Goal: Task Accomplishment & Management: Use online tool/utility

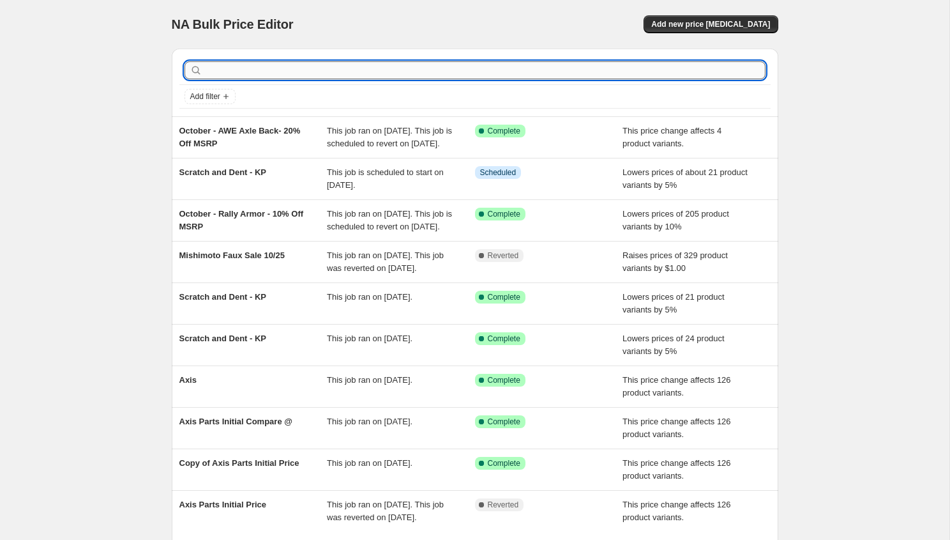
click at [317, 67] on input "text" at bounding box center [485, 70] width 561 height 18
type input "i"
type input "j"
type input "in stock"
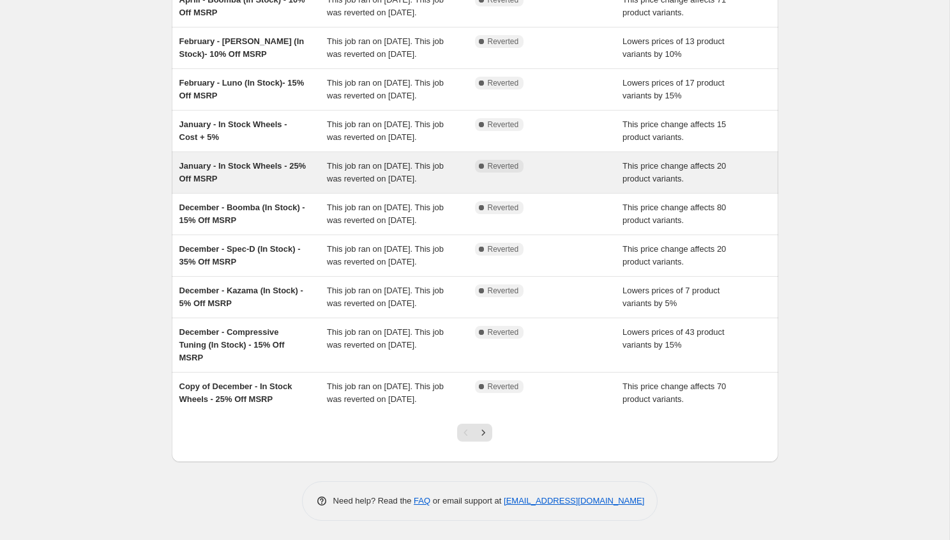
scroll to position [205, 0]
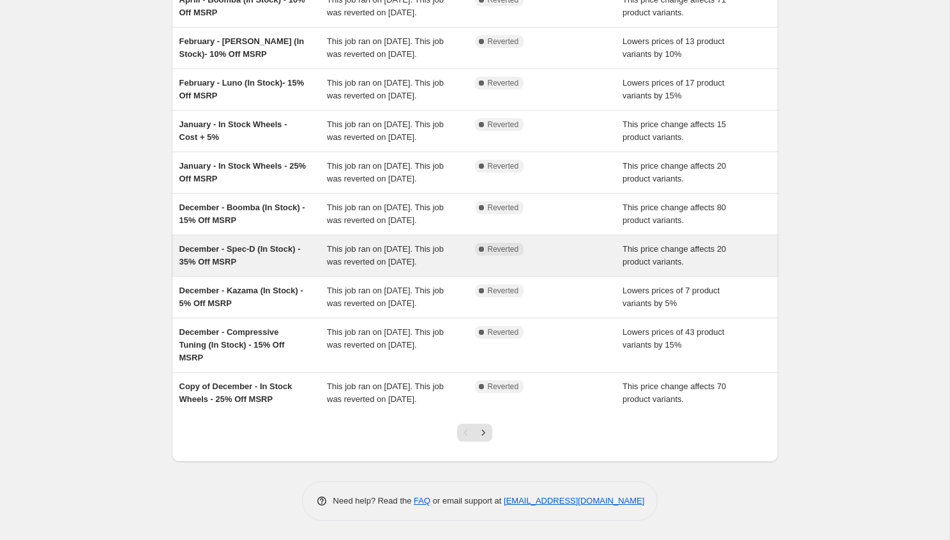
click at [395, 266] on span "This job ran on December 12, 2024. This job was reverted on January 1, 2025." at bounding box center [385, 255] width 117 height 22
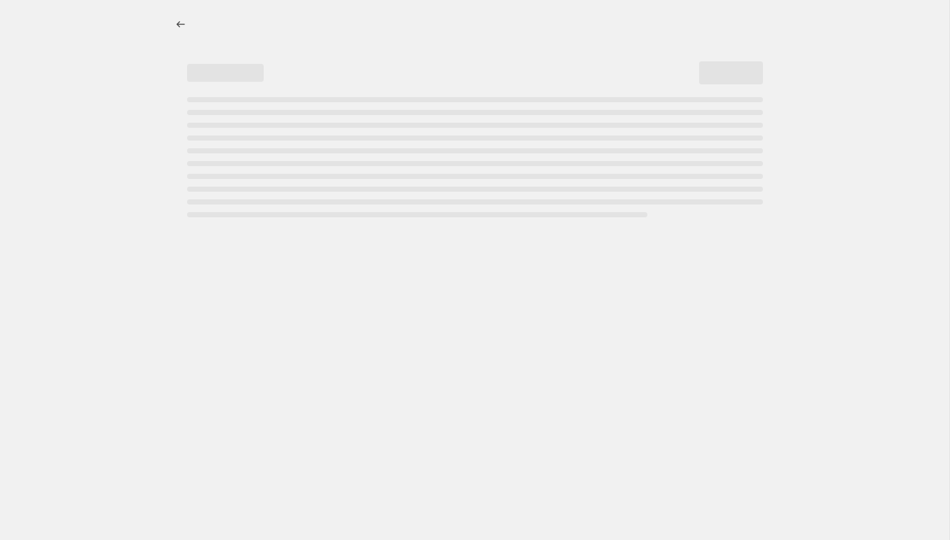
select select "pcap"
select select "no_change"
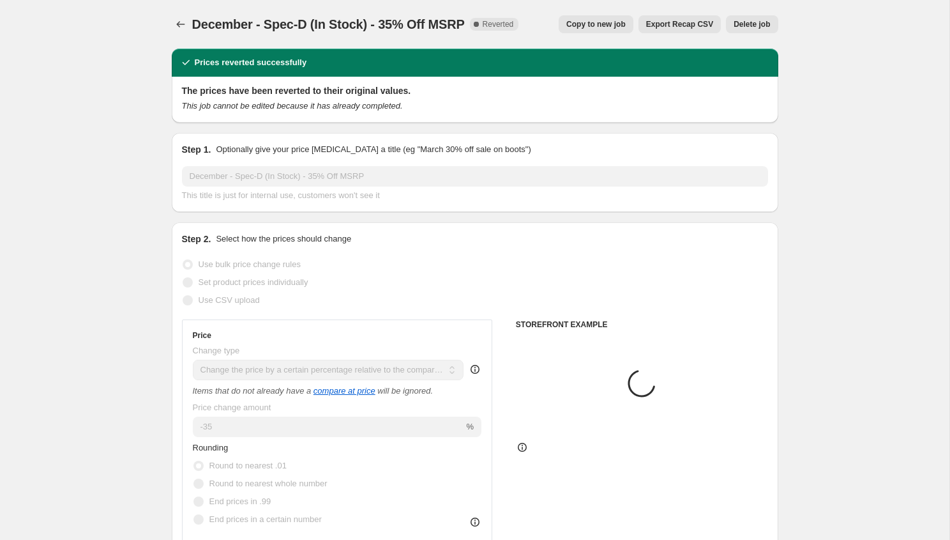
select select "tag"
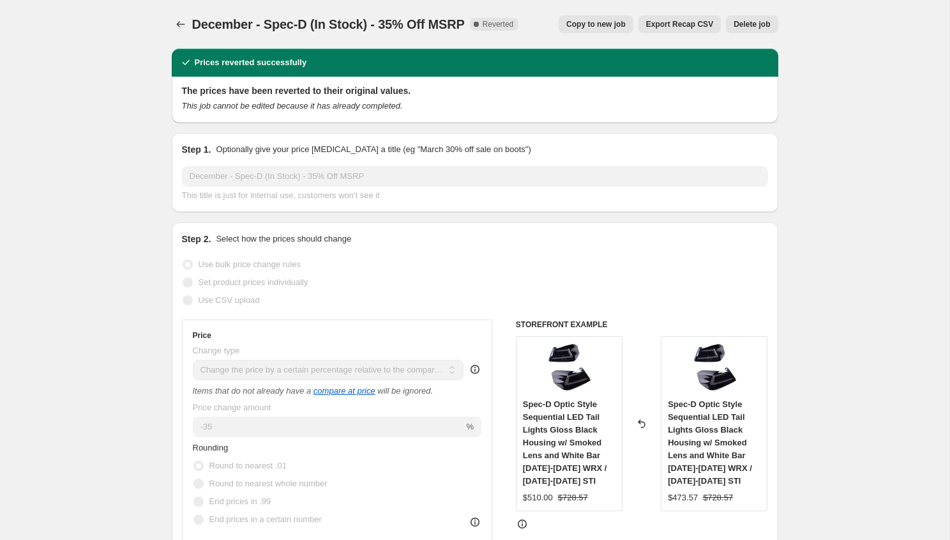
click at [606, 24] on span "Copy to new job" at bounding box center [595, 24] width 59 height 10
select select "pcap"
select select "no_change"
select select "tag"
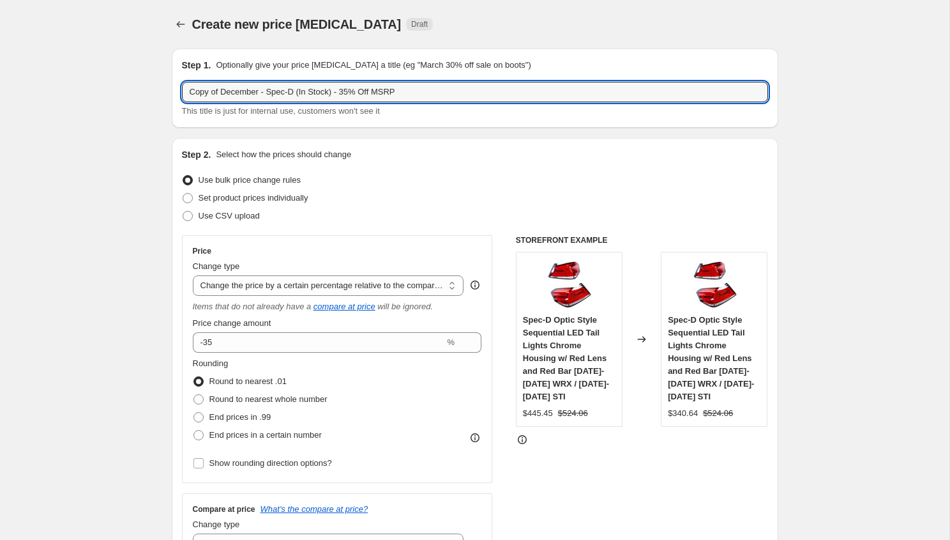
drag, startPoint x: 264, startPoint y: 94, endPoint x: 35, endPoint y: 87, distance: 228.7
drag, startPoint x: 259, startPoint y: 93, endPoint x: 232, endPoint y: 93, distance: 26.8
click at [232, 93] on input "October - Spec-D (In Stock) - 35% Off MSRP" at bounding box center [475, 92] width 586 height 20
click at [331, 91] on input "October - Zero/Sports (In Stock) - 35% Off MSRP" at bounding box center [475, 92] width 586 height 20
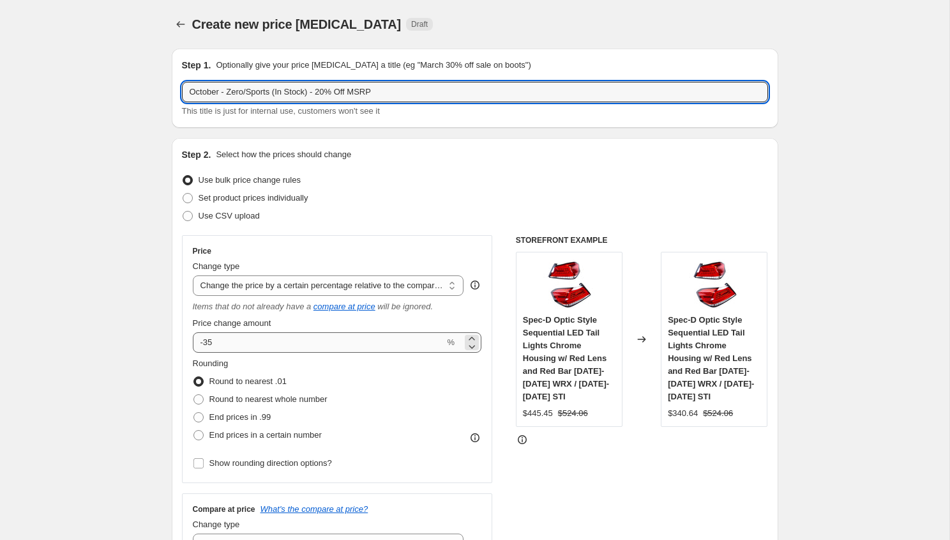
type input "October - Zero/Sports (In Stock) - 20% Off MSRP"
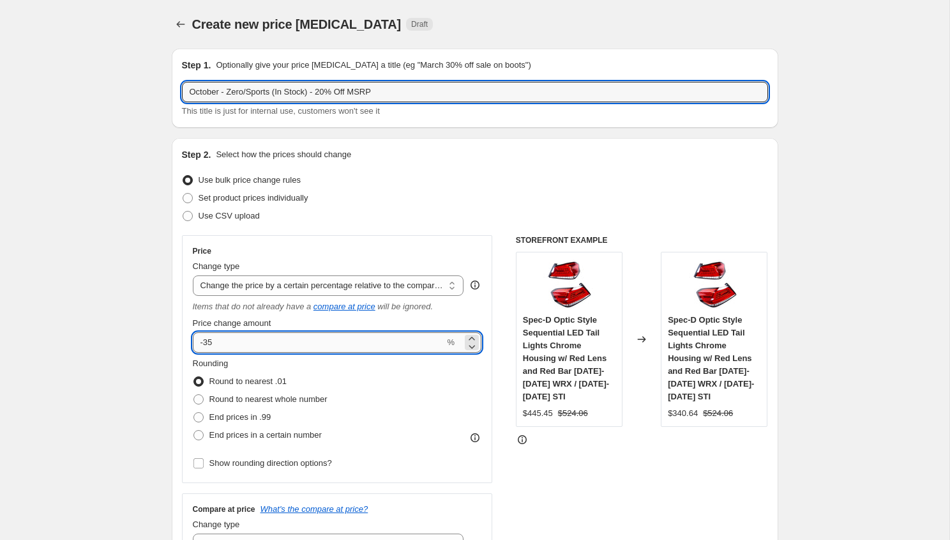
click at [268, 345] on input "-35" at bounding box center [319, 342] width 252 height 20
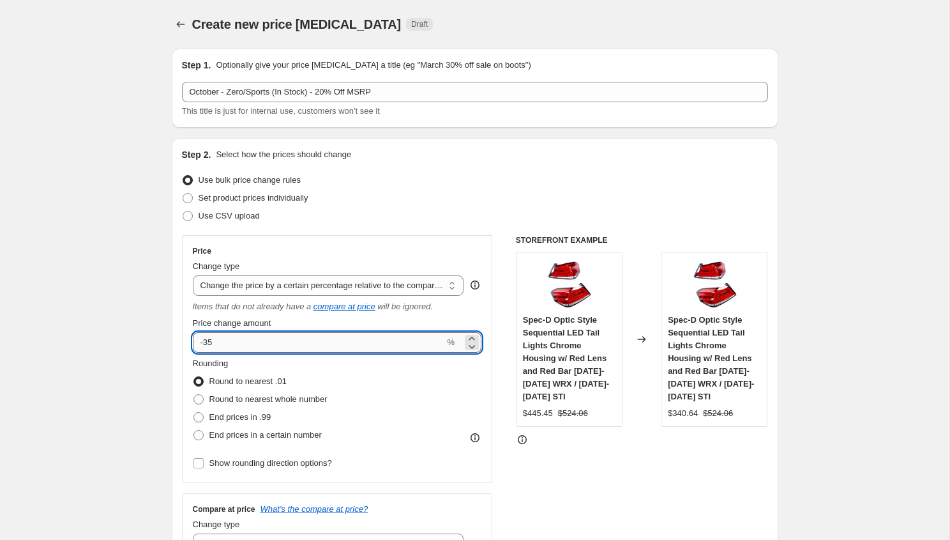
type input "-3"
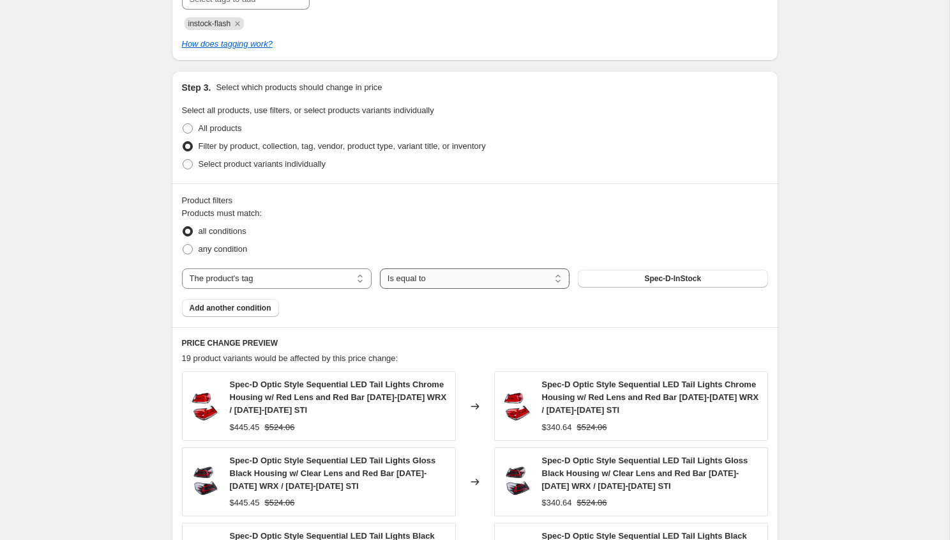
scroll to position [690, 0]
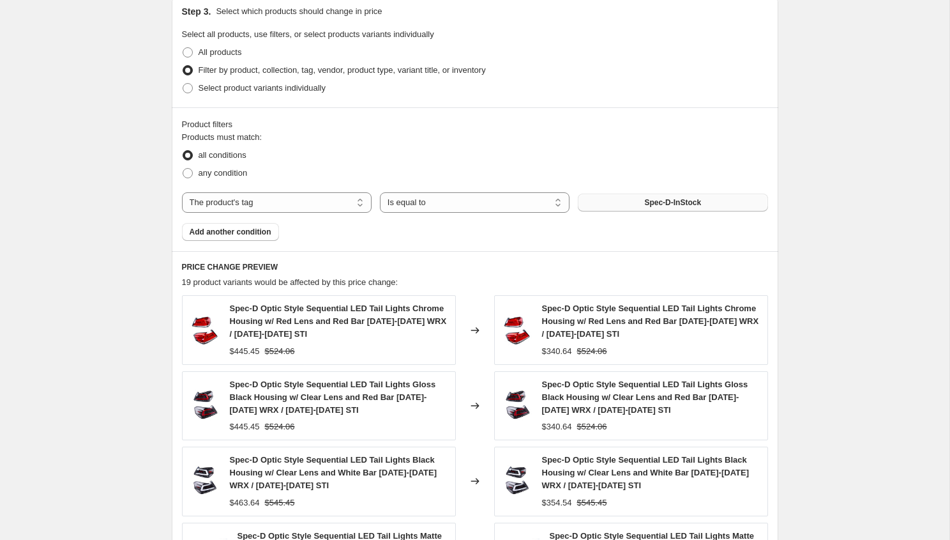
type input "-20"
click at [611, 201] on button "Spec-D-InStock" at bounding box center [673, 202] width 190 height 18
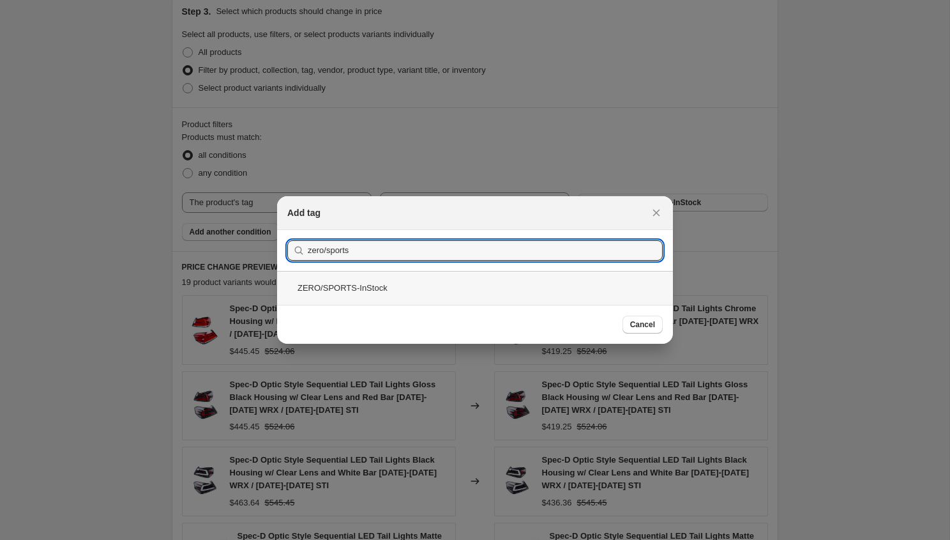
type input "zero/sports"
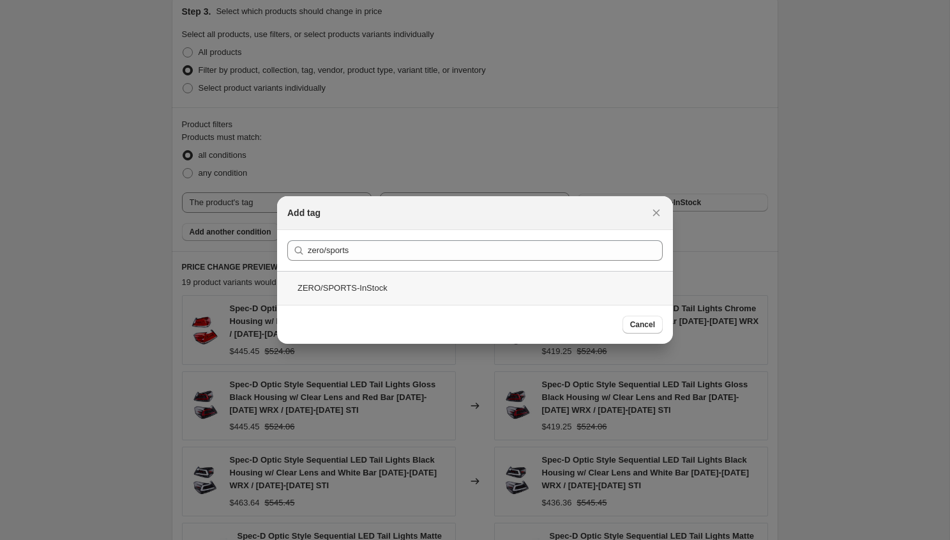
click at [359, 294] on div "ZERO/SPORTS-InStock" at bounding box center [475, 288] width 396 height 34
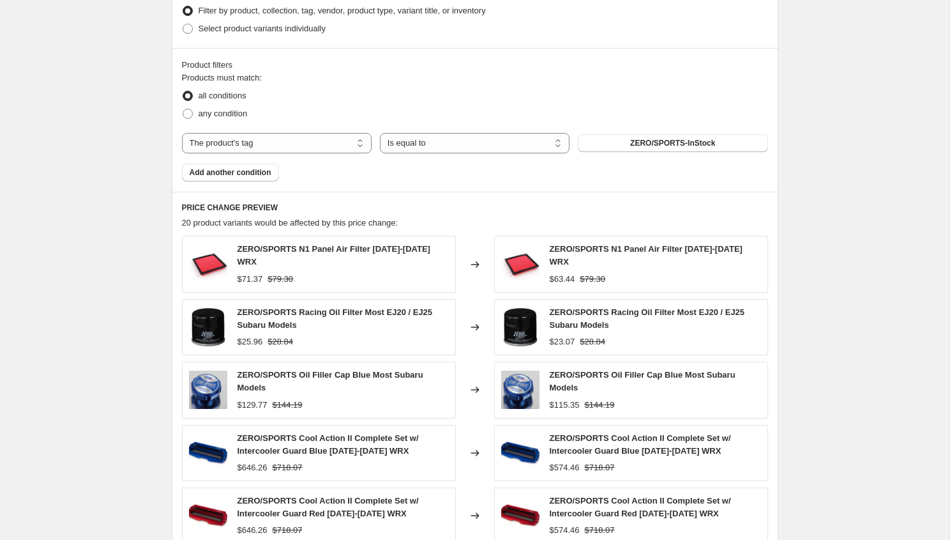
scroll to position [770, 0]
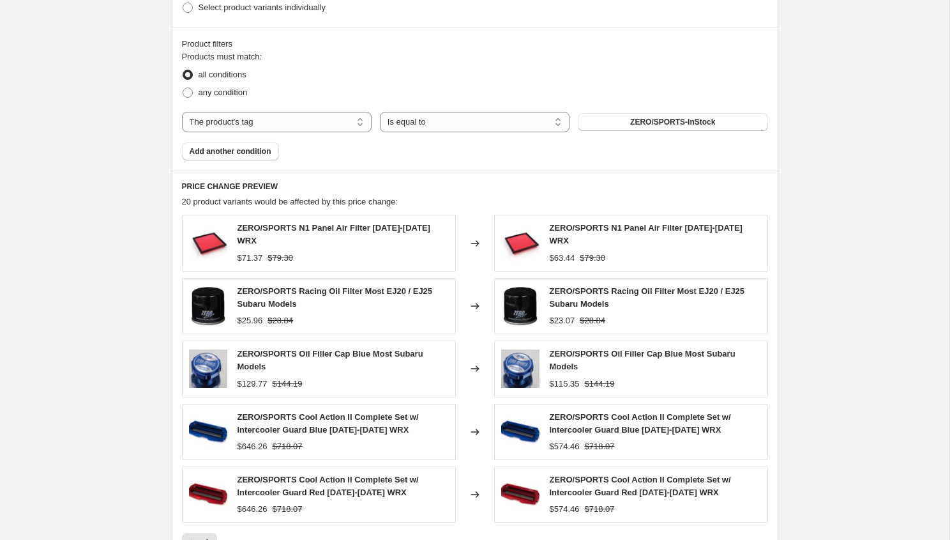
click at [566, 443] on div "$574.46" at bounding box center [565, 446] width 30 height 13
click at [575, 423] on span "ZERO/SPORTS Cool Action II Complete Set w/ Intercooler Guard Blue [DATE]-[DATE]…" at bounding box center [640, 423] width 181 height 22
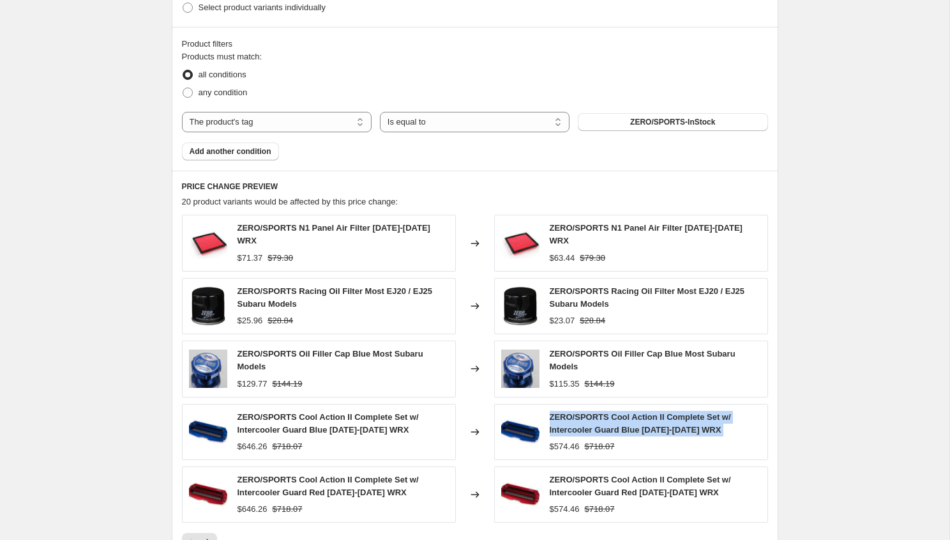
copy span "ZERO/SPORTS Cool Action II Complete Set w/ Intercooler Guard Blue [DATE]-[DATE]…"
click at [568, 446] on div "$574.46" at bounding box center [565, 446] width 30 height 13
copy div "574.46"
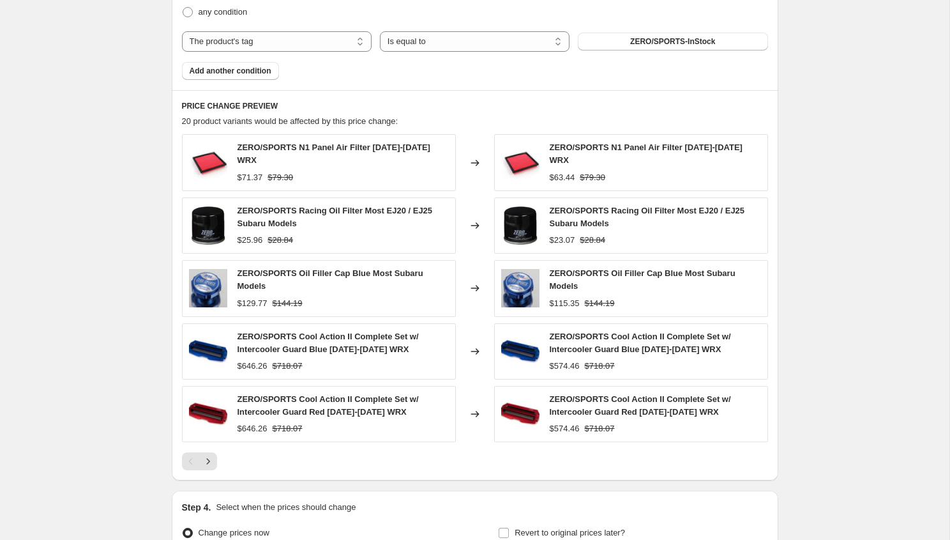
scroll to position [851, 0]
click at [200, 467] on div "PRICE CHANGE PREVIEW 20 product variants would be affected by this price change…" at bounding box center [475, 284] width 607 height 390
click at [209, 462] on icon "Next" at bounding box center [208, 460] width 13 height 13
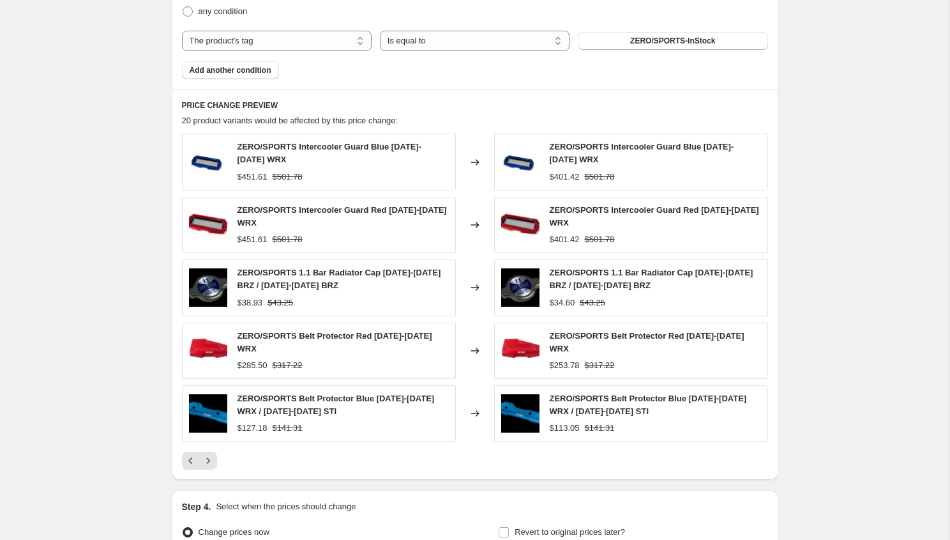
click at [614, 343] on span "ZERO/SPORTS Belt Protector Red 2022-2024 WRX" at bounding box center [647, 342] width 195 height 22
copy span "ZERO/SPORTS Belt Protector Red 2022-2024 WRX"
click at [566, 349] on div "ZERO/SPORTS Belt Protector Red 2022-2024 WRX $253.78 $317.22" at bounding box center [655, 350] width 211 height 42
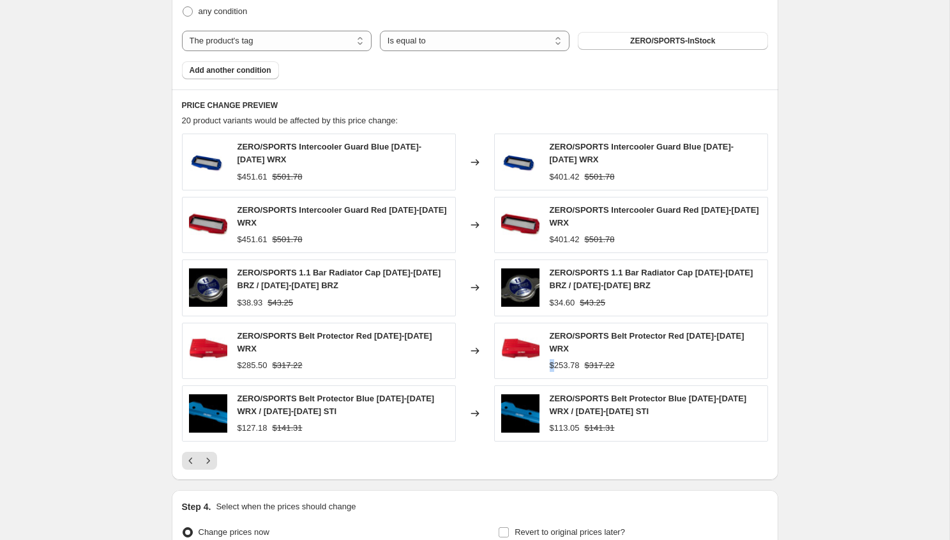
click at [566, 349] on div "ZERO/SPORTS Belt Protector Red 2022-2024 WRX $253.78 $317.22" at bounding box center [655, 350] width 211 height 42
click at [566, 359] on div "$253.78" at bounding box center [565, 365] width 30 height 13
copy div "253.78"
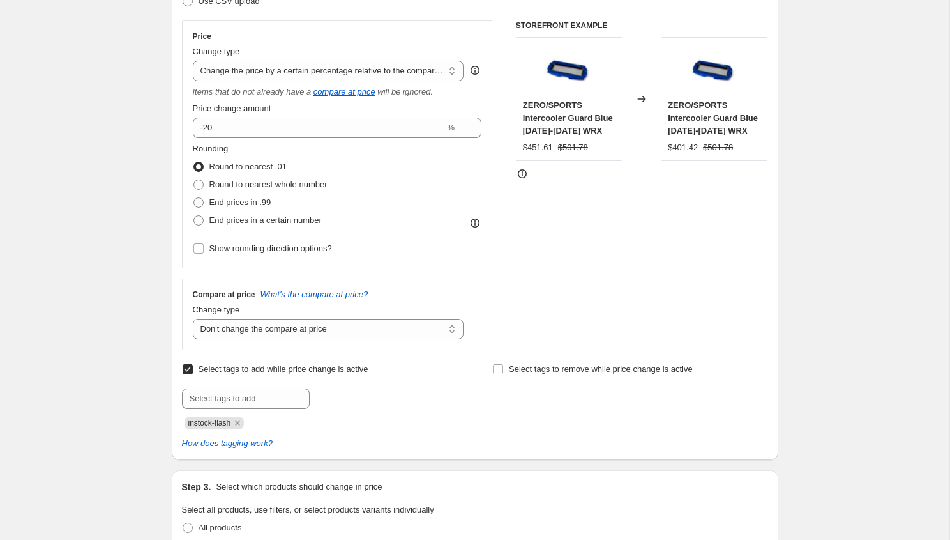
scroll to position [213, 0]
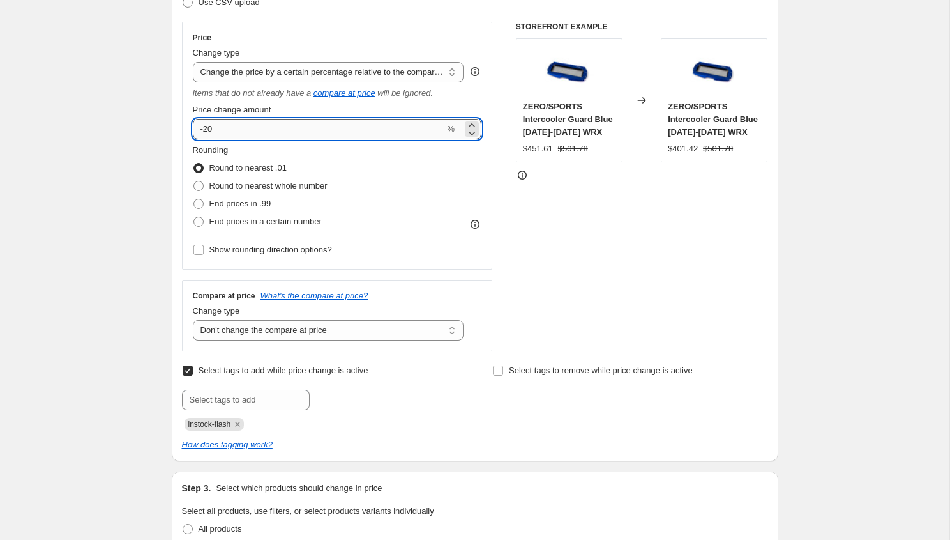
click at [282, 128] on input "-20" at bounding box center [319, 129] width 252 height 20
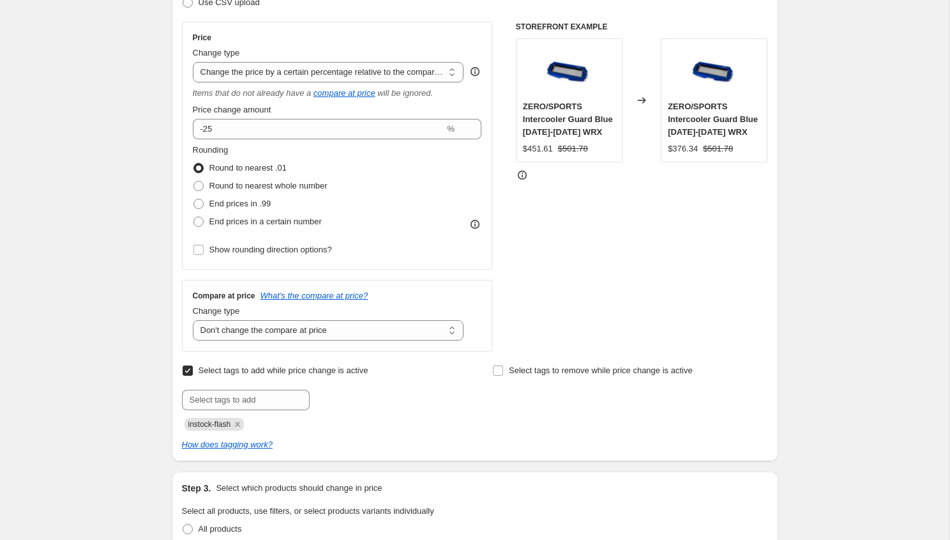
click at [613, 261] on div "STOREFRONT EXAMPLE ZERO/SPORTS Intercooler Guard Blue 2022-2024 WRX $451.61 $50…" at bounding box center [642, 186] width 252 height 329
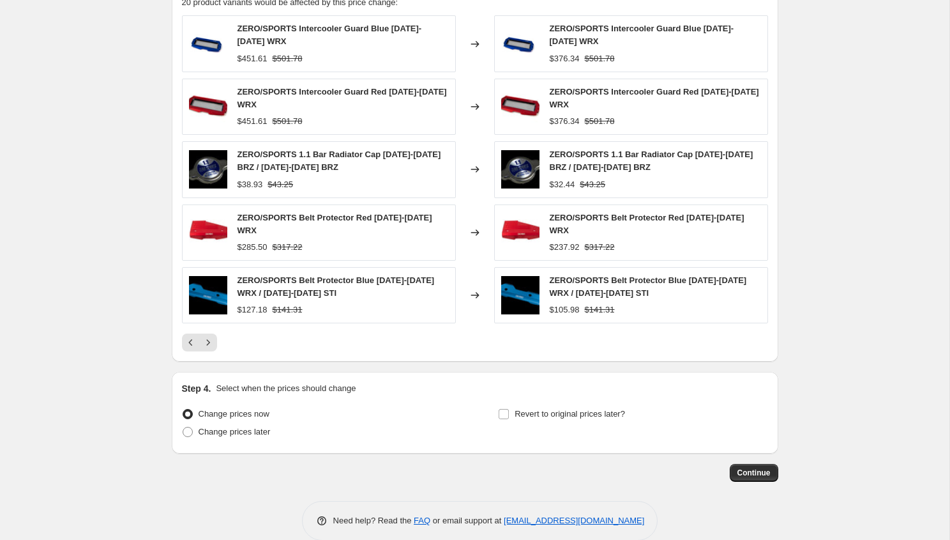
scroll to position [959, 0]
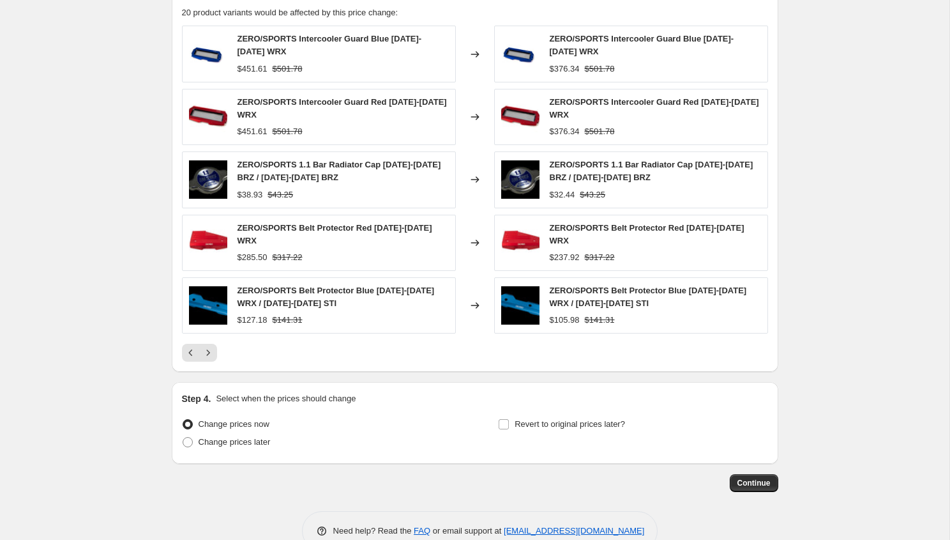
click at [566, 251] on div "$237.92" at bounding box center [565, 257] width 30 height 13
copy div "237.92"
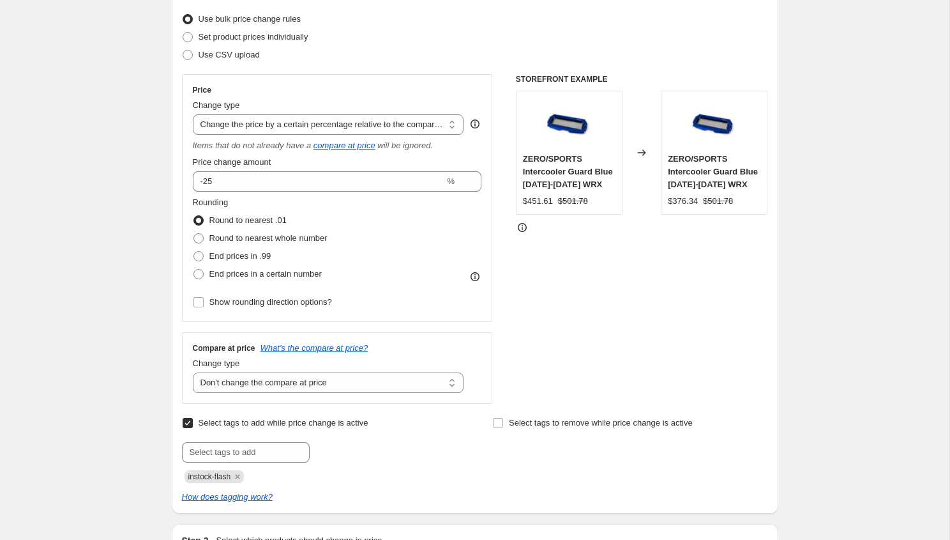
scroll to position [157, 0]
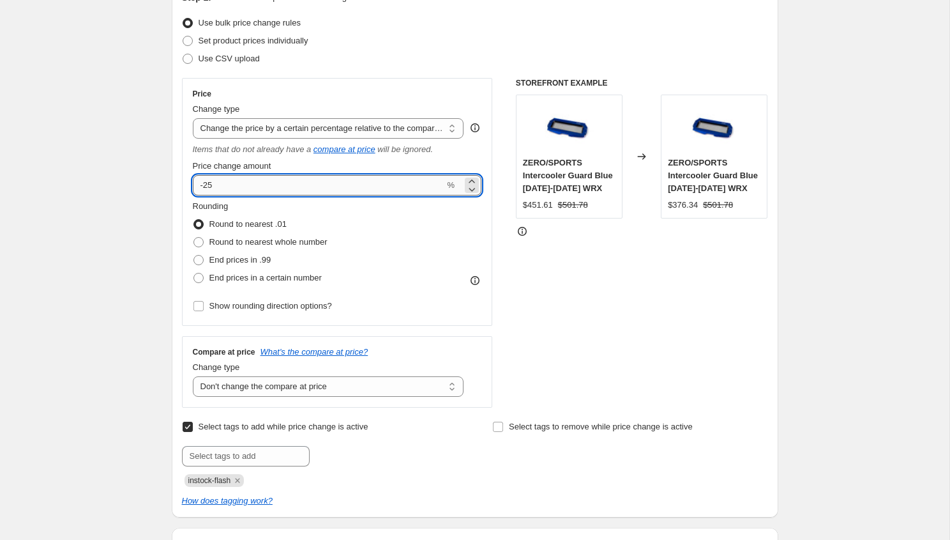
click at [245, 189] on input "-25" at bounding box center [319, 185] width 252 height 20
type input "-20"
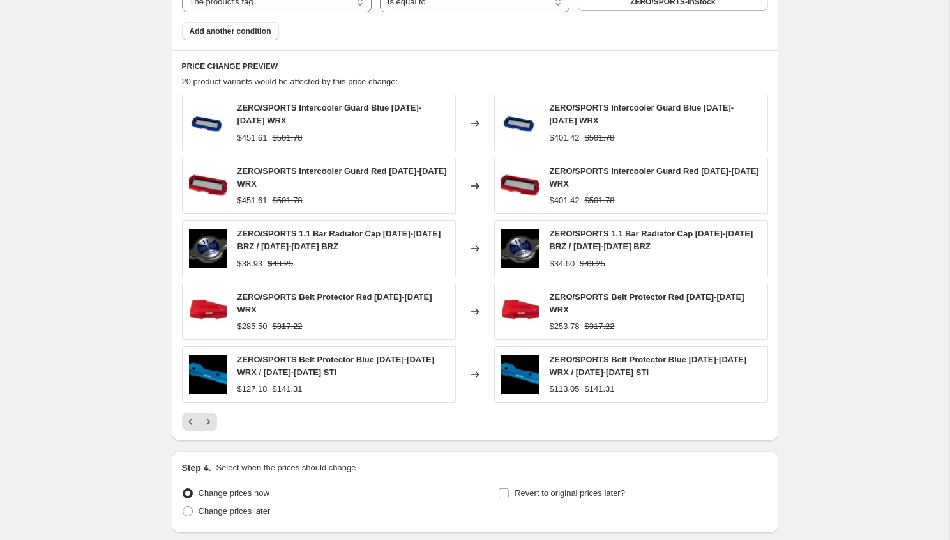
scroll to position [985, 0]
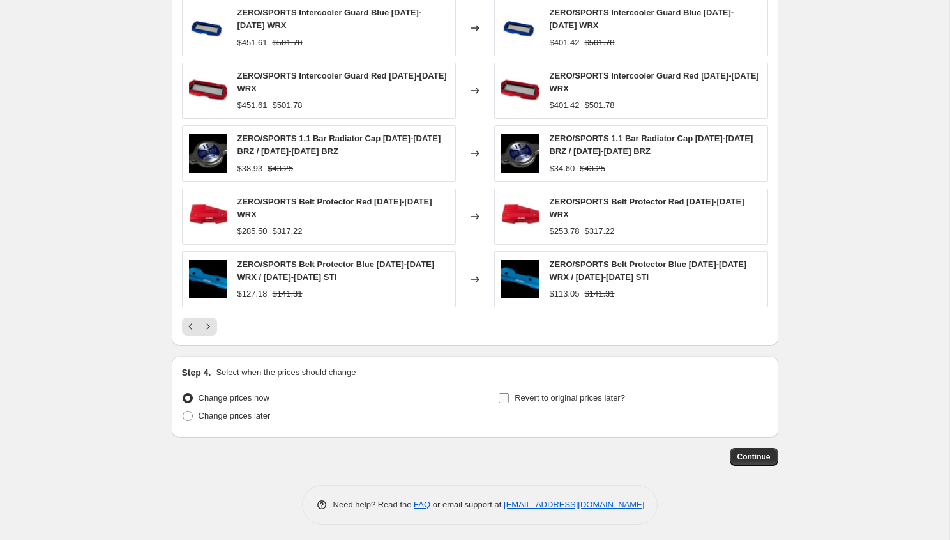
click at [513, 392] on label "Revert to original prices later?" at bounding box center [561, 398] width 127 height 18
click at [509, 393] on input "Revert to original prices later?" at bounding box center [504, 398] width 10 height 10
checkbox input "true"
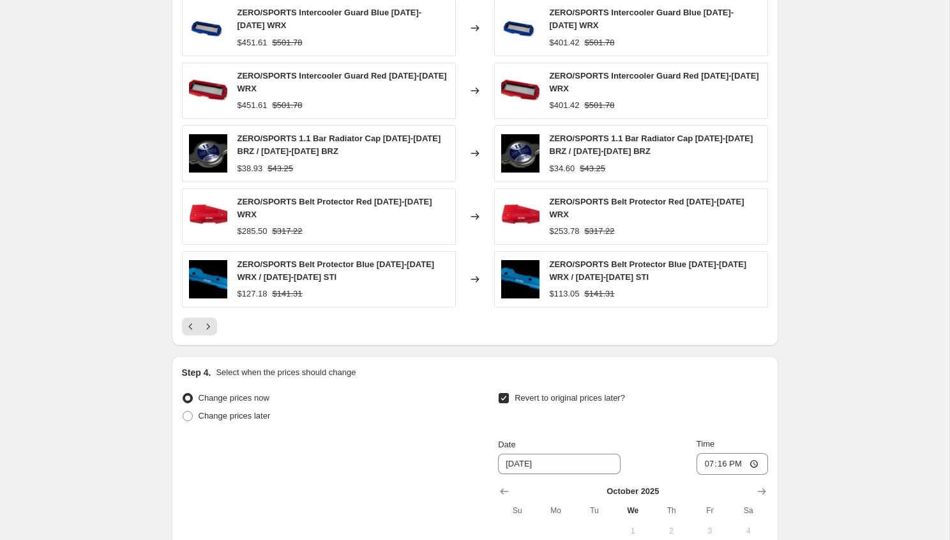
scroll to position [1204, 0]
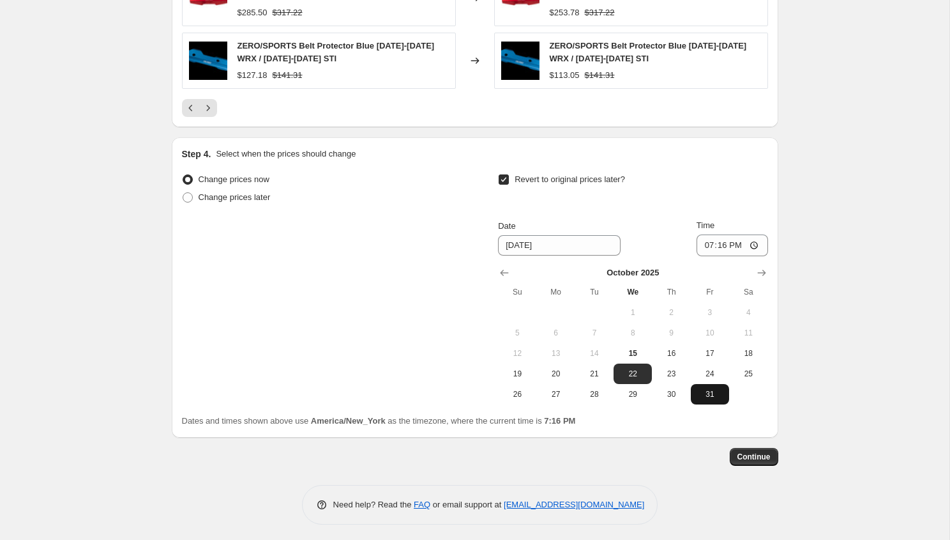
click at [713, 389] on span "31" at bounding box center [710, 394] width 28 height 10
type input "[DATE]"
click at [705, 241] on input "19:16" at bounding box center [733, 245] width 72 height 22
type input "23:59"
click at [755, 453] on span "Continue" at bounding box center [753, 456] width 33 height 10
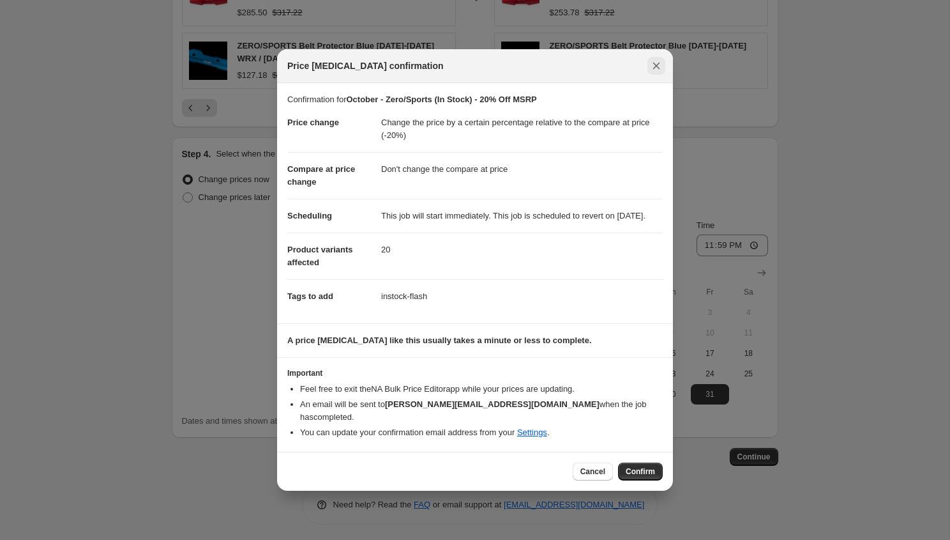
click at [659, 66] on icon "Close" at bounding box center [656, 65] width 13 height 13
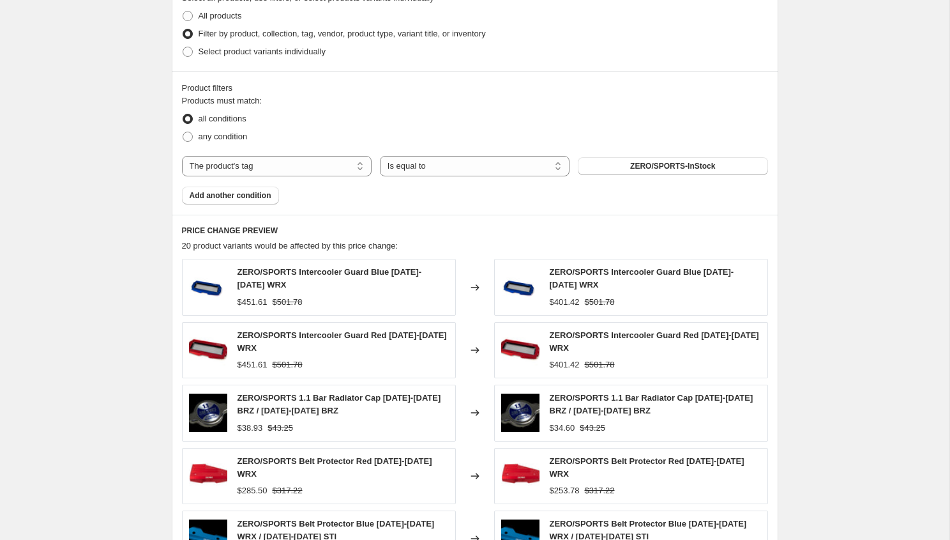
scroll to position [657, 0]
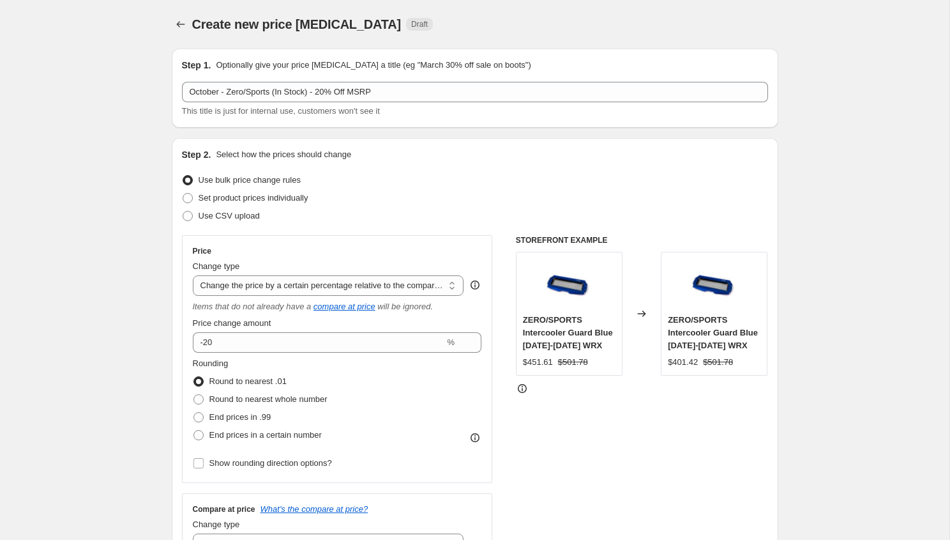
select select "pcap"
select select "no_change"
select select "tag"
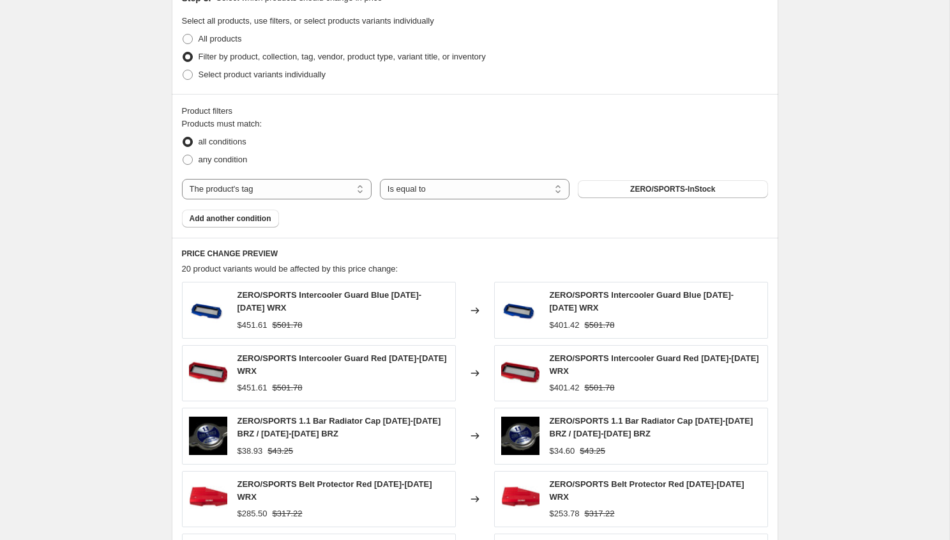
scroll to position [868, 0]
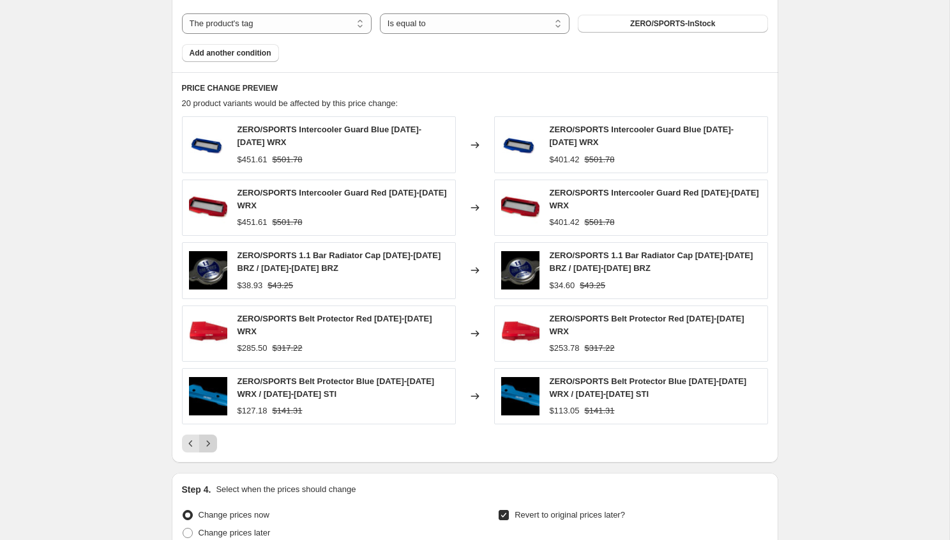
click at [206, 446] on button "Next" at bounding box center [208, 443] width 18 height 18
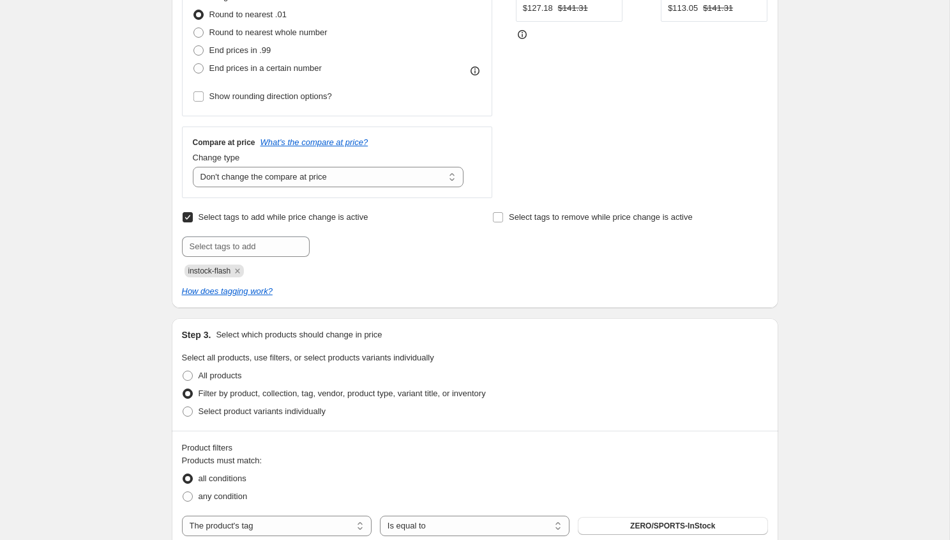
scroll to position [211, 0]
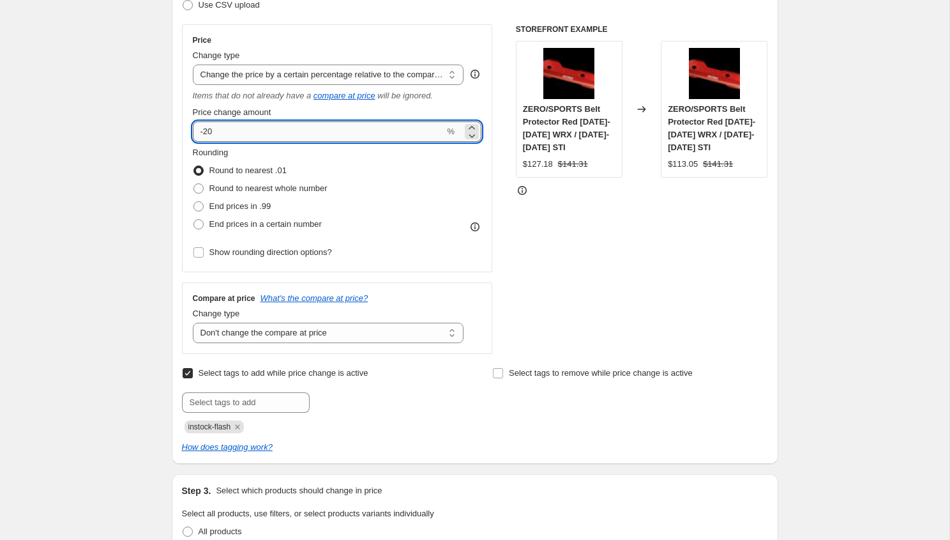
click at [255, 134] on input "-20" at bounding box center [319, 131] width 252 height 20
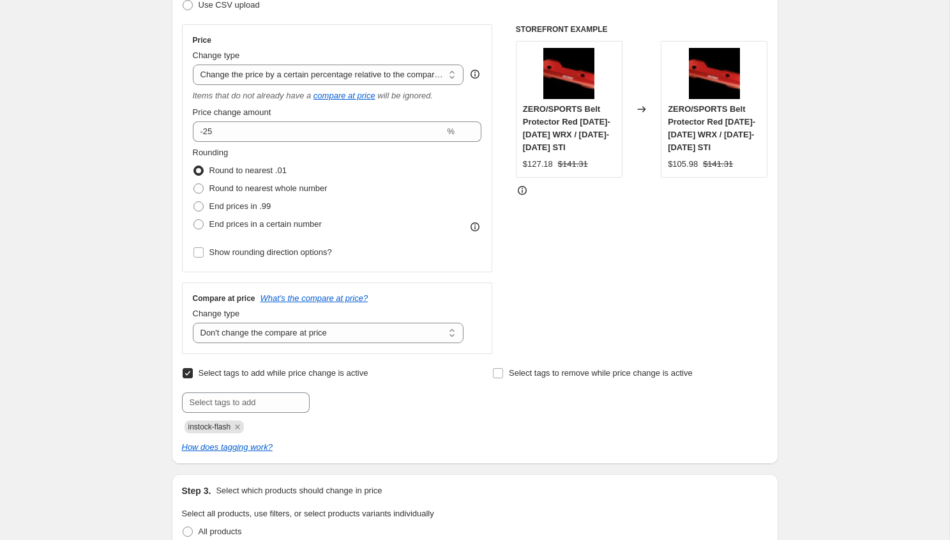
click at [700, 140] on div "ZERO/SPORTS Belt Protector Red 2008-2014 WRX / 2008-2021 STI" at bounding box center [714, 128] width 93 height 51
copy span "ZERO/SPORTS Belt Protector Red 2008-2014 WRX / 2008-2021 STI"
click at [692, 163] on div "$105.98" at bounding box center [683, 164] width 30 height 13
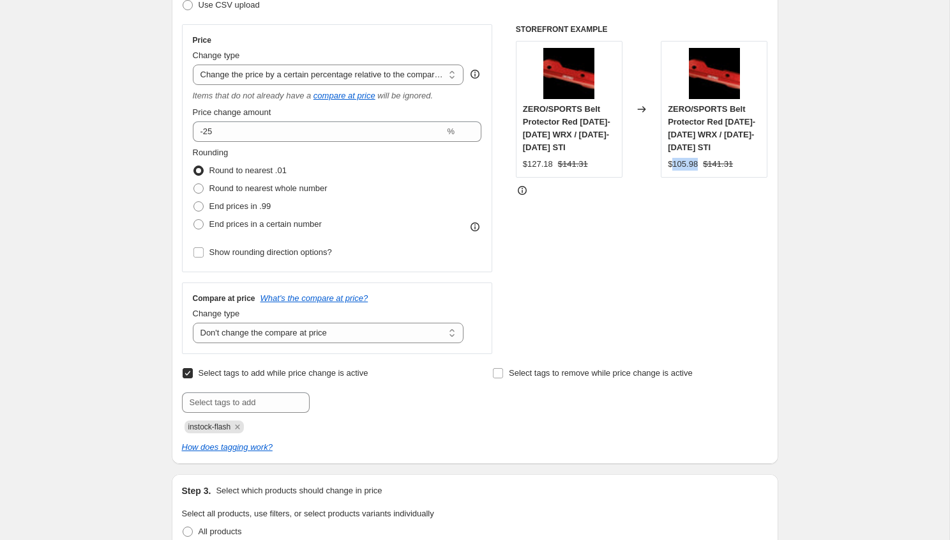
click at [692, 163] on div "$105.98" at bounding box center [683, 164] width 30 height 13
copy div "105.98"
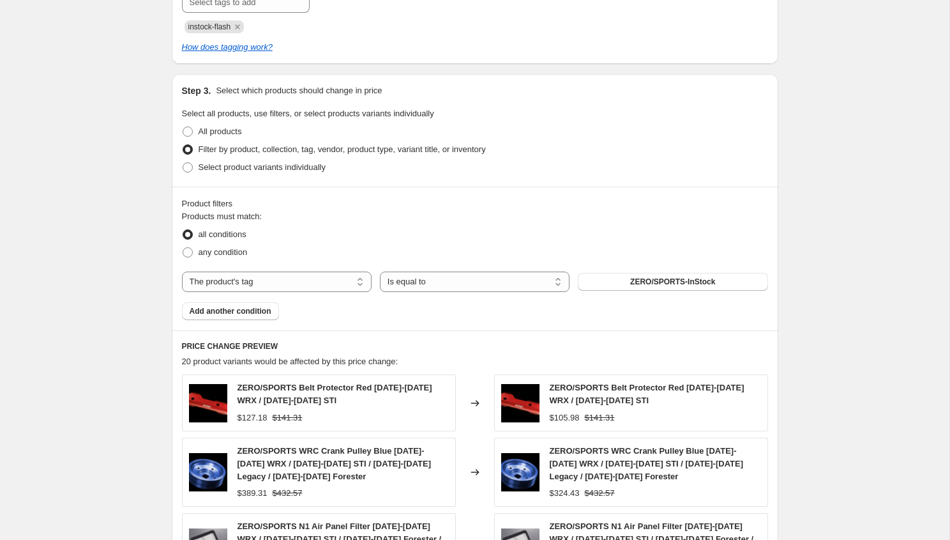
scroll to position [797, 0]
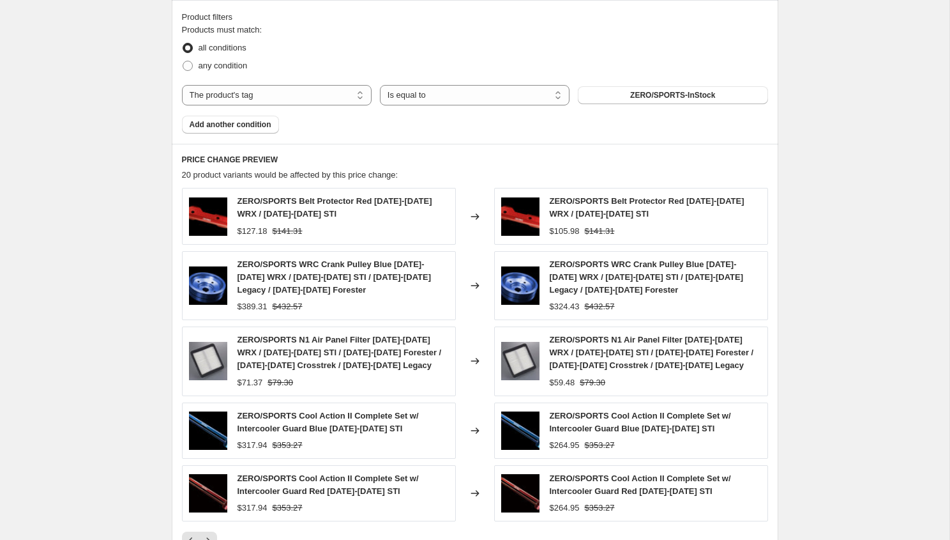
click at [566, 227] on div "$105.98" at bounding box center [565, 231] width 30 height 13
copy div "105.98"
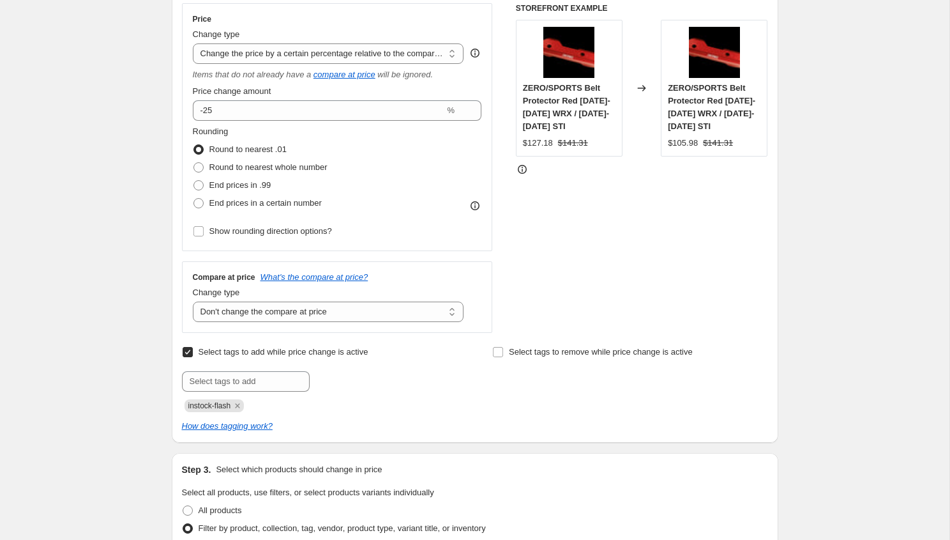
scroll to position [229, 0]
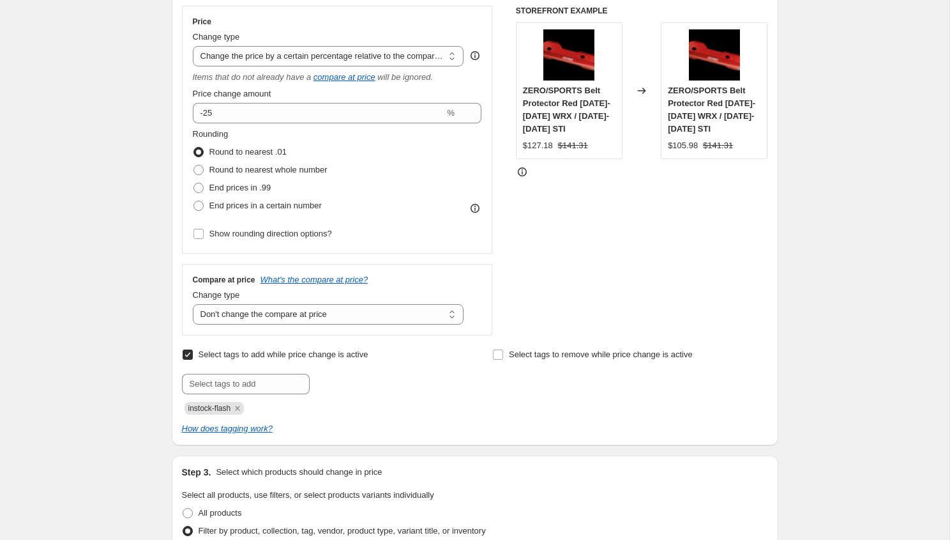
click at [322, 124] on div "Price Change type Change the price to a certain amount Change the price by a ce…" at bounding box center [337, 130] width 289 height 226
click at [315, 120] on input "-25" at bounding box center [319, 113] width 252 height 20
type input "-20"
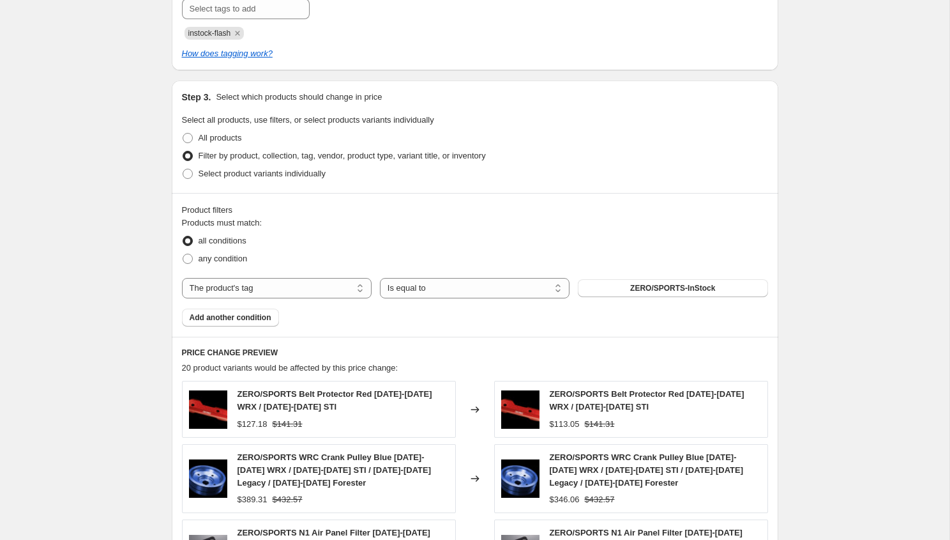
scroll to position [755, 0]
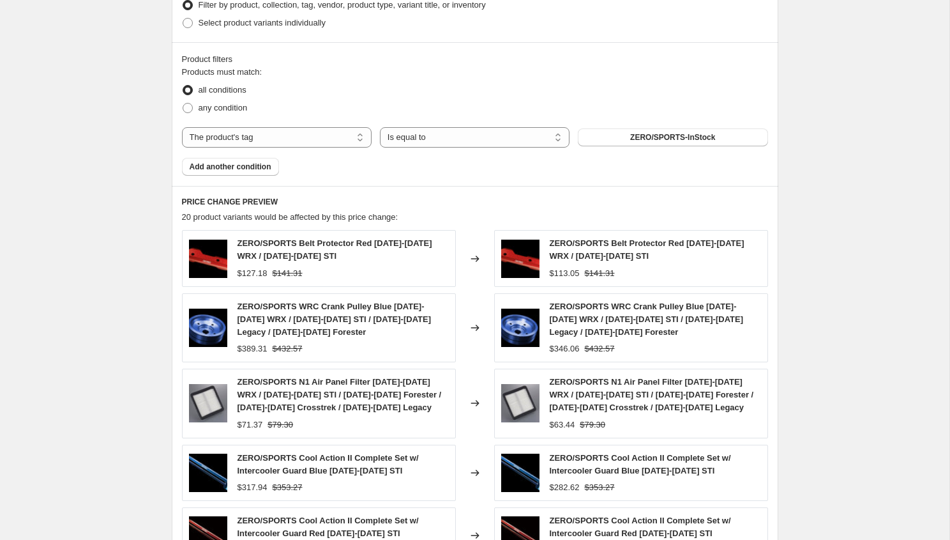
click at [483, 195] on div "PRICE CHANGE PREVIEW 20 product variants would be affected by this price change…" at bounding box center [475, 394] width 607 height 416
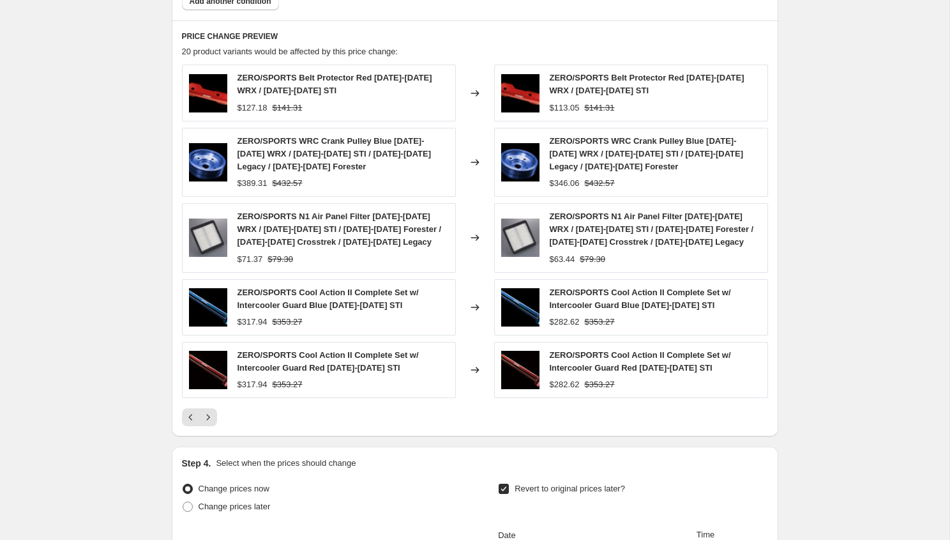
scroll to position [1233, 0]
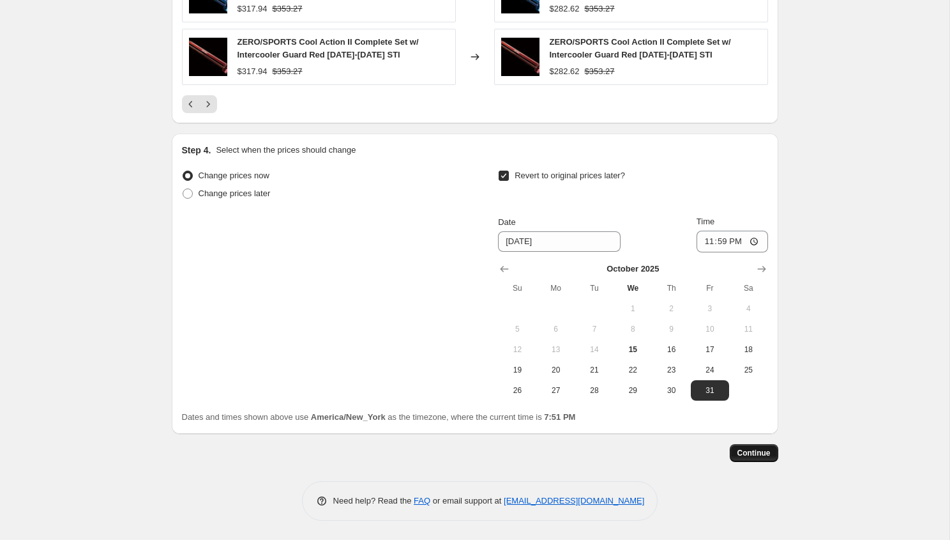
click at [762, 448] on span "Continue" at bounding box center [753, 453] width 33 height 10
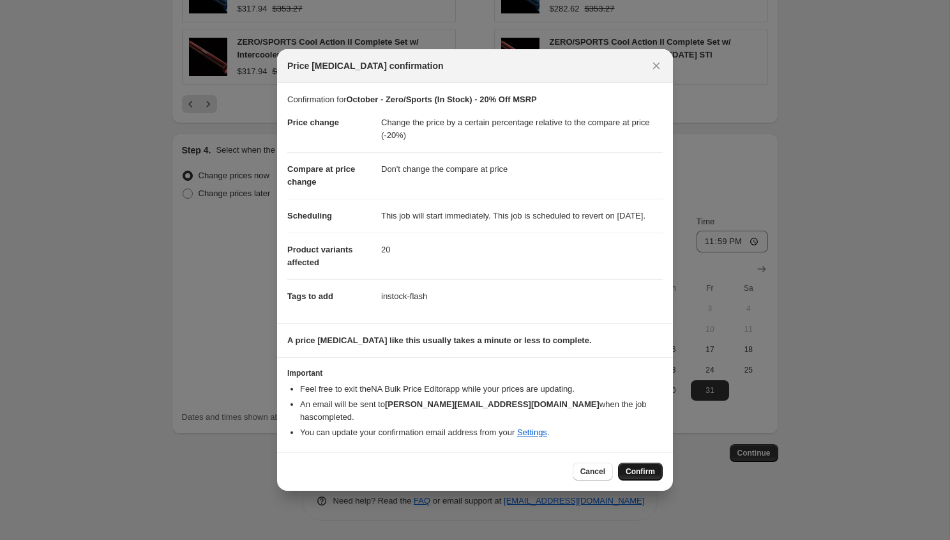
click at [638, 474] on span "Confirm" at bounding box center [640, 471] width 29 height 10
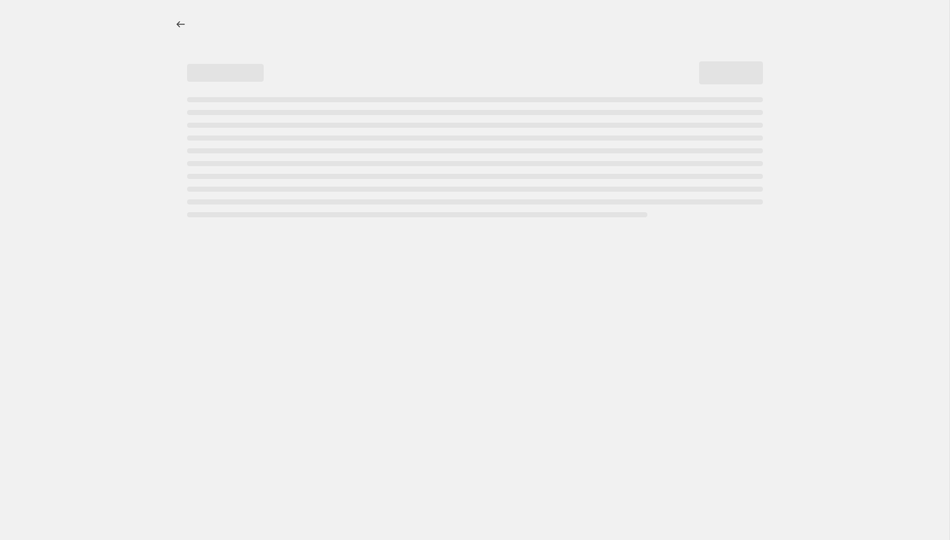
select select "pcap"
select select "no_change"
select select "tag"
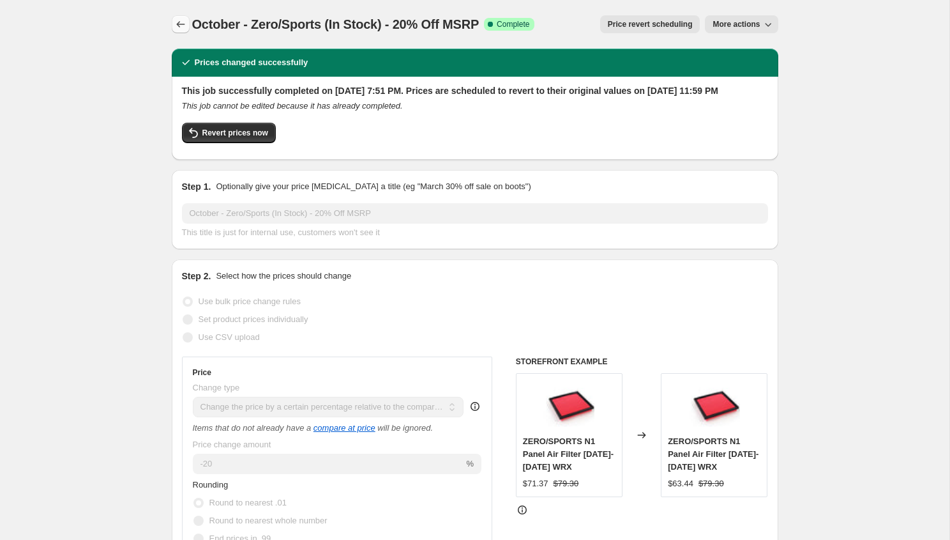
click at [183, 21] on icon "Price change jobs" at bounding box center [180, 24] width 13 height 13
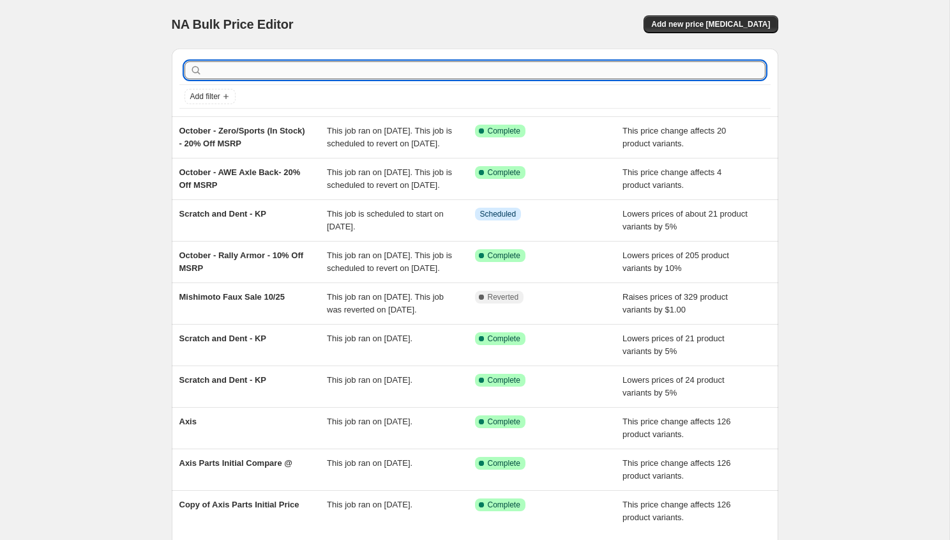
click at [373, 64] on input "text" at bounding box center [485, 70] width 561 height 18
type input "cost"
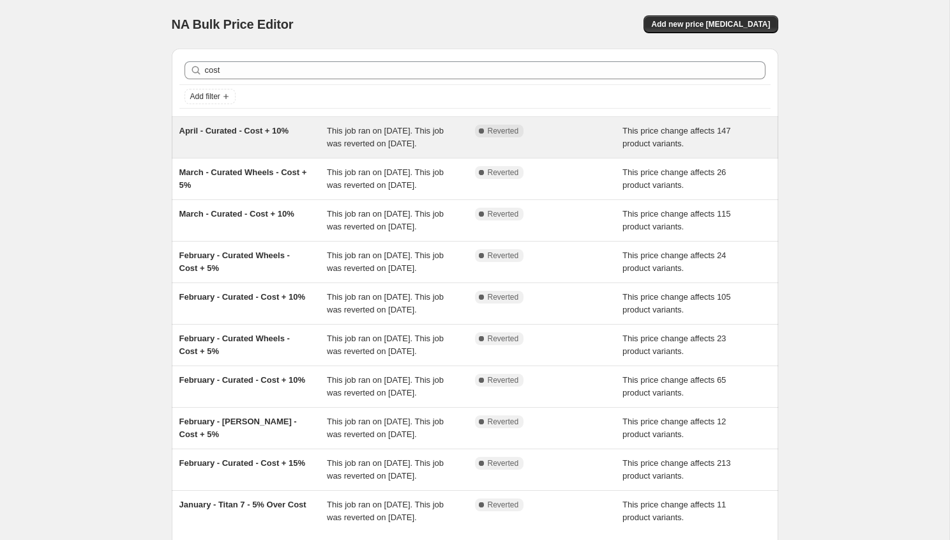
click at [319, 150] on div "April - Curated - Cost + 10%" at bounding box center [253, 138] width 148 height 26
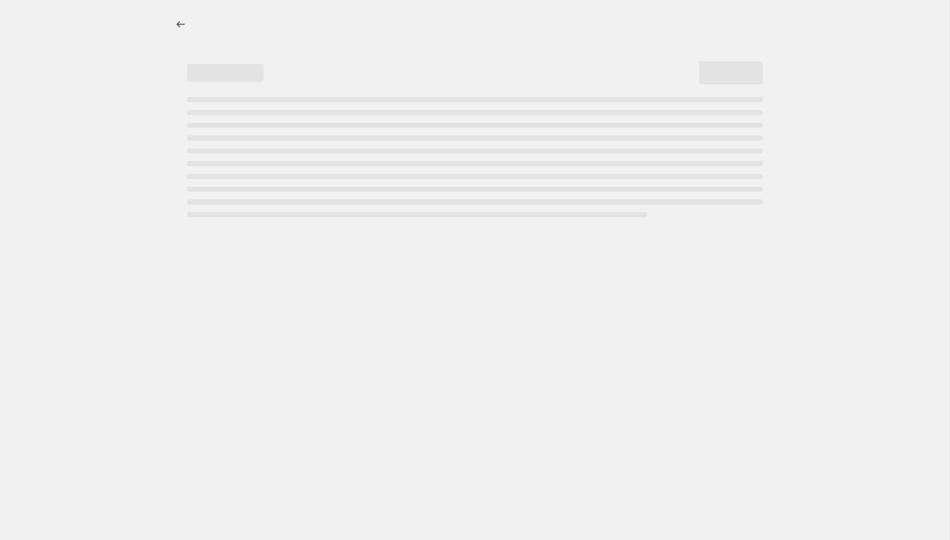
select select "margin"
select select "no_change"
select select "tag"
select select "inventory_quantity"
select select ">"
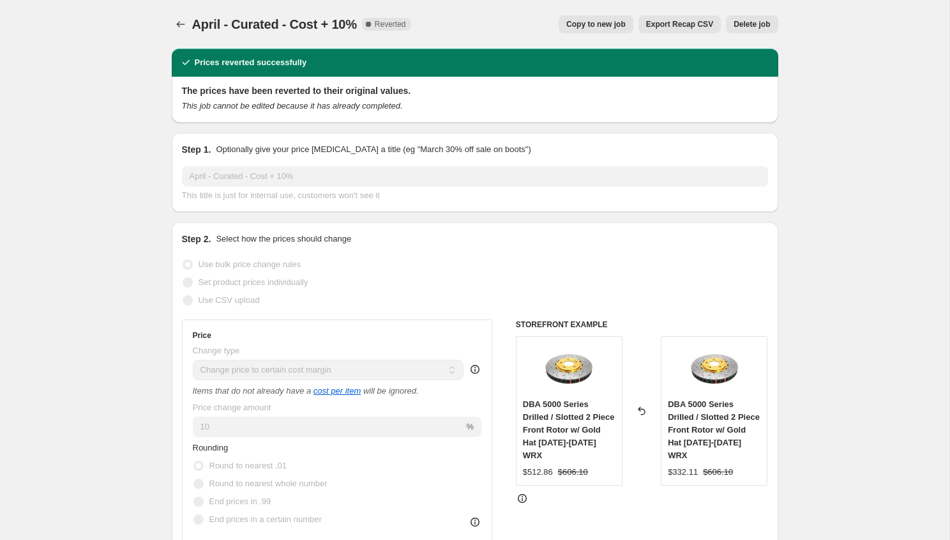
click at [577, 17] on button "Copy to new job" at bounding box center [596, 24] width 75 height 18
select select "margin"
select select "no_change"
select select "tag"
select select "inventory_quantity"
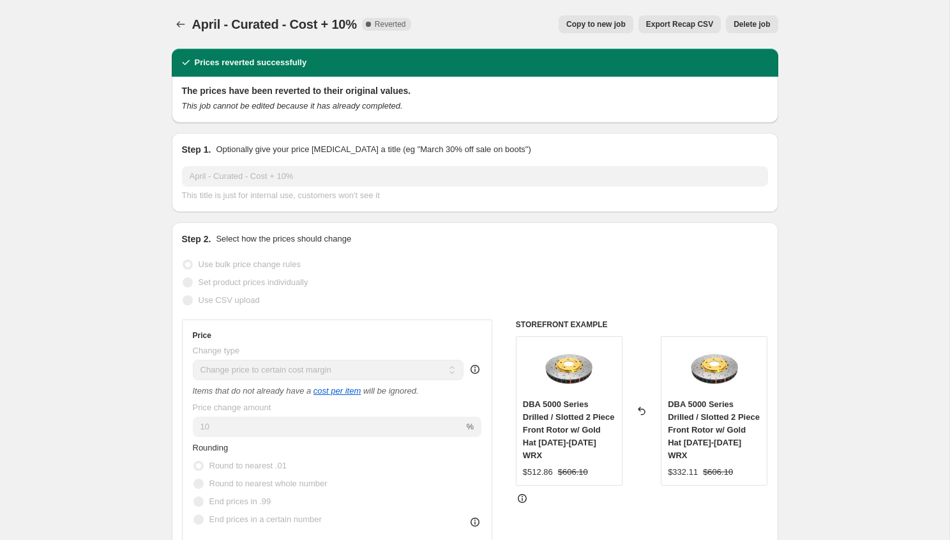
select select ">"
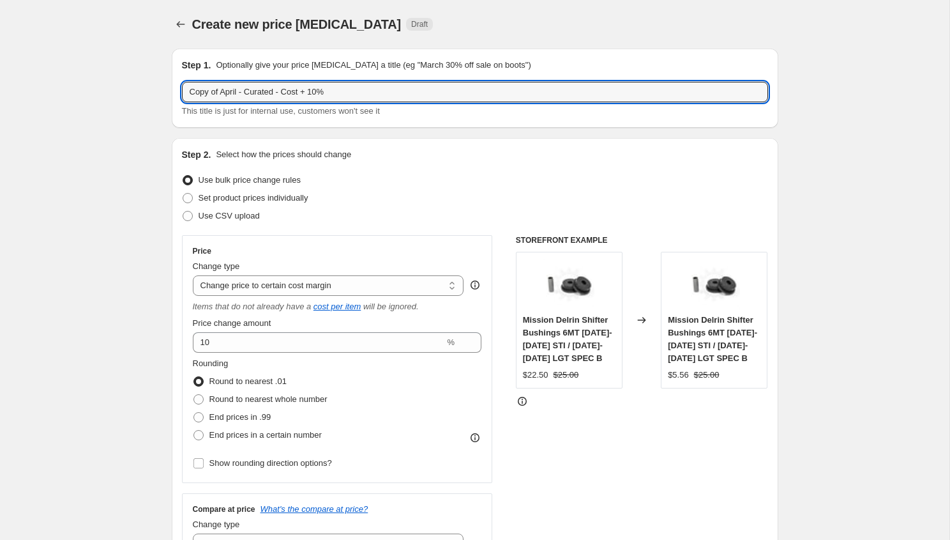
drag, startPoint x: 240, startPoint y: 93, endPoint x: 109, endPoint y: 89, distance: 131.6
click at [253, 90] on input "October - Curated - Cost + 10%" at bounding box center [475, 92] width 586 height 20
click at [336, 92] on input "October - VSC Performance - Cost + 10%" at bounding box center [475, 92] width 586 height 20
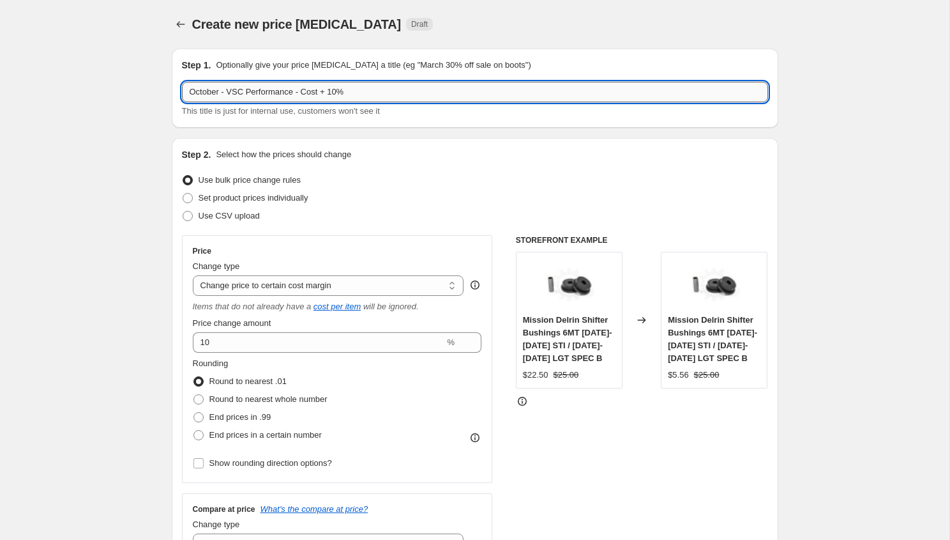
click at [336, 92] on input "October - VSC Performance - Cost + 10%" at bounding box center [475, 92] width 586 height 20
type input "October - VSC Performance - Cost + 5%"
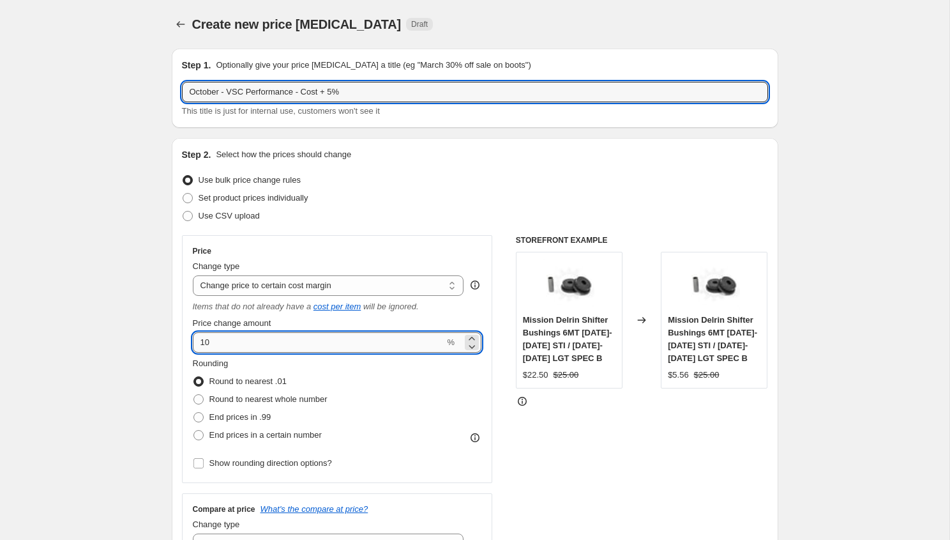
click at [277, 347] on input "10" at bounding box center [319, 342] width 252 height 20
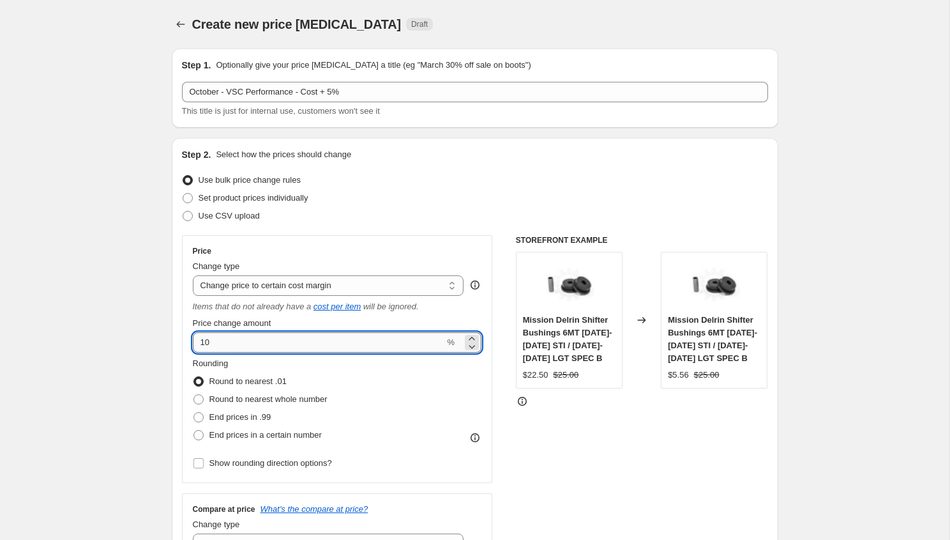
click at [277, 345] on input "10" at bounding box center [319, 342] width 252 height 20
click at [277, 345] on input "105" at bounding box center [319, 342] width 252 height 20
click at [277, 345] on input "1055" at bounding box center [319, 342] width 252 height 20
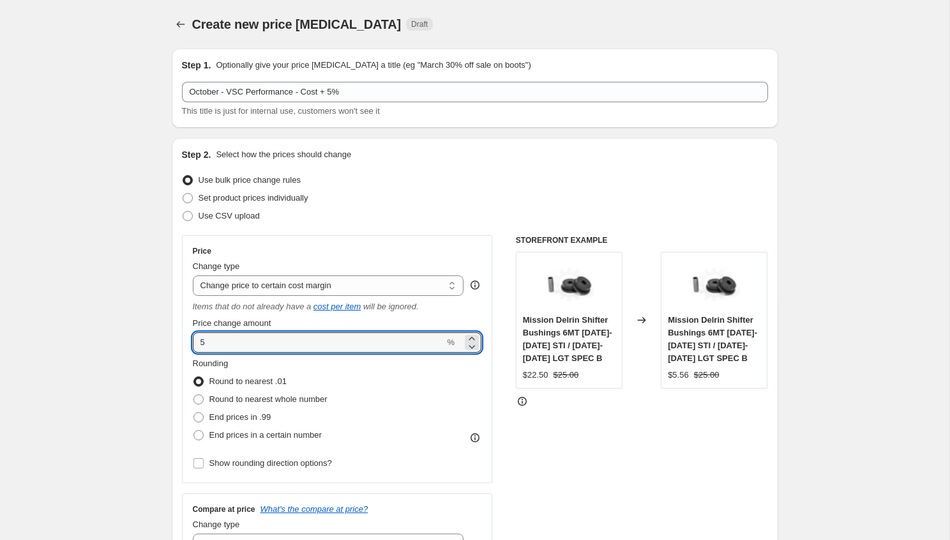
type input "5"
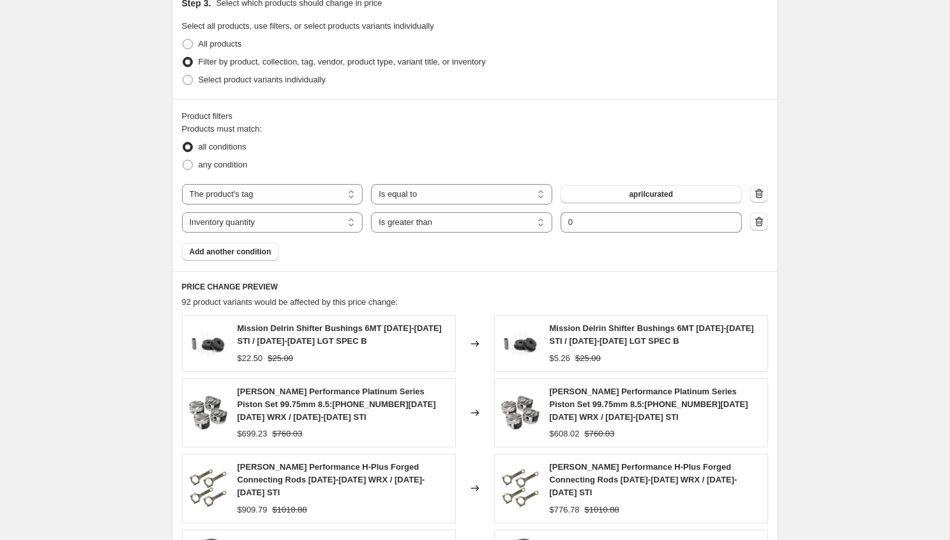
scroll to position [846, 0]
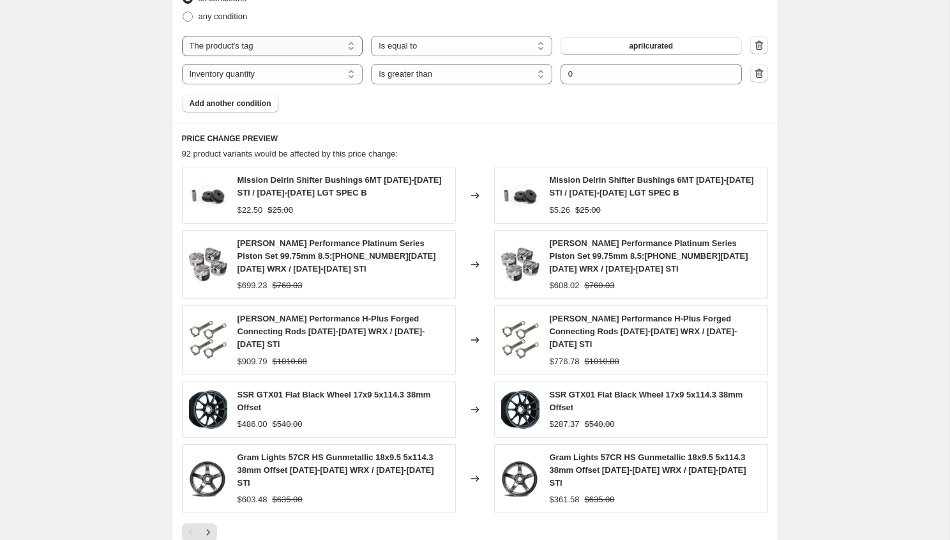
click at [283, 49] on select "The product The product's collection The product's tag The product's vendor The…" at bounding box center [272, 46] width 181 height 20
select select "vendor"
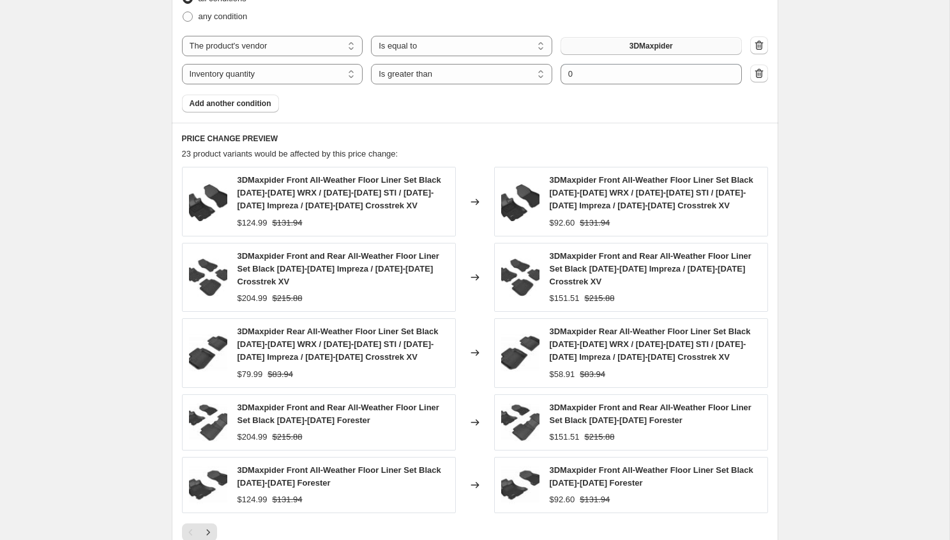
click at [617, 48] on button "3DMaxpider" at bounding box center [651, 46] width 181 height 18
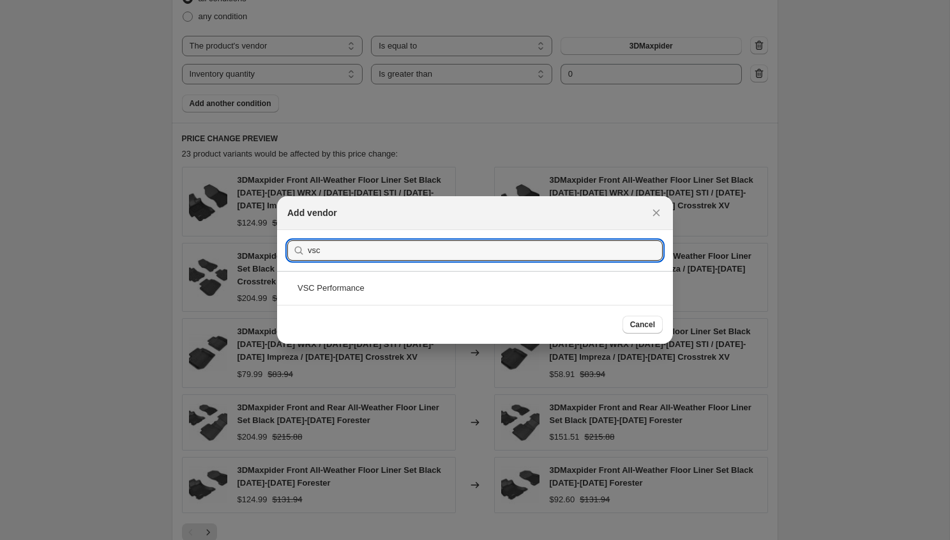
type input "vsc"
click at [381, 292] on div "VSC Performance" at bounding box center [475, 288] width 396 height 34
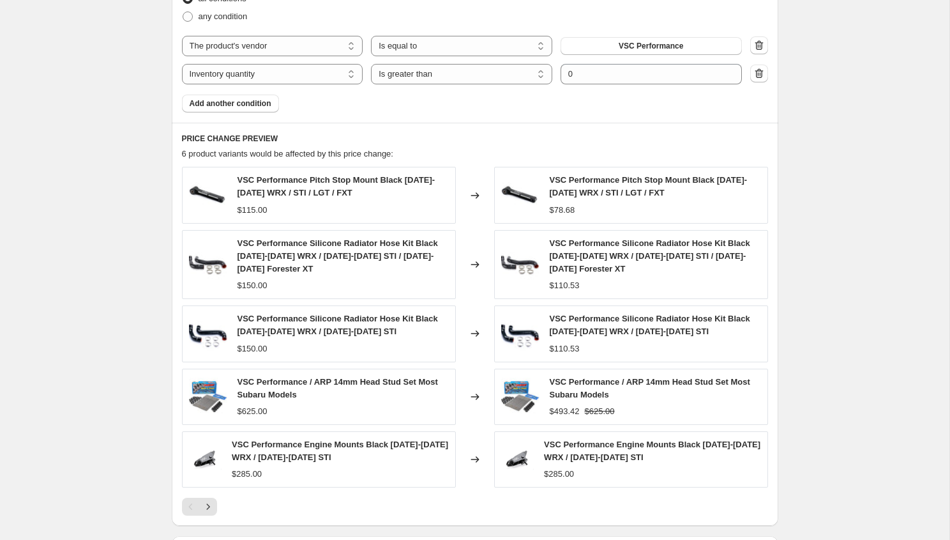
click at [769, 73] on div "Product filters Products must match: all conditions any condition The product T…" at bounding box center [475, 37] width 607 height 172
click at [762, 73] on icon "button" at bounding box center [759, 73] width 13 height 13
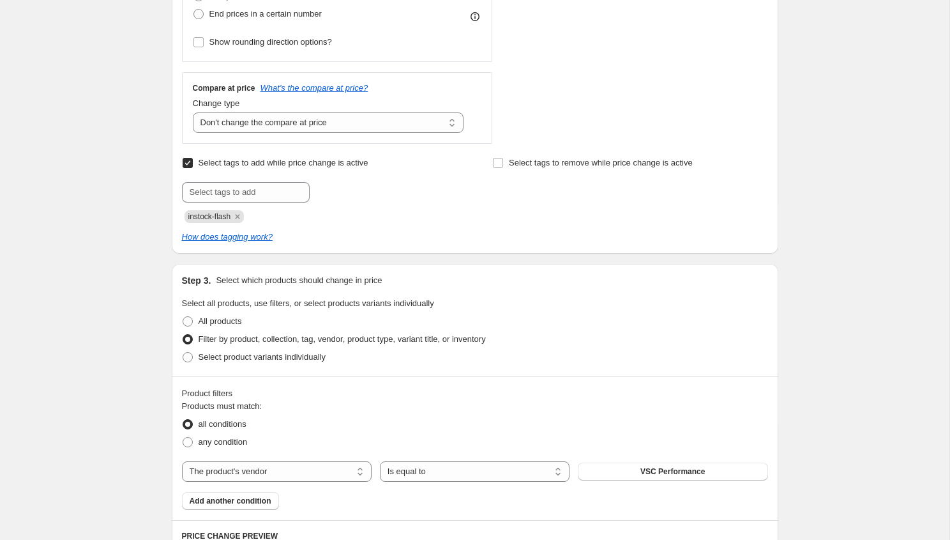
scroll to position [414, 0]
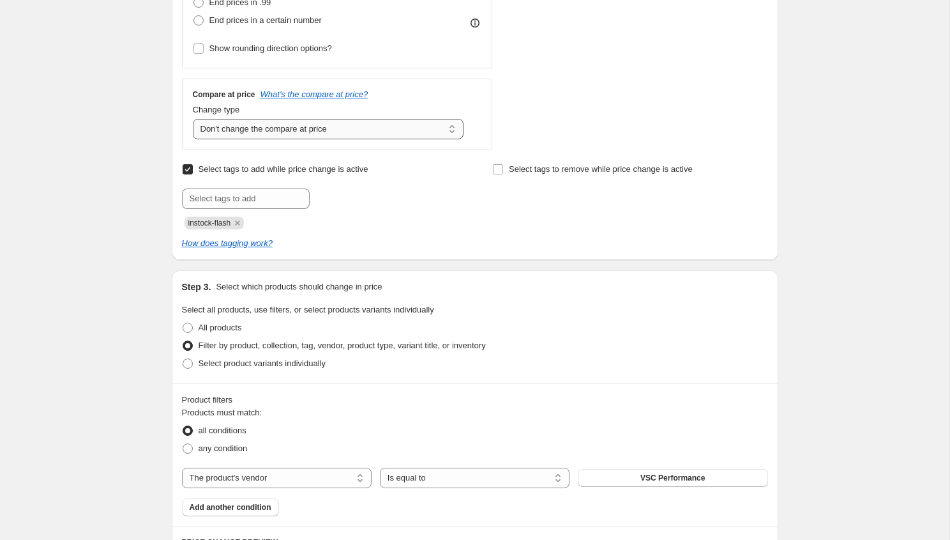
click at [273, 125] on select "Change the compare at price to the current price (sale) Change the compare at p…" at bounding box center [328, 129] width 271 height 20
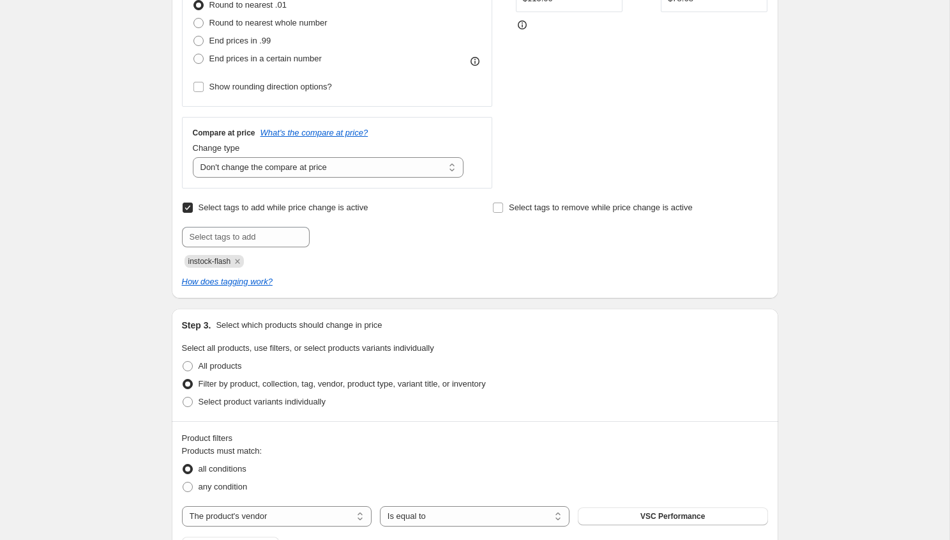
scroll to position [389, 0]
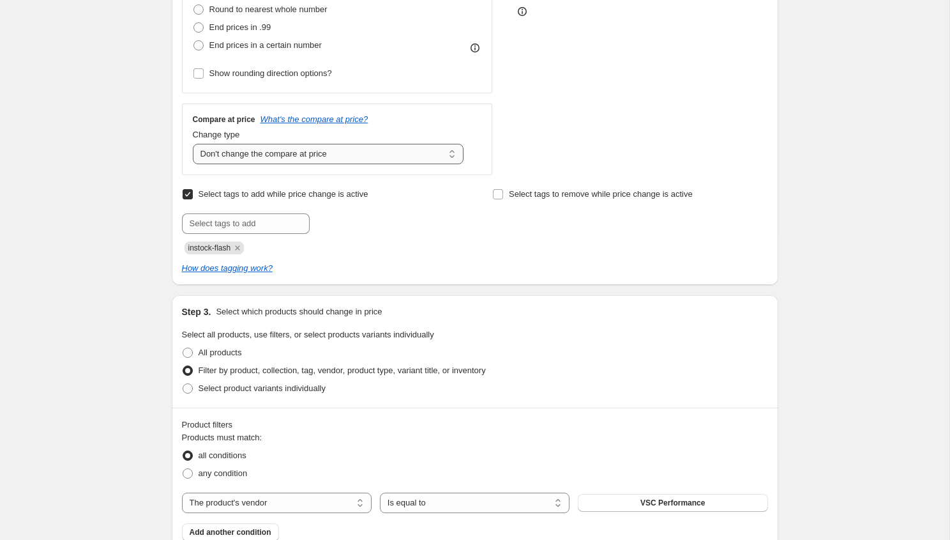
click at [279, 155] on select "Change the compare at price to the current price (sale) Change the compare at p…" at bounding box center [328, 154] width 271 height 20
select select "ep"
click at [193, 144] on select "Change the compare at price to the current price (sale) Change the compare at p…" at bounding box center [328, 154] width 271 height 20
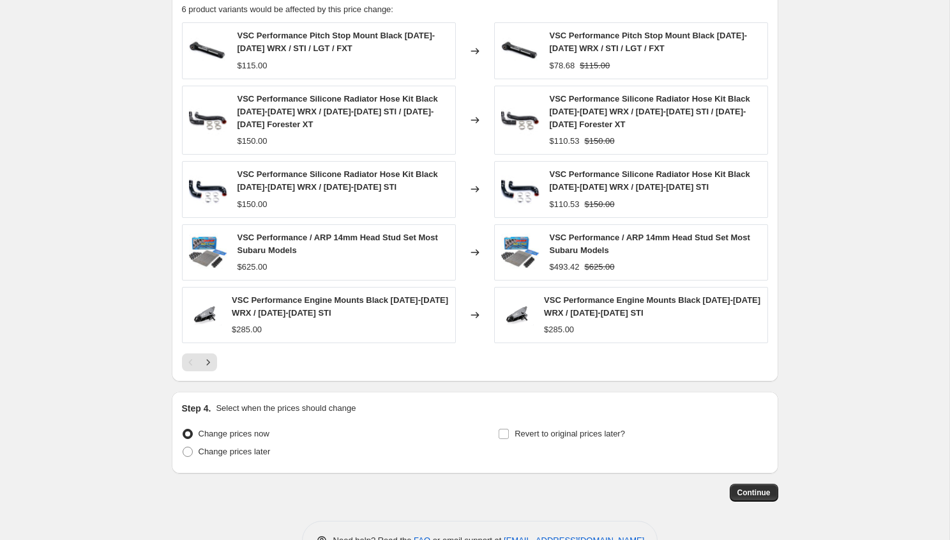
scroll to position [942, 0]
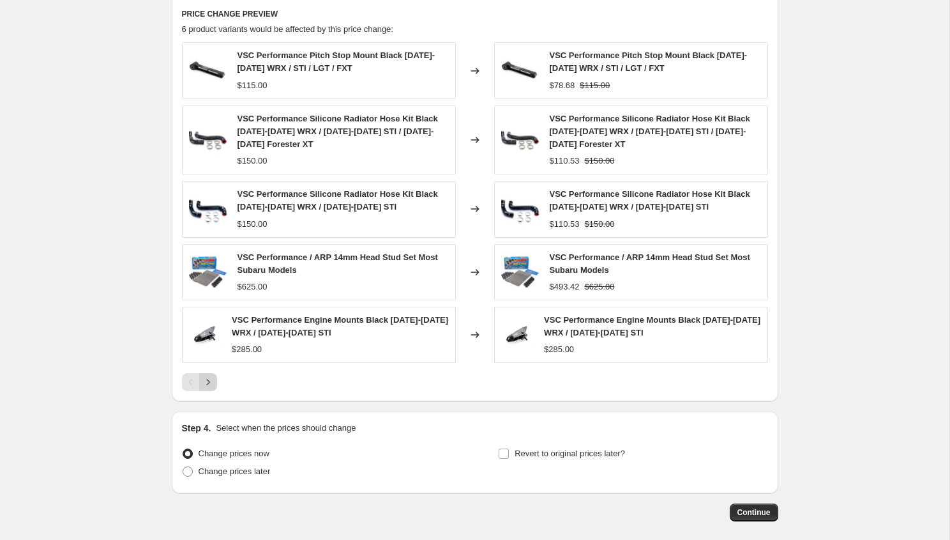
click at [213, 379] on icon "Next" at bounding box center [208, 381] width 13 height 13
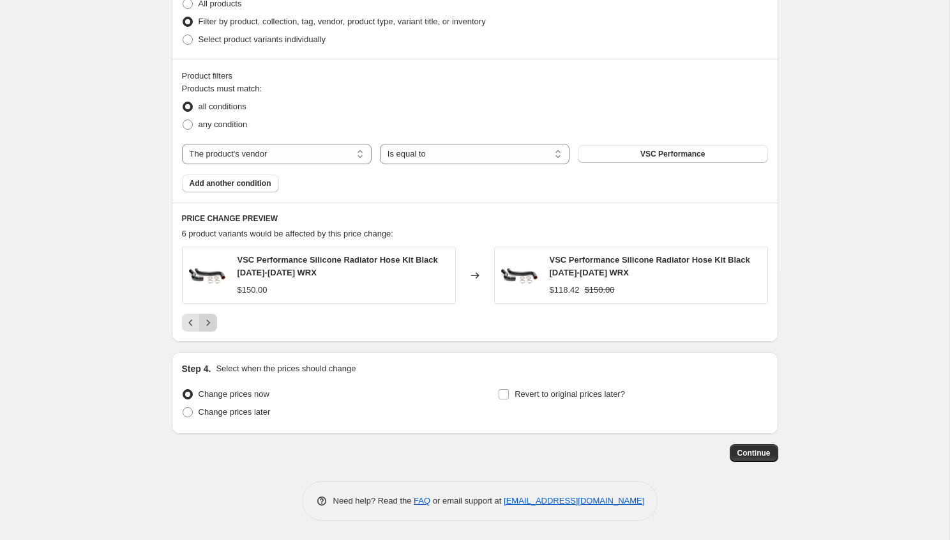
scroll to position [738, 0]
click at [192, 323] on icon "Previous" at bounding box center [191, 322] width 13 height 13
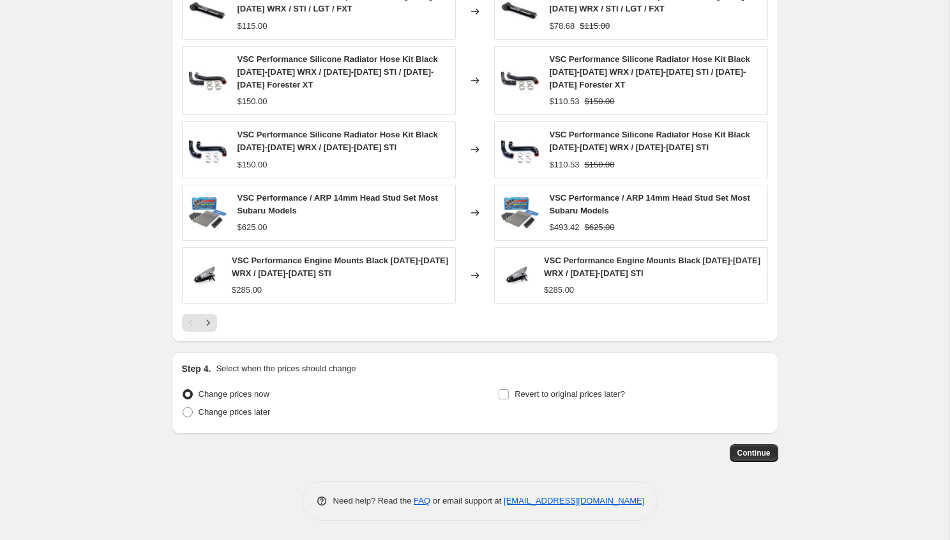
scroll to position [979, 0]
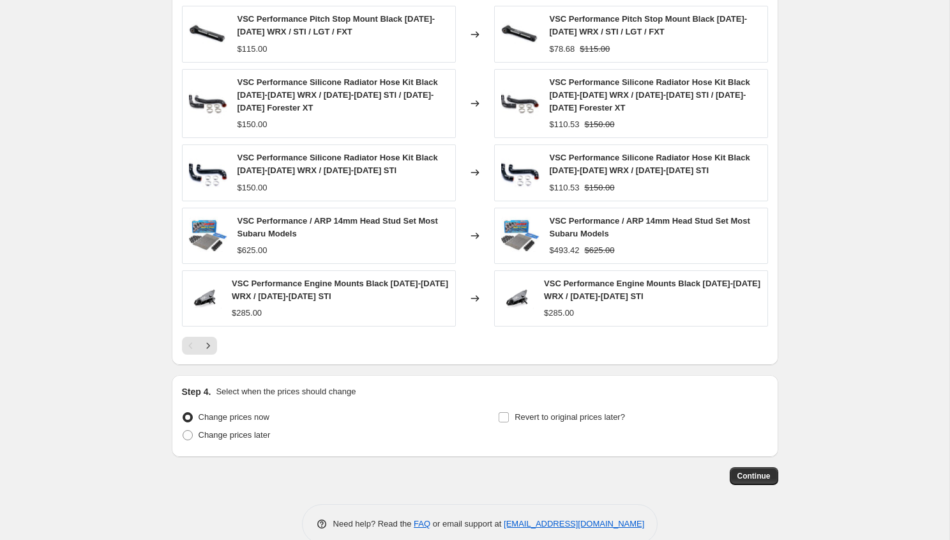
click at [299, 291] on div "VSC Performance Engine Mounts Black 2002-2021 WRX / 2004-2021 STI" at bounding box center [340, 290] width 216 height 26
copy span "VSC Performance Engine Mounts Black 2002-2021 WRX / 2004-2021 STI"
click at [202, 343] on icon "Next" at bounding box center [208, 345] width 13 height 13
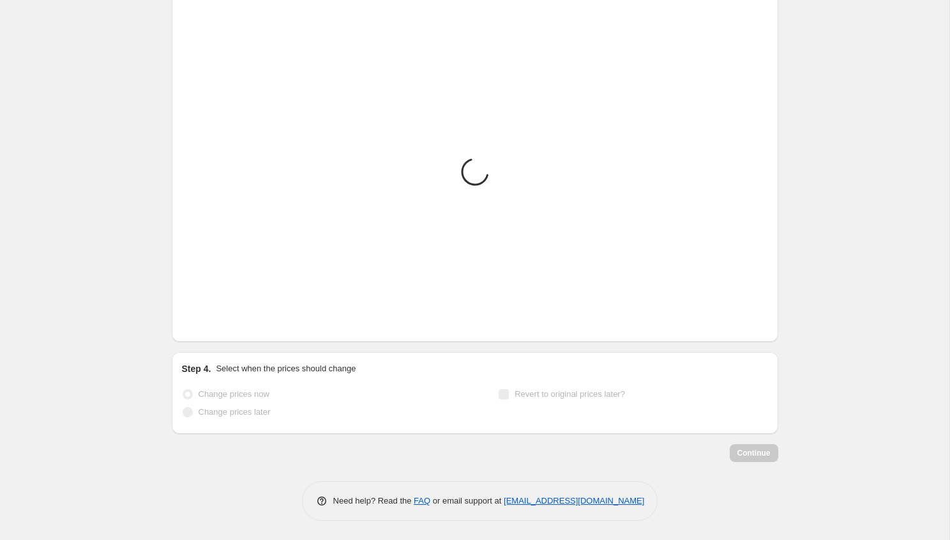
scroll to position [738, 0]
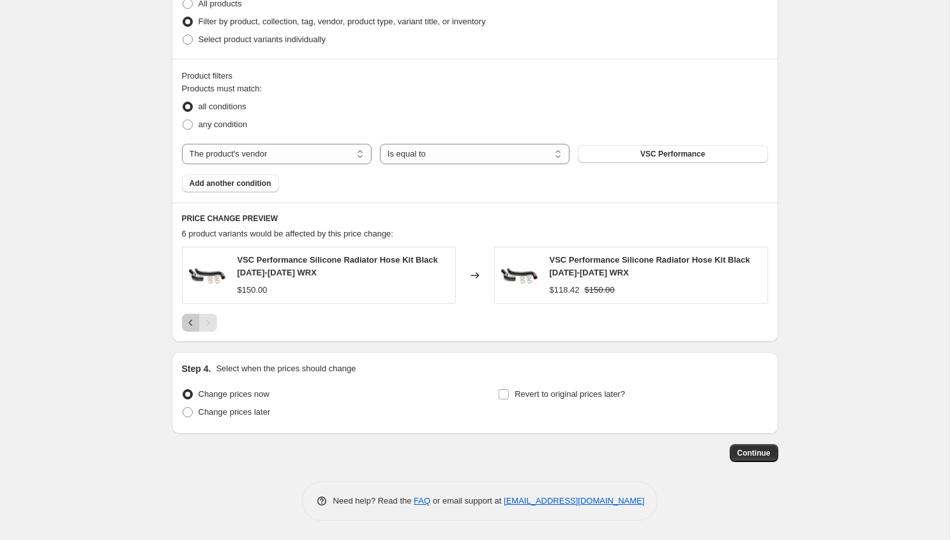
click at [190, 323] on icon "Previous" at bounding box center [191, 322] width 13 height 13
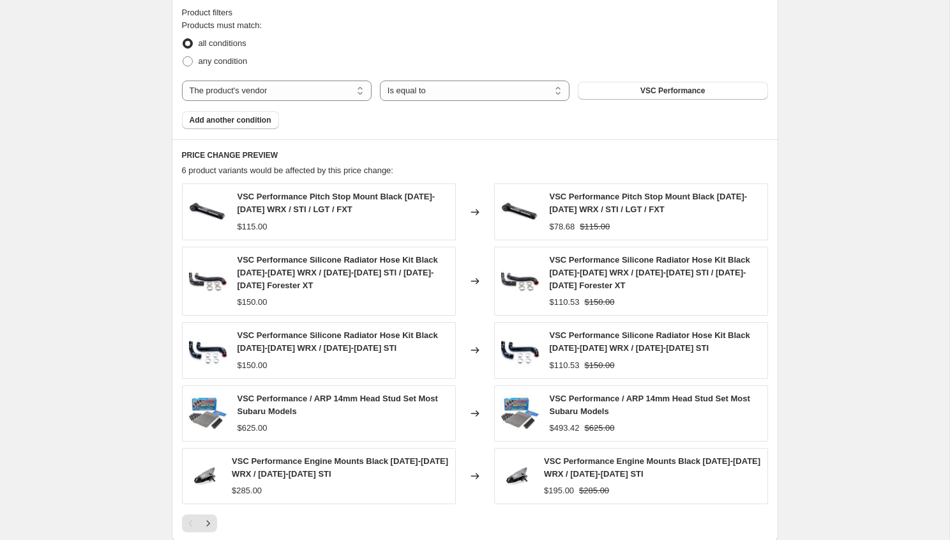
scroll to position [860, 0]
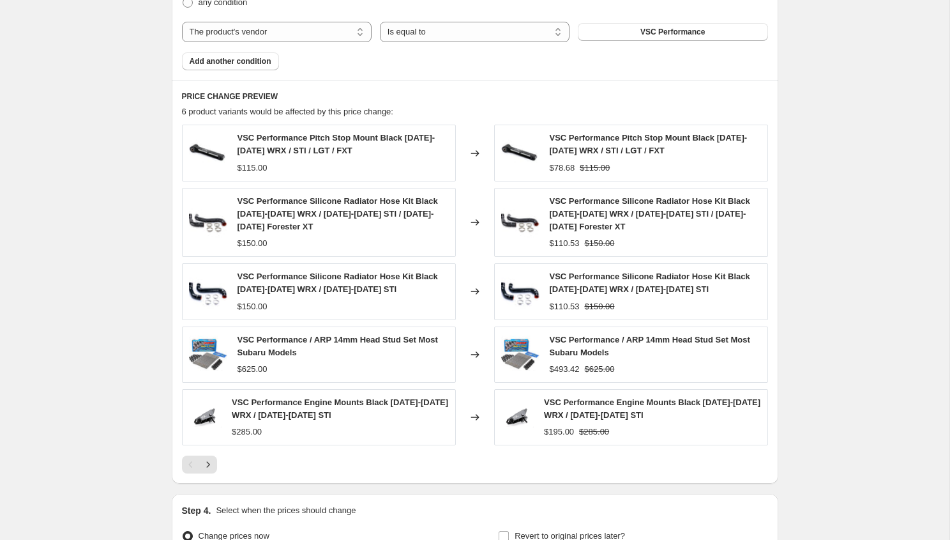
click at [559, 437] on div "$195.00" at bounding box center [559, 431] width 30 height 13
copy div "195.00"
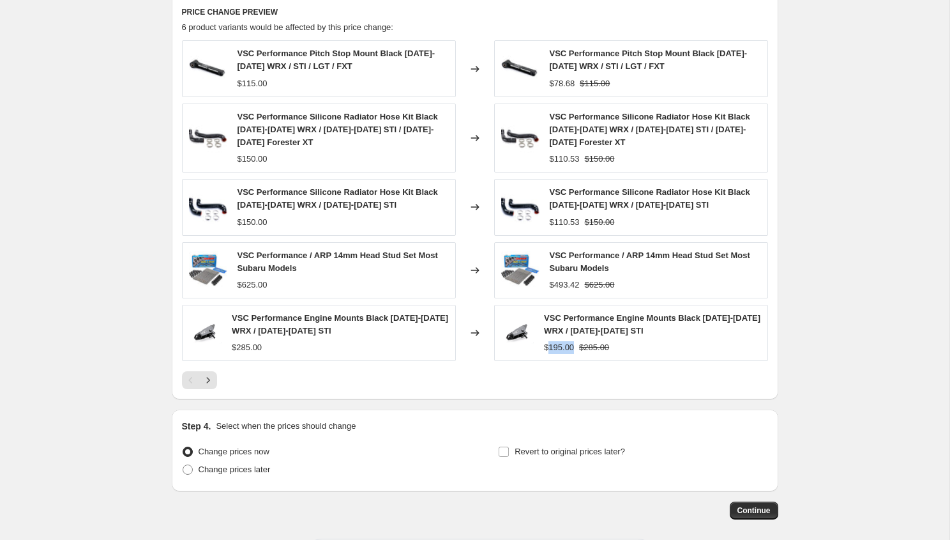
scroll to position [1002, 0]
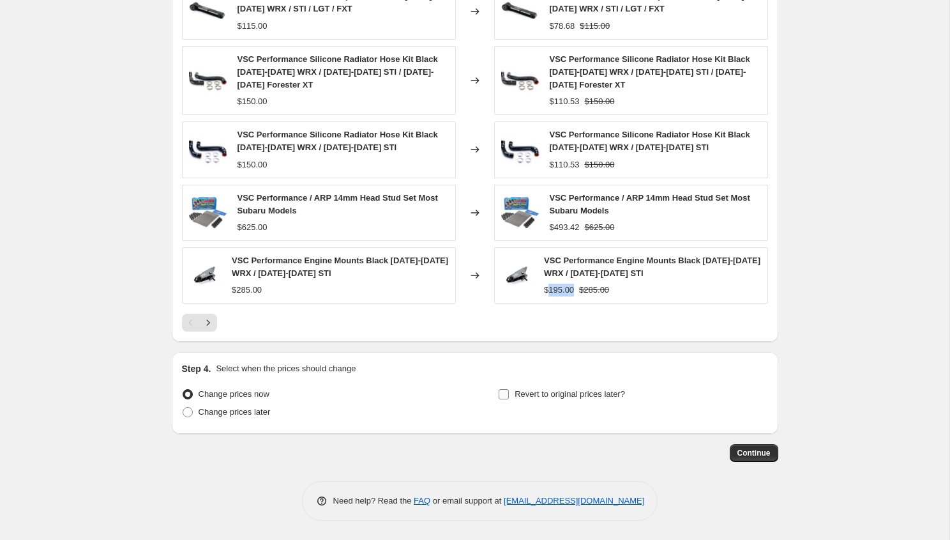
click at [504, 397] on input "Revert to original prices later?" at bounding box center [504, 394] width 10 height 10
checkbox input "true"
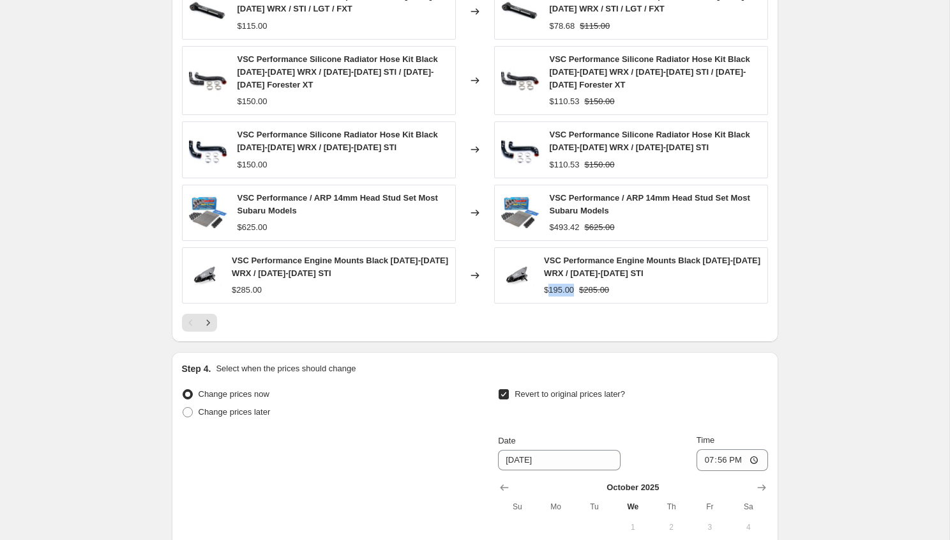
scroll to position [1220, 0]
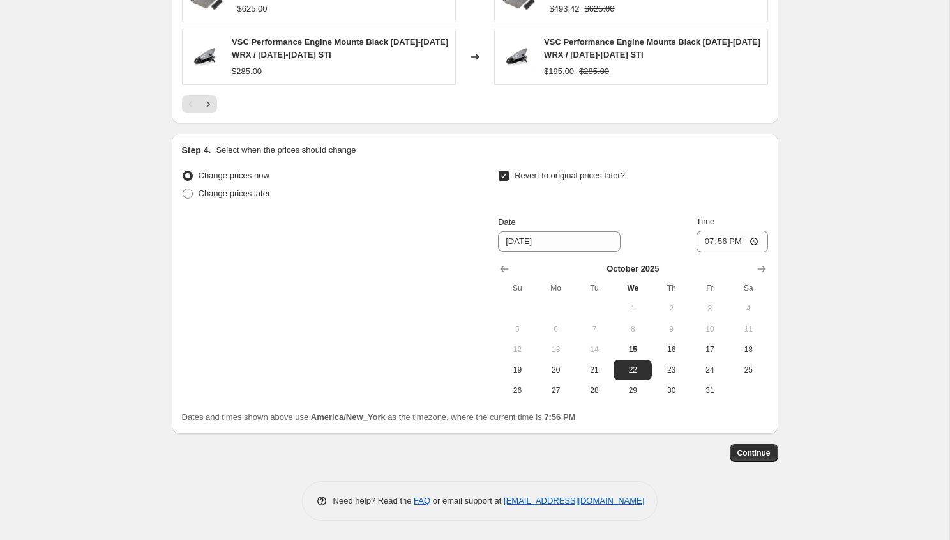
click at [762, 448] on span "Continue" at bounding box center [753, 453] width 33 height 10
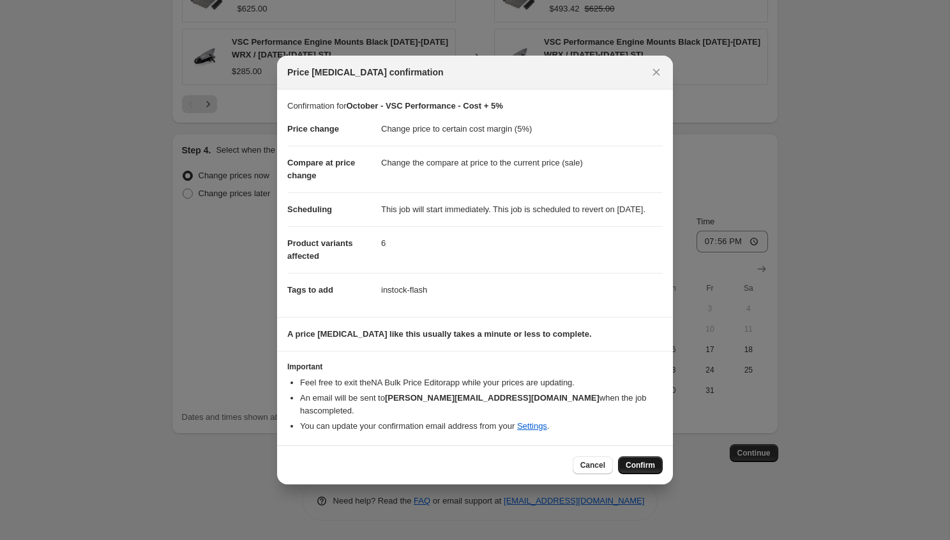
click at [630, 460] on span "Confirm" at bounding box center [640, 465] width 29 height 10
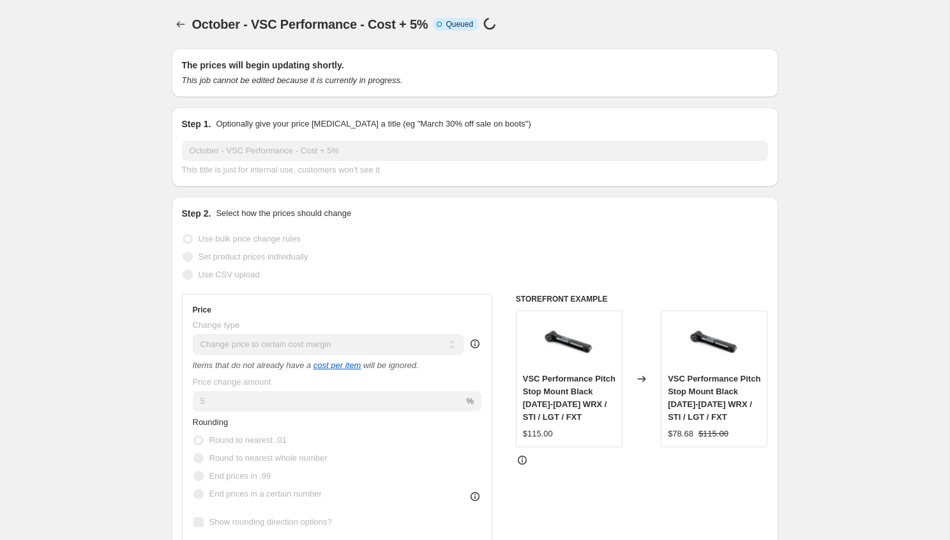
scroll to position [1220, 0]
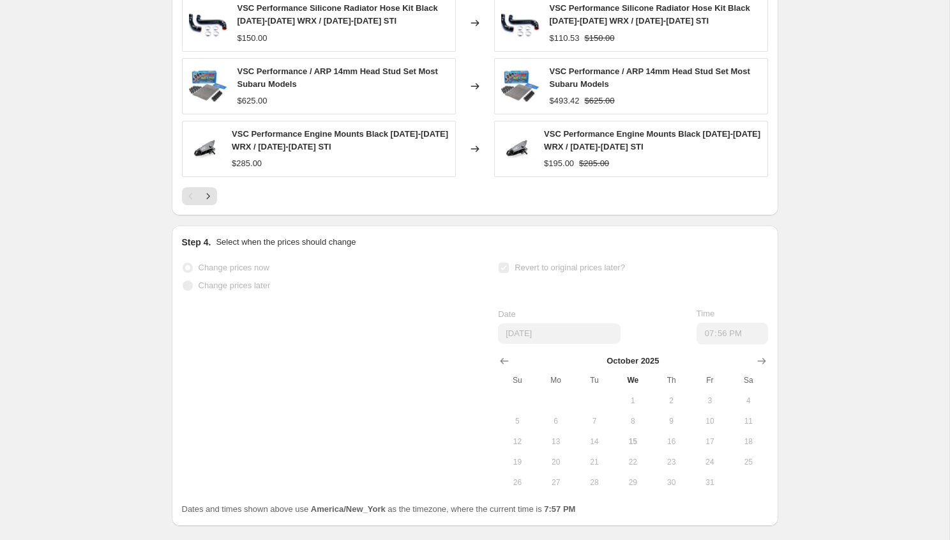
select select "margin"
select select "vendor"
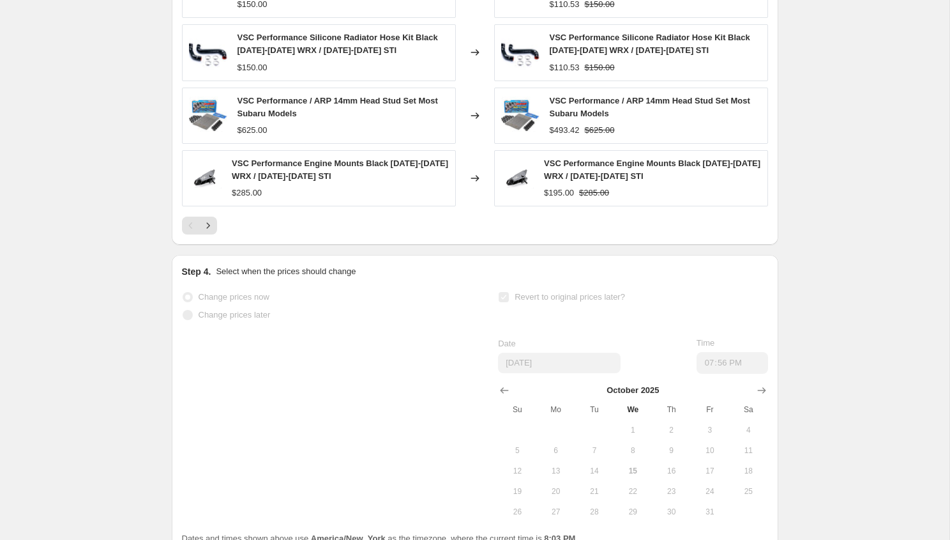
scroll to position [0, 0]
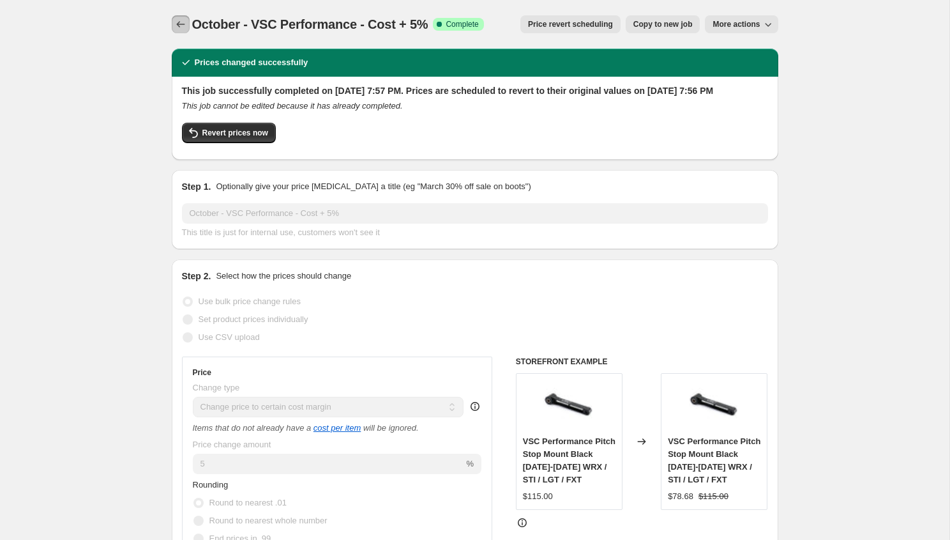
click at [178, 22] on icon "Price change jobs" at bounding box center [180, 24] width 13 height 13
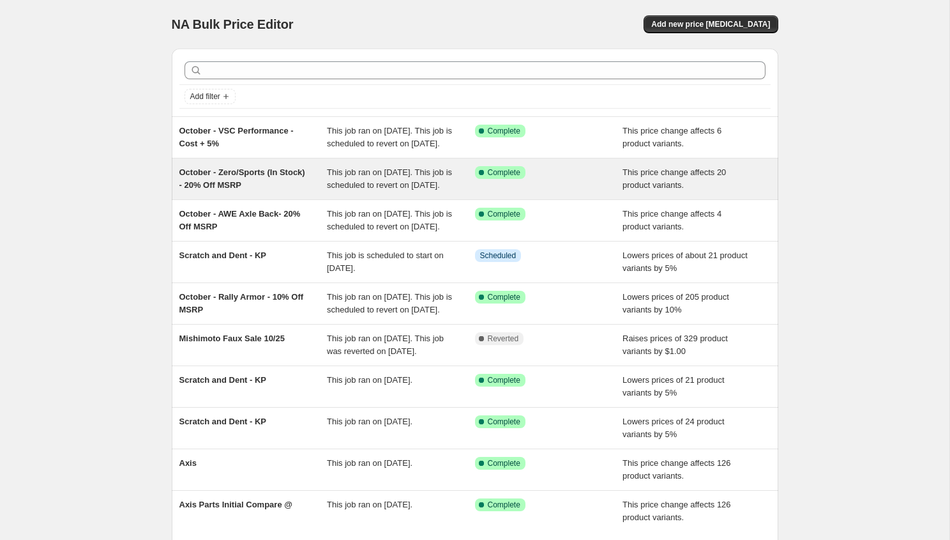
click at [292, 184] on div "October - Zero/Sports (In Stock) - 20% Off MSRP" at bounding box center [253, 179] width 148 height 26
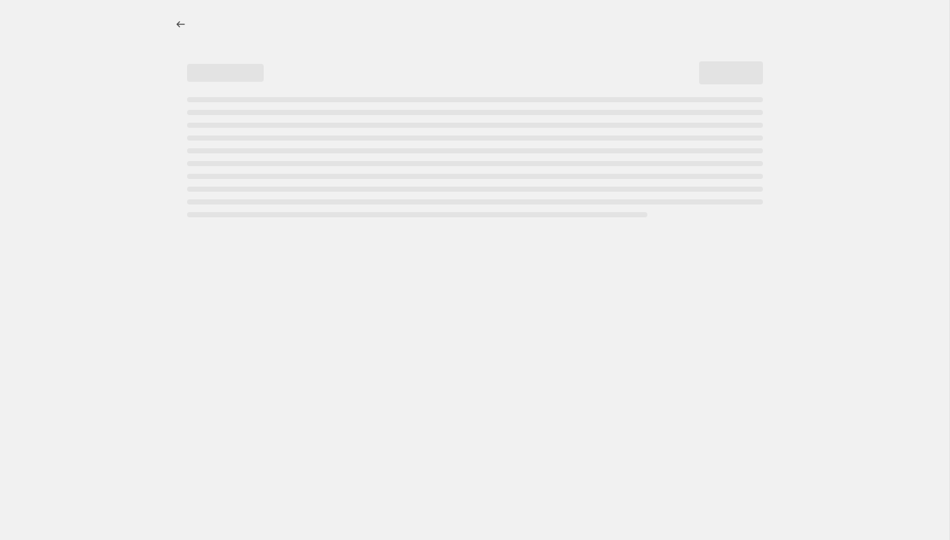
select select "pcap"
select select "no_change"
select select "tag"
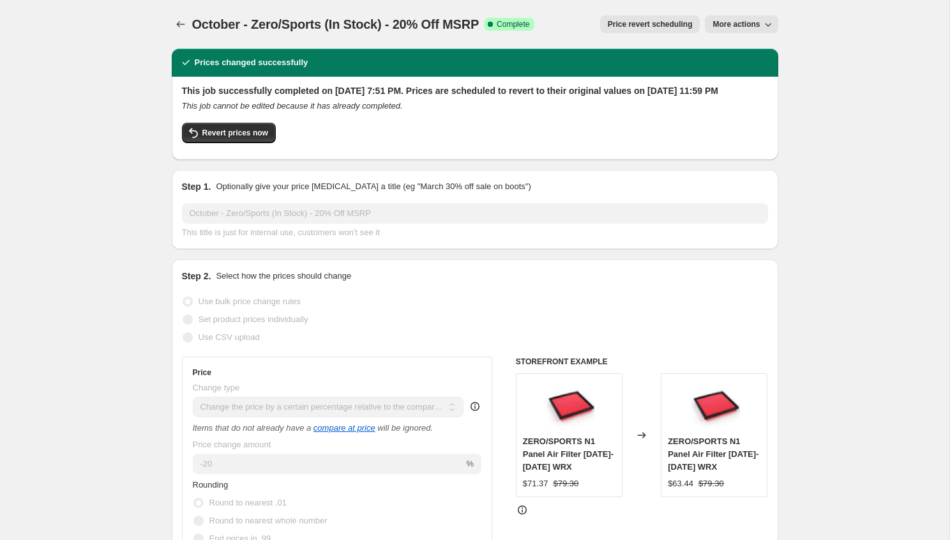
click at [730, 27] on span "More actions" at bounding box center [736, 24] width 47 height 10
click at [723, 50] on span "Copy to new job" at bounding box center [741, 51] width 59 height 10
select select "pcap"
select select "no_change"
select select "tag"
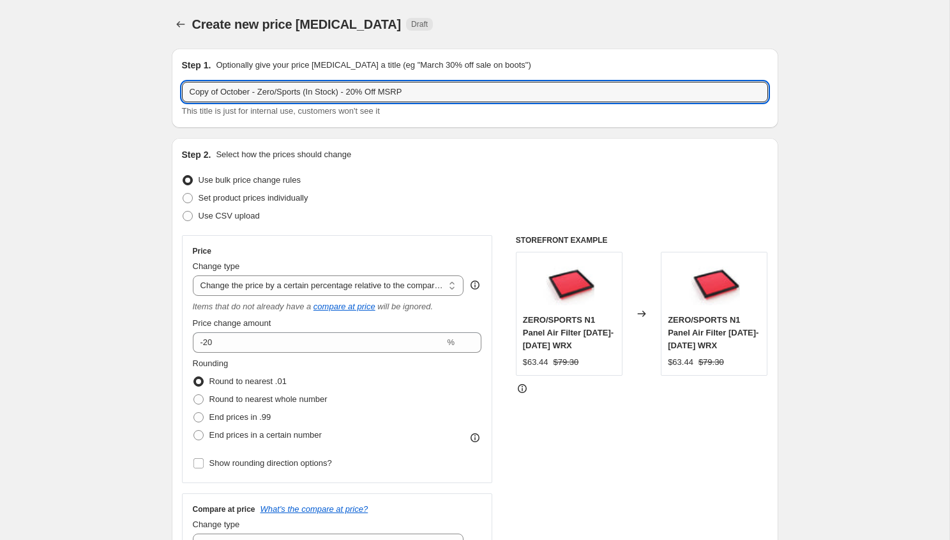
drag, startPoint x: 219, startPoint y: 94, endPoint x: 142, endPoint y: 85, distance: 77.1
drag, startPoint x: 275, startPoint y: 91, endPoint x: 230, endPoint y: 96, distance: 45.0
click at [230, 96] on input "October - Zero/Sports (In Stock) - 20% Off MSRP" at bounding box center [475, 92] width 586 height 20
click at [305, 89] on input "October - VOLK (In Stock) - 20% Off MSRP" at bounding box center [475, 92] width 586 height 20
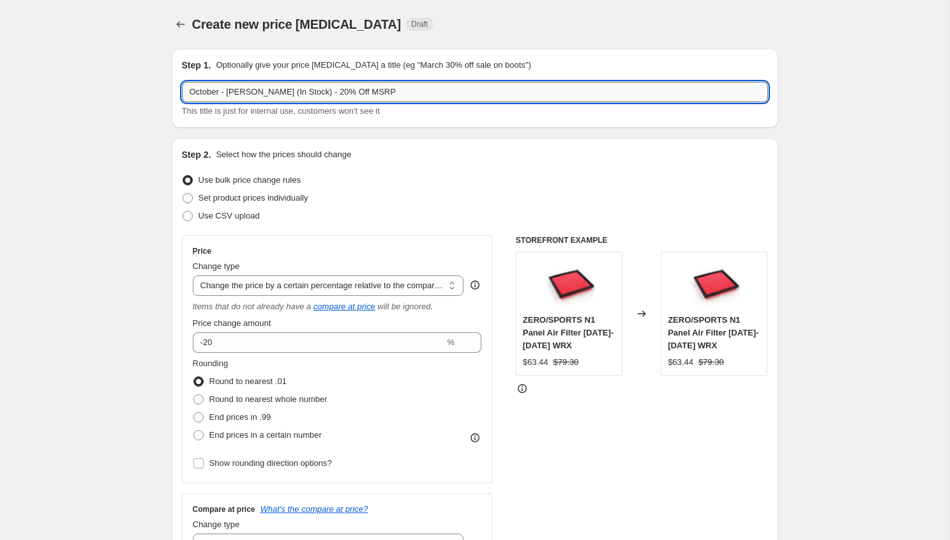
click at [305, 89] on input "October - VOLK (In Stock) - 20% Off MSRP" at bounding box center [475, 92] width 586 height 20
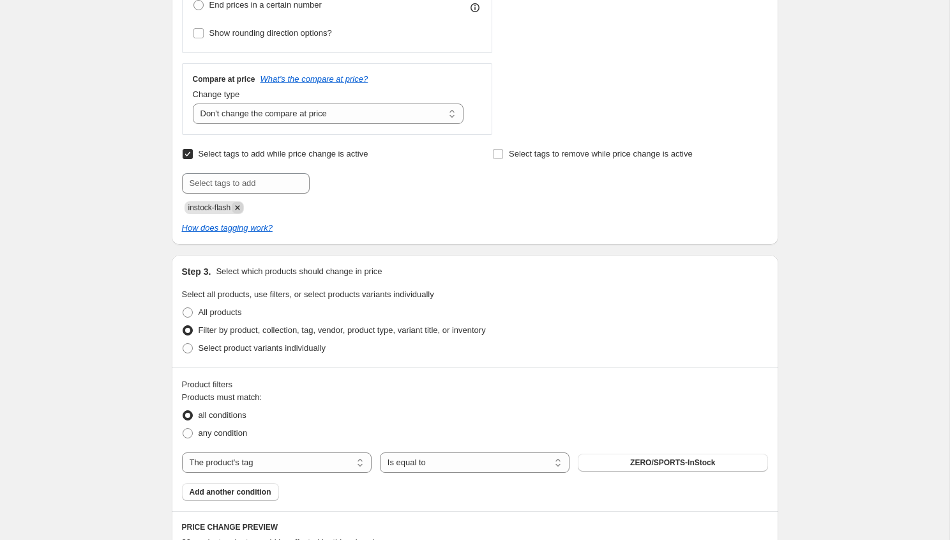
scroll to position [449, 0]
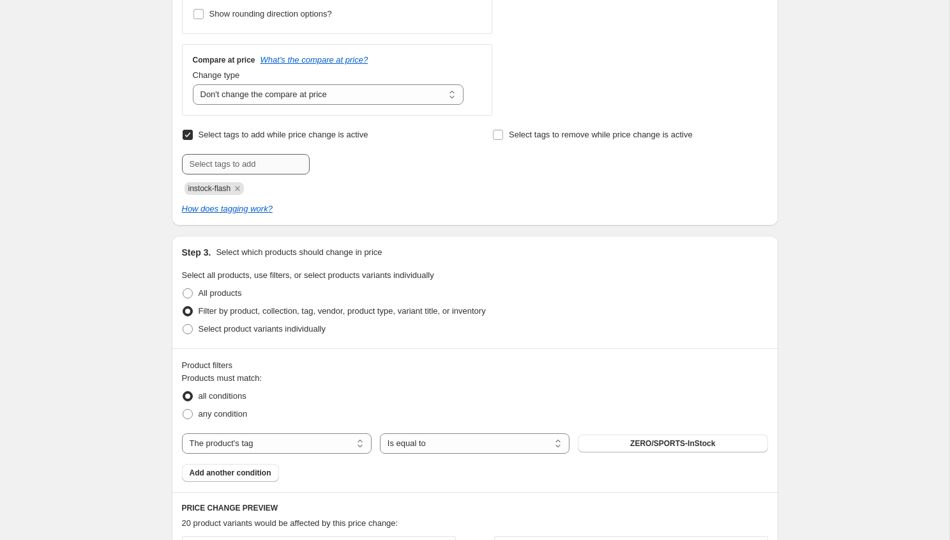
type input "October - VOLK (In Stock) - 20% Off MSRP"
click at [247, 163] on input "text" at bounding box center [246, 164] width 128 height 20
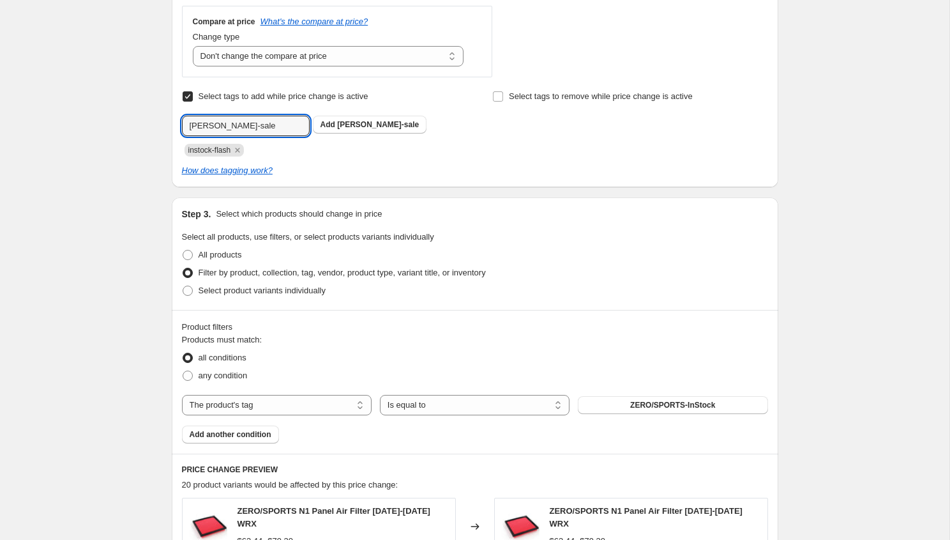
scroll to position [540, 0]
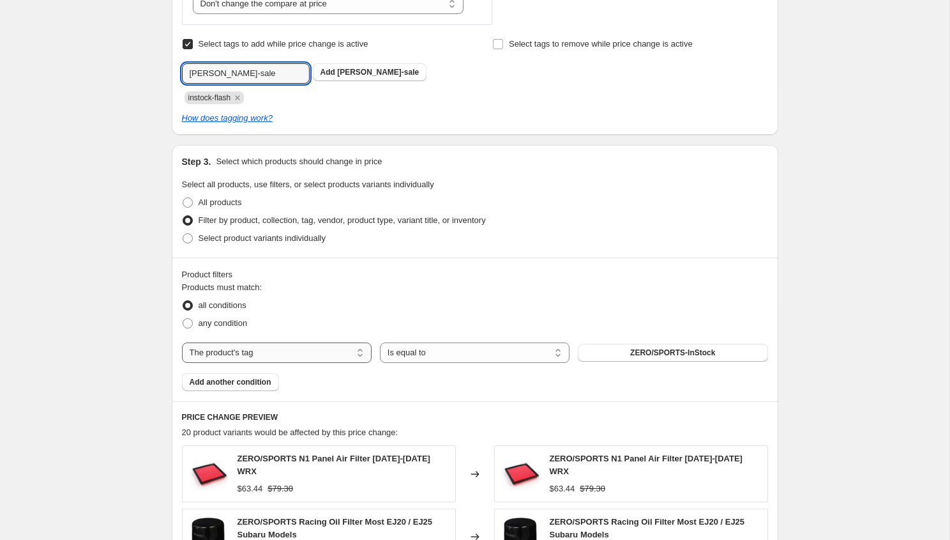
type input "volk-sale"
click at [275, 347] on select "The product The product's collection The product's tag The product's vendor The…" at bounding box center [277, 352] width 190 height 20
click at [220, 321] on span "any condition" at bounding box center [223, 323] width 49 height 10
click at [183, 319] on input "any condition" at bounding box center [183, 318] width 1 height 1
radio input "true"
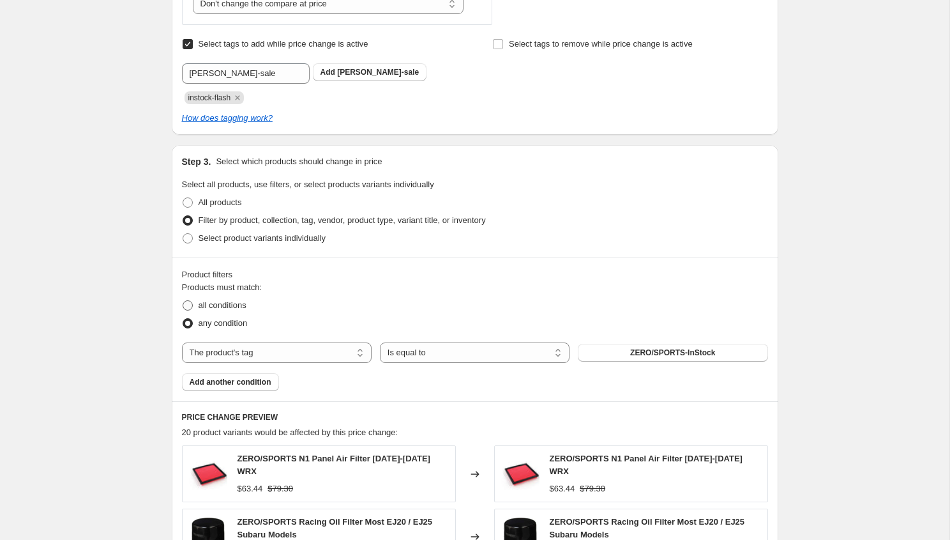
click at [220, 310] on span "all conditions" at bounding box center [223, 305] width 48 height 13
click at [183, 301] on input "all conditions" at bounding box center [183, 300] width 1 height 1
radio input "true"
click at [223, 241] on span "Select product variants individually" at bounding box center [262, 238] width 127 height 10
click at [183, 234] on input "Select product variants individually" at bounding box center [183, 233] width 1 height 1
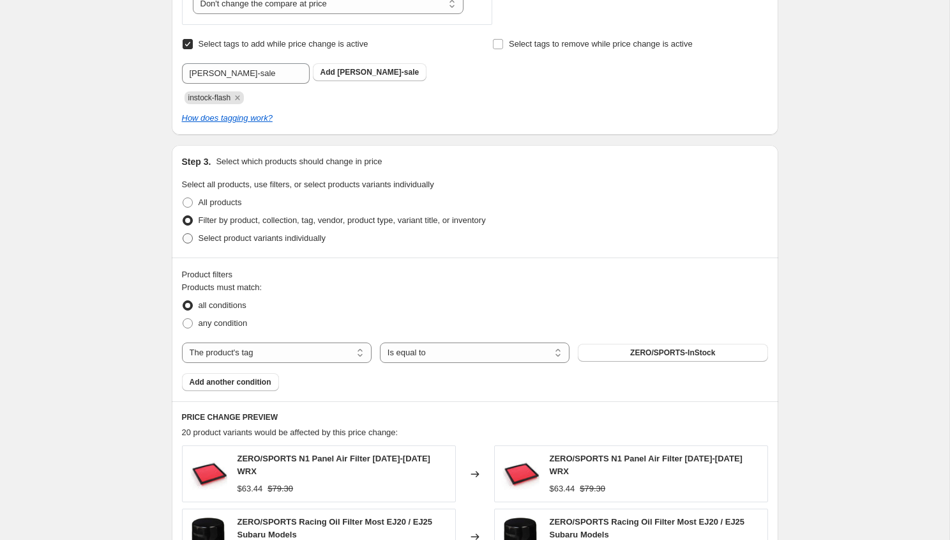
radio input "true"
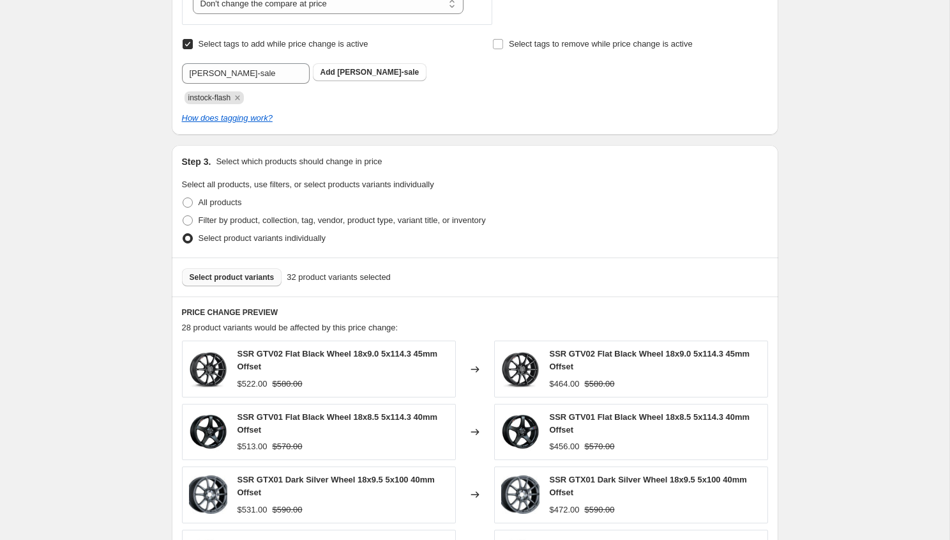
click at [241, 268] on button "Select product variants" at bounding box center [232, 277] width 100 height 18
click at [261, 279] on span "Select product variants" at bounding box center [232, 277] width 85 height 10
click at [232, 278] on span "Select product variants" at bounding box center [232, 277] width 85 height 10
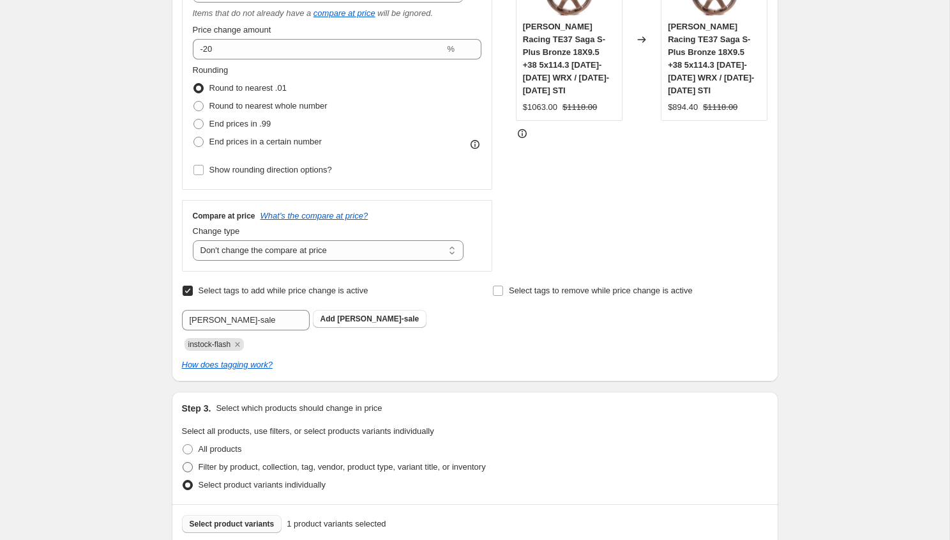
scroll to position [633, 0]
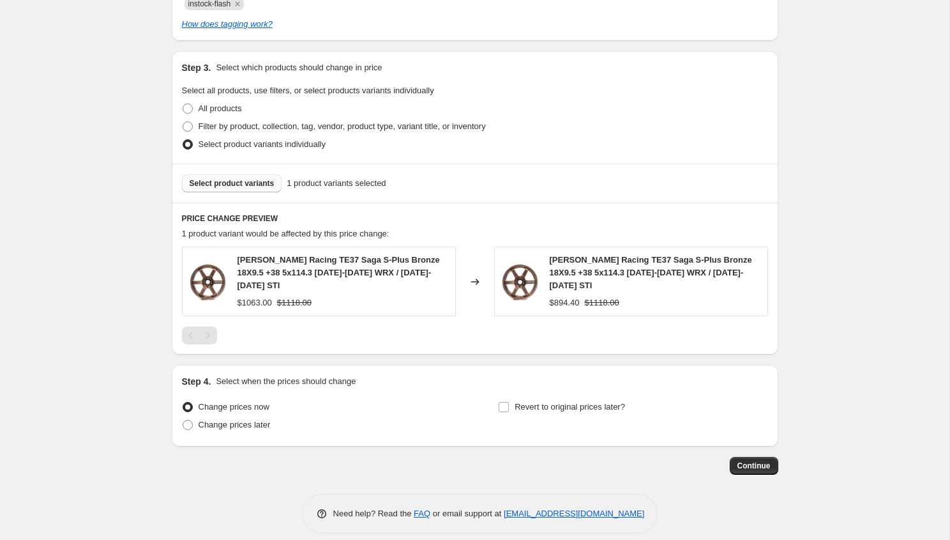
click at [240, 185] on span "Select product variants" at bounding box center [232, 183] width 85 height 10
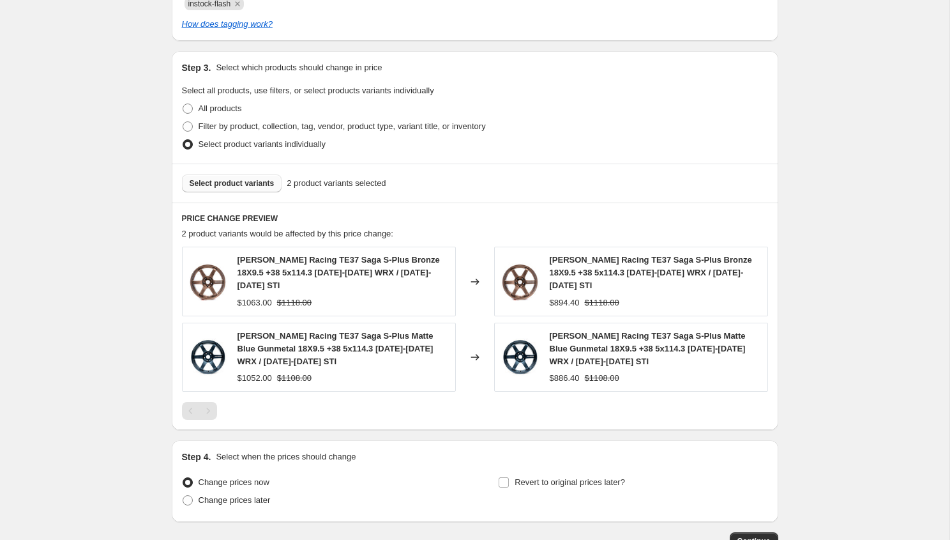
click at [237, 182] on span "Select product variants" at bounding box center [232, 183] width 85 height 10
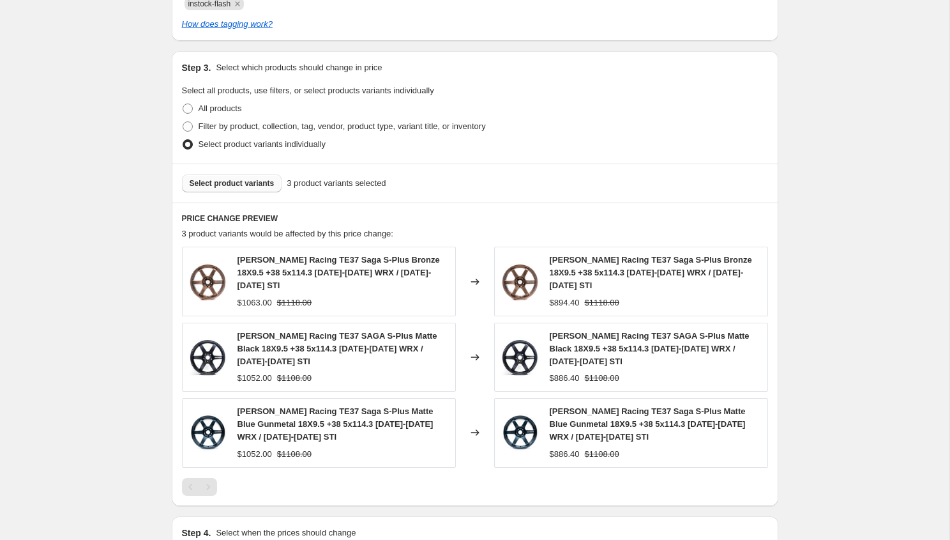
click at [228, 186] on span "Select product variants" at bounding box center [232, 183] width 85 height 10
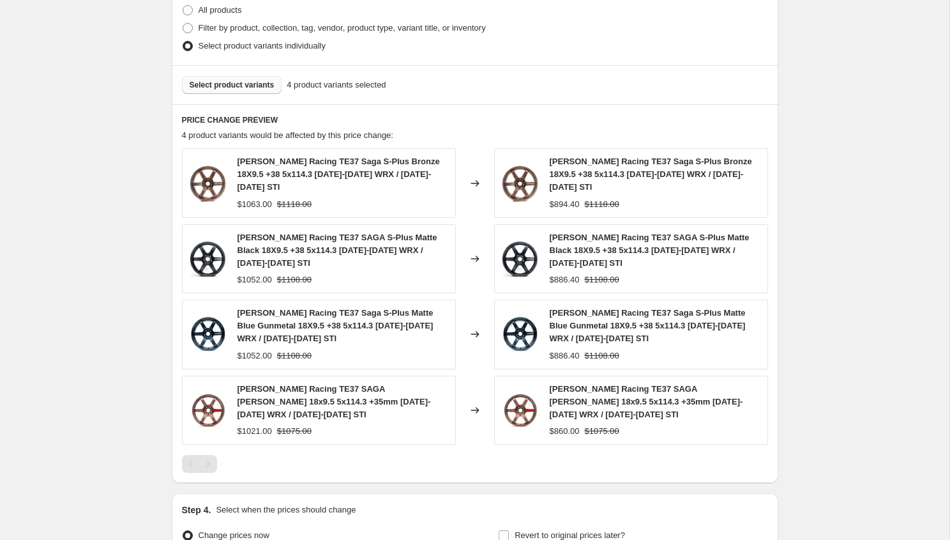
scroll to position [749, 0]
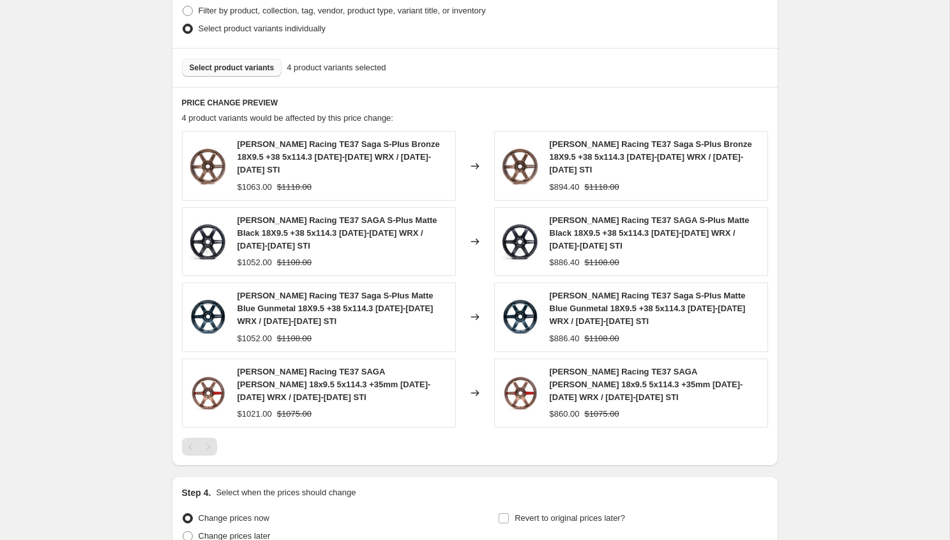
click at [229, 67] on span "Select product variants" at bounding box center [232, 68] width 85 height 10
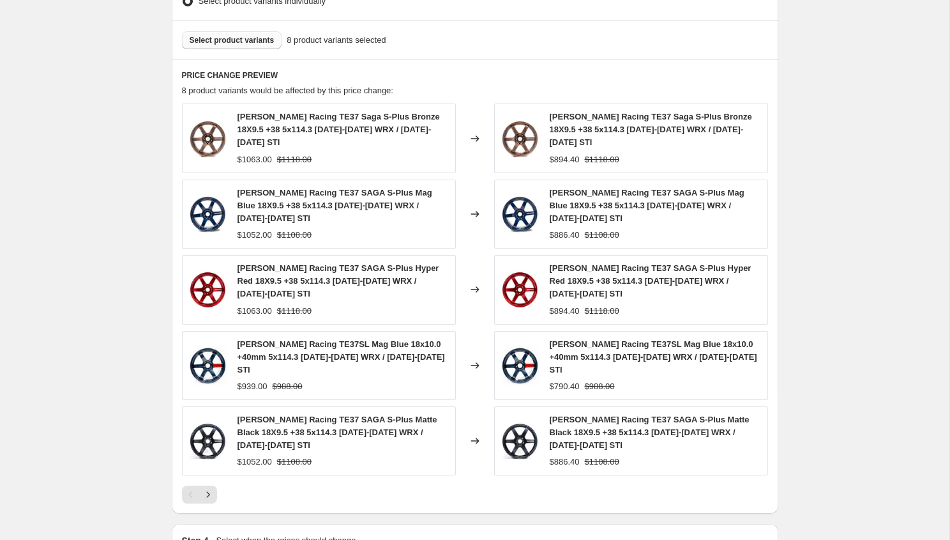
scroll to position [772, 0]
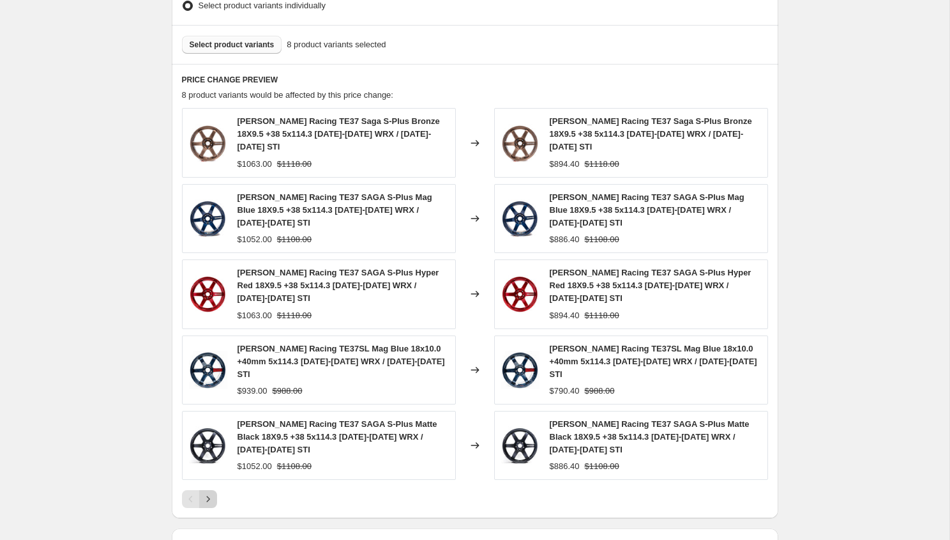
click at [202, 492] on icon "Next" at bounding box center [208, 498] width 13 height 13
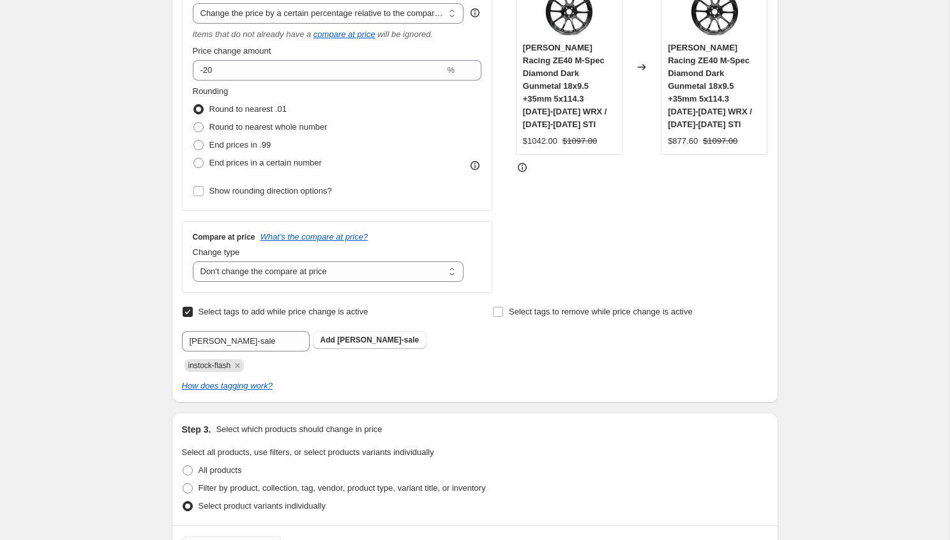
scroll to position [158, 0]
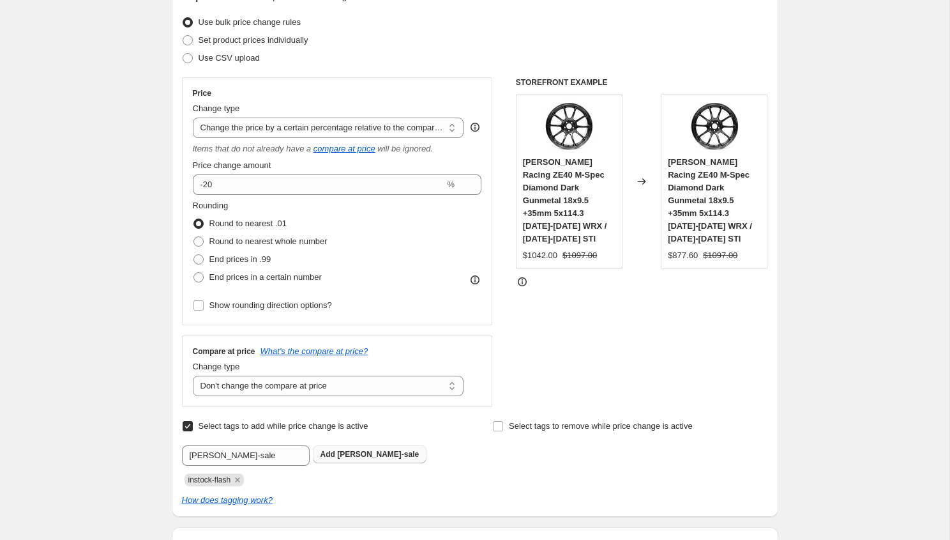
click at [352, 457] on span "volk-sale" at bounding box center [378, 453] width 82 height 9
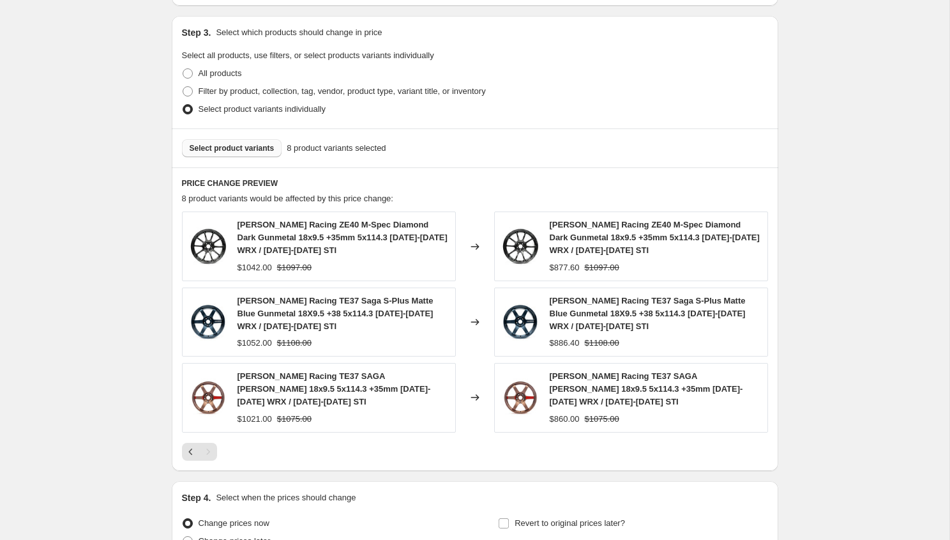
scroll to position [784, 0]
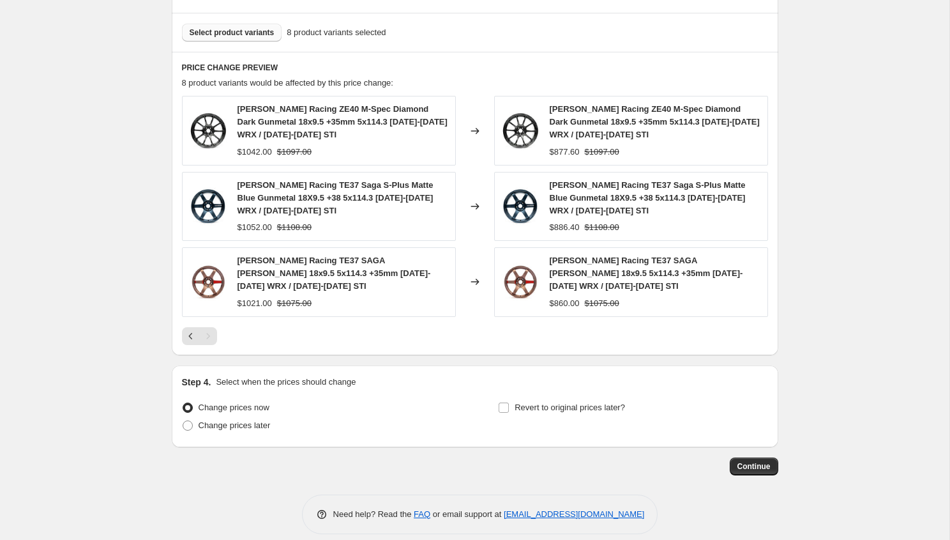
click at [561, 226] on div "$886.40" at bounding box center [565, 227] width 30 height 13
copy div "886.40"
click at [628, 209] on div "Volk Racing TE37 Saga S-Plus Matte Blue Gunmetal 18X9.5 +38 5x114.3 2015-2024 W…" at bounding box center [655, 198] width 211 height 38
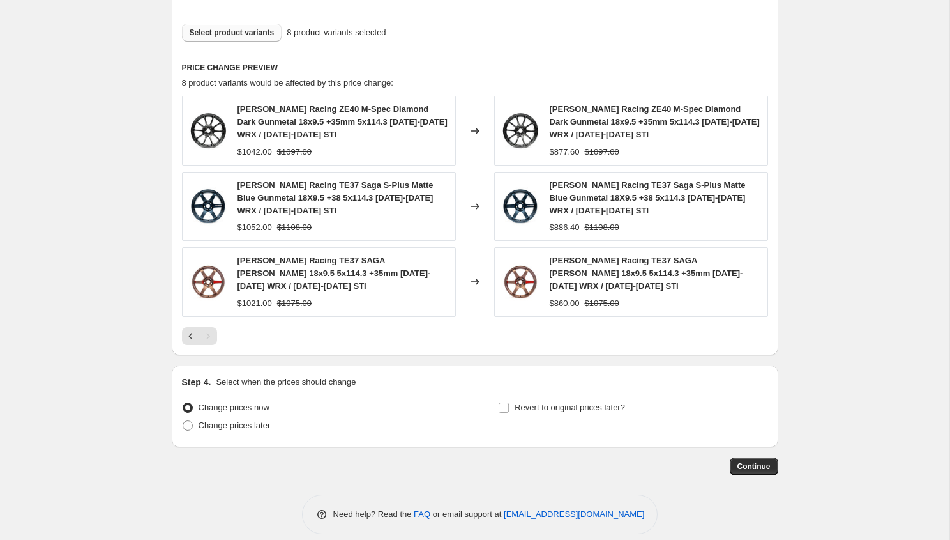
click at [623, 202] on span "Volk Racing TE37 Saga S-Plus Matte Blue Gunmetal 18X9.5 +38 5x114.3 2015-2024 W…" at bounding box center [648, 197] width 196 height 35
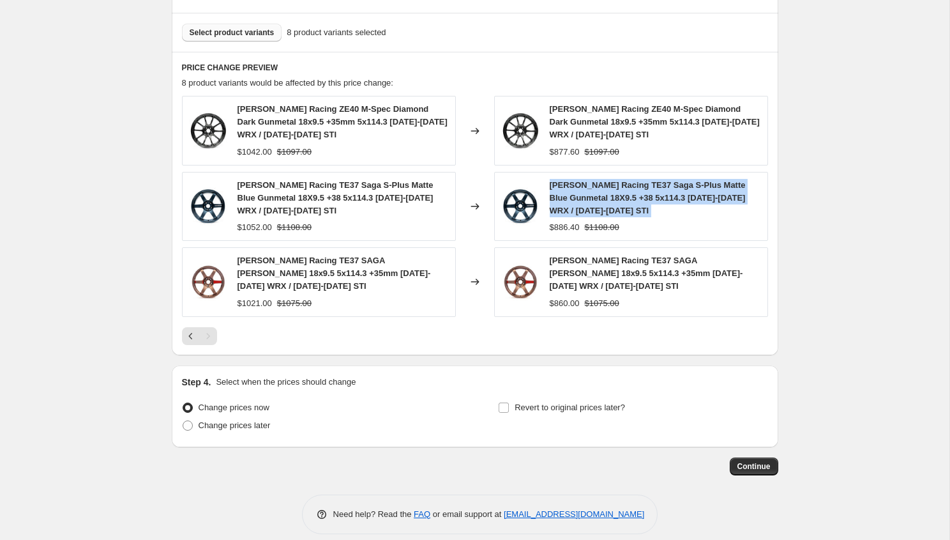
click at [623, 202] on span "Volk Racing TE37 Saga S-Plus Matte Blue Gunmetal 18X9.5 +38 5x114.3 2015-2024 W…" at bounding box center [648, 197] width 196 height 35
copy span "Volk Racing TE37 Saga S-Plus Matte Blue Gunmetal 18X9.5 +38 5x114.3 2015-2024 W…"
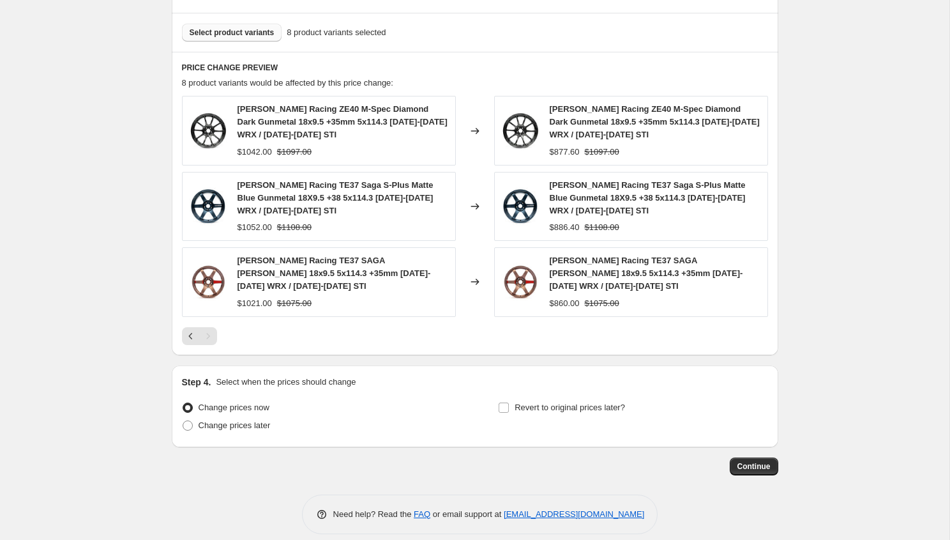
click at [562, 231] on div "$886.40" at bounding box center [565, 227] width 30 height 13
copy div "886.40"
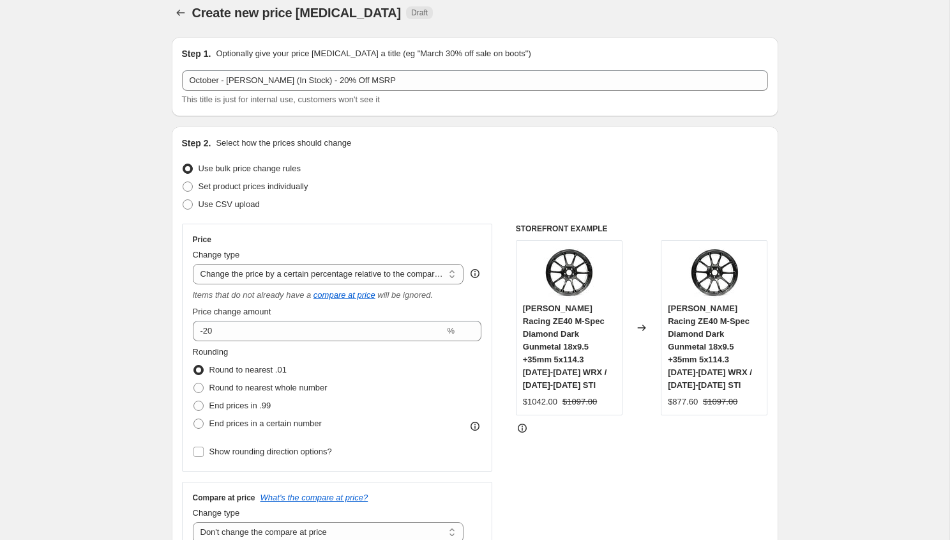
scroll to position [3, 0]
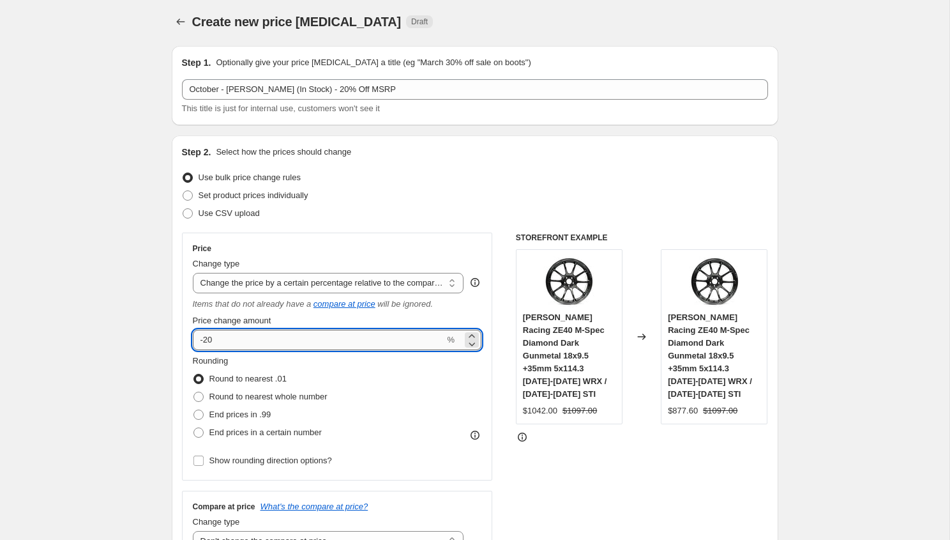
click at [287, 336] on input "-20" at bounding box center [319, 339] width 252 height 20
type input "-25"
click at [672, 450] on div "STOREFRONT EXAMPLE Volk Racing ZE40 M-Spec Diamond Dark Gunmetal 18x9.5 +35mm 5…" at bounding box center [642, 396] width 252 height 329
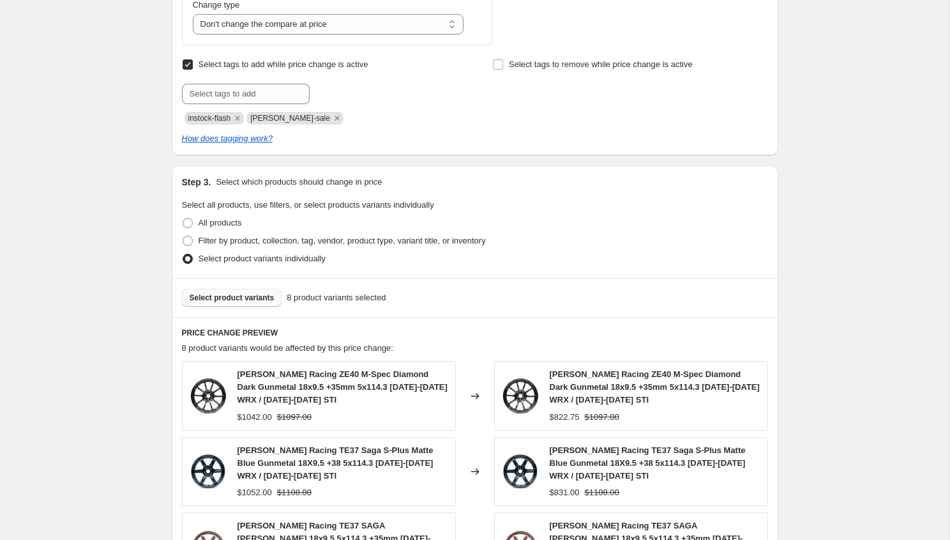
scroll to position [784, 0]
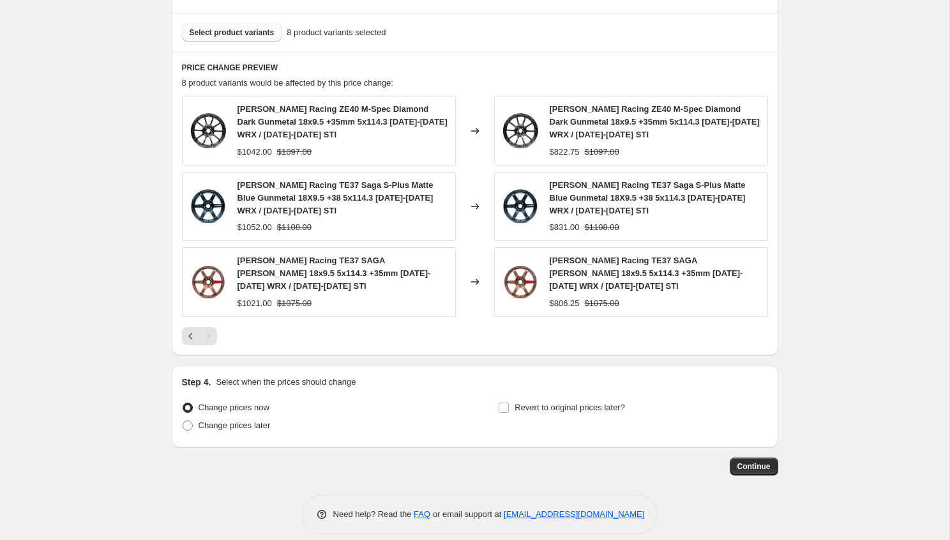
click at [562, 225] on div "$831.00" at bounding box center [565, 227] width 30 height 13
copy div "831.00"
click at [566, 297] on div "$806.25" at bounding box center [565, 303] width 30 height 13
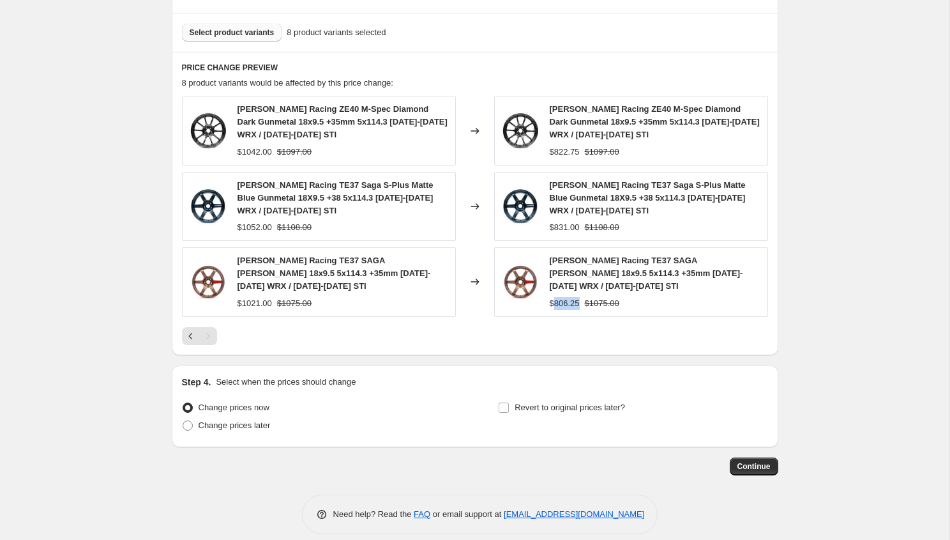
copy div "806.25"
click at [188, 329] on icon "Previous" at bounding box center [191, 335] width 13 height 13
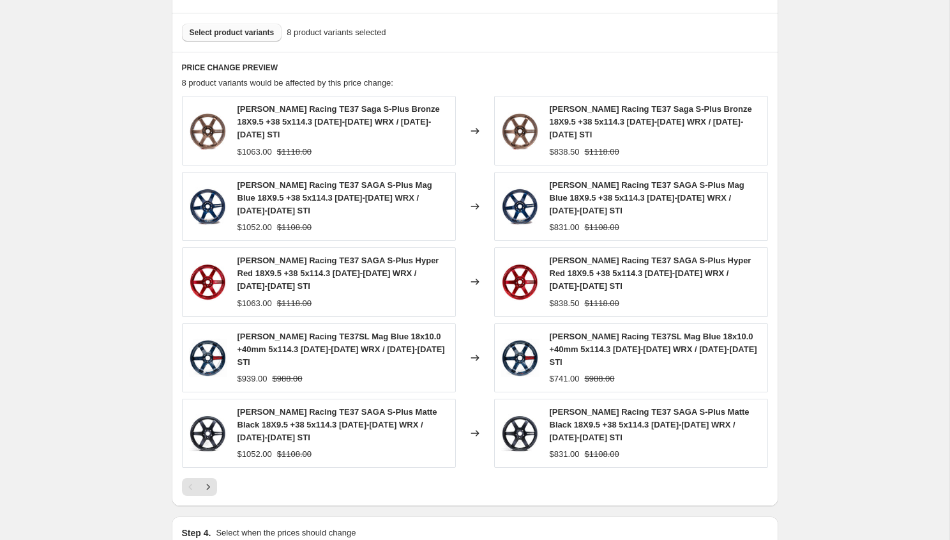
click at [564, 146] on div "$838.50" at bounding box center [565, 152] width 30 height 13
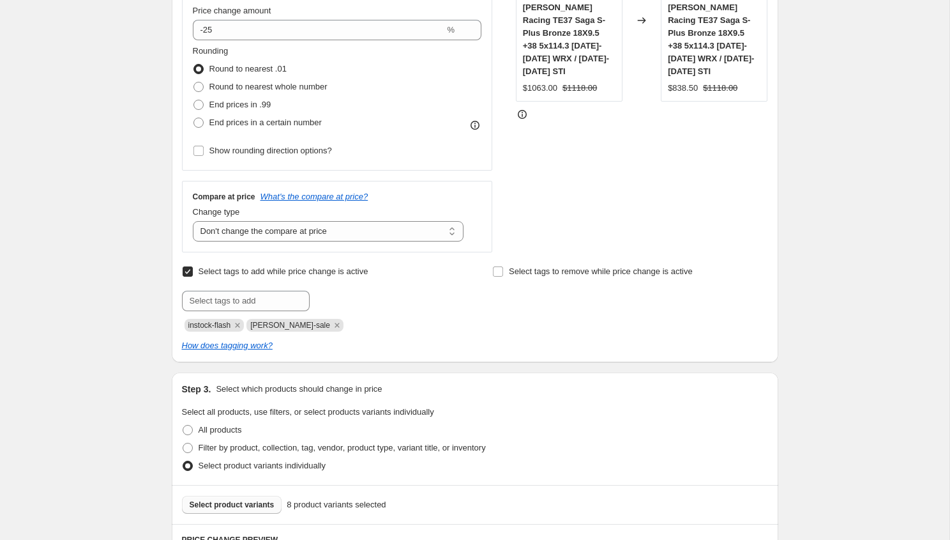
scroll to position [253, 0]
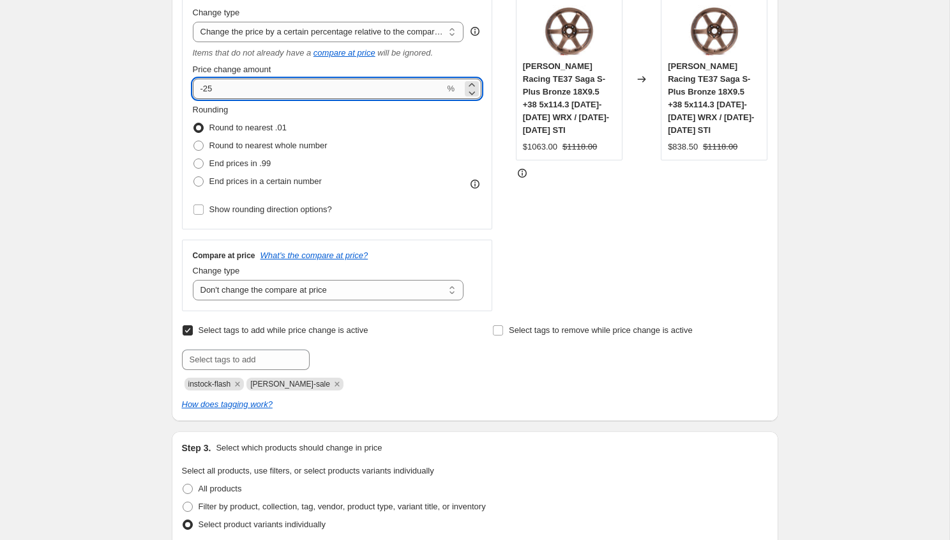
click at [241, 88] on input "-25" at bounding box center [319, 89] width 252 height 20
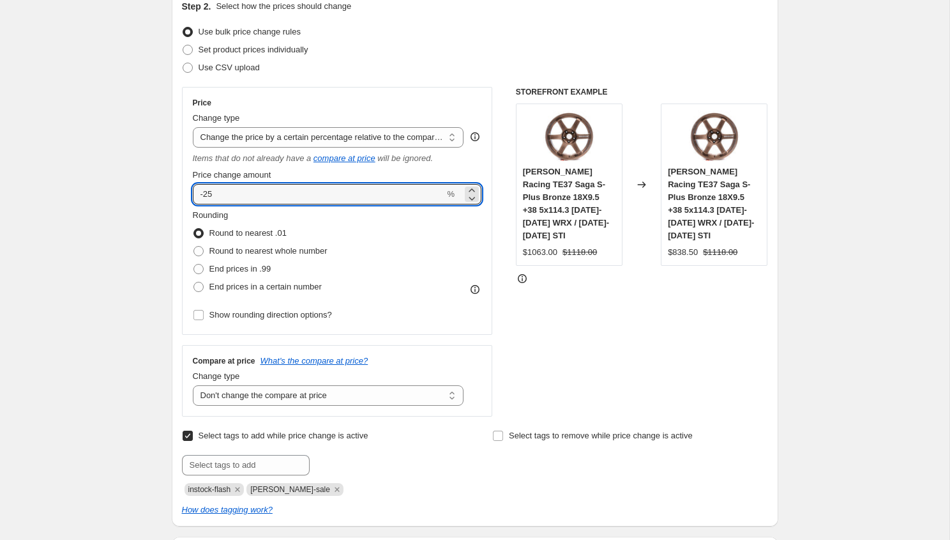
scroll to position [0, 0]
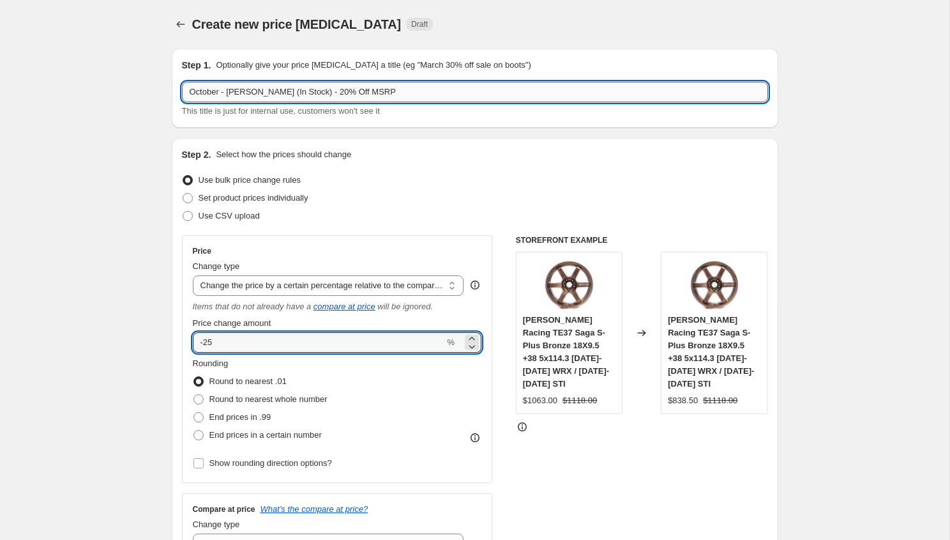
click at [311, 93] on input "October - VOLK (In Stock) - 20% Off MSRP" at bounding box center [475, 92] width 586 height 20
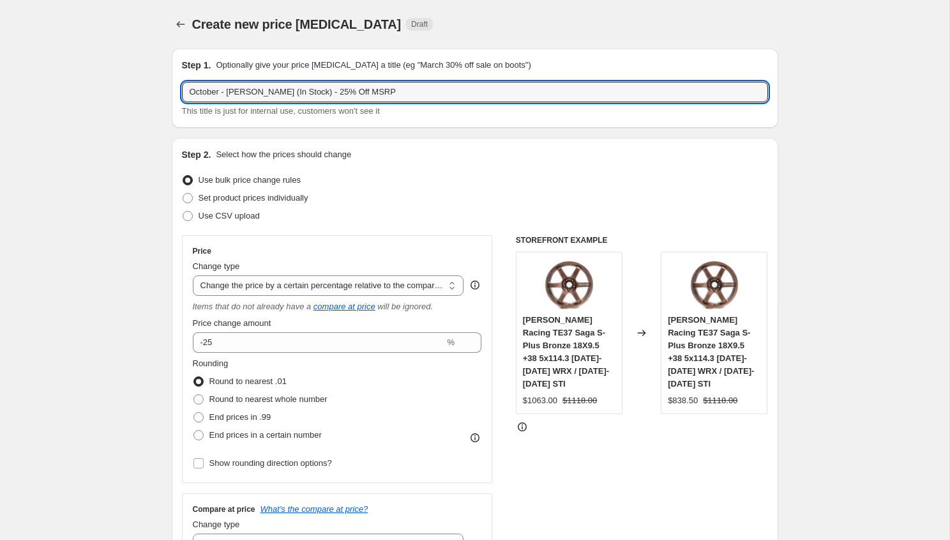
type input "October - [PERSON_NAME] (In Stock) - 25% Off MSRP"
click at [579, 169] on div "Step 2. Select how the prices should change Use bulk price change rules Set pro…" at bounding box center [475, 406] width 586 height 516
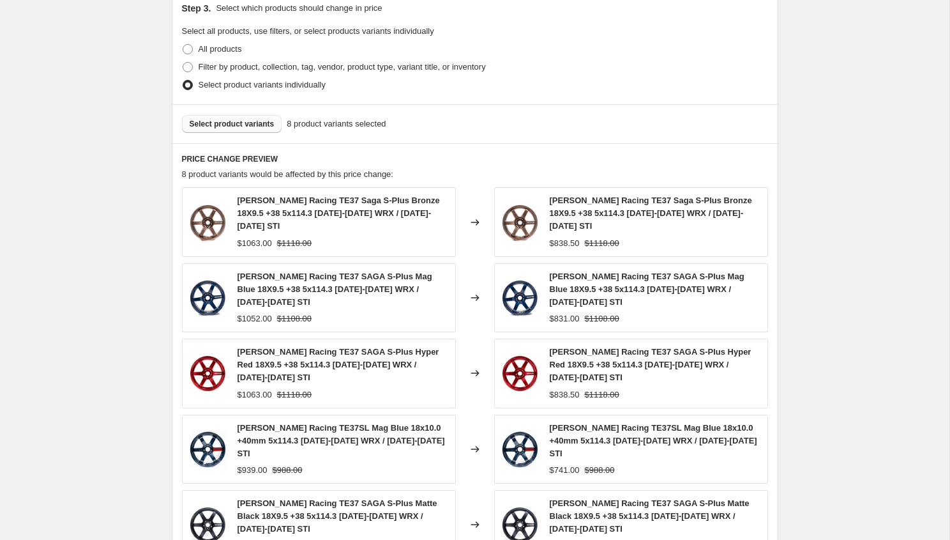
scroll to position [884, 0]
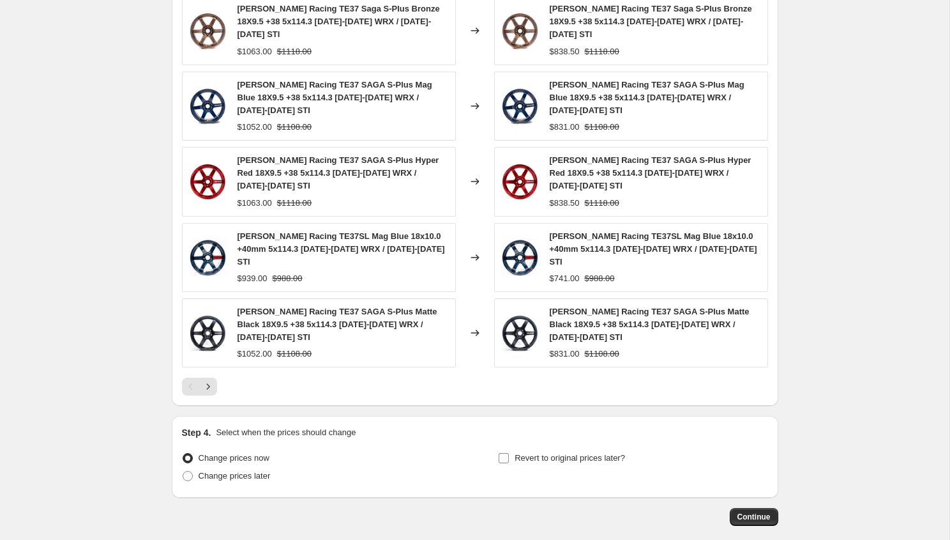
click at [507, 452] on span at bounding box center [503, 457] width 11 height 11
click at [507, 453] on input "Revert to original prices later?" at bounding box center [504, 458] width 10 height 10
checkbox input "true"
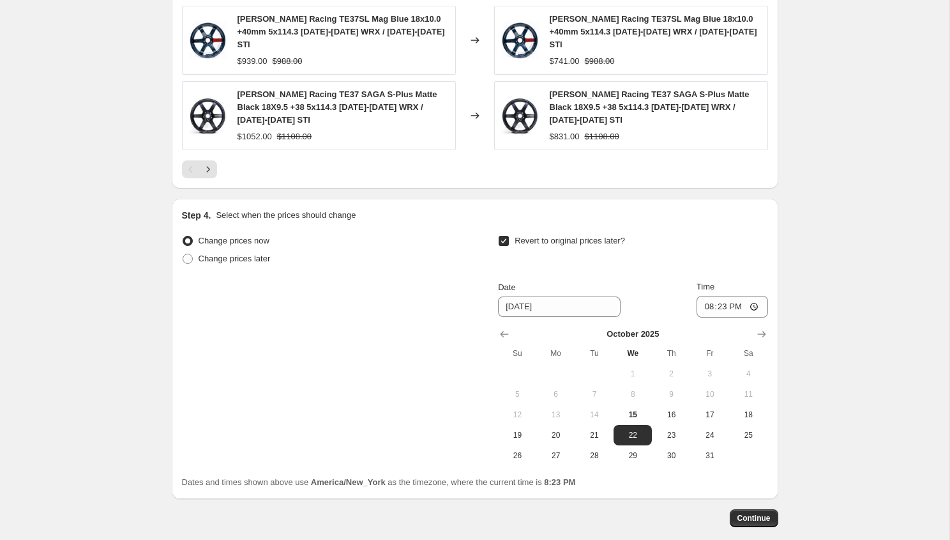
scroll to position [1103, 0]
click at [707, 400] on div "Change prices now Change prices later Revert to original prices later? Date 10/…" at bounding box center [475, 358] width 586 height 257
click at [709, 449] on span "31" at bounding box center [710, 454] width 28 height 10
type input "[DATE]"
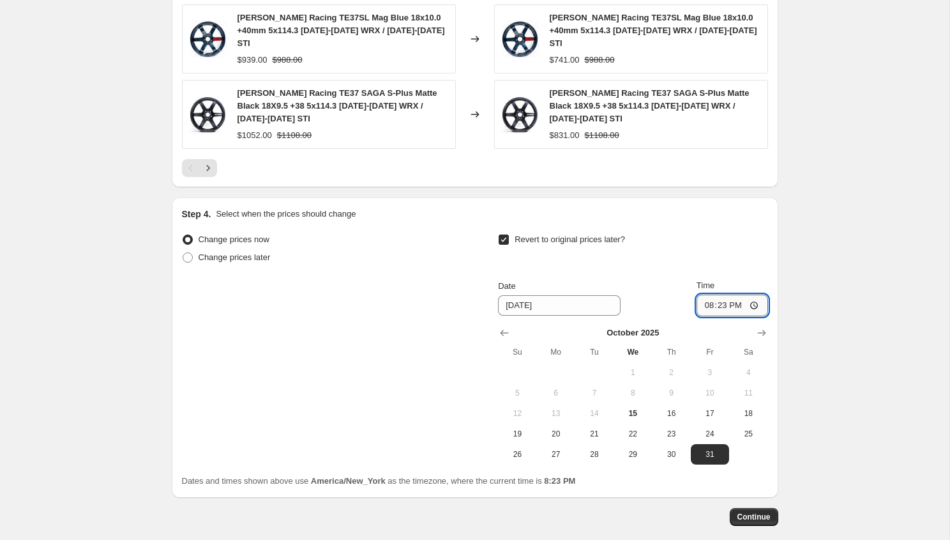
click at [705, 294] on input "20:23" at bounding box center [733, 305] width 72 height 22
type input "23:55"
click at [745, 511] on span "Continue" at bounding box center [753, 516] width 33 height 10
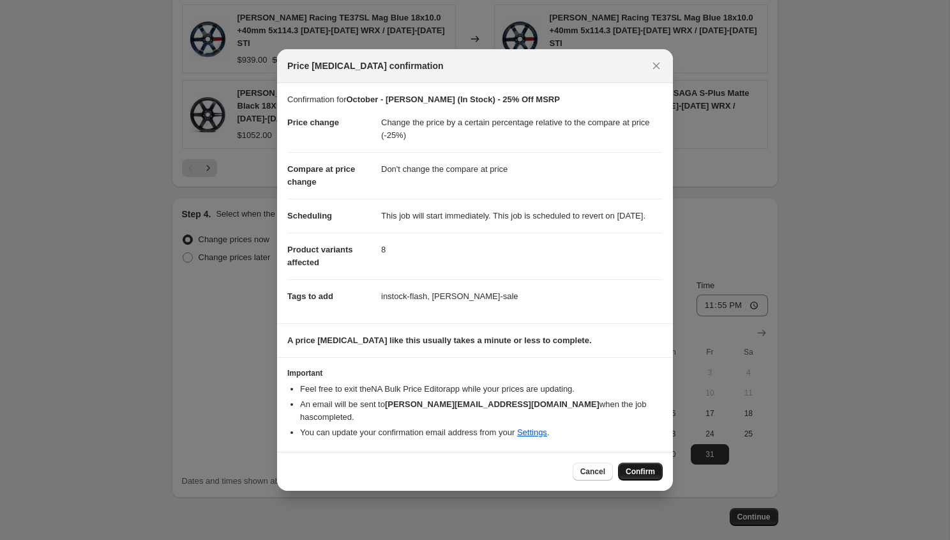
click at [638, 472] on span "Confirm" at bounding box center [640, 471] width 29 height 10
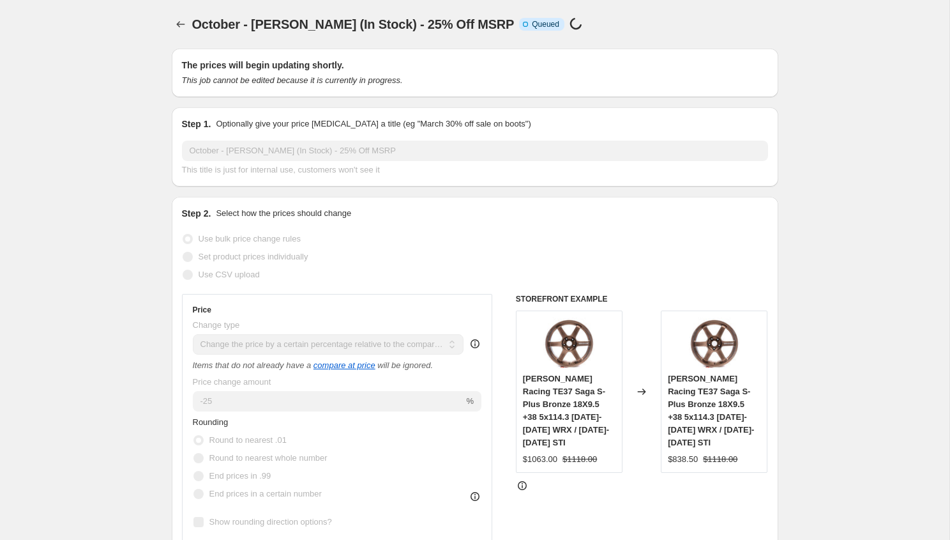
scroll to position [1103, 0]
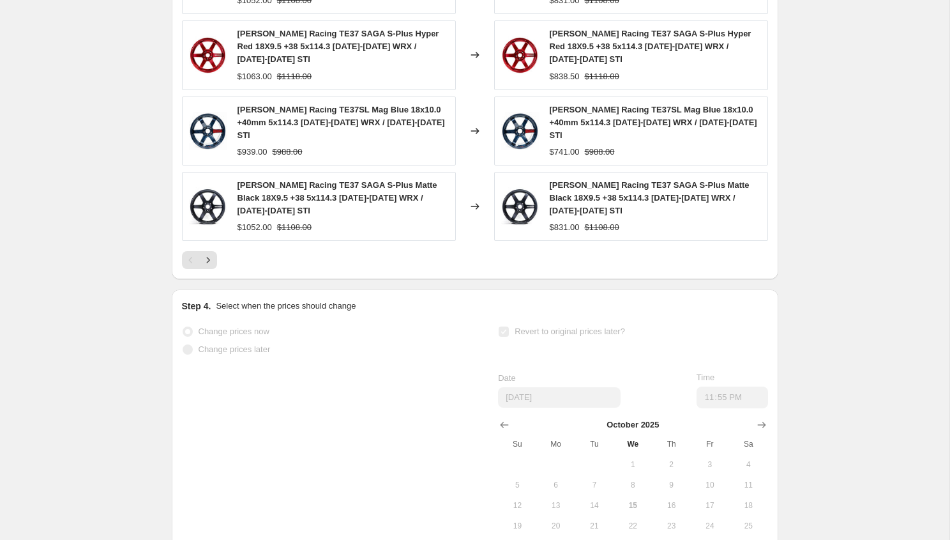
select select "pcap"
select select "no_change"
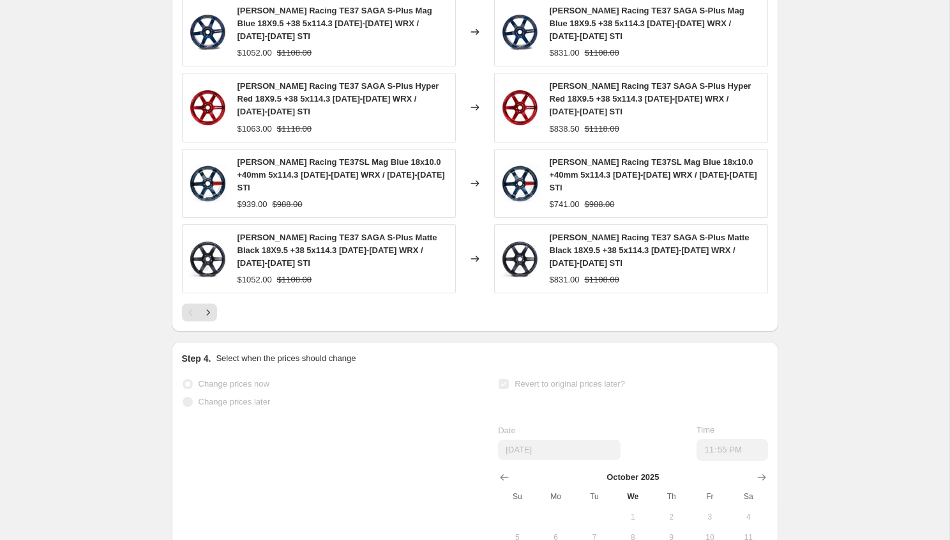
scroll to position [0, 0]
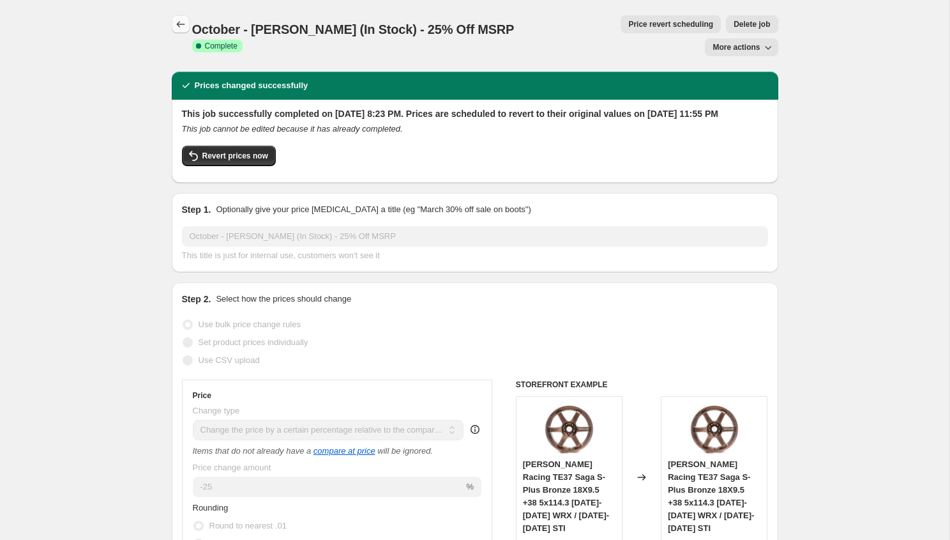
click at [182, 21] on icon "Price change jobs" at bounding box center [180, 24] width 13 height 13
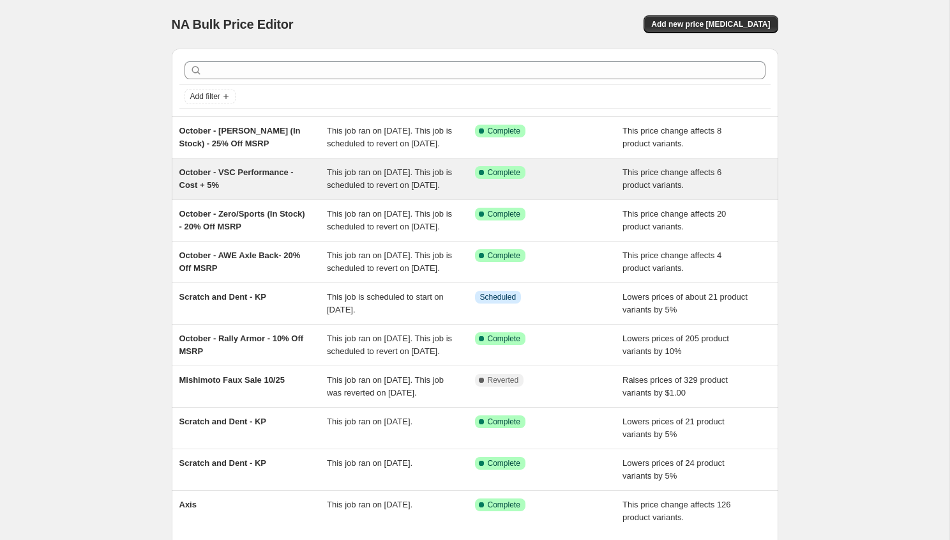
click at [241, 192] on div "October - VSC Performance - Cost + 5%" at bounding box center [253, 179] width 148 height 26
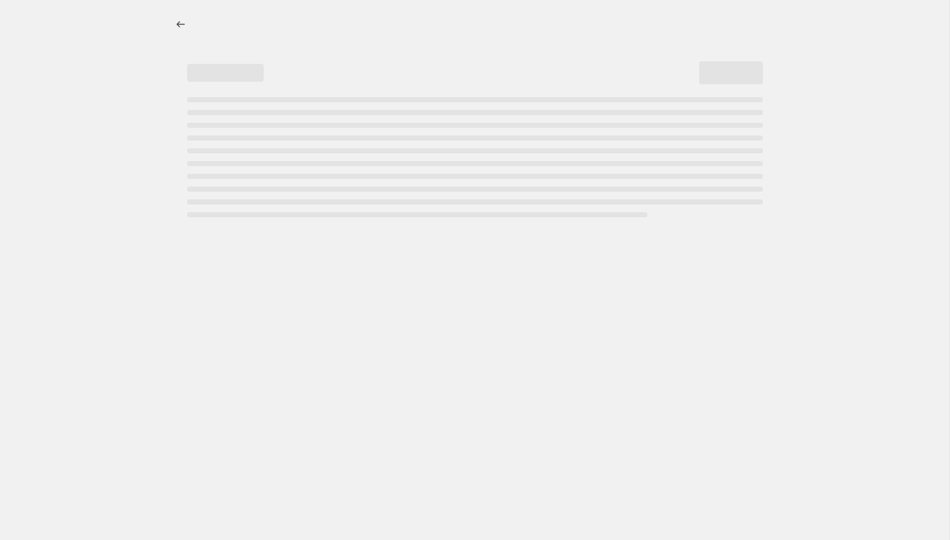
select select "margin"
select select "vendor"
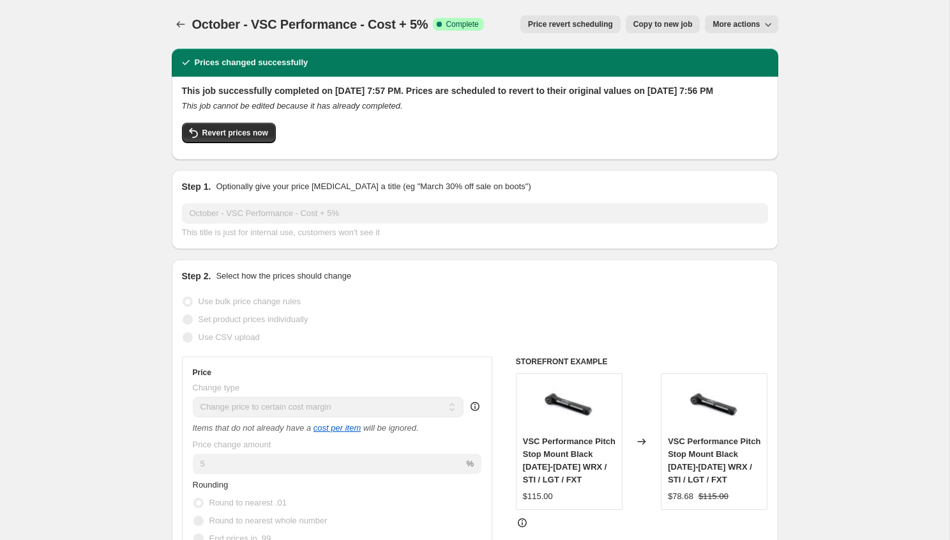
click at [647, 26] on span "Copy to new job" at bounding box center [662, 24] width 59 height 10
select select "margin"
select select "vendor"
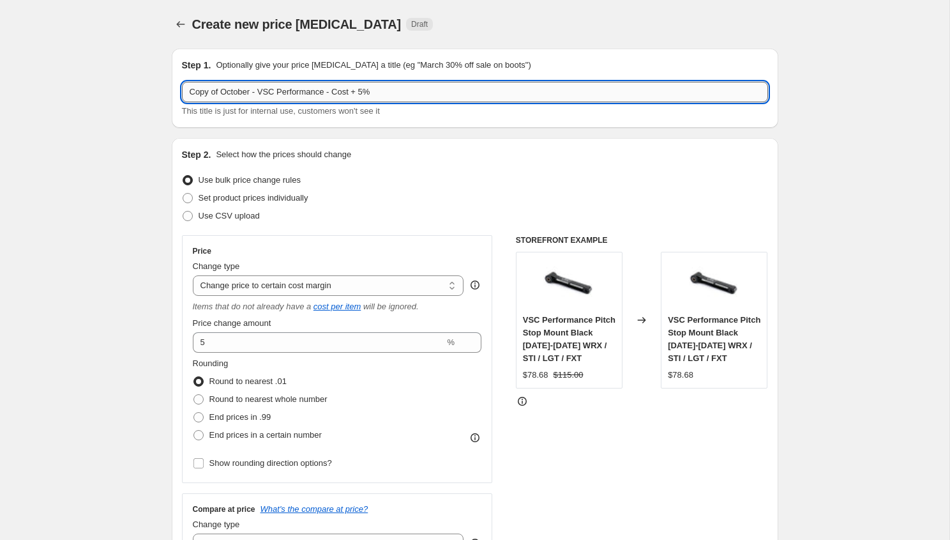
click at [320, 91] on input "Copy of October - VSC Performance - Cost + 5%" at bounding box center [475, 92] width 586 height 20
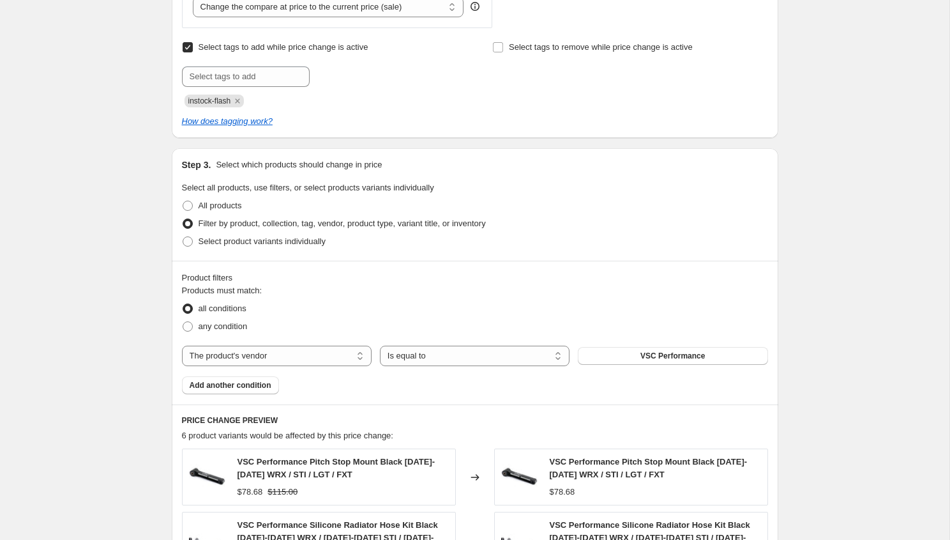
scroll to position [595, 0]
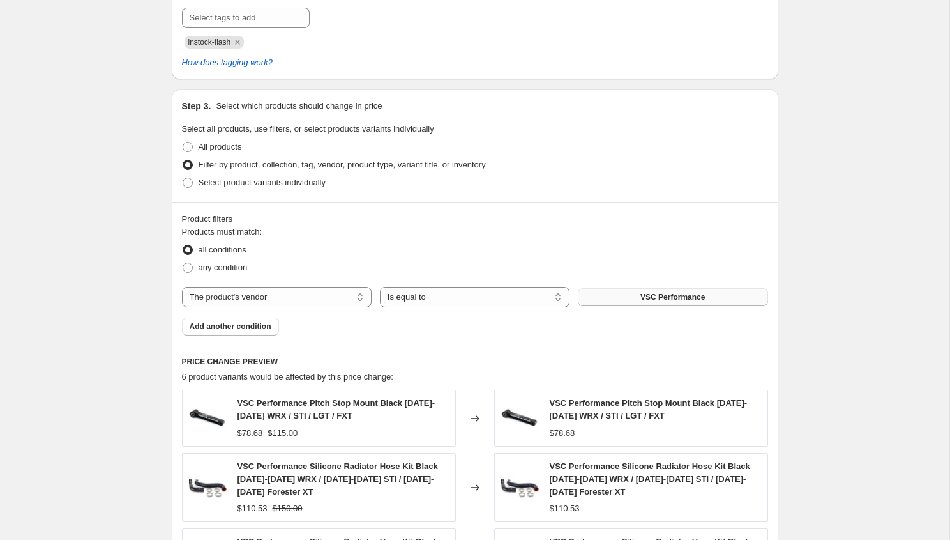
type input "Copy of October - Vertex - Cost + 5%"
click at [661, 305] on button "VSC Performance" at bounding box center [673, 297] width 190 height 18
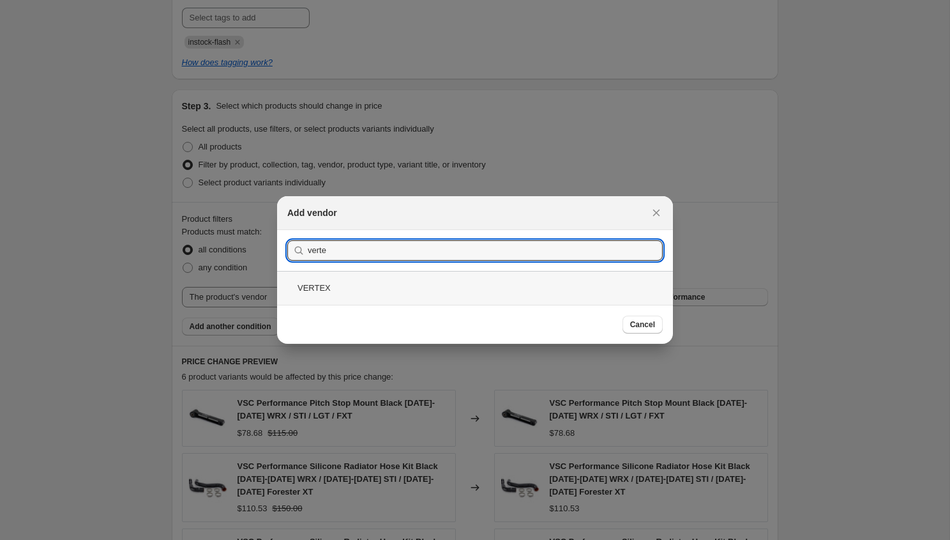
type input "verte"
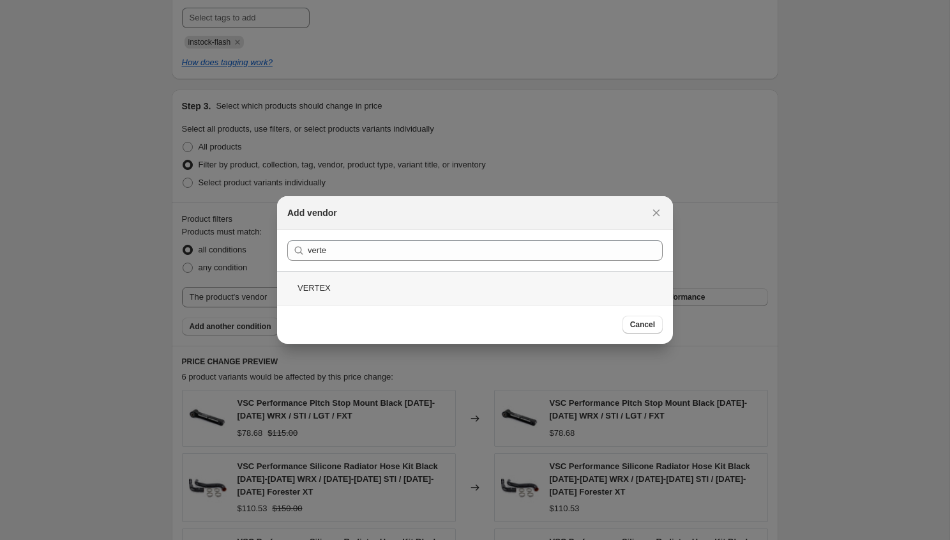
click at [349, 284] on div "VERTEX" at bounding box center [475, 288] width 396 height 34
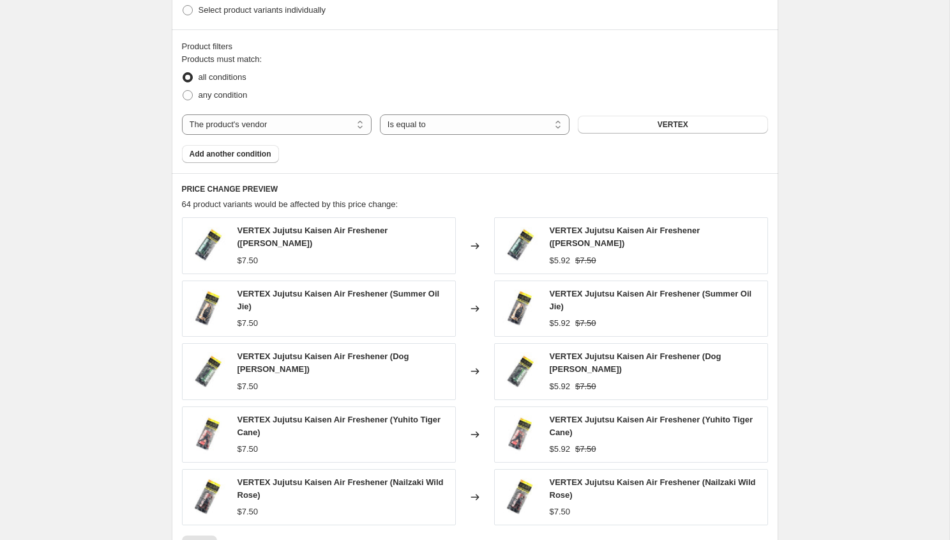
scroll to position [796, 0]
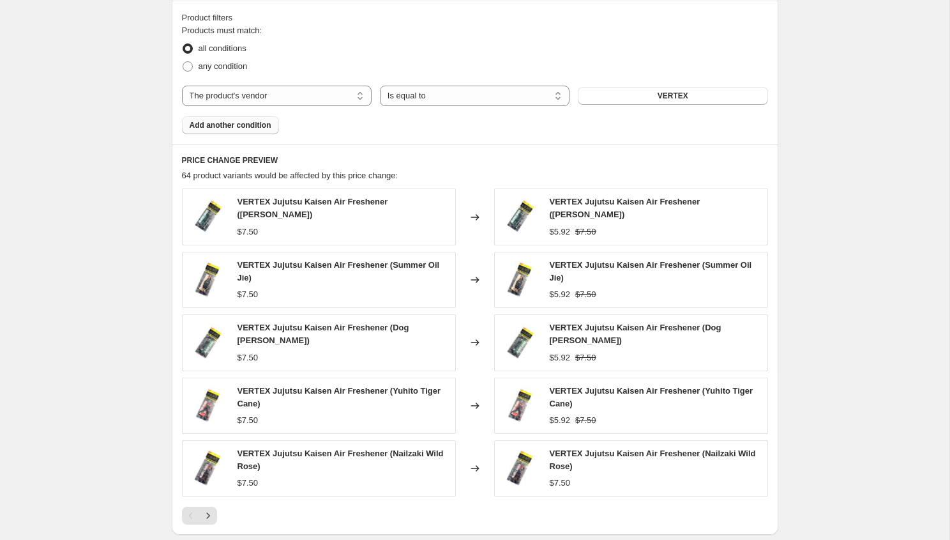
click at [237, 128] on span "Add another condition" at bounding box center [231, 125] width 82 height 10
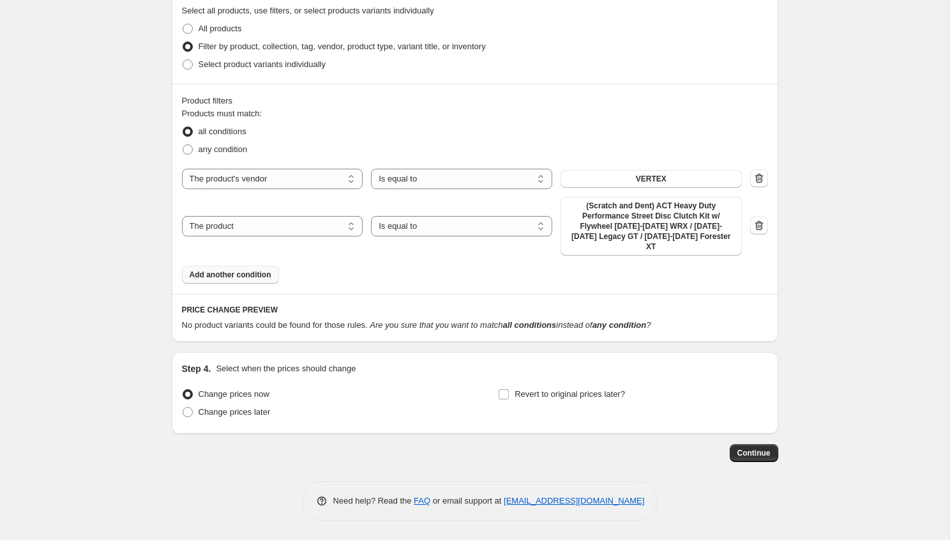
scroll to position [703, 0]
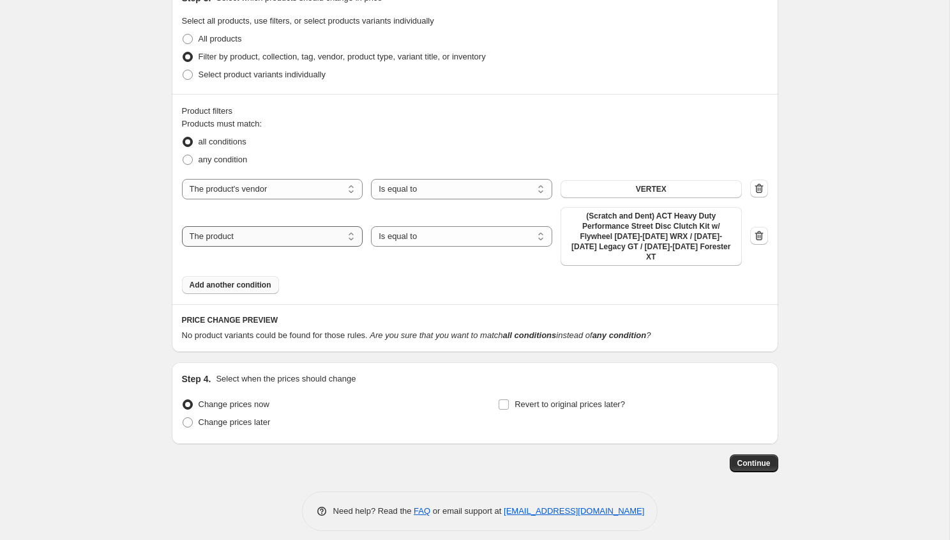
click at [283, 238] on select "The product The product's collection The product's tag The product's vendor The…" at bounding box center [272, 236] width 181 height 20
select select "inventory_quantity"
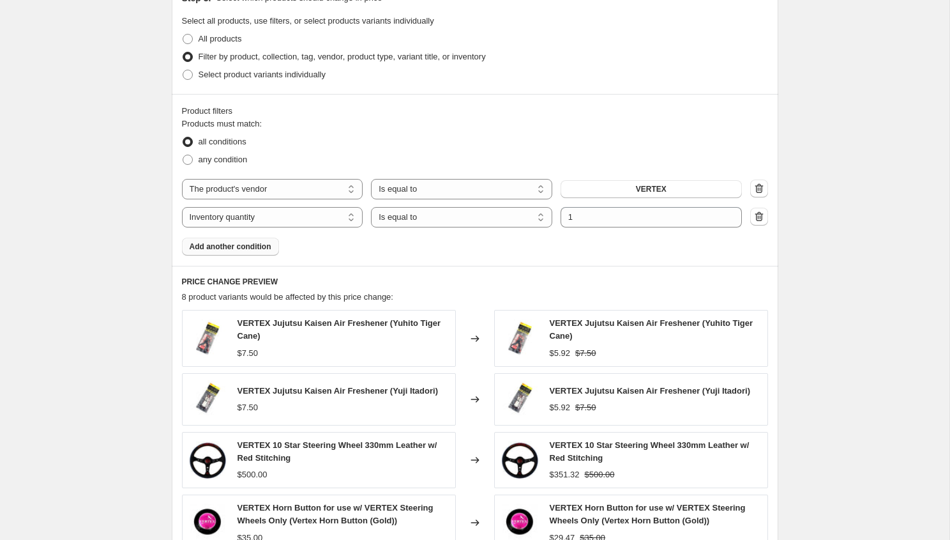
click at [441, 229] on div "Products must match: all conditions any condition The product The product's col…" at bounding box center [475, 186] width 586 height 138
click at [441, 225] on select "Is equal to Is not equal to Is greater than Is less than" at bounding box center [461, 217] width 181 height 20
select select ">"
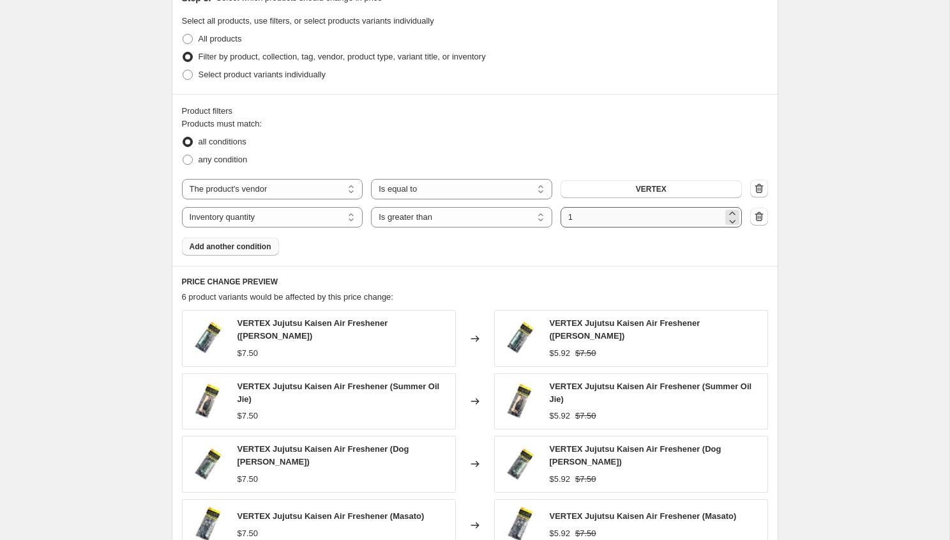
click at [596, 217] on input "1" at bounding box center [642, 217] width 162 height 20
type input "0"
click at [610, 101] on div "Product filters Products must match: all conditions any condition The product T…" at bounding box center [475, 180] width 607 height 172
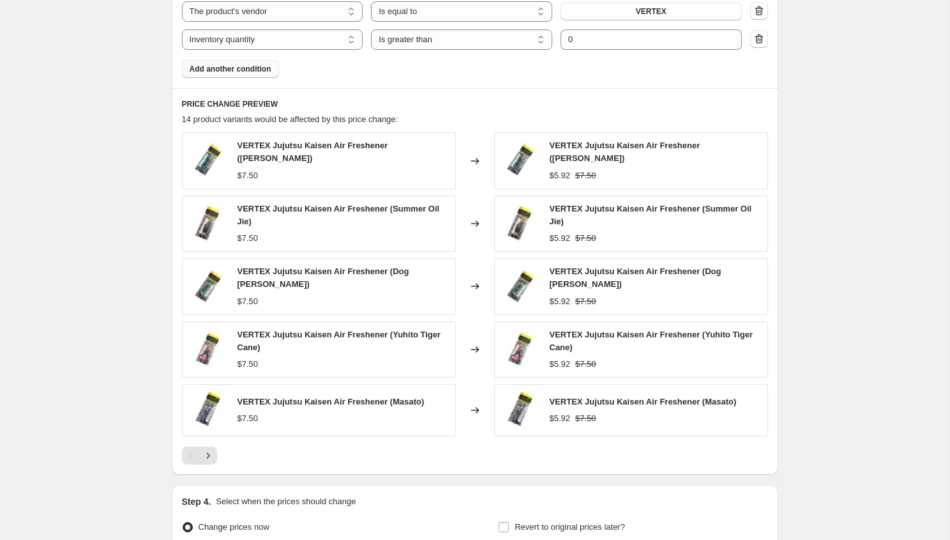
scroll to position [879, 0]
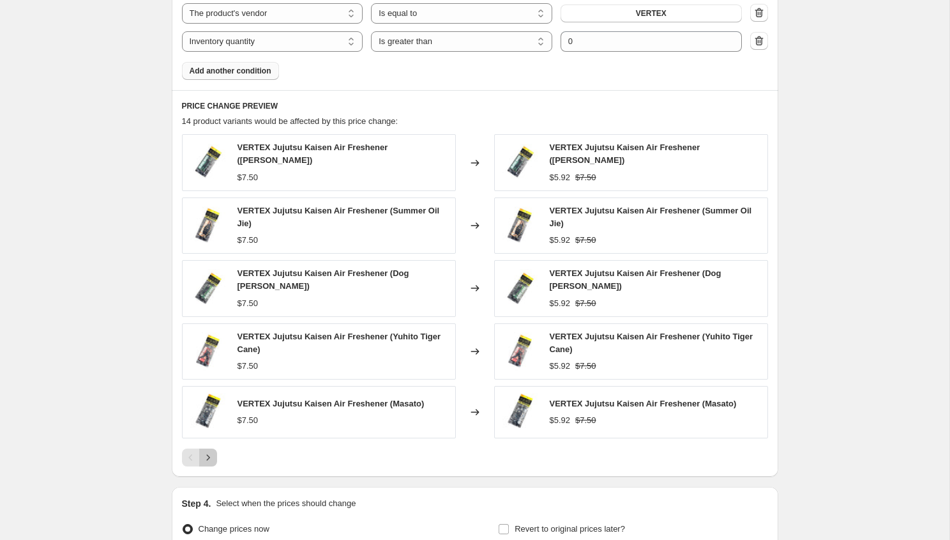
click at [203, 452] on icon "Next" at bounding box center [208, 457] width 13 height 13
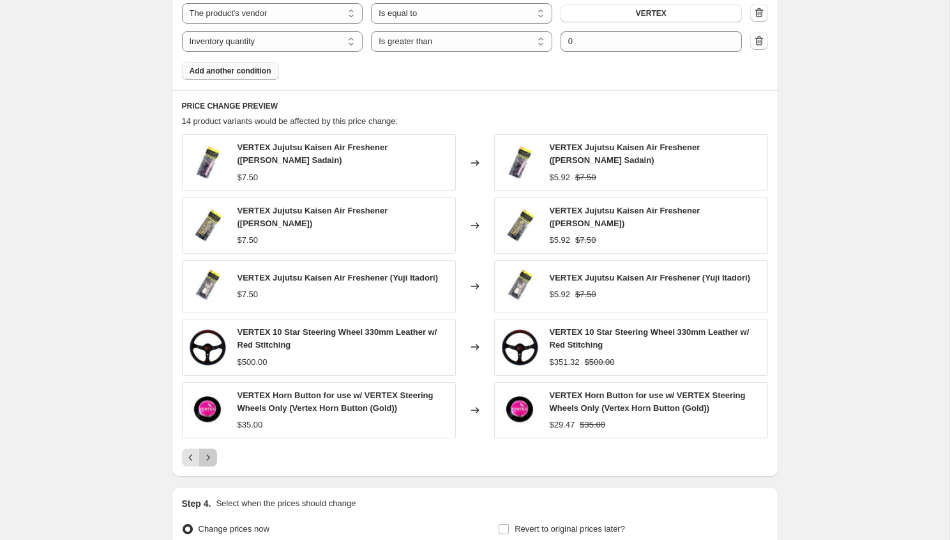
click at [209, 451] on icon "Next" at bounding box center [208, 457] width 13 height 13
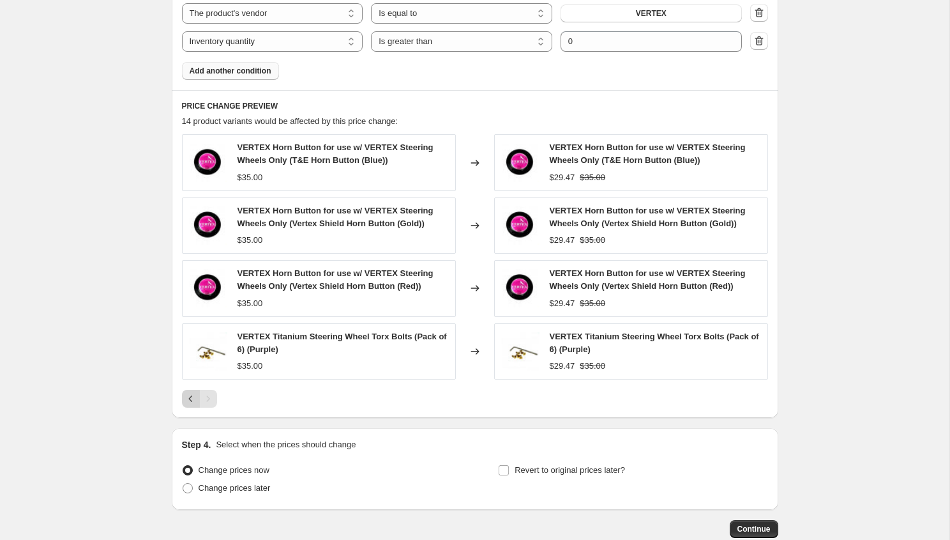
click at [197, 400] on icon "Previous" at bounding box center [191, 398] width 13 height 13
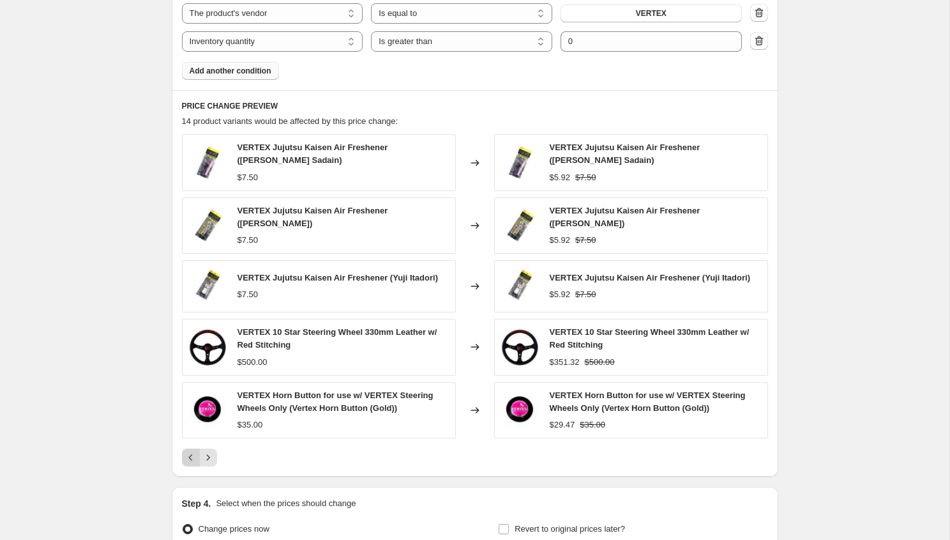
click at [187, 448] on button "Previous" at bounding box center [191, 457] width 18 height 18
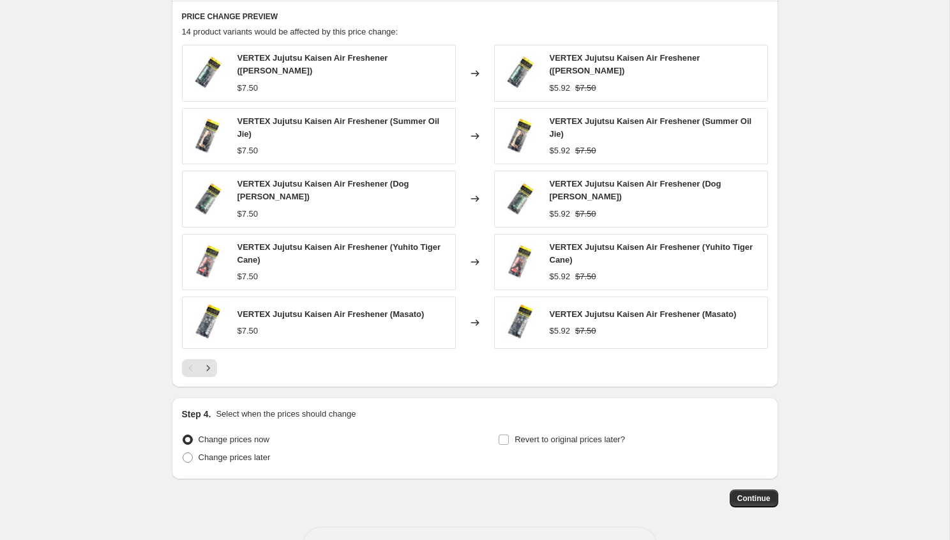
scroll to position [969, 0]
click at [208, 367] on icon "Next" at bounding box center [208, 366] width 13 height 13
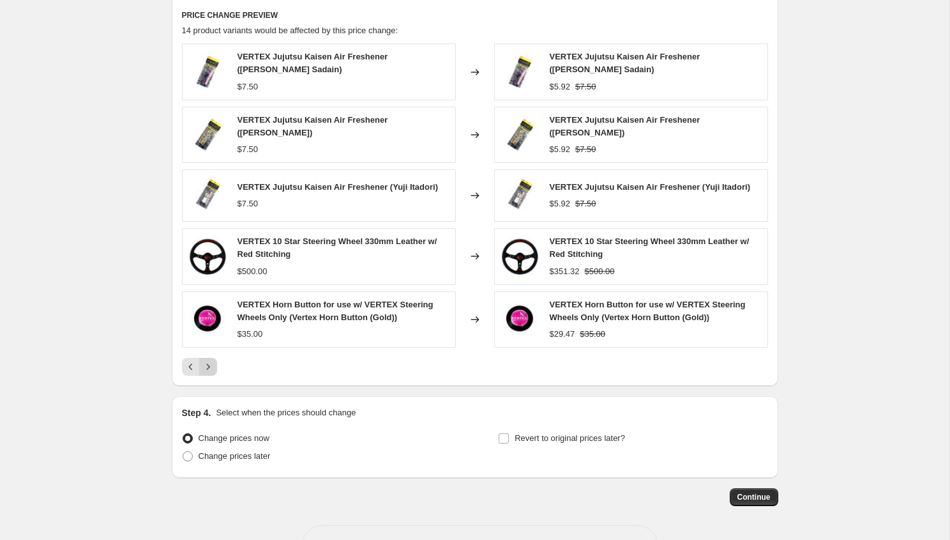
click at [208, 365] on icon "Next" at bounding box center [208, 366] width 13 height 13
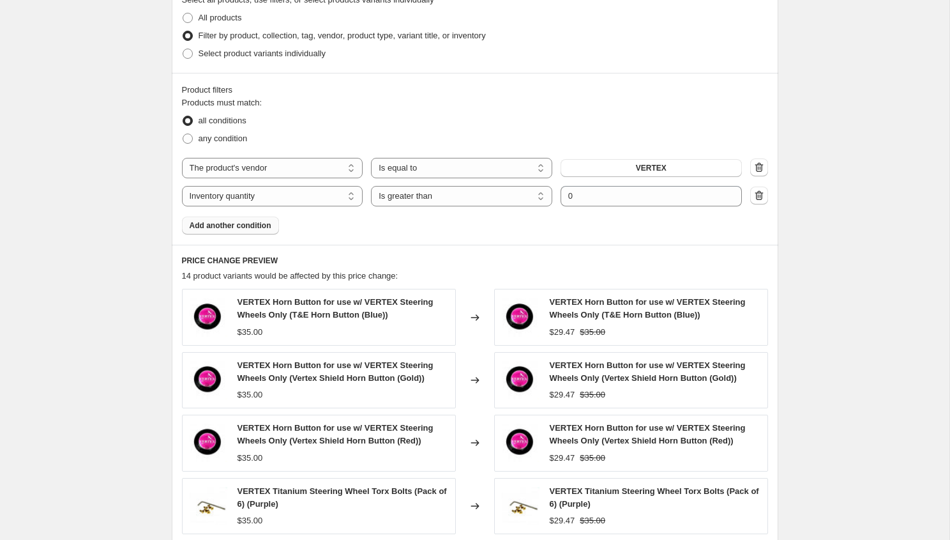
scroll to position [672, 0]
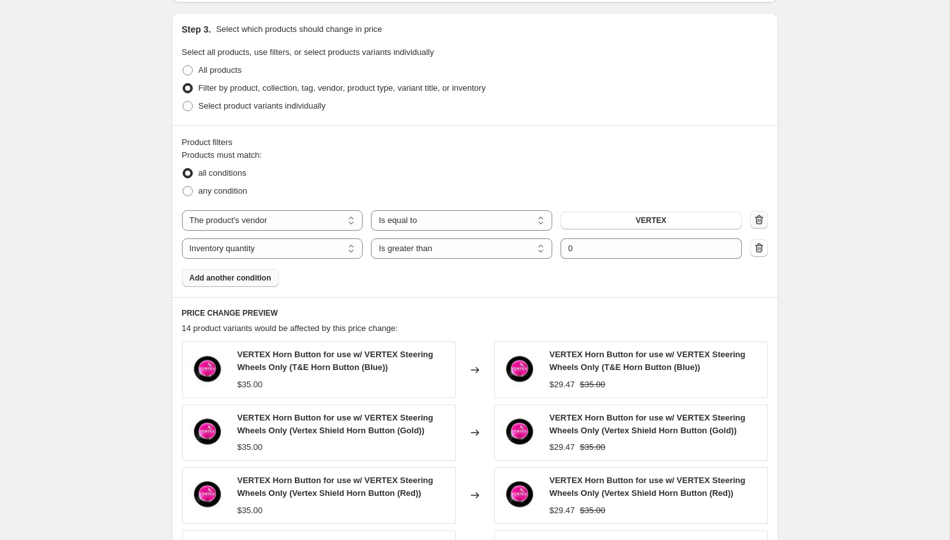
click at [760, 220] on icon "button" at bounding box center [759, 220] width 1 height 4
select select "inventory_quantity"
select select ">"
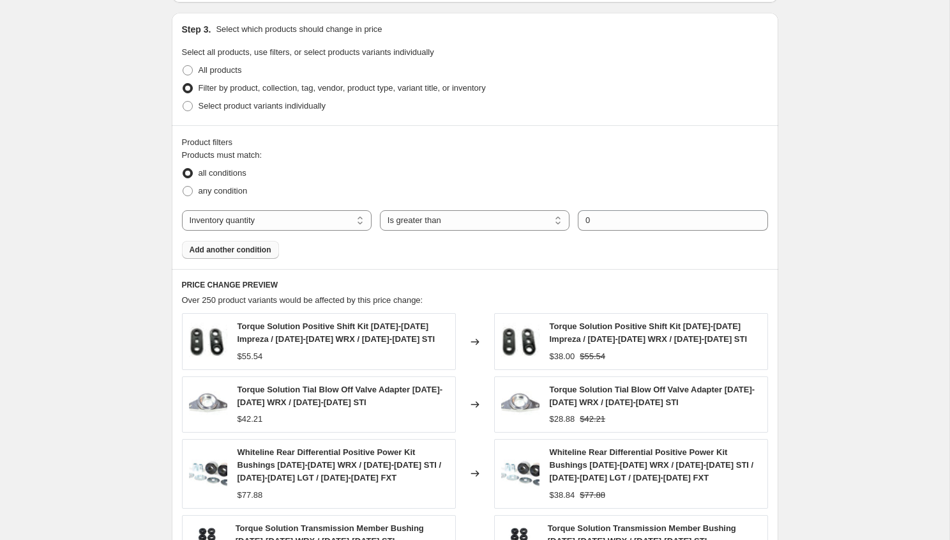
click at [216, 234] on div "Products must match: all conditions any condition The product The product's col…" at bounding box center [475, 204] width 586 height 110
click at [250, 215] on select "The product The product's collection The product's tag The product's vendor The…" at bounding box center [277, 220] width 190 height 20
select select "tag"
select select "equal"
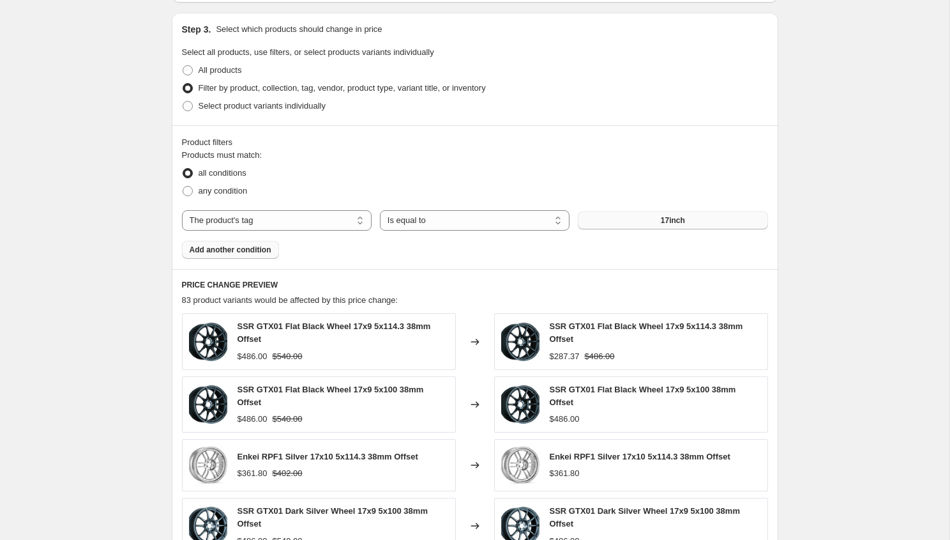
click at [615, 217] on button "17inch" at bounding box center [673, 220] width 190 height 18
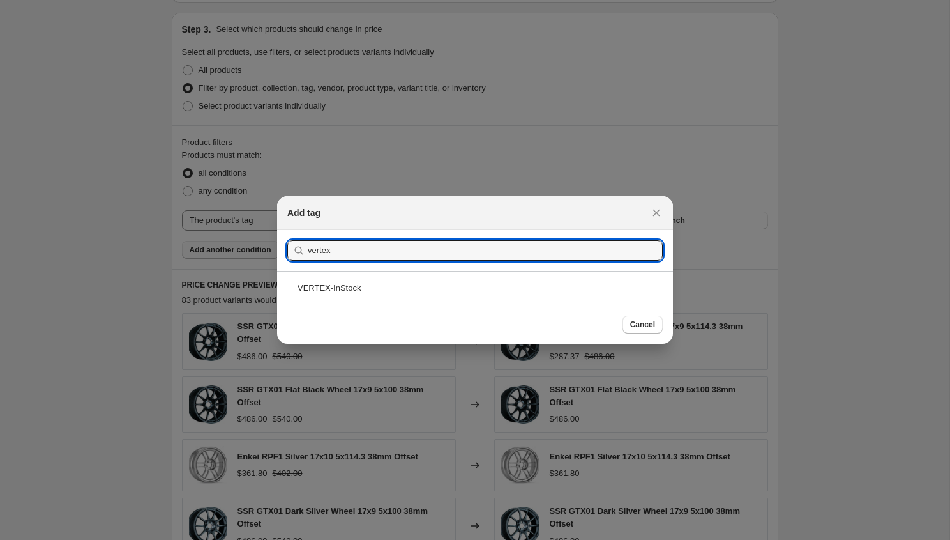
type input "vertex"
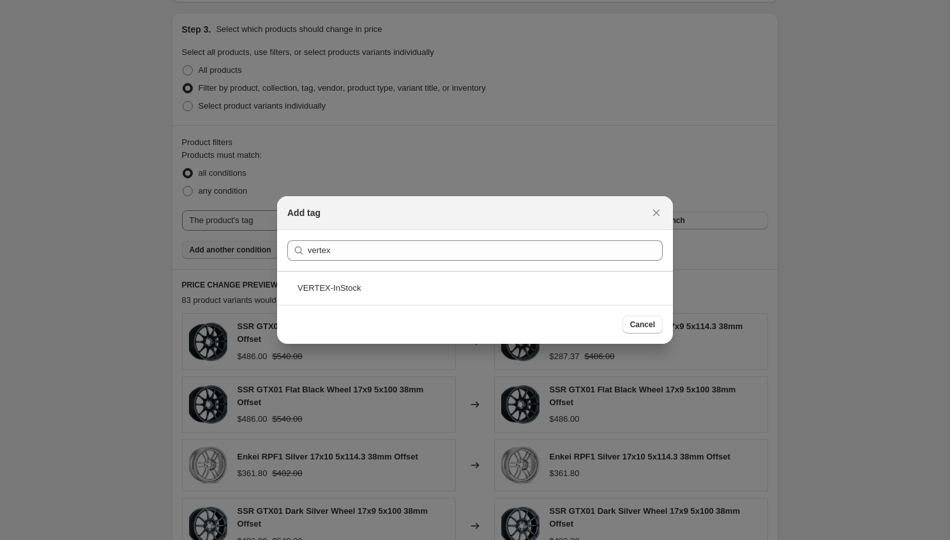
click at [366, 290] on div "VERTEX-InStock" at bounding box center [475, 288] width 396 height 34
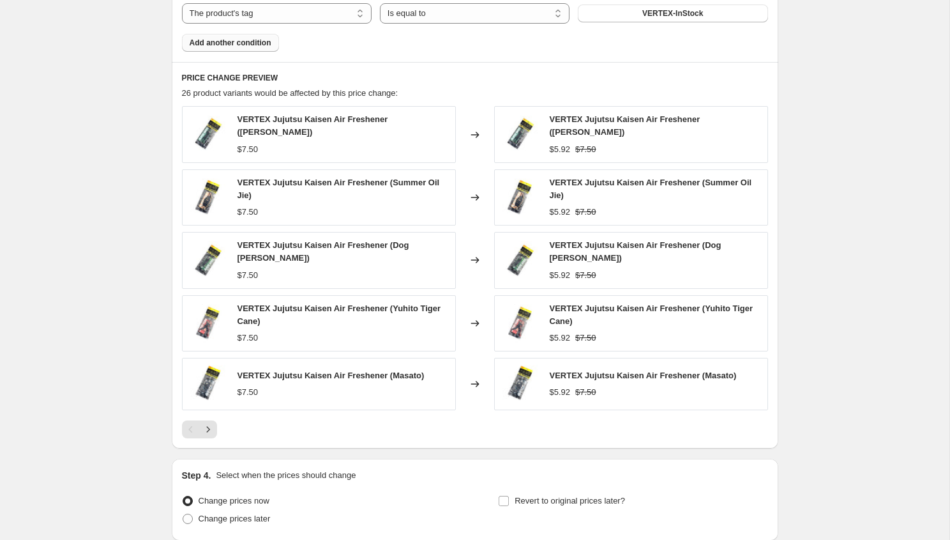
scroll to position [926, 0]
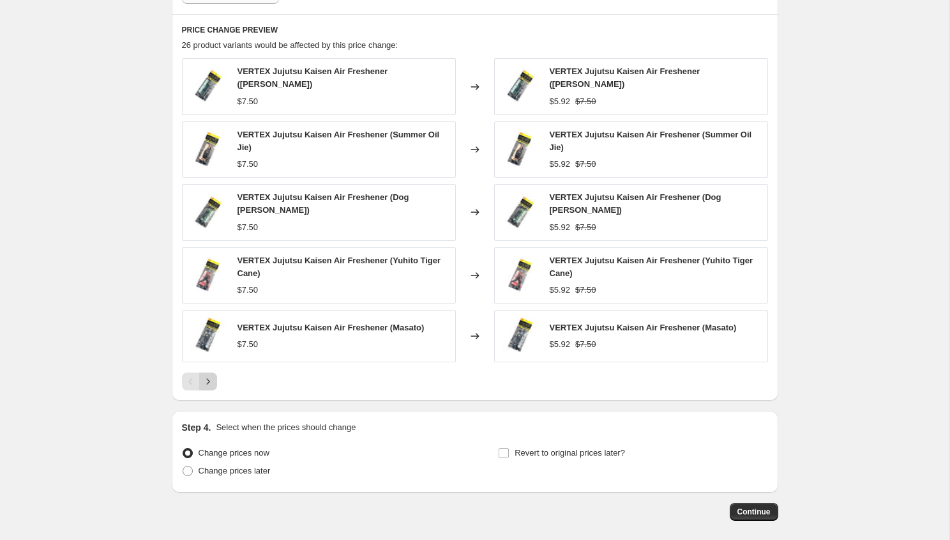
click at [211, 379] on icon "Next" at bounding box center [208, 381] width 13 height 13
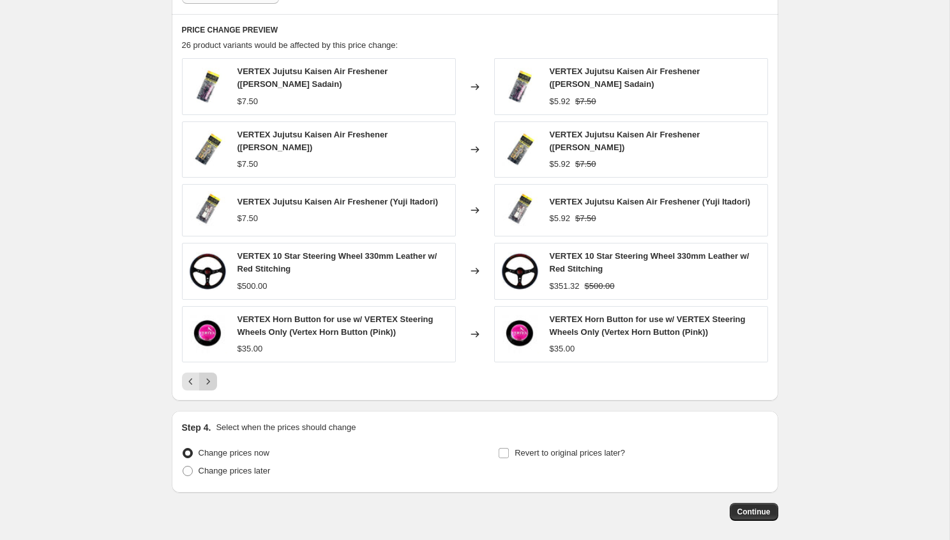
click at [208, 382] on icon "Next" at bounding box center [208, 381] width 13 height 13
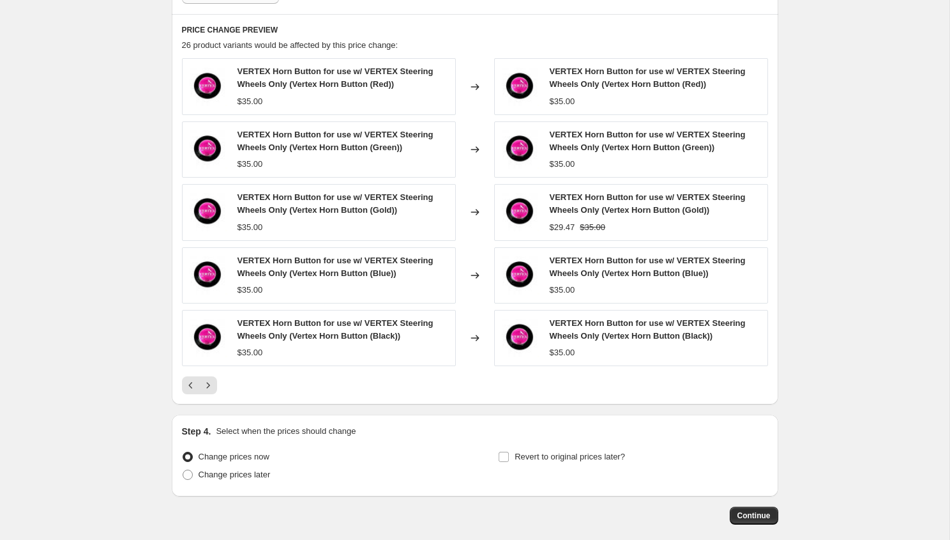
click at [208, 381] on icon "Next" at bounding box center [208, 385] width 13 height 13
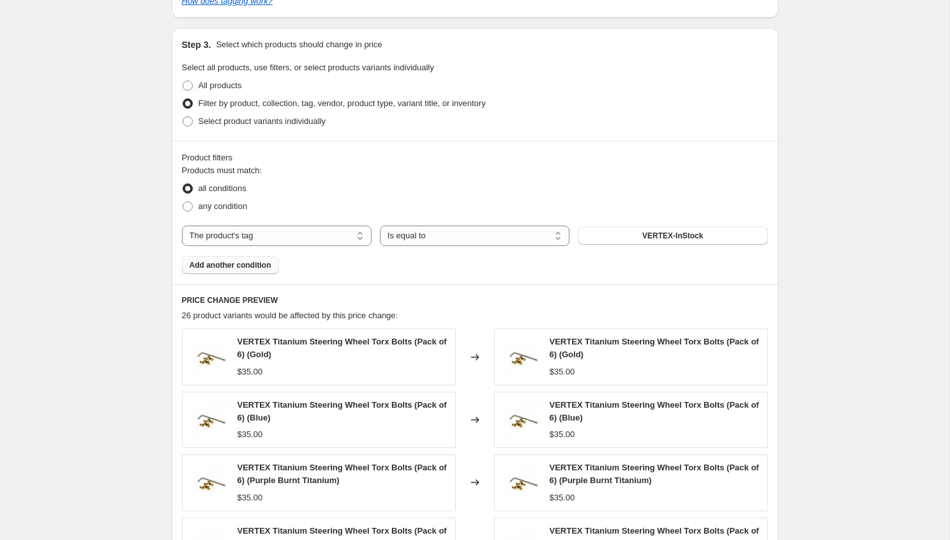
scroll to position [581, 0]
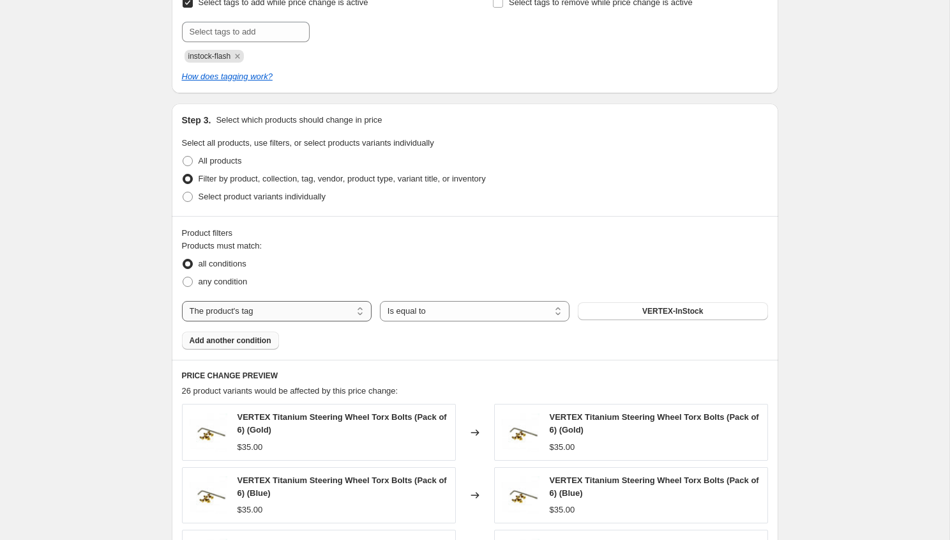
click at [259, 313] on select "The product The product's collection The product's tag The product's vendor The…" at bounding box center [277, 311] width 190 height 20
select select "vendor"
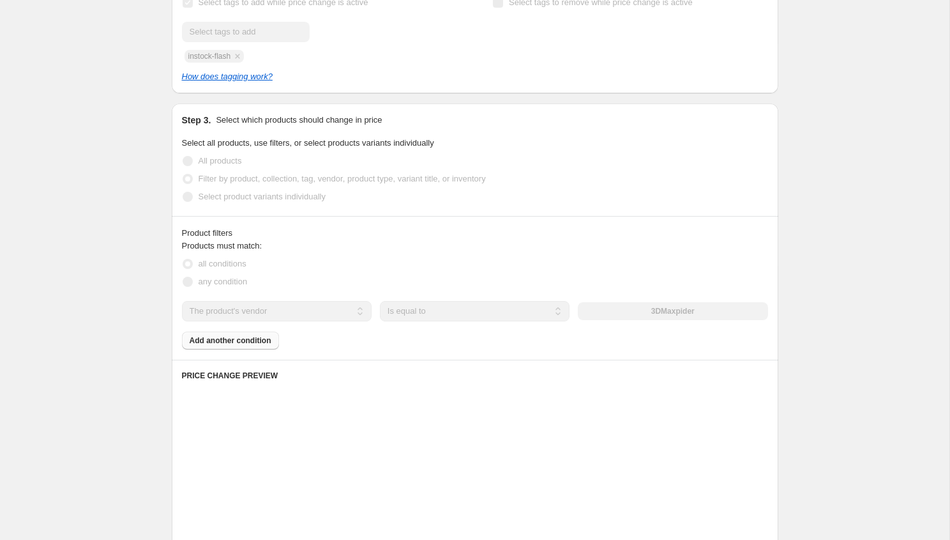
click at [638, 312] on div "3DMaxpider" at bounding box center [673, 311] width 190 height 18
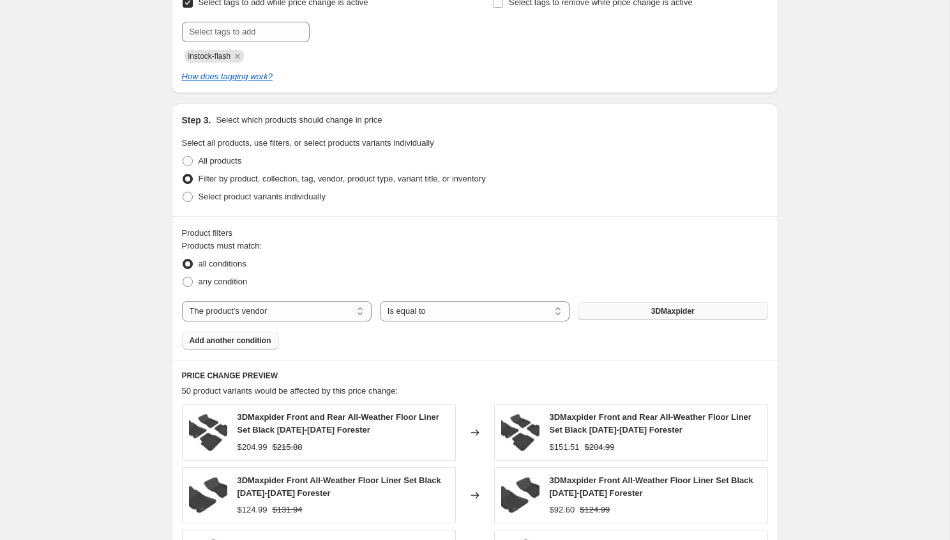
click at [649, 314] on button "3DMaxpider" at bounding box center [673, 311] width 190 height 18
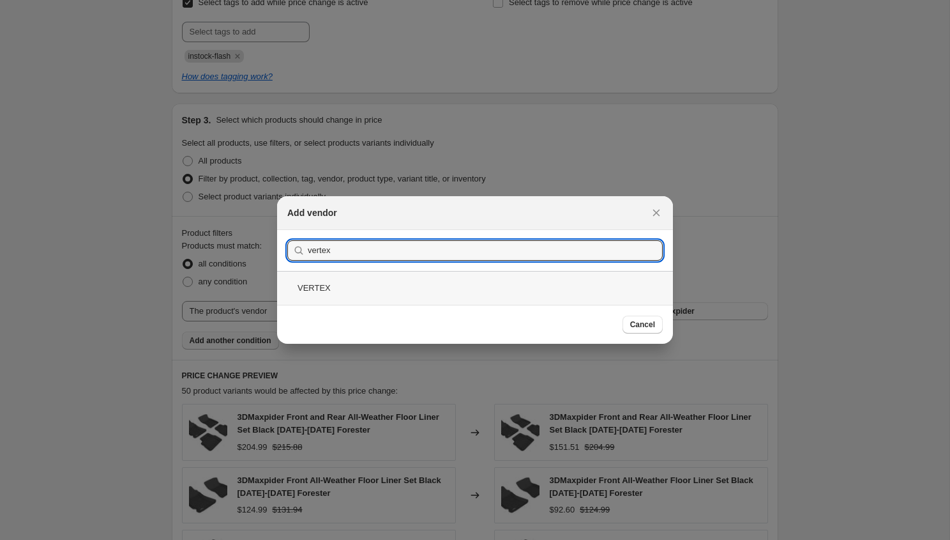
type input "vertex"
click at [364, 293] on div "VERTEX" at bounding box center [475, 288] width 396 height 34
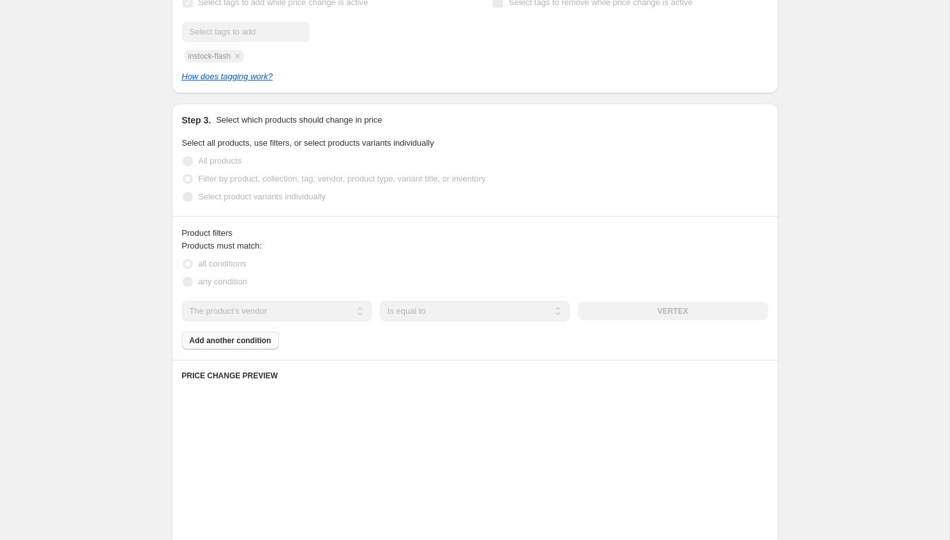
click at [213, 344] on div "Products must match: all conditions any condition The product The product's col…" at bounding box center [475, 294] width 586 height 110
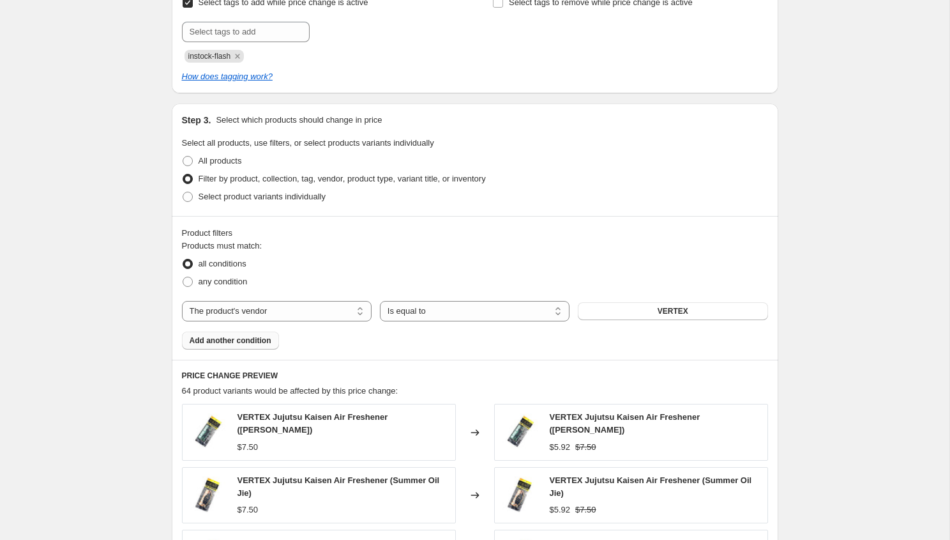
click at [213, 340] on span "Add another condition" at bounding box center [231, 340] width 82 height 10
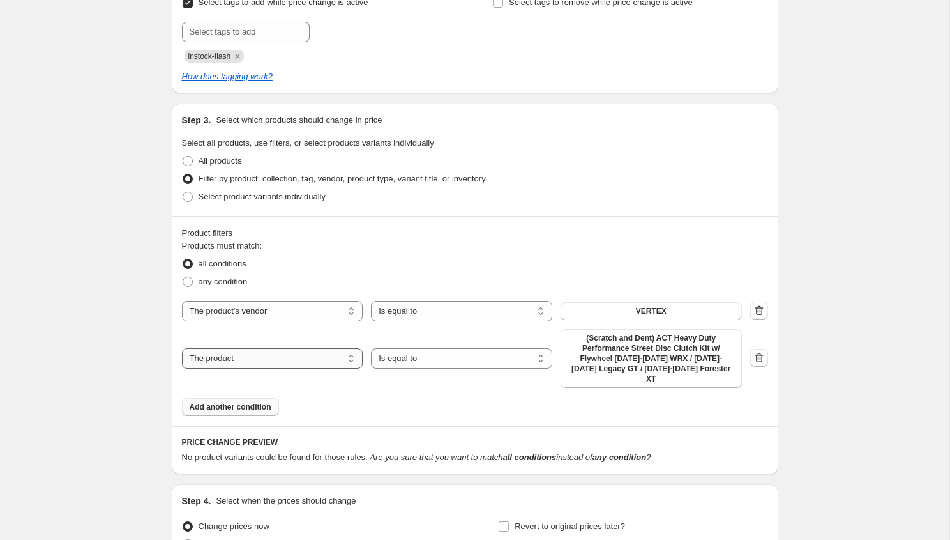
click at [274, 351] on select "The product The product's collection The product's tag The product's vendor The…" at bounding box center [272, 358] width 181 height 20
select select "inventory_quantity"
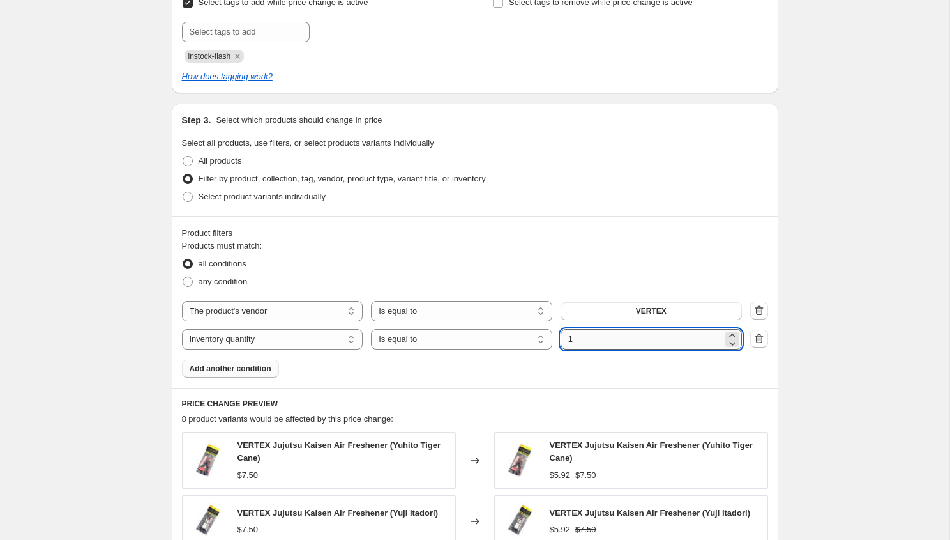
click at [575, 333] on input "1" at bounding box center [642, 339] width 162 height 20
type input "0"
click at [586, 225] on div "Product filters Products must match: all conditions any condition The product T…" at bounding box center [475, 302] width 607 height 172
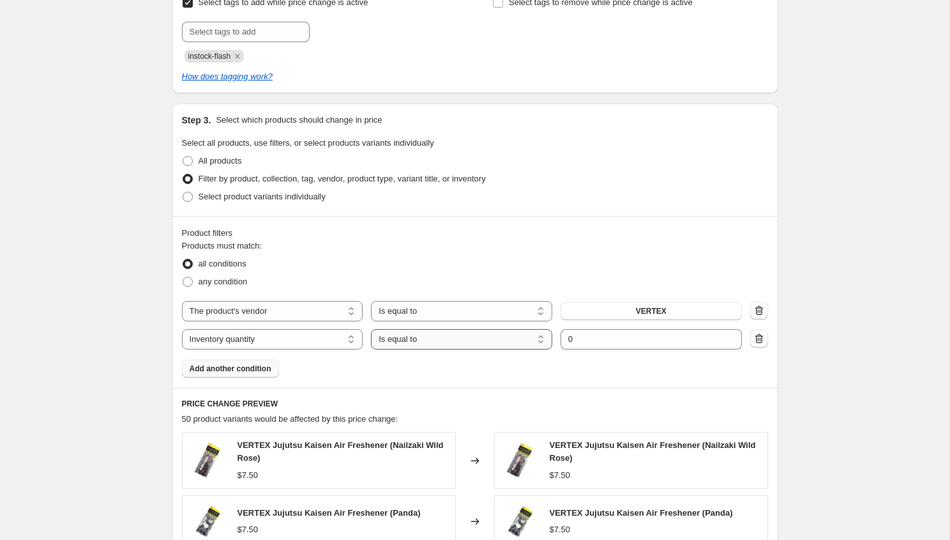
click at [409, 338] on select "Is equal to Is not equal to Is greater than Is less than" at bounding box center [461, 339] width 181 height 20
select select ">"
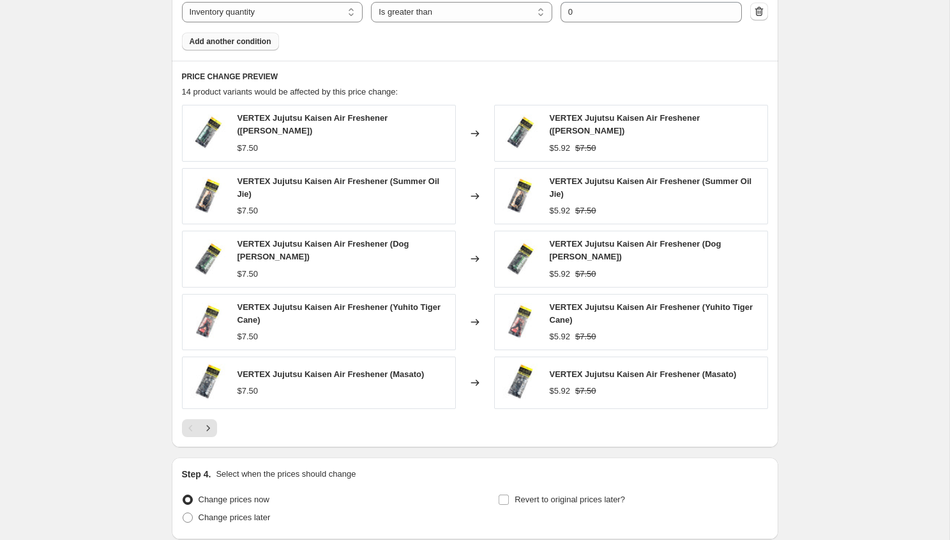
scroll to position [971, 0]
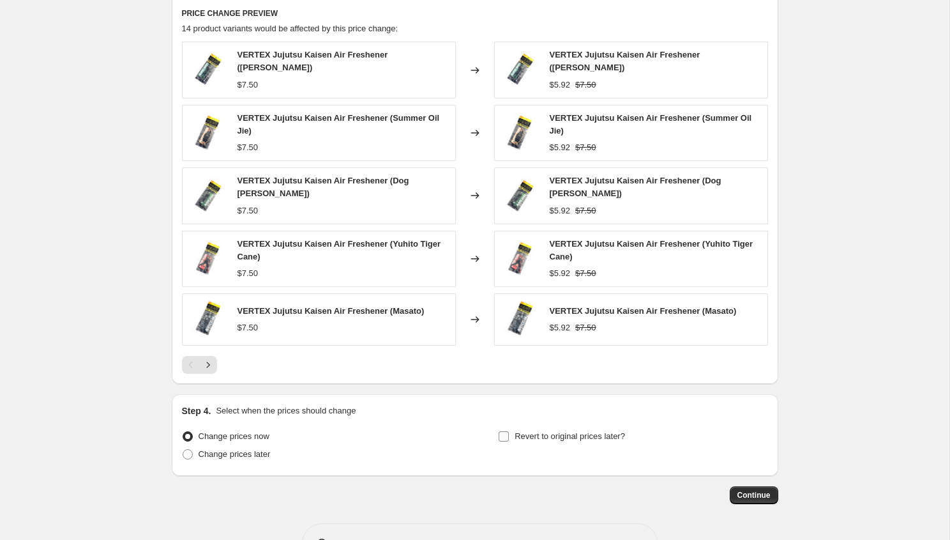
click at [532, 434] on span "Revert to original prices later?" at bounding box center [570, 436] width 110 height 10
click at [509, 434] on input "Revert to original prices later?" at bounding box center [504, 436] width 10 height 10
checkbox input "true"
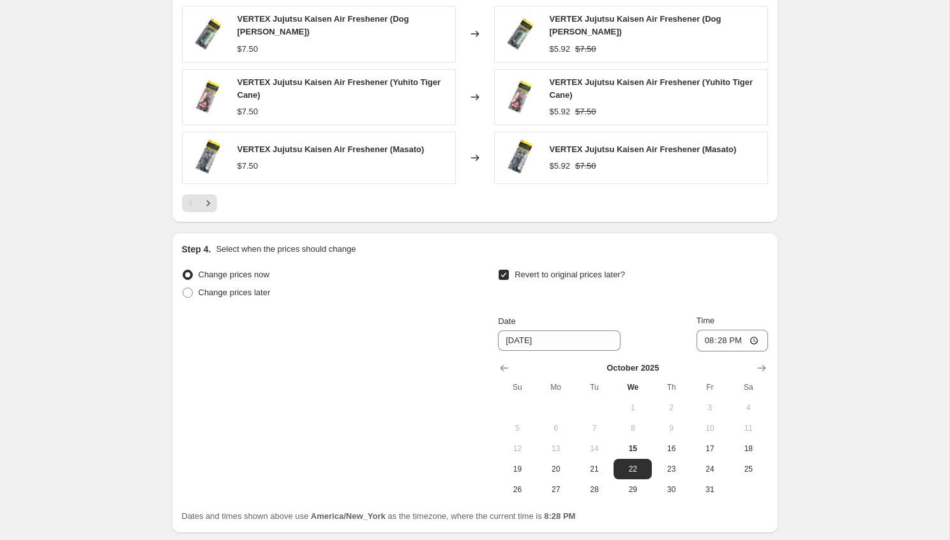
scroll to position [1231, 0]
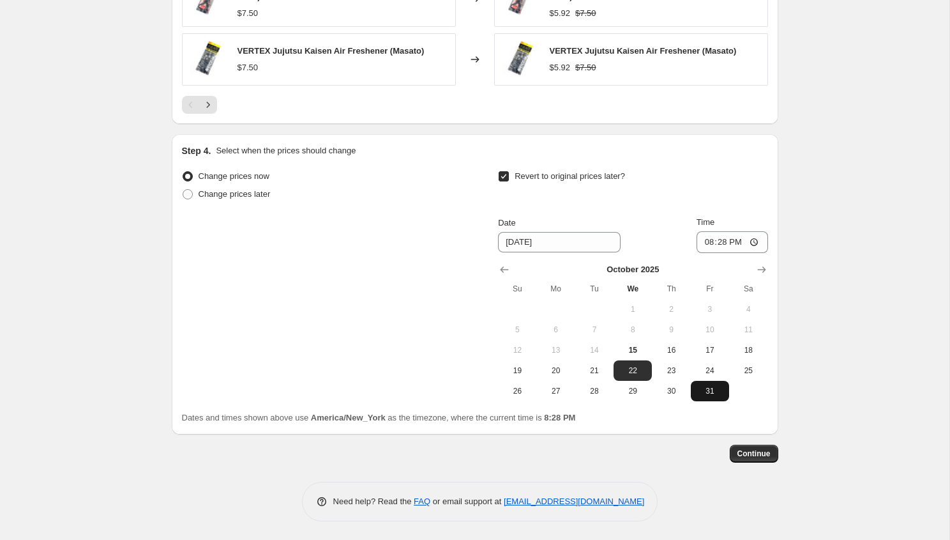
click at [714, 386] on span "31" at bounding box center [710, 391] width 28 height 10
type input "[DATE]"
click at [703, 248] on input "20:28" at bounding box center [733, 242] width 72 height 22
click at [543, 171] on span "Revert to original prices later?" at bounding box center [570, 176] width 110 height 10
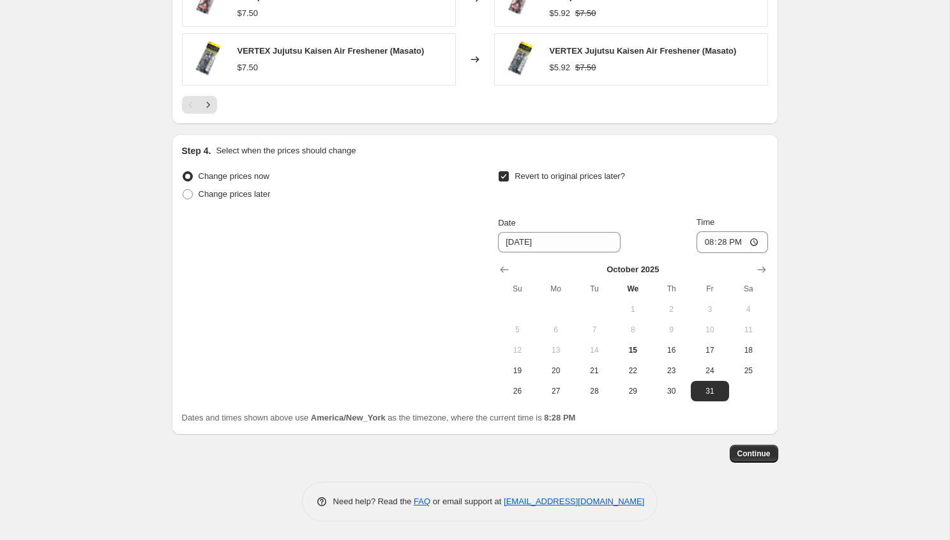
click at [509, 171] on input "Revert to original prices later?" at bounding box center [504, 176] width 10 height 10
checkbox input "false"
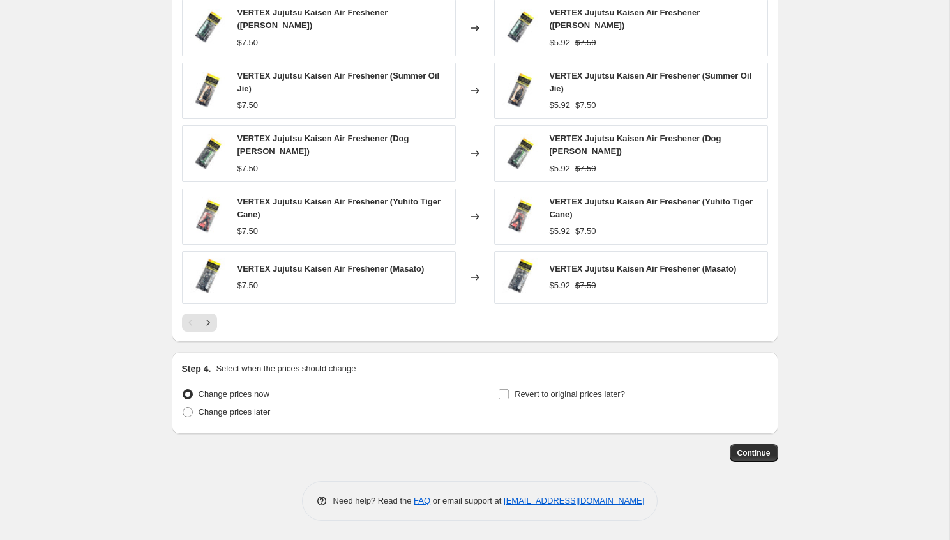
scroll to position [1013, 0]
click at [758, 457] on span "Continue" at bounding box center [753, 453] width 33 height 10
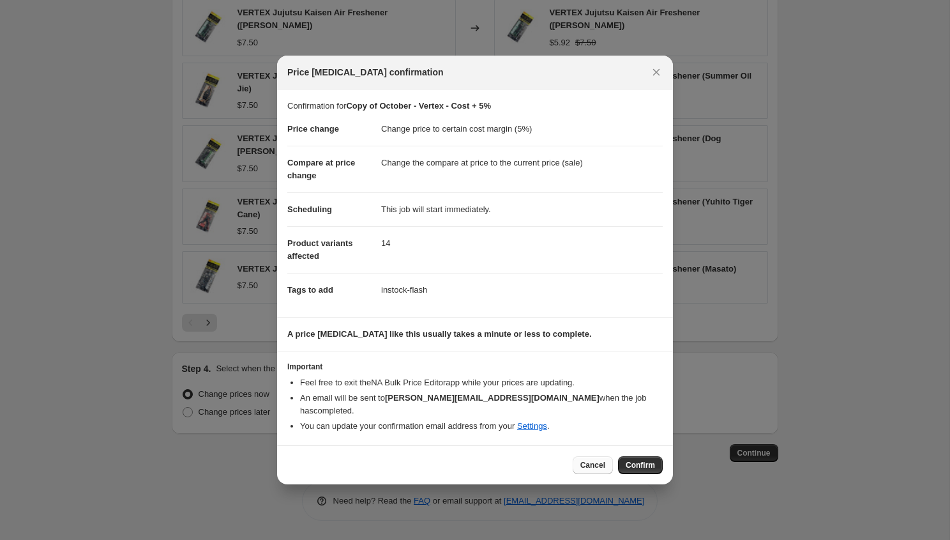
click at [597, 462] on span "Cancel" at bounding box center [592, 465] width 25 height 10
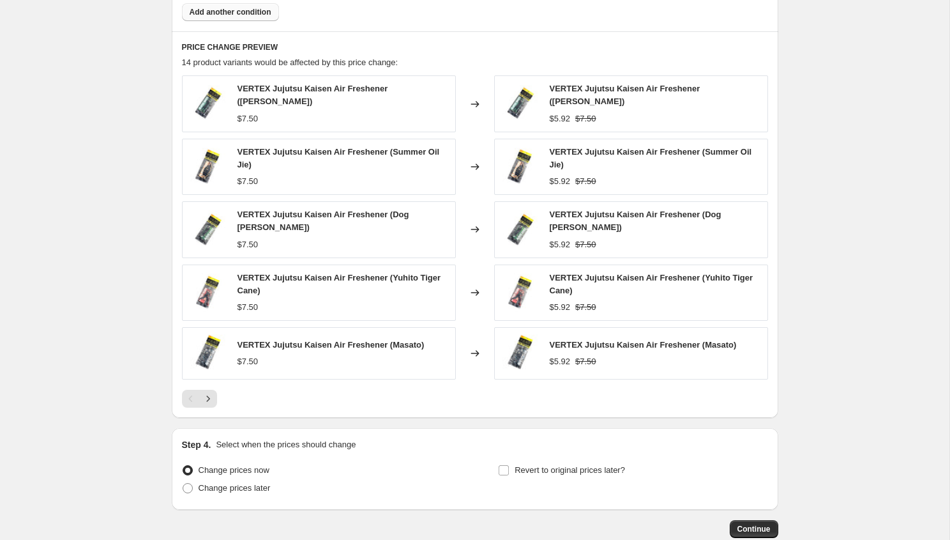
scroll to position [1010, 0]
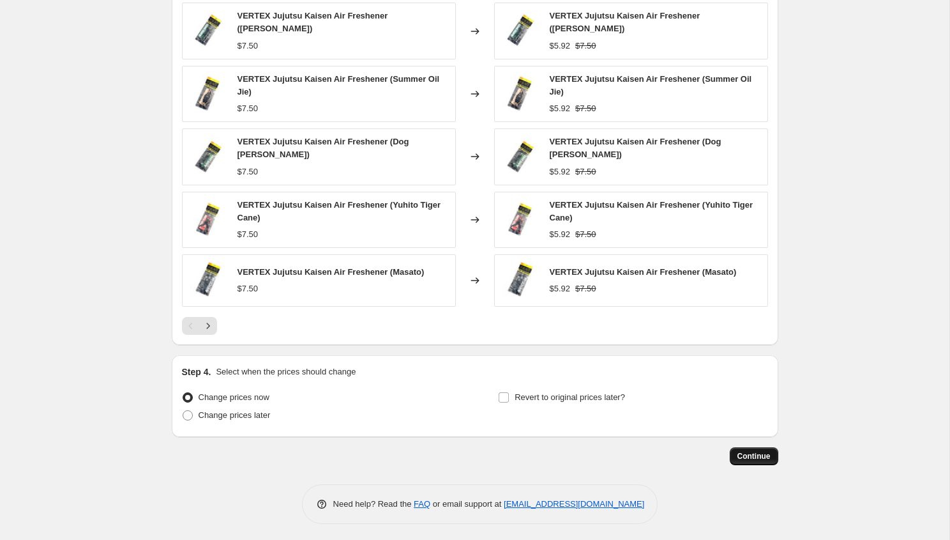
click at [753, 461] on span "Continue" at bounding box center [753, 456] width 33 height 10
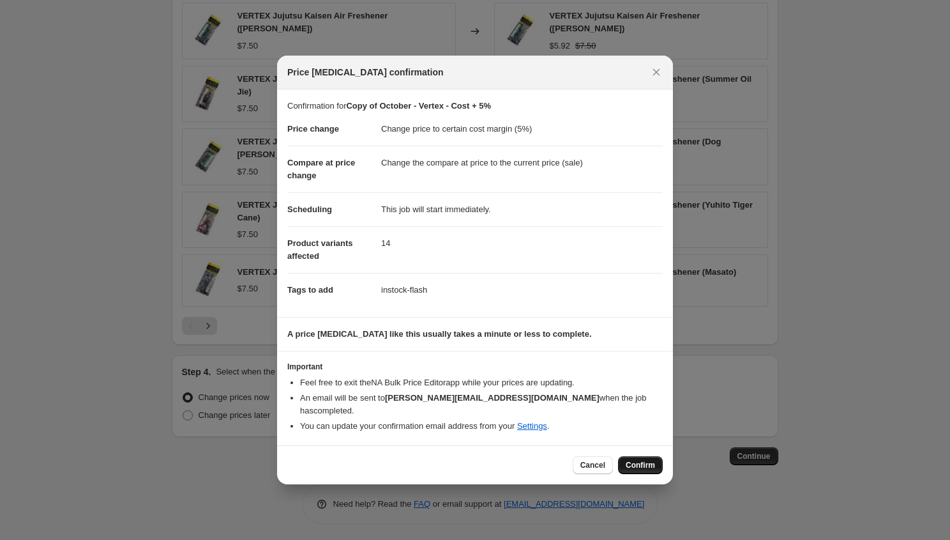
click at [636, 460] on span "Confirm" at bounding box center [640, 465] width 29 height 10
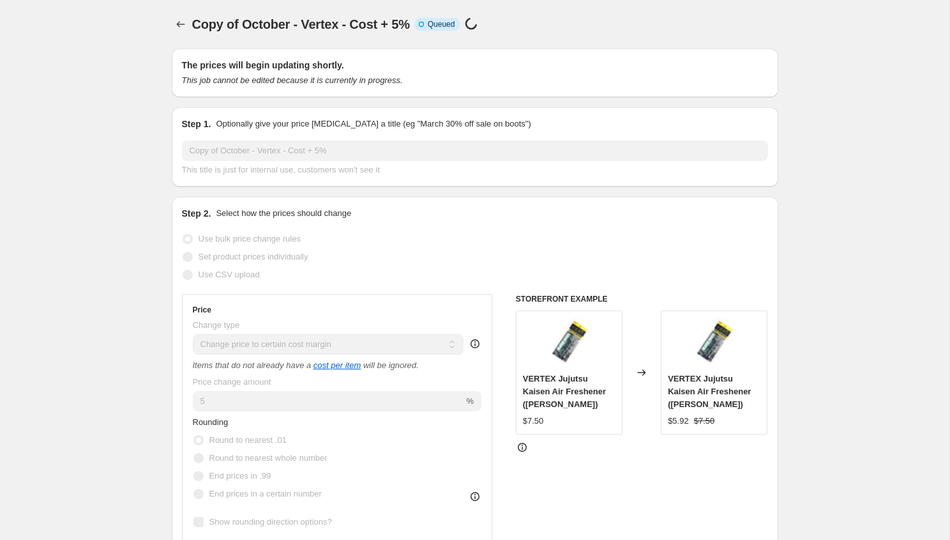
scroll to position [1010, 0]
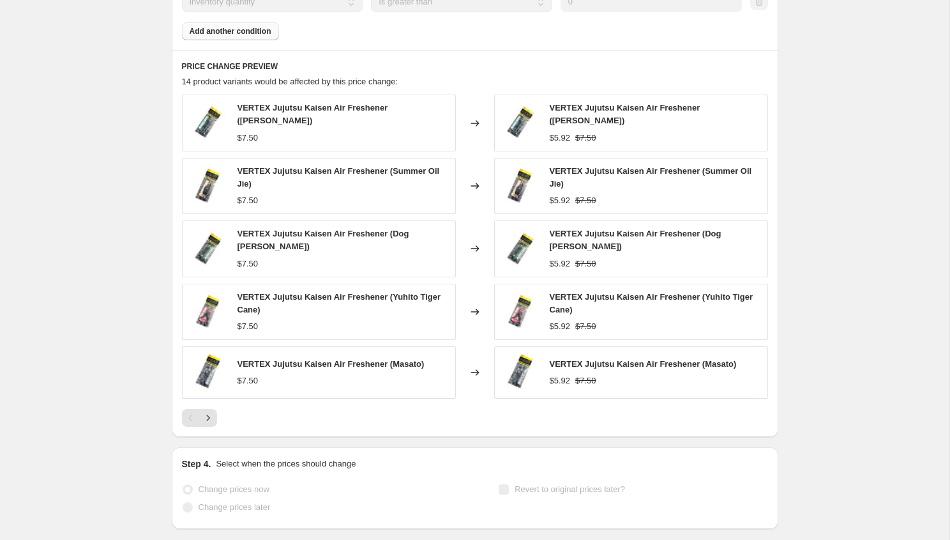
select select "margin"
select select "vendor"
select select "inventory_quantity"
select select ">"
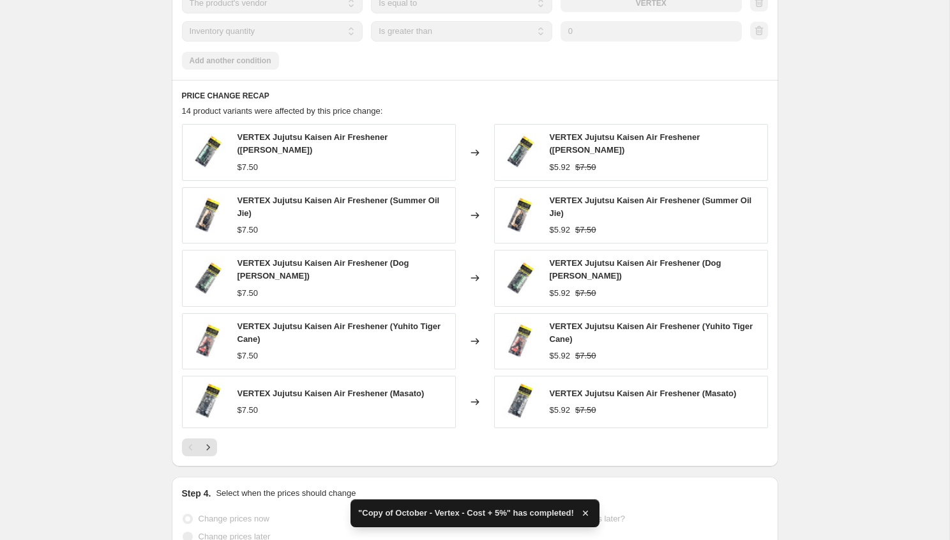
scroll to position [0, 0]
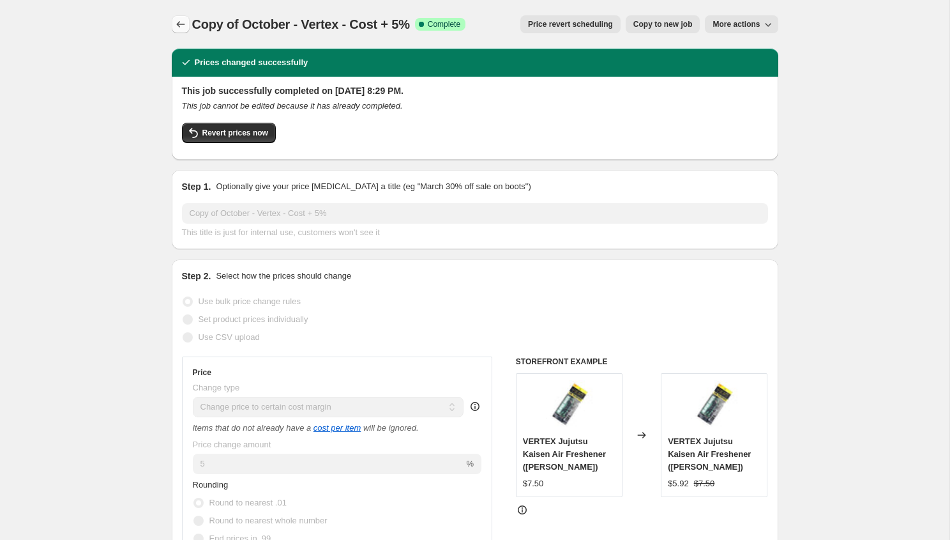
click at [173, 21] on button "Price change jobs" at bounding box center [181, 24] width 18 height 18
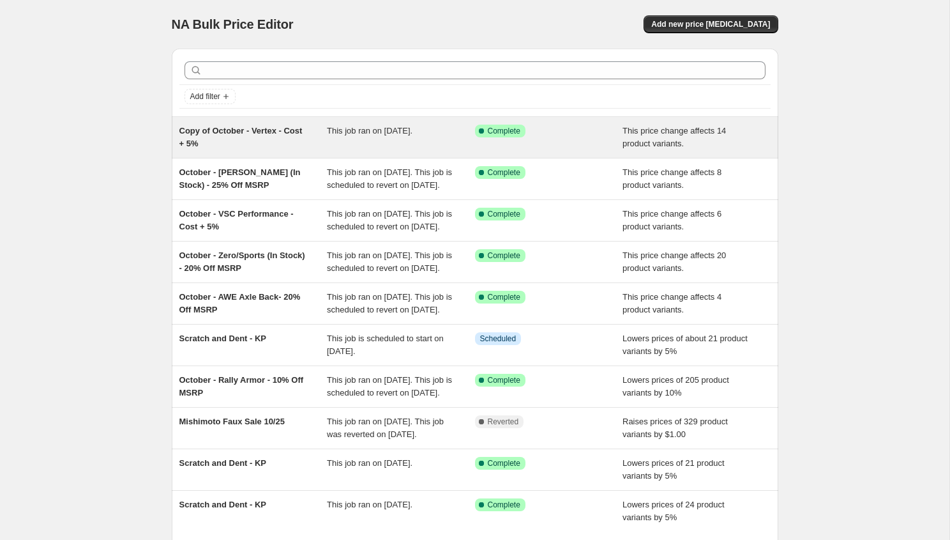
click at [310, 148] on div "Copy of October - Vertex - Cost + 5%" at bounding box center [253, 138] width 148 height 26
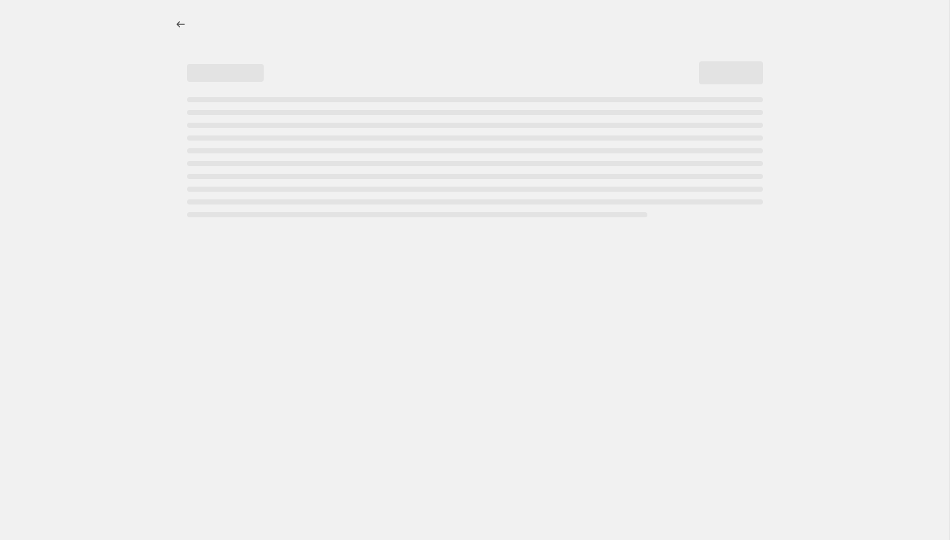
select select "margin"
select select "vendor"
select select "inventory_quantity"
select select ">"
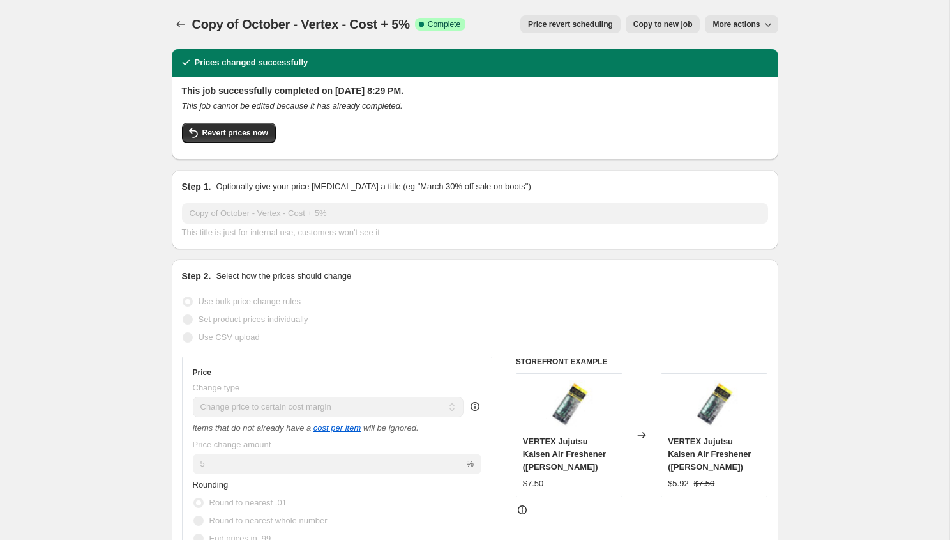
click at [758, 22] on span "More actions" at bounding box center [736, 24] width 47 height 10
click at [188, 20] on button "Price change jobs" at bounding box center [181, 24] width 18 height 18
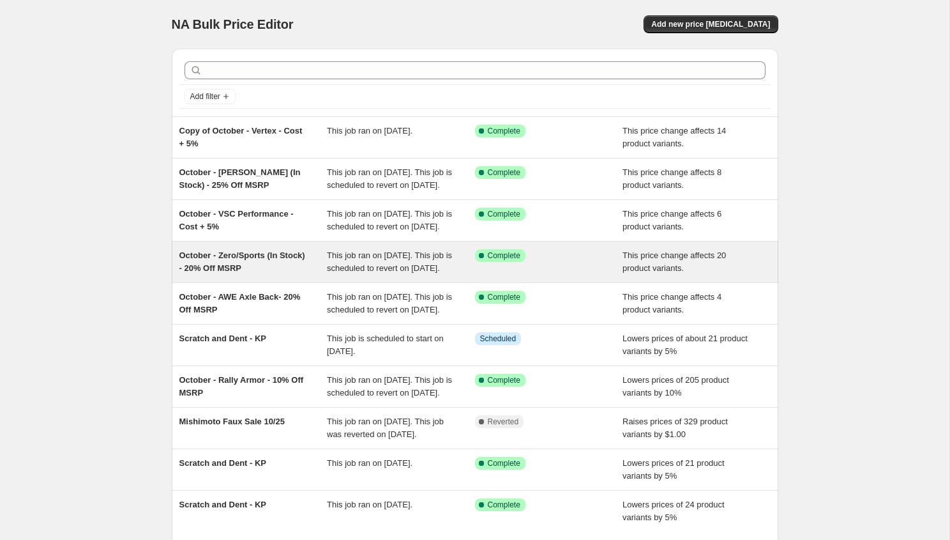
click at [336, 273] on span "This job ran on [DATE]. This job is scheduled to revert on [DATE]." at bounding box center [389, 261] width 125 height 22
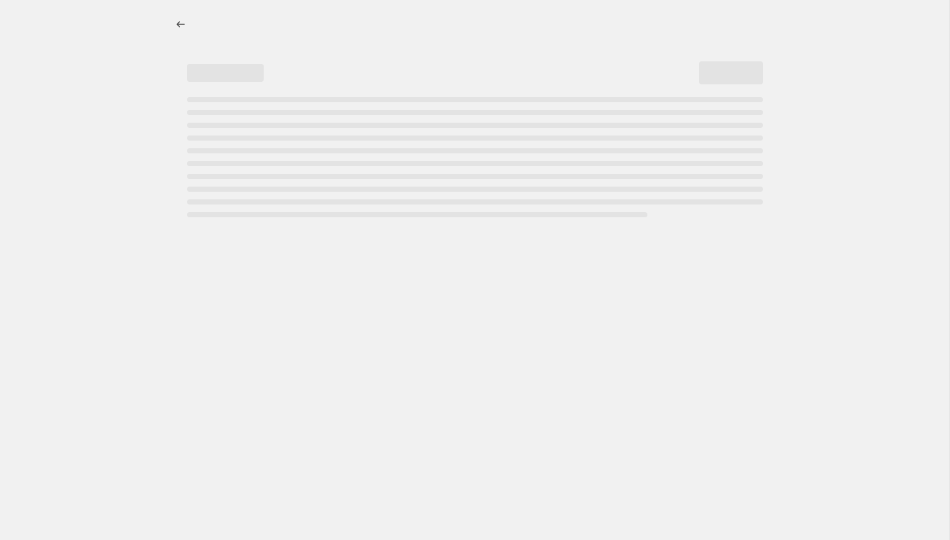
select select "pcap"
select select "no_change"
select select "tag"
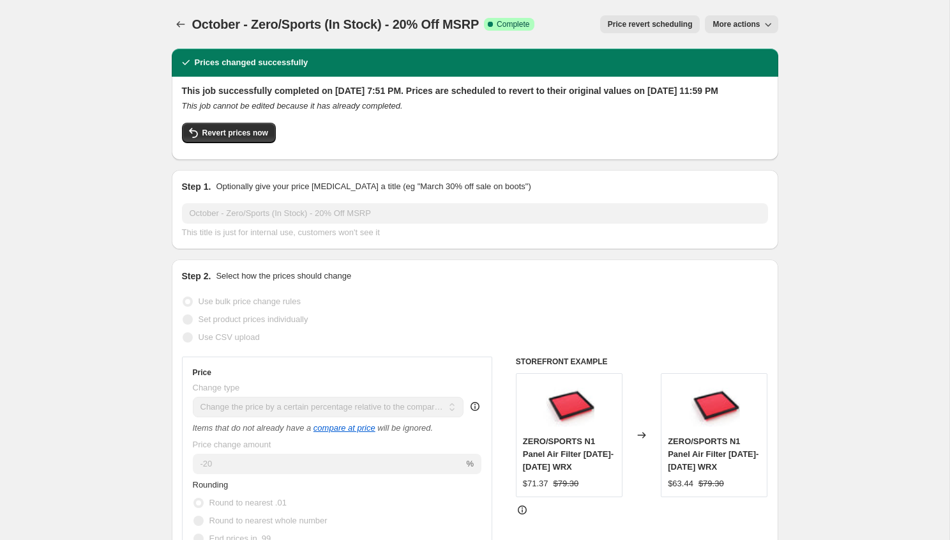
click at [725, 31] on button "More actions" at bounding box center [741, 24] width 73 height 18
click at [727, 54] on span "Copy to new job" at bounding box center [741, 51] width 59 height 10
select select "pcap"
select select "no_change"
select select "tag"
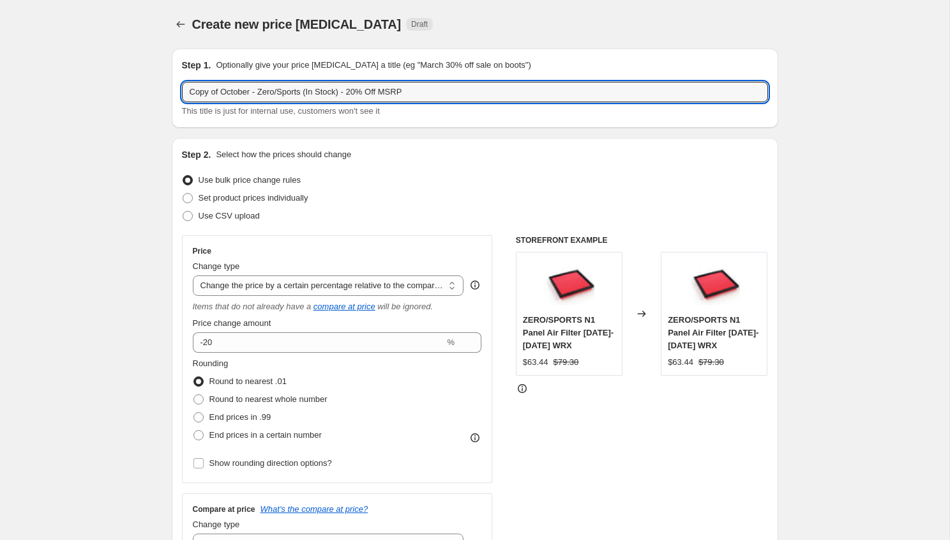
drag, startPoint x: 222, startPoint y: 92, endPoint x: 115, endPoint y: 75, distance: 108.0
drag, startPoint x: 276, startPoint y: 92, endPoint x: 229, endPoint y: 93, distance: 47.3
click at [229, 93] on input "October - Zero/Sports (In Stock) - 20% Off MSRP" at bounding box center [475, 92] width 586 height 20
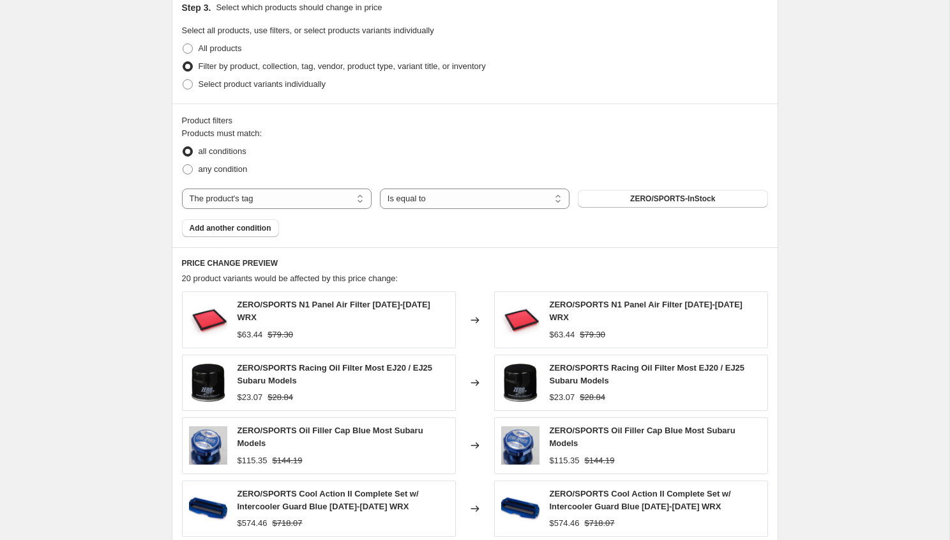
scroll to position [727, 0]
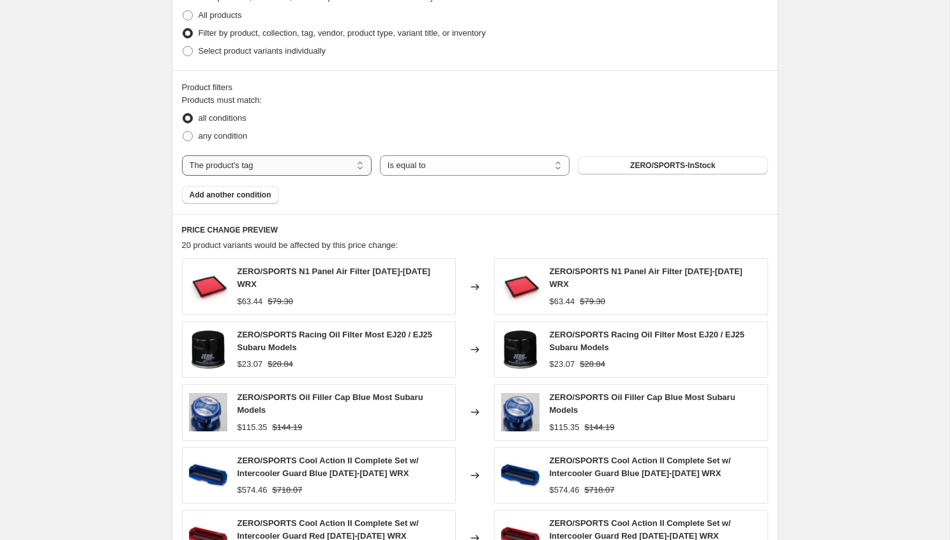
type input "October - Toyota (In Stock) - 20% Off MSRP"
click at [309, 157] on select "The product The product's collection The product's tag The product's vendor The…" at bounding box center [277, 165] width 190 height 20
click at [649, 167] on span "ZERO/SPORTS-InStock" at bounding box center [672, 165] width 85 height 10
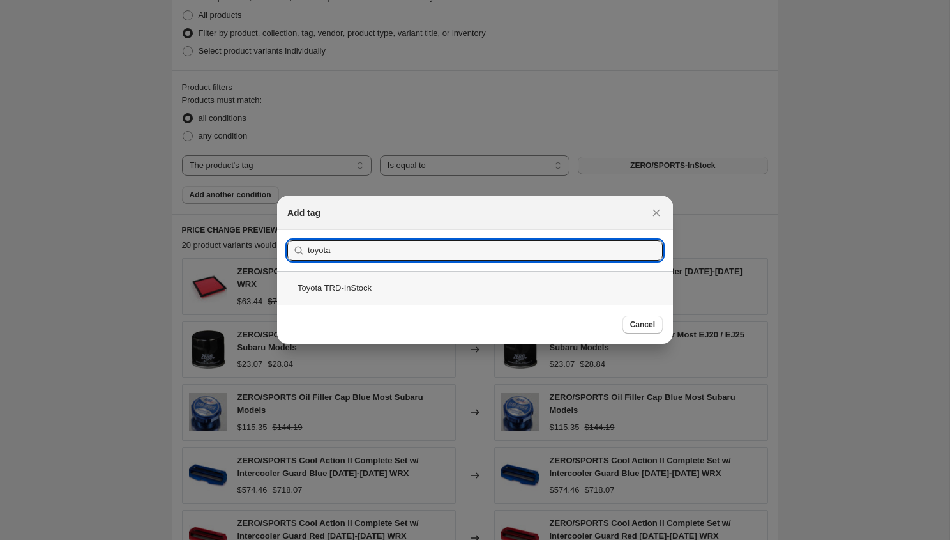
type input "toyota"
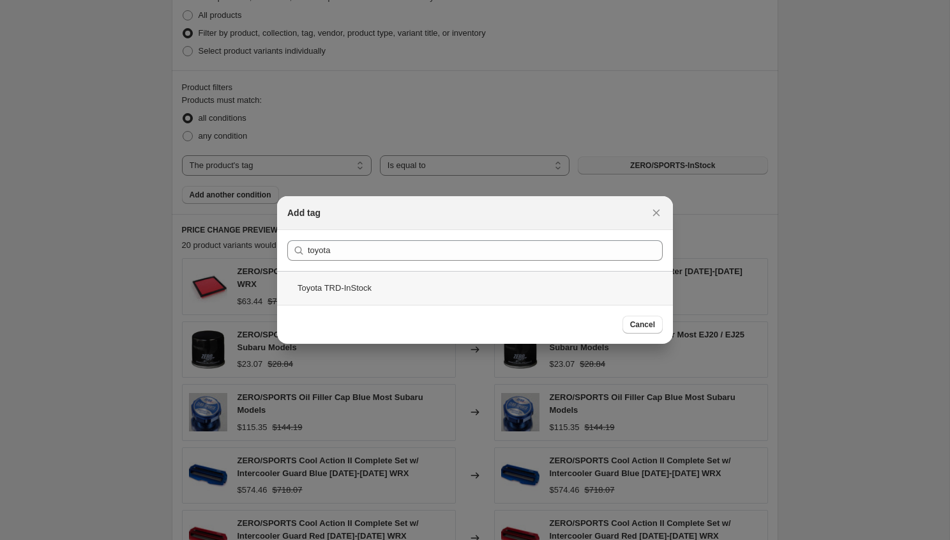
click at [548, 293] on div "Toyota TRD-InStock" at bounding box center [475, 288] width 396 height 34
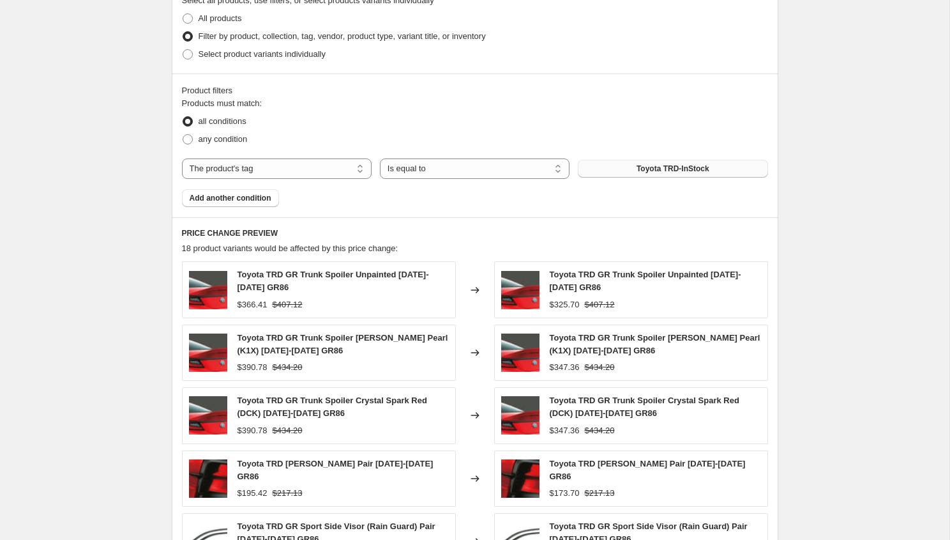
scroll to position [664, 0]
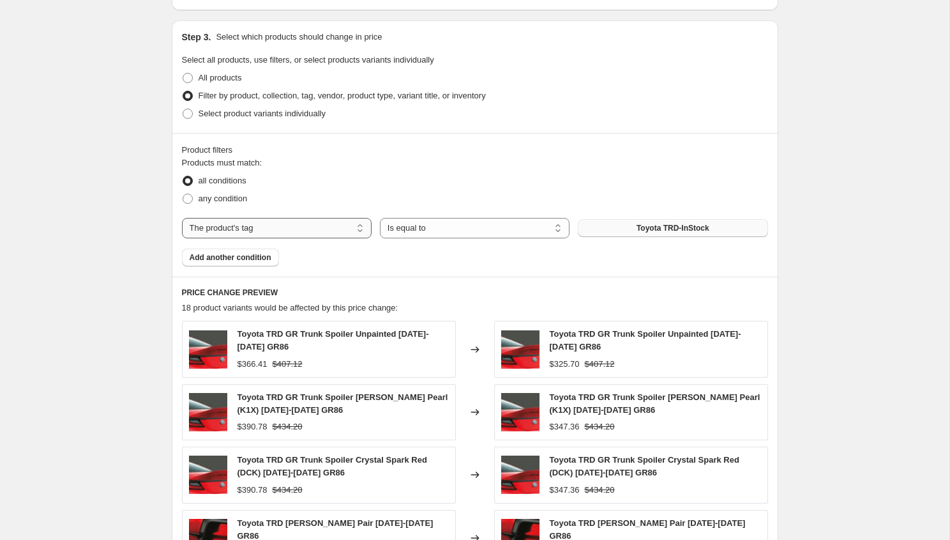
click at [331, 225] on select "The product The product's collection The product's tag The product's vendor The…" at bounding box center [277, 228] width 190 height 20
select select "vendor"
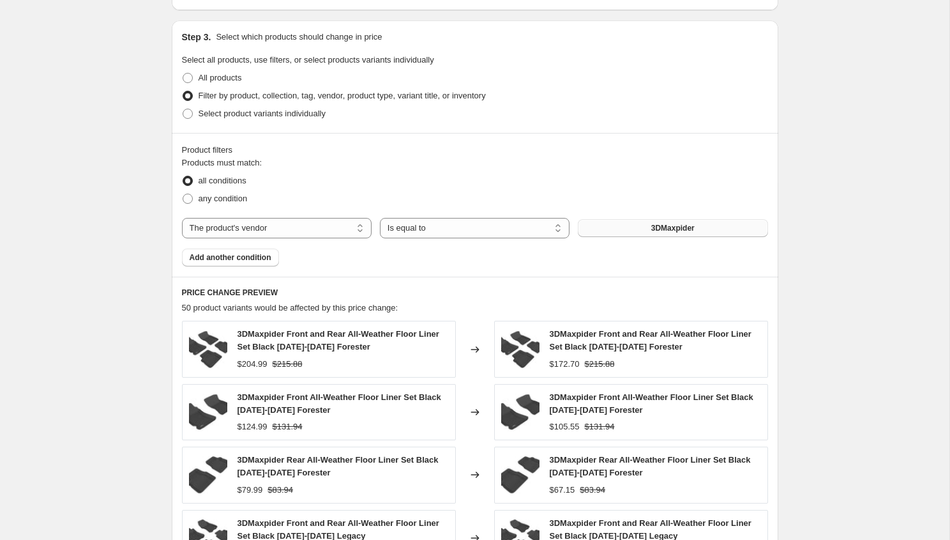
click at [654, 229] on span "3DMaxpider" at bounding box center [672, 228] width 43 height 10
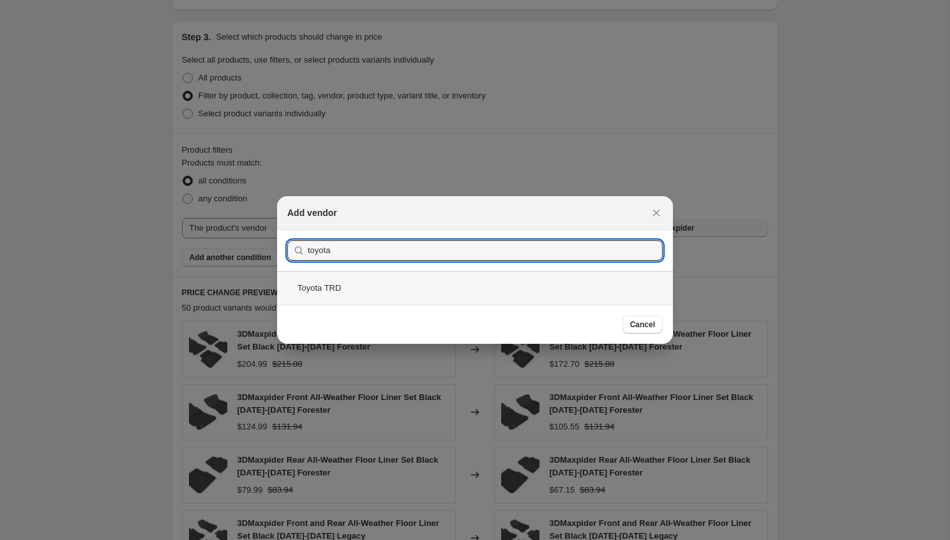
type input "toyota"
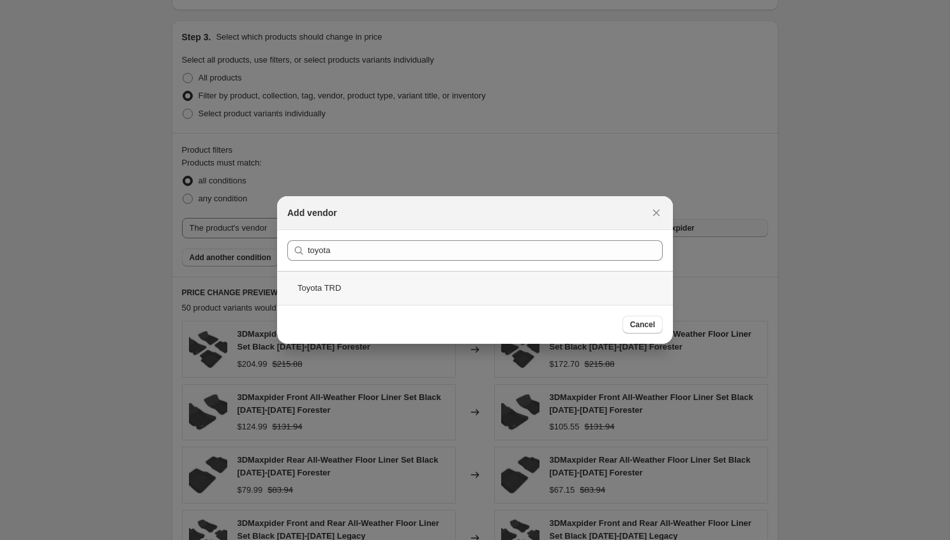
click at [547, 280] on div "Toyota TRD" at bounding box center [475, 288] width 396 height 34
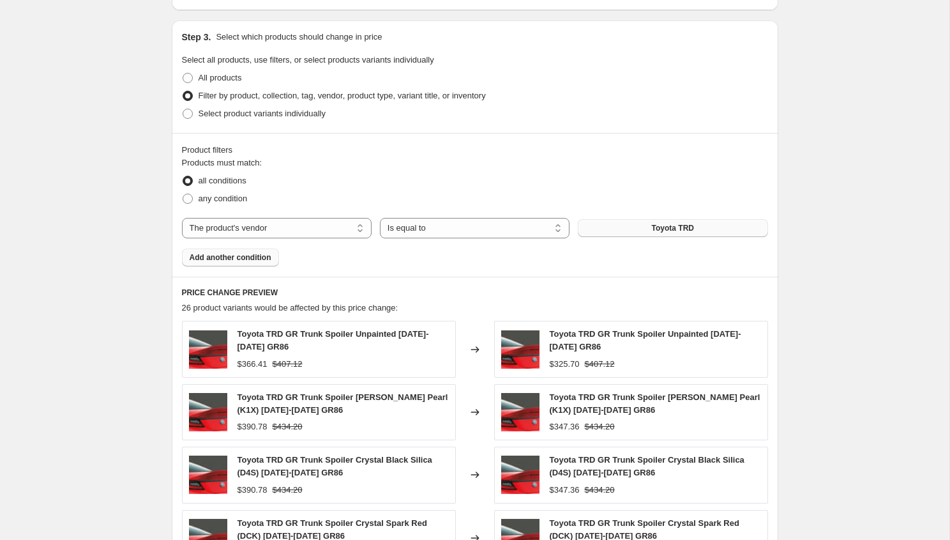
click at [262, 252] on button "Add another condition" at bounding box center [230, 257] width 97 height 18
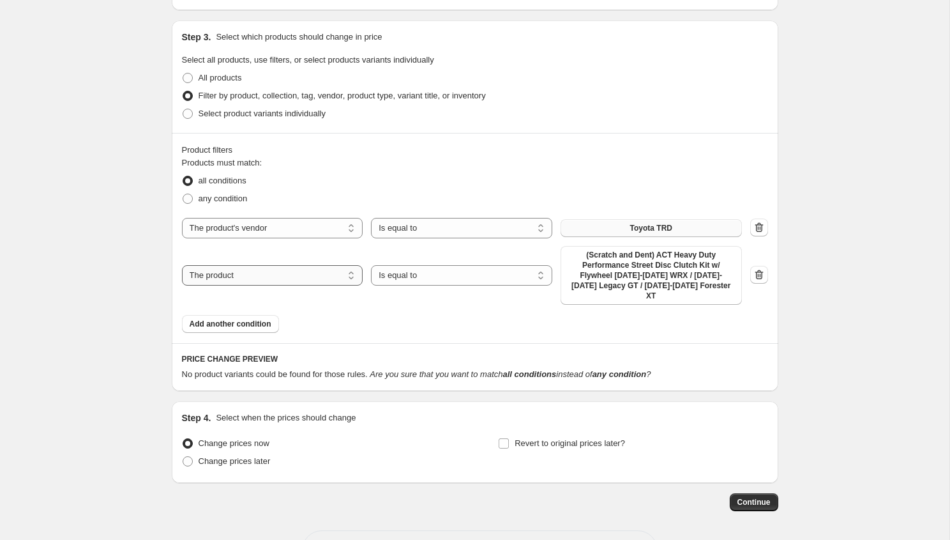
click at [264, 266] on select "The product The product's collection The product's tag The product's vendor The…" at bounding box center [272, 275] width 181 height 20
select select "inventory_quantity"
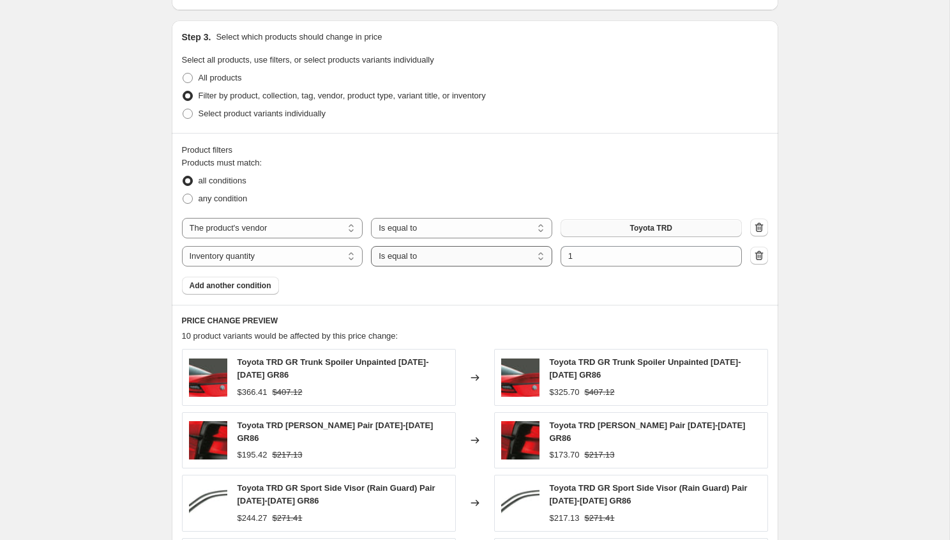
click at [461, 261] on select "Is equal to Is not equal to Is greater than Is less than" at bounding box center [461, 256] width 181 height 20
select select ">"
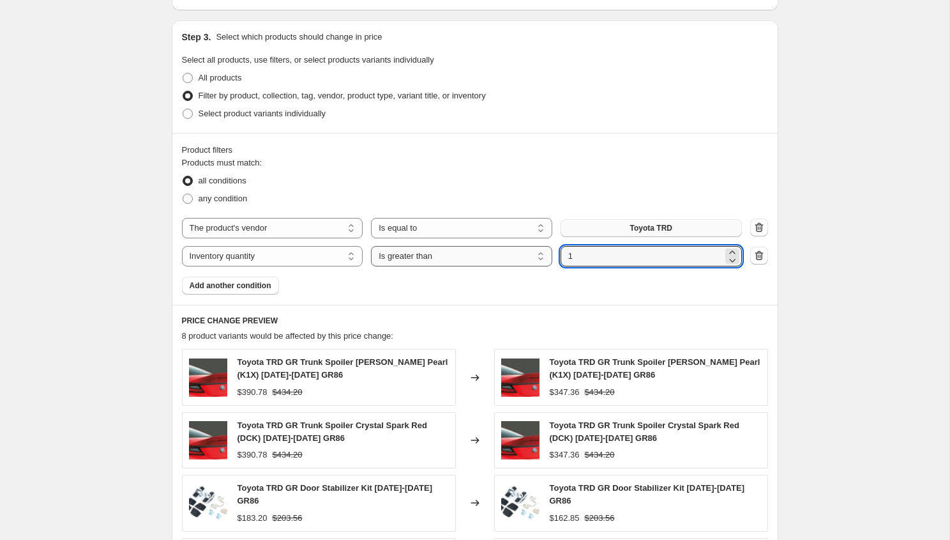
drag, startPoint x: 597, startPoint y: 257, endPoint x: 548, endPoint y: 253, distance: 48.6
click at [548, 255] on div "The product The product's collection The product's tag The product's vendor The…" at bounding box center [462, 256] width 560 height 20
type input "0"
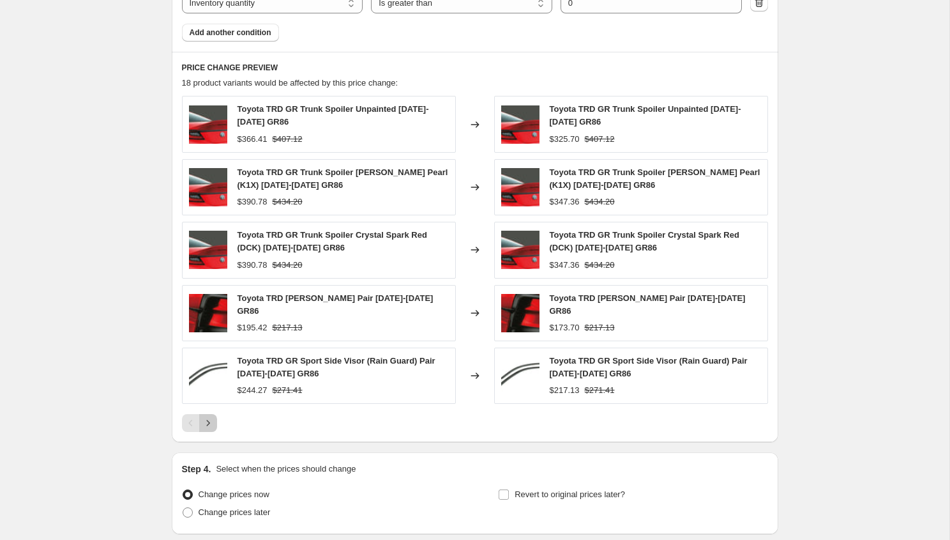
scroll to position [920, 0]
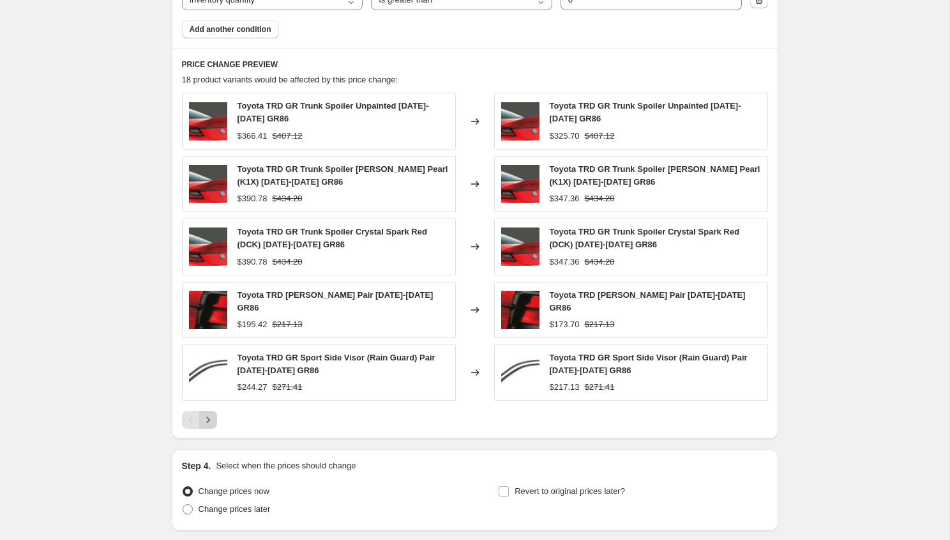
click at [213, 413] on icon "Next" at bounding box center [208, 419] width 13 height 13
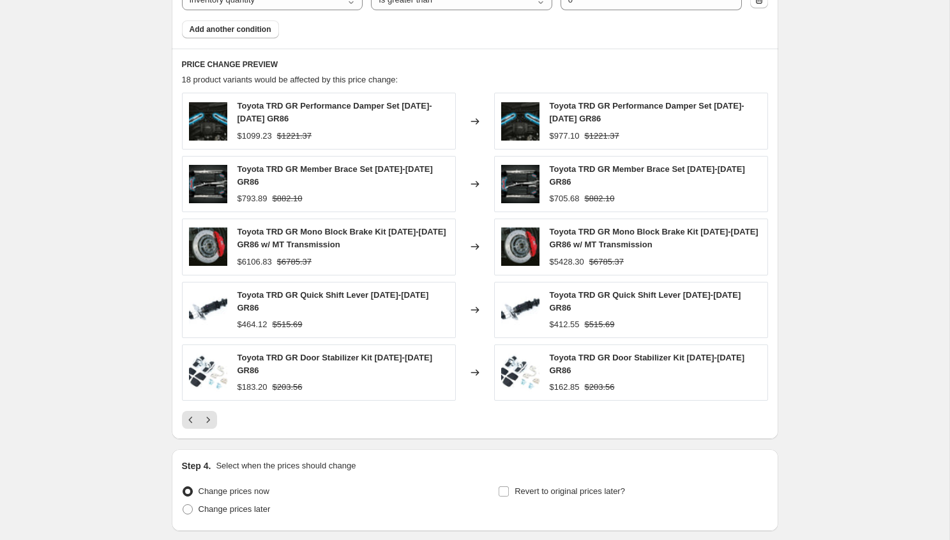
scroll to position [849, 0]
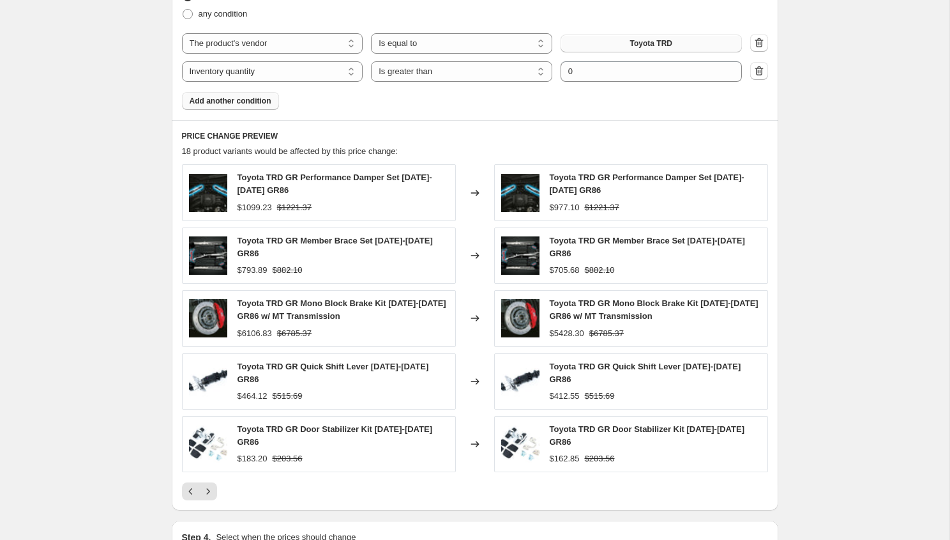
click at [243, 104] on span "Add another condition" at bounding box center [231, 101] width 82 height 10
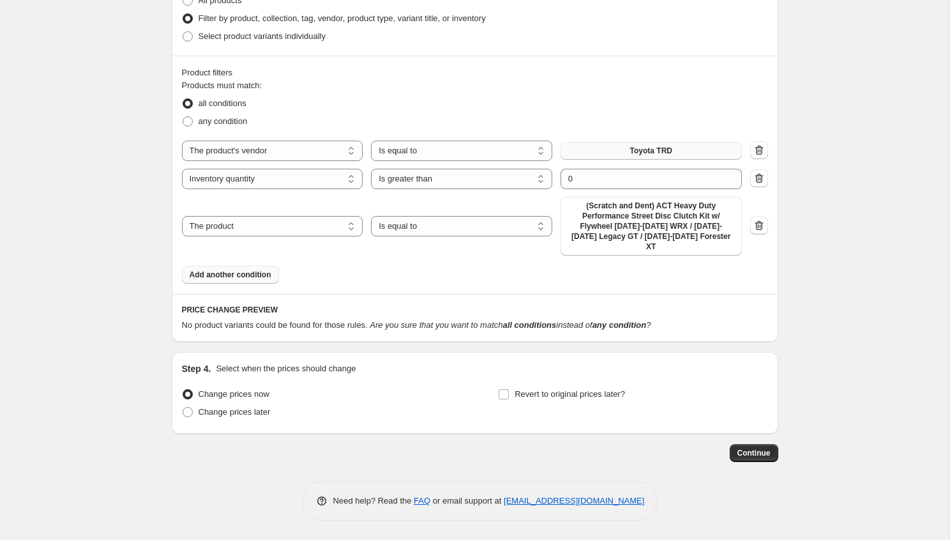
scroll to position [731, 0]
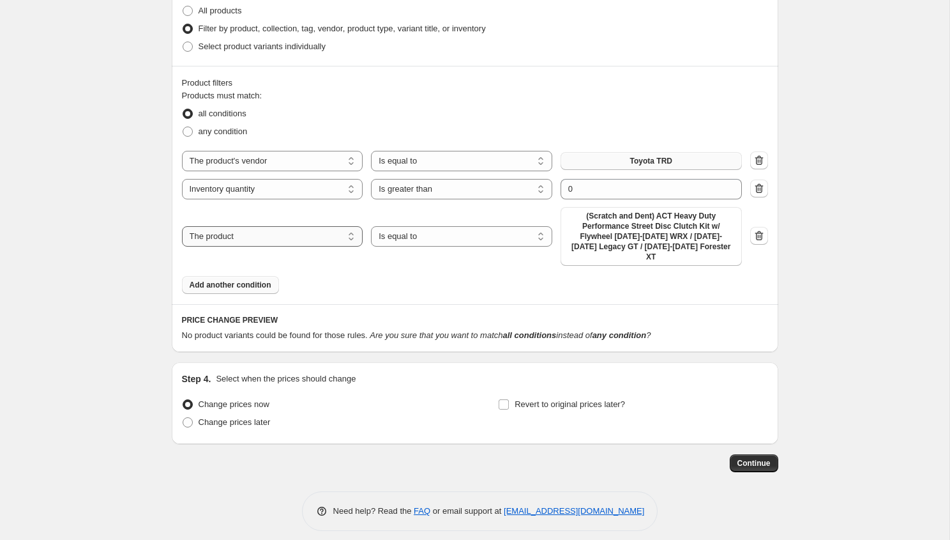
click at [240, 233] on select "The product The product's collection The product's tag The product's vendor The…" at bounding box center [272, 236] width 181 height 20
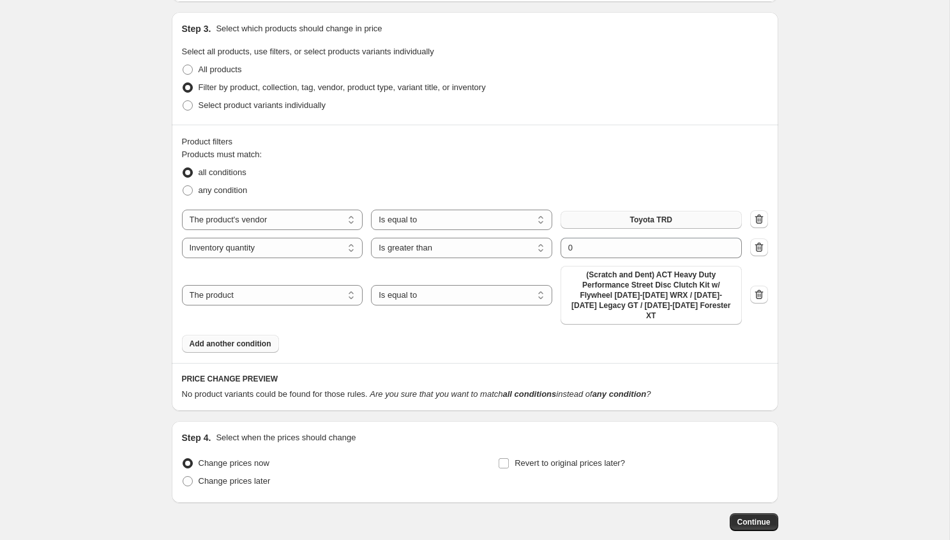
scroll to position [400, 0]
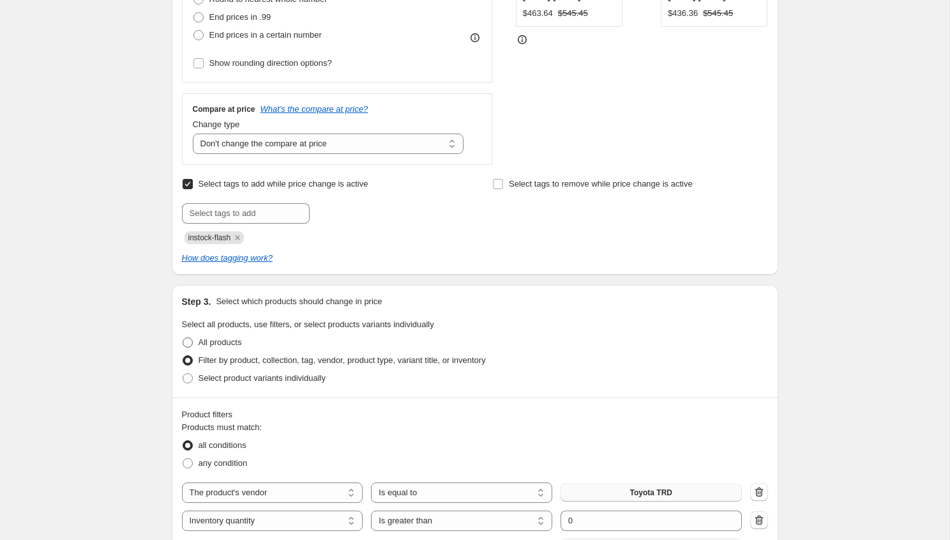
click at [230, 349] on label "All products" at bounding box center [212, 342] width 60 height 18
click at [183, 338] on input "All products" at bounding box center [183, 337] width 1 height 1
radio input "true"
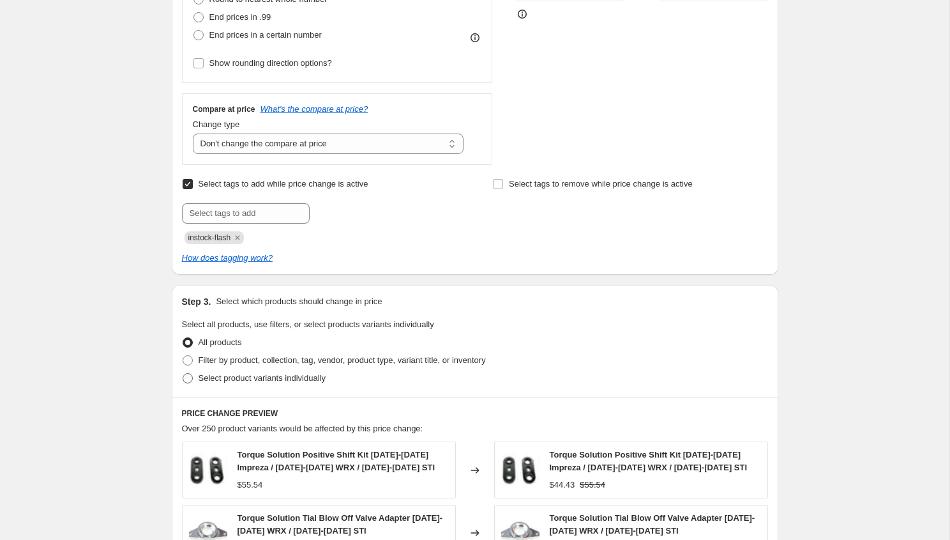
click at [230, 386] on label "Select product variants individually" at bounding box center [254, 378] width 144 height 18
click at [183, 374] on input "Select product variants individually" at bounding box center [183, 373] width 1 height 1
radio input "true"
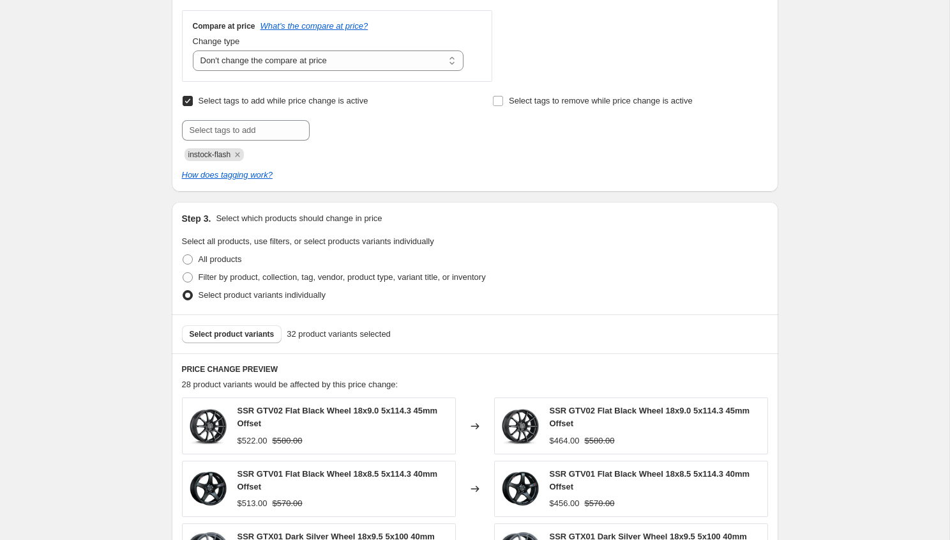
scroll to position [505, 0]
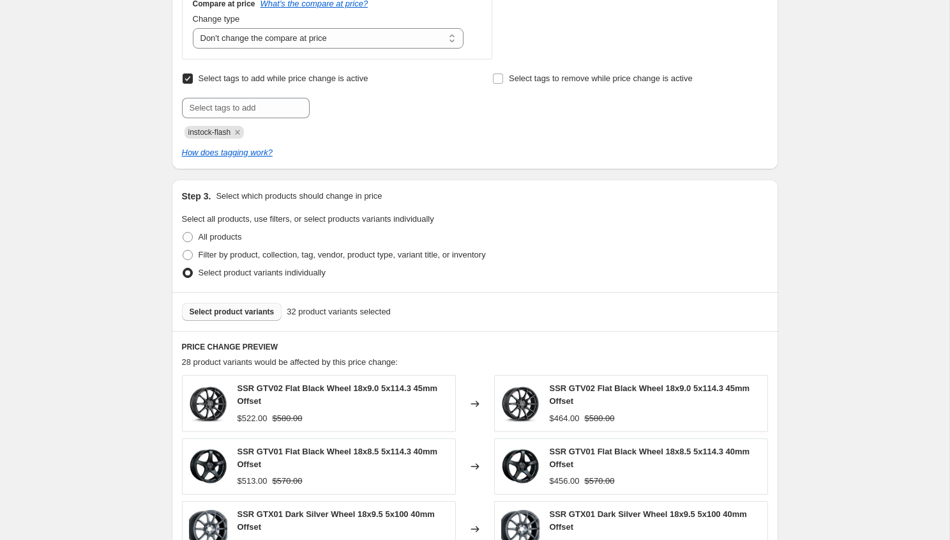
click at [241, 319] on button "Select product variants" at bounding box center [232, 312] width 100 height 18
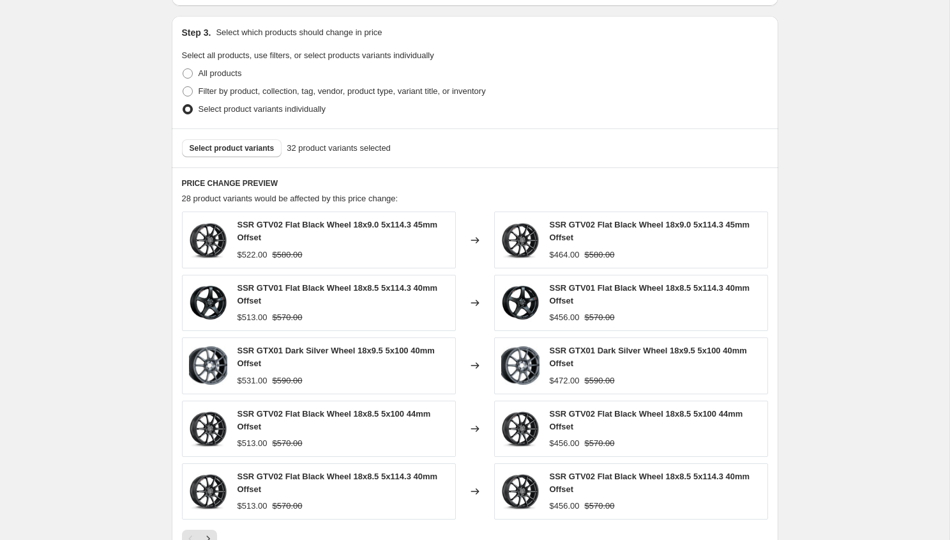
scroll to position [678, 0]
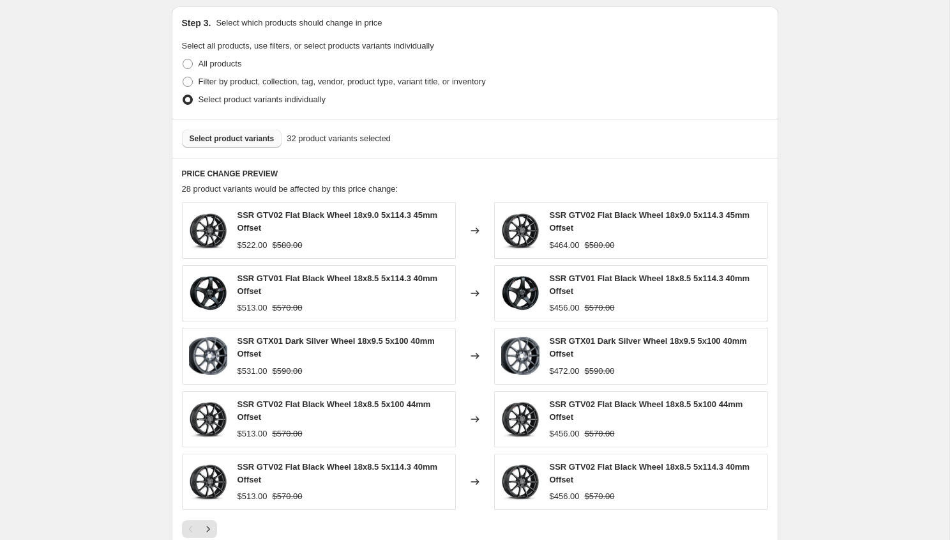
click at [217, 138] on span "Select product variants" at bounding box center [232, 138] width 85 height 10
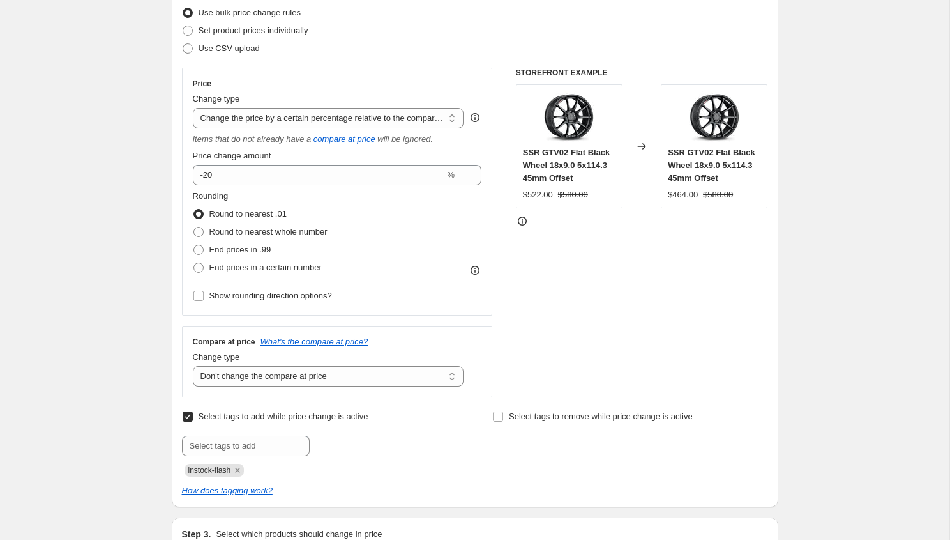
scroll to position [0, 0]
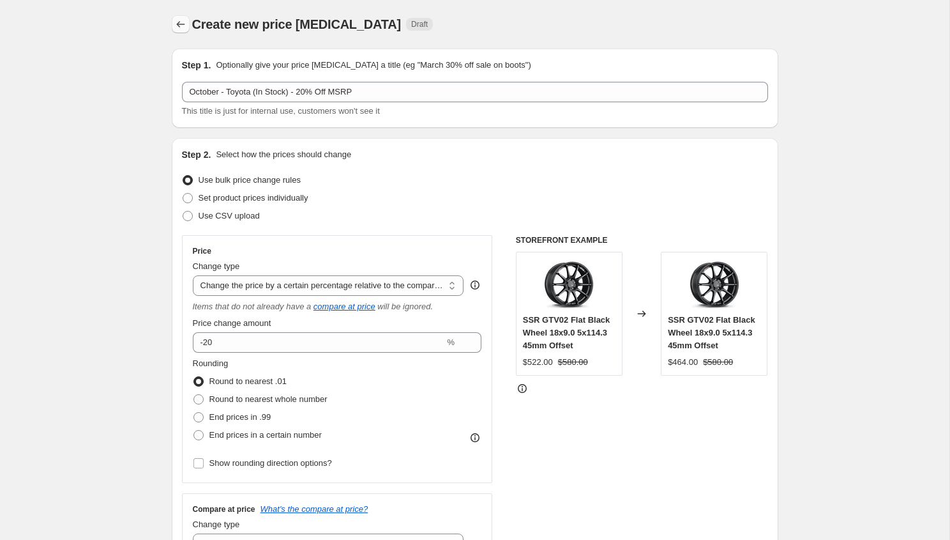
click at [186, 29] on icon "Price change jobs" at bounding box center [180, 24] width 13 height 13
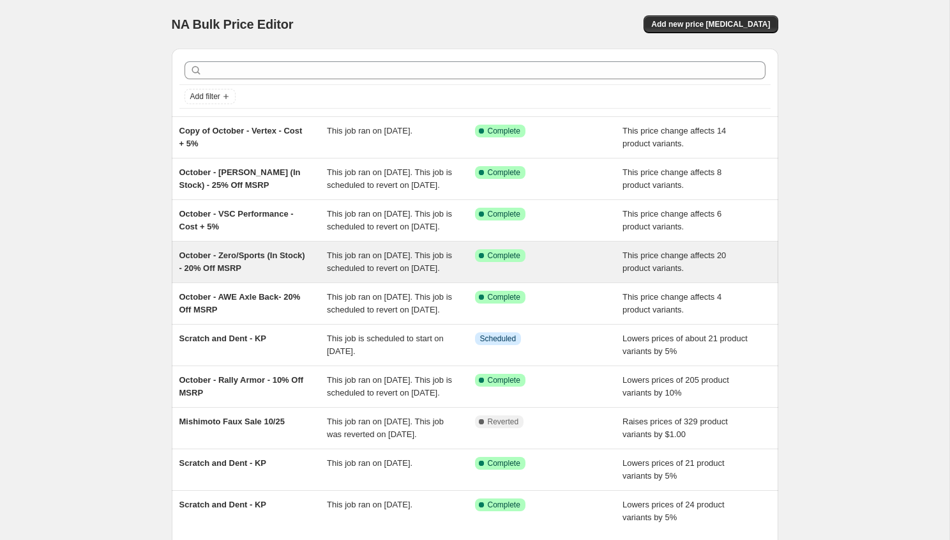
click at [314, 275] on div "October - Zero/Sports (In Stock) - 20% Off MSRP" at bounding box center [253, 262] width 148 height 26
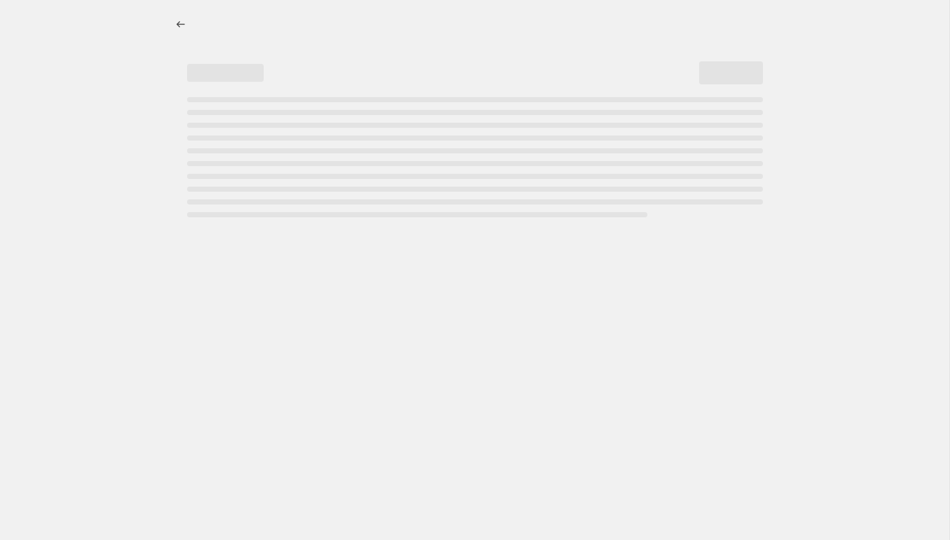
select select "pcap"
select select "no_change"
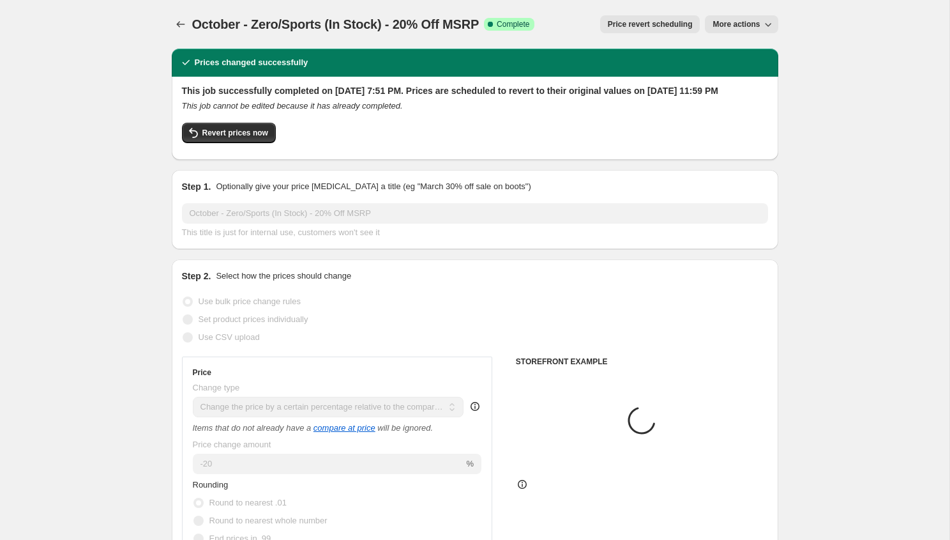
select select "tag"
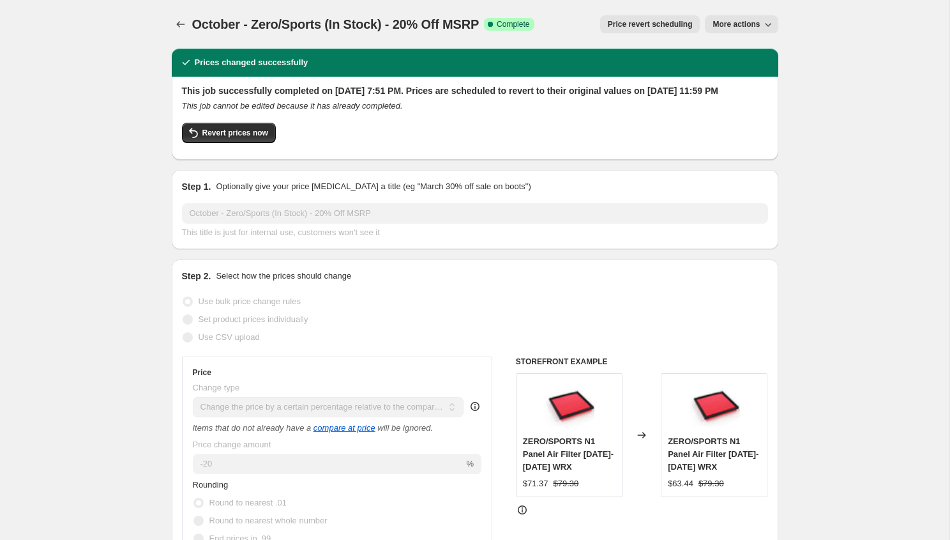
click at [746, 17] on button "More actions" at bounding box center [741, 24] width 73 height 18
click at [737, 49] on span "Copy to new job" at bounding box center [741, 51] width 59 height 10
select select "pcap"
select select "no_change"
select select "tag"
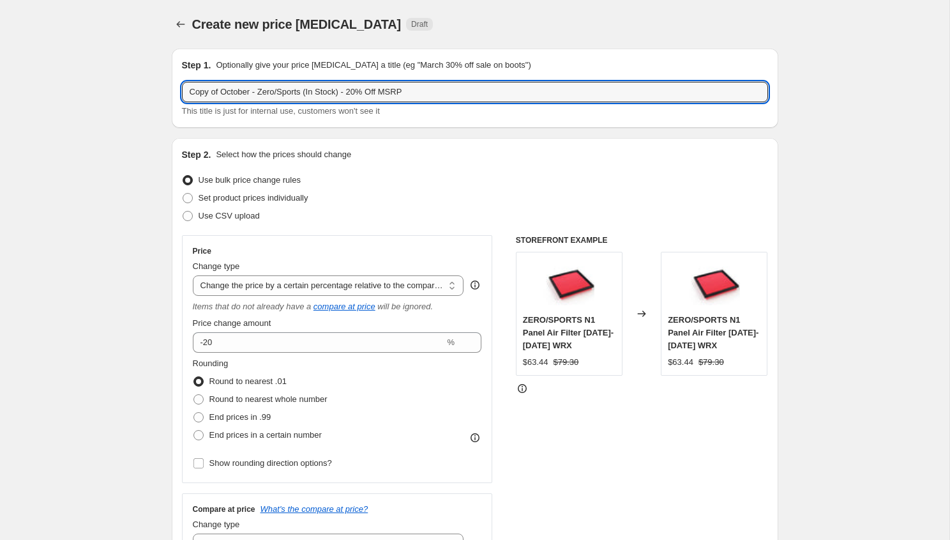
drag, startPoint x: 221, startPoint y: 88, endPoint x: 93, endPoint y: 79, distance: 128.0
drag, startPoint x: 275, startPoint y: 95, endPoint x: 230, endPoint y: 93, distance: 45.4
click at [230, 93] on input "October - Zero/Sports (In Stock) - 20% Off MSRP" at bounding box center [475, 92] width 586 height 20
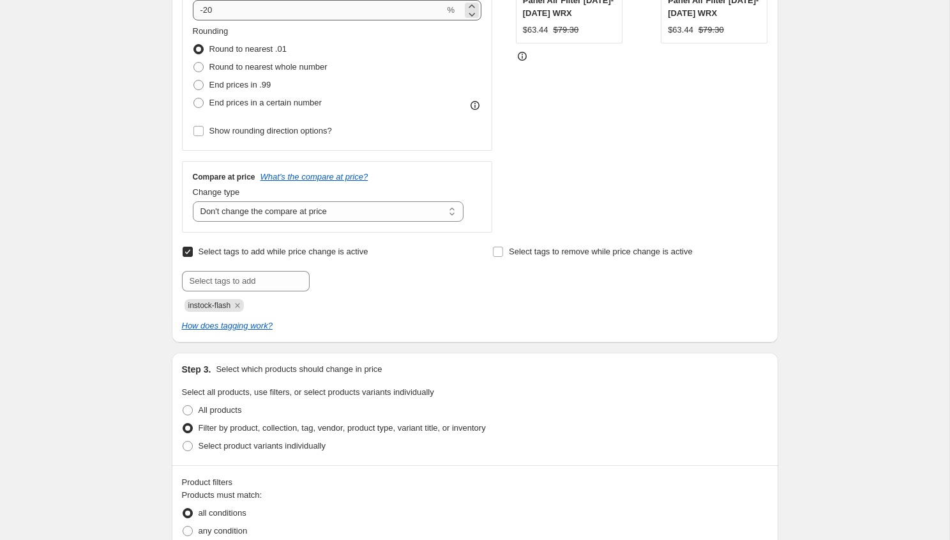
scroll to position [487, 0]
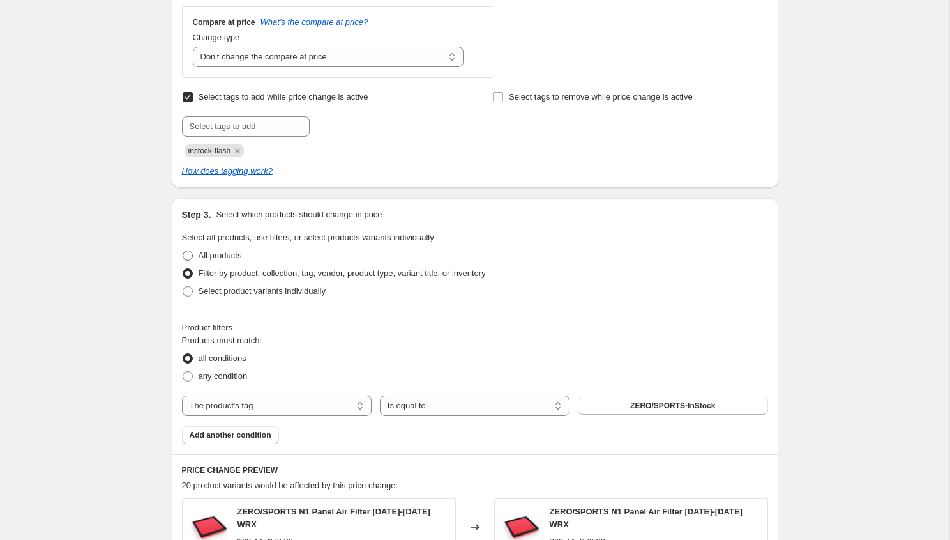
type input "October - Toyota (In Stock) - 20% Off MSRP"
drag, startPoint x: 223, startPoint y: 252, endPoint x: 225, endPoint y: 292, distance: 39.6
click at [225, 292] on ul "All products Filter by product, collection, tag, vendor, product type, variant …" at bounding box center [475, 273] width 586 height 54
click at [225, 292] on span "Select product variants individually" at bounding box center [262, 291] width 127 height 10
click at [183, 287] on input "Select product variants individually" at bounding box center [183, 286] width 1 height 1
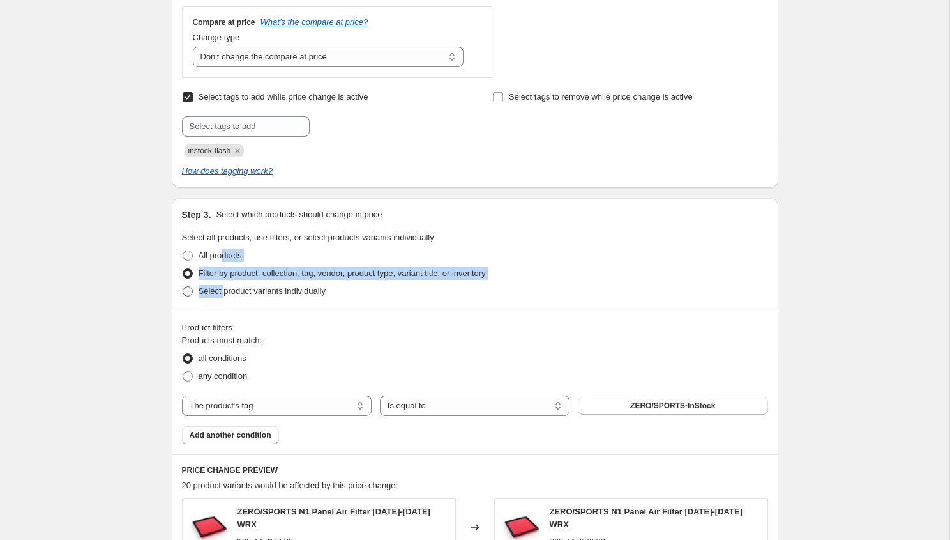
radio input "true"
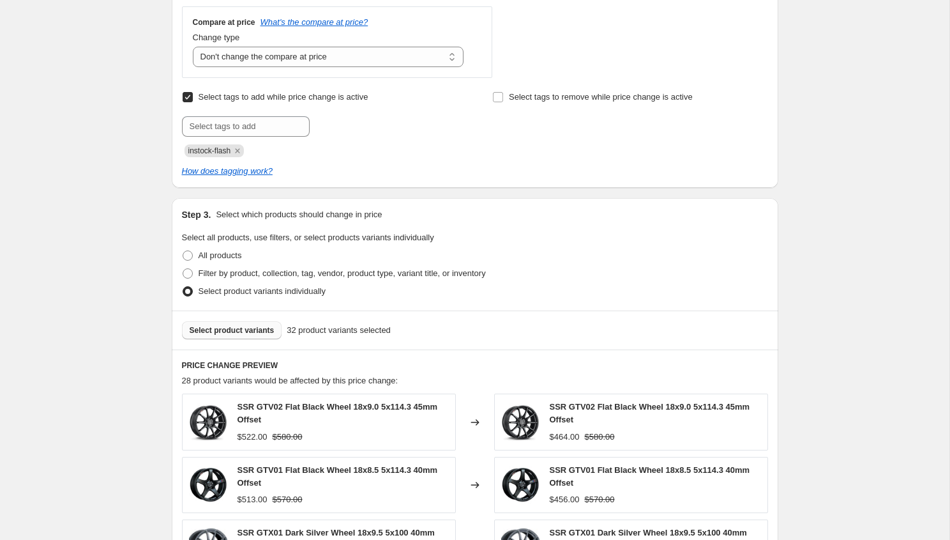
click at [229, 323] on button "Select product variants" at bounding box center [232, 330] width 100 height 18
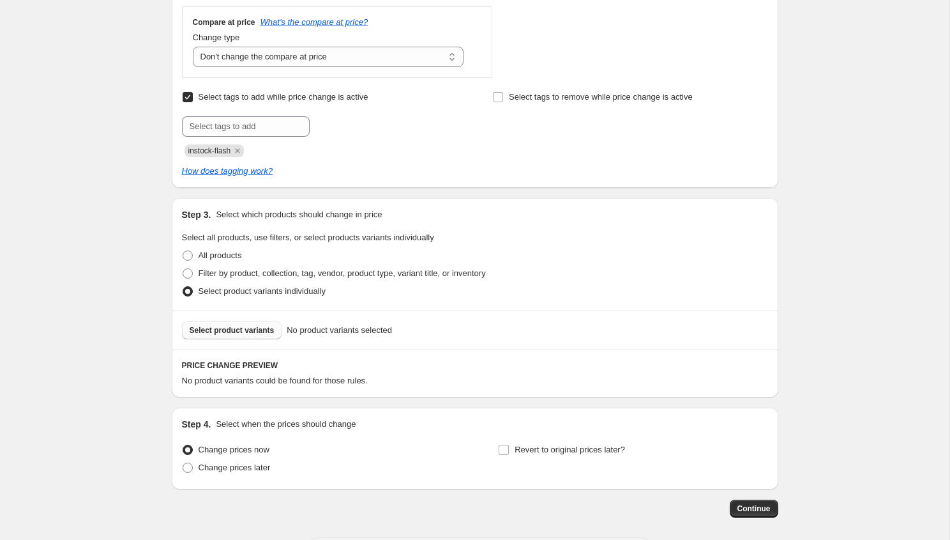
click at [253, 326] on span "Select product variants" at bounding box center [232, 330] width 85 height 10
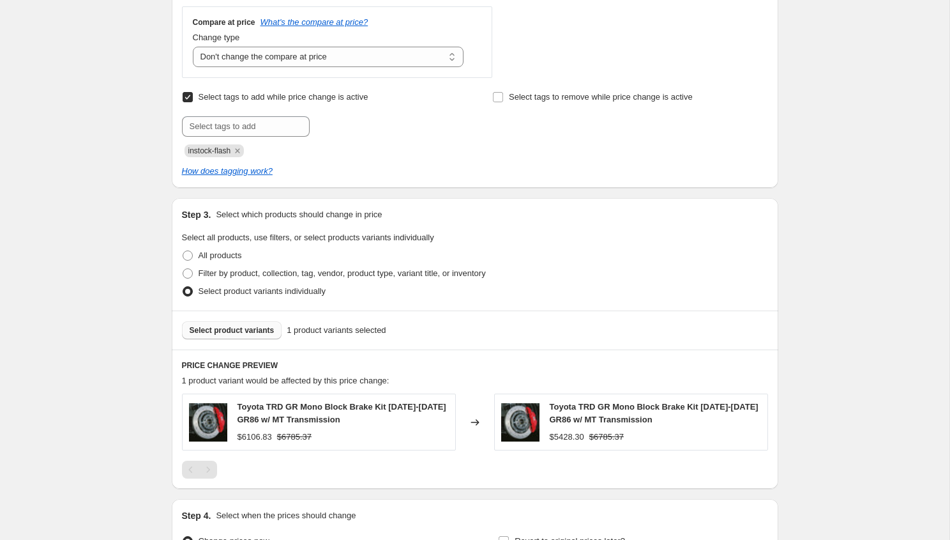
click at [247, 322] on button "Select product variants" at bounding box center [232, 330] width 100 height 18
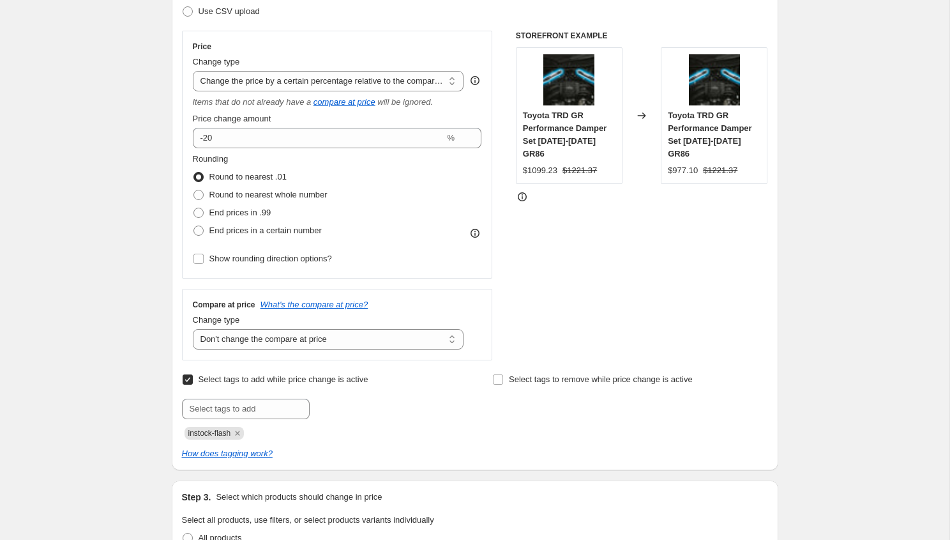
scroll to position [190, 0]
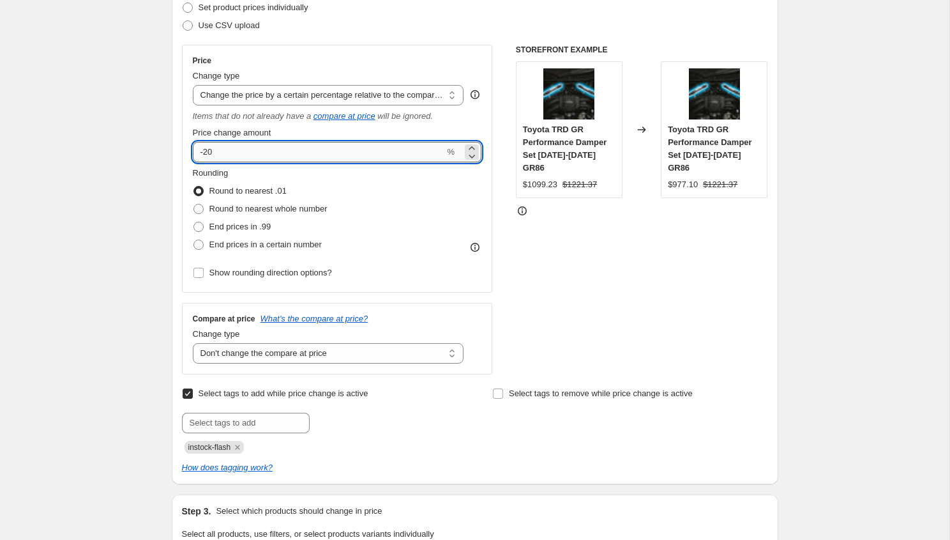
click at [308, 147] on input "-20" at bounding box center [319, 152] width 252 height 20
type input "-25"
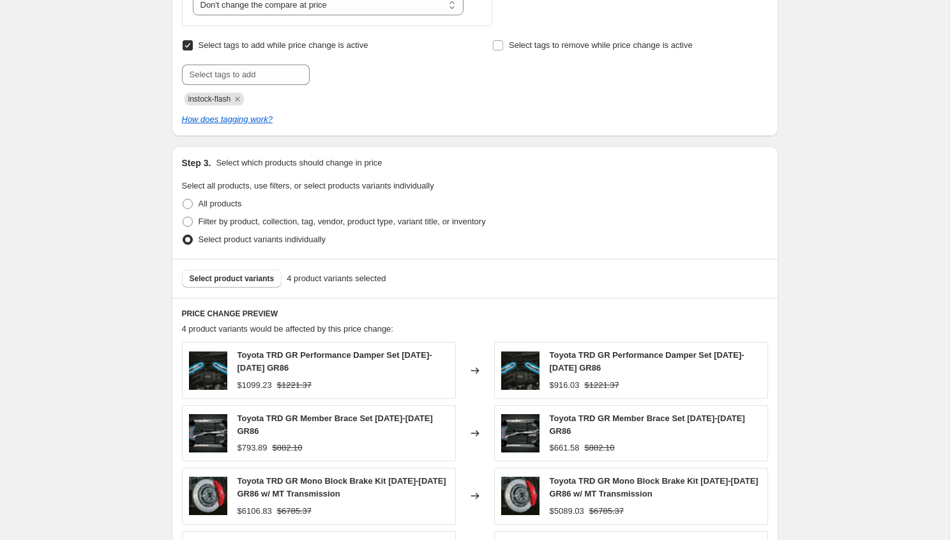
scroll to position [672, 0]
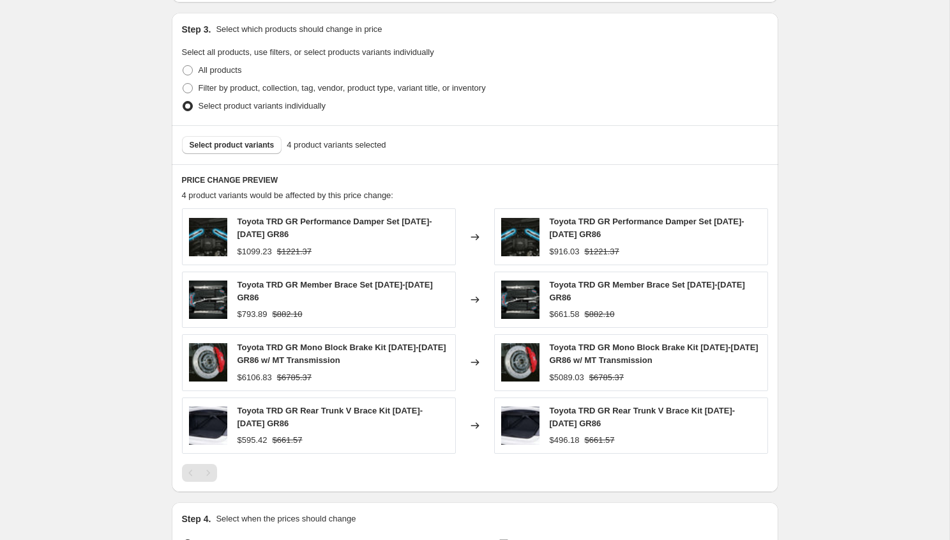
click at [305, 265] on div "Toyota TRD GR Performance Damper Set 2022-2024 GR86 $1099.23 $1221.37 Changed t…" at bounding box center [475, 330] width 586 height 245
click at [579, 223] on span "Toyota TRD GR Performance Damper Set [DATE]-[DATE] GR86" at bounding box center [647, 227] width 195 height 22
copy span "Toyota TRD GR Performance Damper Set [DATE]-[DATE] GR86"
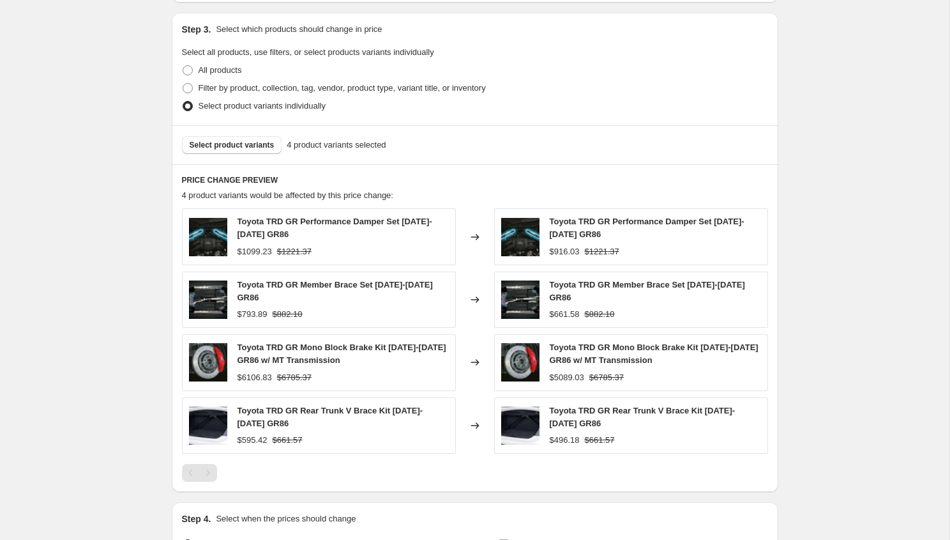
click at [575, 254] on div "$916.03" at bounding box center [565, 251] width 30 height 13
copy div "916.03"
click at [566, 371] on div "$5089.03" at bounding box center [567, 377] width 34 height 13
click at [564, 371] on div "$5089.03" at bounding box center [567, 377] width 34 height 13
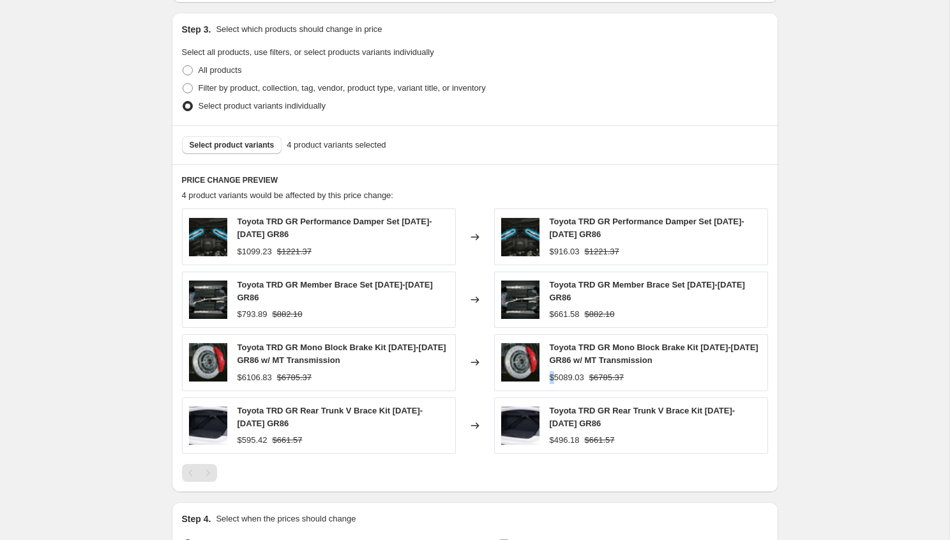
click at [564, 371] on div "$5089.03" at bounding box center [567, 377] width 34 height 13
click at [564, 373] on div "$5089.03" at bounding box center [567, 377] width 34 height 13
click at [564, 374] on div "$5089.03" at bounding box center [567, 377] width 34 height 13
copy div "5089.03"
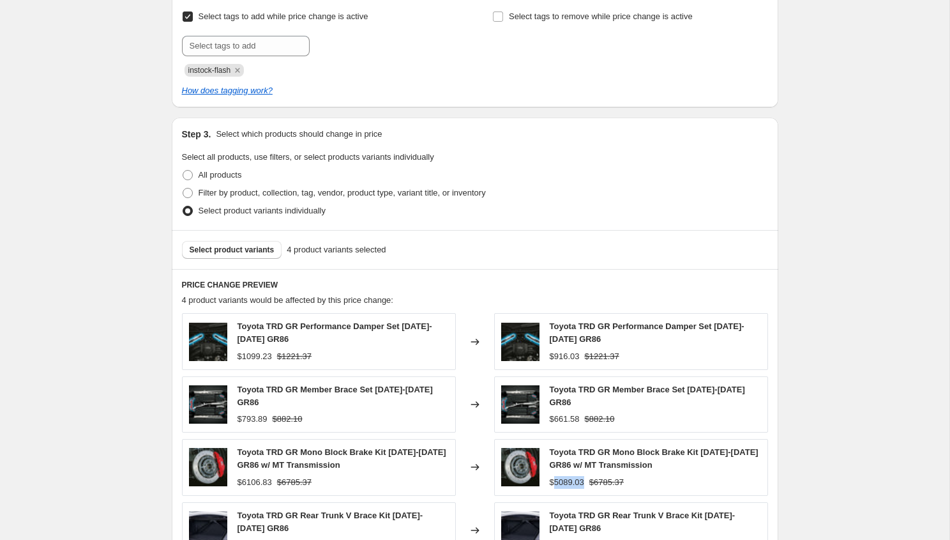
scroll to position [563, 0]
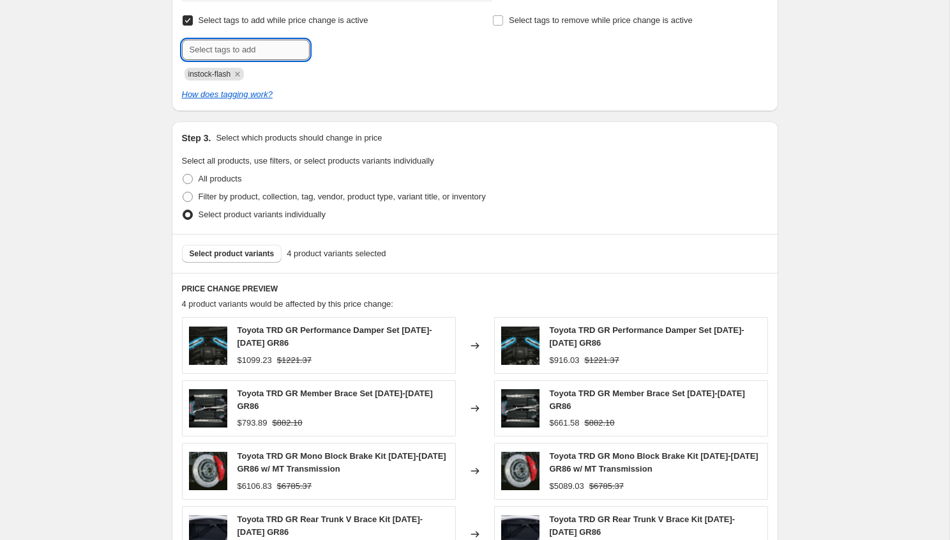
click at [255, 56] on input "text" at bounding box center [246, 50] width 128 height 20
type input "t"
type input "TRD-sale"
click at [357, 52] on span "TRD-sale" at bounding box center [353, 48] width 33 height 9
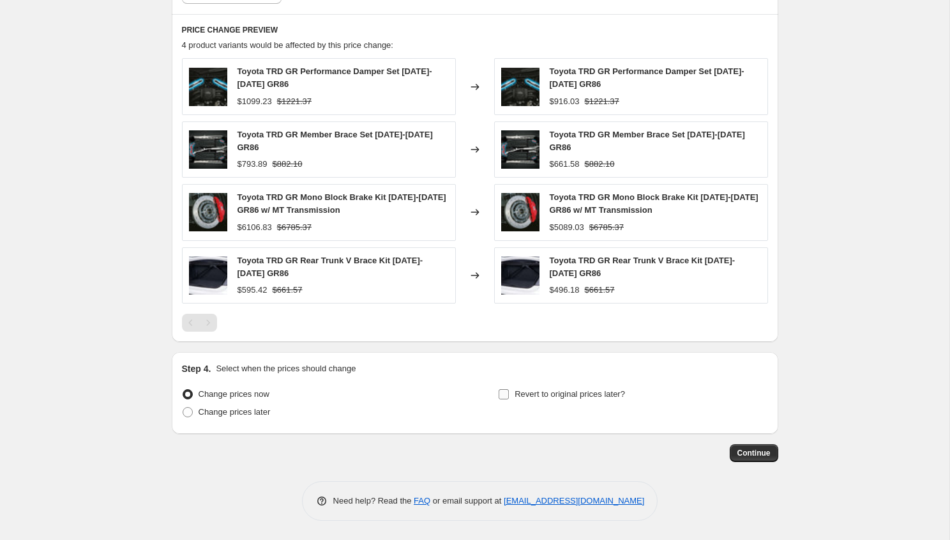
click at [506, 390] on input "Revert to original prices later?" at bounding box center [504, 394] width 10 height 10
checkbox input "true"
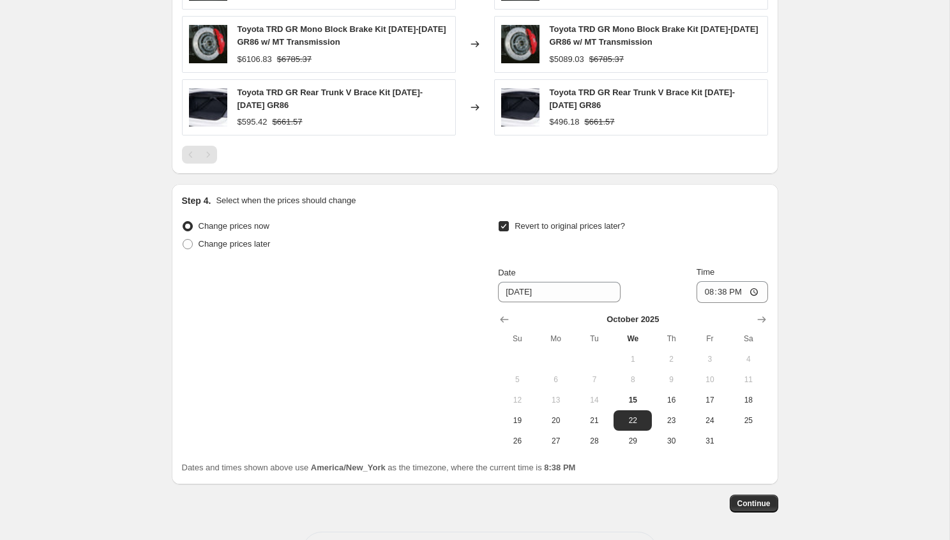
scroll to position [1040, 0]
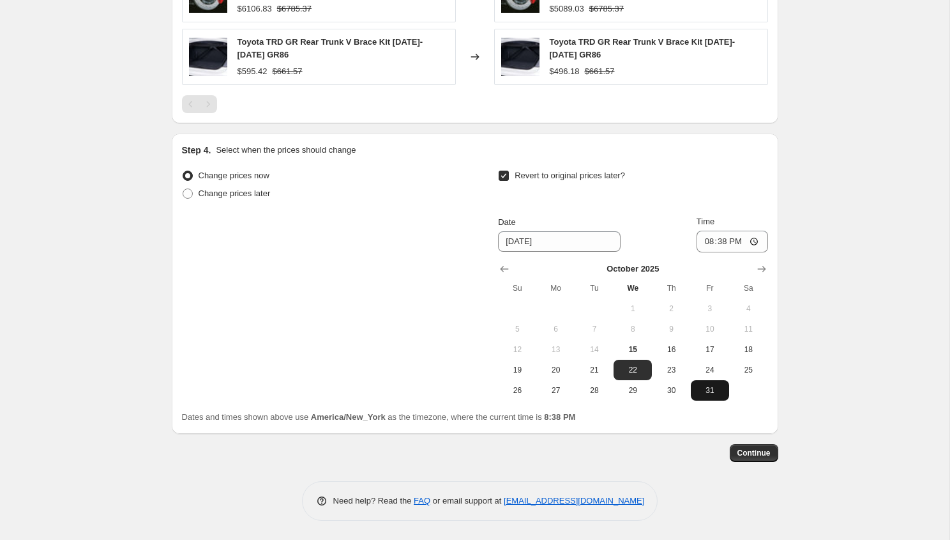
click at [703, 392] on span "31" at bounding box center [710, 390] width 28 height 10
type input "[DATE]"
click at [711, 233] on input "20:38" at bounding box center [733, 241] width 72 height 22
type input "23:55"
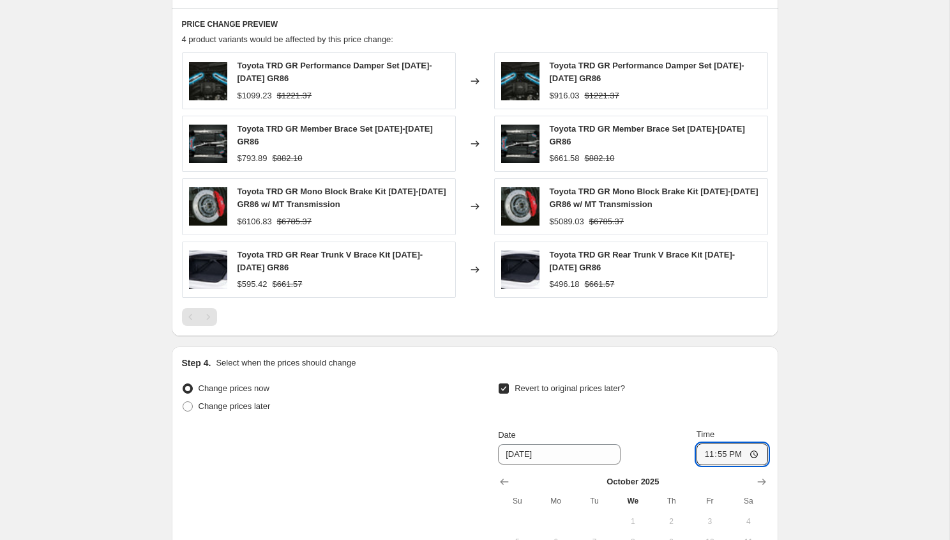
scroll to position [827, 0]
click at [561, 262] on div "Toyota TRD GR Rear Trunk V Brace Kit 2022-2024 GR86" at bounding box center [655, 262] width 211 height 26
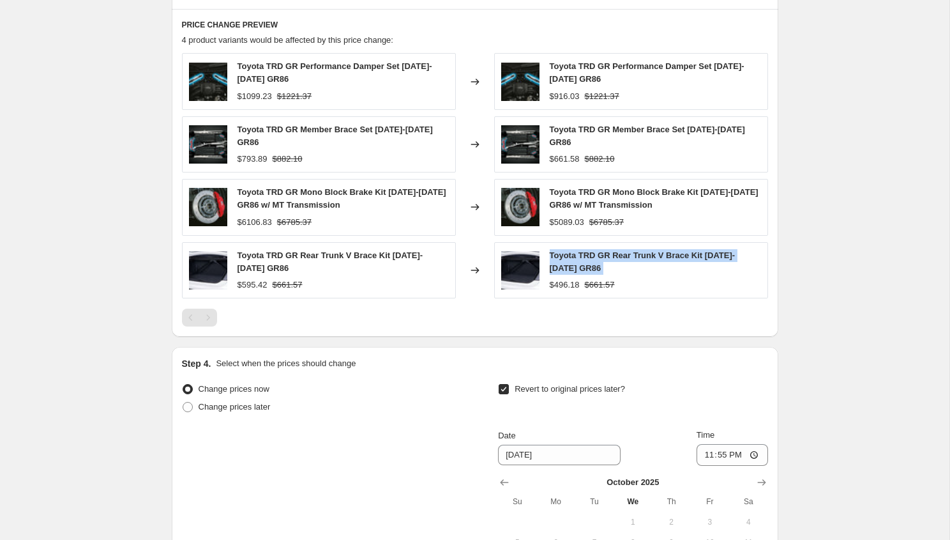
click at [561, 262] on div "Toyota TRD GR Rear Trunk V Brace Kit 2022-2024 GR86" at bounding box center [655, 262] width 211 height 26
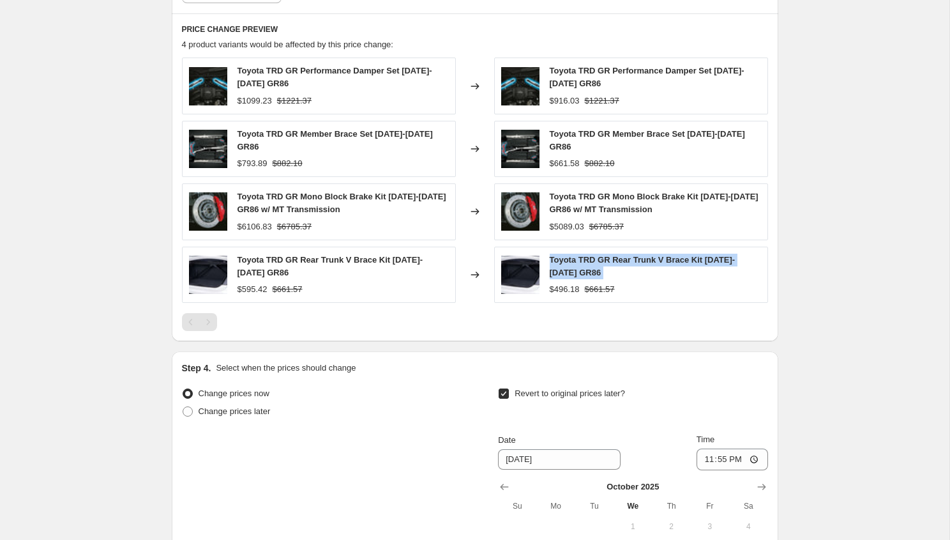
scroll to position [1040, 0]
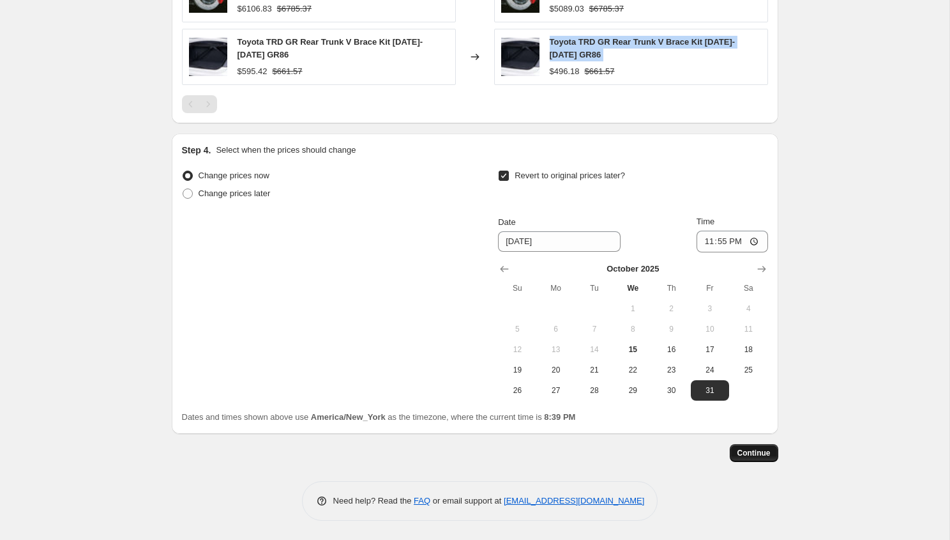
click at [755, 460] on button "Continue" at bounding box center [754, 453] width 49 height 18
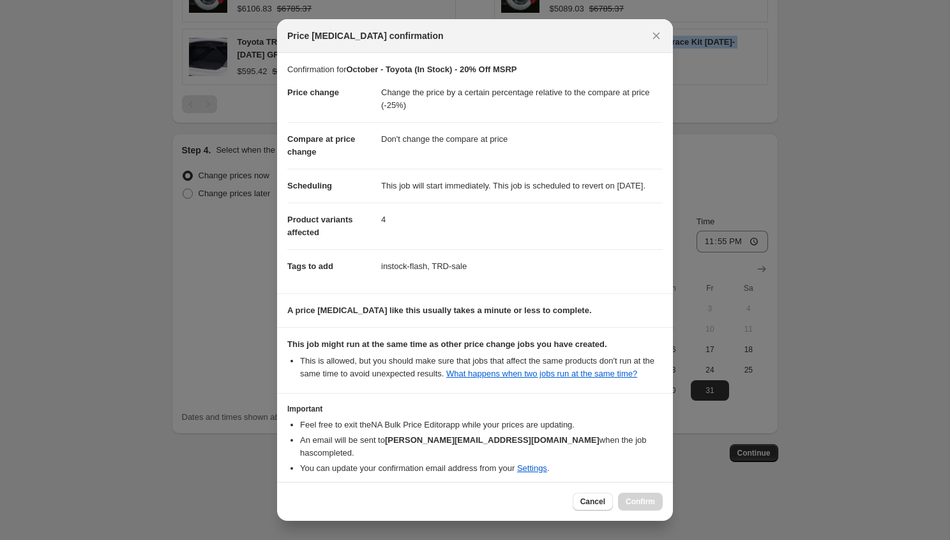
scroll to position [70, 0]
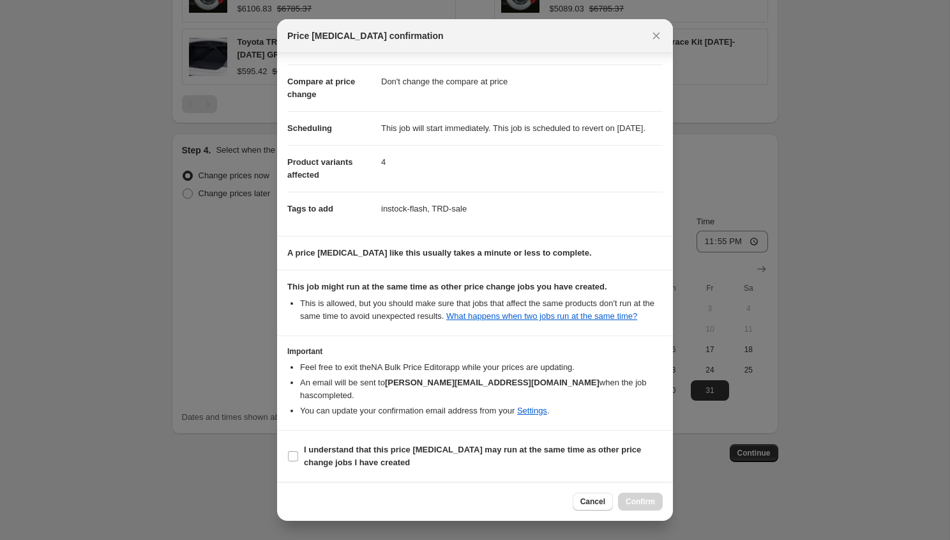
click at [340, 438] on section "I understand that this price [MEDICAL_DATA] may run at the same time as other p…" at bounding box center [475, 455] width 396 height 51
click at [340, 453] on b "I understand that this price [MEDICAL_DATA] may run at the same time as other p…" at bounding box center [472, 455] width 337 height 22
click at [298, 453] on input "I understand that this price [MEDICAL_DATA] may run at the same time as other p…" at bounding box center [293, 456] width 10 height 10
checkbox input "true"
click at [658, 498] on button "Confirm" at bounding box center [640, 501] width 45 height 18
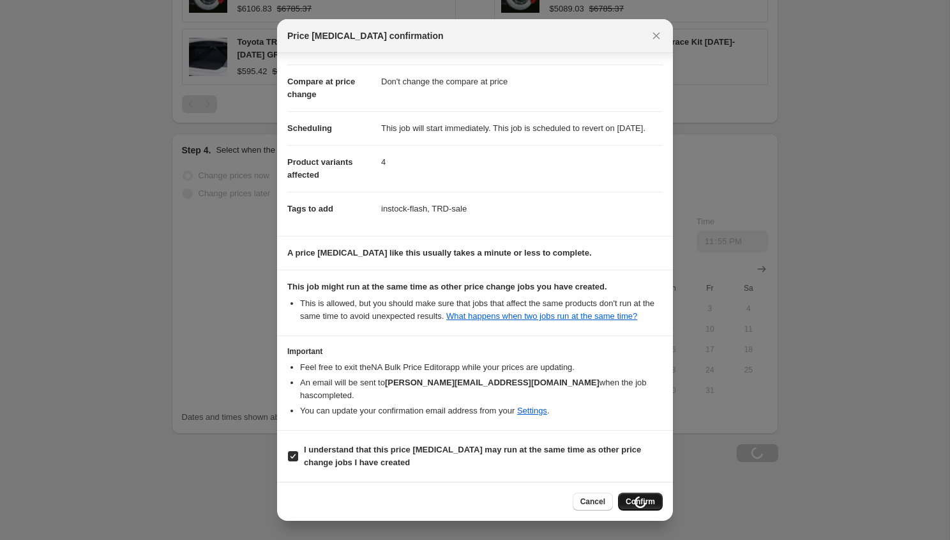
scroll to position [1040, 0]
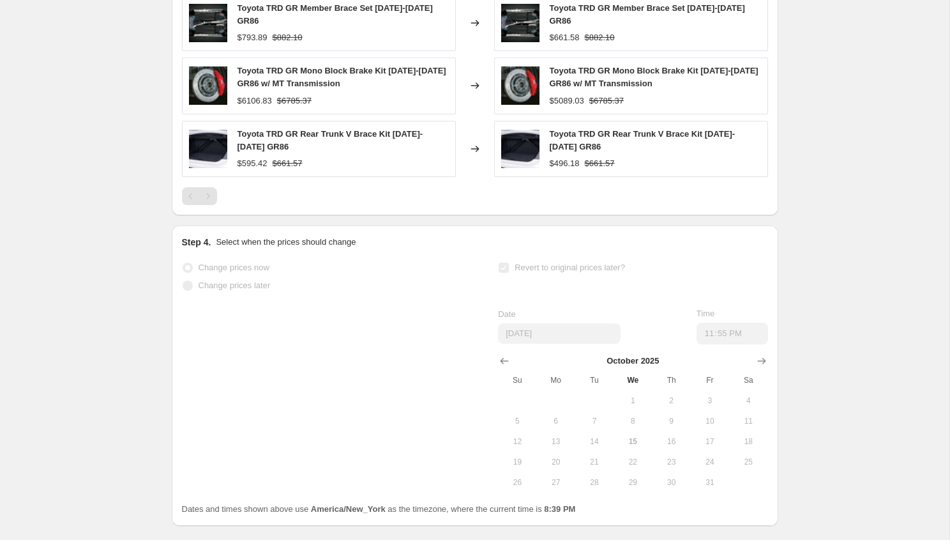
select select "pcap"
select select "no_change"
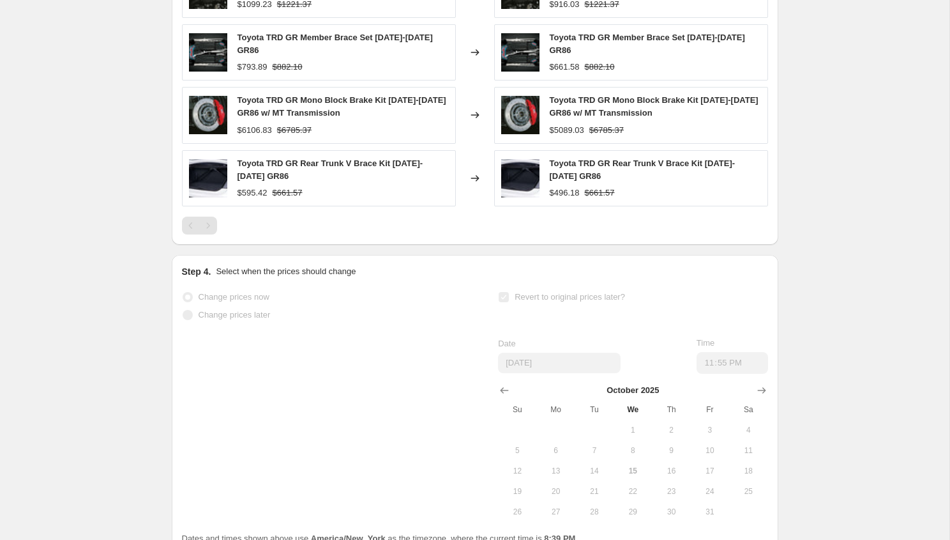
scroll to position [0, 0]
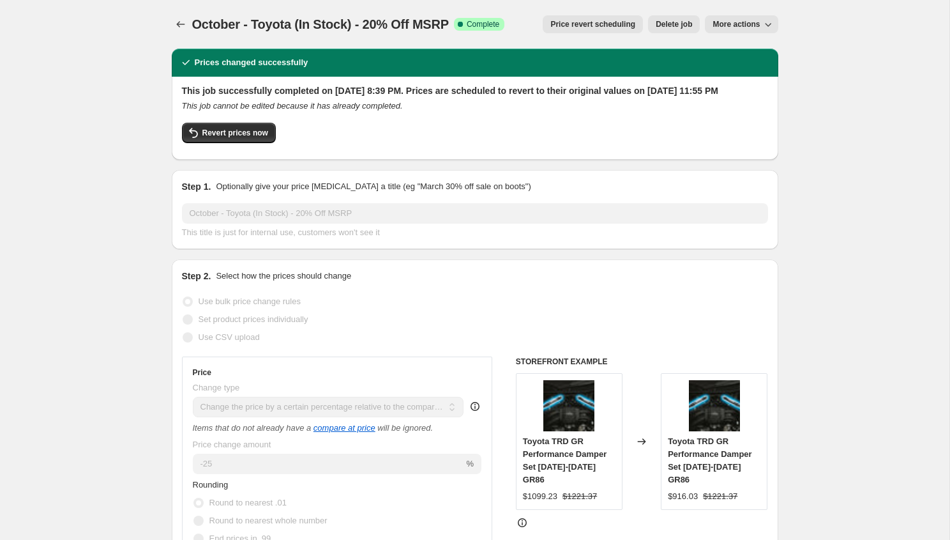
click at [193, 23] on span "October - Toyota (In Stock) - 20% Off MSRP" at bounding box center [320, 24] width 257 height 14
click at [174, 25] on icon "Price change jobs" at bounding box center [180, 24] width 13 height 13
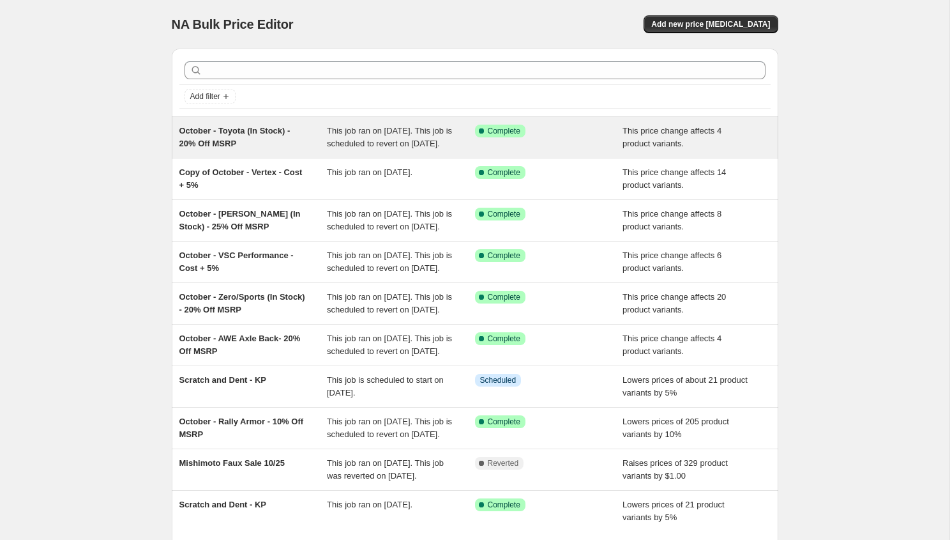
click at [281, 142] on div "October - Toyota (In Stock) - 20% Off MSRP" at bounding box center [253, 138] width 148 height 26
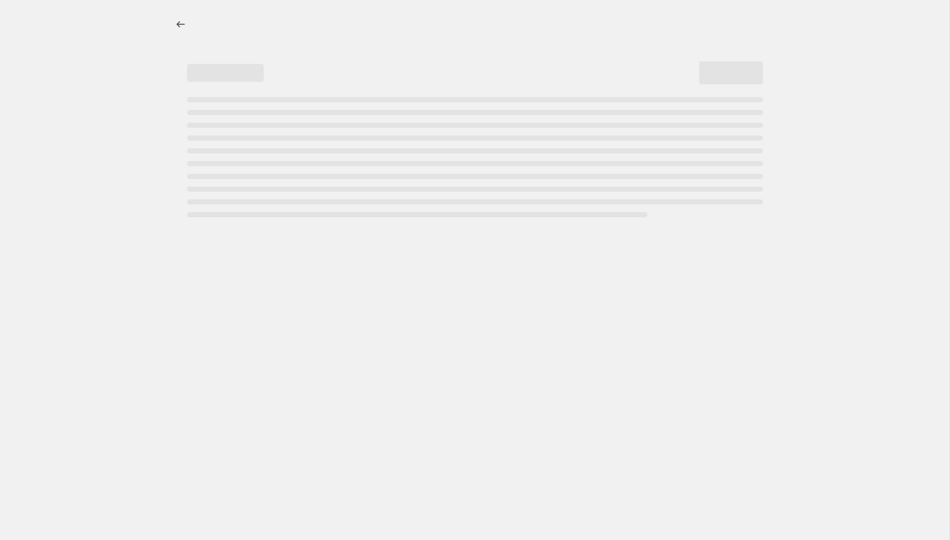
select select "pcap"
select select "no_change"
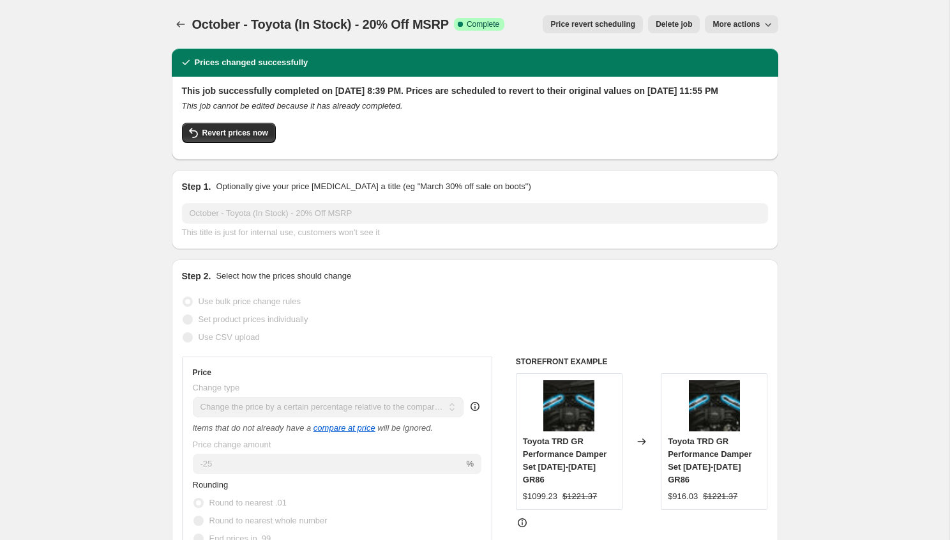
click at [182, 8] on div "October - Toyota (In Stock) - 20% Off MSRP. This page is ready October - Toyota…" at bounding box center [475, 24] width 607 height 49
click at [178, 25] on icon "Price change jobs" at bounding box center [180, 24] width 13 height 13
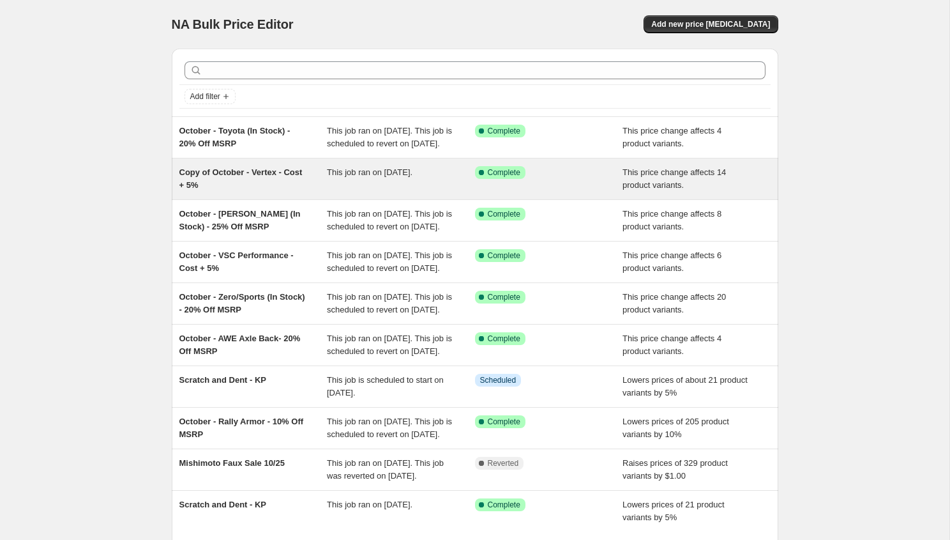
click at [285, 199] on div "Copy of October - Vertex - Cost + 5% This job ran on October 15, 2025. Success …" at bounding box center [475, 178] width 607 height 41
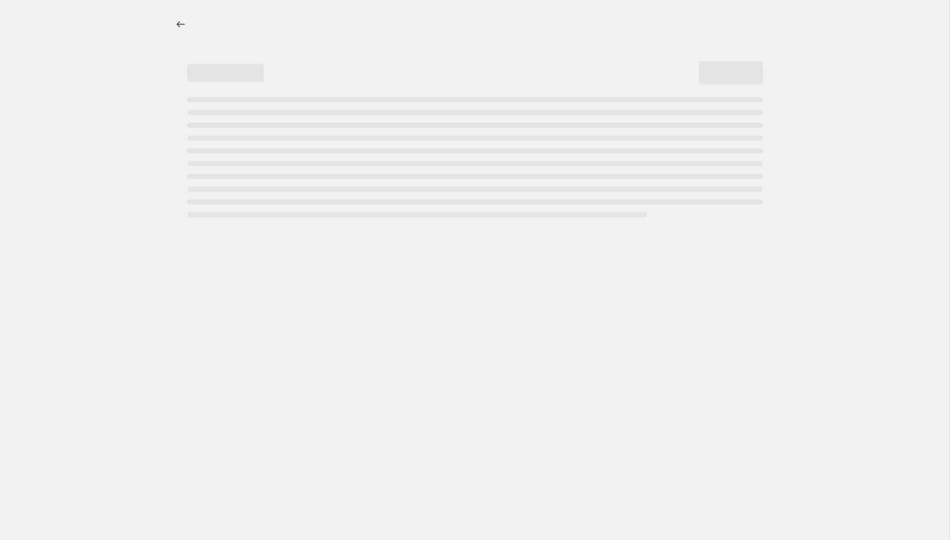
select select "margin"
select select "vendor"
select select "inventory_quantity"
select select ">"
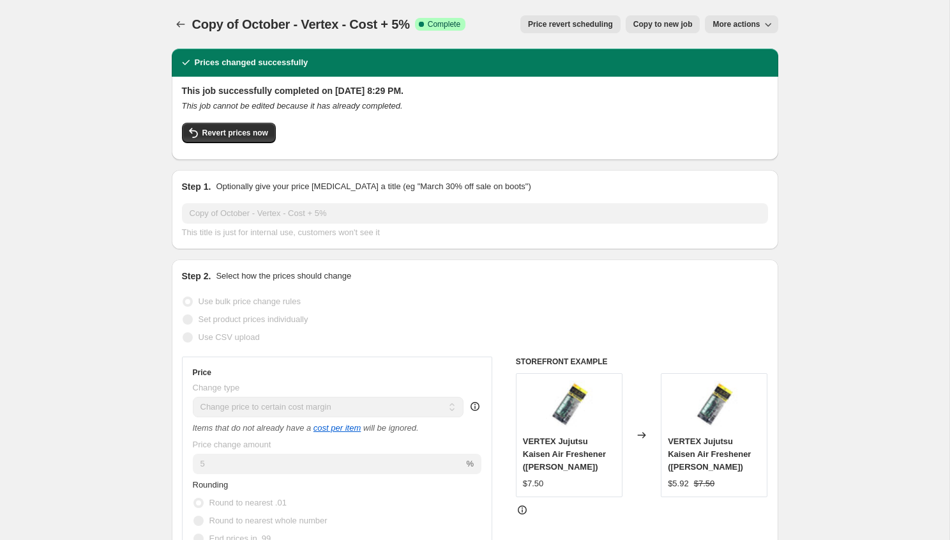
click at [660, 22] on span "Copy to new job" at bounding box center [662, 24] width 59 height 10
select select "margin"
select select "vendor"
select select "inventory_quantity"
select select ">"
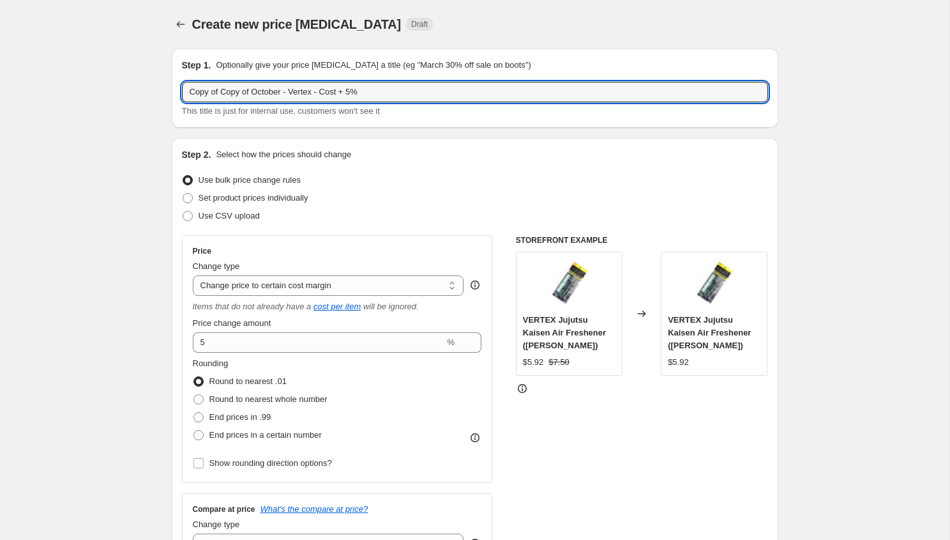
drag, startPoint x: 255, startPoint y: 91, endPoint x: 51, endPoint y: 77, distance: 204.2
drag, startPoint x: 307, startPoint y: 94, endPoint x: 283, endPoint y: 94, distance: 24.3
click at [283, 94] on input "October - Vertex - Cost + 5%" at bounding box center [475, 92] width 586 height 20
click at [241, 89] on input "October - Vertex - Cost" at bounding box center [475, 92] width 586 height 20
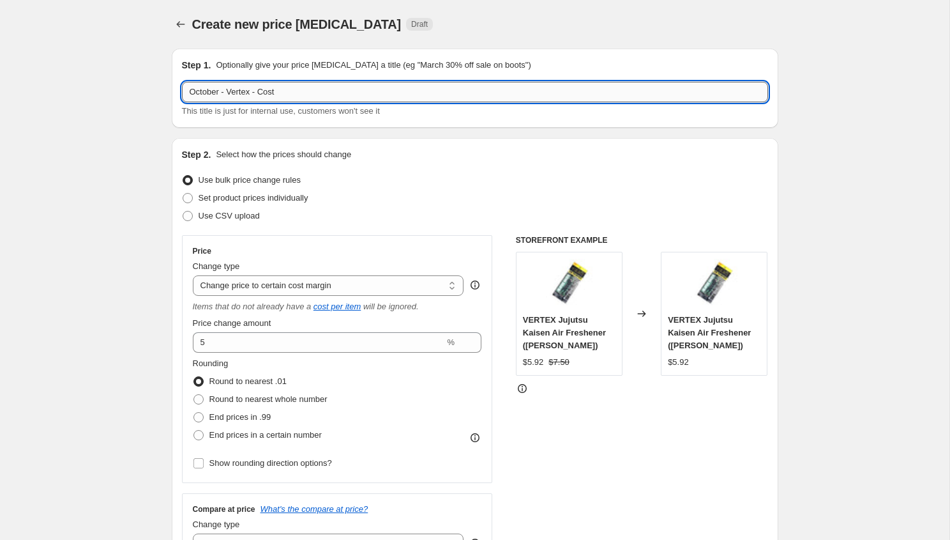
click at [241, 89] on input "October - Vertex - Cost" at bounding box center [475, 92] width 586 height 20
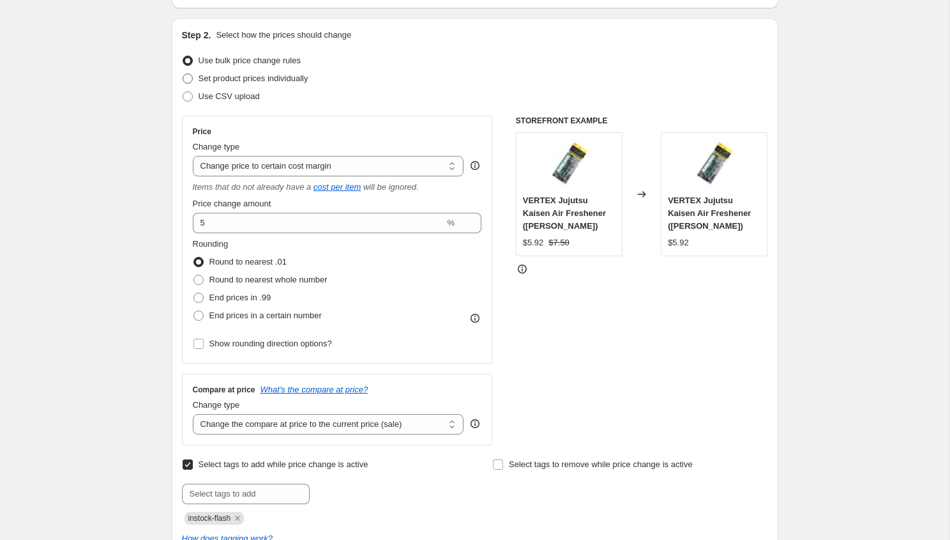
scroll to position [169, 0]
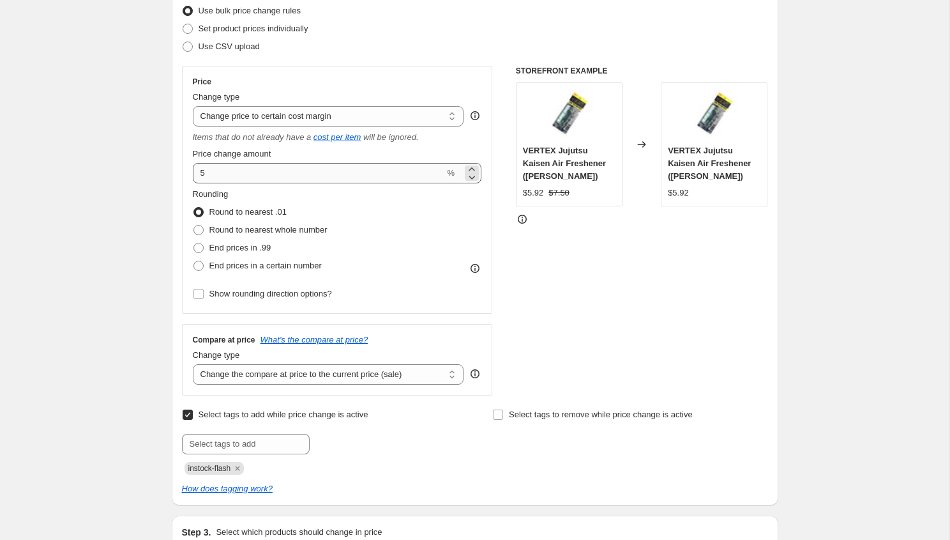
type input "October - Titan 7 - Cost"
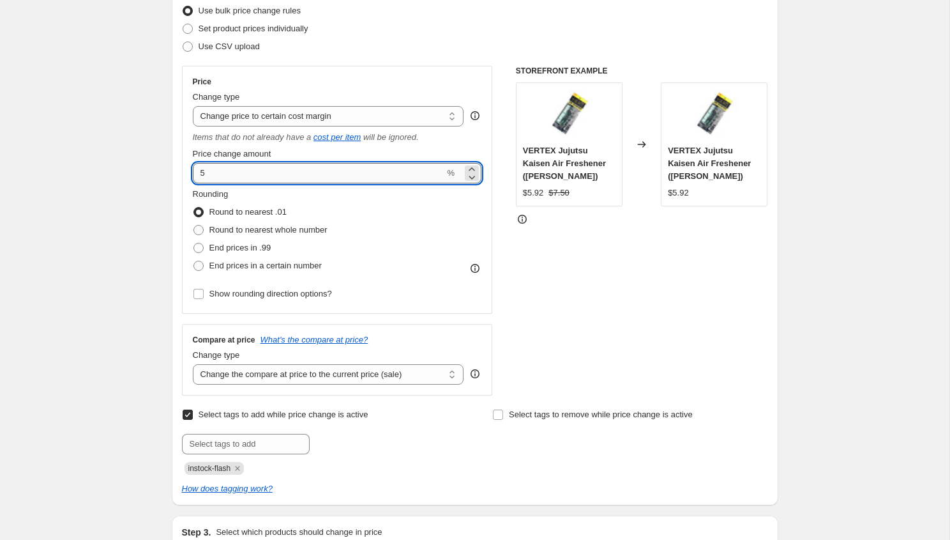
click at [239, 169] on input "5" at bounding box center [319, 173] width 252 height 20
type input "0"
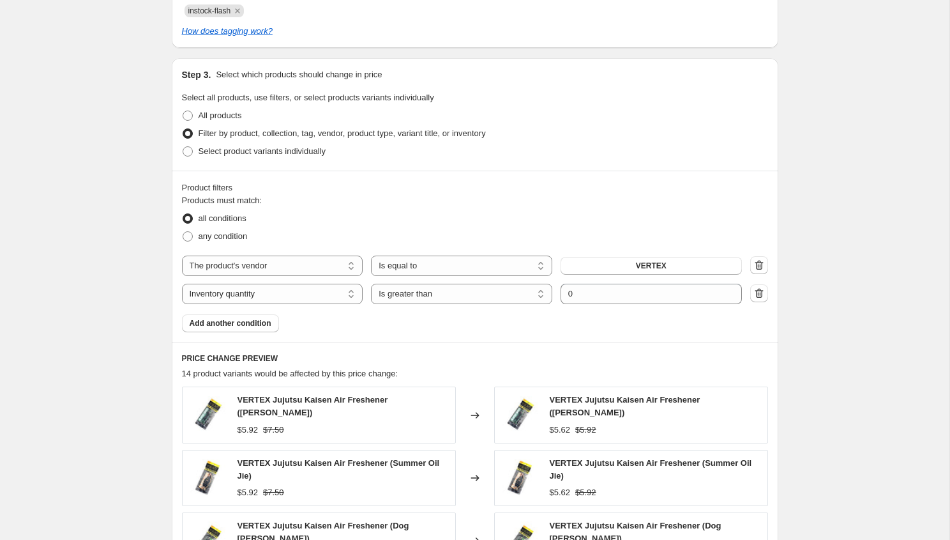
scroll to position [845, 0]
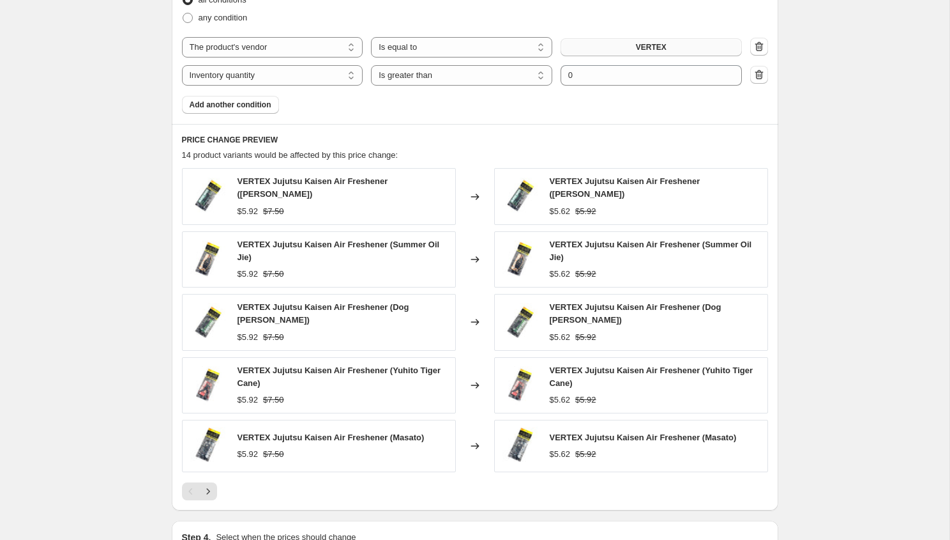
click at [600, 51] on button "VERTEX" at bounding box center [651, 47] width 181 height 18
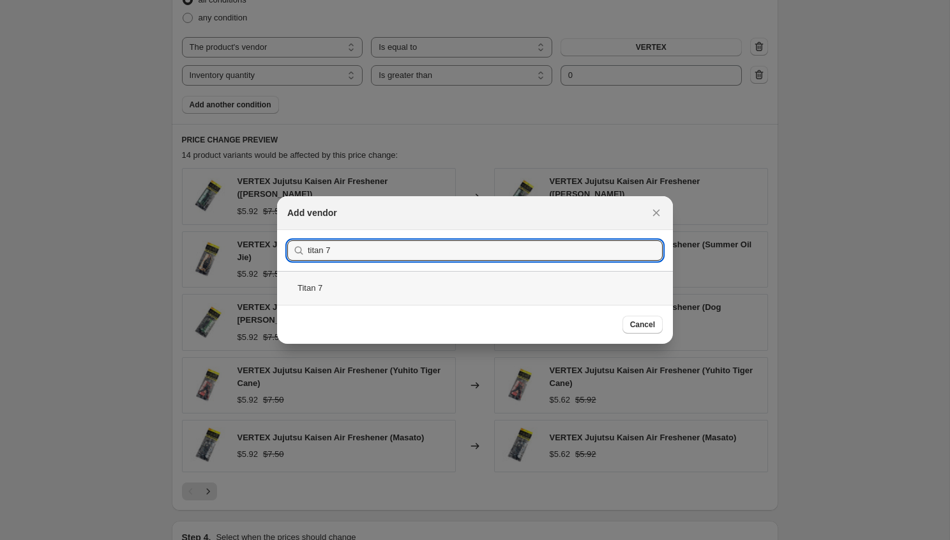
type input "titan 7"
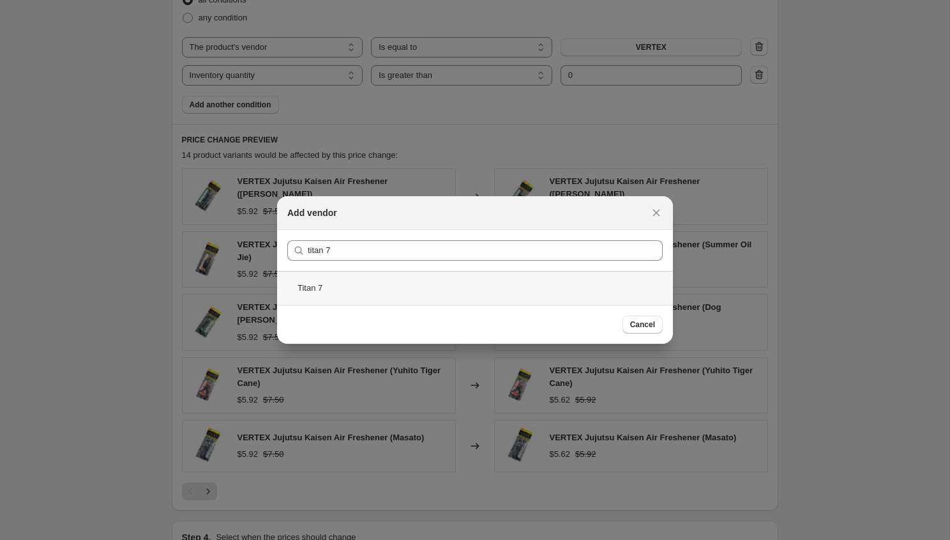
click at [360, 277] on div "Titan 7" at bounding box center [475, 288] width 396 height 34
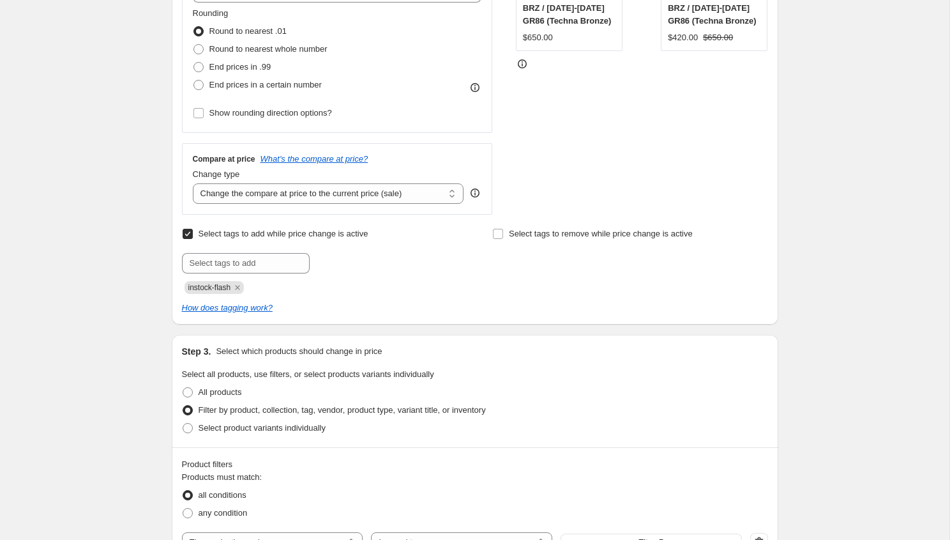
scroll to position [80, 0]
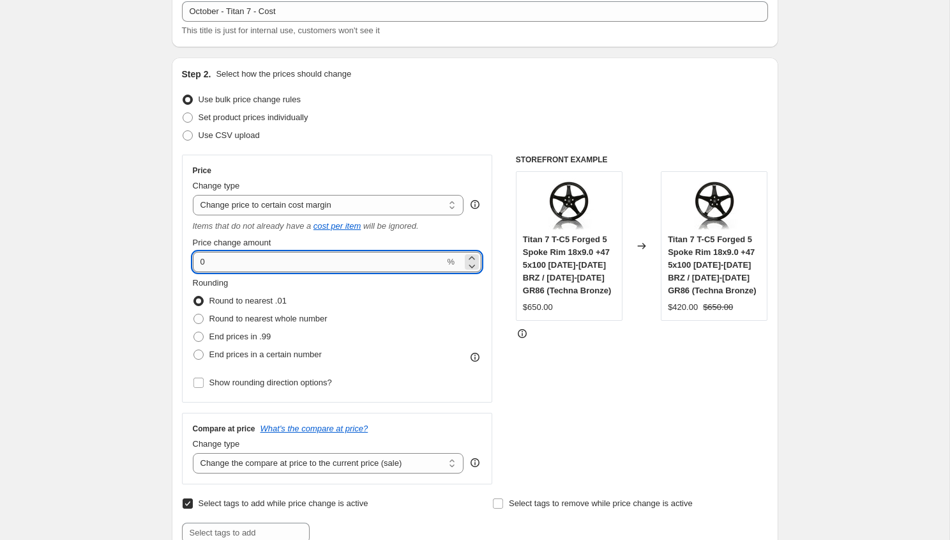
click at [204, 264] on input "0" at bounding box center [319, 262] width 252 height 20
type input "-10"
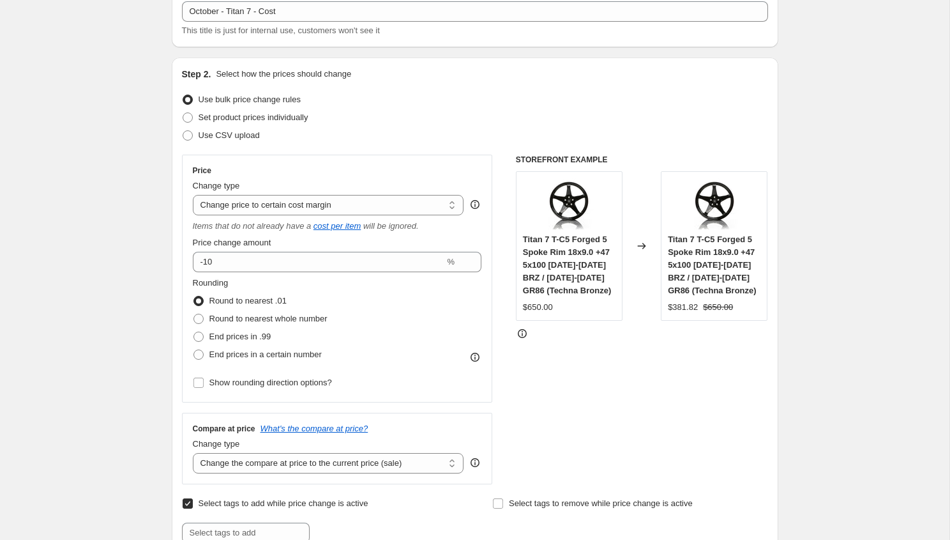
click at [594, 382] on div "STOREFRONT EXAMPLE Titan 7 T-C5 Forged 5 Spoke Rim 18x9.0 +47 5x100 2022-2024 B…" at bounding box center [642, 319] width 252 height 329
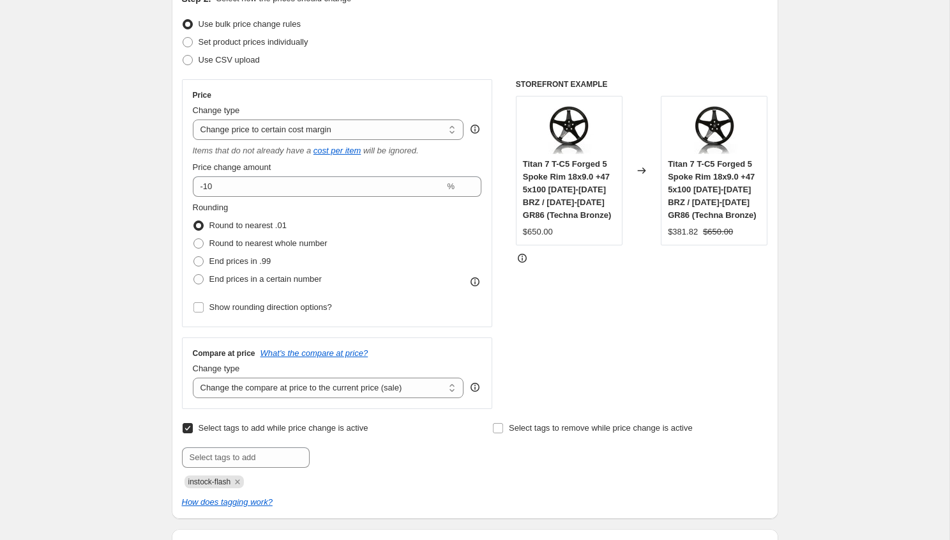
scroll to position [0, 0]
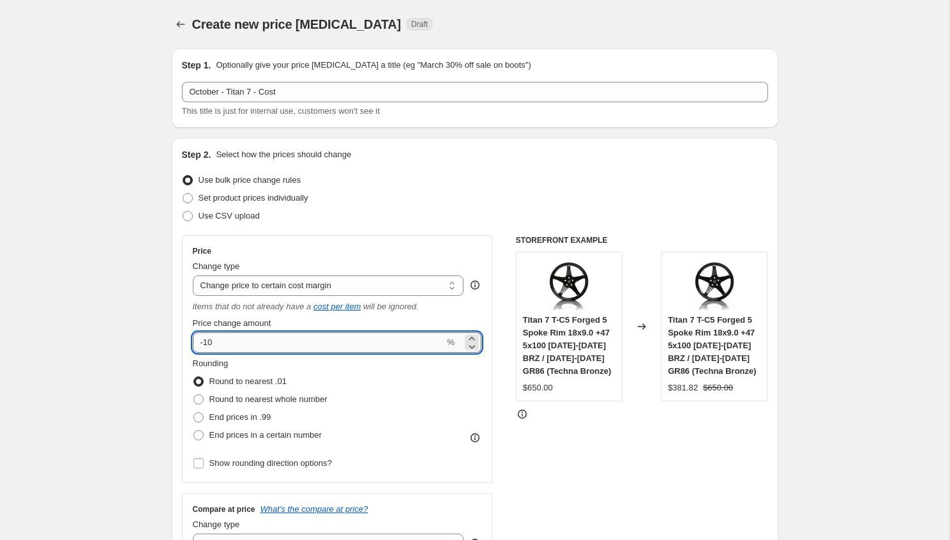
click at [363, 344] on input "-10" at bounding box center [319, 342] width 252 height 20
type input "-5"
click at [208, 289] on select "Change the price to a certain amount Change the price by a certain amount Chang…" at bounding box center [328, 285] width 271 height 20
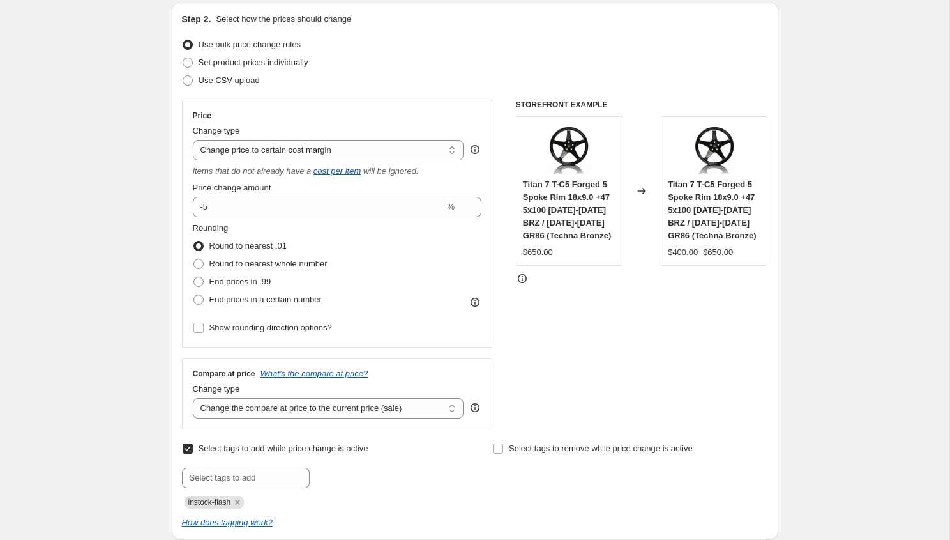
scroll to position [142, 0]
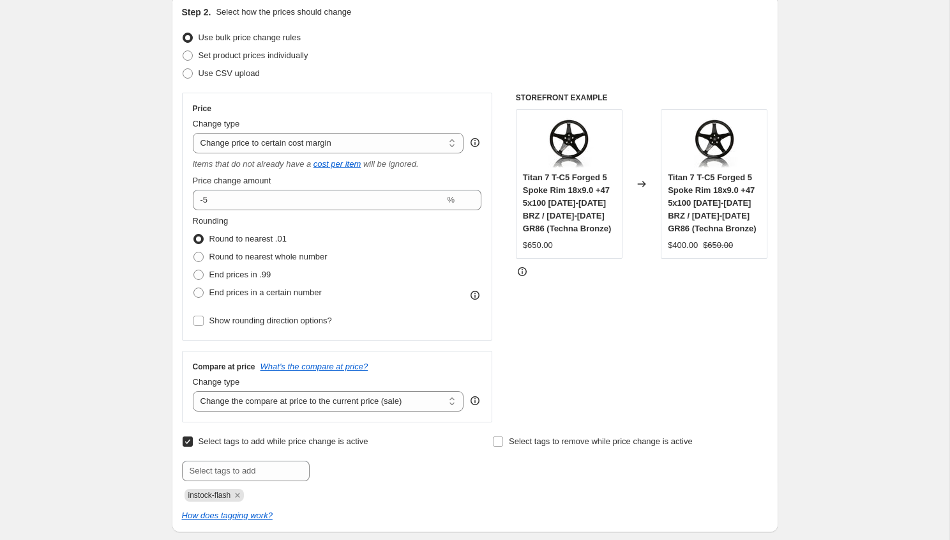
click at [585, 349] on div "STOREFRONT EXAMPLE Titan 7 T-C5 Forged 5 Spoke Rim 18x9.0 +47 5x100 2022-2024 B…" at bounding box center [642, 257] width 252 height 329
click at [229, 218] on span "Rounding" at bounding box center [211, 221] width 36 height 10
click at [225, 198] on input "-5" at bounding box center [319, 200] width 252 height 20
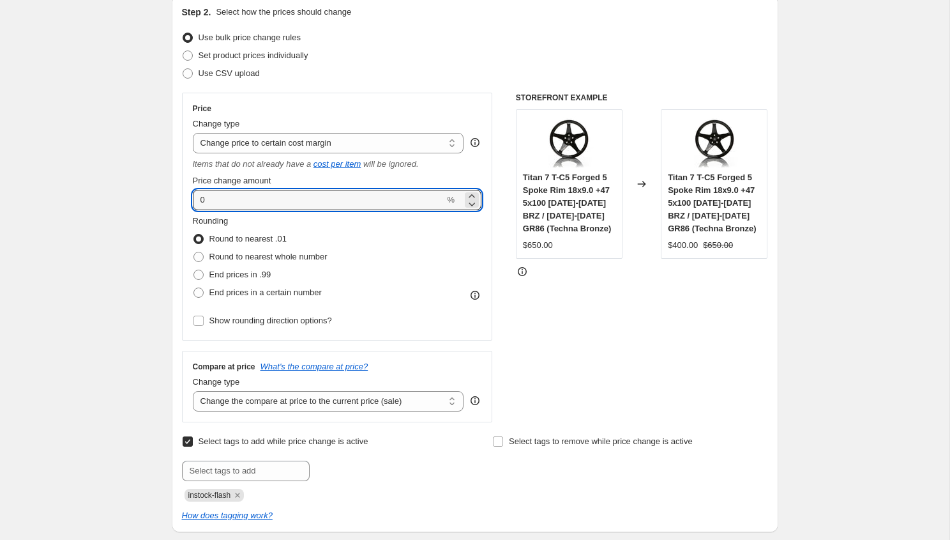
type input "0"
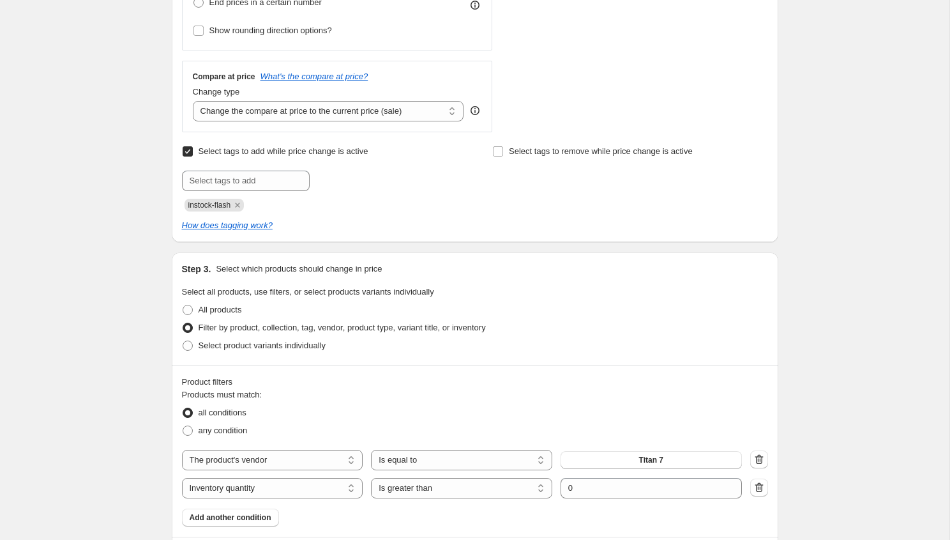
scroll to position [421, 0]
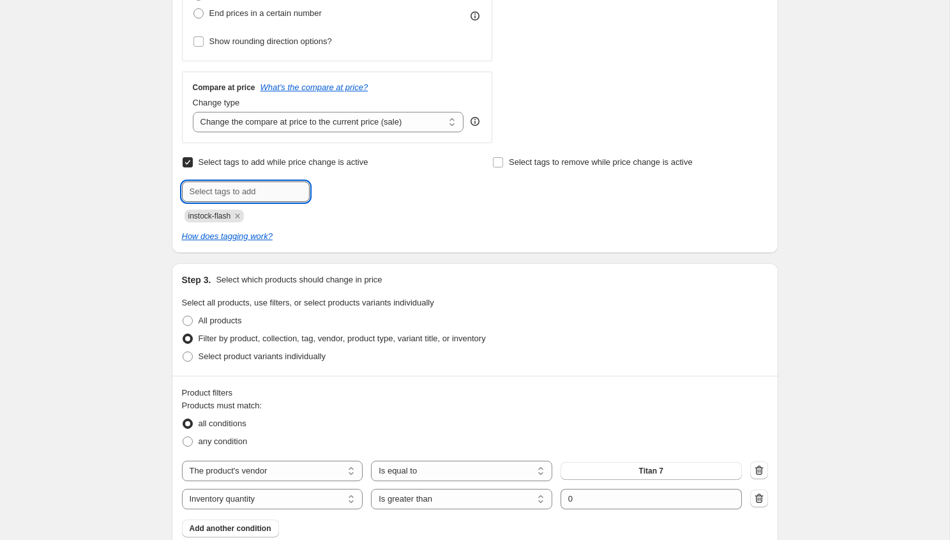
click at [260, 192] on input "text" at bounding box center [246, 191] width 128 height 20
type input "t"
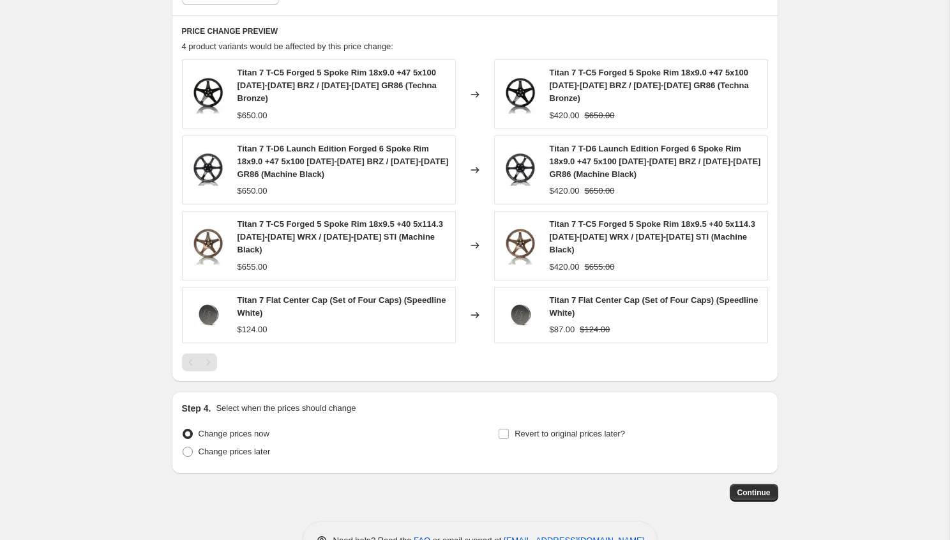
scroll to position [993, 0]
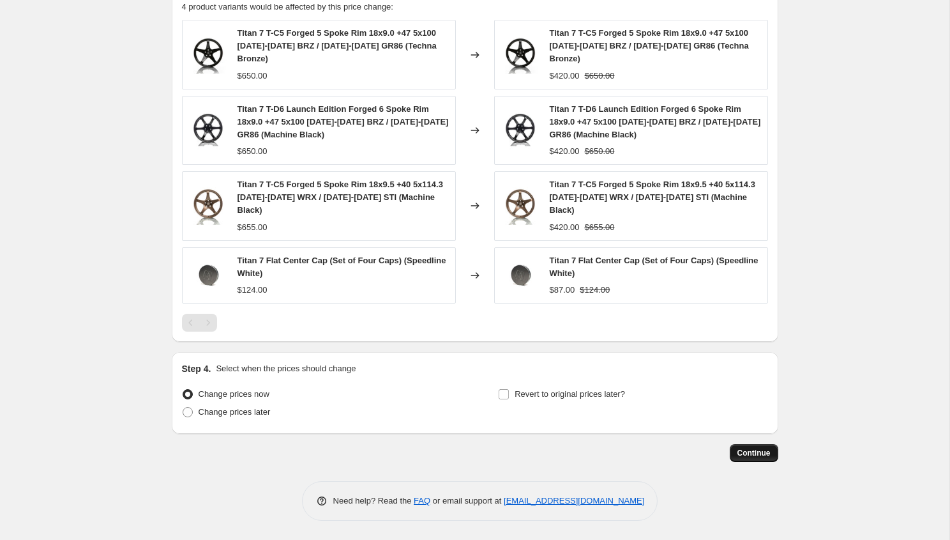
click at [745, 455] on span "Continue" at bounding box center [753, 453] width 33 height 10
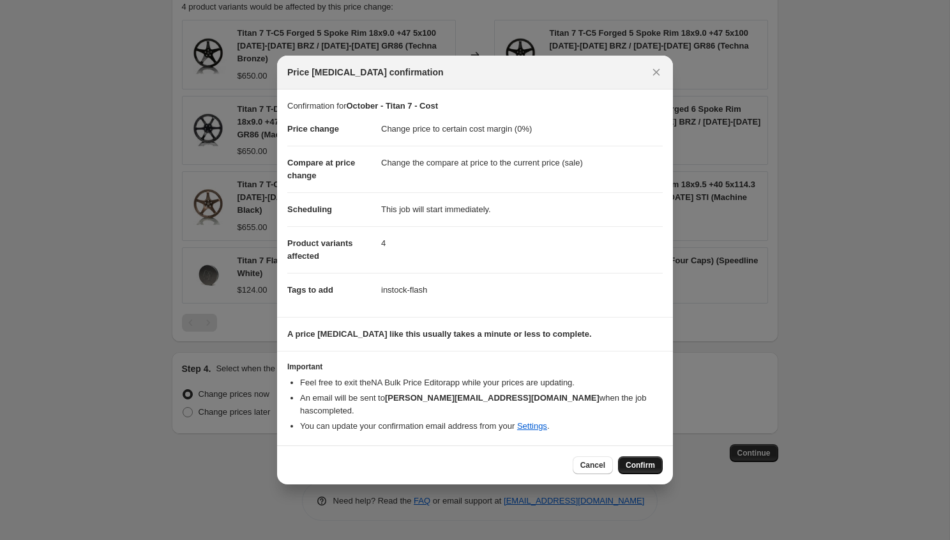
click at [632, 460] on span "Confirm" at bounding box center [640, 465] width 29 height 10
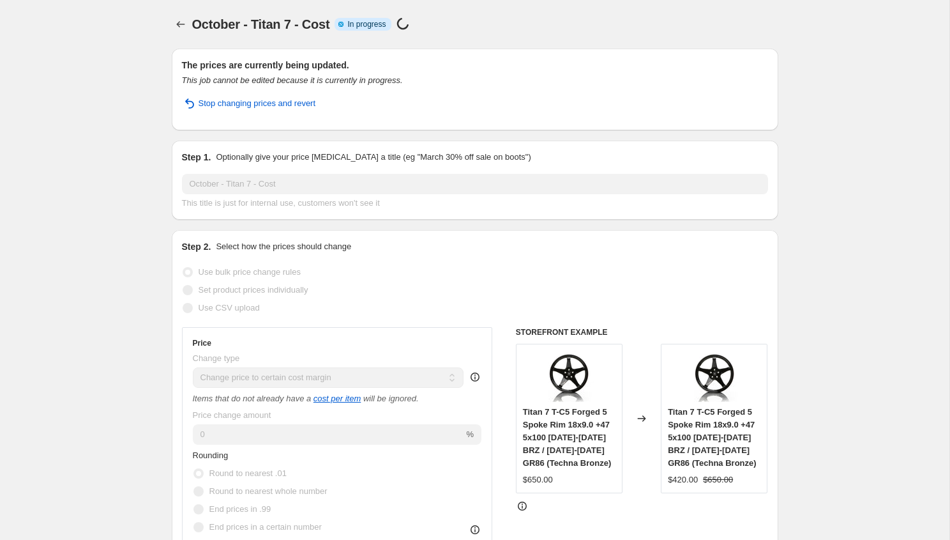
select select "margin"
select select "vendor"
select select "inventory_quantity"
select select ">"
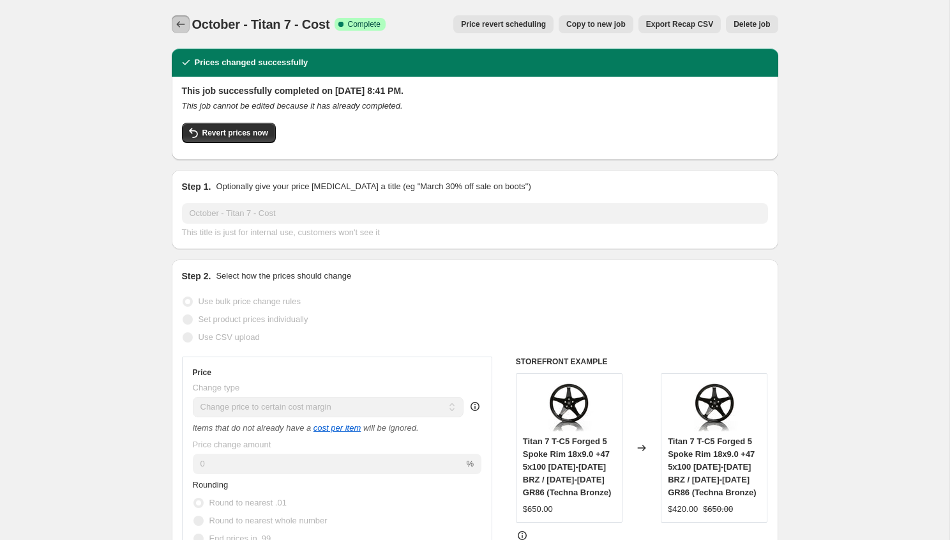
click at [183, 30] on icon "Price change jobs" at bounding box center [180, 24] width 13 height 13
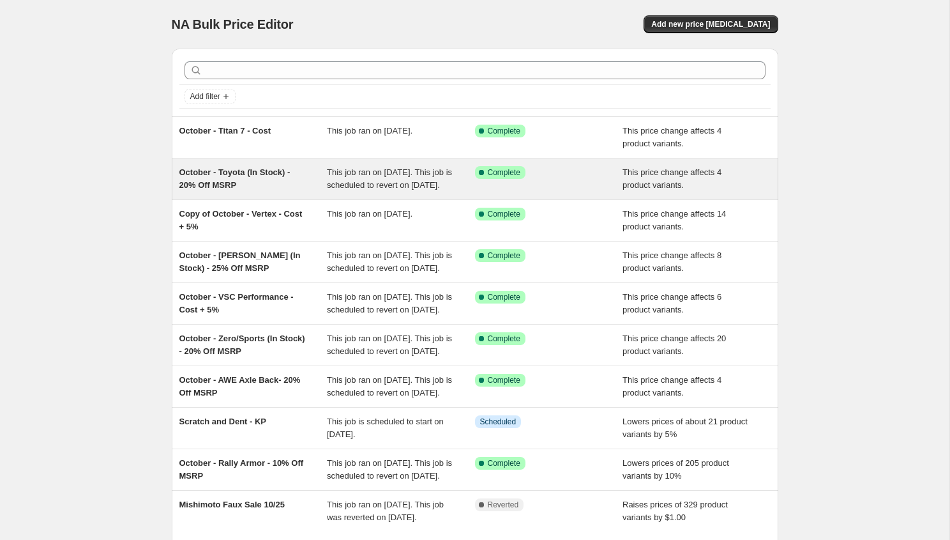
click at [294, 192] on div "October - Toyota (In Stock) - 20% Off MSRP" at bounding box center [253, 179] width 148 height 26
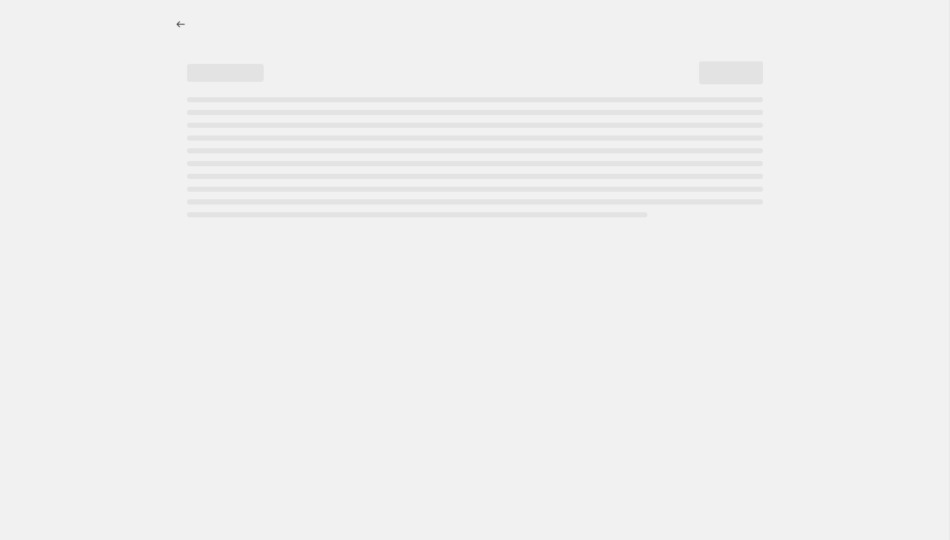
select select "pcap"
select select "no_change"
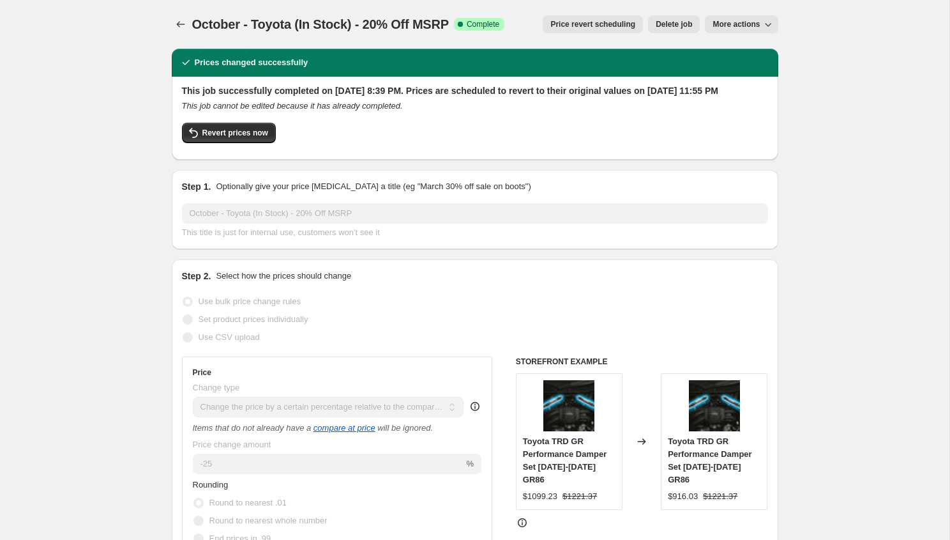
click at [730, 27] on span "More actions" at bounding box center [736, 24] width 47 height 10
click at [731, 54] on span "Copy to new job" at bounding box center [741, 51] width 59 height 10
select select "pcap"
select select "no_change"
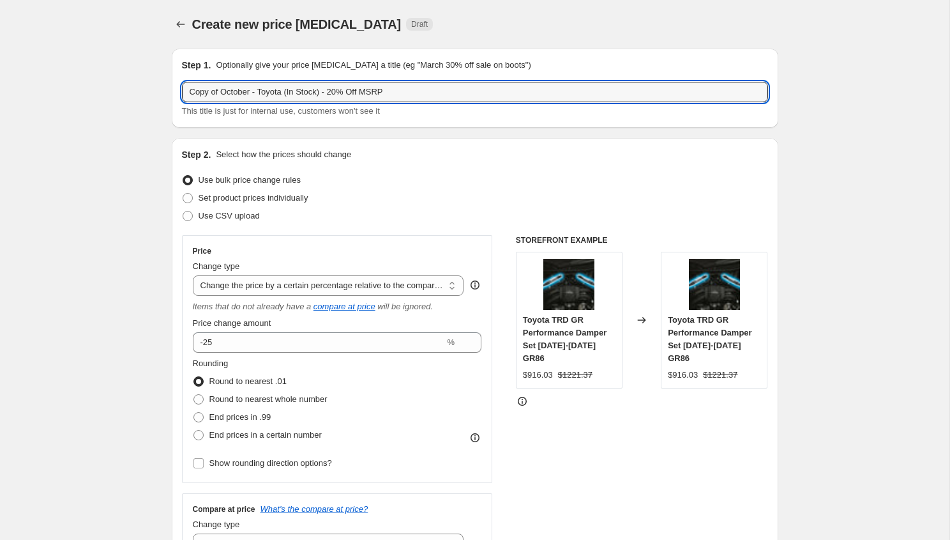
drag, startPoint x: 224, startPoint y: 89, endPoint x: 153, endPoint y: 82, distance: 71.2
click at [232, 93] on input "October - Toyota (In Stock) - 20% Off MSRP" at bounding box center [475, 92] width 586 height 20
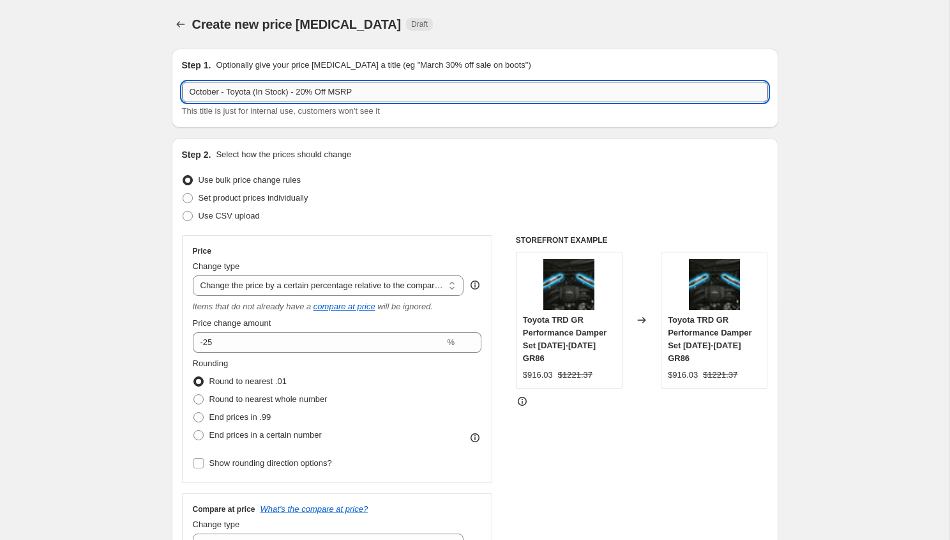
click at [238, 93] on input "October - Toyota (In Stock) - 20% Off MSRP" at bounding box center [475, 92] width 586 height 20
click at [268, 89] on input "October - Syms (In Stock) - 20% Off MSRP" at bounding box center [475, 92] width 586 height 20
click at [287, 93] on input "October - Syms (In Stock) - 20% Off MSRP" at bounding box center [475, 92] width 586 height 20
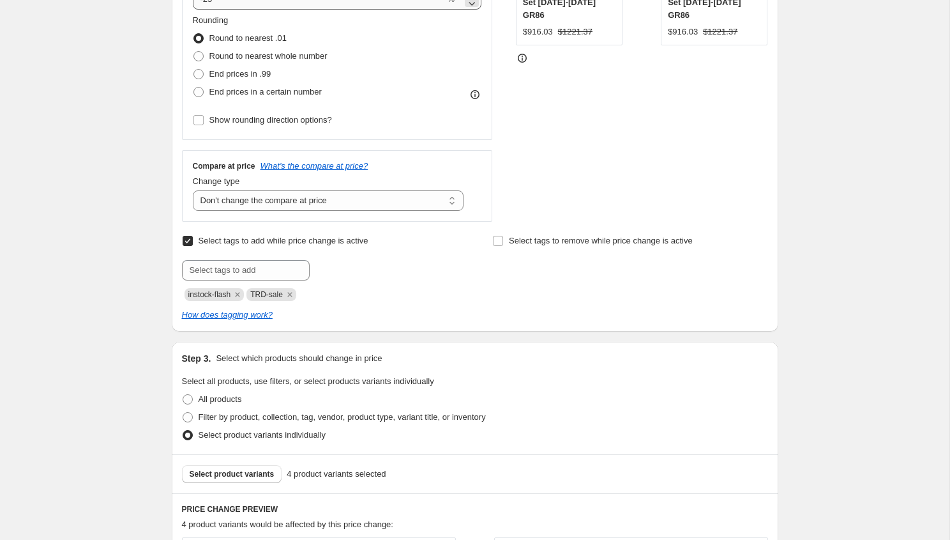
scroll to position [366, 0]
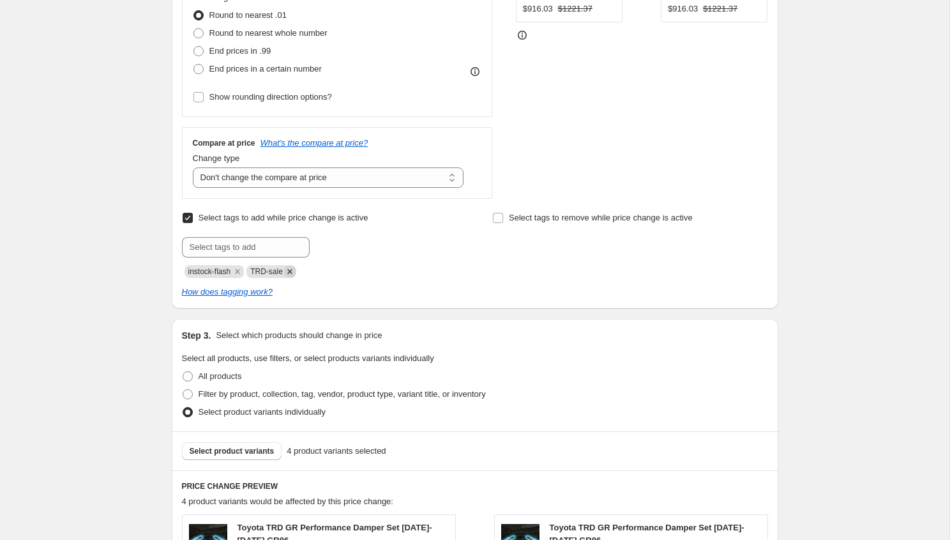
type input "October - Syms (In Stock) - 20% Off MSRP"
click at [296, 271] on icon "Remove TRD-sale" at bounding box center [289, 271] width 11 height 11
click at [288, 251] on input "text" at bounding box center [246, 247] width 128 height 20
type input "syms-sale"
click at [351, 253] on button "Add syms-sale" at bounding box center [348, 246] width 70 height 18
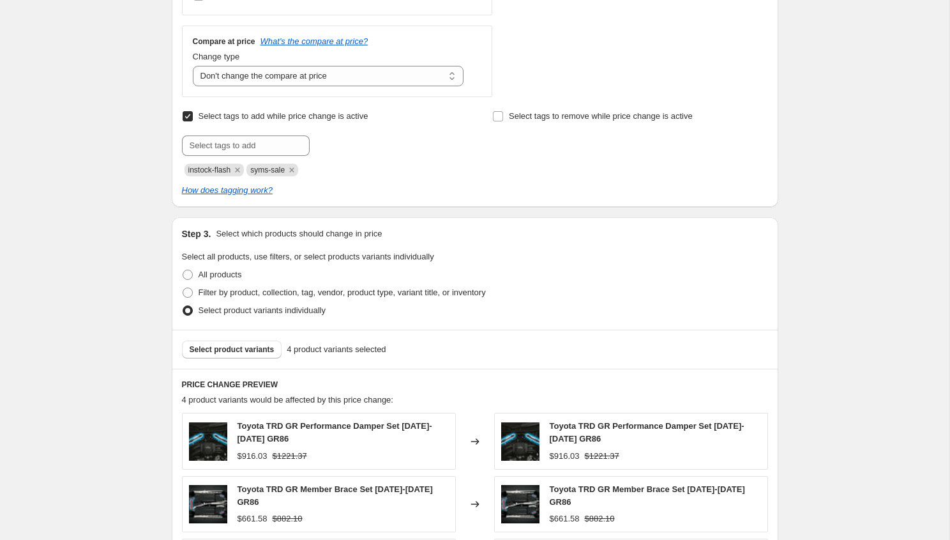
scroll to position [513, 0]
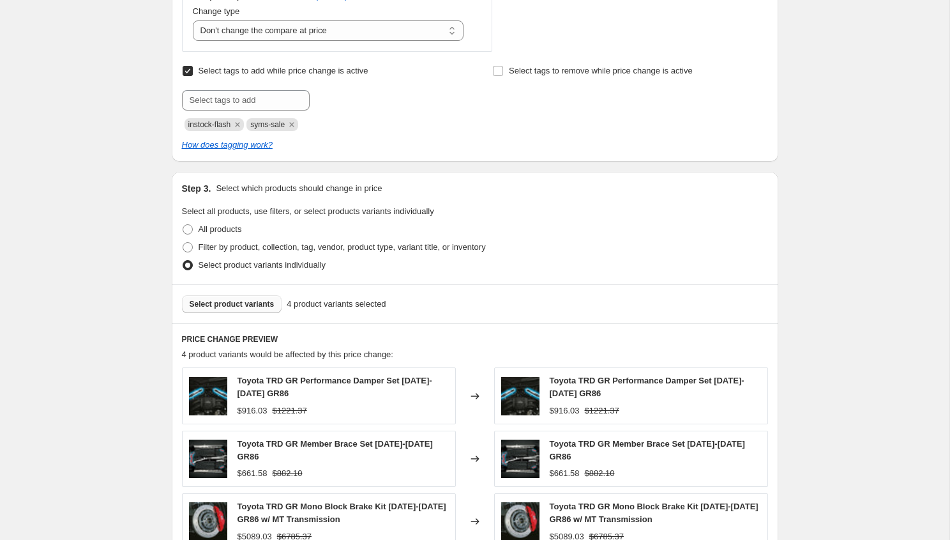
click at [246, 304] on span "Select product variants" at bounding box center [232, 304] width 85 height 10
click at [246, 318] on div "Select product variants 4 product variants selected" at bounding box center [475, 303] width 607 height 39
click at [246, 311] on button "Select product variants" at bounding box center [232, 304] width 100 height 18
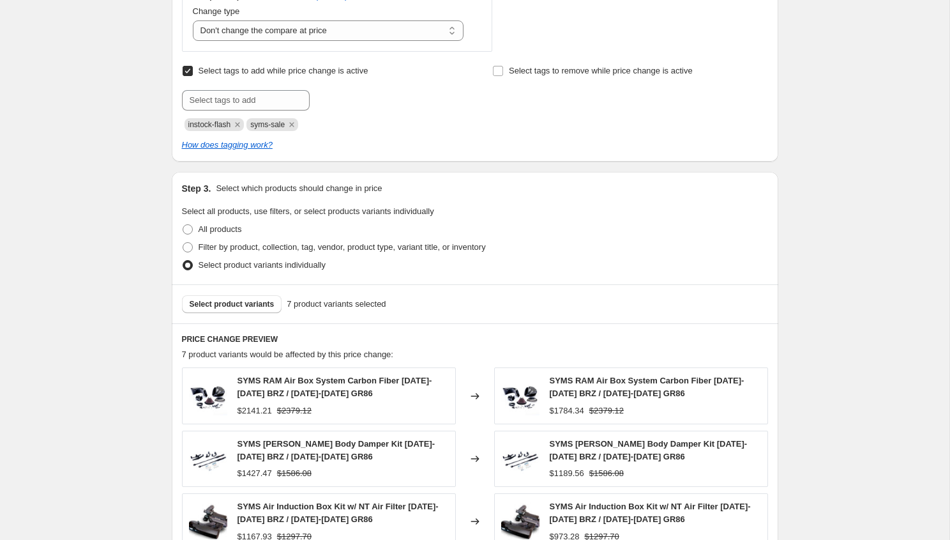
click at [306, 391] on span "SYMS RAM Air Box System Carbon Fiber [DATE]-[DATE] BRZ / [DATE]-[DATE] GR86" at bounding box center [335, 386] width 195 height 22
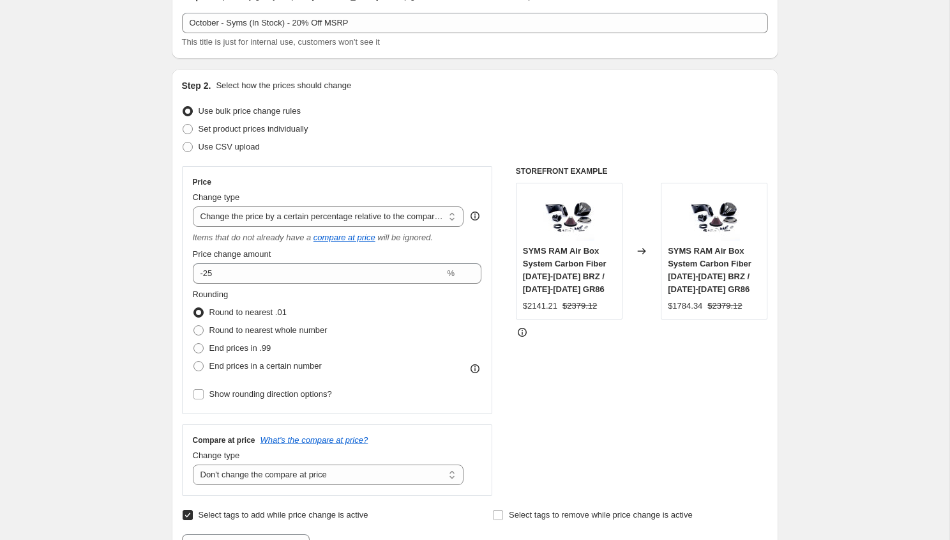
click at [689, 306] on div "$1784.34" at bounding box center [685, 305] width 34 height 13
copy div "1784.34"
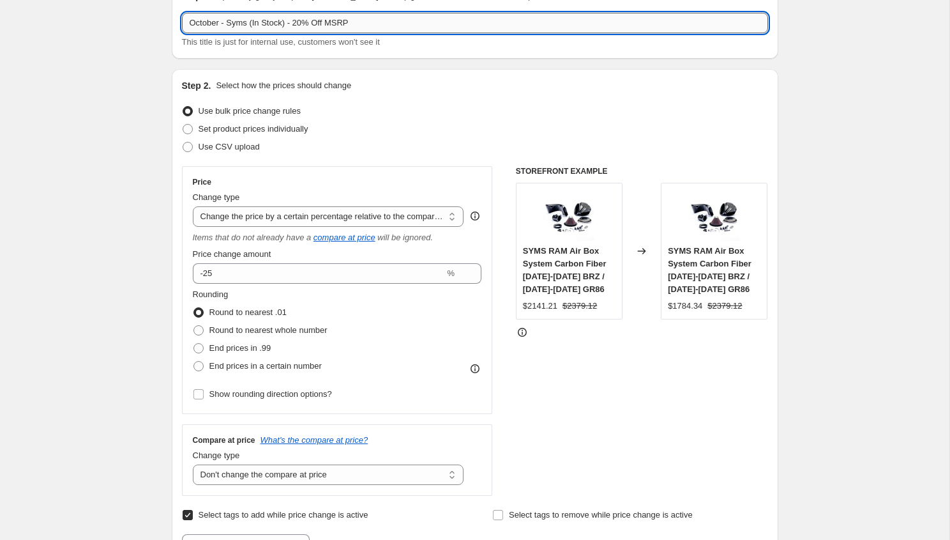
click at [308, 26] on input "October - Syms (In Stock) - 20% Off MSRP" at bounding box center [475, 23] width 586 height 20
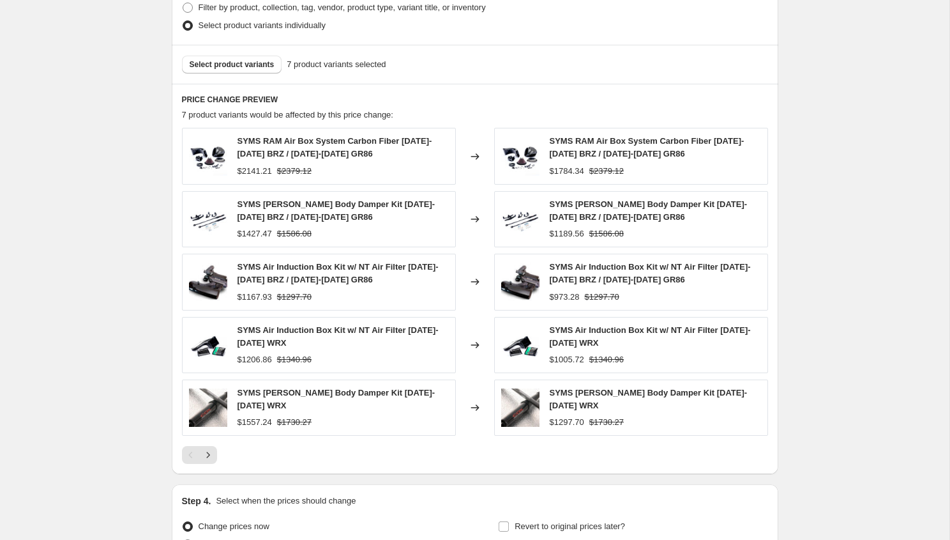
scroll to position [801, 0]
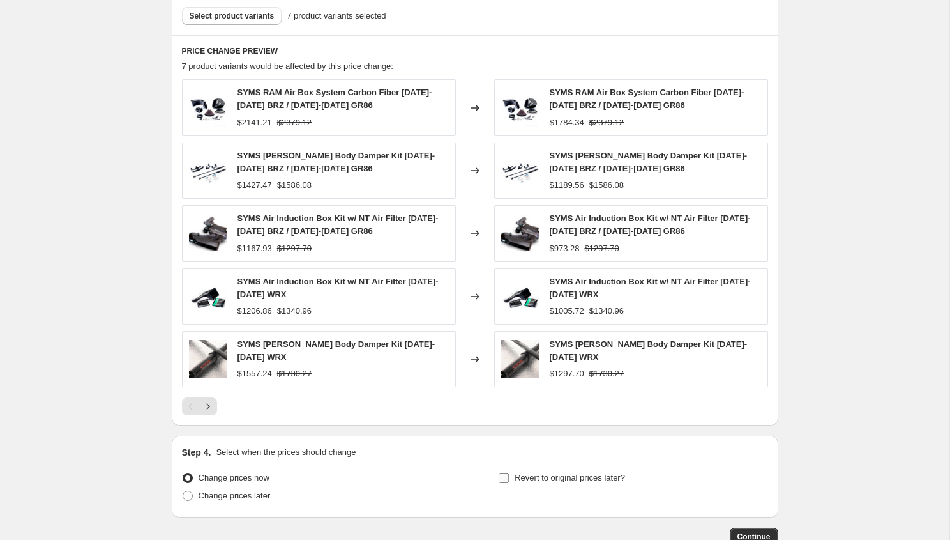
type input "October - Syms (In Stock) - 25% Off MSRP"
click at [511, 471] on label "Revert to original prices later?" at bounding box center [561, 478] width 127 height 18
click at [509, 472] on input "Revert to original prices later?" at bounding box center [504, 477] width 10 height 10
checkbox input "true"
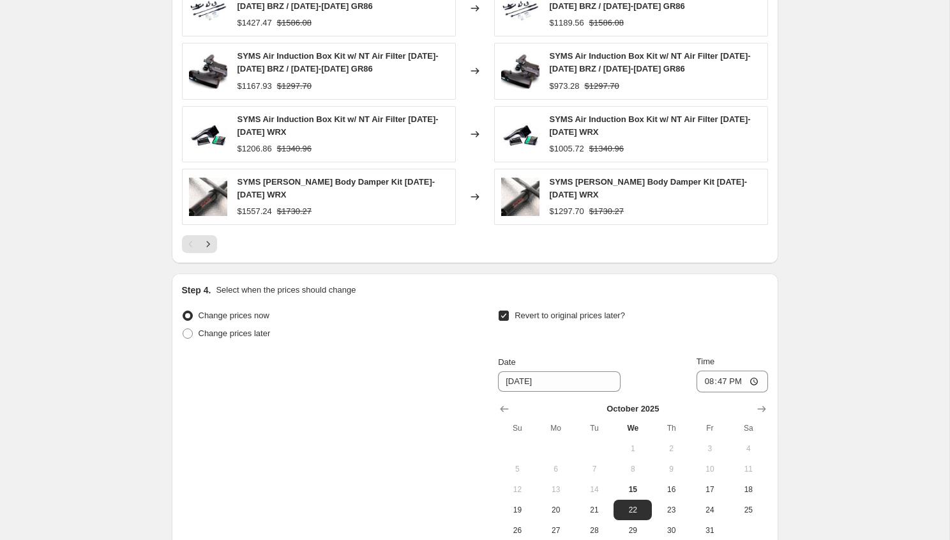
scroll to position [982, 0]
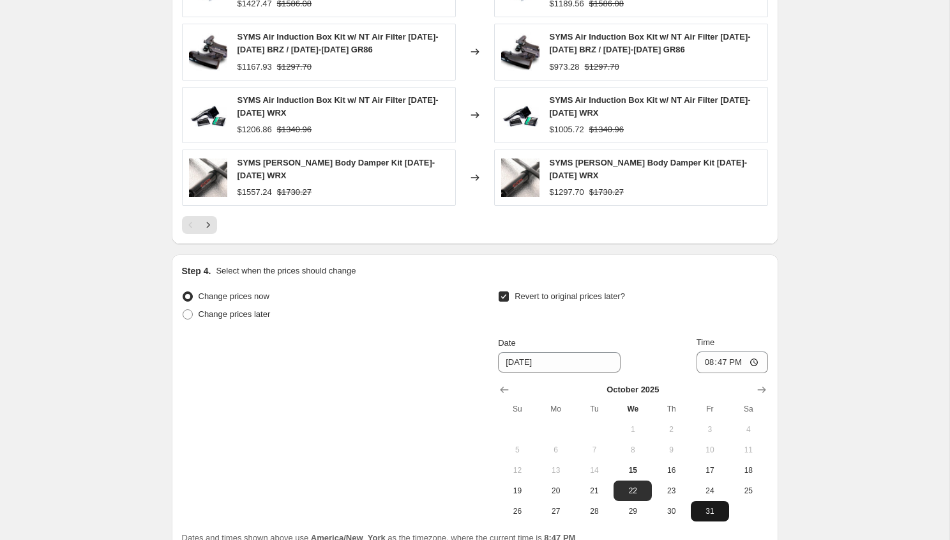
click at [703, 501] on button "31" at bounding box center [710, 511] width 38 height 20
type input "[DATE]"
click at [705, 358] on input "20:47" at bounding box center [733, 362] width 72 height 22
type input "23:55"
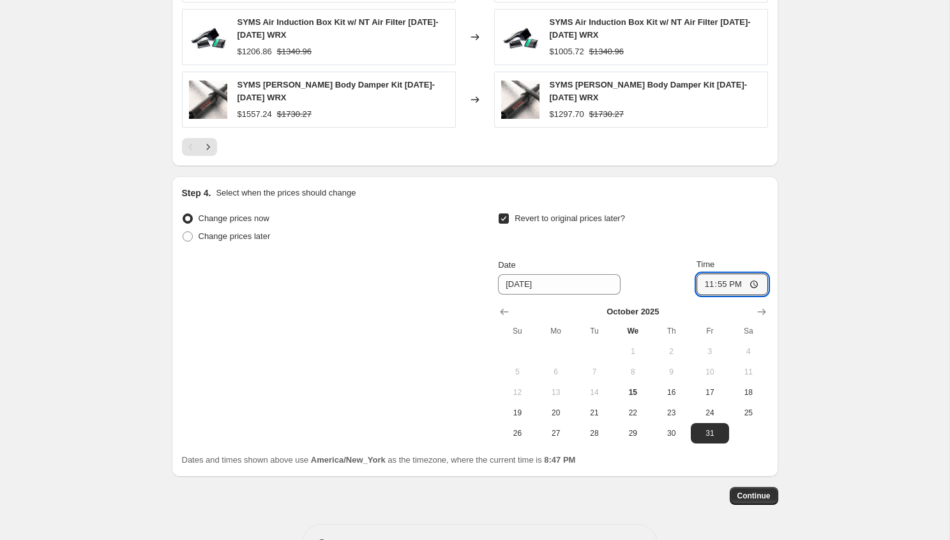
scroll to position [1099, 0]
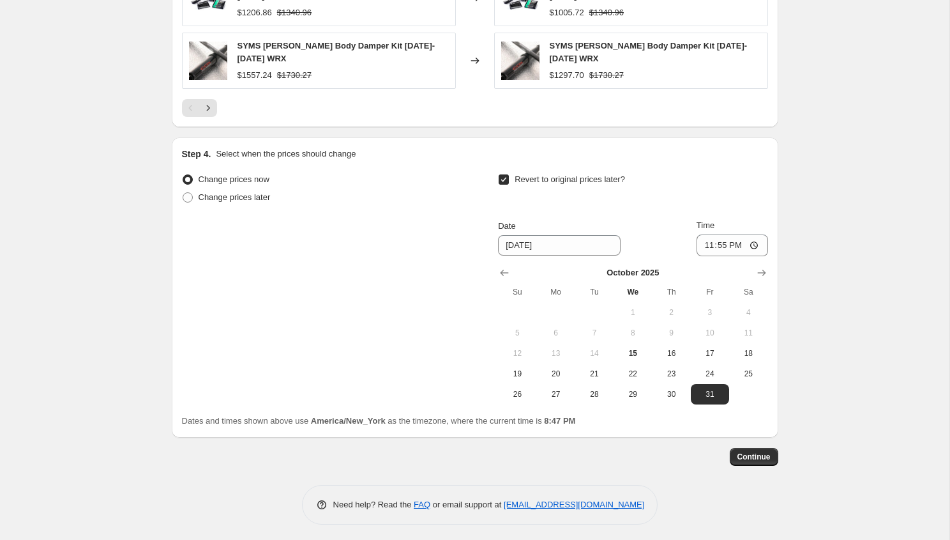
click at [755, 451] on span "Continue" at bounding box center [753, 456] width 33 height 10
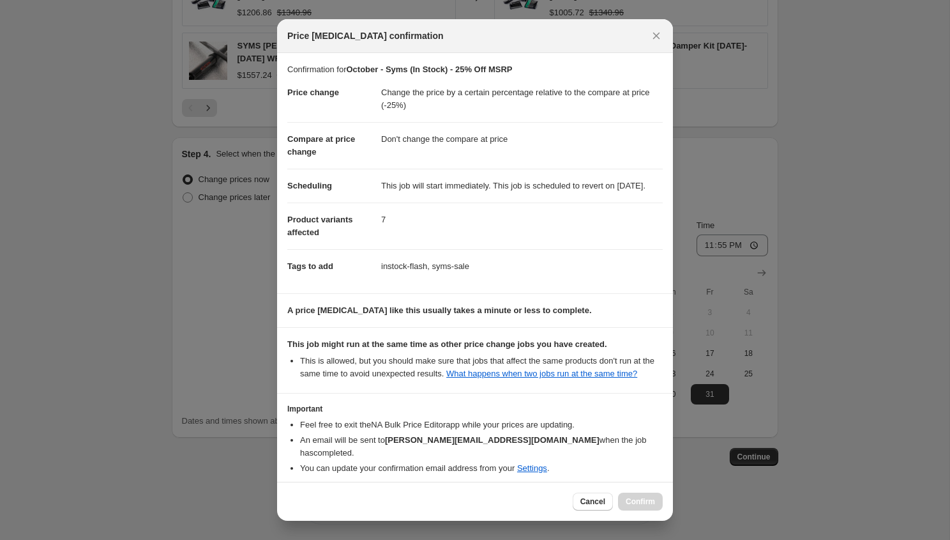
scroll to position [70, 0]
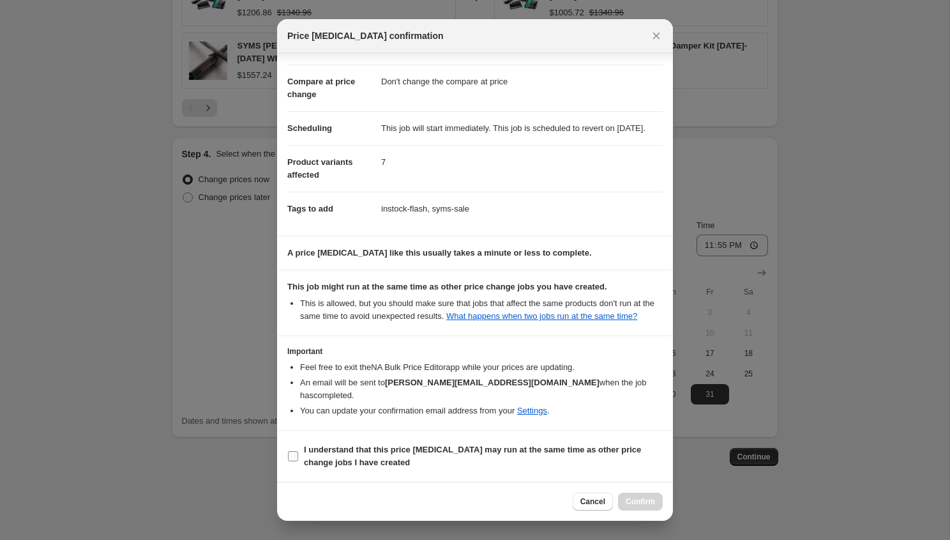
click at [373, 449] on b "I understand that this price [MEDICAL_DATA] may run at the same time as other p…" at bounding box center [472, 455] width 337 height 22
click at [298, 451] on input "I understand that this price [MEDICAL_DATA] may run at the same time as other p…" at bounding box center [293, 456] width 10 height 10
checkbox input "true"
click at [653, 502] on span "Confirm" at bounding box center [640, 501] width 29 height 10
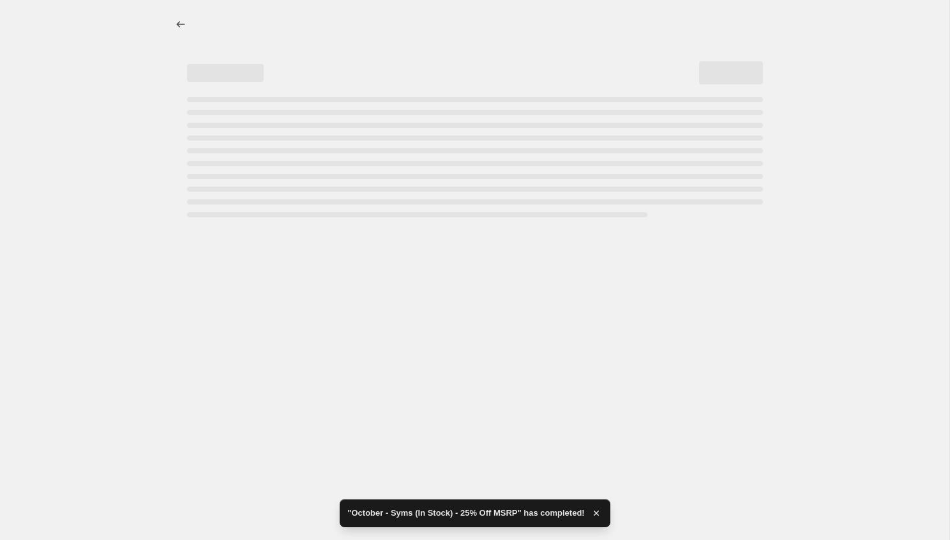
select select "pcap"
select select "no_change"
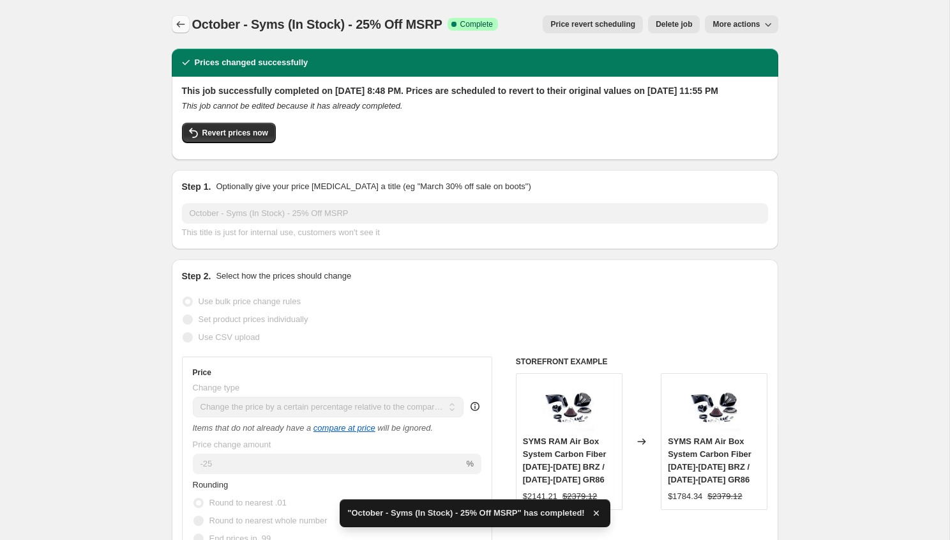
click at [178, 20] on icon "Price change jobs" at bounding box center [180, 24] width 13 height 13
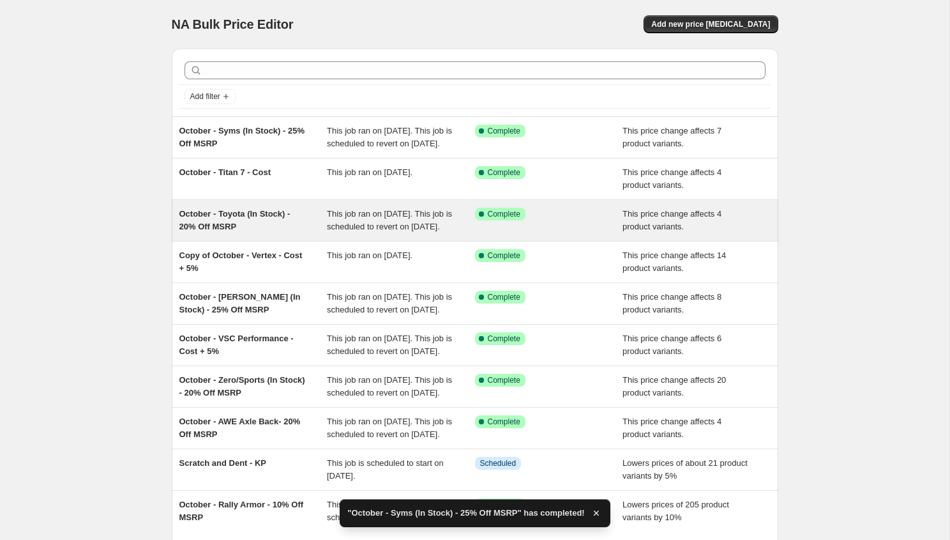
click at [305, 224] on div "October - Toyota (In Stock) - 20% Off MSRP" at bounding box center [253, 221] width 148 height 26
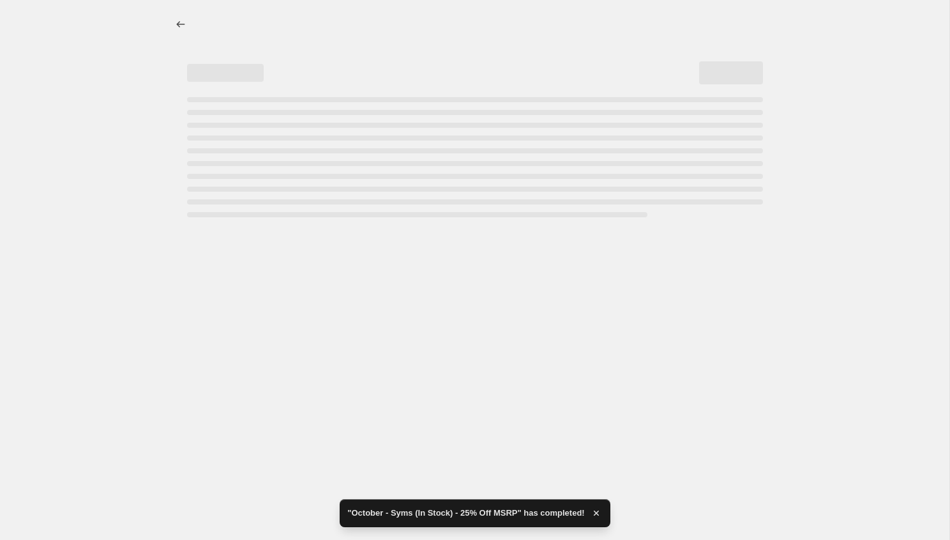
select select "pcap"
select select "no_change"
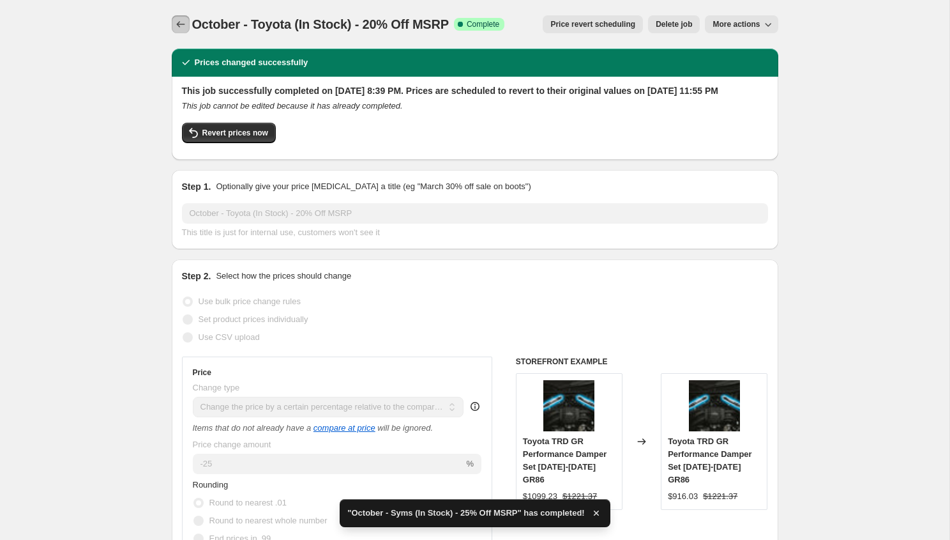
click at [181, 26] on icon "Price change jobs" at bounding box center [180, 24] width 13 height 13
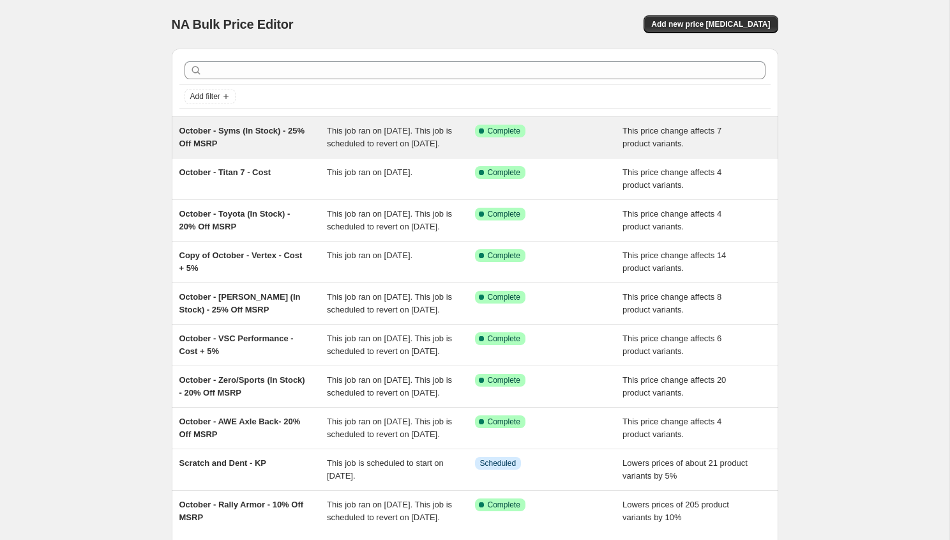
click at [275, 140] on div "October - Syms (In Stock) - 25% Off MSRP" at bounding box center [253, 138] width 148 height 26
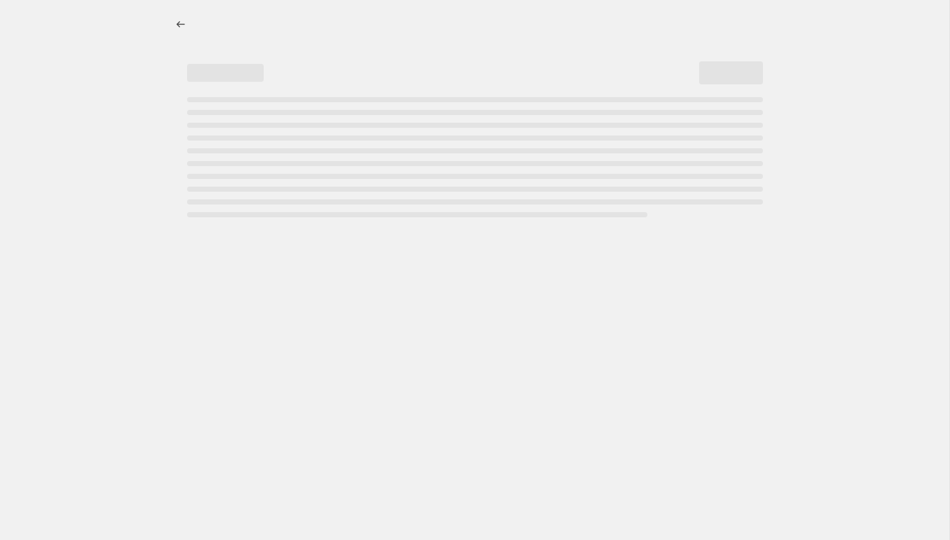
select select "pcap"
select select "no_change"
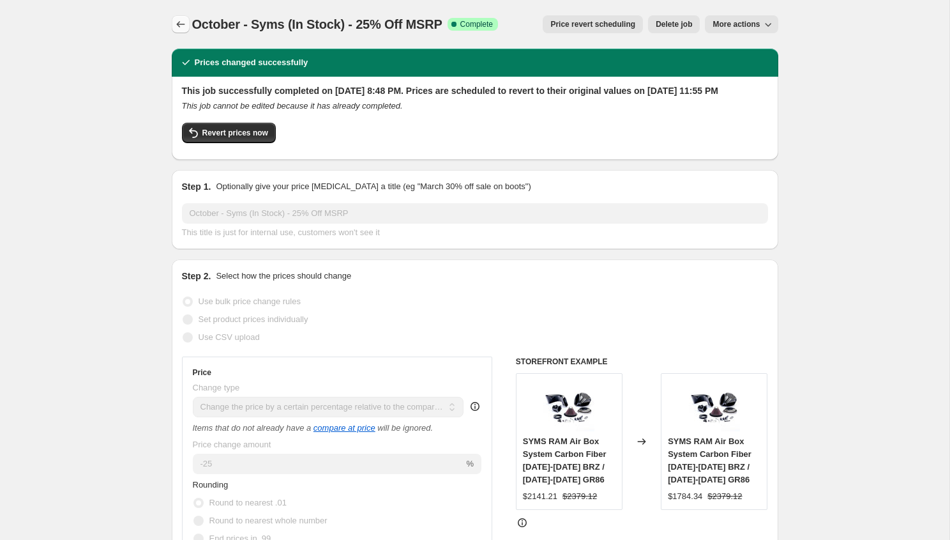
click at [179, 25] on icon "Price change jobs" at bounding box center [180, 24] width 13 height 13
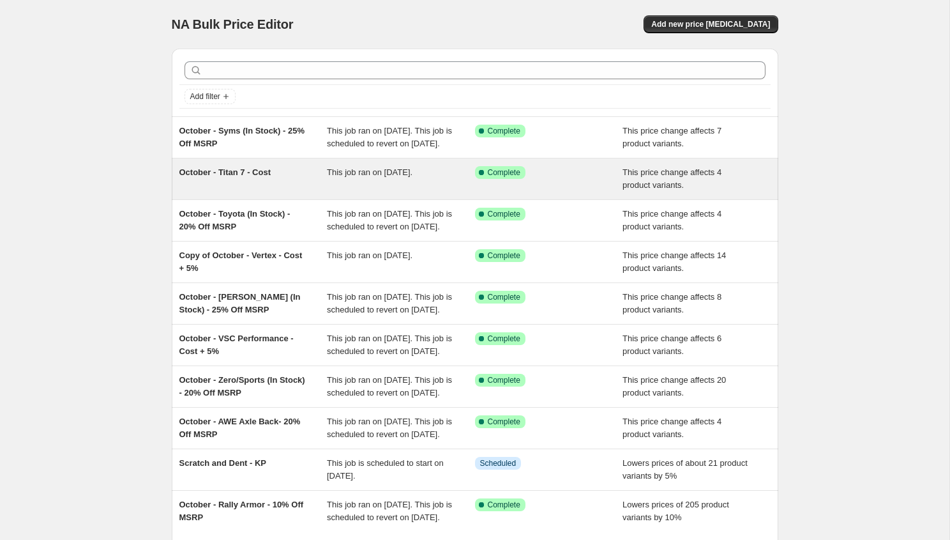
click at [236, 192] on div "October - Titan 7 - Cost" at bounding box center [253, 179] width 148 height 26
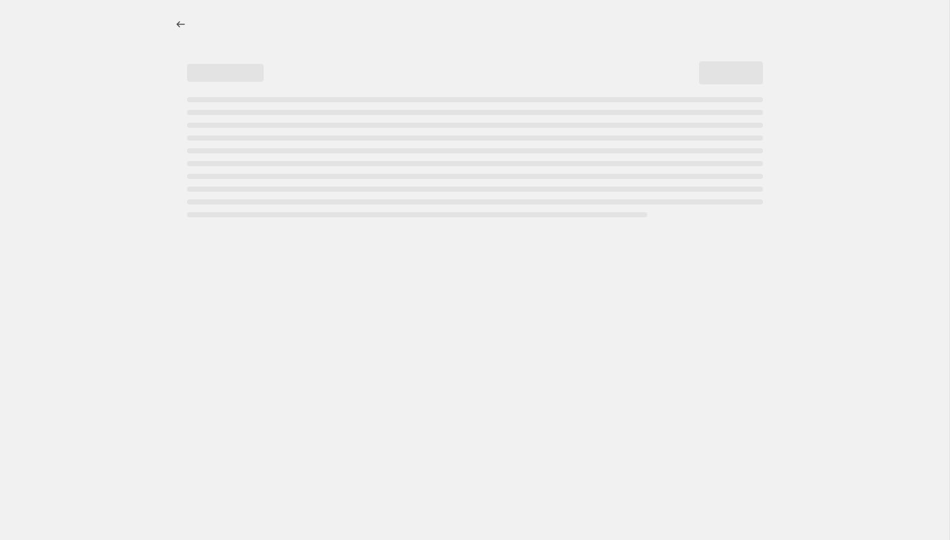
select select "margin"
select select "vendor"
select select "inventory_quantity"
select select ">"
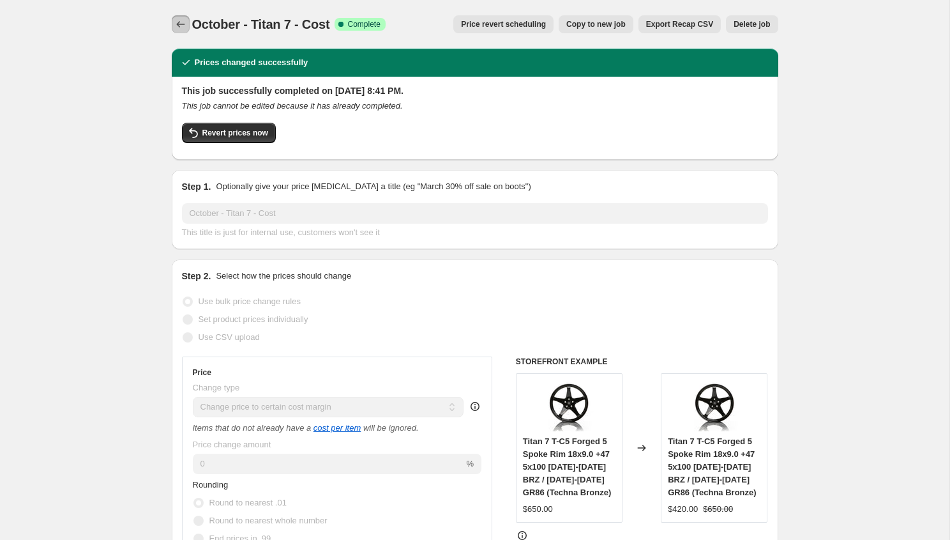
click at [174, 28] on icon "Price change jobs" at bounding box center [180, 24] width 13 height 13
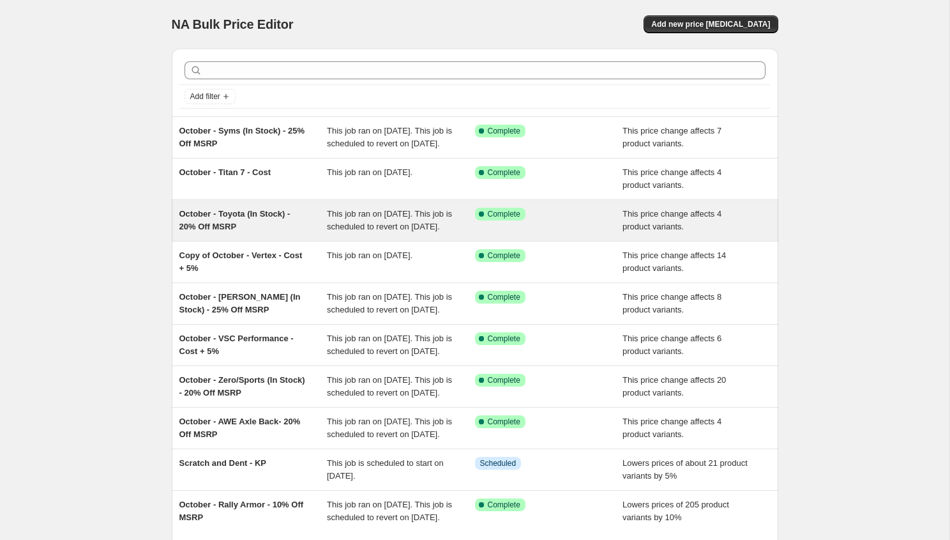
click at [211, 231] on span "October - Toyota (In Stock) - 20% Off MSRP" at bounding box center [234, 220] width 111 height 22
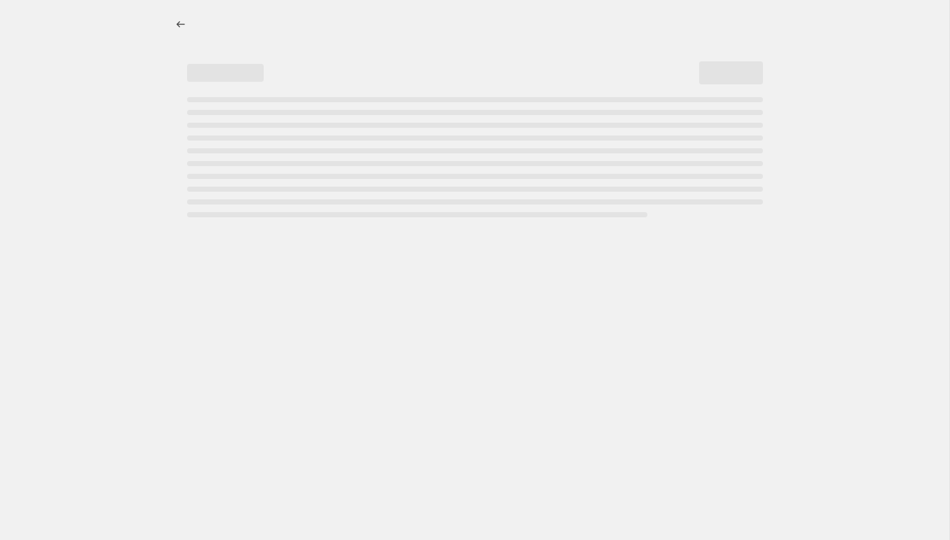
select select "pcap"
select select "no_change"
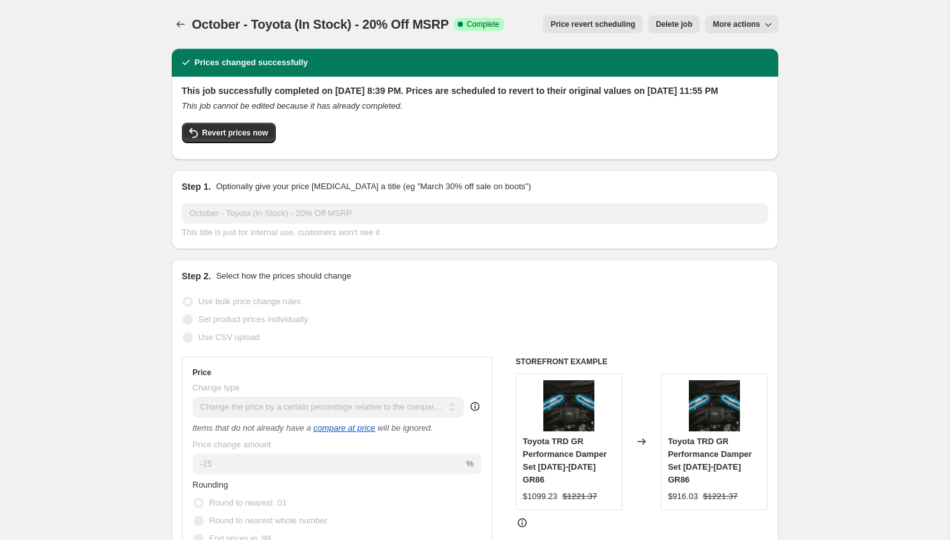
click at [180, 15] on div "October - Toyota (In Stock) - 20% Off MSRP. This page is ready October - Toyota…" at bounding box center [475, 24] width 607 height 49
click at [180, 22] on icon "Price change jobs" at bounding box center [180, 24] width 13 height 13
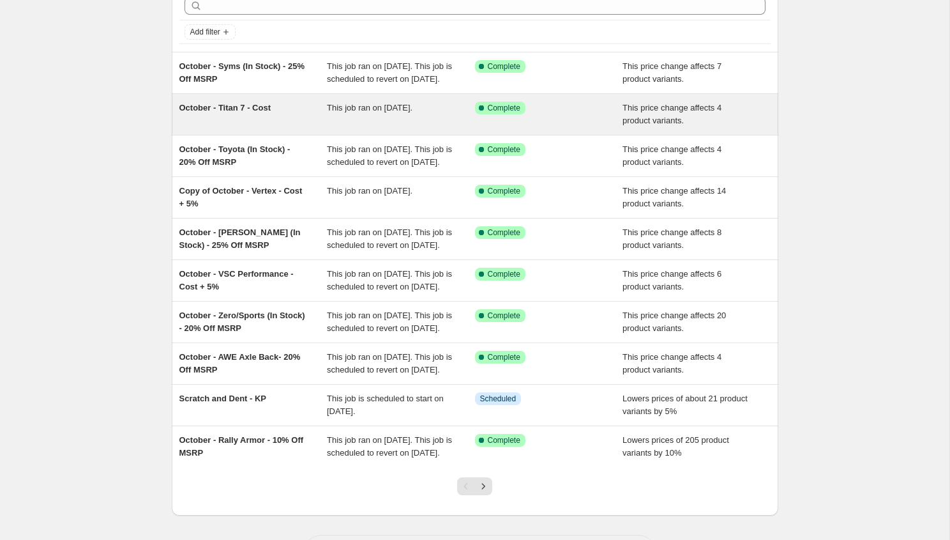
scroll to position [90, 0]
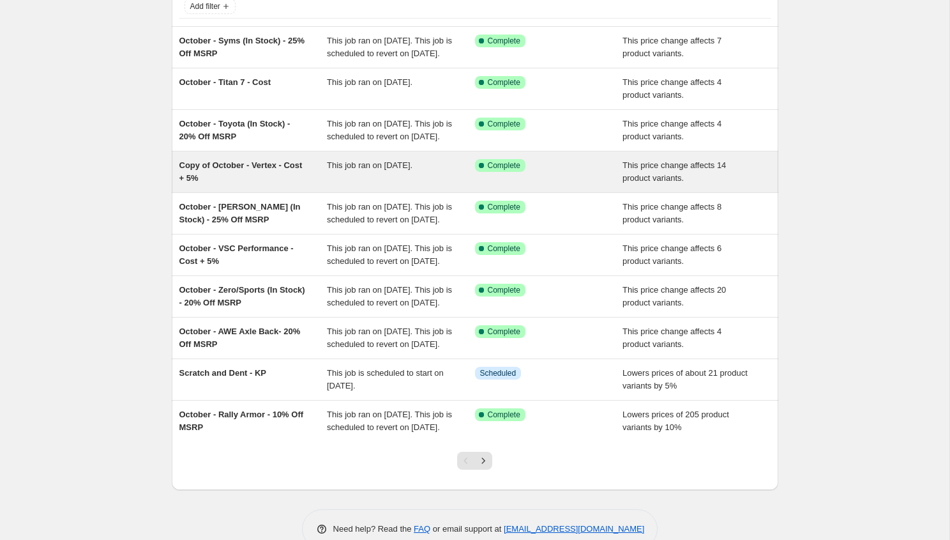
click at [216, 183] on span "Copy of October - Vertex - Cost + 5%" at bounding box center [240, 171] width 123 height 22
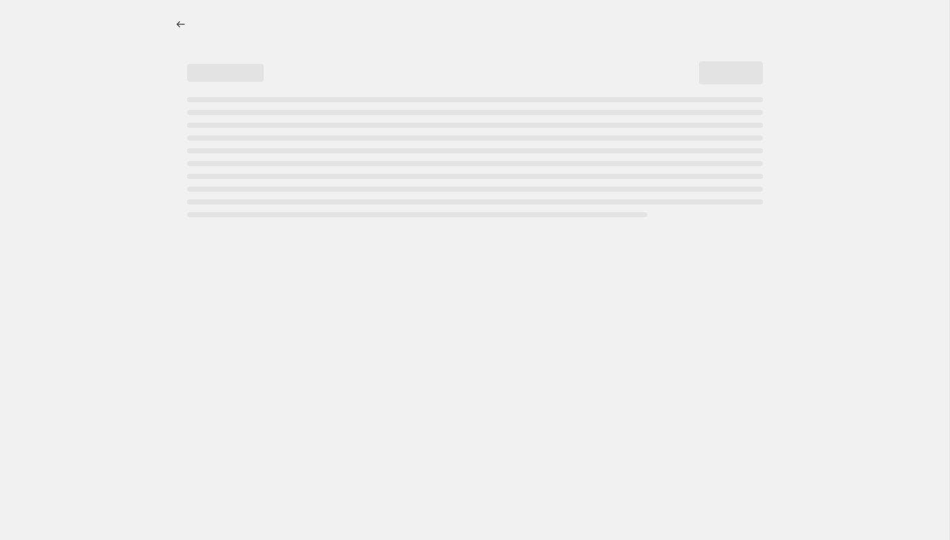
select select "margin"
select select "vendor"
select select "inventory_quantity"
select select ">"
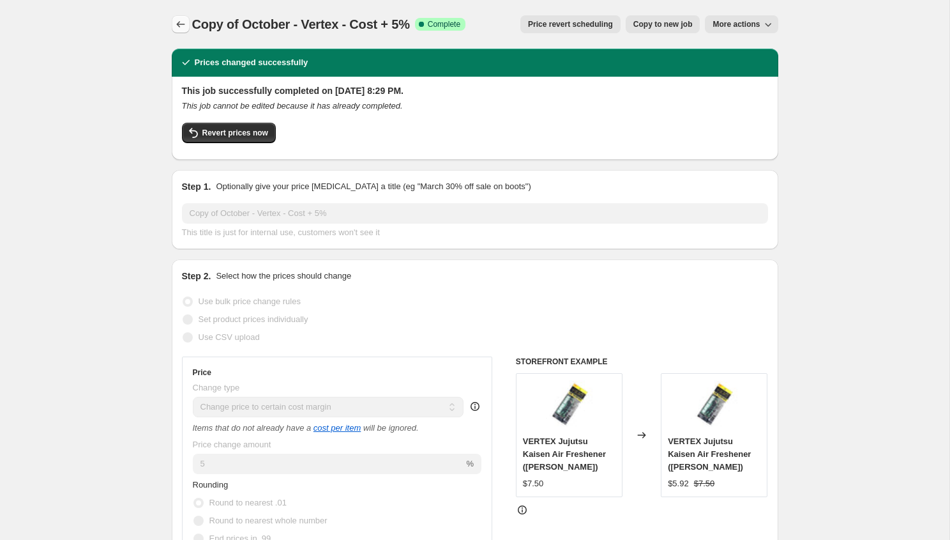
click at [178, 30] on icon "Price change jobs" at bounding box center [180, 24] width 13 height 13
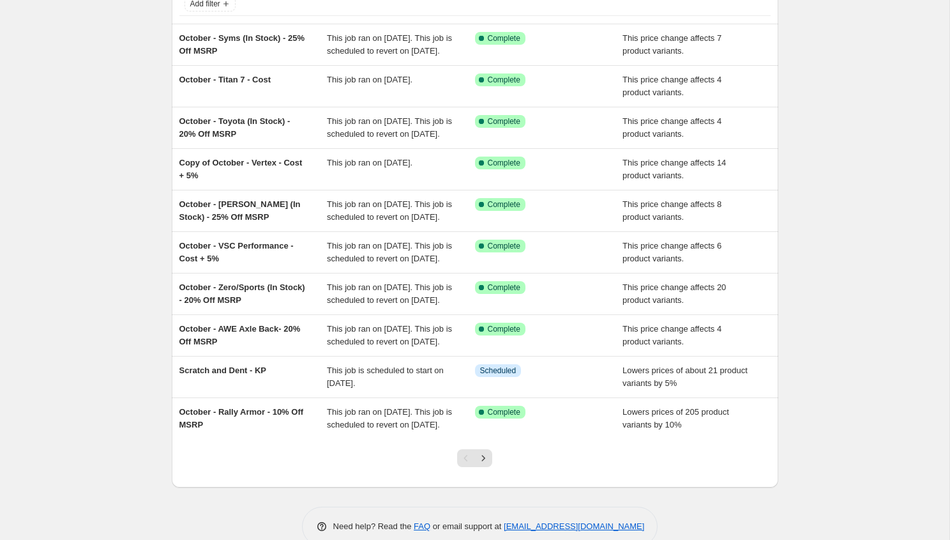
scroll to position [123, 0]
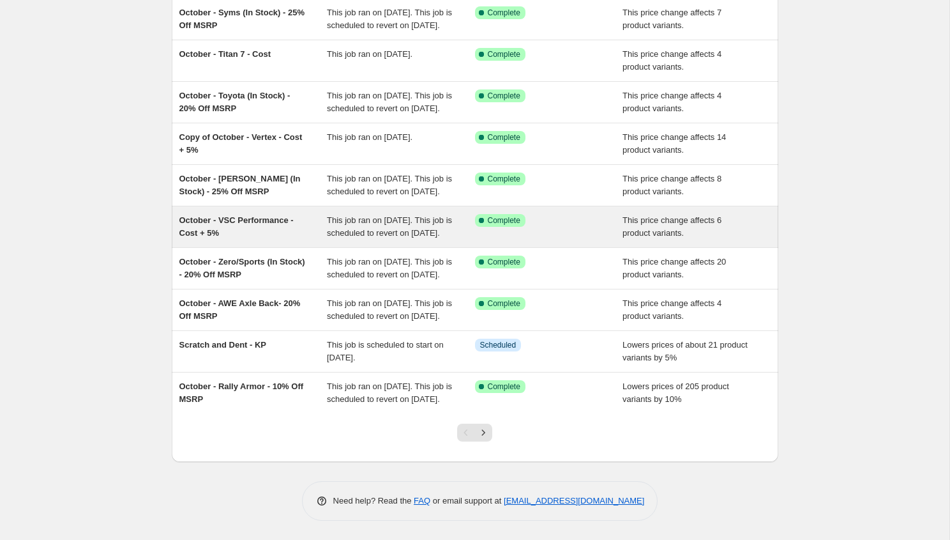
click at [238, 239] on div "October - VSC Performance - Cost + 5%" at bounding box center [253, 227] width 148 height 26
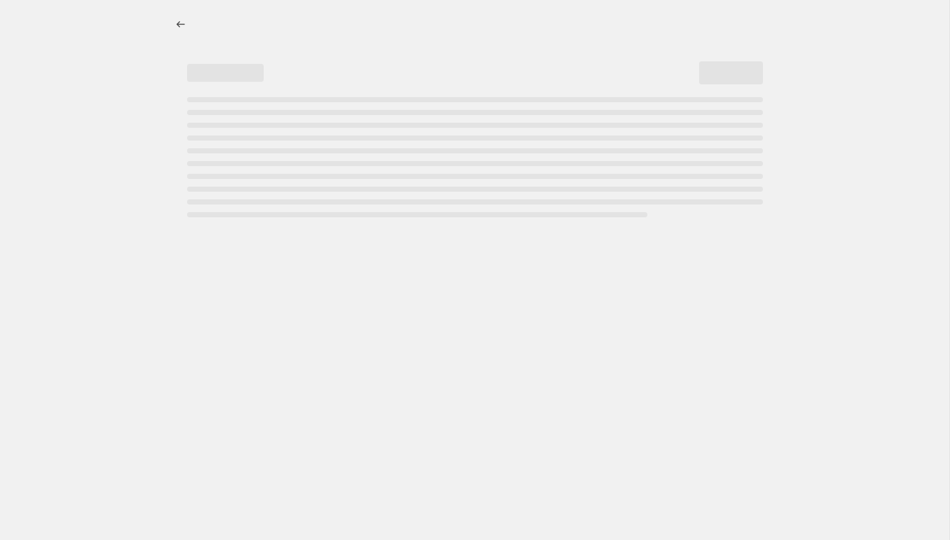
select select "margin"
select select "vendor"
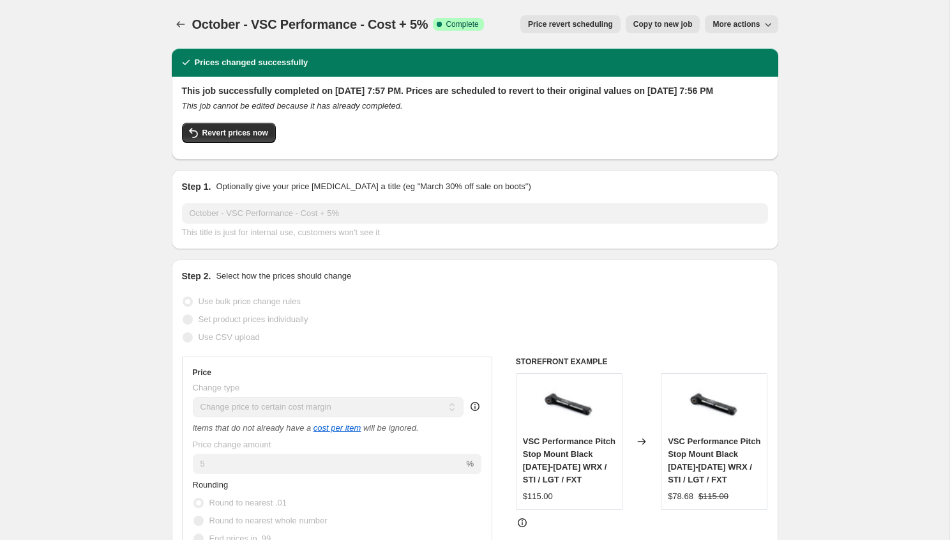
click at [174, 13] on div "October - VSC Performance - Cost + 5%. This page is ready October - VSC Perform…" at bounding box center [475, 24] width 607 height 49
click at [179, 31] on button "Price change jobs" at bounding box center [181, 24] width 18 height 18
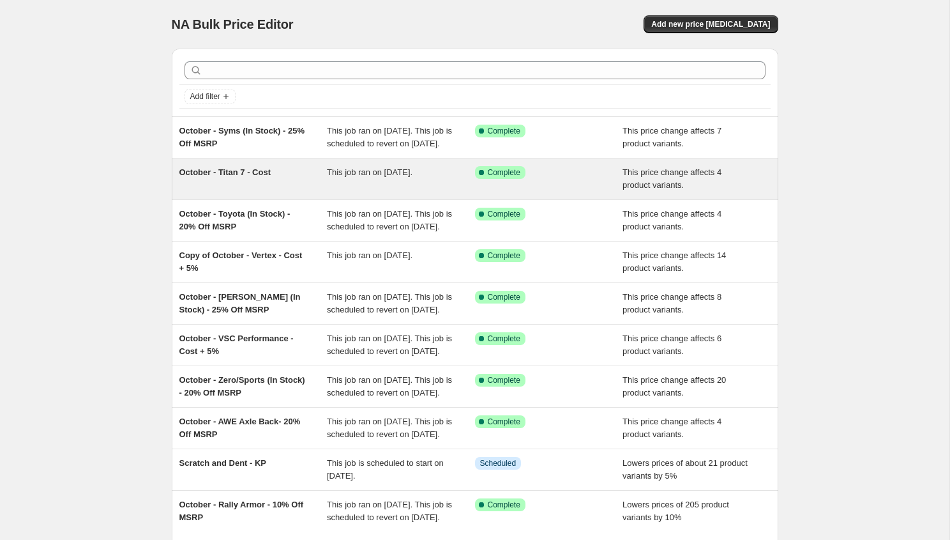
click at [290, 192] on div "October - Titan 7 - Cost" at bounding box center [253, 179] width 148 height 26
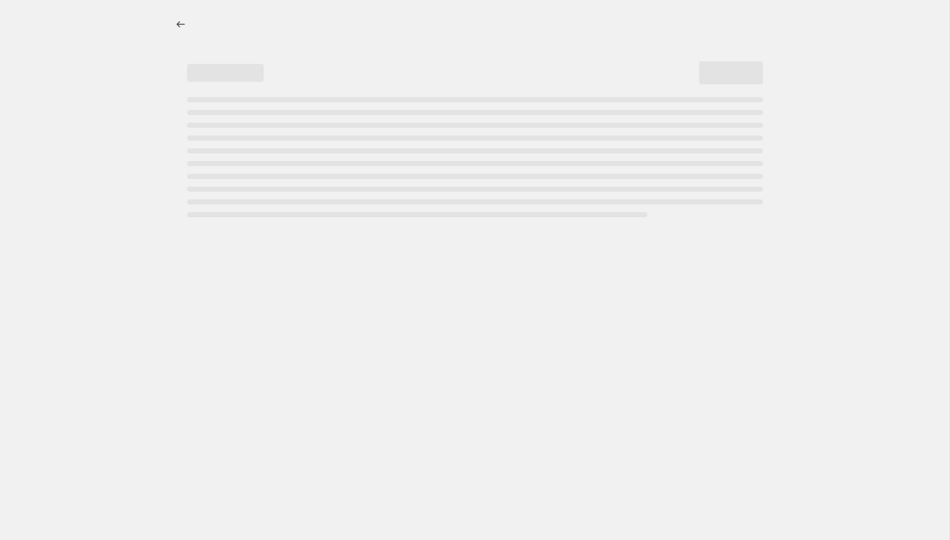
select select "margin"
select select "vendor"
select select "inventory_quantity"
select select ">"
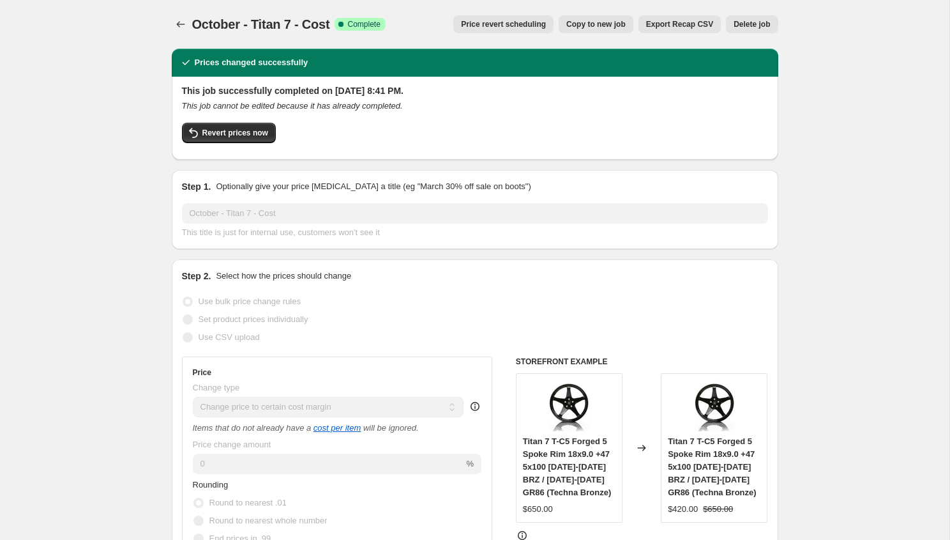
click at [595, 23] on span "Copy to new job" at bounding box center [595, 24] width 59 height 10
select select "margin"
select select "vendor"
select select "inventory_quantity"
select select ">"
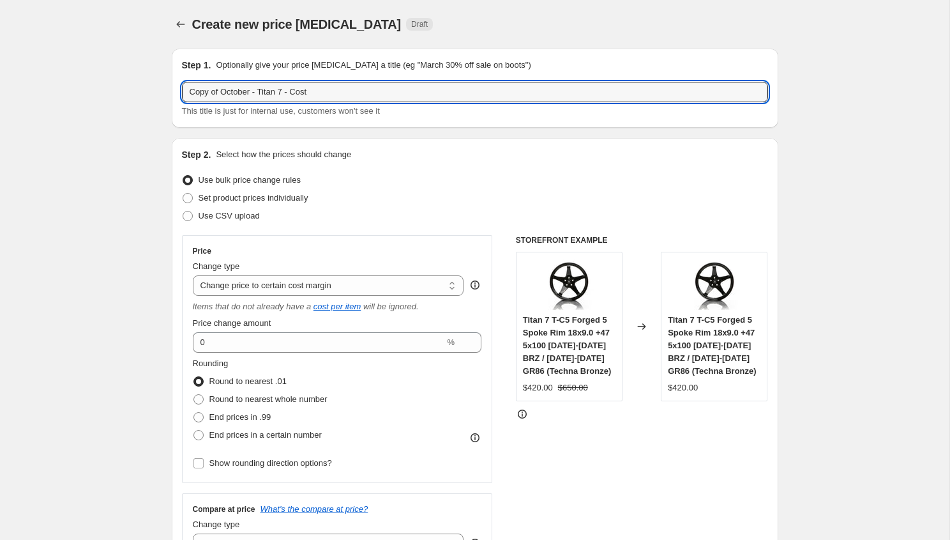
drag, startPoint x: 223, startPoint y: 92, endPoint x: 103, endPoint y: 84, distance: 120.3
drag, startPoint x: 255, startPoint y: 91, endPoint x: 230, endPoint y: 92, distance: 25.5
click at [230, 92] on input "October - Titan 7 - Cost" at bounding box center [475, 92] width 586 height 20
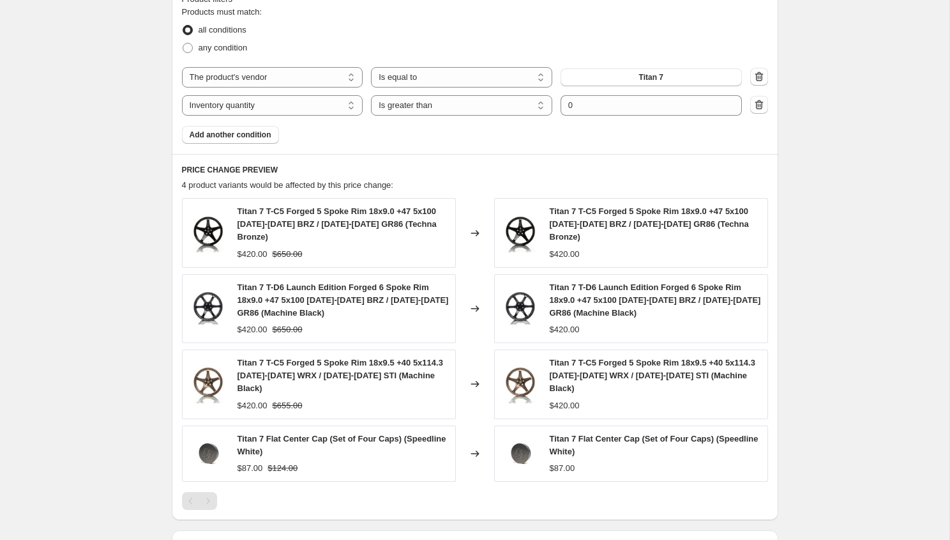
scroll to position [811, 0]
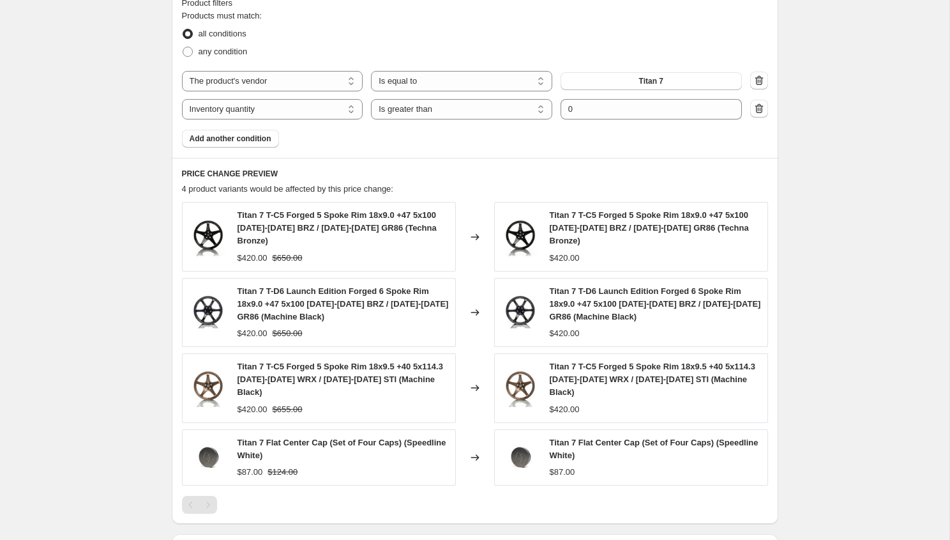
type input "October - [PERSON_NAME] - Cost"
click at [677, 68] on div "Products must match: all conditions any condition The product The product's col…" at bounding box center [475, 79] width 586 height 138
click at [672, 77] on button "Titan 7" at bounding box center [651, 81] width 181 height 18
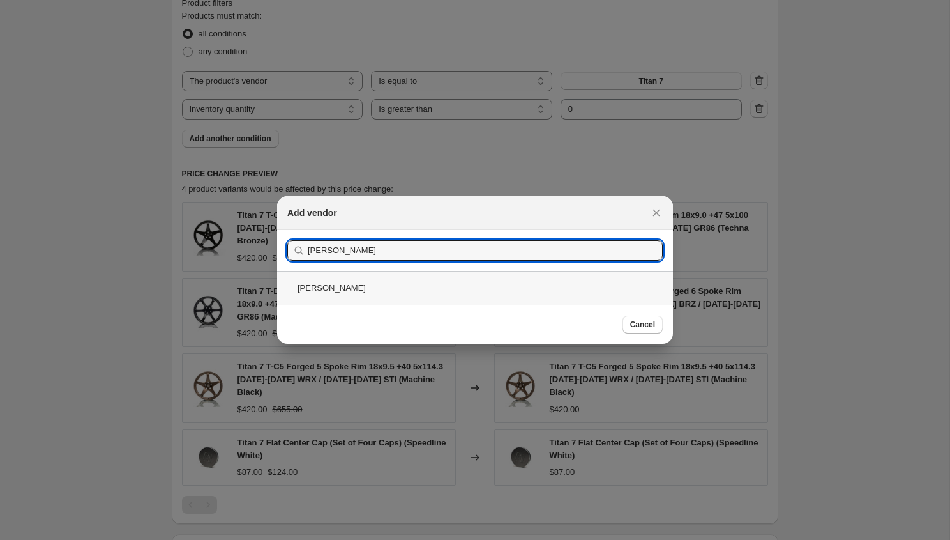
type input "[PERSON_NAME]"
click at [355, 280] on div "[PERSON_NAME]" at bounding box center [475, 288] width 396 height 34
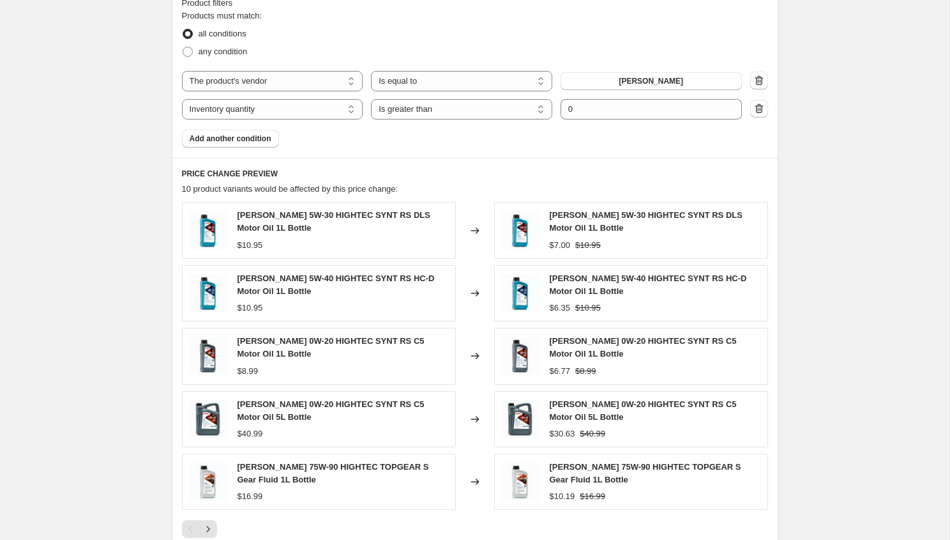
scroll to position [1017, 0]
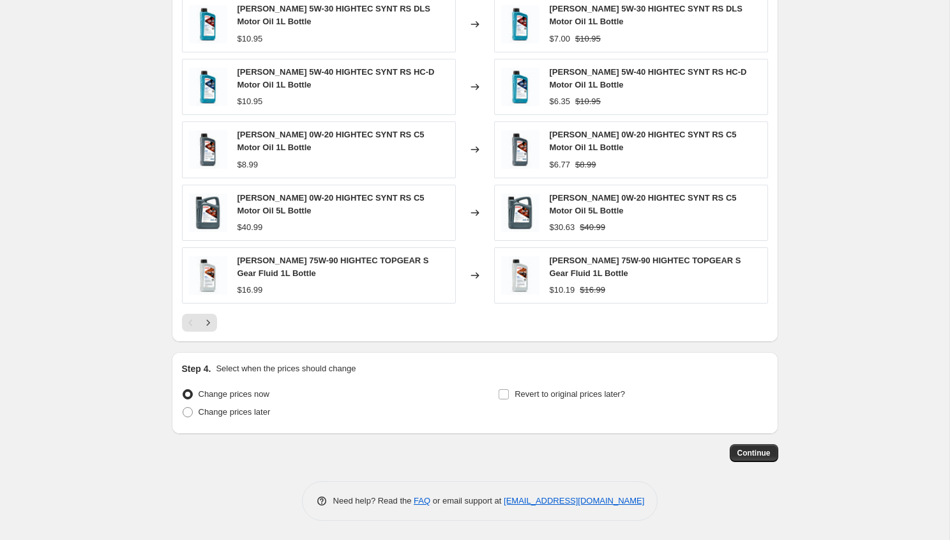
click at [726, 445] on div "Continue" at bounding box center [475, 453] width 607 height 18
click at [739, 453] on span "Continue" at bounding box center [753, 453] width 33 height 10
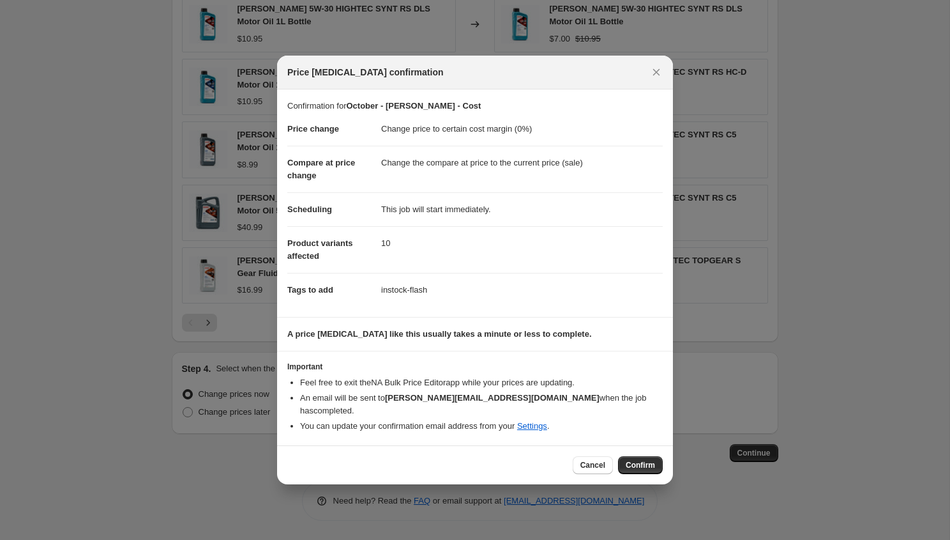
click at [748, 347] on div at bounding box center [475, 270] width 950 height 540
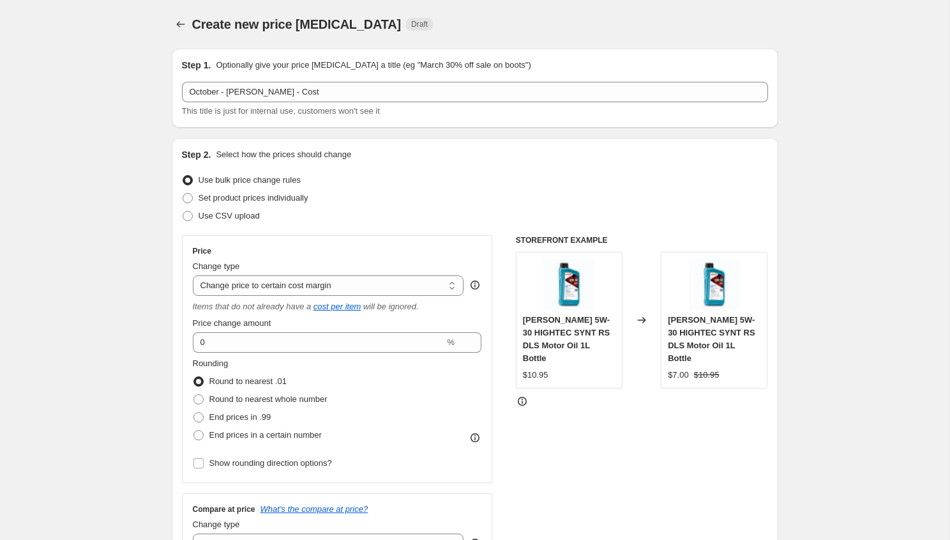
scroll to position [1017, 0]
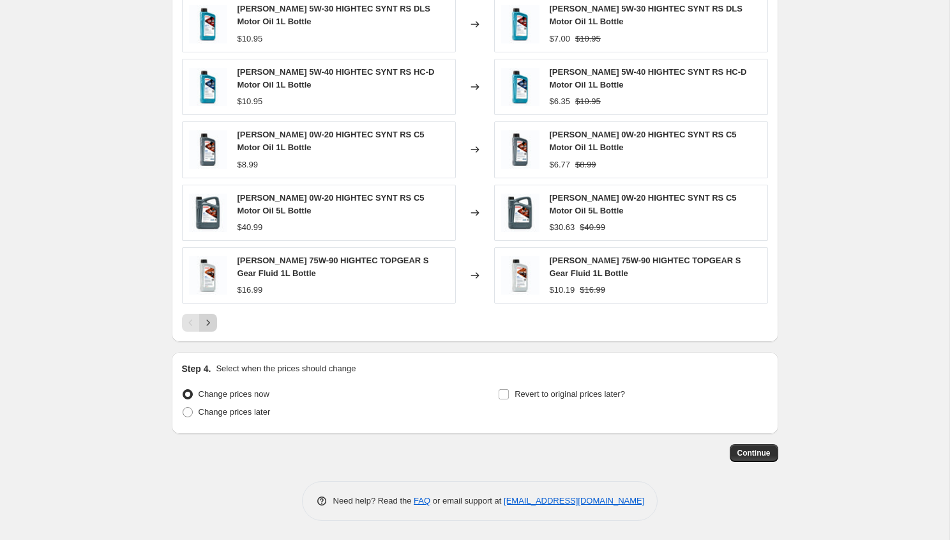
click at [211, 328] on icon "Next" at bounding box center [208, 322] width 13 height 13
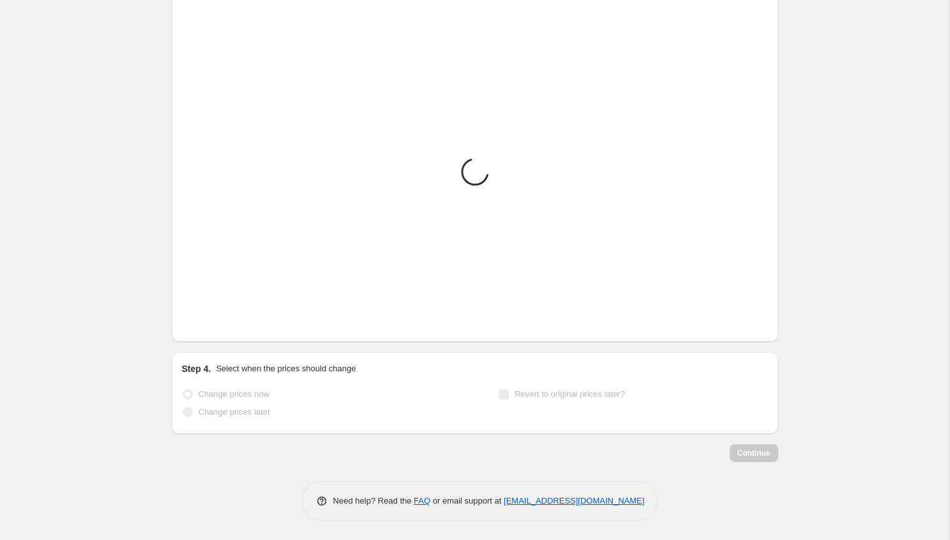
scroll to position [1005, 0]
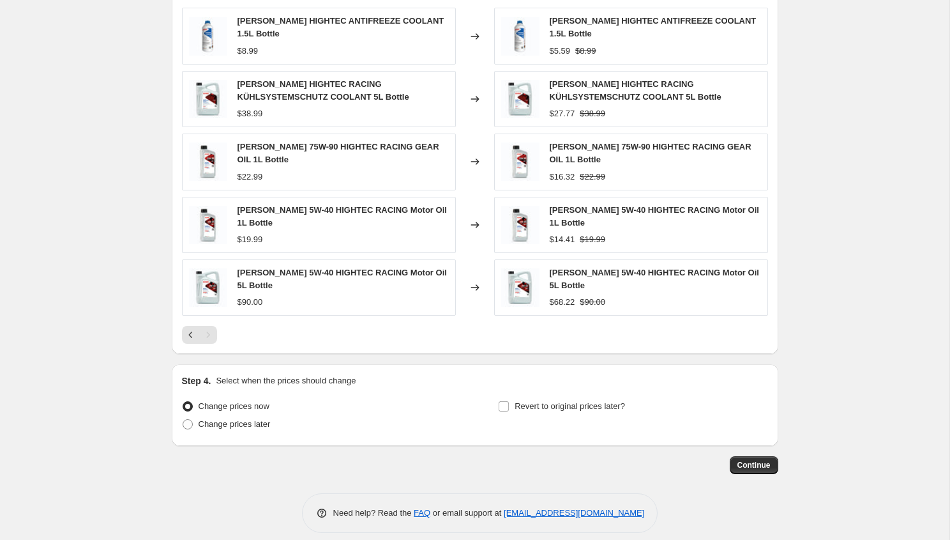
click at [753, 456] on button "Continue" at bounding box center [754, 465] width 49 height 18
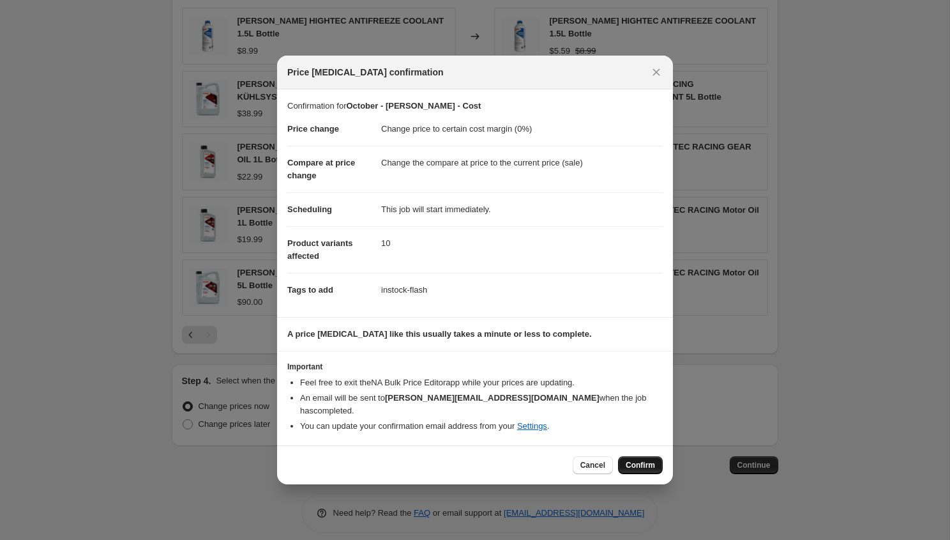
click at [658, 456] on button "Confirm" at bounding box center [640, 465] width 45 height 18
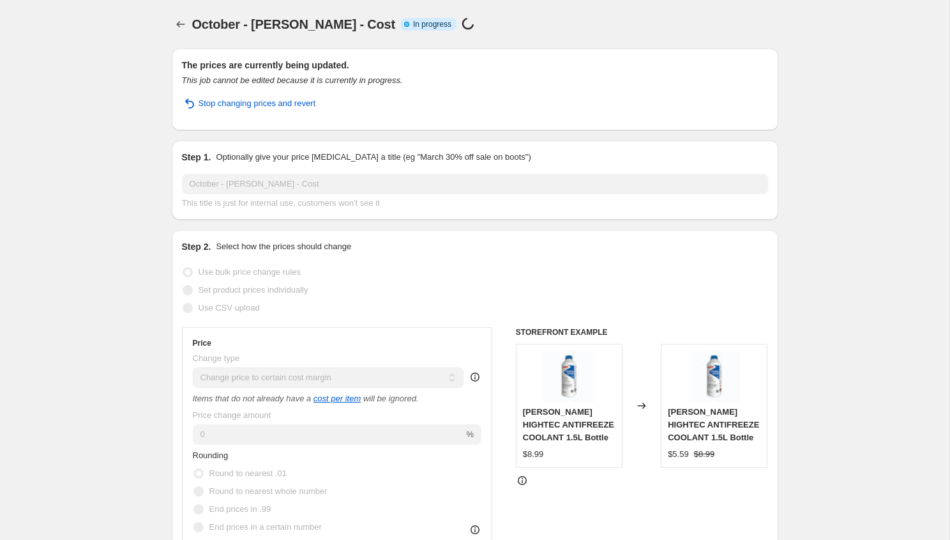
select select "margin"
select select "vendor"
select select "inventory_quantity"
select select ">"
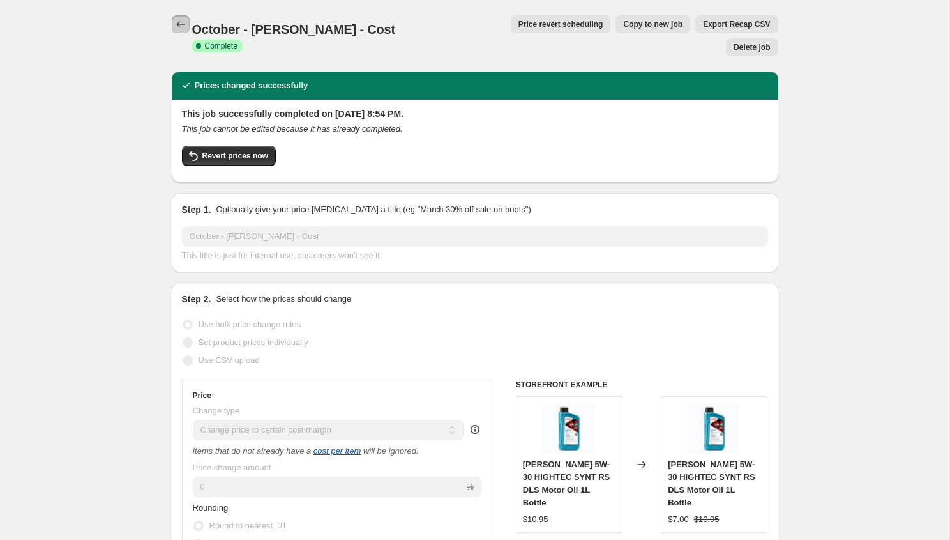
click at [185, 22] on icon "Price change jobs" at bounding box center [180, 24] width 13 height 13
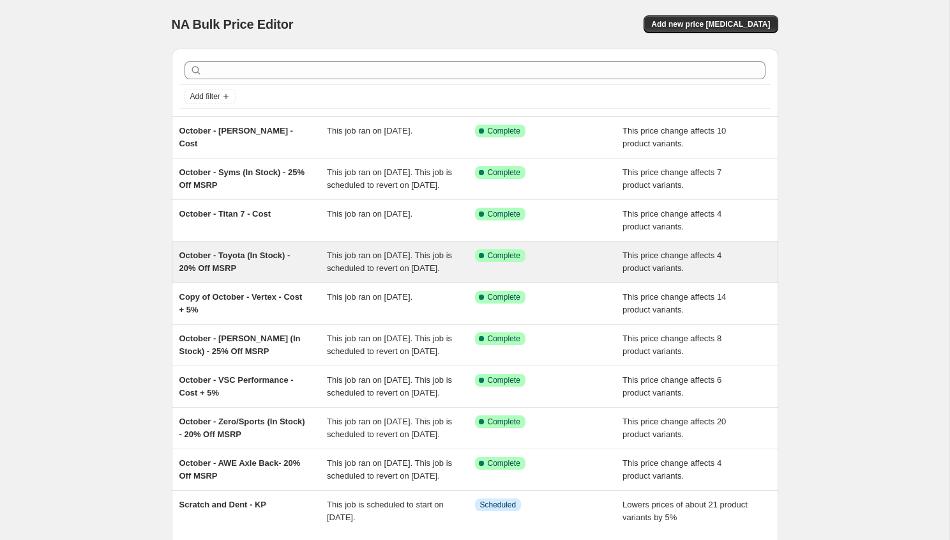
click at [294, 275] on div "October - Toyota (In Stock) - 20% Off MSRP" at bounding box center [253, 262] width 148 height 26
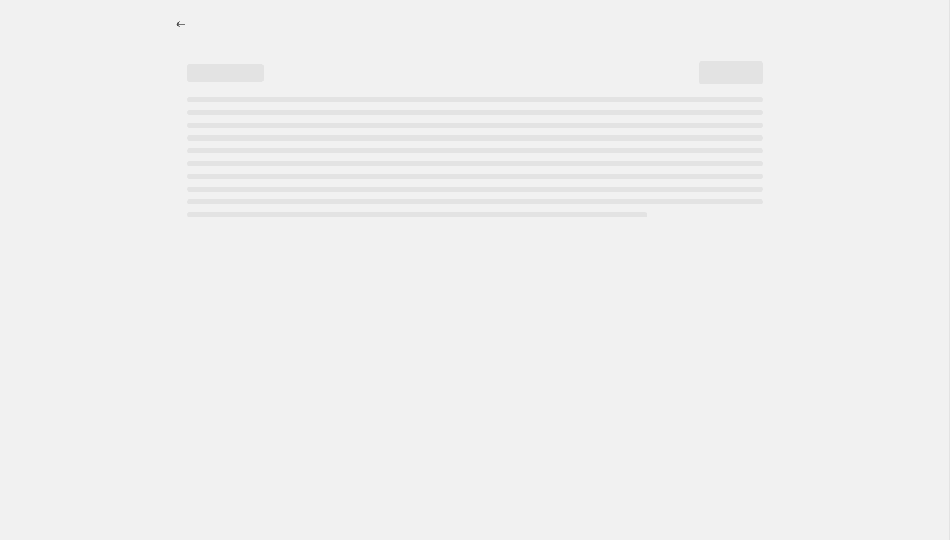
select select "pcap"
select select "no_change"
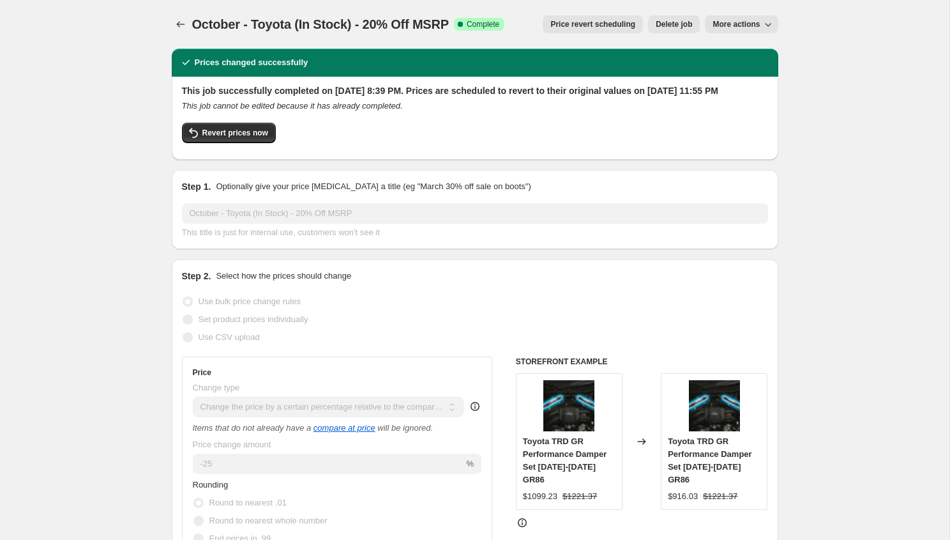
click at [731, 26] on span "More actions" at bounding box center [736, 24] width 47 height 10
click at [730, 52] on span "Copy to new job" at bounding box center [741, 51] width 59 height 10
select select "pcap"
select select "no_change"
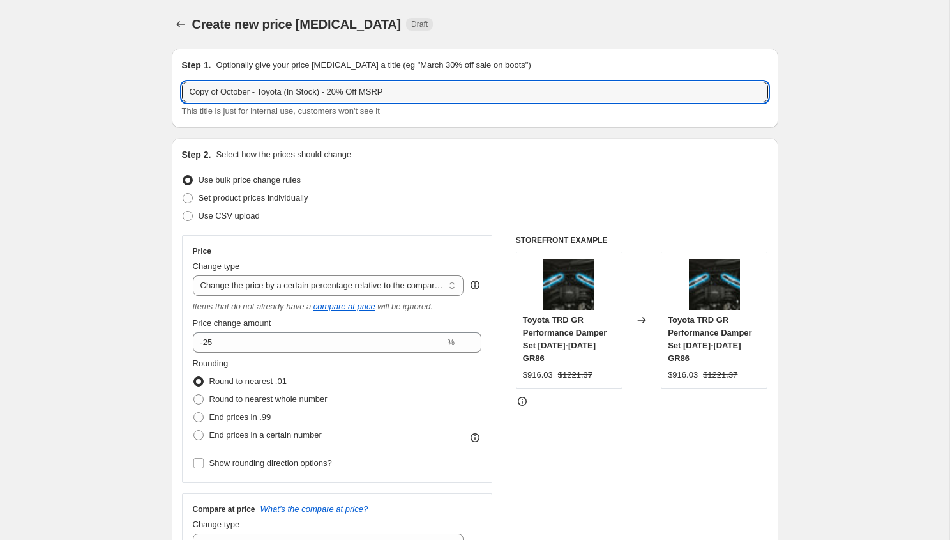
drag, startPoint x: 223, startPoint y: 91, endPoint x: 58, endPoint y: 71, distance: 166.0
drag, startPoint x: 296, startPoint y: 93, endPoint x: 231, endPoint y: 97, distance: 64.6
click at [231, 97] on input "October - Toyota (In Stock) - 20% Off MSRP" at bounding box center [475, 92] width 586 height 20
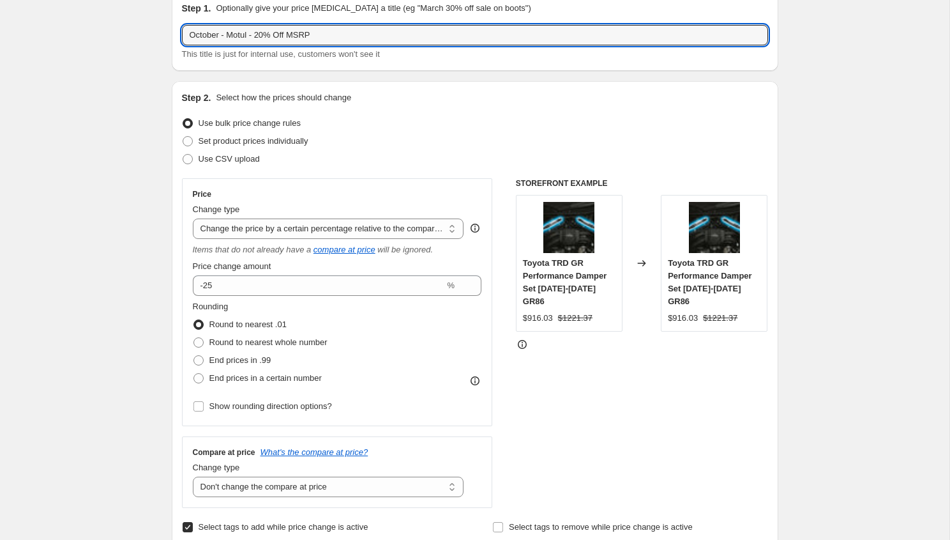
scroll to position [89, 0]
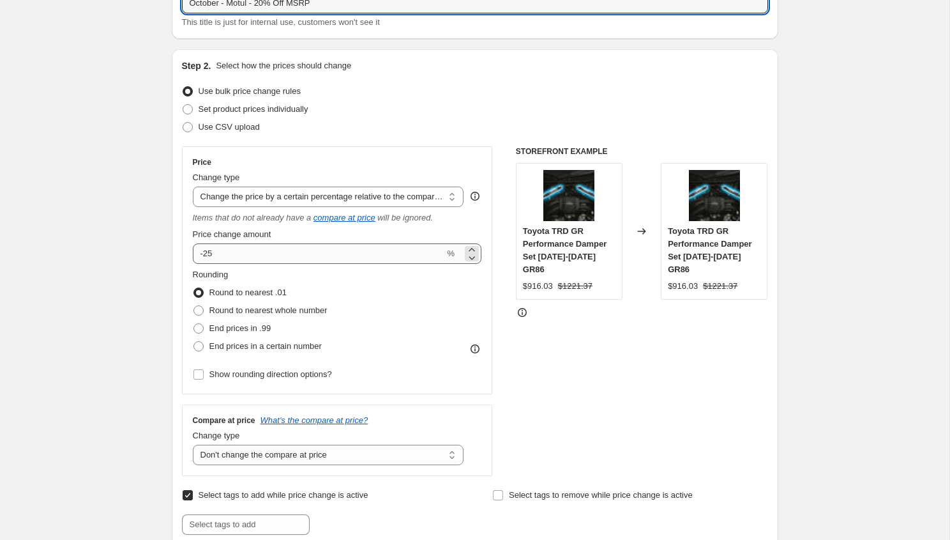
type input "October - Motul - 20% Off MSRP"
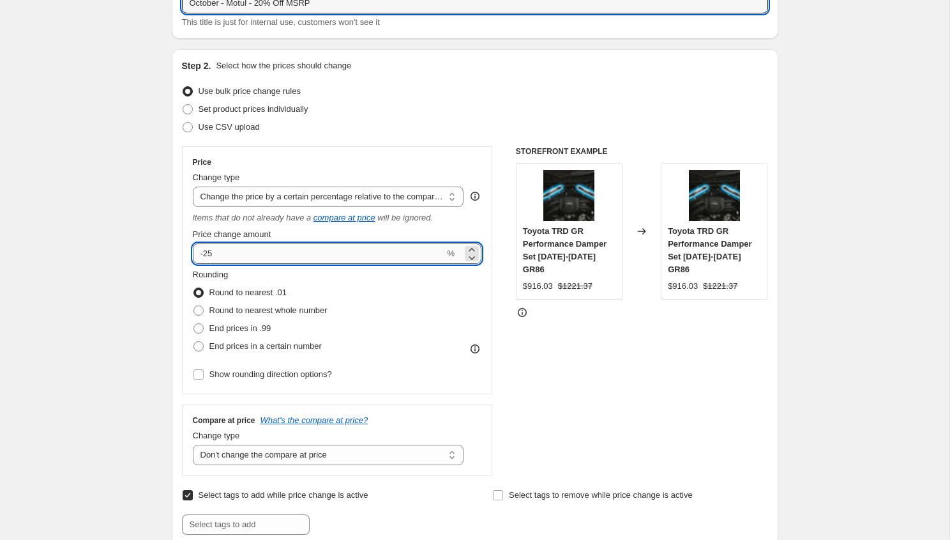
click at [268, 248] on input "-25" at bounding box center [319, 253] width 252 height 20
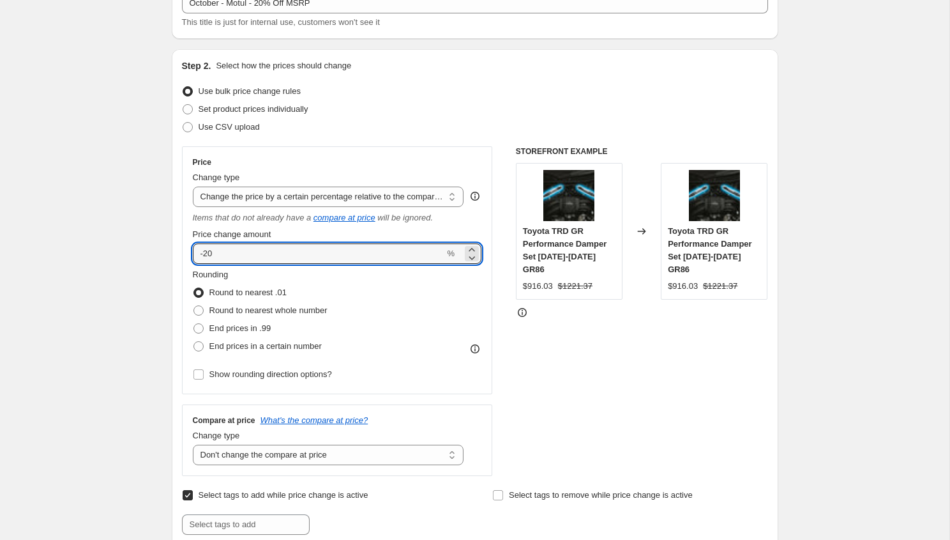
type input "-20"
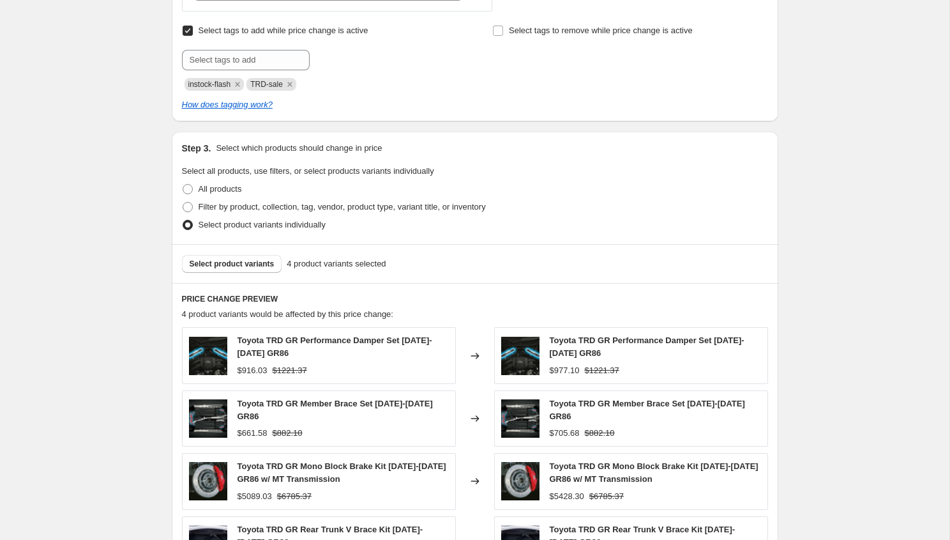
scroll to position [607, 0]
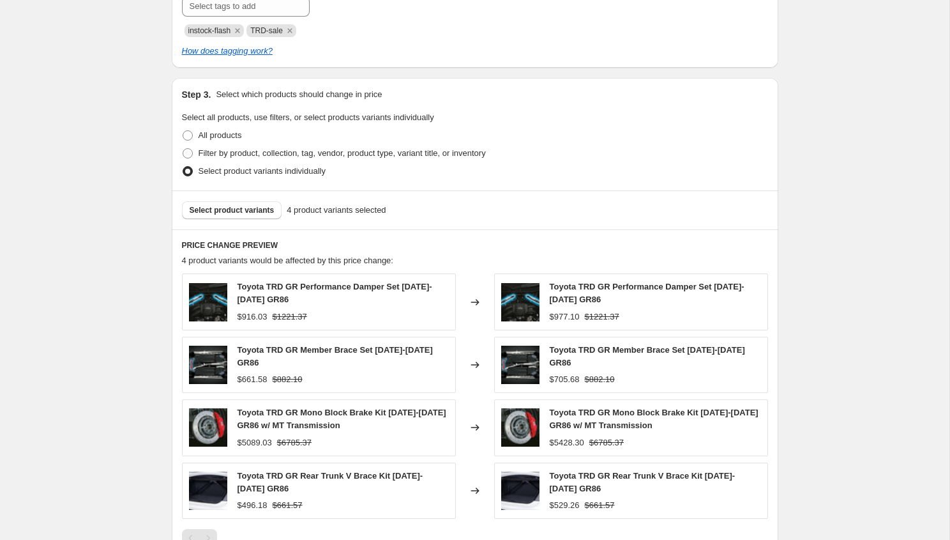
click at [245, 200] on div "Select product variants 4 product variants selected" at bounding box center [475, 209] width 607 height 39
click at [245, 211] on span "Select product variants" at bounding box center [232, 210] width 85 height 10
click at [234, 204] on button "Select product variants" at bounding box center [232, 210] width 100 height 18
click at [243, 151] on span "Filter by product, collection, tag, vendor, product type, variant title, or inv…" at bounding box center [342, 153] width 287 height 10
click at [183, 149] on input "Filter by product, collection, tag, vendor, product type, variant title, or inv…" at bounding box center [183, 148] width 1 height 1
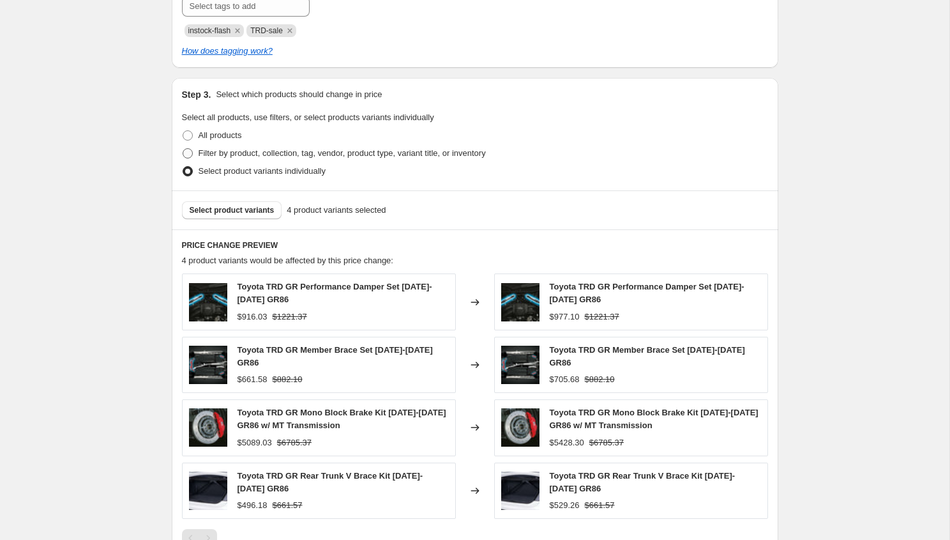
radio input "true"
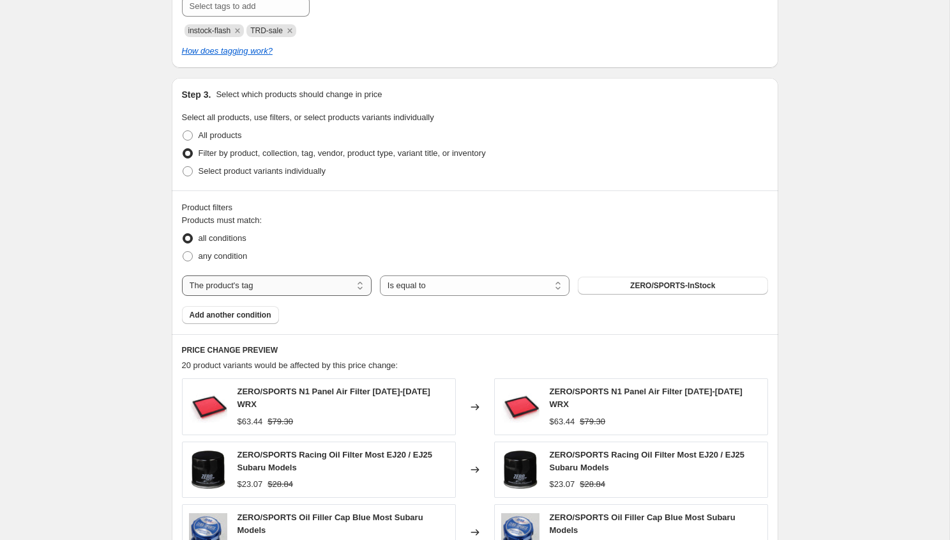
click at [257, 289] on select "The product The product's collection The product's tag The product's vendor The…" at bounding box center [277, 285] width 190 height 20
select select "vendor"
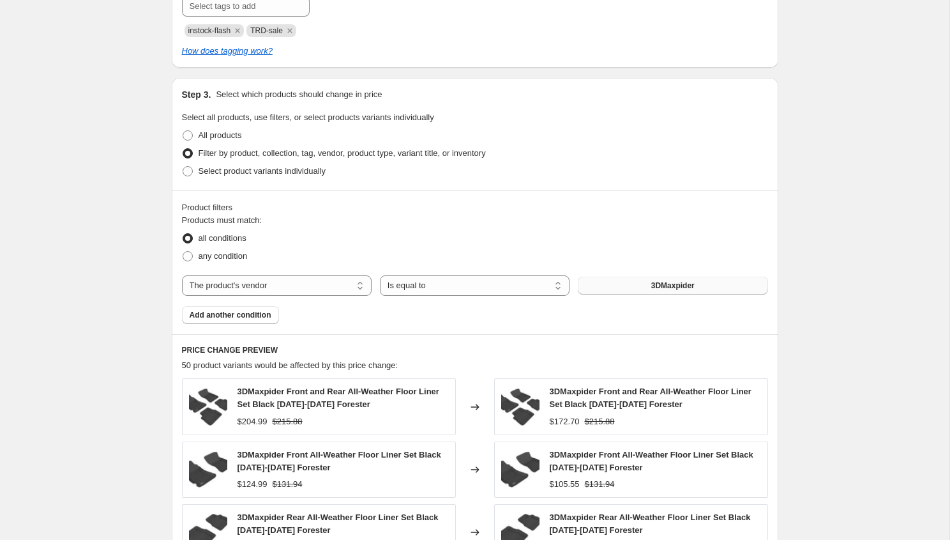
click at [638, 281] on button "3DMaxpider" at bounding box center [673, 285] width 190 height 18
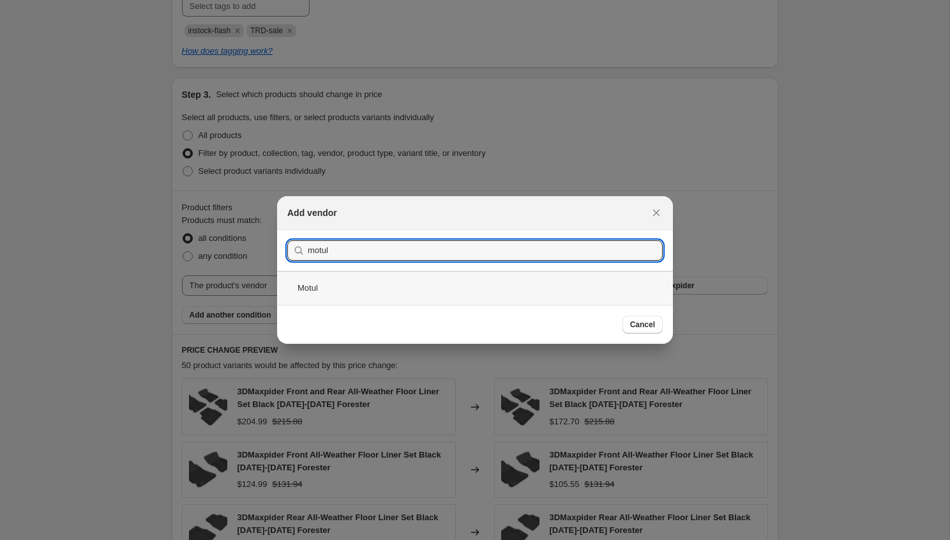
type input "motul"
click at [363, 278] on div "Motul" at bounding box center [475, 288] width 396 height 34
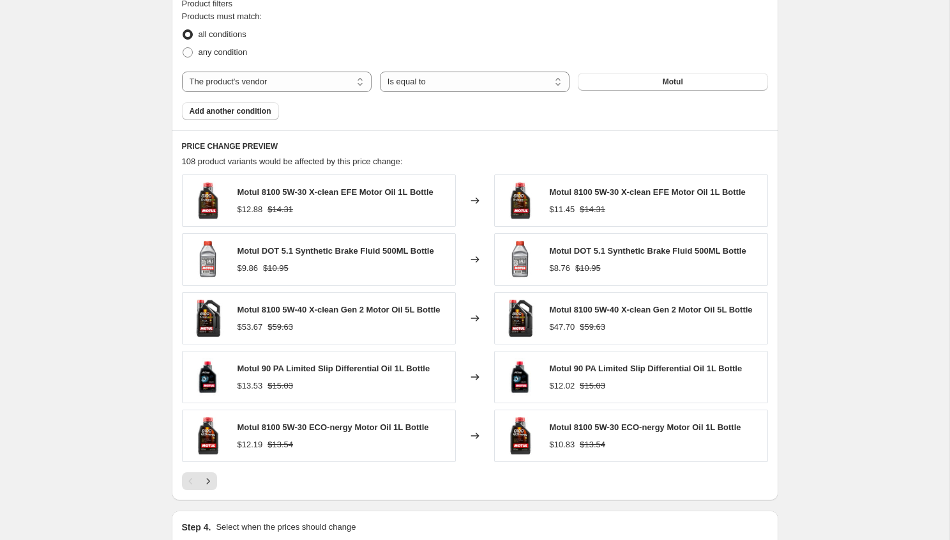
scroll to position [842, 0]
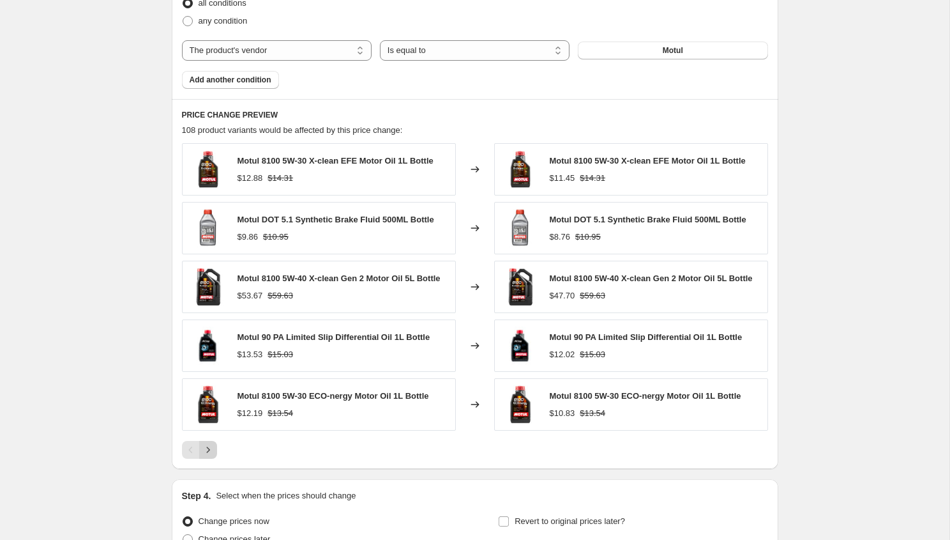
click at [209, 456] on icon "Next" at bounding box center [208, 449] width 13 height 13
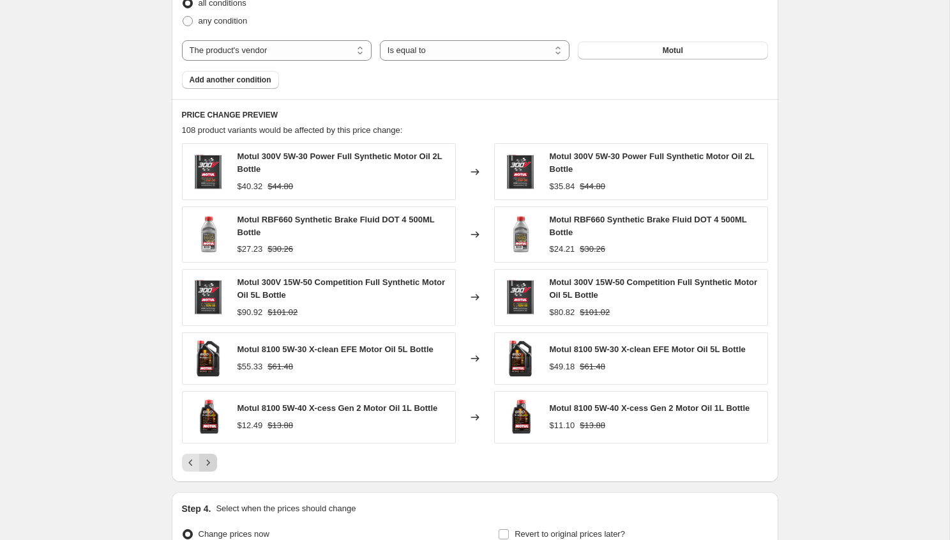
click at [209, 457] on icon "Next" at bounding box center [208, 462] width 13 height 13
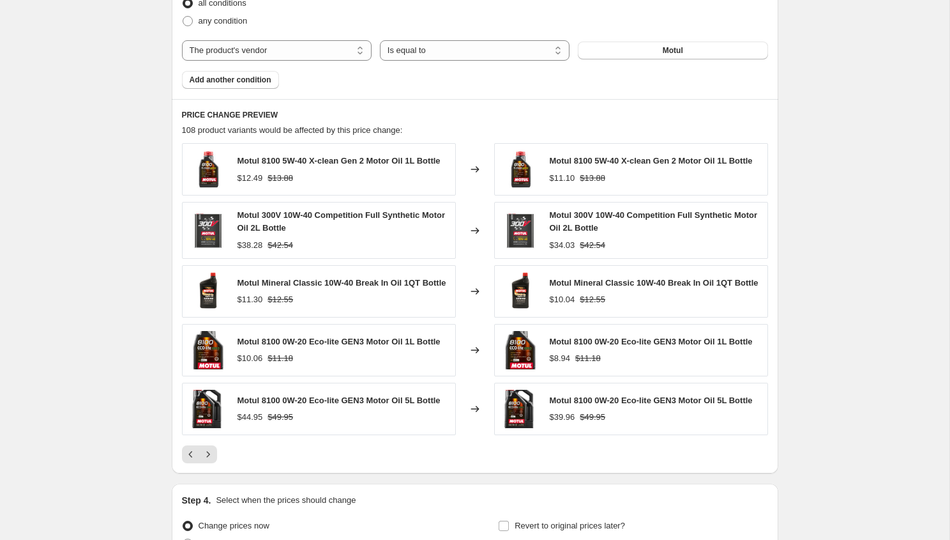
click at [209, 457] on div "Motul 8100 5W-40 X-clean Gen 2 Motor Oil 1L Bottle $12.49 $13.88 Changed to Mot…" at bounding box center [475, 302] width 586 height 319
click at [225, 80] on span "Add another condition" at bounding box center [231, 80] width 82 height 10
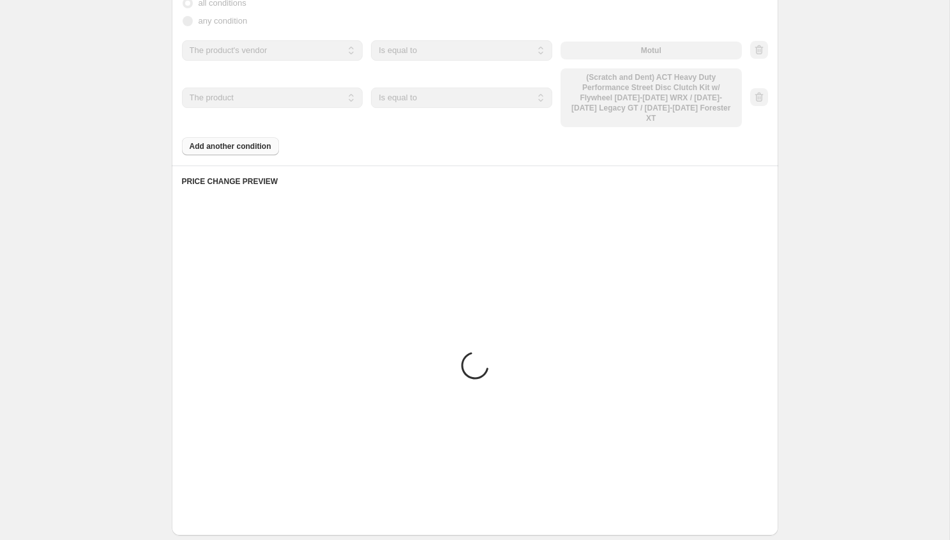
scroll to position [703, 0]
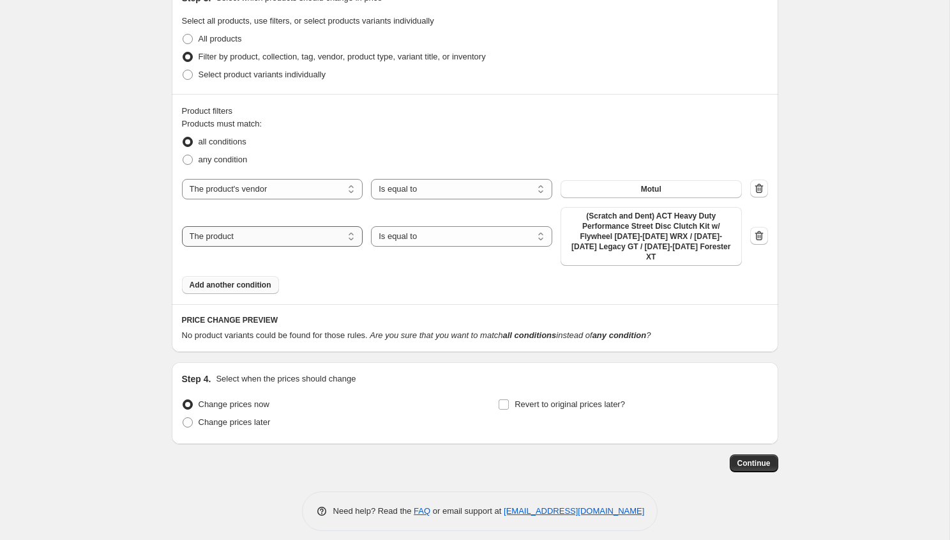
click at [268, 226] on select "The product The product's collection The product's tag The product's vendor The…" at bounding box center [272, 236] width 181 height 20
click at [477, 227] on select "Is equal to Is not equal to" at bounding box center [461, 236] width 181 height 20
click at [371, 226] on select "Is equal to Is not equal to" at bounding box center [461, 236] width 181 height 20
click at [285, 226] on select "The product The product's collection The product's tag The product's vendor The…" at bounding box center [272, 236] width 181 height 20
select select "title"
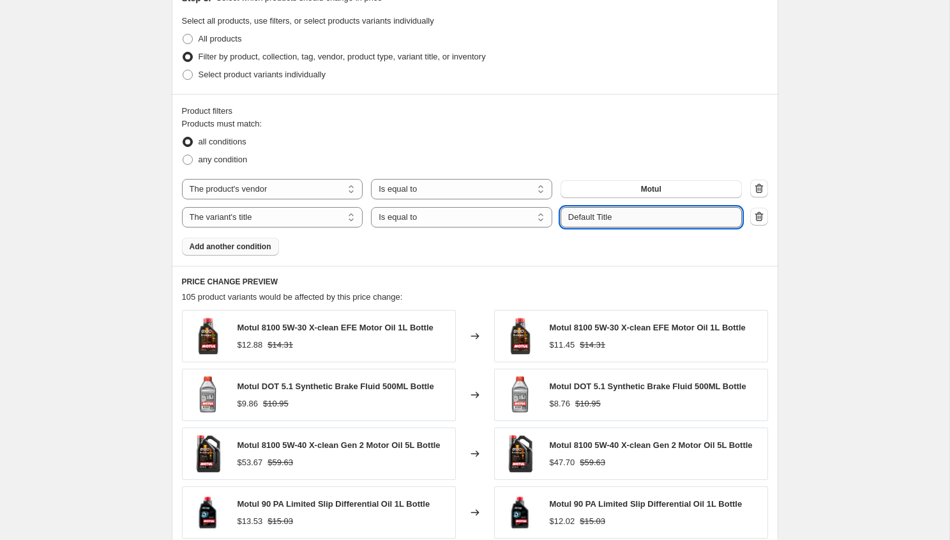
click at [617, 219] on input "Default Title" at bounding box center [651, 217] width 181 height 20
type input "9"
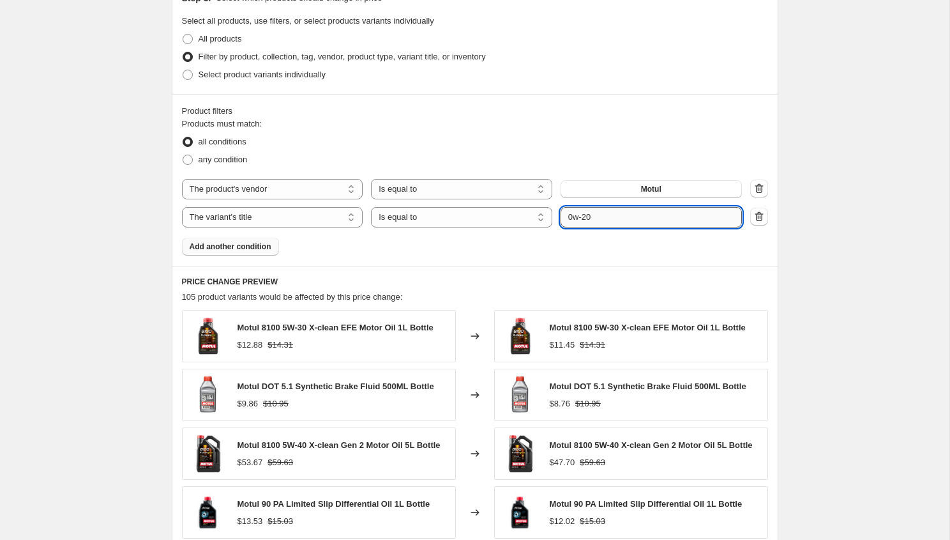
type input "0w-20"
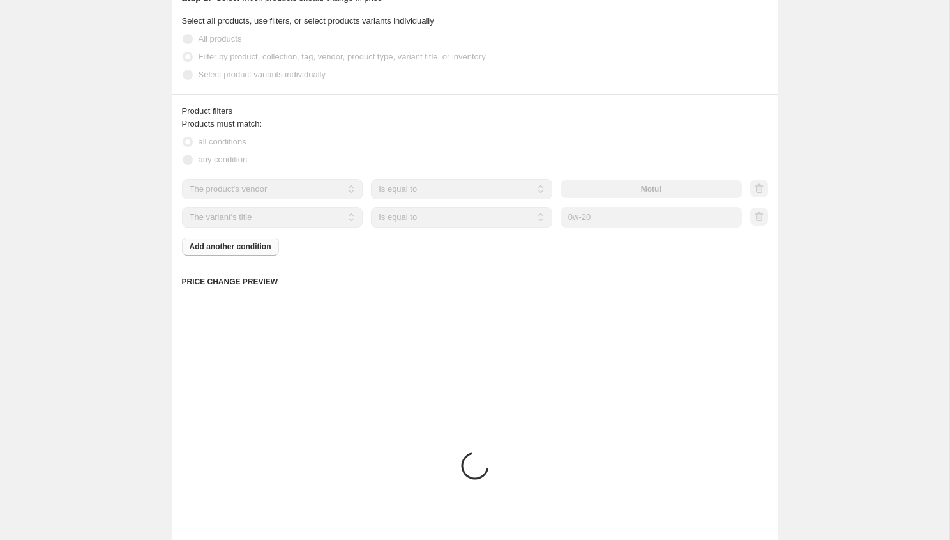
scroll to position [675, 0]
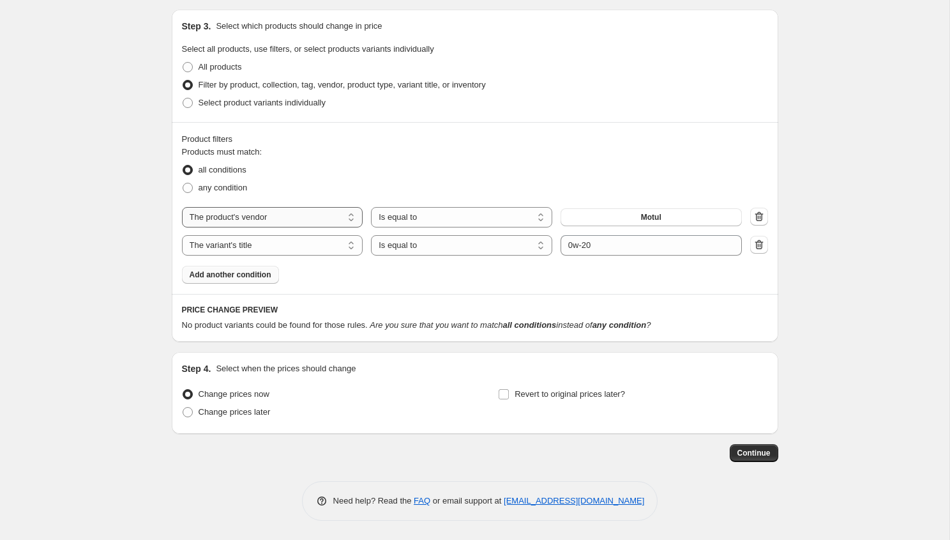
click at [231, 215] on select "The product The product's collection The product's tag The product's vendor The…" at bounding box center [272, 217] width 181 height 20
click at [283, 223] on select "The product The product's collection The product's tag The product's vendor The…" at bounding box center [272, 217] width 181 height 20
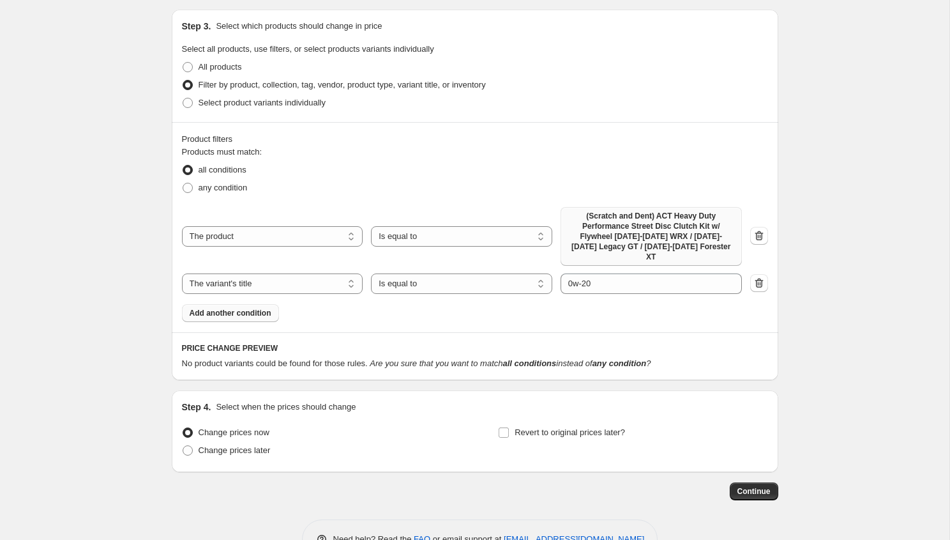
click at [682, 228] on span "(Scratch and Dent) ACT Heavy Duty Performance Street Disc Clutch Kit w/ Flywhee…" at bounding box center [651, 236] width 166 height 51
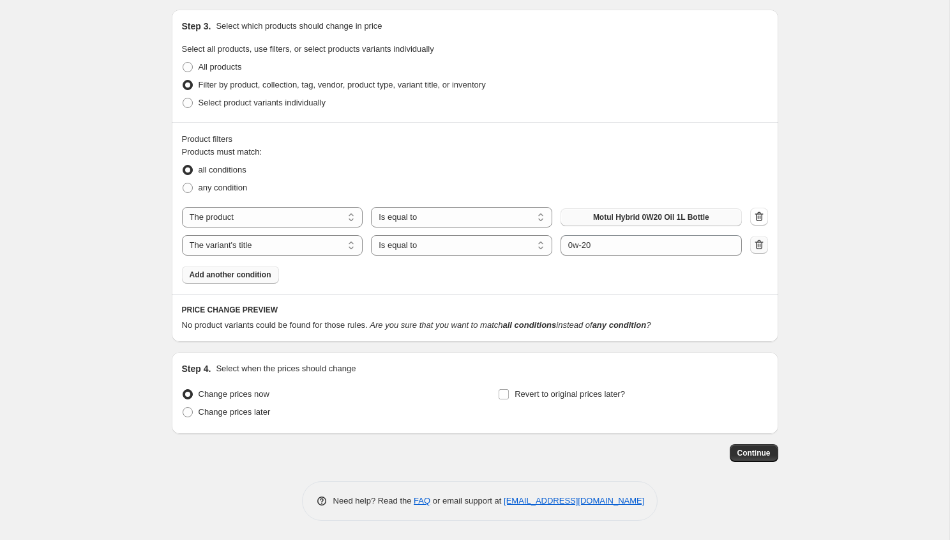
click at [757, 252] on button "button" at bounding box center [759, 245] width 18 height 18
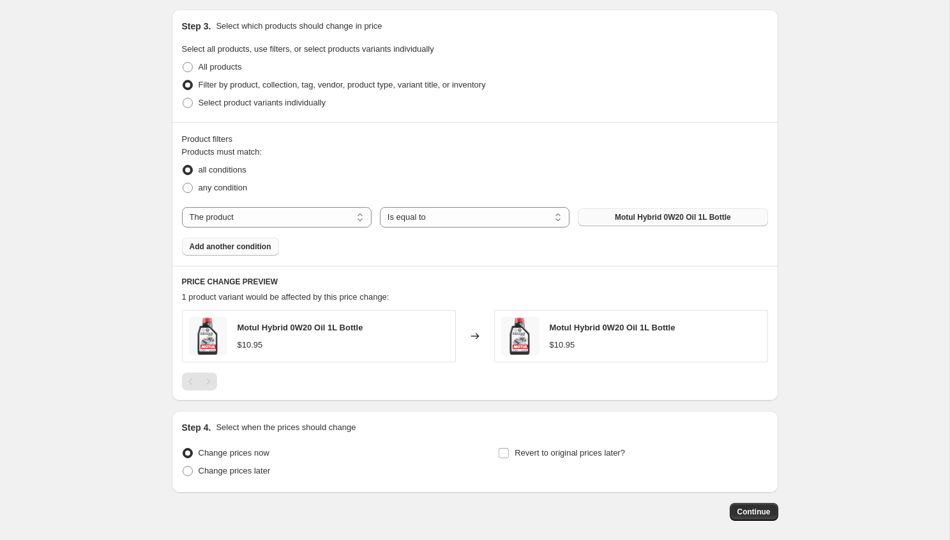
scroll to position [657, 0]
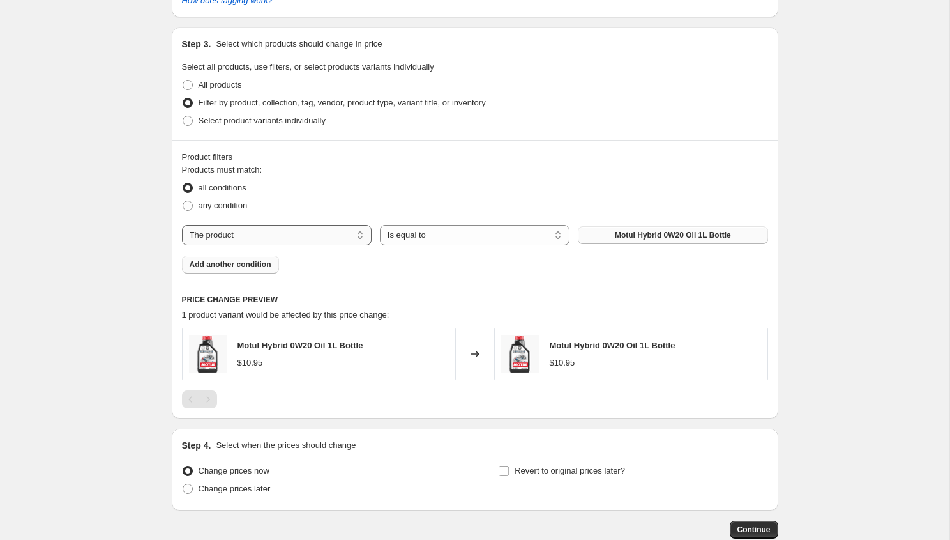
click at [342, 241] on select "The product The product's collection The product's tag The product's vendor The…" at bounding box center [277, 235] width 190 height 20
select select "vendor"
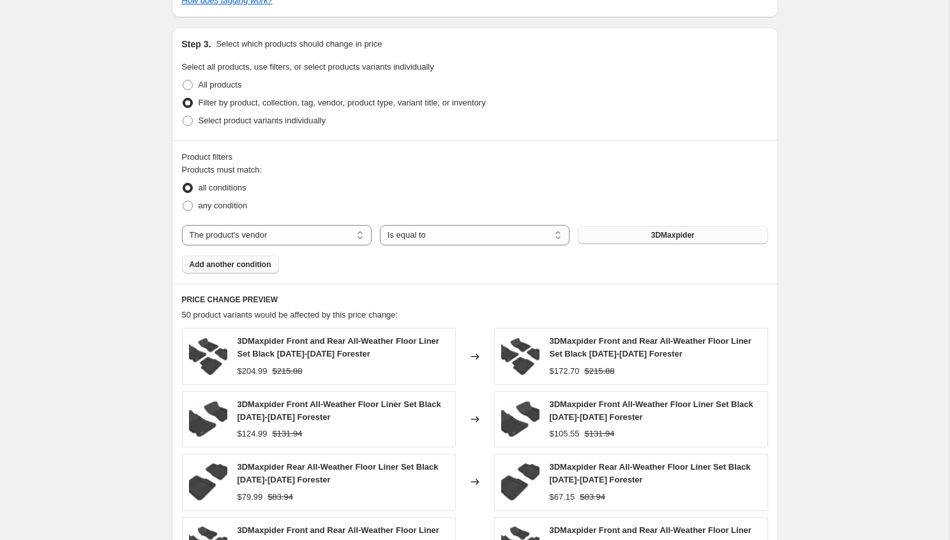
click at [652, 236] on span "3DMaxpider" at bounding box center [672, 235] width 43 height 10
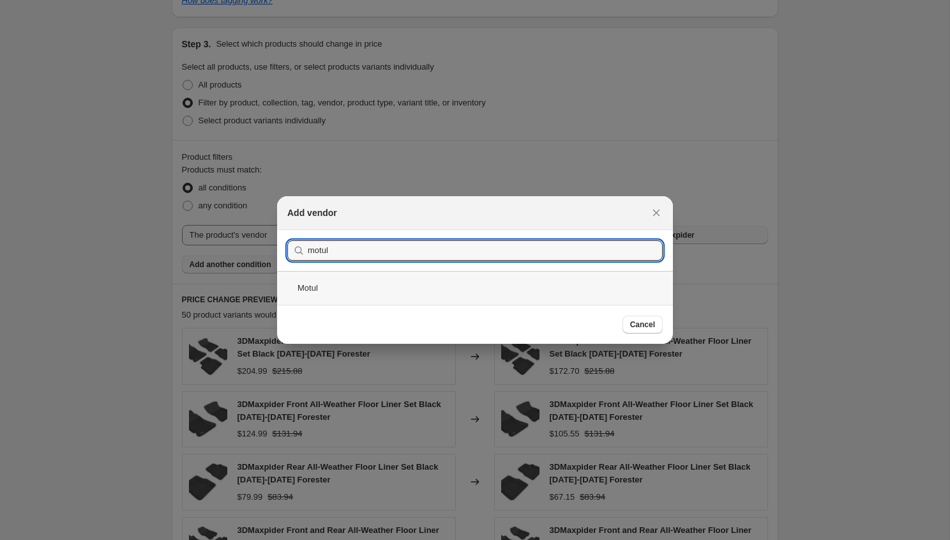
type input "motul"
click at [366, 279] on div "Motul" at bounding box center [475, 288] width 396 height 34
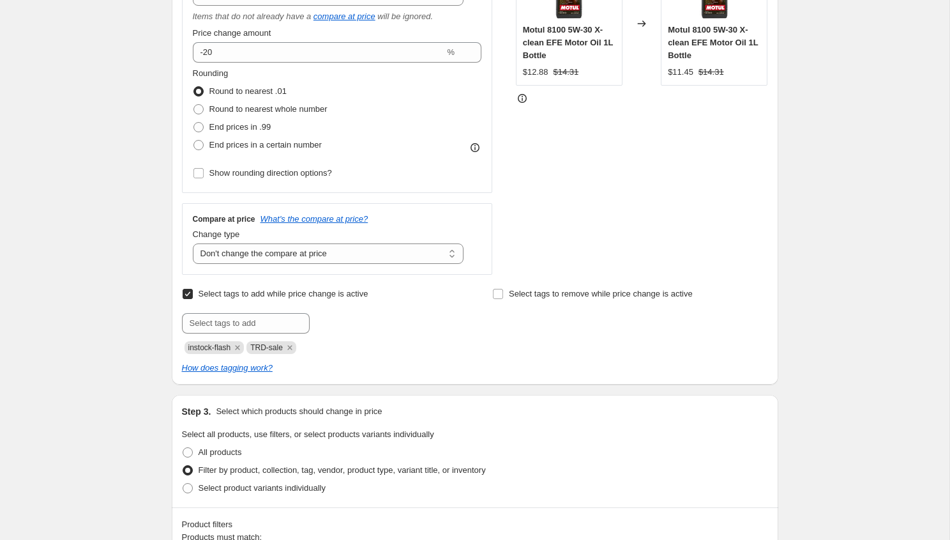
scroll to position [116, 0]
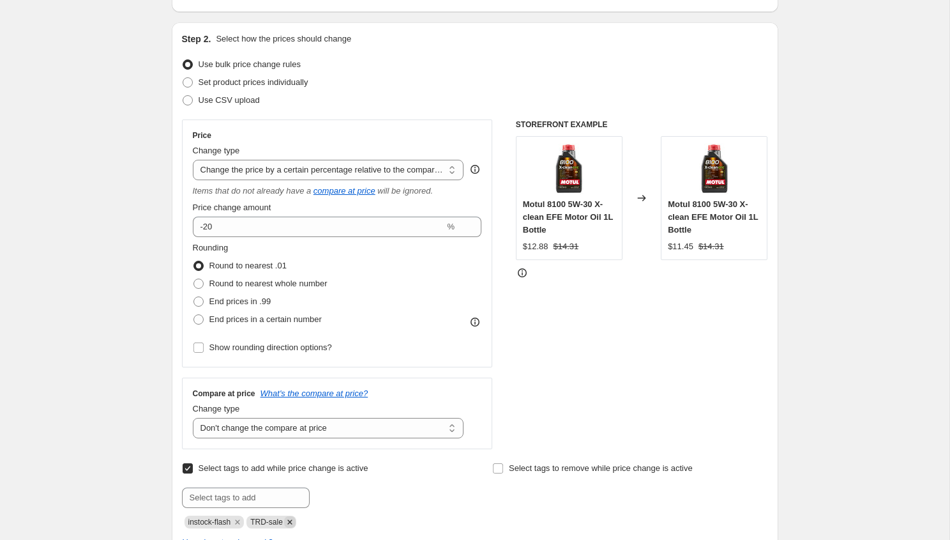
click at [296, 522] on icon "Remove TRD-sale" at bounding box center [289, 521] width 11 height 11
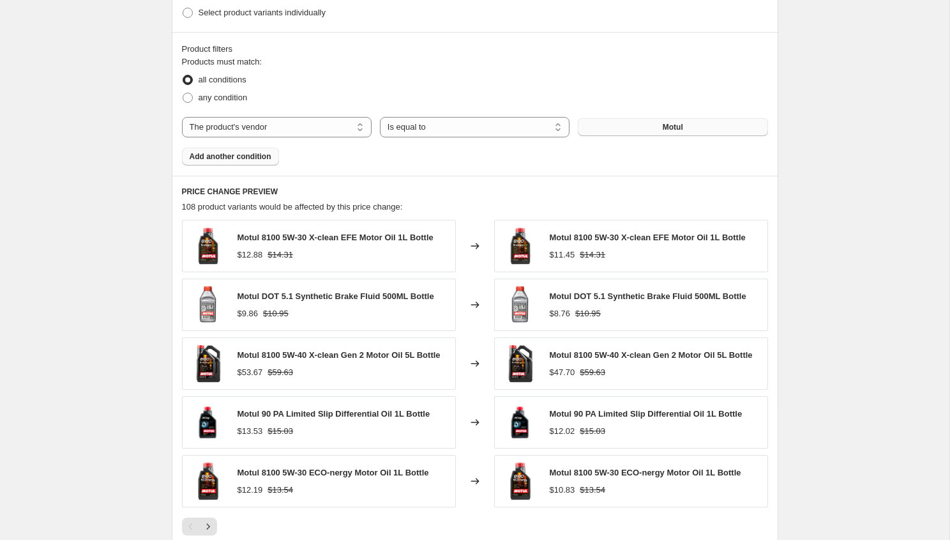
scroll to position [973, 0]
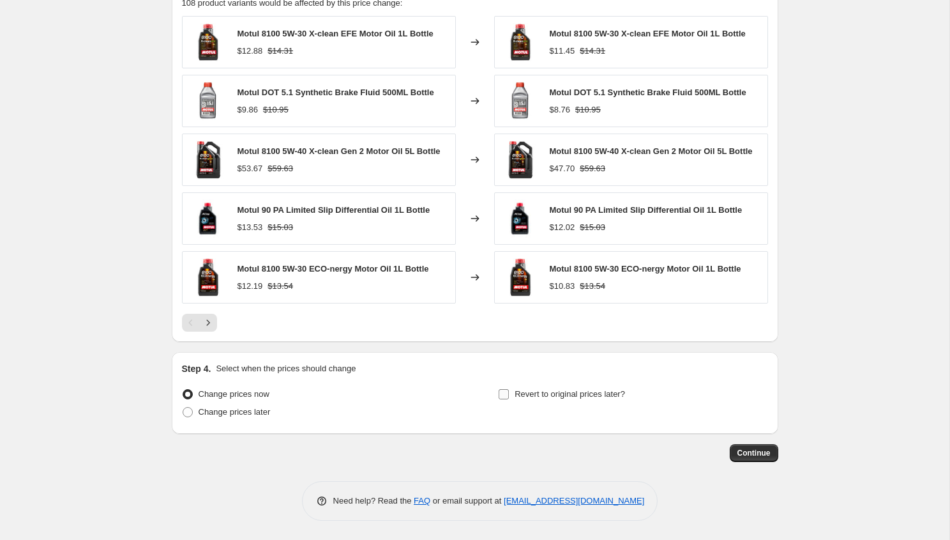
click at [528, 394] on span "Revert to original prices later?" at bounding box center [570, 394] width 110 height 10
click at [509, 394] on input "Revert to original prices later?" at bounding box center [504, 394] width 10 height 10
checkbox input "true"
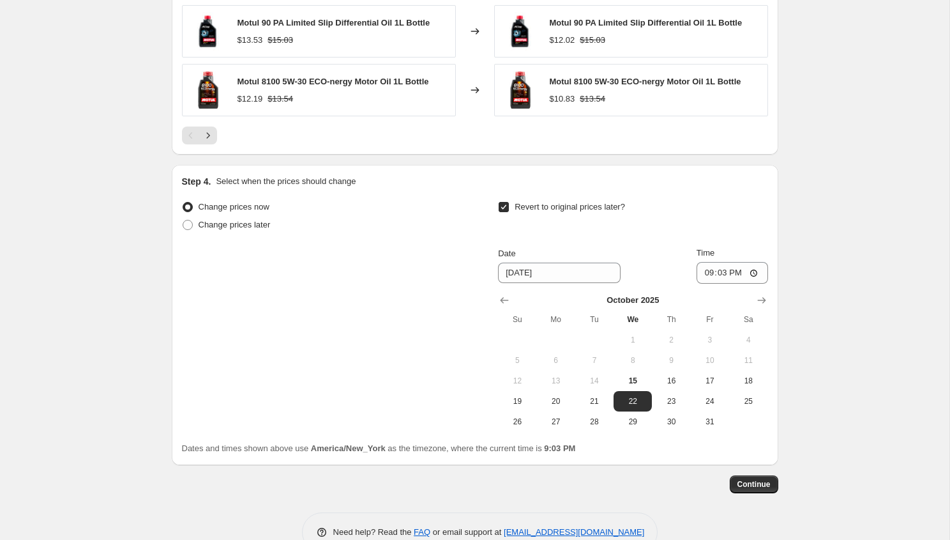
scroll to position [1191, 0]
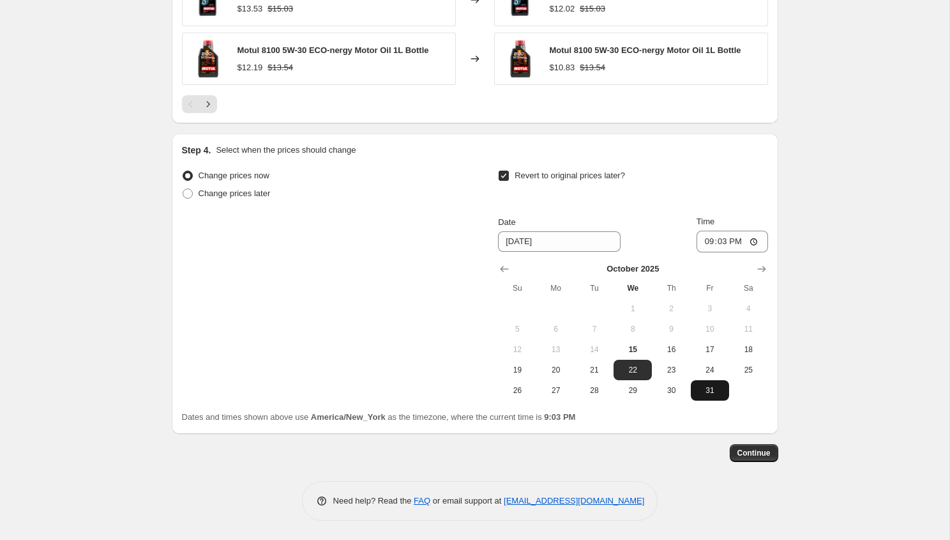
click at [711, 391] on span "31" at bounding box center [710, 390] width 28 height 10
type input "[DATE]"
click at [707, 244] on input "21:03" at bounding box center [733, 241] width 72 height 22
type input "23:55"
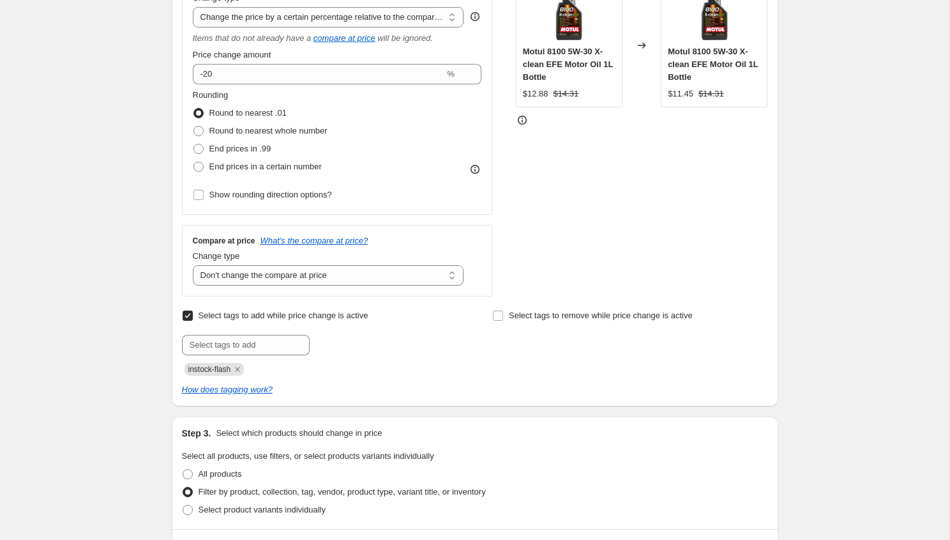
scroll to position [258, 0]
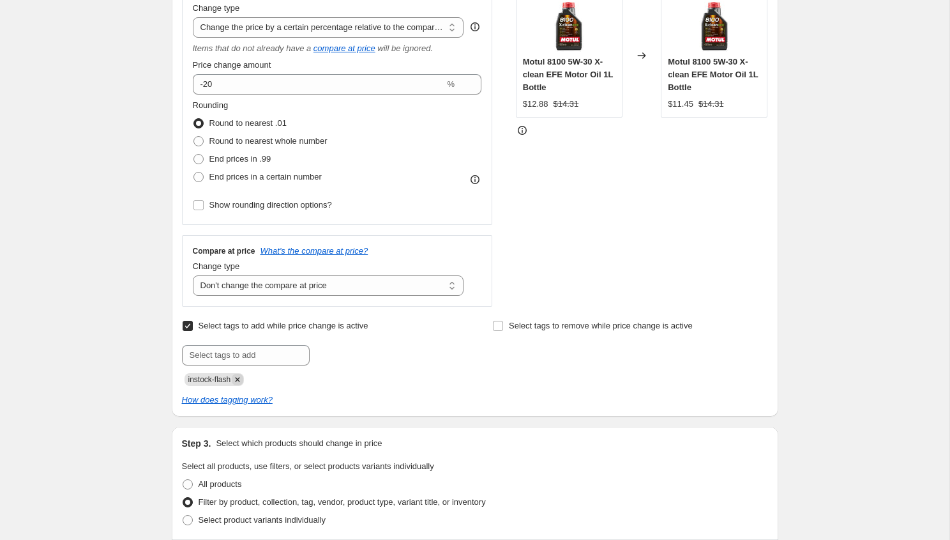
click at [240, 379] on icon "Remove instock-flash" at bounding box center [238, 379] width 4 height 4
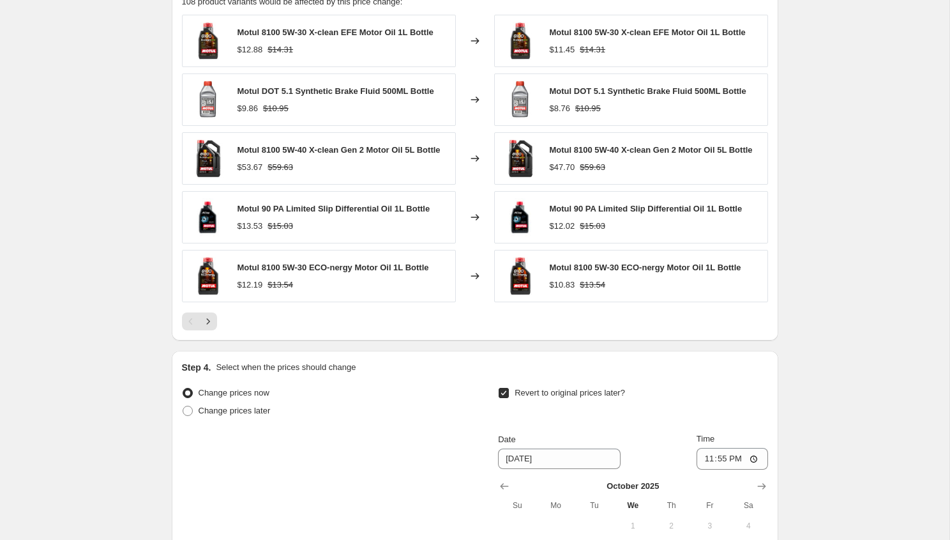
scroll to position [1171, 0]
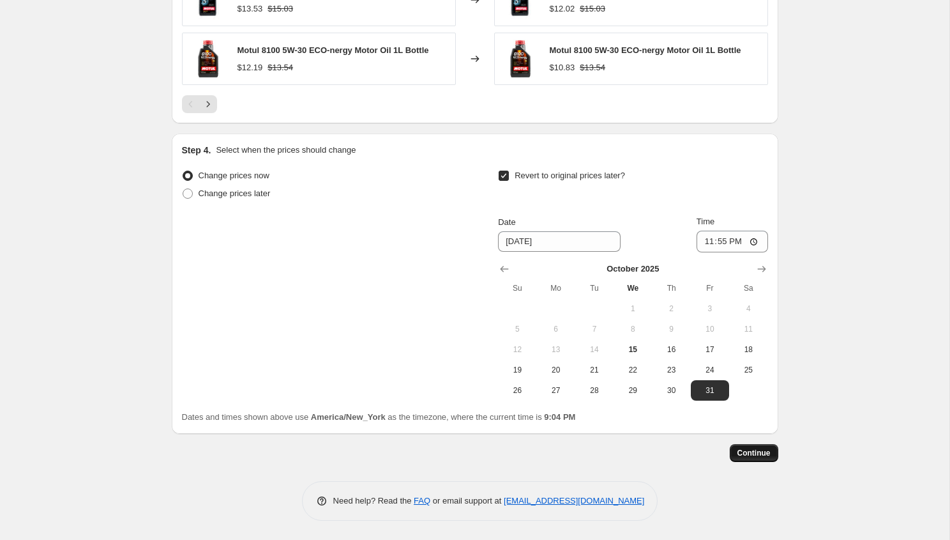
click at [766, 451] on span "Continue" at bounding box center [753, 453] width 33 height 10
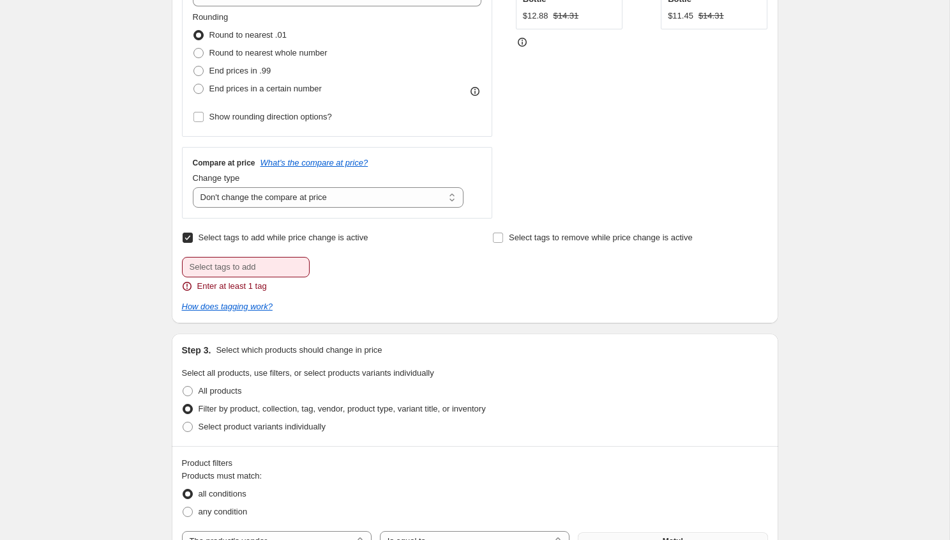
scroll to position [313, 0]
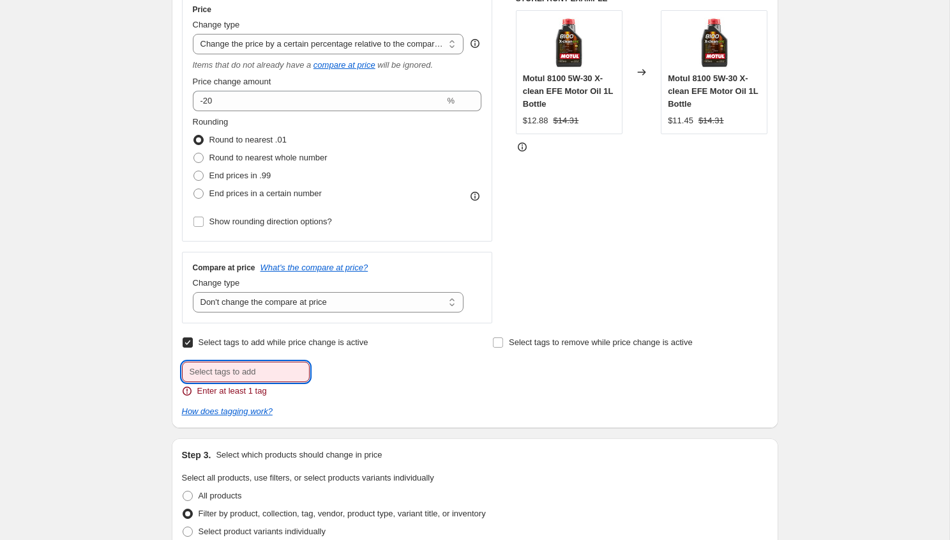
click at [217, 375] on input "text" at bounding box center [246, 371] width 128 height 20
click at [257, 365] on input "text" at bounding box center [246, 371] width 128 height 20
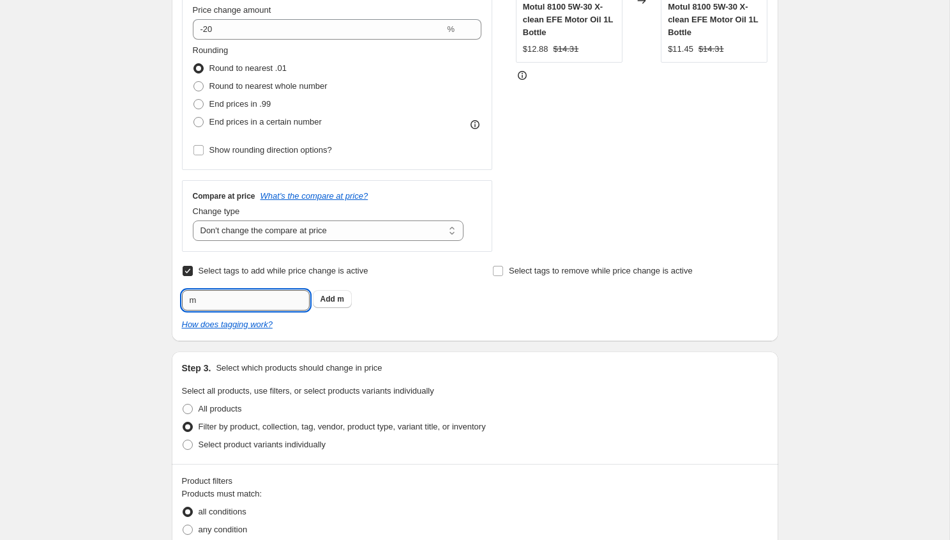
scroll to position [241, 0]
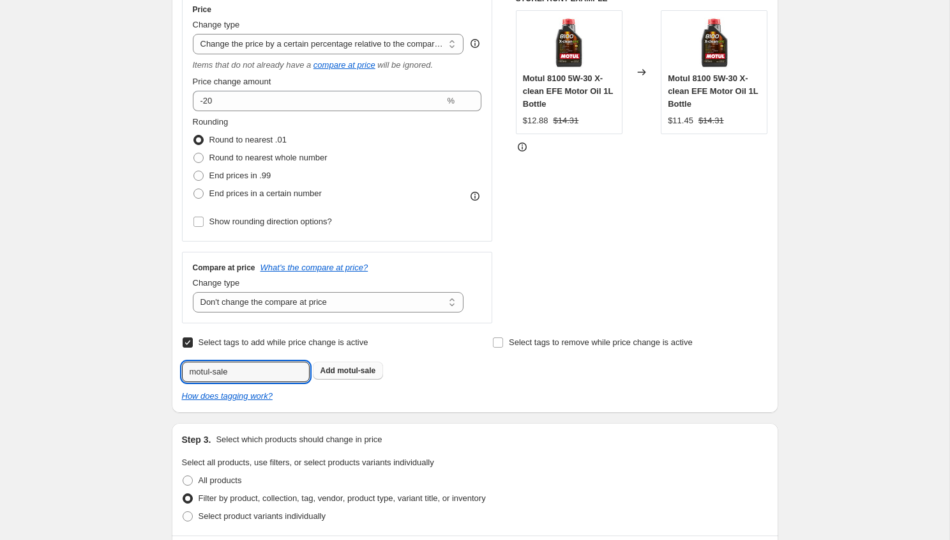
type input "motul-sale"
click at [351, 368] on span "motul-sale" at bounding box center [356, 370] width 38 height 9
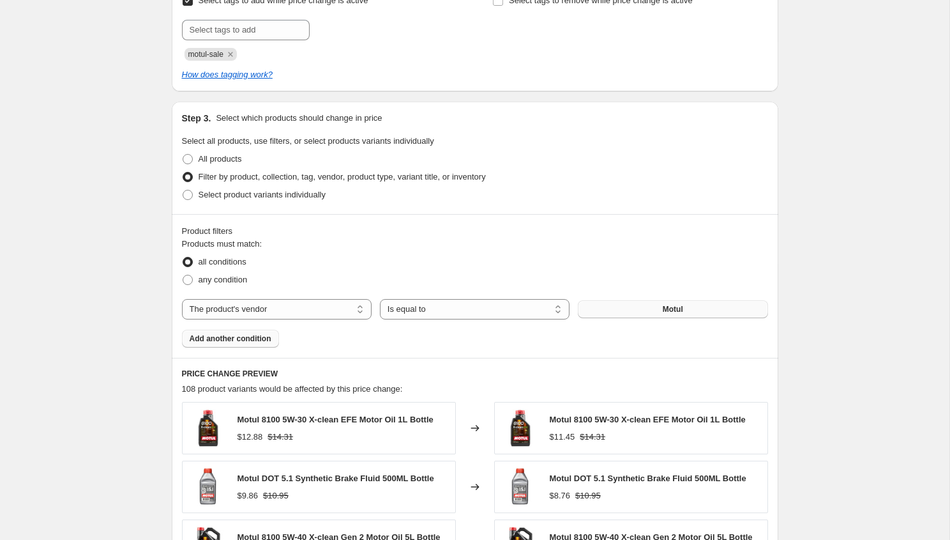
scroll to position [1191, 0]
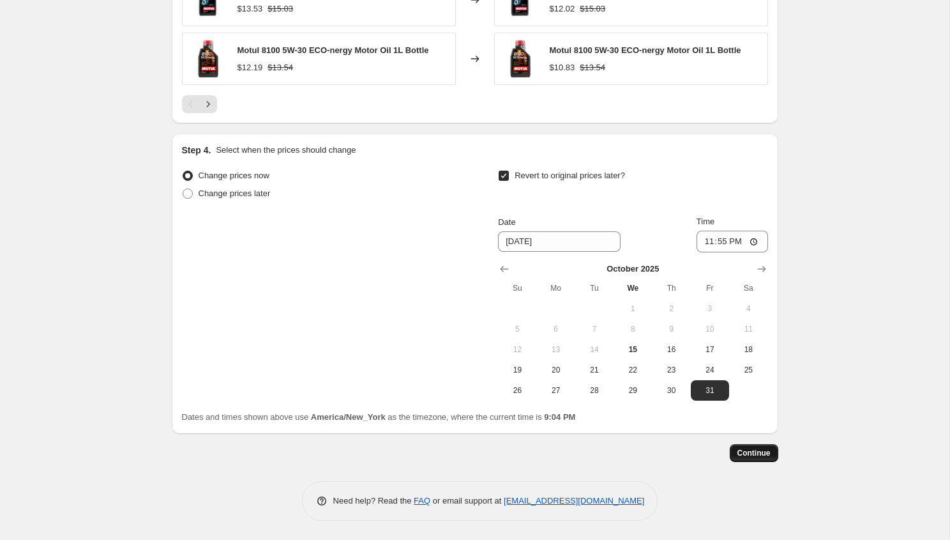
click at [770, 456] on span "Continue" at bounding box center [753, 453] width 33 height 10
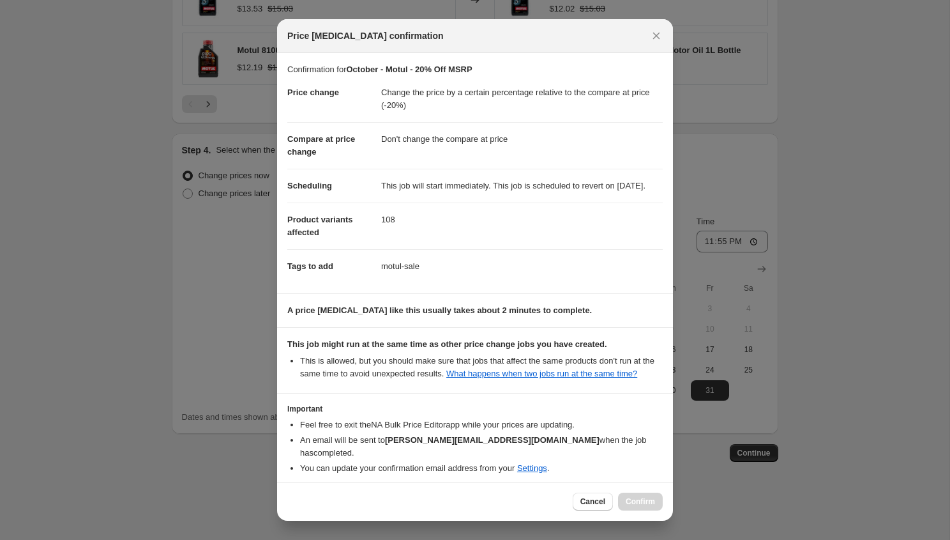
scroll to position [70, 0]
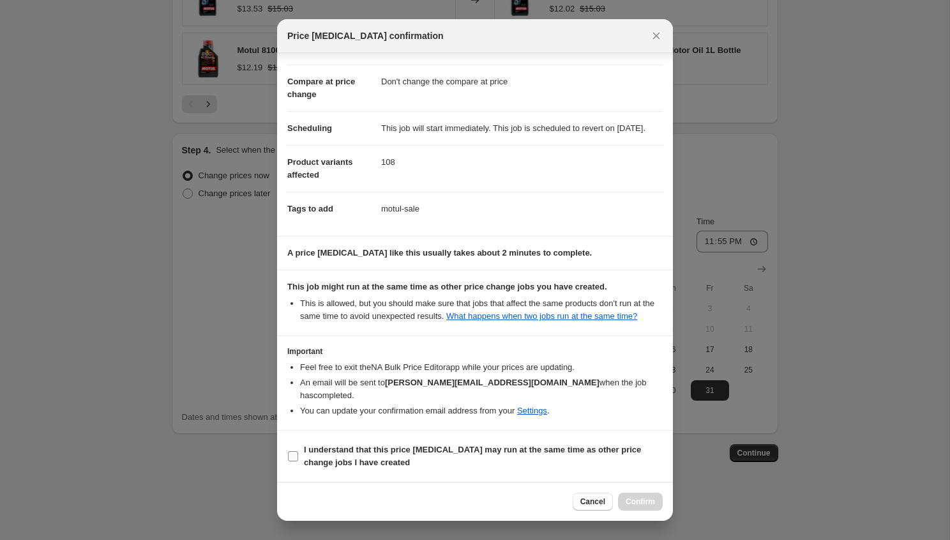
click at [331, 452] on b "I understand that this price [MEDICAL_DATA] may run at the same time as other p…" at bounding box center [472, 455] width 337 height 22
click at [298, 452] on input "I understand that this price [MEDICAL_DATA] may run at the same time as other p…" at bounding box center [293, 456] width 10 height 10
checkbox input "true"
click at [631, 492] on button "Confirm" at bounding box center [640, 501] width 45 height 18
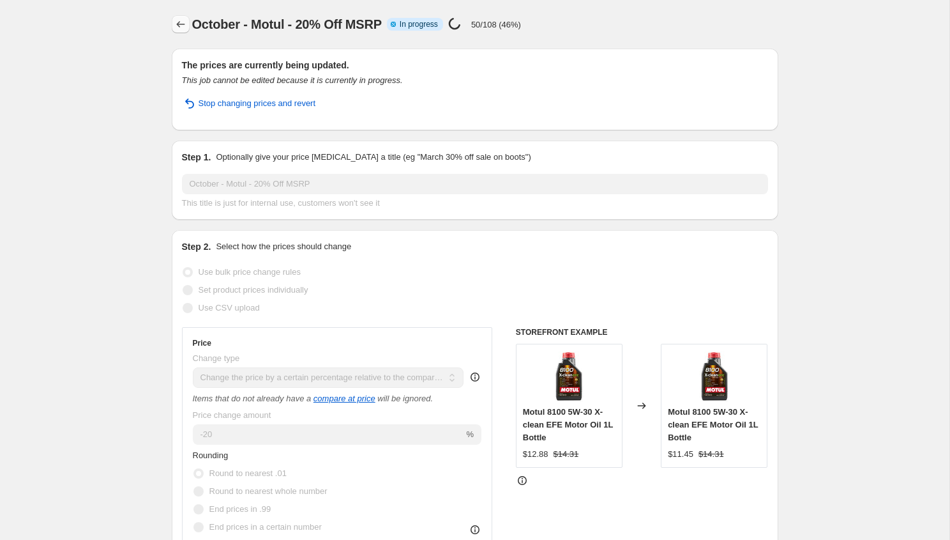
click at [178, 27] on icon "Price change jobs" at bounding box center [180, 24] width 13 height 13
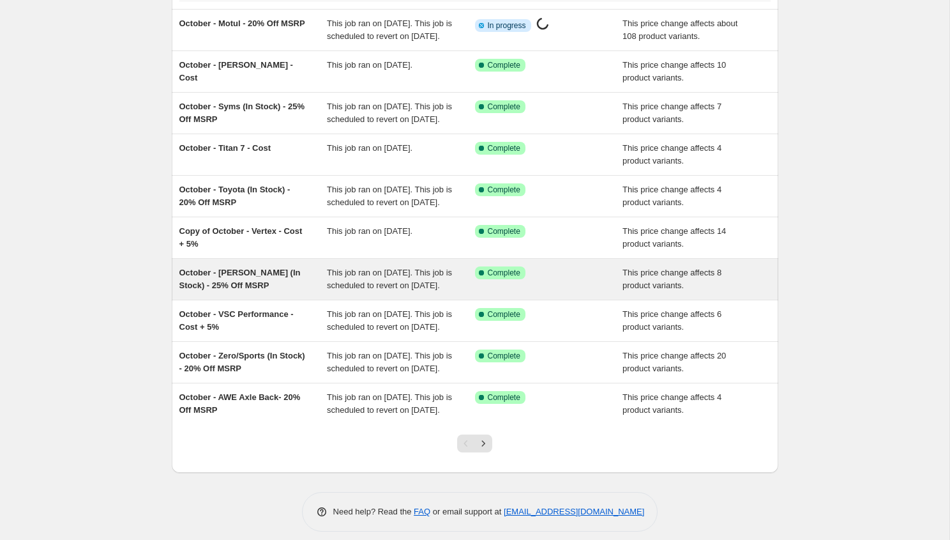
scroll to position [153, 0]
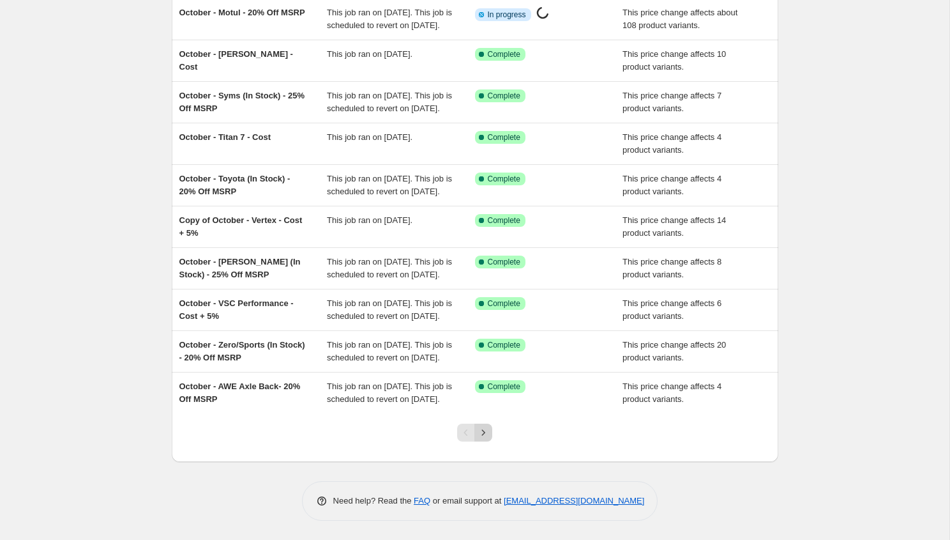
click at [483, 439] on icon "Next" at bounding box center [483, 432] width 13 height 13
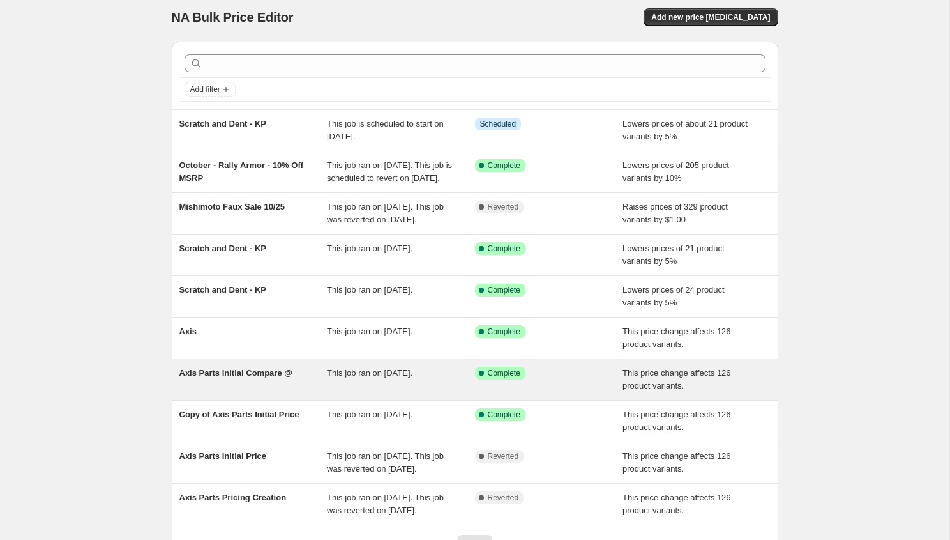
scroll to position [0, 0]
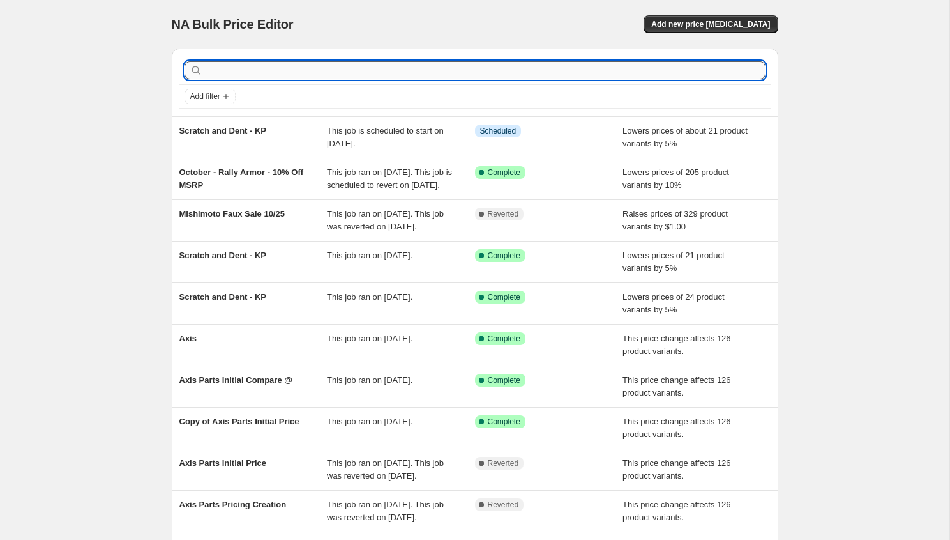
click at [351, 78] on input "text" at bounding box center [485, 70] width 561 height 18
type input "mele"
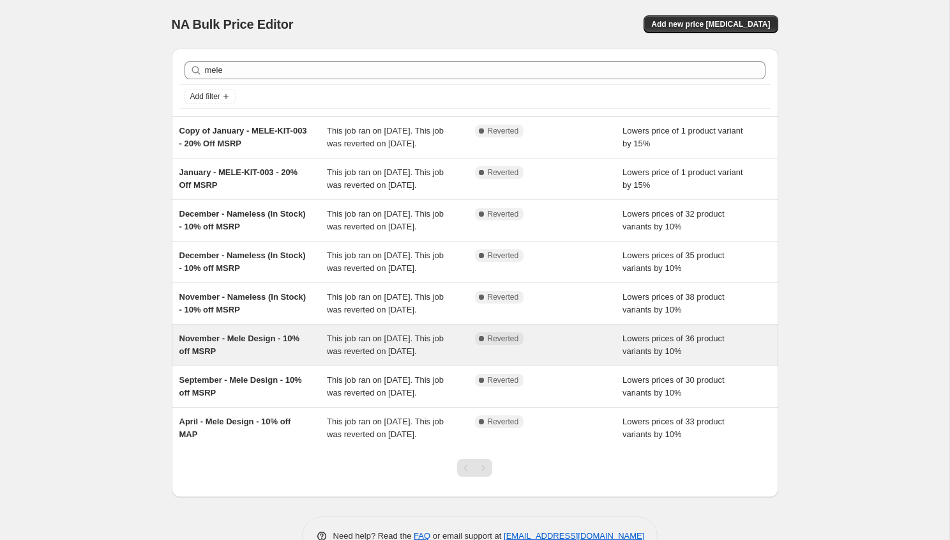
click at [283, 358] on div "November - Mele Design - 10% off MSRP" at bounding box center [253, 345] width 148 height 26
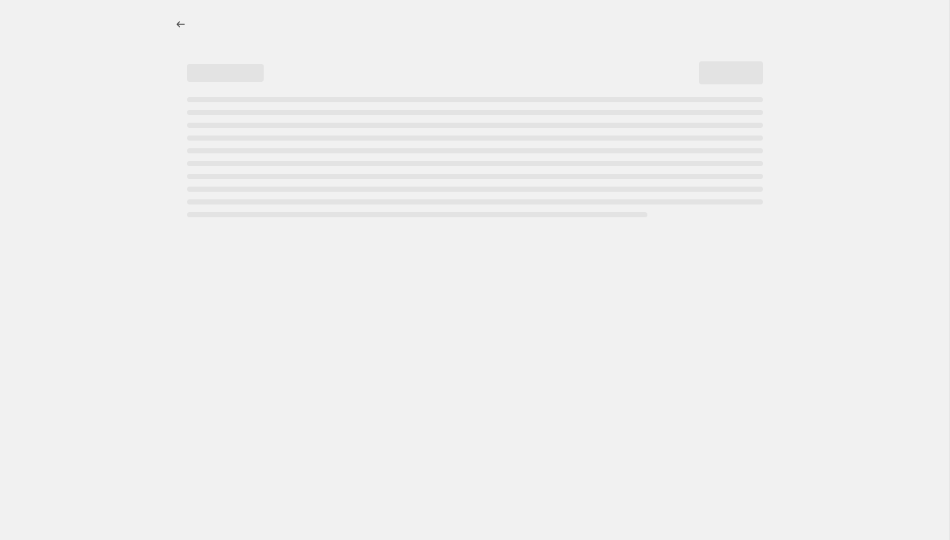
select select "percentage"
select select "vendor"
select select "tag"
select select "not_equal"
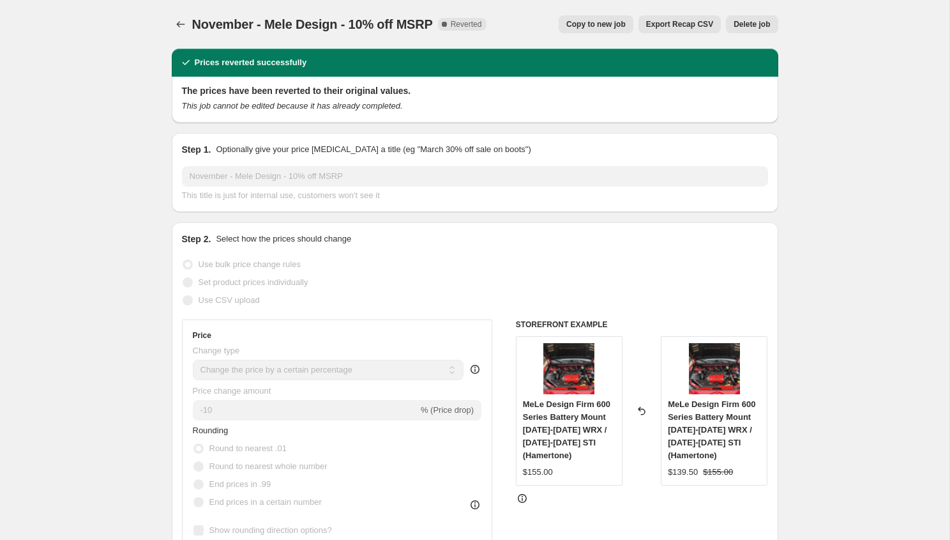
click at [580, 22] on span "Copy to new job" at bounding box center [595, 24] width 59 height 10
select select "percentage"
select select "vendor"
select select "tag"
select select "not_equal"
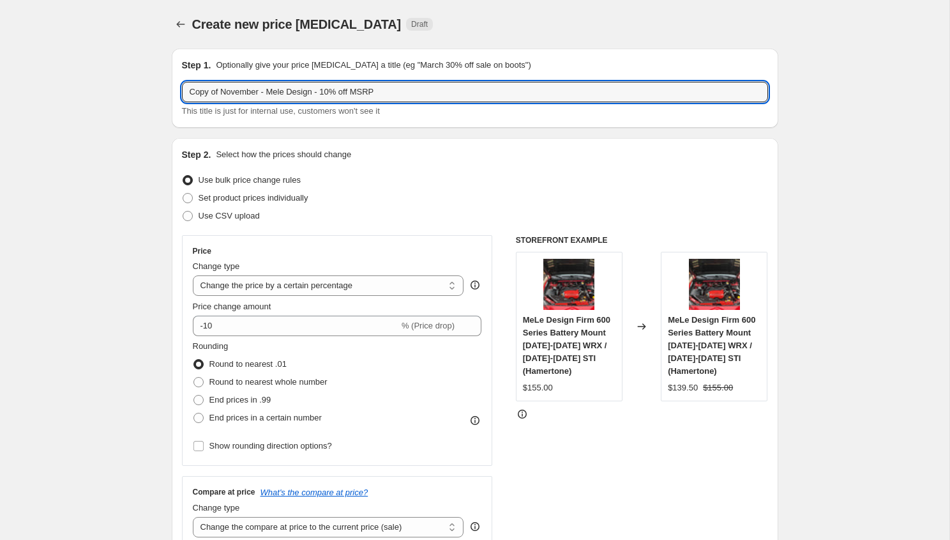
drag, startPoint x: 262, startPoint y: 89, endPoint x: 76, endPoint y: 54, distance: 189.1
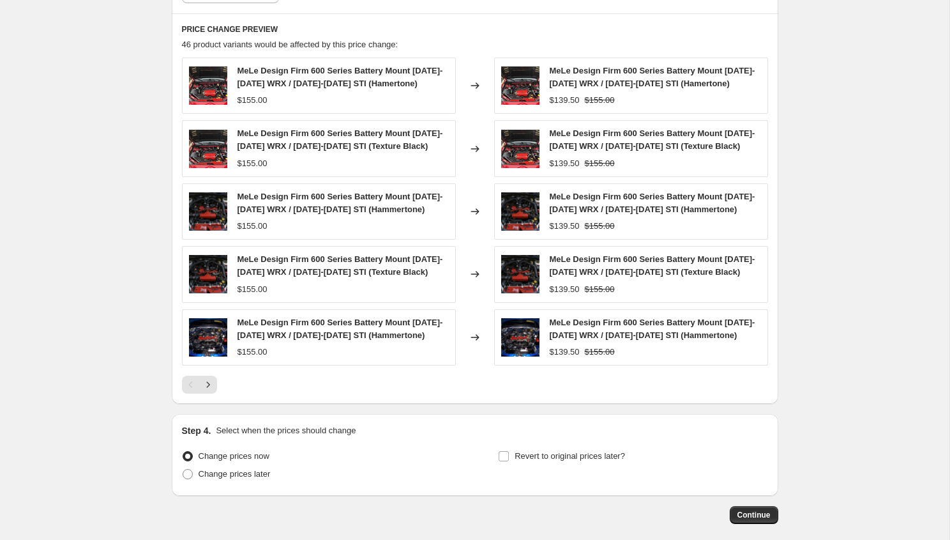
scroll to position [929, 0]
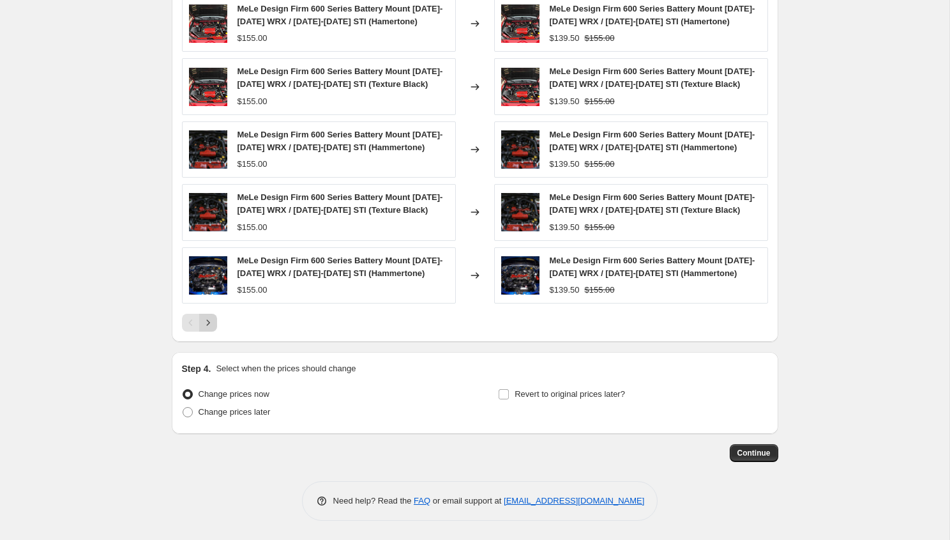
type input "October - Mele Design - 10% off MSRP"
click at [212, 322] on icon "Next" at bounding box center [208, 322] width 13 height 13
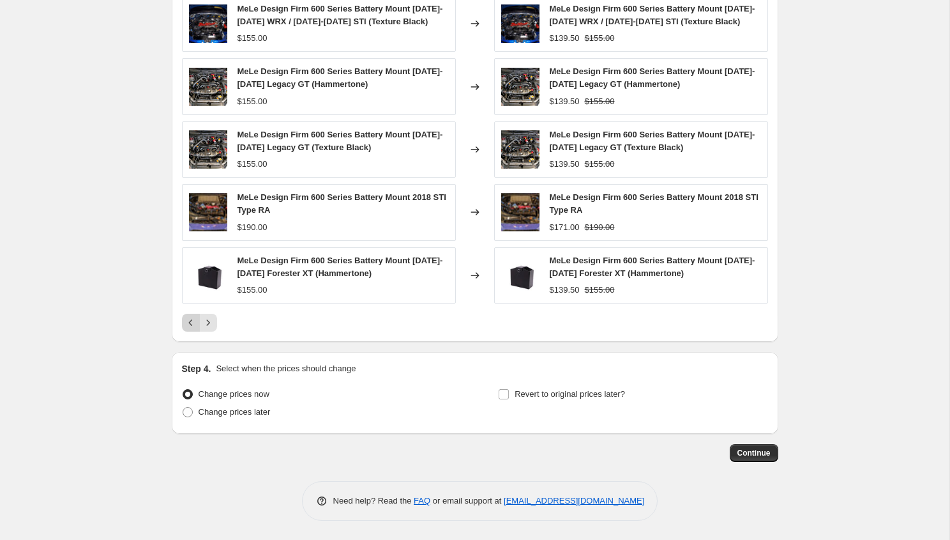
click at [185, 321] on icon "Previous" at bounding box center [191, 322] width 13 height 13
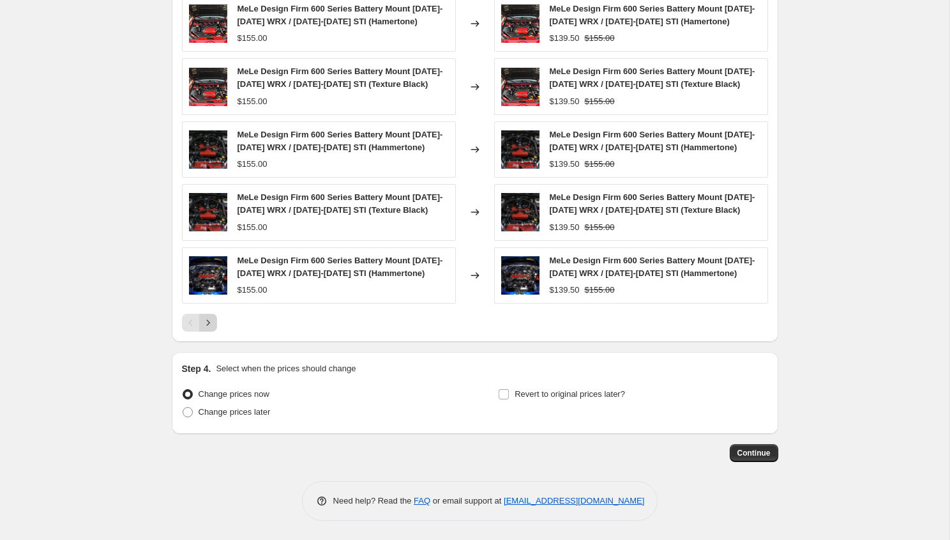
click at [208, 319] on icon "Next" at bounding box center [208, 322] width 13 height 13
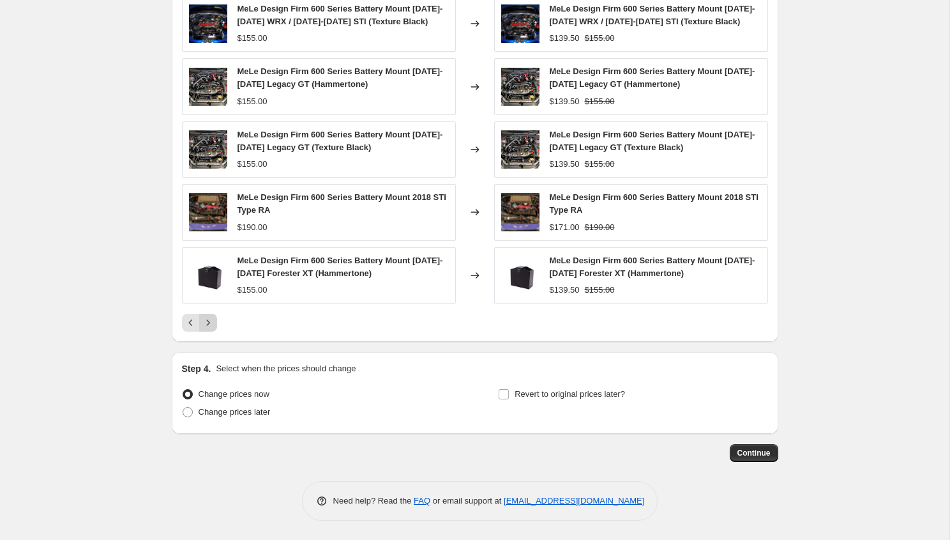
click at [208, 319] on icon "Next" at bounding box center [208, 322] width 13 height 13
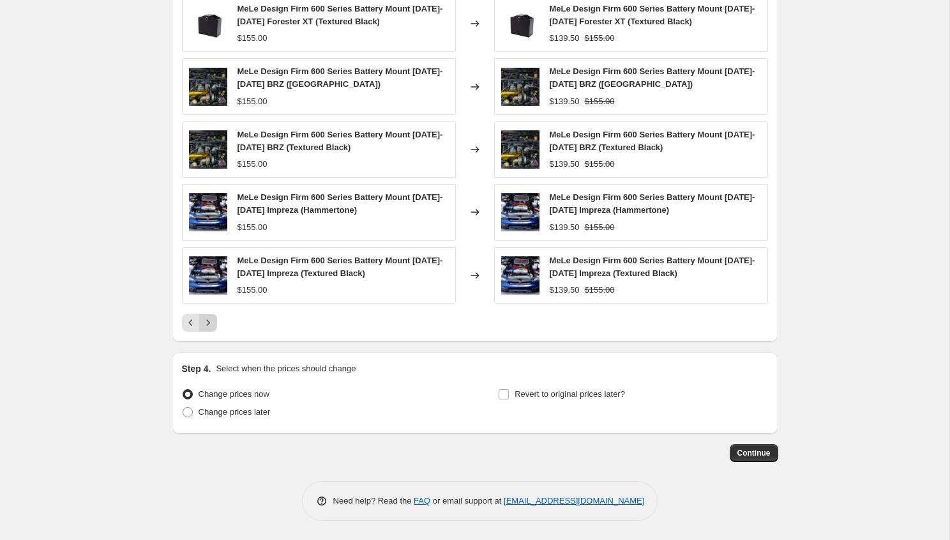
click at [208, 320] on icon "Next" at bounding box center [208, 322] width 13 height 13
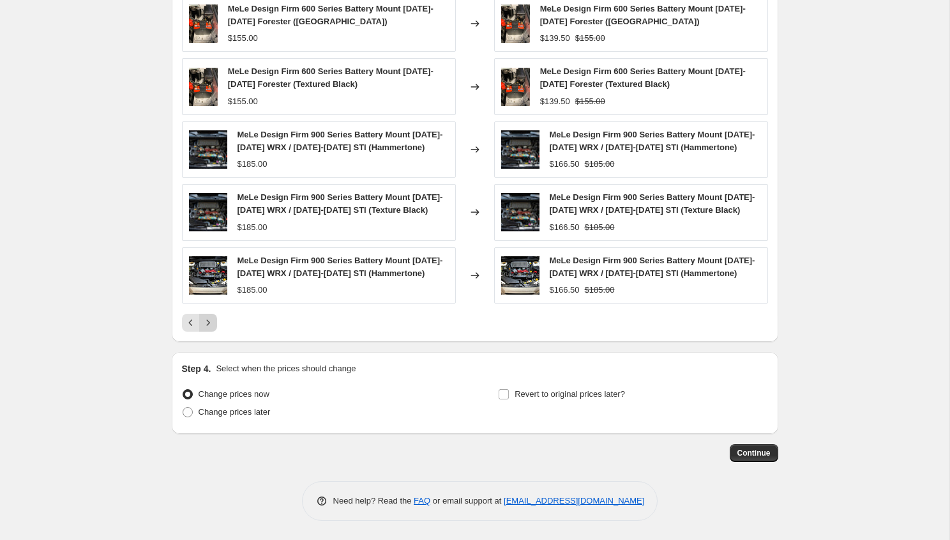
click at [208, 320] on icon "Next" at bounding box center [208, 322] width 13 height 13
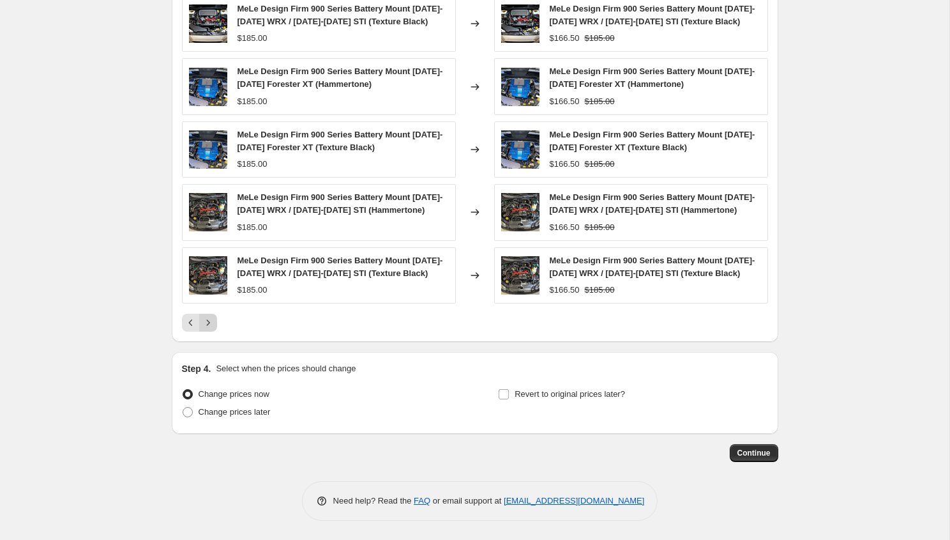
click at [208, 320] on icon "Next" at bounding box center [208, 322] width 13 height 13
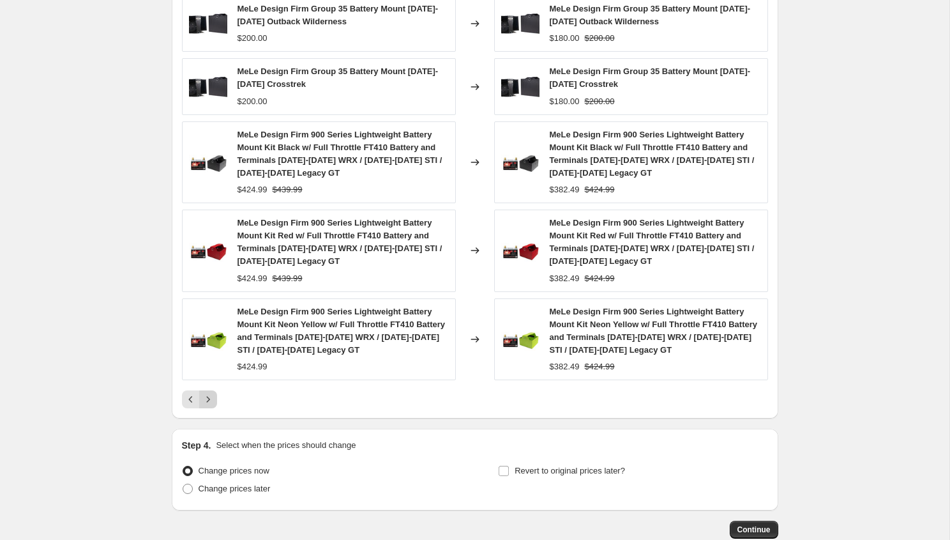
click at [207, 397] on icon "Next" at bounding box center [208, 399] width 13 height 13
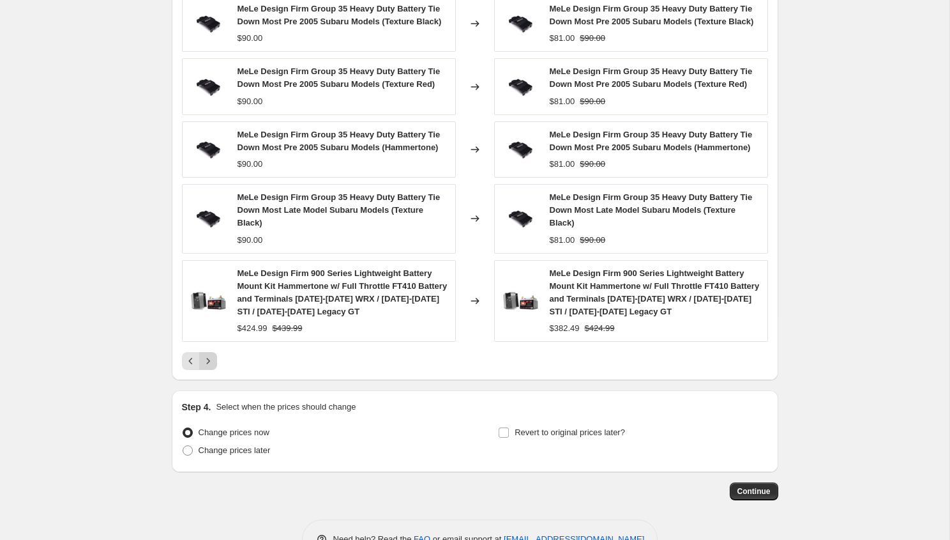
click at [209, 367] on icon "Next" at bounding box center [208, 360] width 13 height 13
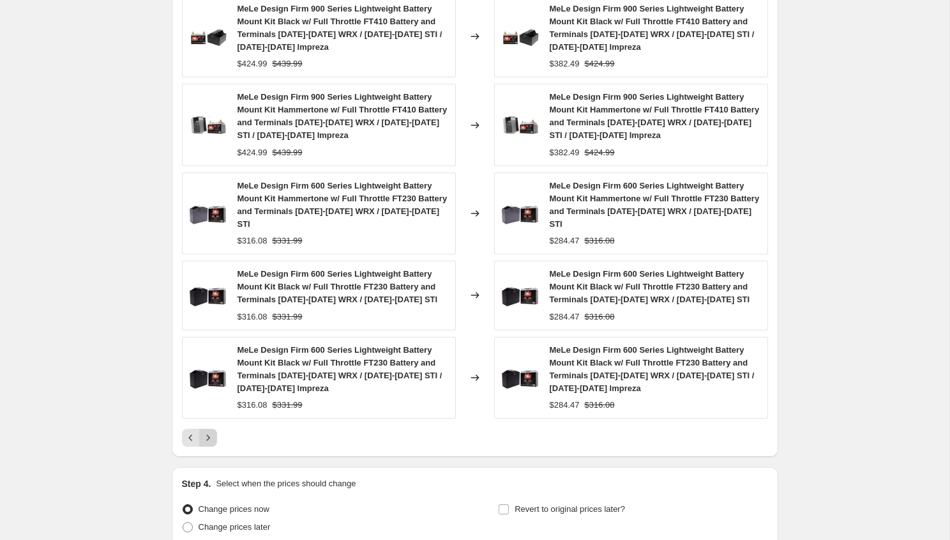
click at [212, 442] on icon "Next" at bounding box center [208, 437] width 13 height 13
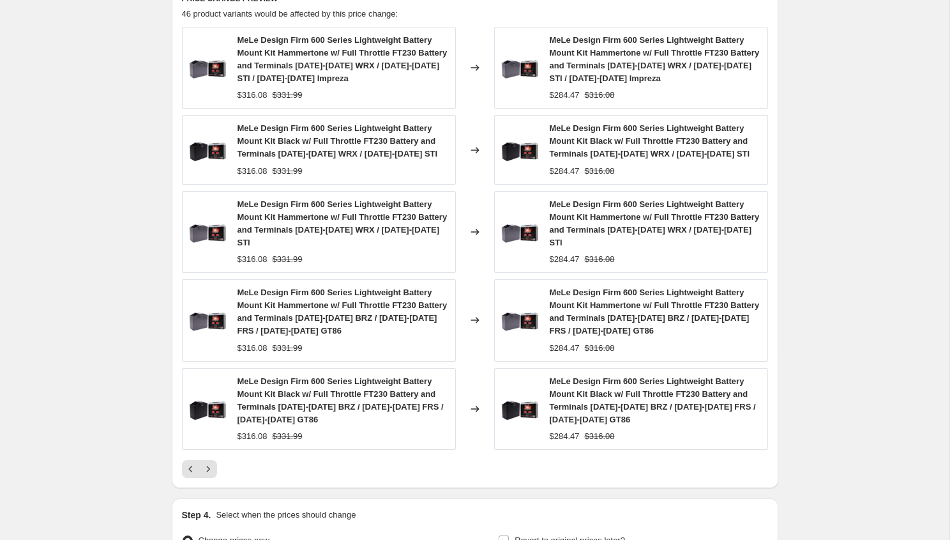
scroll to position [890, 0]
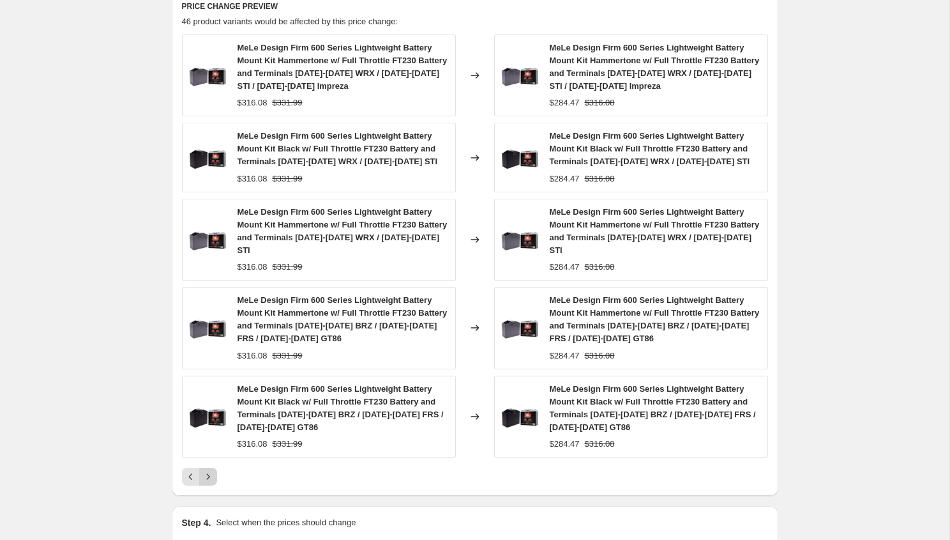
click at [208, 481] on icon "Next" at bounding box center [208, 476] width 13 height 13
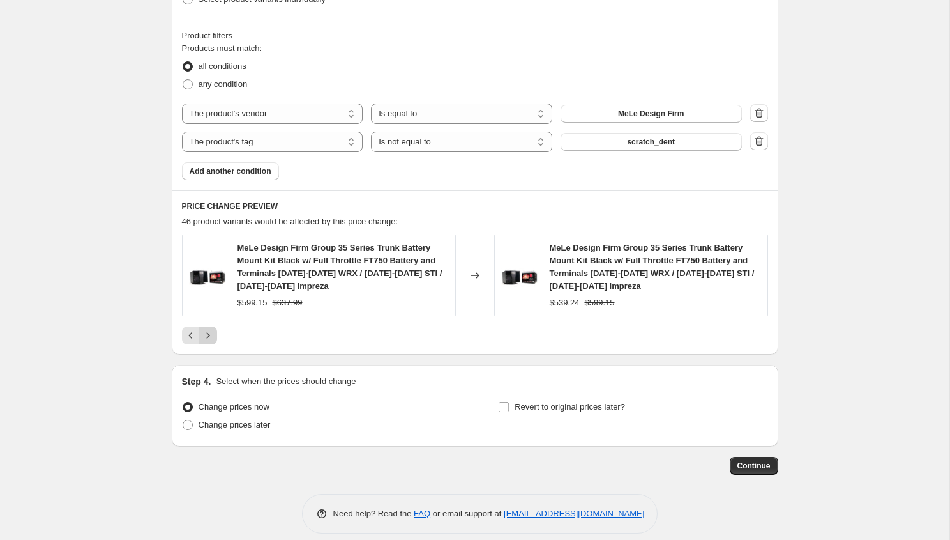
scroll to position [703, 0]
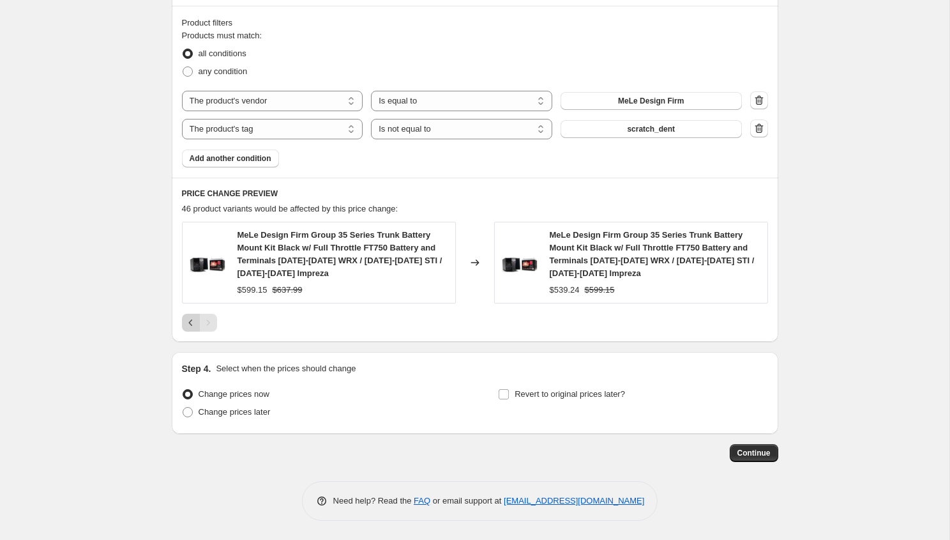
click at [186, 320] on icon "Previous" at bounding box center [191, 322] width 13 height 13
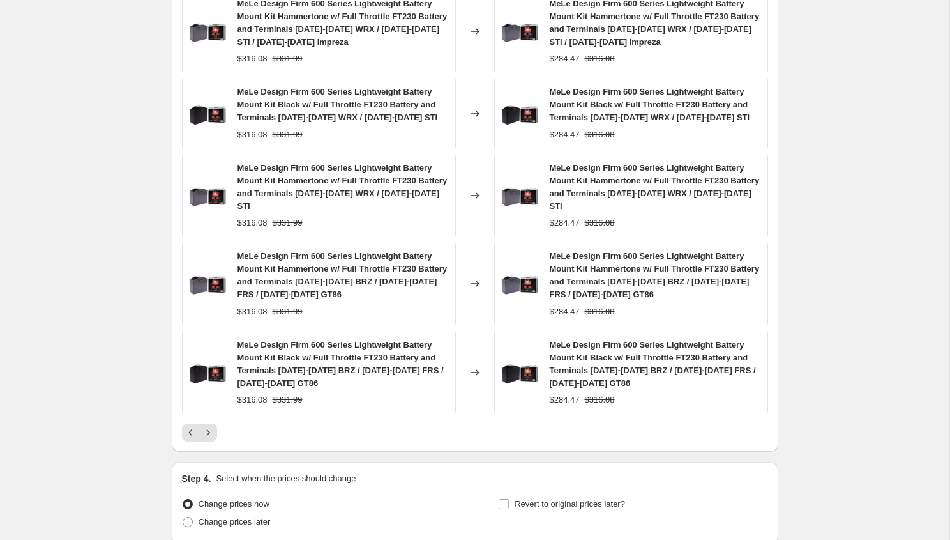
scroll to position [1027, 0]
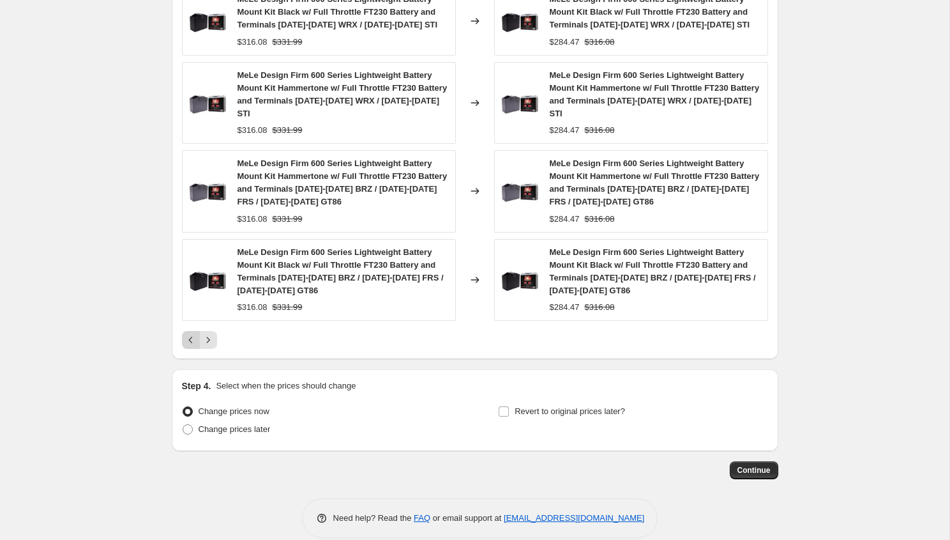
click at [192, 340] on icon "Previous" at bounding box center [191, 339] width 13 height 13
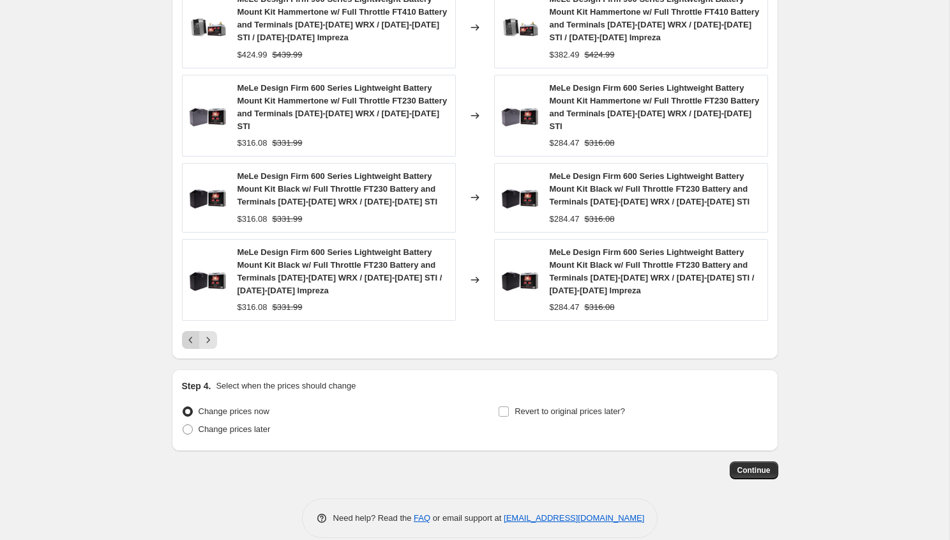
scroll to position [0, 0]
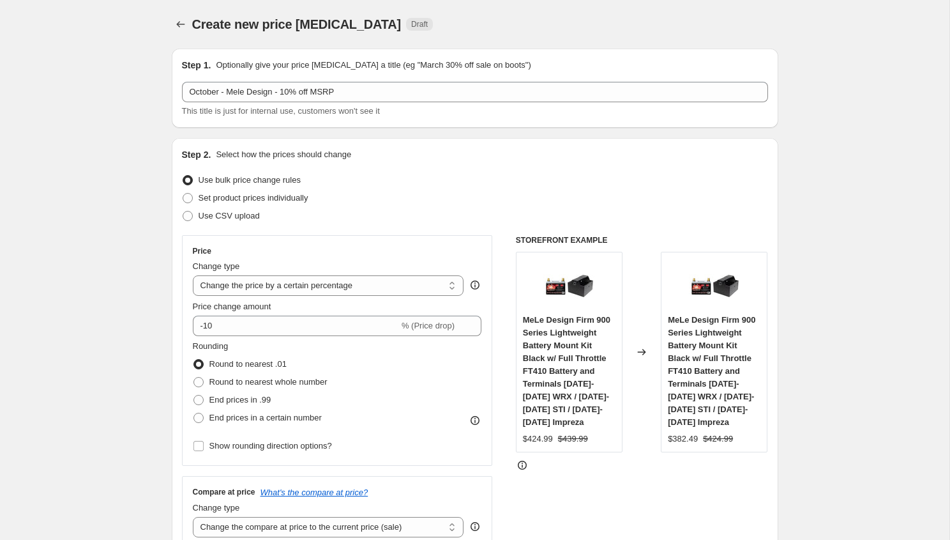
select select "percentage"
select select "vendor"
select select "tag"
select select "not_equal"
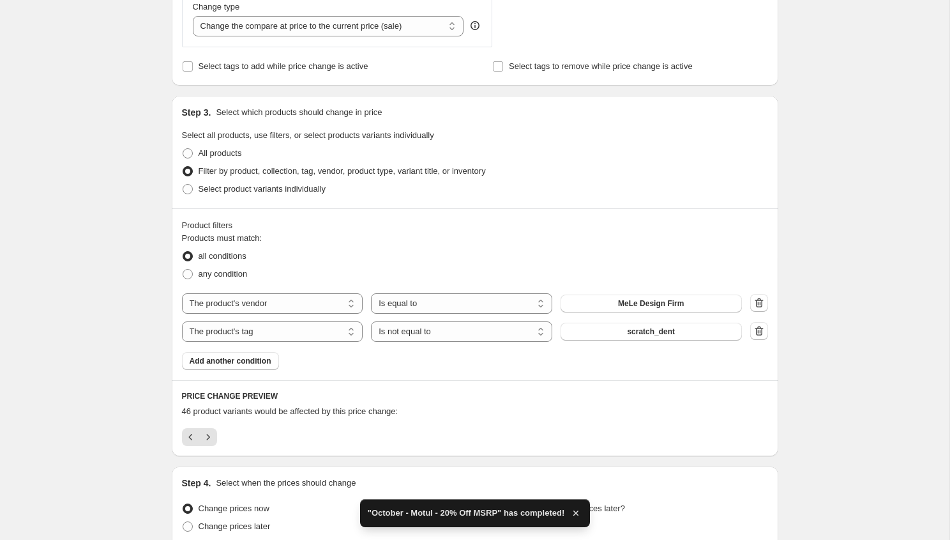
scroll to position [615, 0]
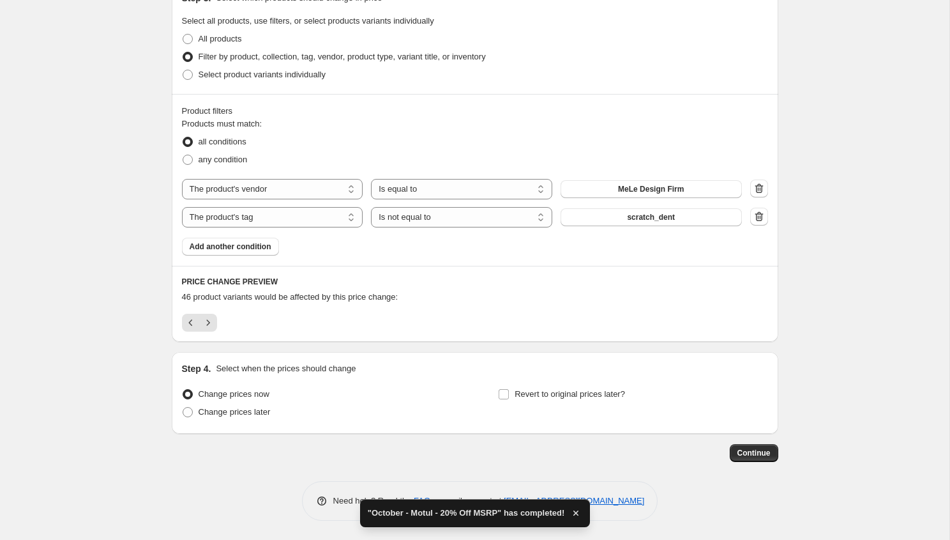
click at [202, 312] on div "PRICE CHANGE PREVIEW 46 product variants would be affected by this price change:" at bounding box center [475, 304] width 607 height 76
click at [205, 328] on icon "Next" at bounding box center [208, 322] width 13 height 13
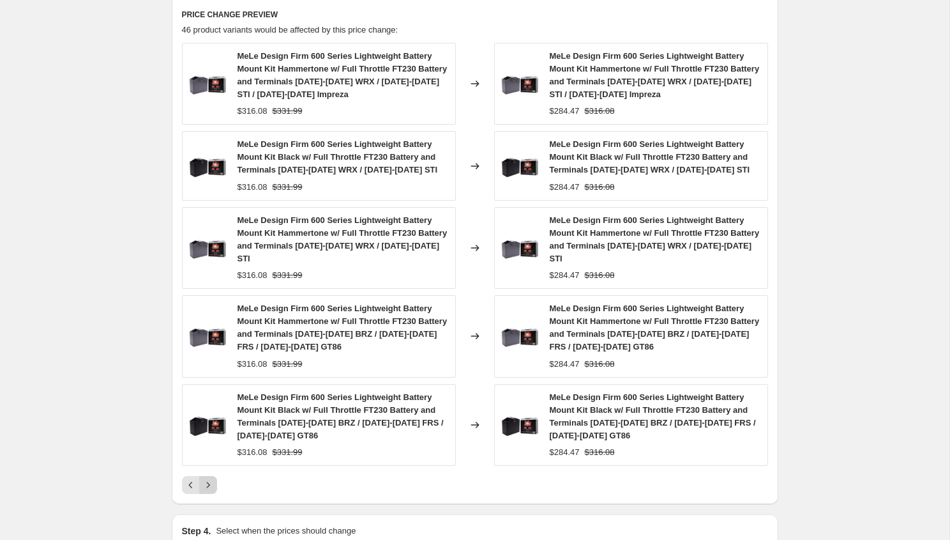
scroll to position [878, 0]
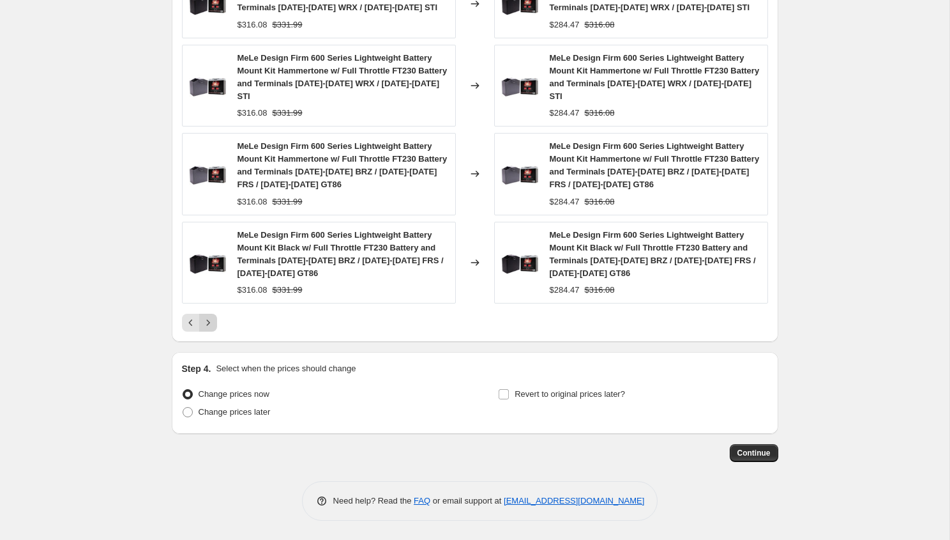
click at [211, 326] on icon "Next" at bounding box center [208, 322] width 13 height 13
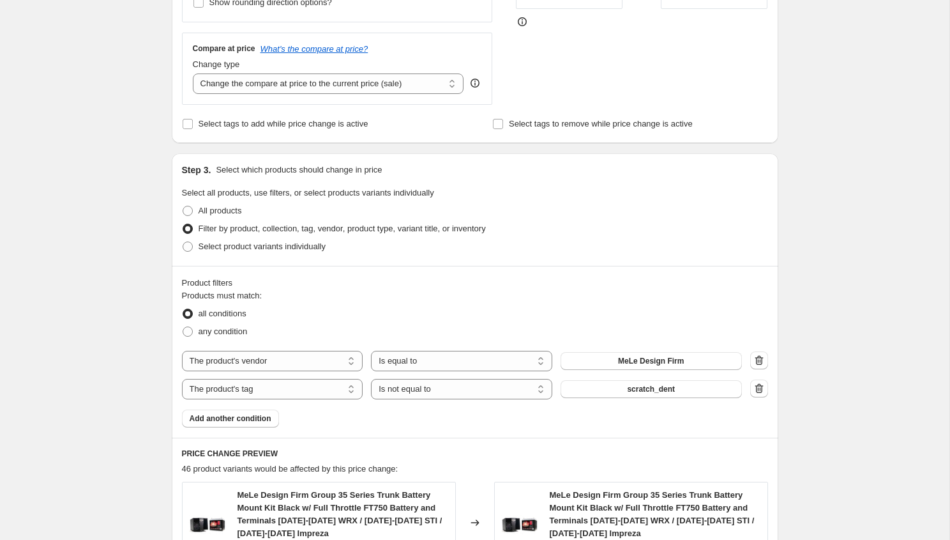
scroll to position [703, 0]
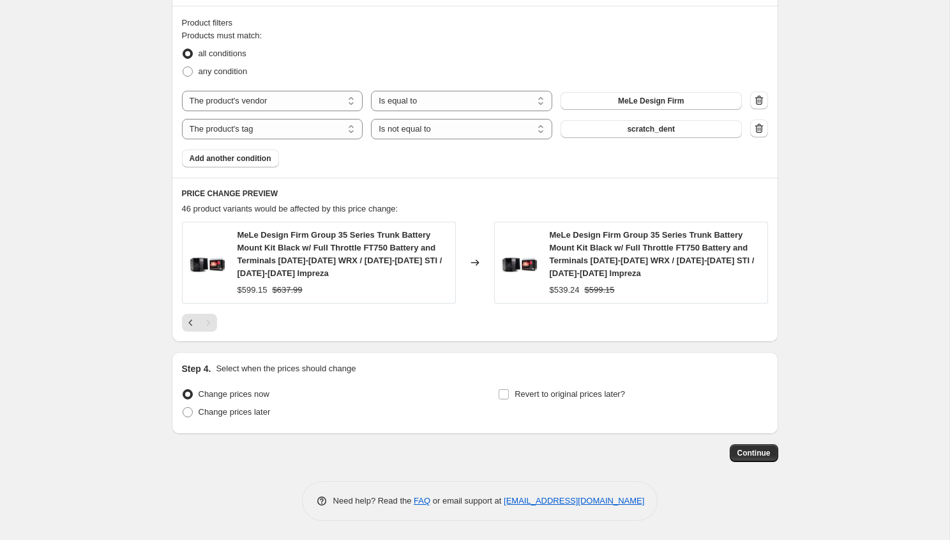
click at [519, 382] on div "Step 4. Select when the prices should change Change prices now Change prices la…" at bounding box center [475, 392] width 586 height 61
click at [521, 402] on label "Revert to original prices later?" at bounding box center [561, 394] width 127 height 18
click at [509, 399] on input "Revert to original prices later?" at bounding box center [504, 394] width 10 height 10
checkbox input "true"
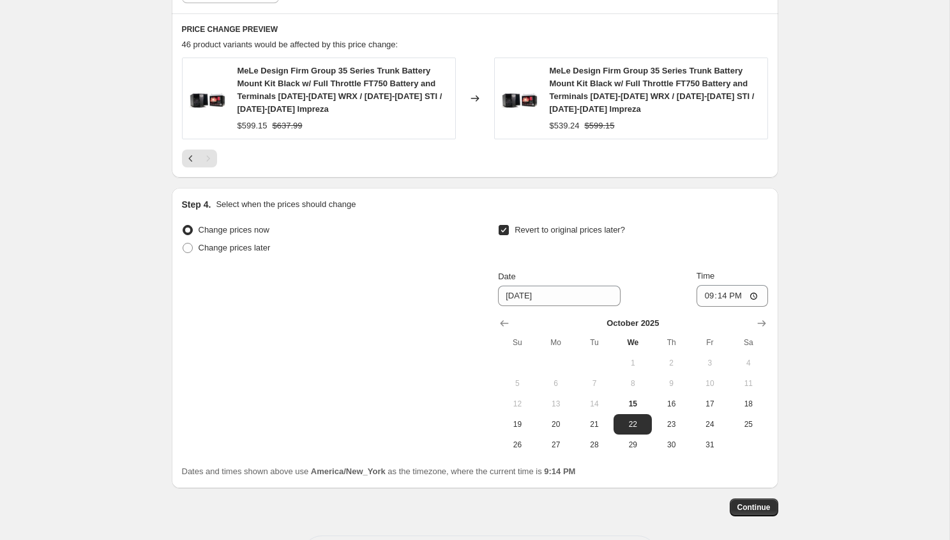
scroll to position [921, 0]
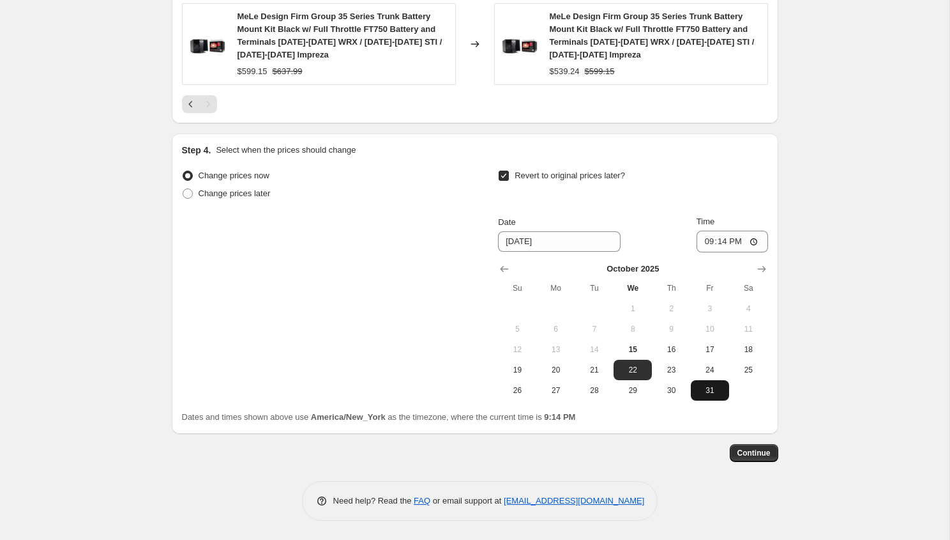
click at [706, 388] on span "31" at bounding box center [710, 390] width 28 height 10
type input "[DATE]"
click at [704, 244] on input "21:14" at bounding box center [733, 241] width 72 height 22
type input "23:55"
click at [750, 449] on span "Continue" at bounding box center [753, 453] width 33 height 10
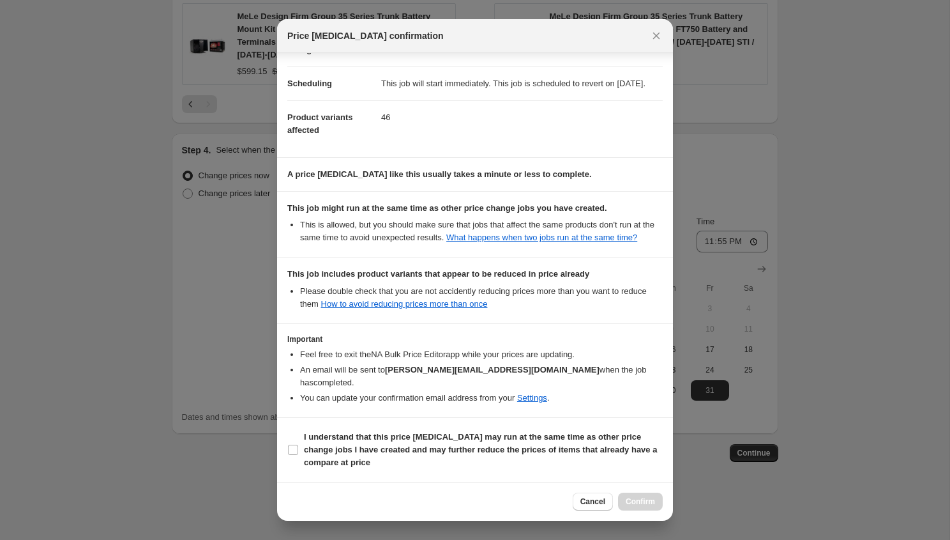
scroll to position [102, 0]
click at [385, 422] on section "I understand that this price change job may run at the same time as other price…" at bounding box center [475, 450] width 396 height 64
click at [391, 442] on span "I understand that this price change job may run at the same time as other price…" at bounding box center [483, 449] width 359 height 38
click at [298, 444] on input "I understand that this price change job may run at the same time as other price…" at bounding box center [293, 449] width 10 height 10
checkbox input "true"
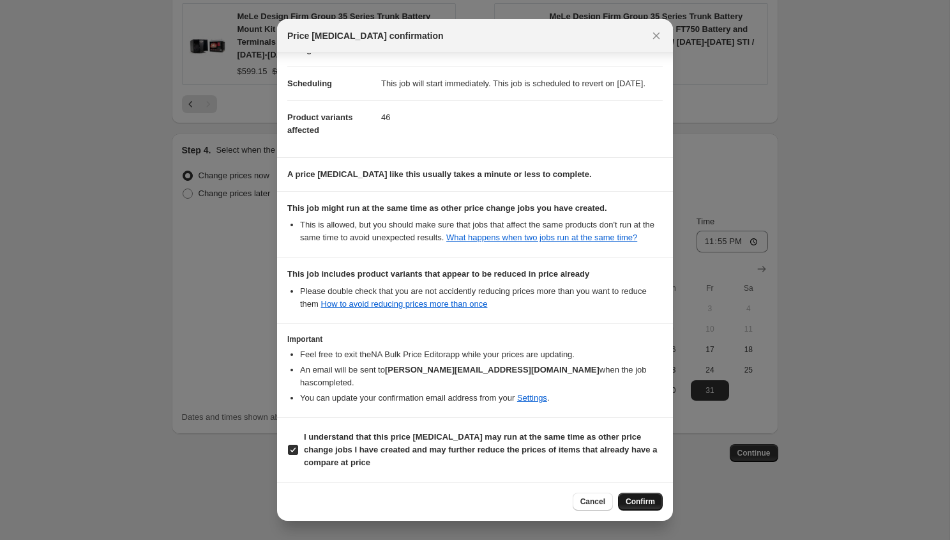
click at [646, 492] on button "Confirm" at bounding box center [640, 501] width 45 height 18
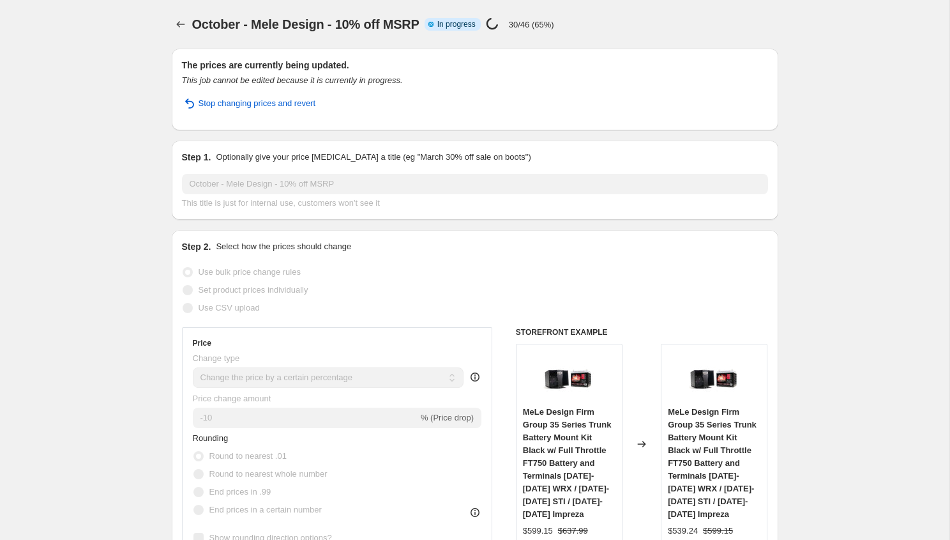
select select "percentage"
select select "vendor"
select select "tag"
select select "not_equal"
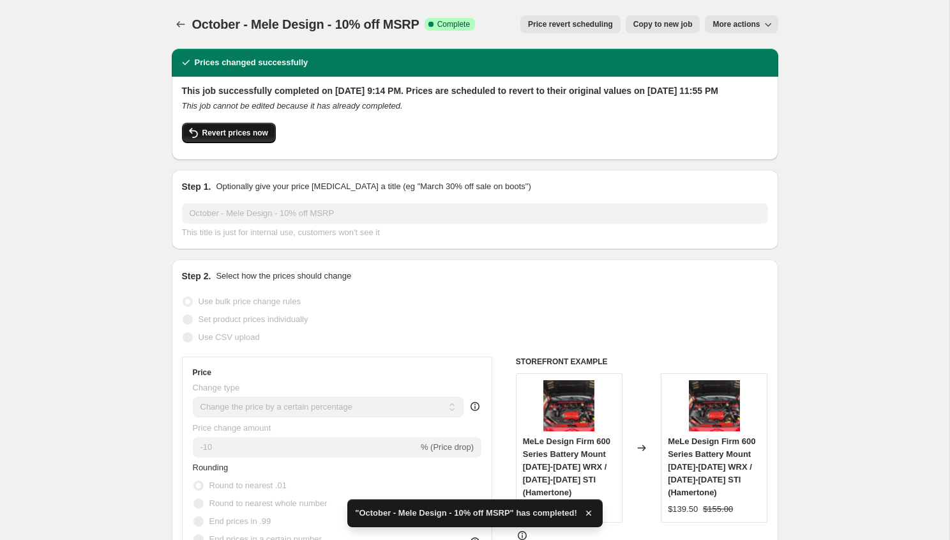
click at [227, 138] on span "Revert prices now" at bounding box center [235, 133] width 66 height 10
checkbox input "false"
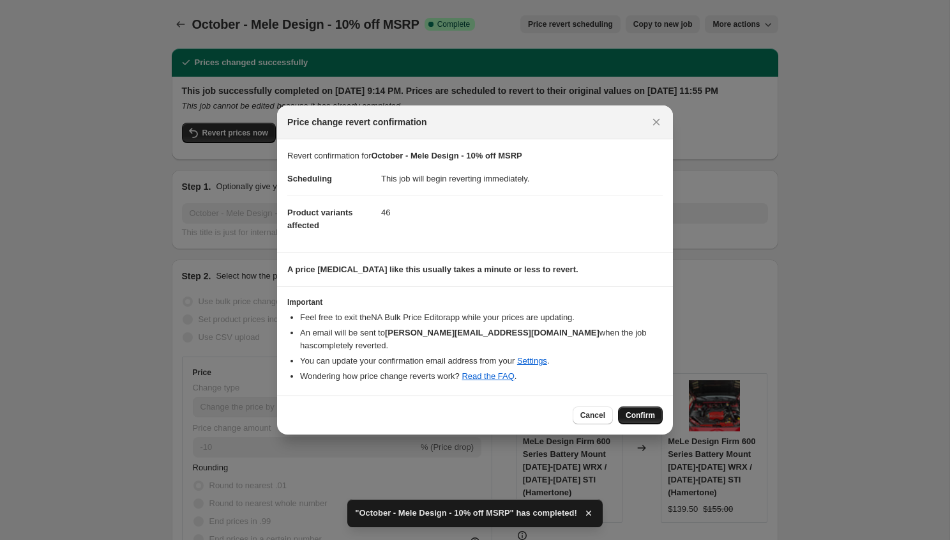
click at [642, 406] on button "Confirm" at bounding box center [640, 415] width 45 height 18
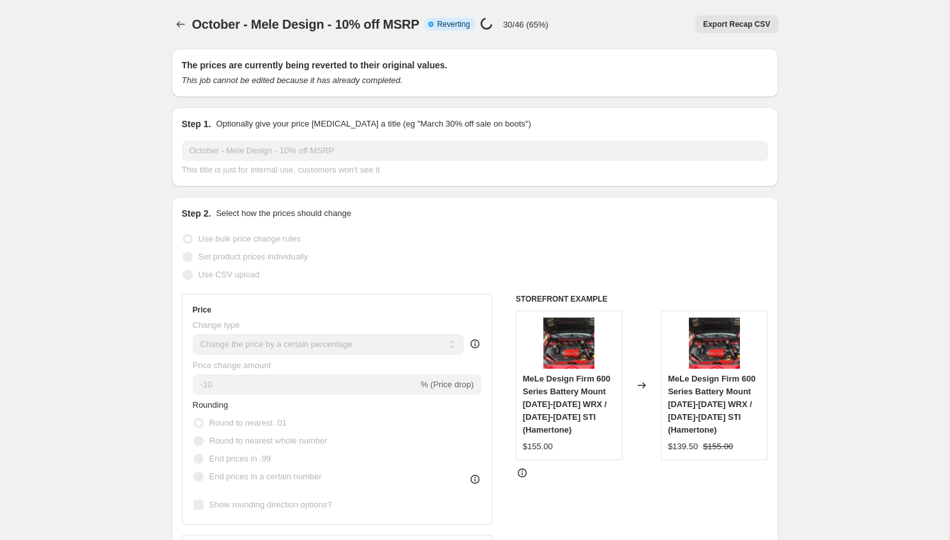
select select "percentage"
select select "vendor"
select select "tag"
select select "not_equal"
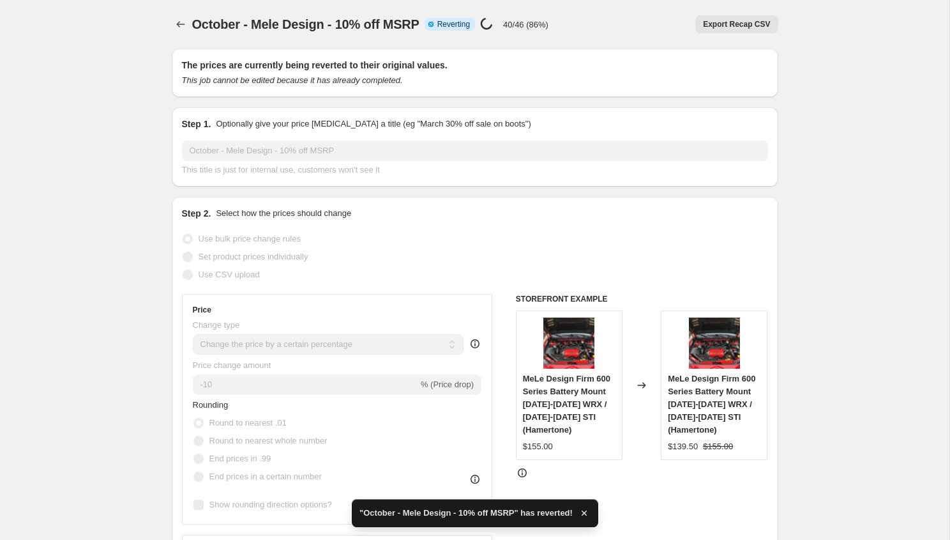
checkbox input "true"
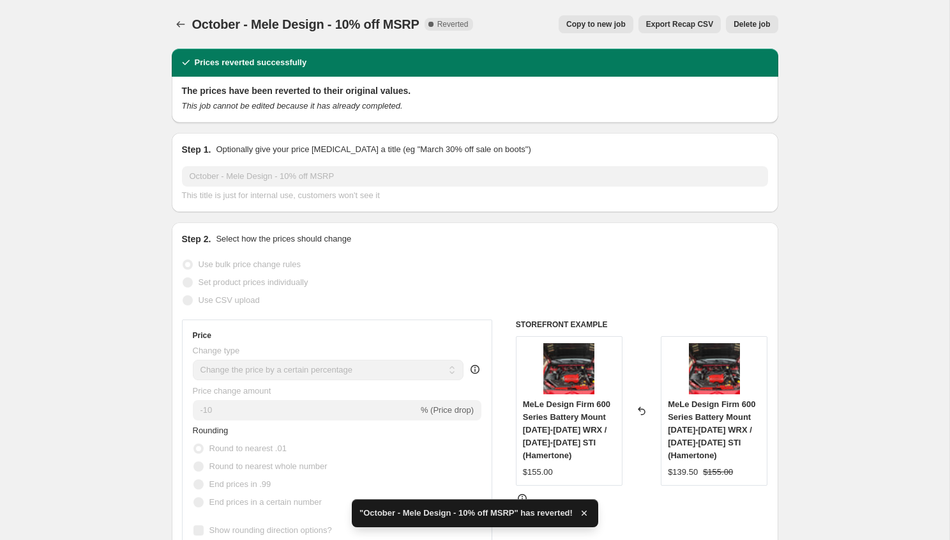
click at [596, 22] on span "Copy to new job" at bounding box center [595, 24] width 59 height 10
select select "percentage"
select select "vendor"
select select "tag"
select select "not_equal"
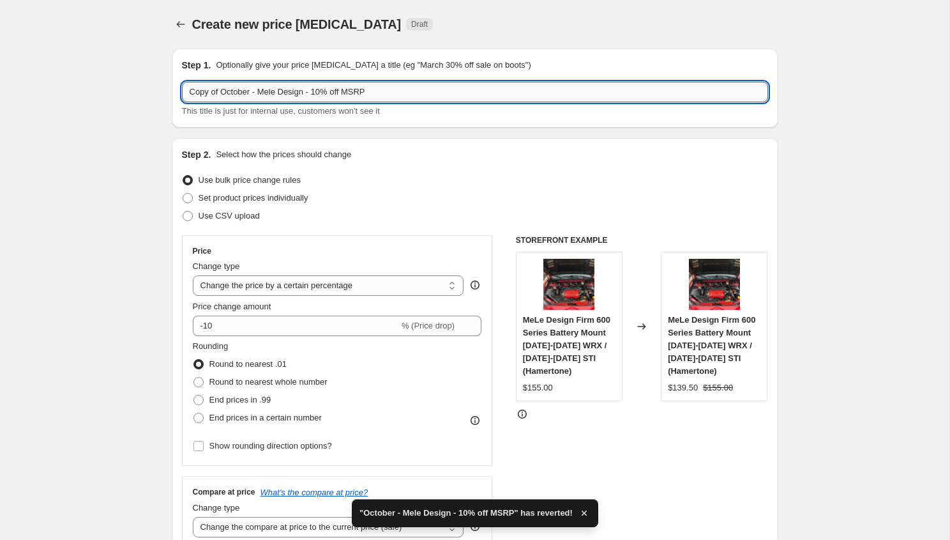
click at [312, 91] on input "Copy of October - Mele Design - 10% off MSRP" at bounding box center [475, 92] width 586 height 20
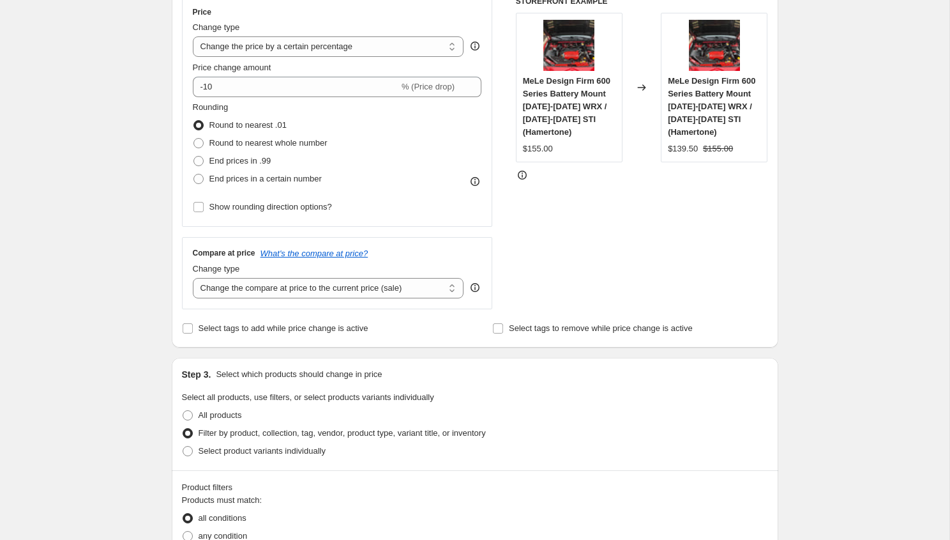
scroll to position [303, 0]
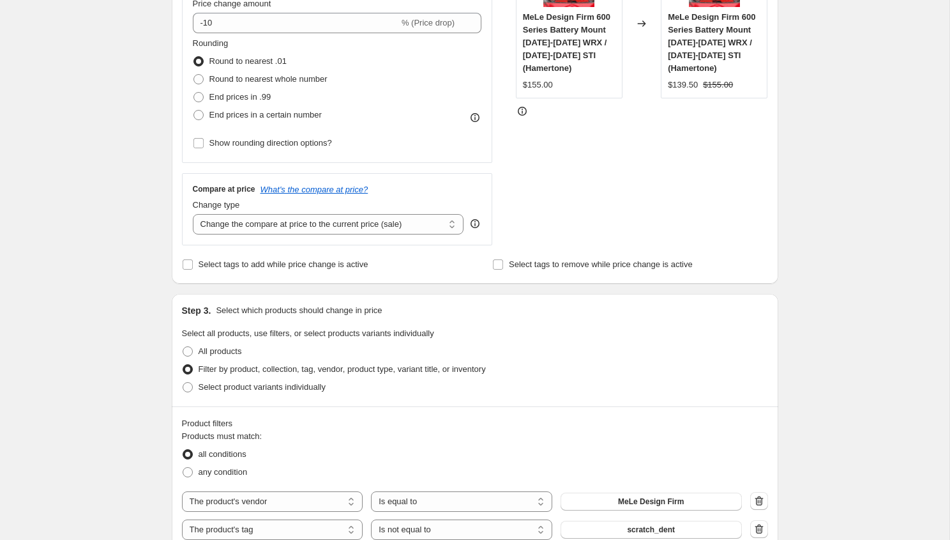
type input "Copy of October - Mele Design (In Stock) - 10% off MSRP"
click at [223, 254] on div "Step 2. Select how the prices should change Use bulk price change rules Set pro…" at bounding box center [475, 59] width 586 height 428
click at [222, 260] on span "Select tags to add while price change is active" at bounding box center [284, 264] width 170 height 10
click at [193, 260] on input "Select tags to add while price change is active" at bounding box center [188, 264] width 10 height 10
checkbox input "true"
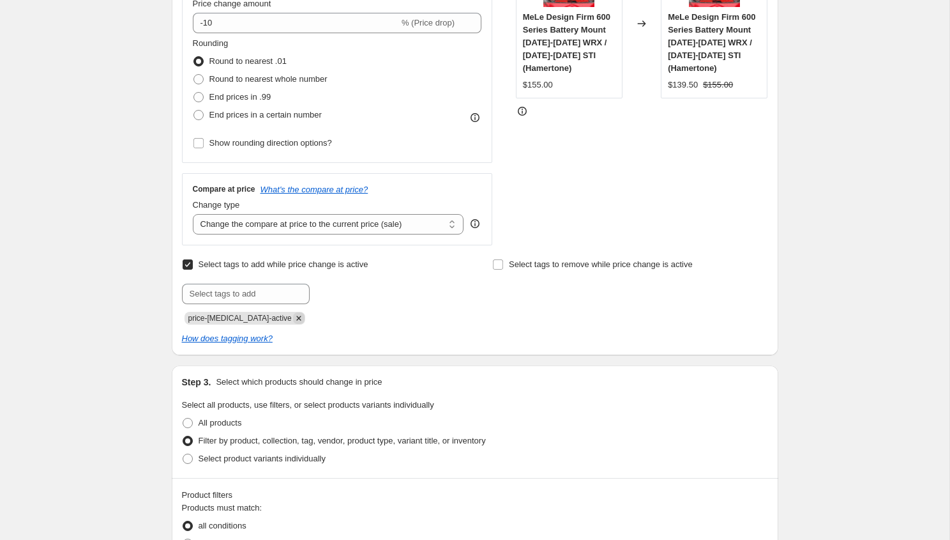
click at [293, 315] on icon "Remove price-change-job-active" at bounding box center [298, 317] width 11 height 11
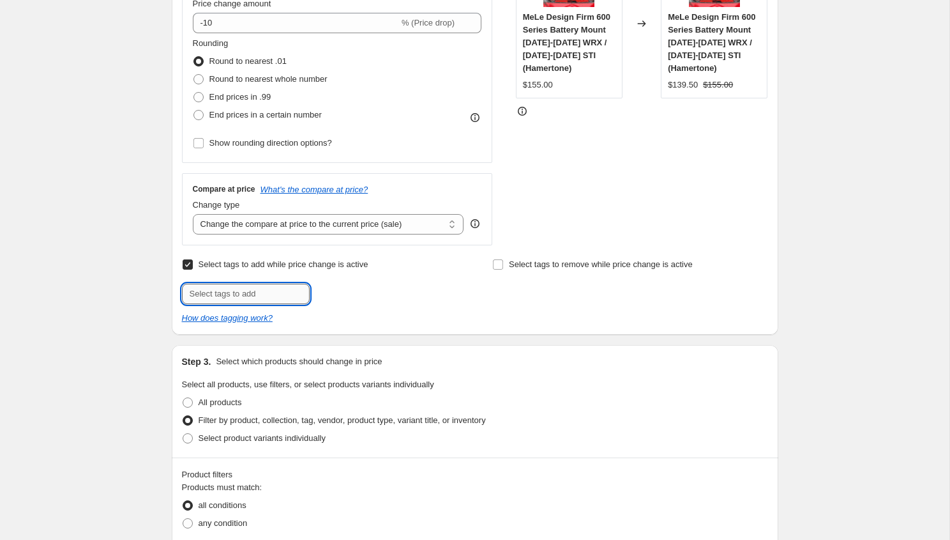
click at [253, 291] on input "text" at bounding box center [246, 293] width 128 height 20
type input "instock-flash"
click at [323, 291] on b "Add" at bounding box center [328, 292] width 15 height 9
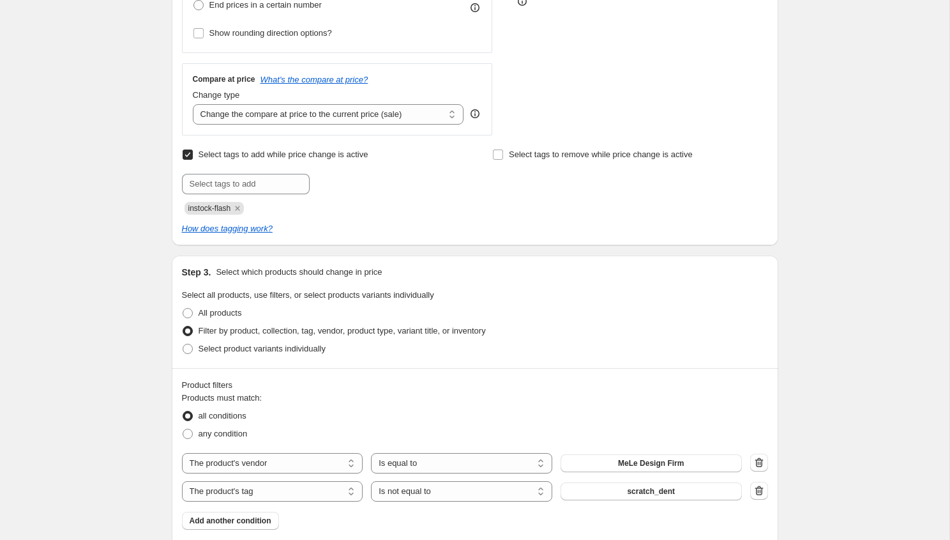
scroll to position [444, 0]
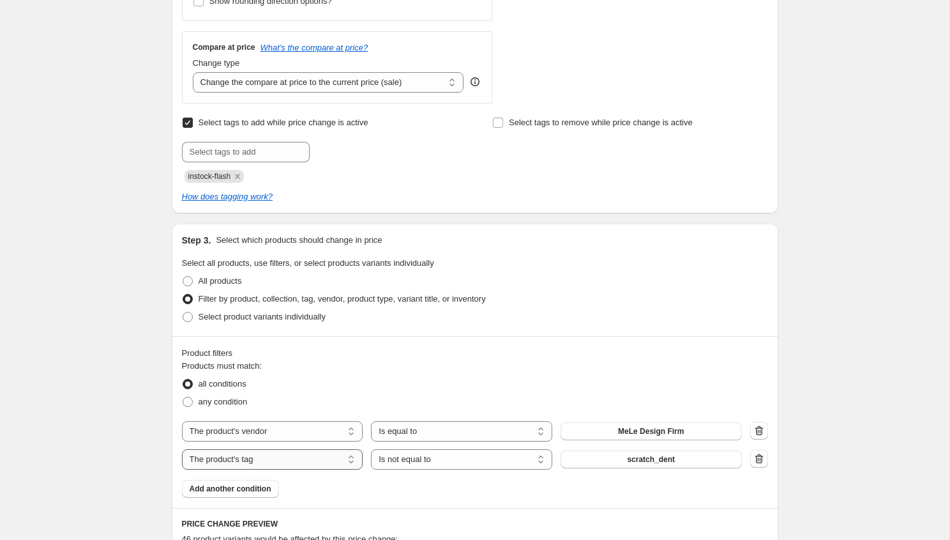
click at [315, 461] on select "The product The product's collection The product's tag The product's vendor The…" at bounding box center [272, 459] width 181 height 20
select select "inventory_quantity"
click at [464, 456] on select "Is equal to Is not equal to Is greater than Is less than" at bounding box center [461, 459] width 181 height 20
select select ">"
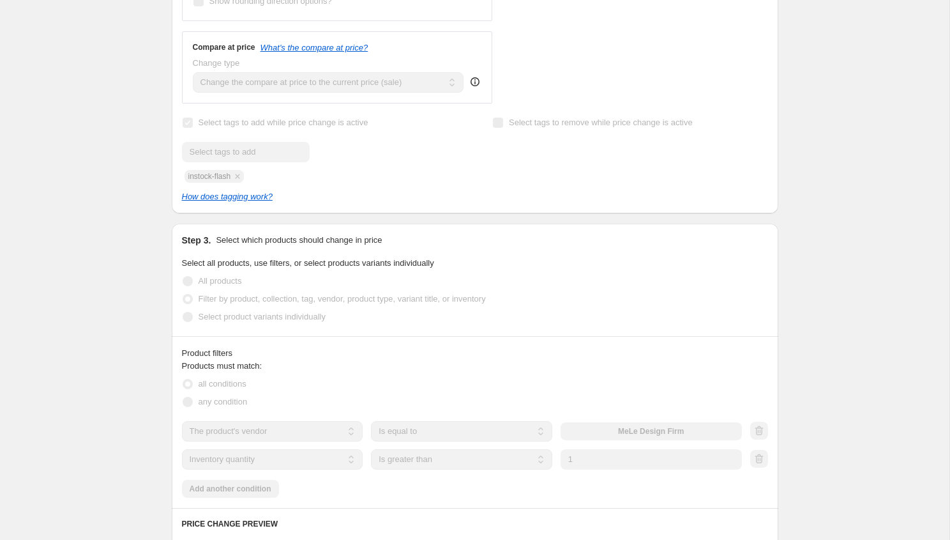
click at [600, 454] on input "1" at bounding box center [651, 459] width 181 height 20
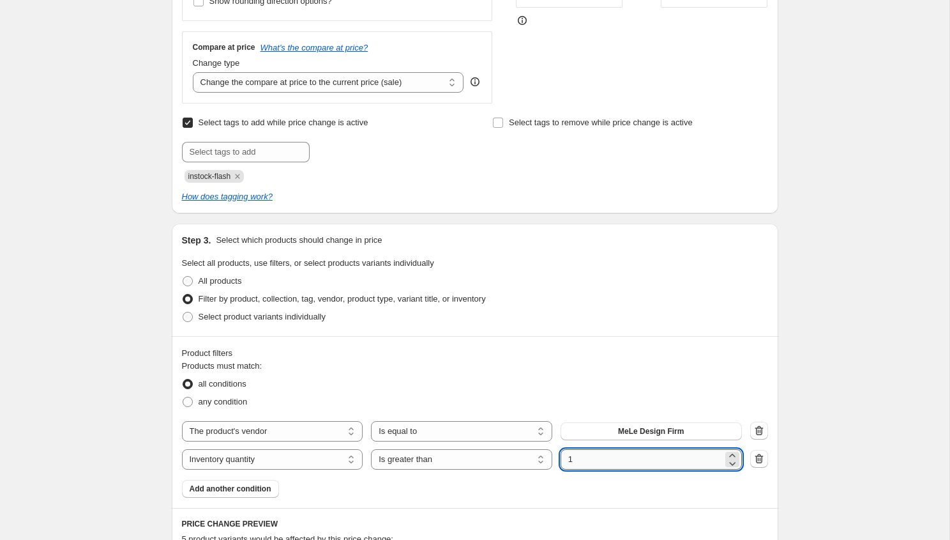
click at [600, 454] on input "1" at bounding box center [642, 459] width 162 height 20
click at [598, 456] on input "1" at bounding box center [642, 459] width 162 height 20
type input "0"
click at [633, 272] on div "All products" at bounding box center [475, 281] width 586 height 18
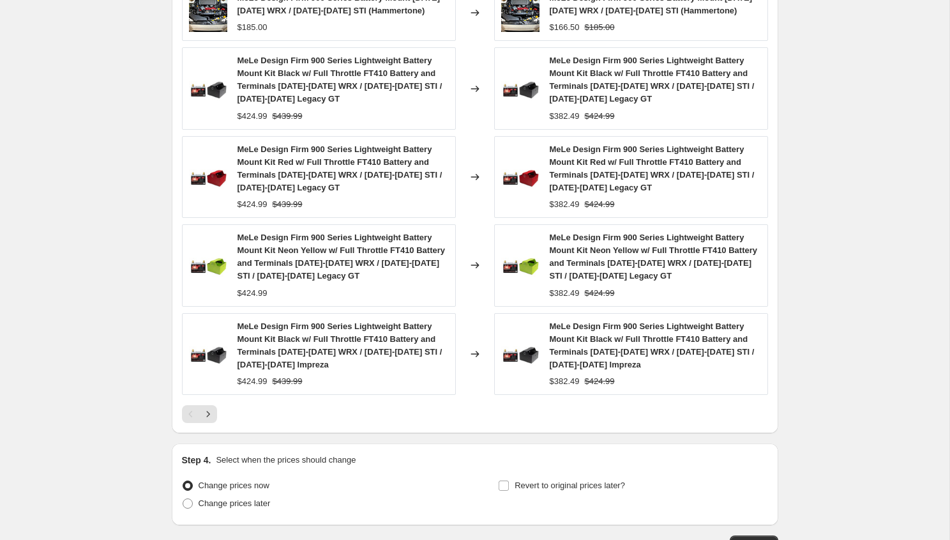
scroll to position [1103, 0]
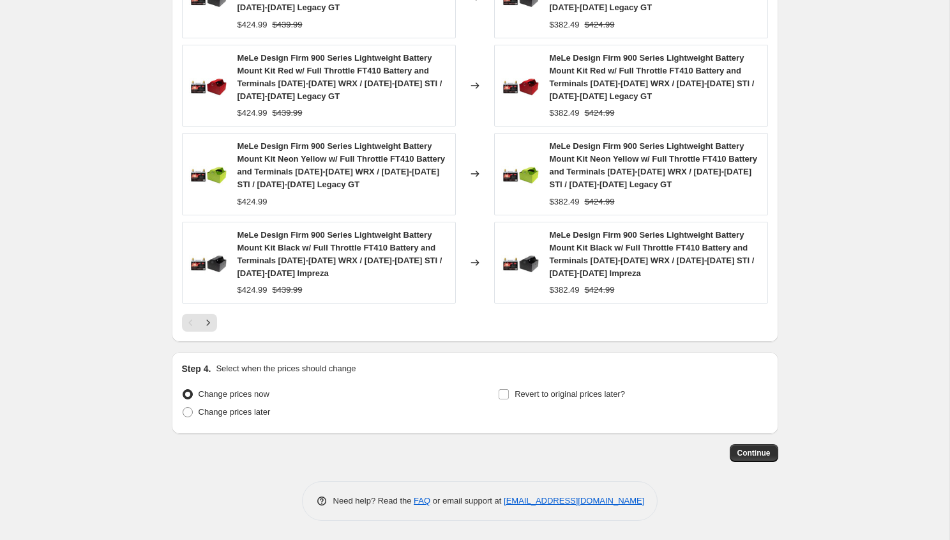
click at [566, 408] on div "Revert to original prices later?" at bounding box center [632, 404] width 269 height 38
click at [564, 398] on span "Revert to original prices later?" at bounding box center [570, 394] width 110 height 10
click at [509, 398] on input "Revert to original prices later?" at bounding box center [504, 394] width 10 height 10
checkbox input "true"
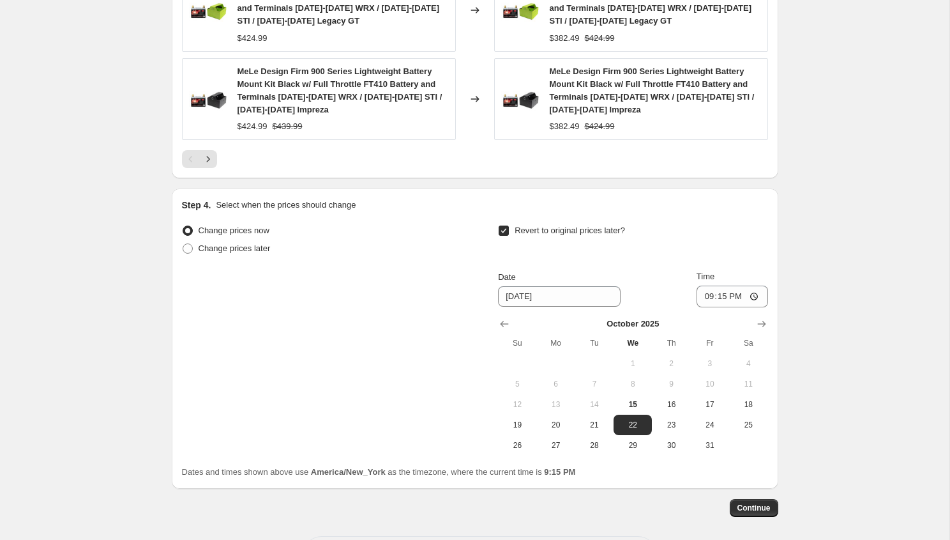
scroll to position [1271, 0]
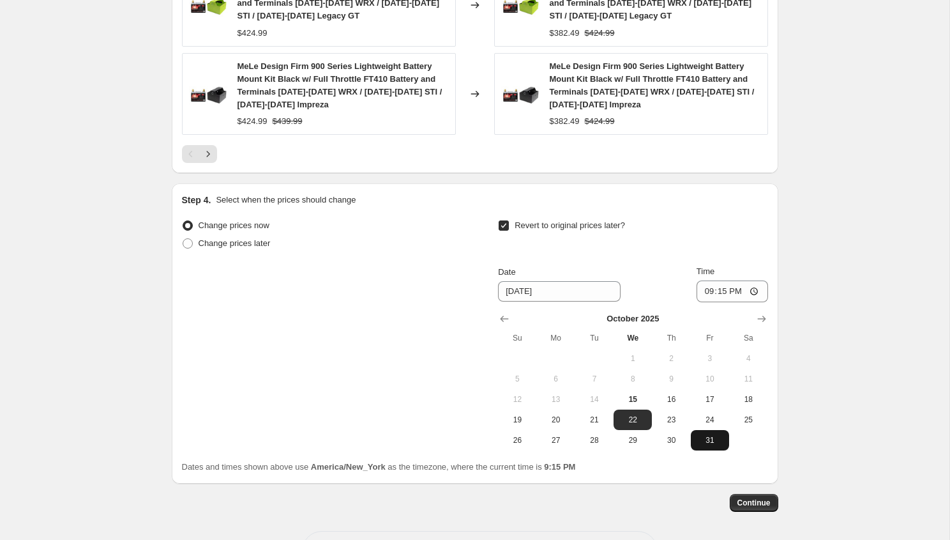
click at [702, 431] on button "31" at bounding box center [710, 440] width 38 height 20
type input "[DATE]"
click at [706, 285] on input "21:15" at bounding box center [733, 291] width 72 height 22
type input "23:55"
click at [757, 499] on span "Continue" at bounding box center [753, 502] width 33 height 10
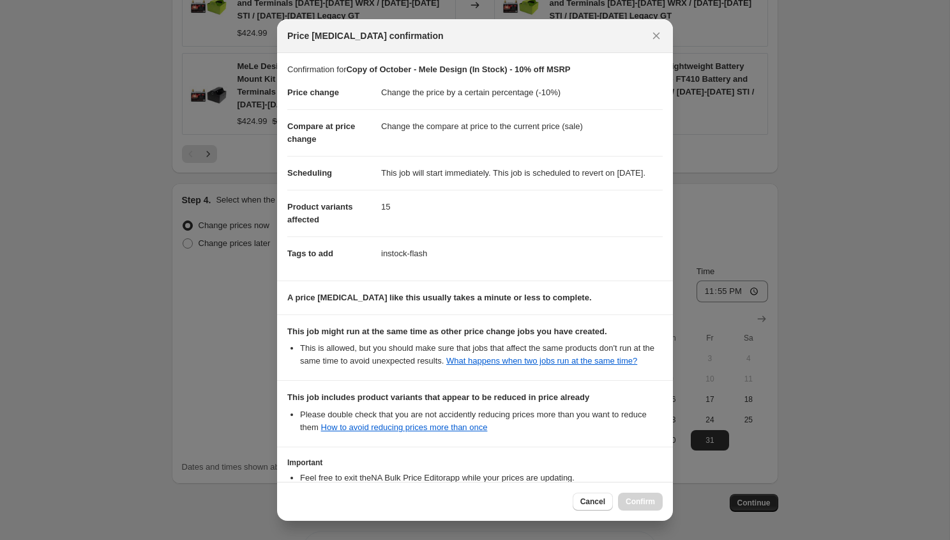
scroll to position [136, 0]
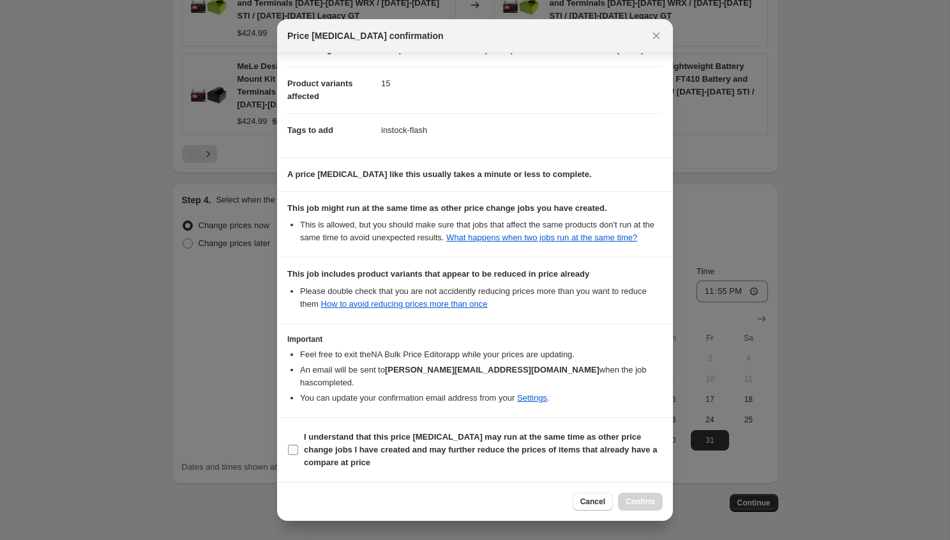
click at [396, 444] on span "I understand that this price change job may run at the same time as other price…" at bounding box center [483, 449] width 359 height 38
click at [298, 444] on input "I understand that this price change job may run at the same time as other price…" at bounding box center [293, 449] width 10 height 10
checkbox input "true"
click at [636, 501] on span "Confirm" at bounding box center [640, 501] width 29 height 10
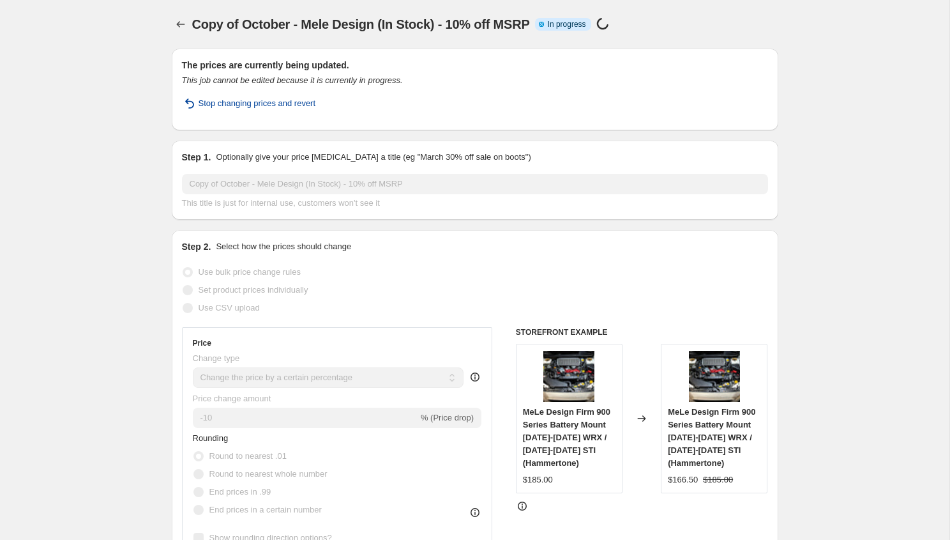
click at [306, 102] on span "Stop changing prices and revert" at bounding box center [257, 103] width 117 height 13
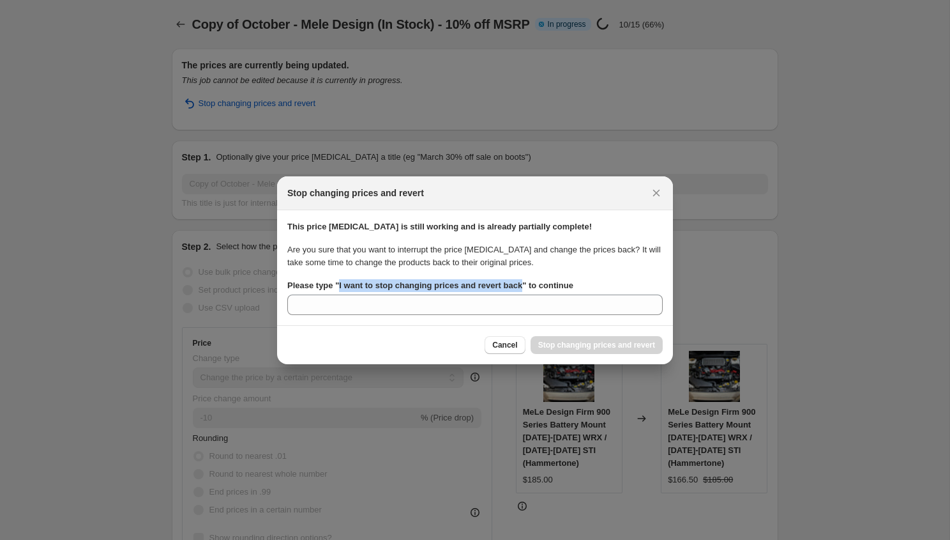
drag, startPoint x: 532, startPoint y: 284, endPoint x: 342, endPoint y: 285, distance: 189.6
click at [342, 285] on b "Please type " I want to stop changing prices and revert back " to continue" at bounding box center [430, 285] width 286 height 10
copy b "I want to stop changing prices and revert back"
click at [337, 317] on section "This price change job is still working and is already partially complete! Are y…" at bounding box center [475, 267] width 396 height 115
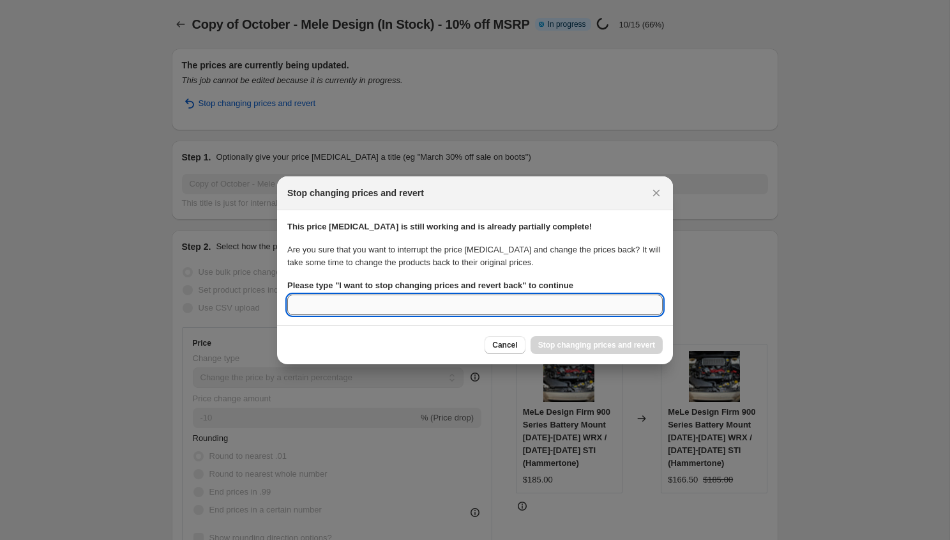
click at [338, 310] on input "Please type " I want to stop changing prices and revert back " to continue" at bounding box center [474, 304] width 375 height 20
paste input "I want to stop changing prices and revert back"
type input "I want to stop changing prices and revert back"
click at [603, 345] on span "Stop changing prices and revert" at bounding box center [596, 345] width 117 height 10
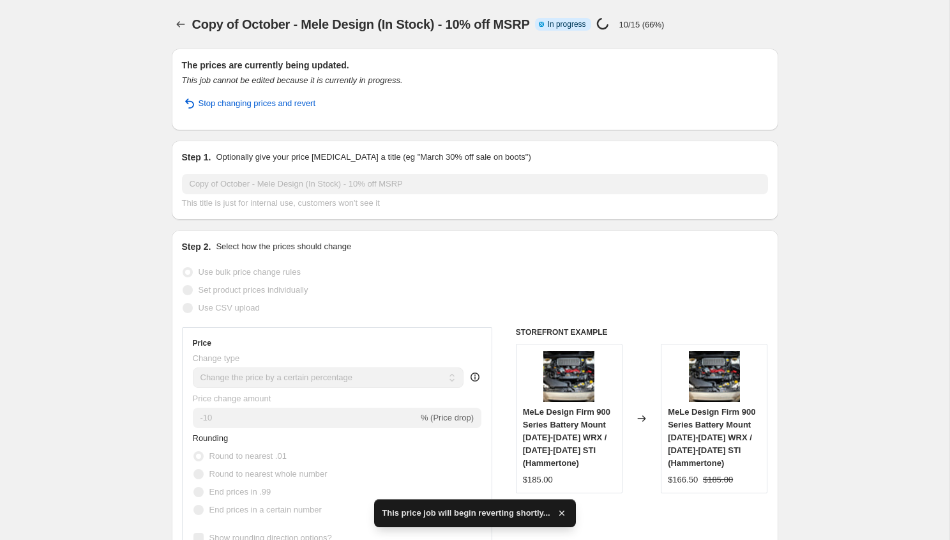
select select "percentage"
select select "vendor"
select select "inventory_quantity"
select select ">"
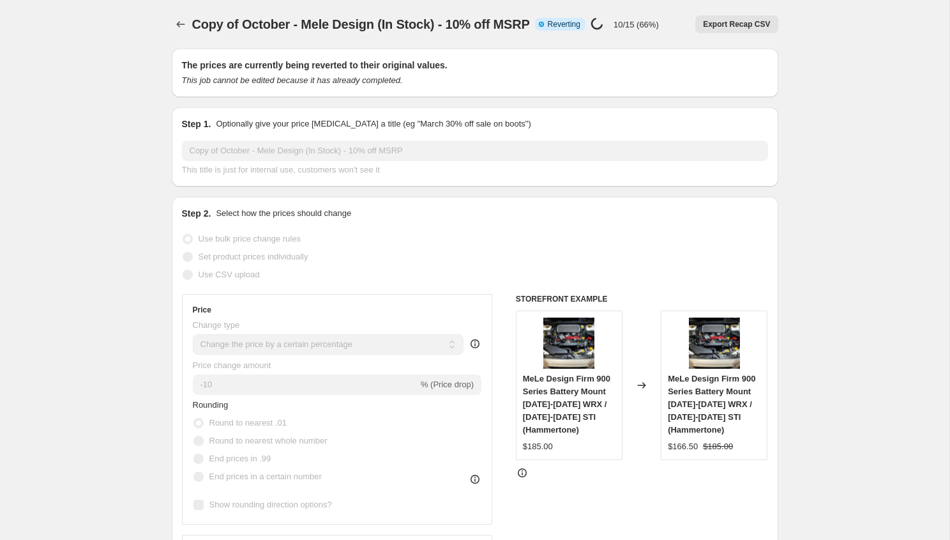
select select "percentage"
select select "vendor"
select select "inventory_quantity"
select select ">"
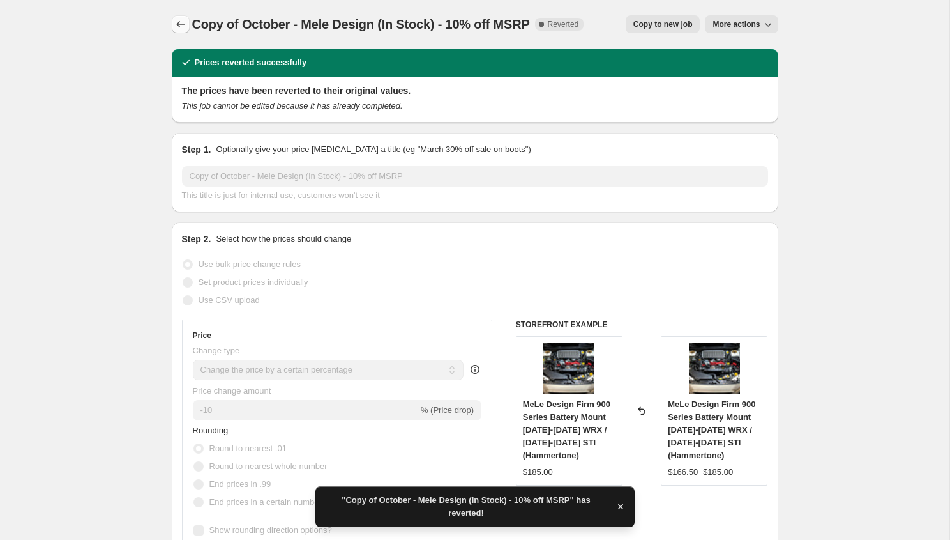
click at [175, 17] on button "Price change jobs" at bounding box center [181, 24] width 18 height 18
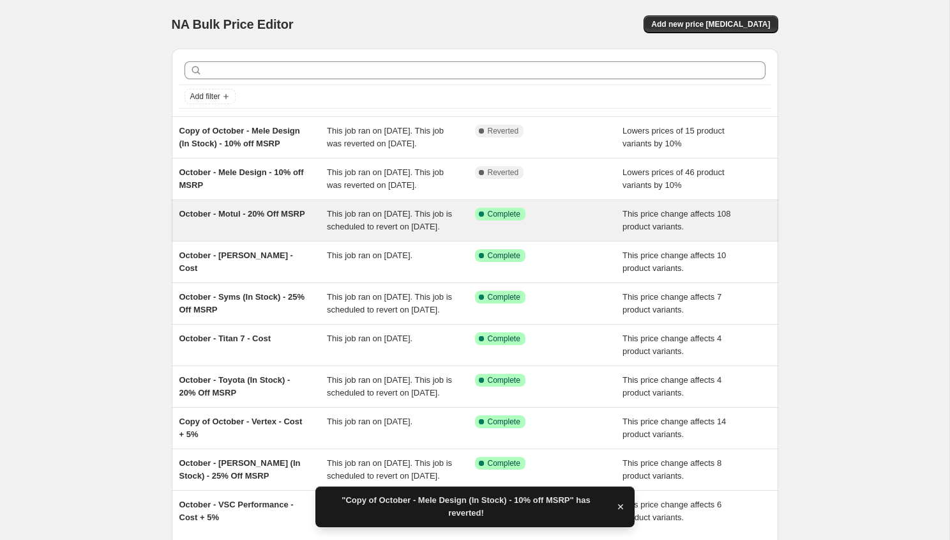
click at [285, 233] on div "October - Motul - 20% Off MSRP" at bounding box center [253, 221] width 148 height 26
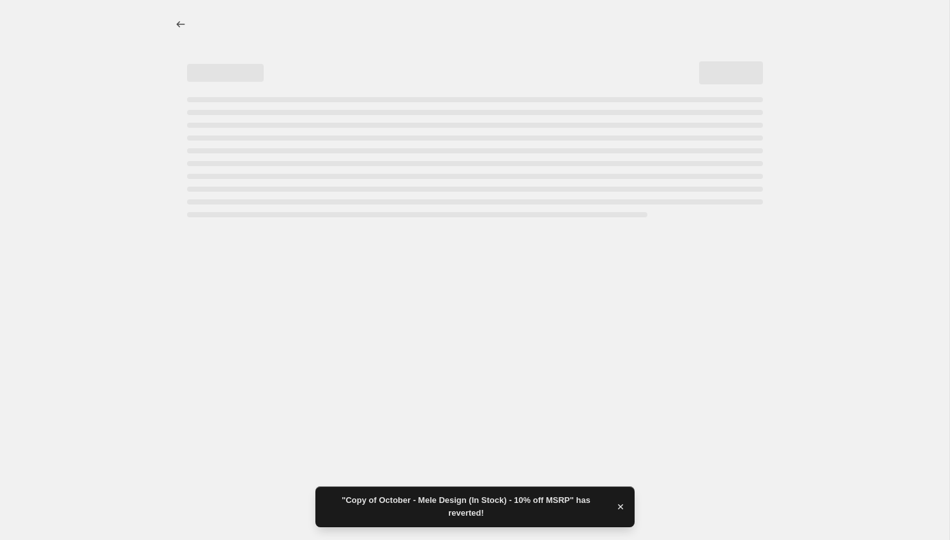
select select "pcap"
select select "no_change"
select select "vendor"
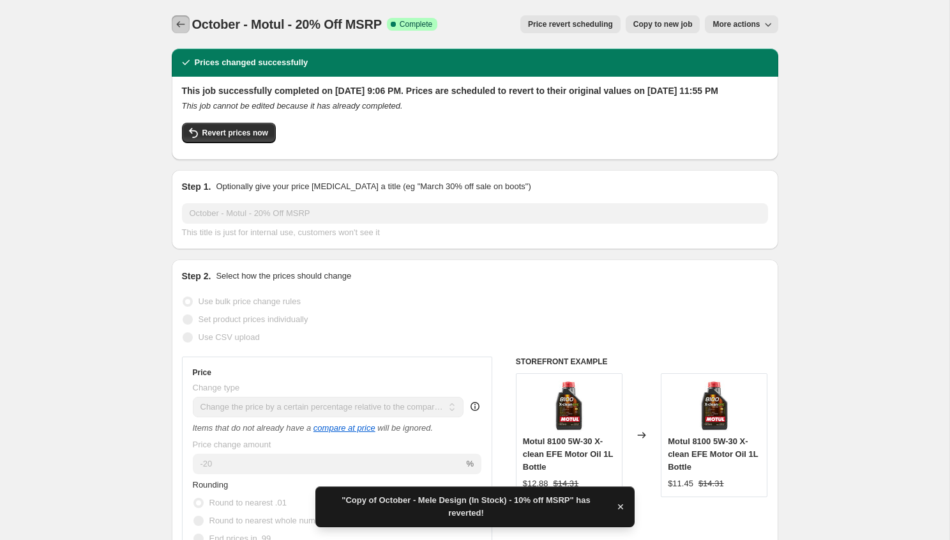
click at [189, 27] on button "Price change jobs" at bounding box center [181, 24] width 18 height 18
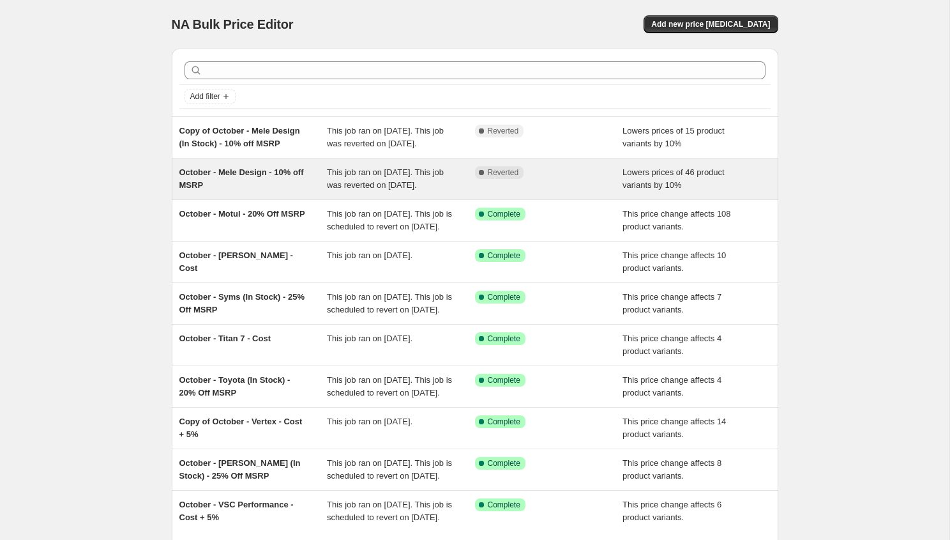
click at [292, 192] on div "October - Mele Design - 10% off MSRP" at bounding box center [253, 179] width 148 height 26
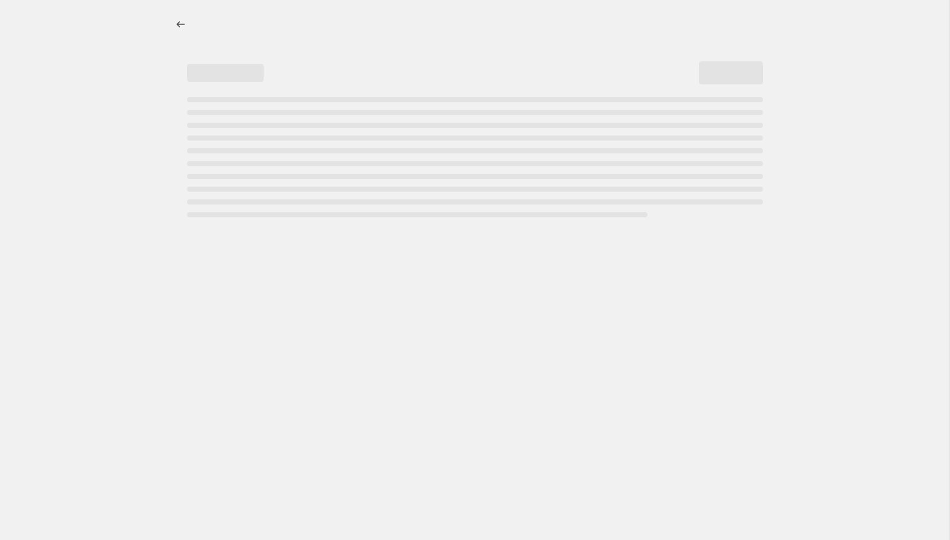
select select "percentage"
select select "vendor"
select select "tag"
select select "not_equal"
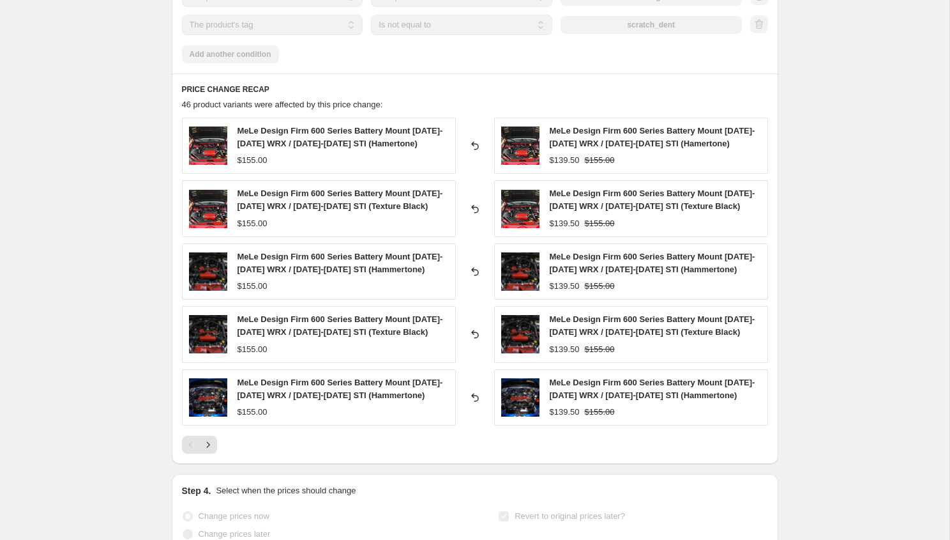
scroll to position [1085, 0]
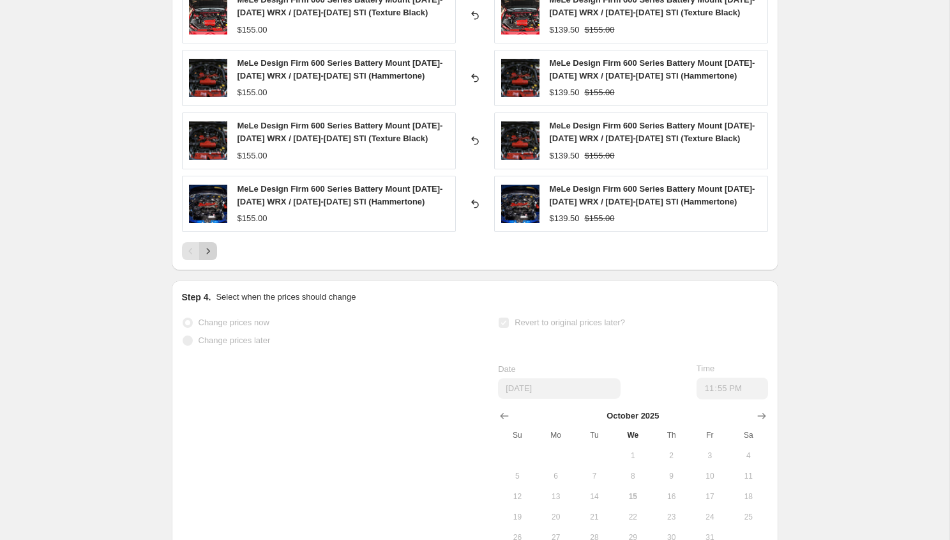
click at [213, 251] on icon "Next" at bounding box center [208, 251] width 13 height 13
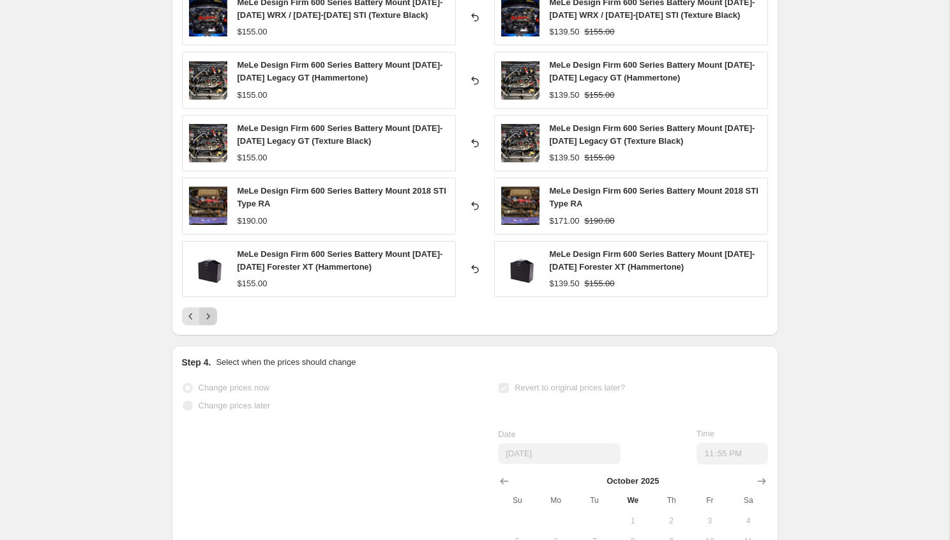
scroll to position [973, 0]
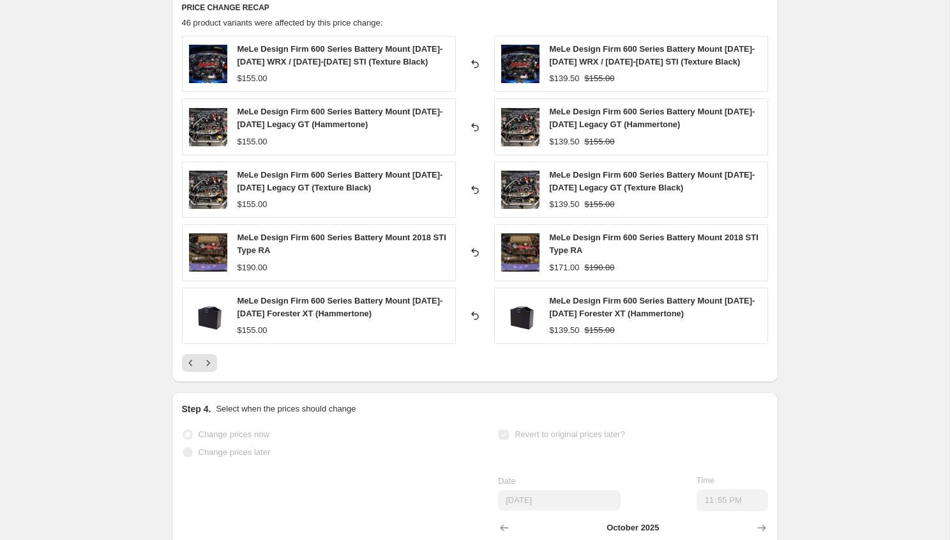
click at [211, 373] on div "PRICE CHANGE RECAP 46 product variants were affected by this price change: MeLe…" at bounding box center [475, 187] width 607 height 390
click at [211, 372] on div "PRICE CHANGE RECAP 46 product variants were affected by this price change: MeLe…" at bounding box center [475, 187] width 607 height 390
click at [211, 370] on button "Next" at bounding box center [208, 363] width 18 height 18
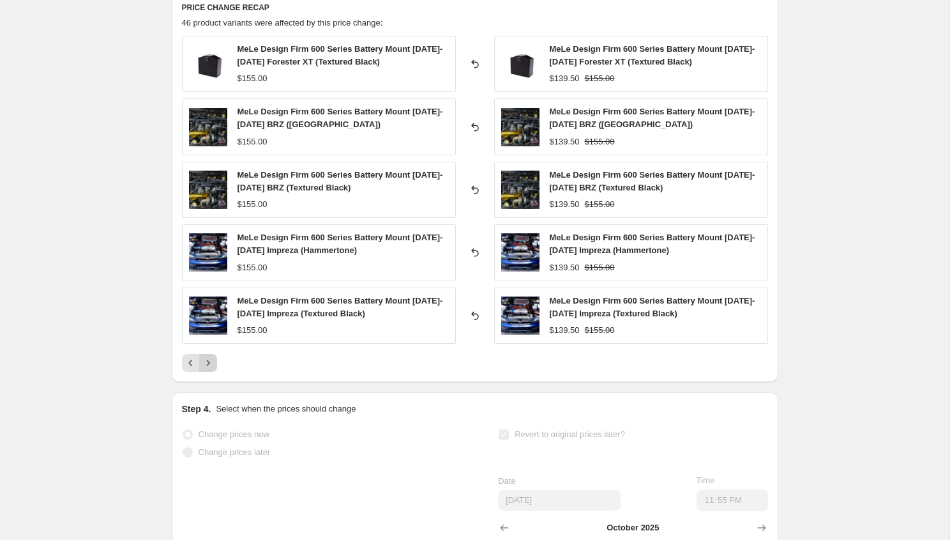
click at [211, 370] on button "Next" at bounding box center [208, 363] width 18 height 18
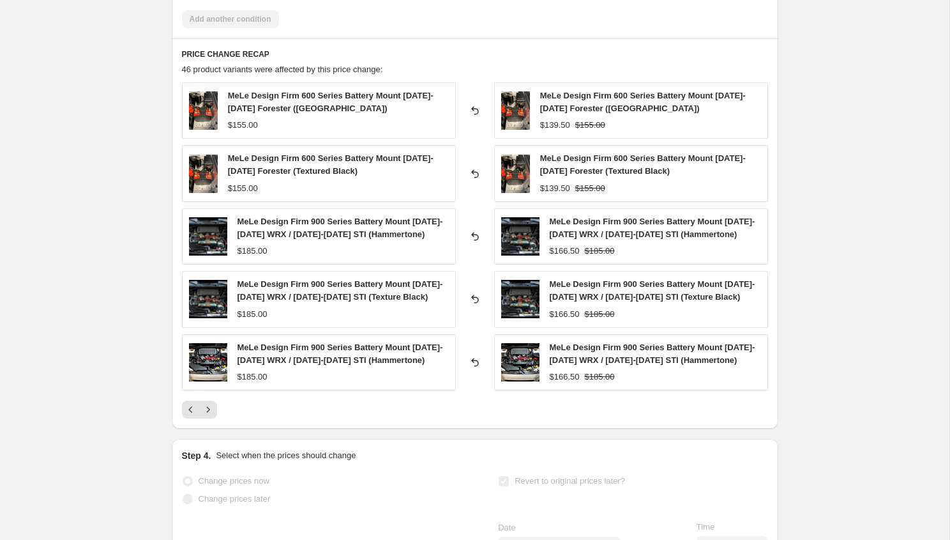
scroll to position [933, 0]
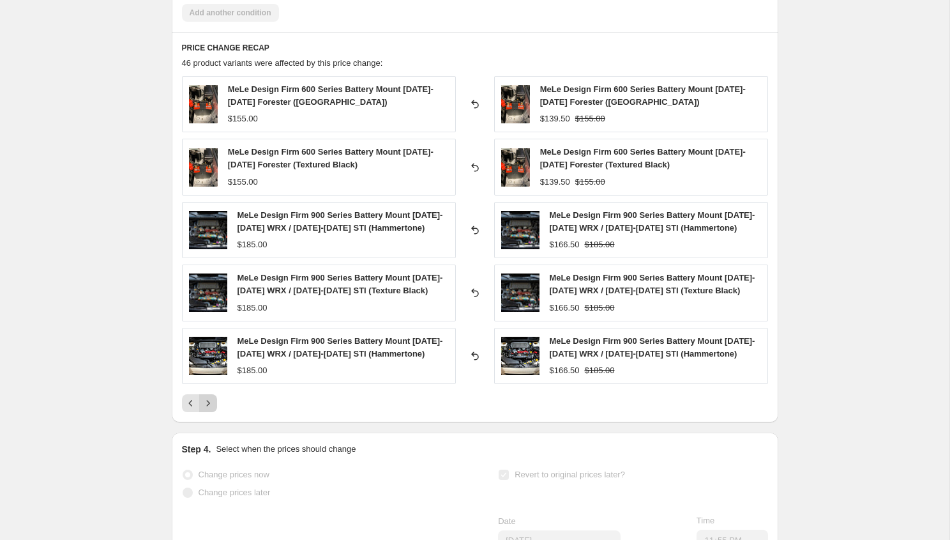
click at [206, 408] on icon "Next" at bounding box center [208, 403] width 13 height 13
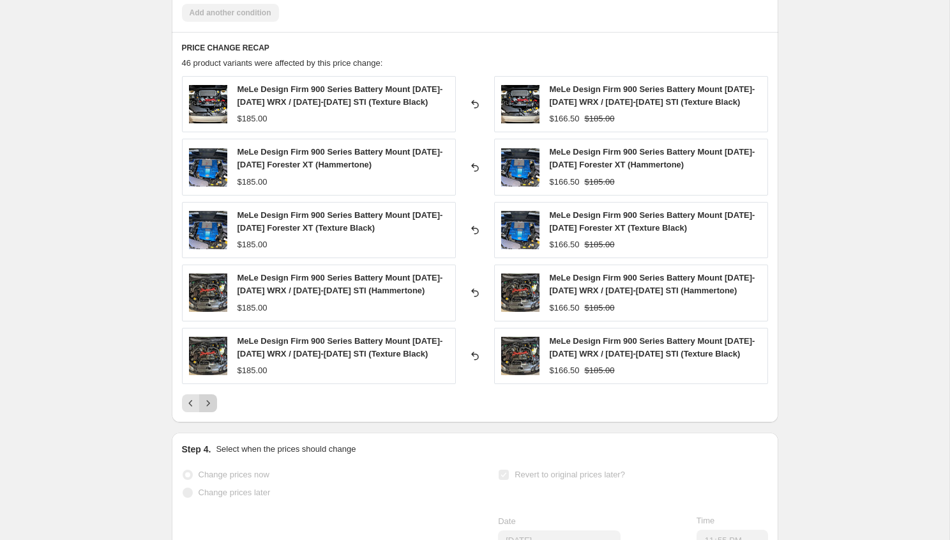
click at [208, 411] on button "Next" at bounding box center [208, 403] width 18 height 18
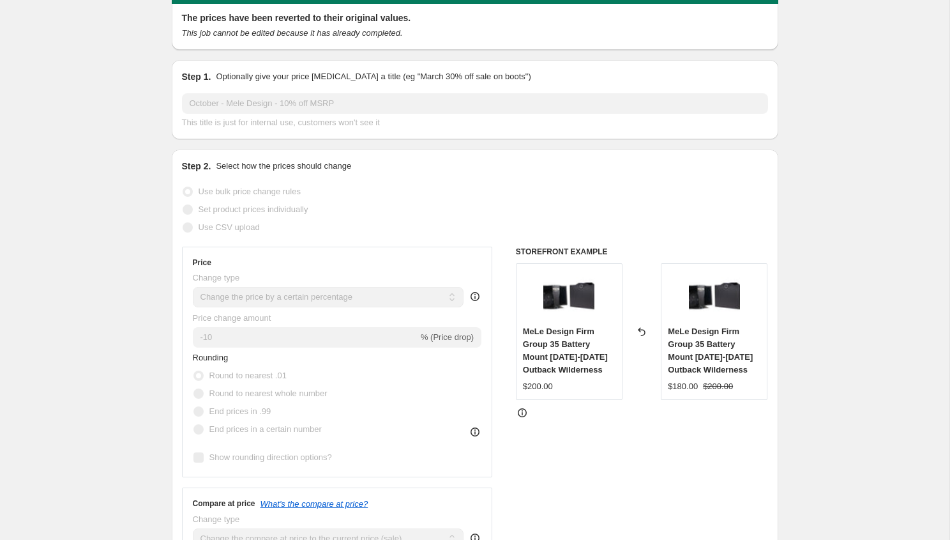
scroll to position [0, 0]
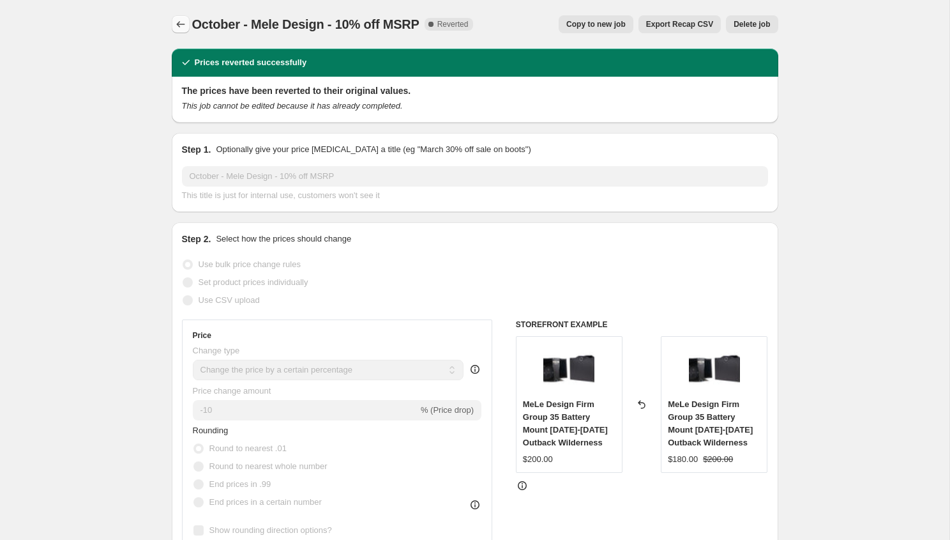
click at [180, 29] on icon "Price change jobs" at bounding box center [180, 24] width 13 height 13
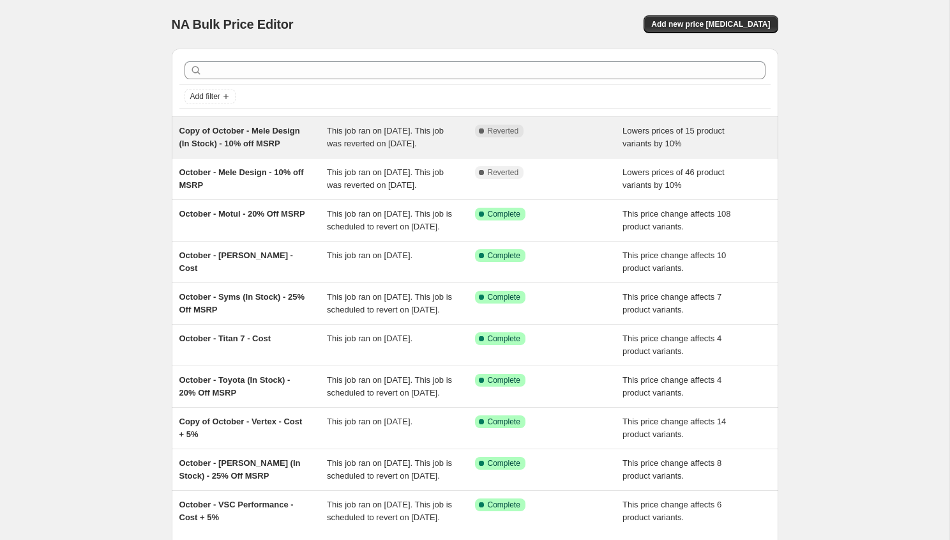
click at [279, 150] on div "Copy of October - Mele Design (In Stock) - 10% off MSRP" at bounding box center [253, 138] width 148 height 26
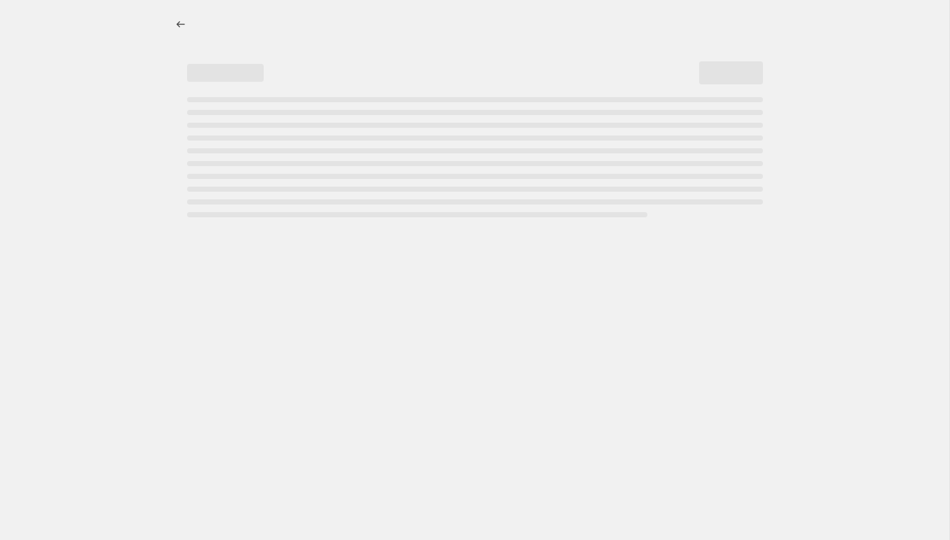
select select "percentage"
select select "vendor"
select select "inventory_quantity"
select select ">"
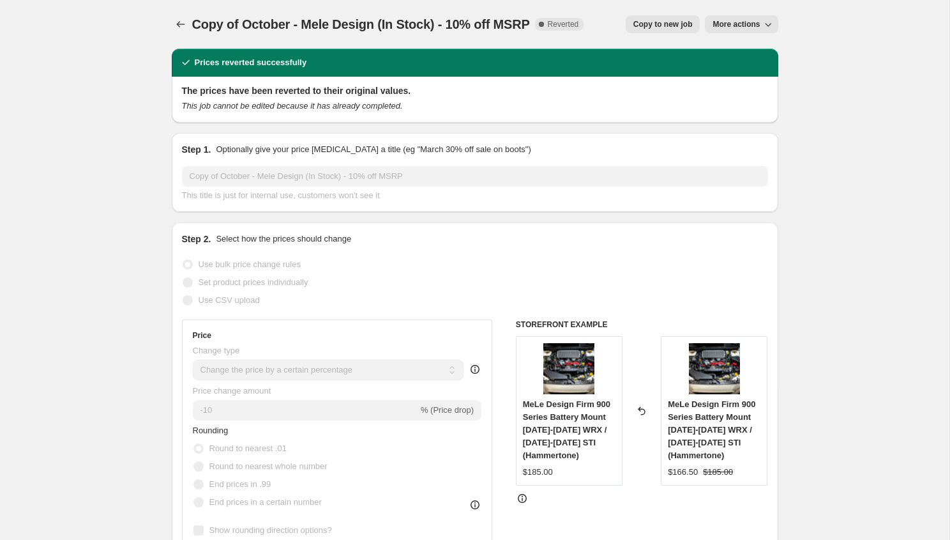
click at [728, 22] on span "More actions" at bounding box center [736, 24] width 47 height 10
click at [734, 73] on span "Delete job" at bounding box center [731, 73] width 38 height 10
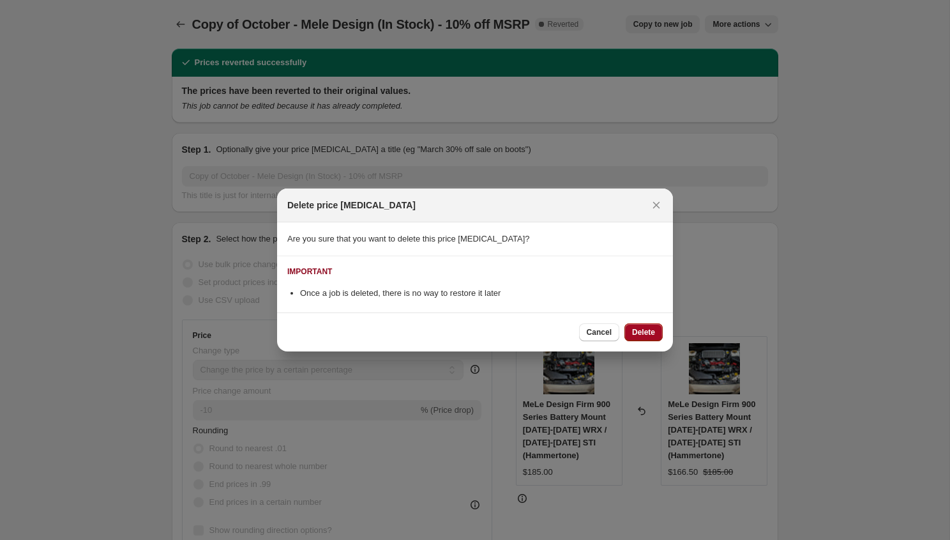
click at [646, 329] on span "Delete" at bounding box center [643, 332] width 23 height 10
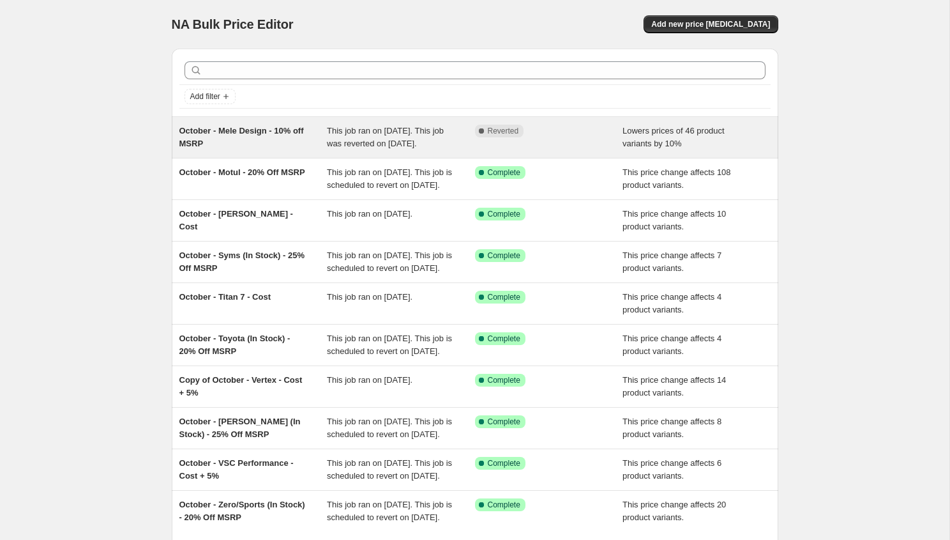
click at [296, 139] on div "October - Mele Design - 10% off MSRP" at bounding box center [253, 138] width 148 height 26
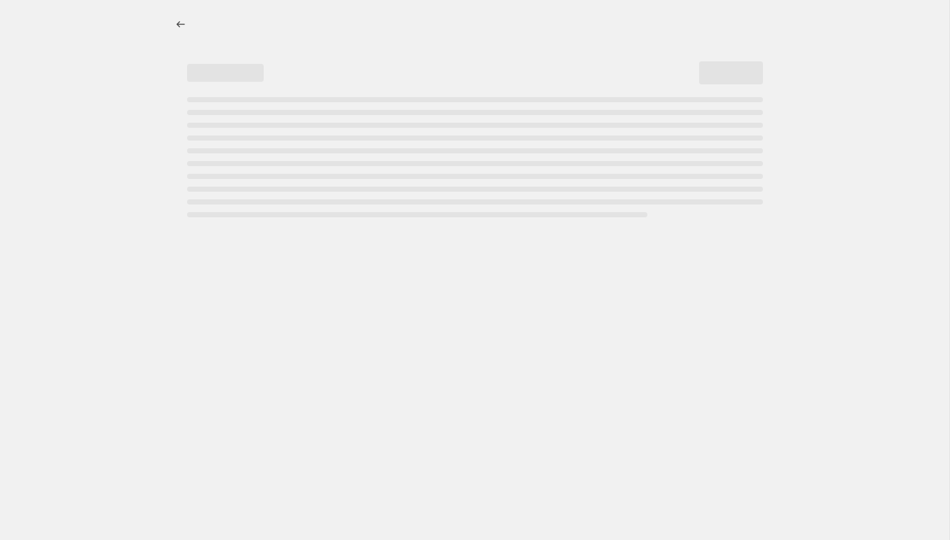
select select "percentage"
select select "vendor"
select select "tag"
select select "not_equal"
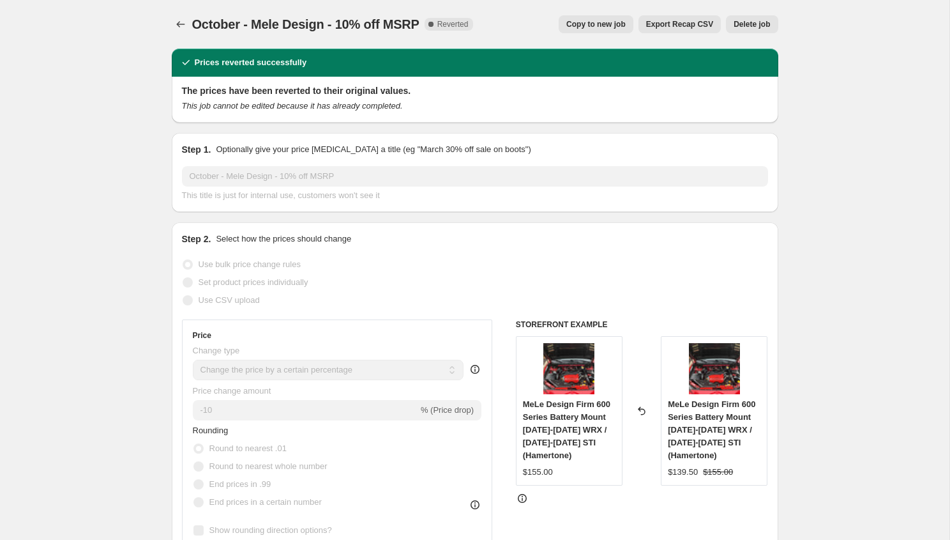
click at [588, 25] on span "Copy to new job" at bounding box center [595, 24] width 59 height 10
select select "percentage"
select select "vendor"
select select "tag"
select select "not_equal"
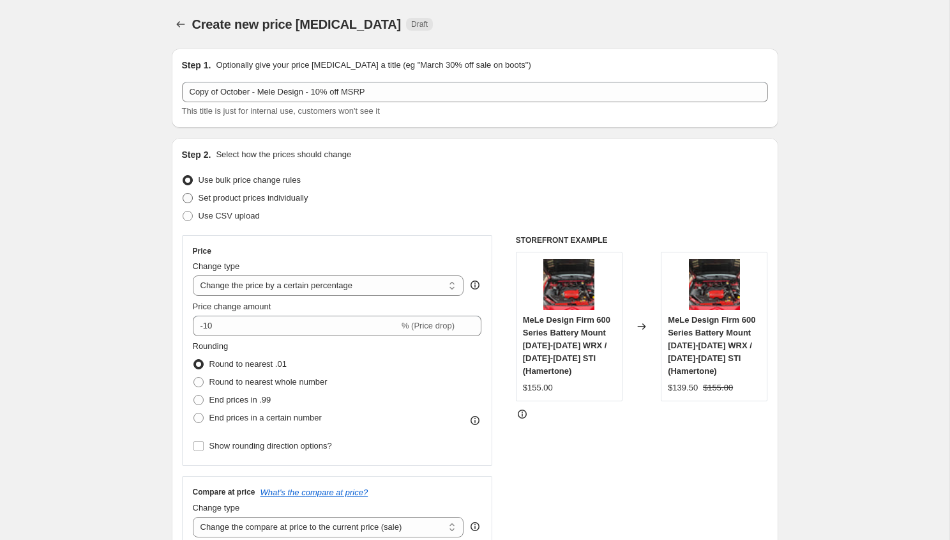
scroll to position [24, 0]
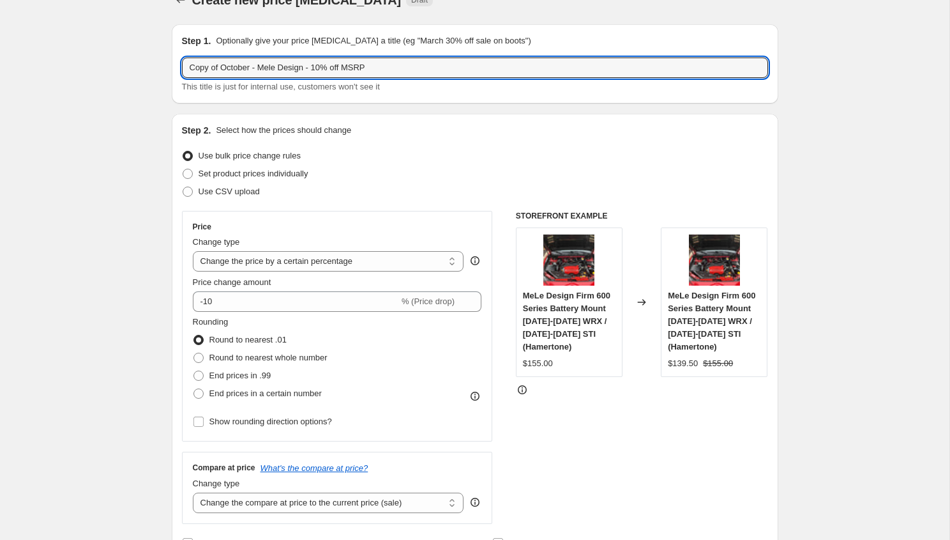
drag, startPoint x: 221, startPoint y: 72, endPoint x: 106, endPoint y: 66, distance: 115.0
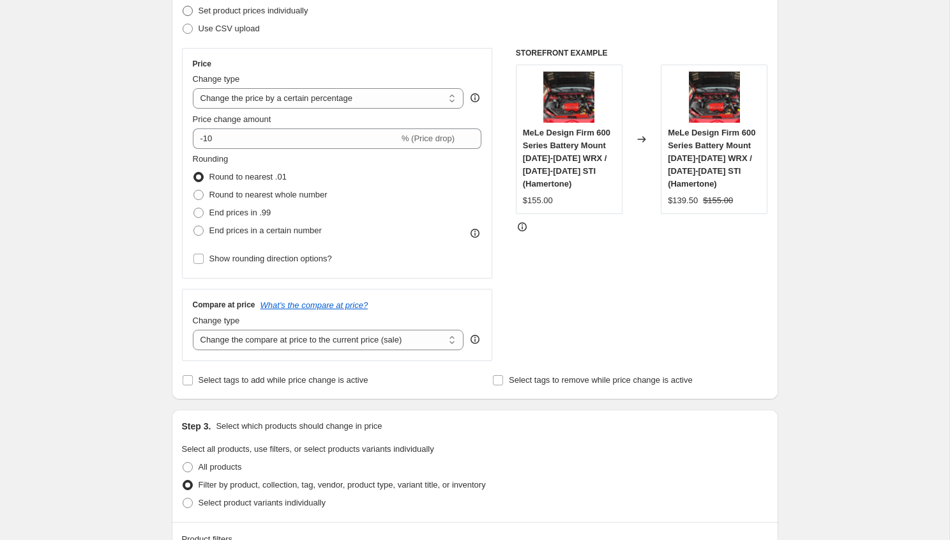
scroll to position [0, 0]
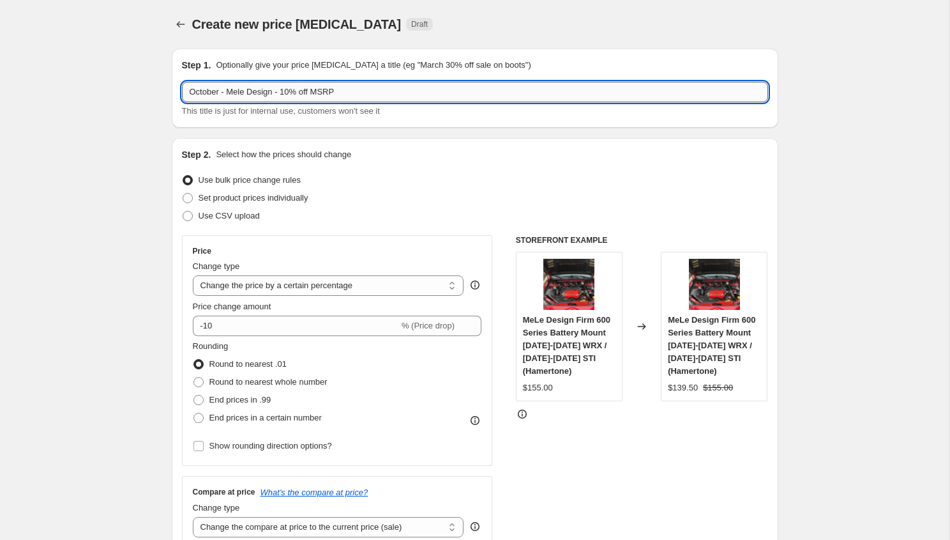
click at [282, 87] on input "October - Mele Design - 10% off MSRP" at bounding box center [475, 92] width 586 height 20
click at [279, 88] on input "October - Mele Design - 10% off MSRP" at bounding box center [475, 92] width 586 height 20
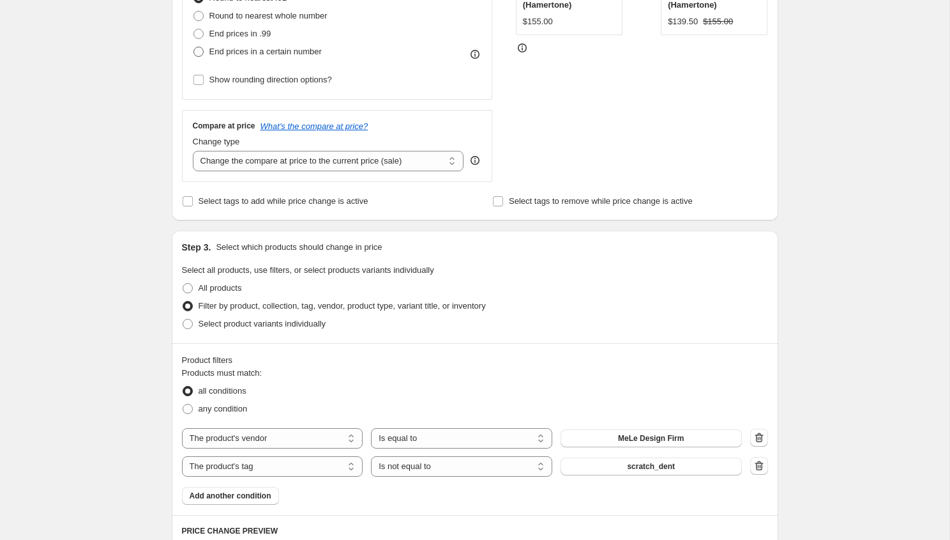
scroll to position [405, 0]
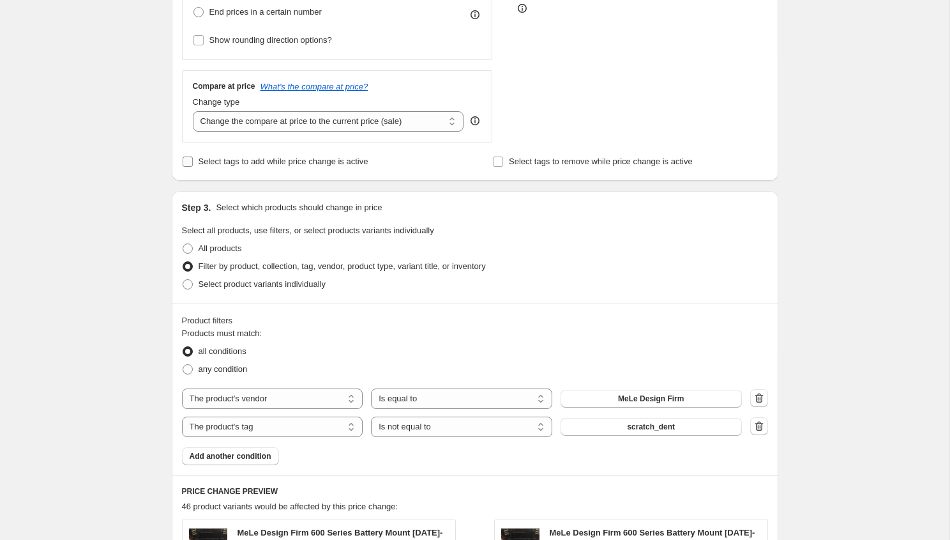
type input "October - Mele Design (In Stock)- 10% off MSRP"
click at [241, 158] on span "Select tags to add while price change is active" at bounding box center [284, 161] width 170 height 10
click at [193, 158] on input "Select tags to add while price change is active" at bounding box center [188, 161] width 10 height 10
checkbox input "true"
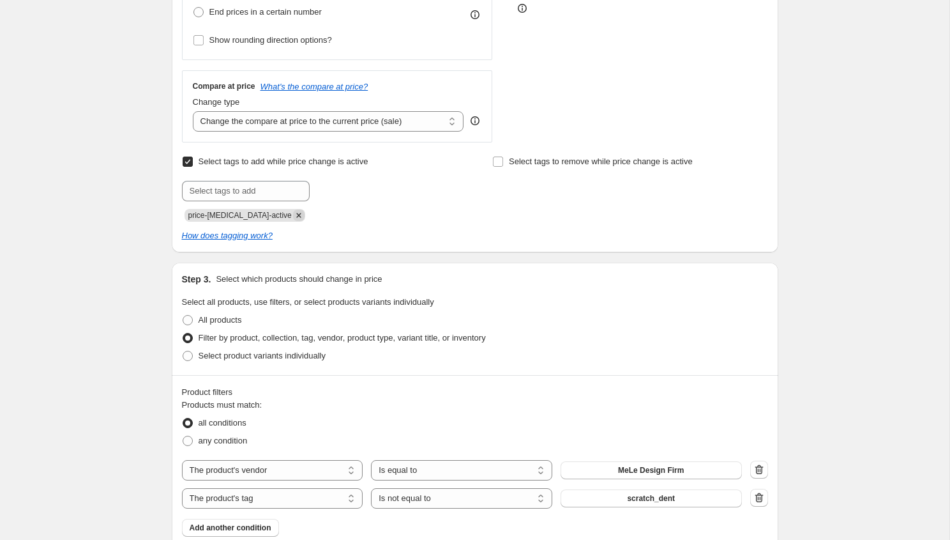
click at [293, 215] on icon "Remove price-change-job-active" at bounding box center [298, 214] width 11 height 11
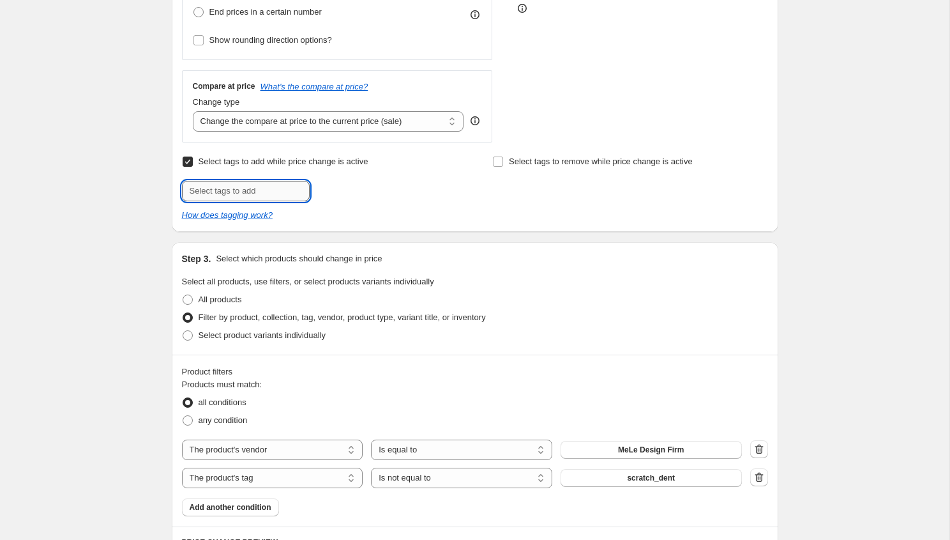
click at [263, 197] on input "text" at bounding box center [246, 191] width 128 height 20
type input "Instock-flash"
click at [374, 178] on div "Select tags to add while price change is active Submit Instock-flash Add Instoc…" at bounding box center [319, 177] width 275 height 49
click at [368, 185] on span "Instock-flas..." at bounding box center [361, 189] width 49 height 9
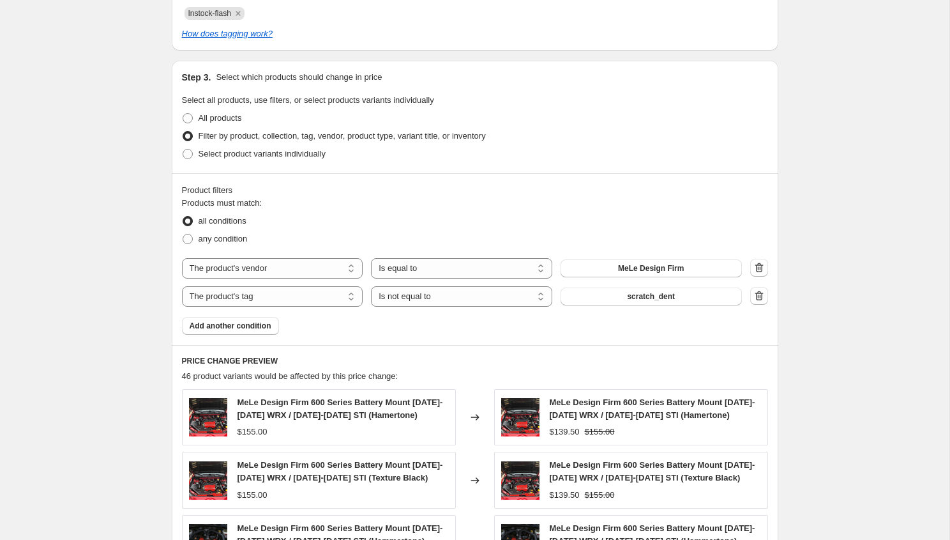
scroll to position [634, 0]
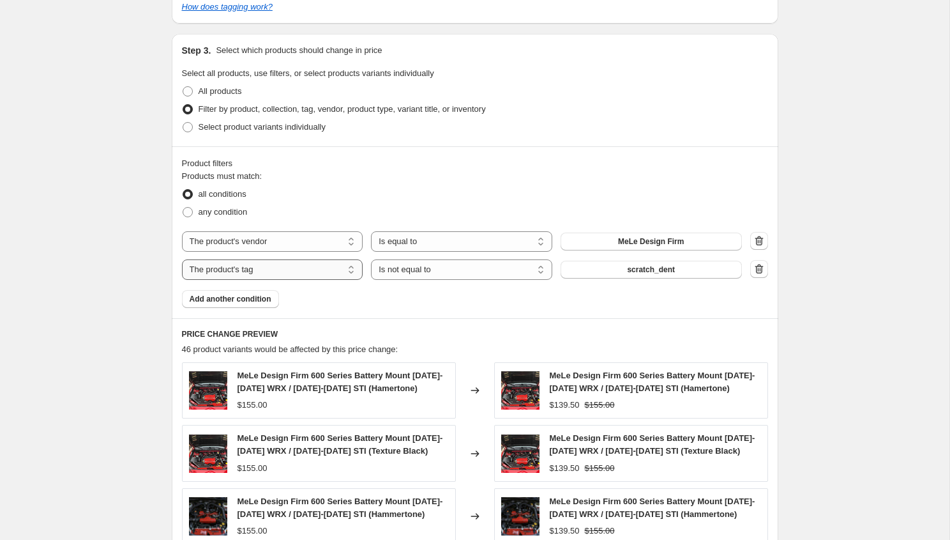
click at [308, 273] on select "The product The product's collection The product's tag The product's vendor The…" at bounding box center [272, 269] width 181 height 20
select select "inventory_quantity"
click at [637, 269] on input "1" at bounding box center [642, 269] width 162 height 20
click at [637, 271] on input "1" at bounding box center [642, 269] width 162 height 20
click at [470, 269] on select "Is equal to Is not equal to Is greater than Is less than" at bounding box center [461, 269] width 181 height 20
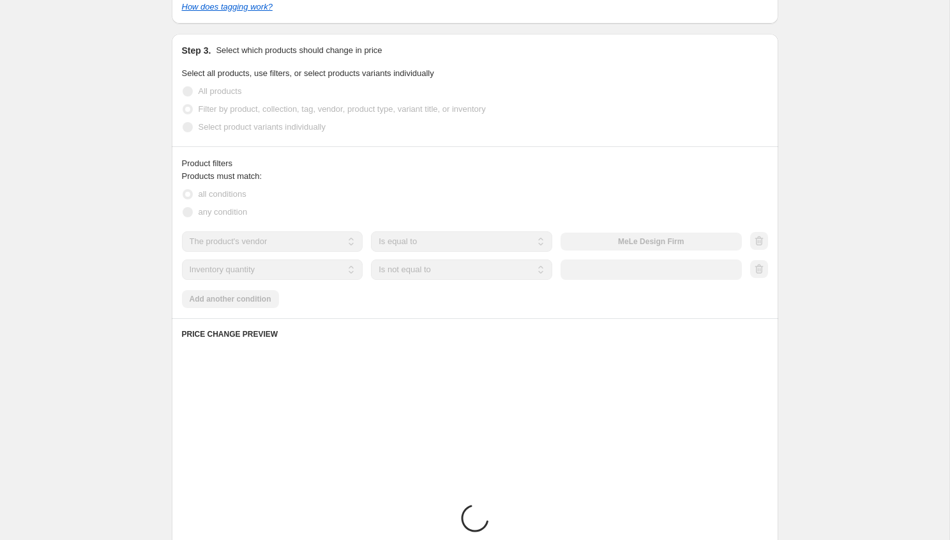
click at [464, 270] on select "Is equal to Is not equal to Is greater than Is less than" at bounding box center [461, 269] width 181 height 20
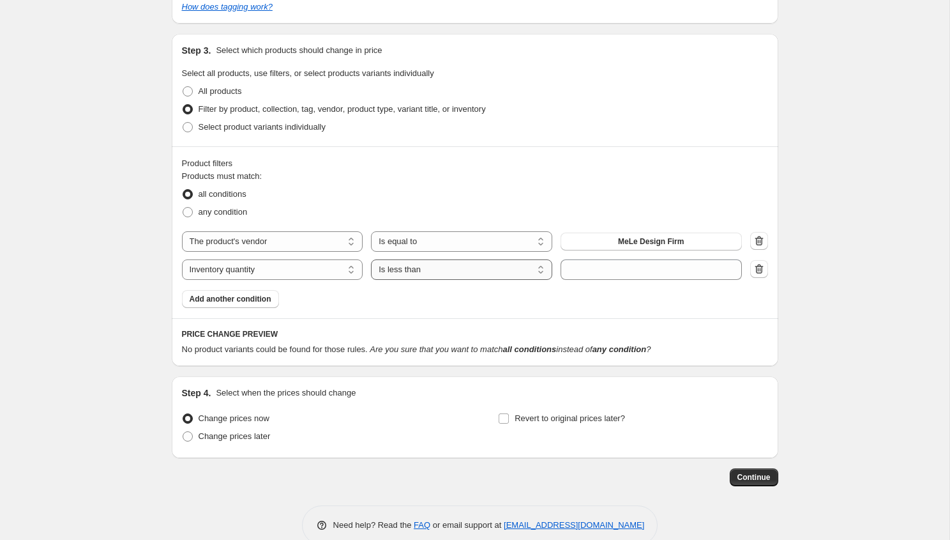
click at [448, 267] on select "Is equal to Is not equal to Is greater than Is less than" at bounding box center [461, 269] width 181 height 20
select select ">"
click at [608, 270] on input "number" at bounding box center [642, 269] width 162 height 20
type input "0"
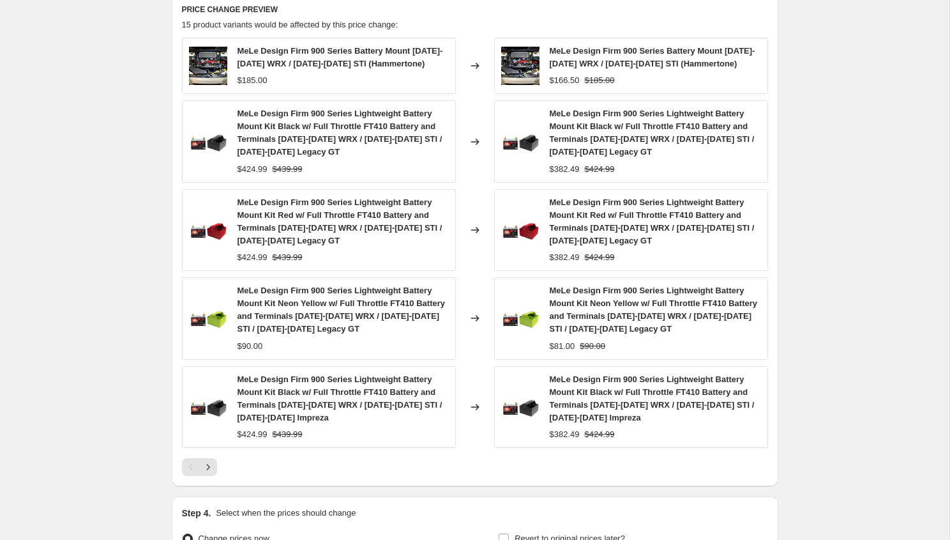
scroll to position [1001, 0]
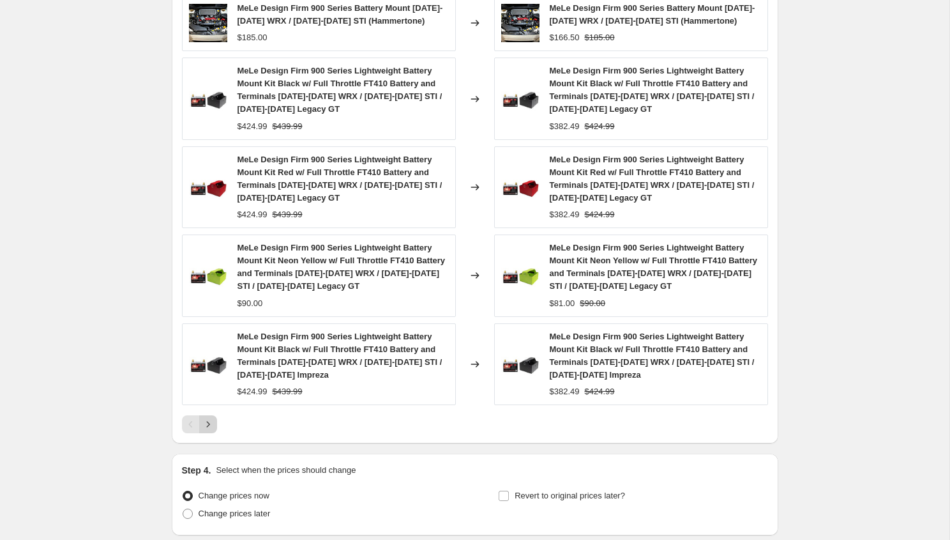
click at [210, 420] on icon "Next" at bounding box center [208, 424] width 13 height 13
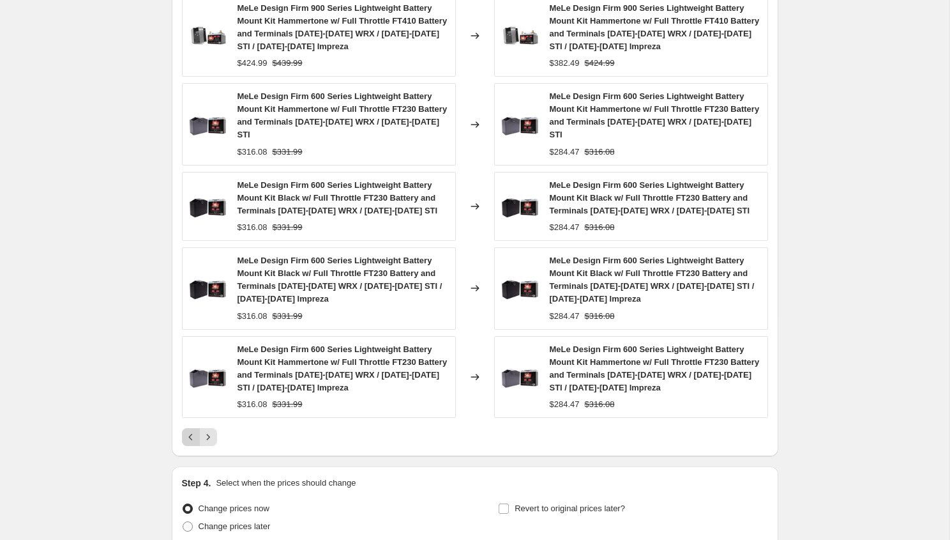
click at [190, 428] on button "Previous" at bounding box center [191, 437] width 18 height 18
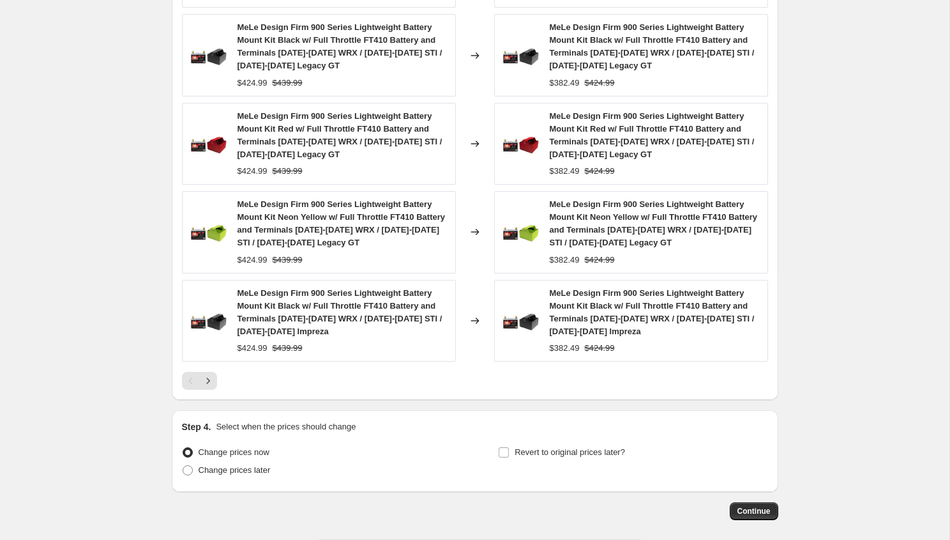
scroll to position [1052, 0]
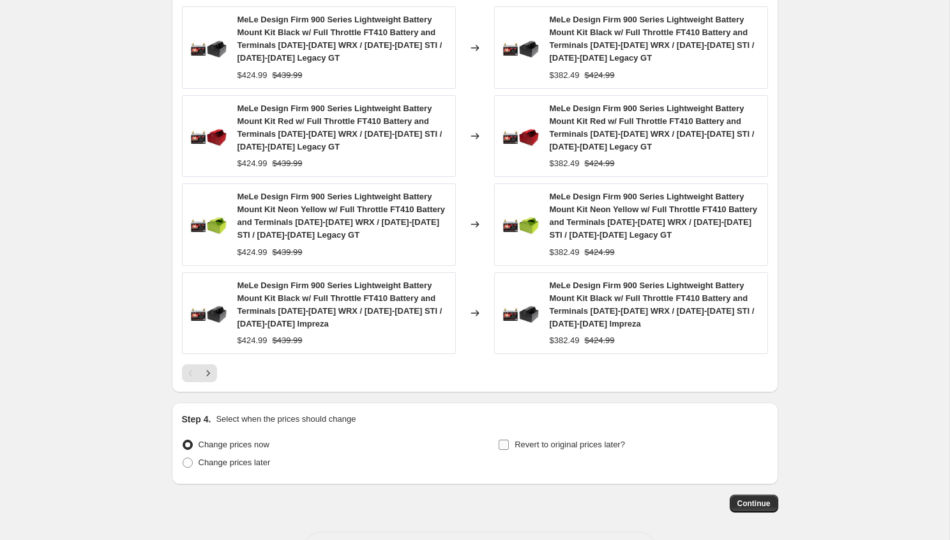
click at [554, 443] on span "Revert to original prices later?" at bounding box center [570, 444] width 110 height 10
click at [509, 443] on input "Revert to original prices later?" at bounding box center [504, 444] width 10 height 10
checkbox input "true"
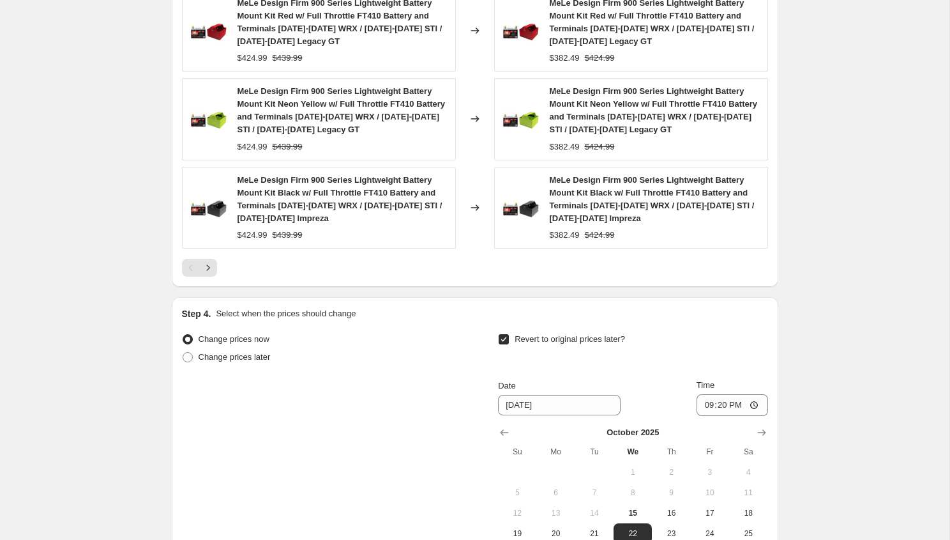
scroll to position [1321, 0]
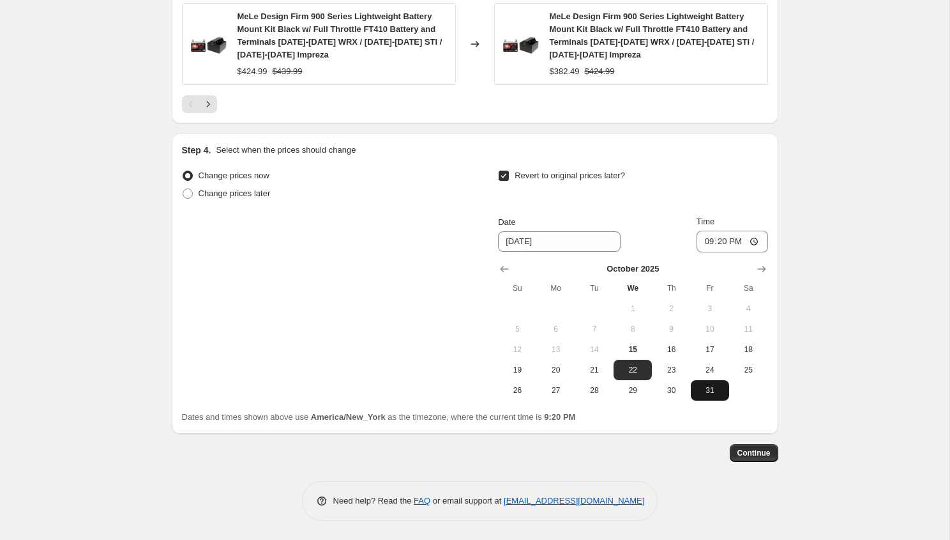
click at [706, 391] on span "31" at bounding box center [710, 390] width 28 height 10
type input "[DATE]"
click at [704, 240] on input "21:20" at bounding box center [733, 241] width 72 height 22
type input "23:55"
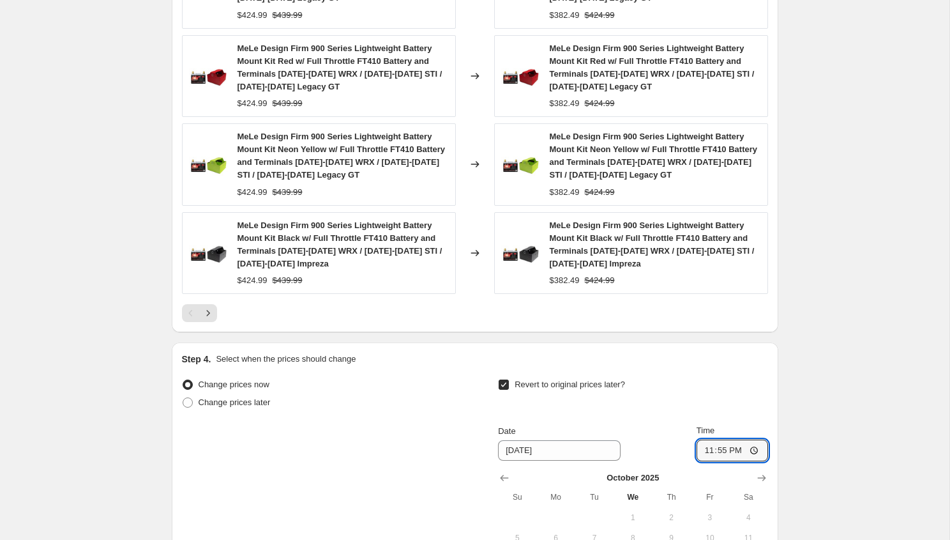
scroll to position [1051, 0]
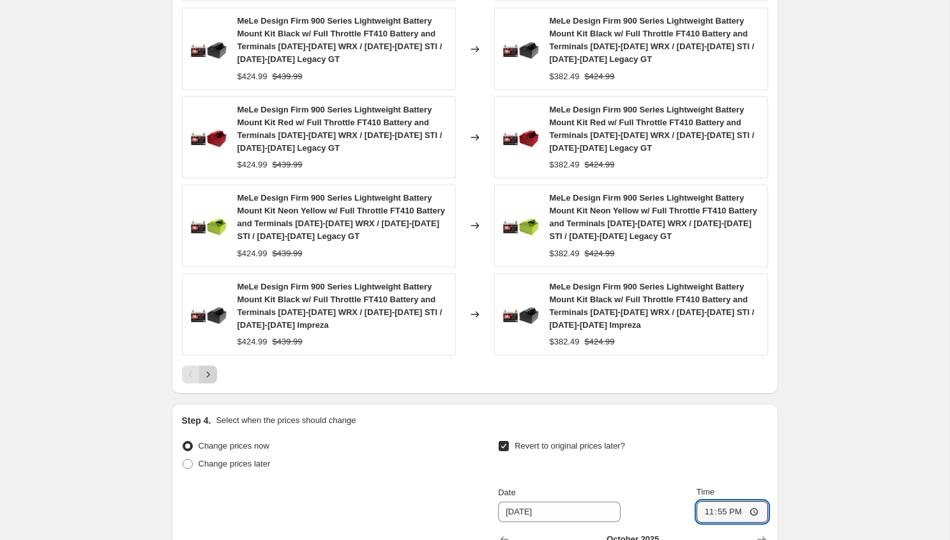
click at [210, 376] on icon "Next" at bounding box center [208, 374] width 13 height 13
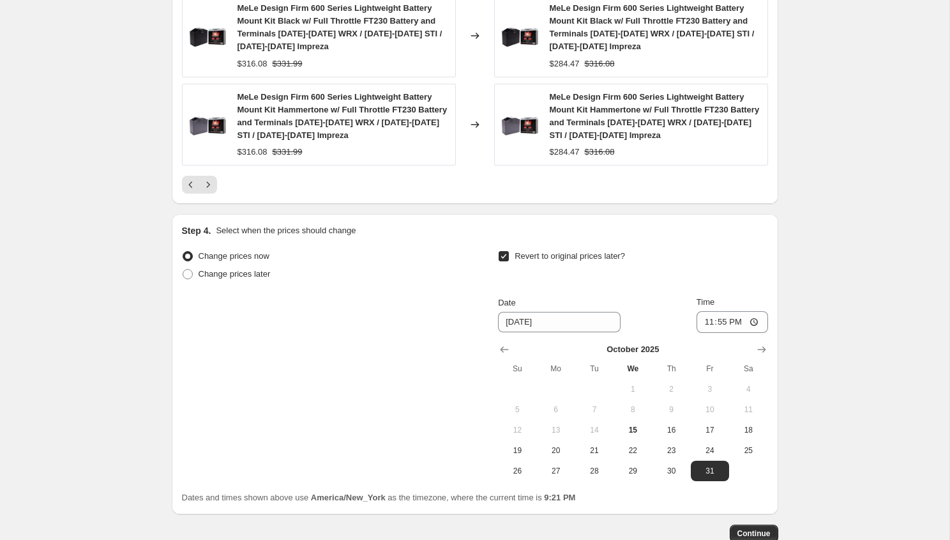
scroll to position [1334, 0]
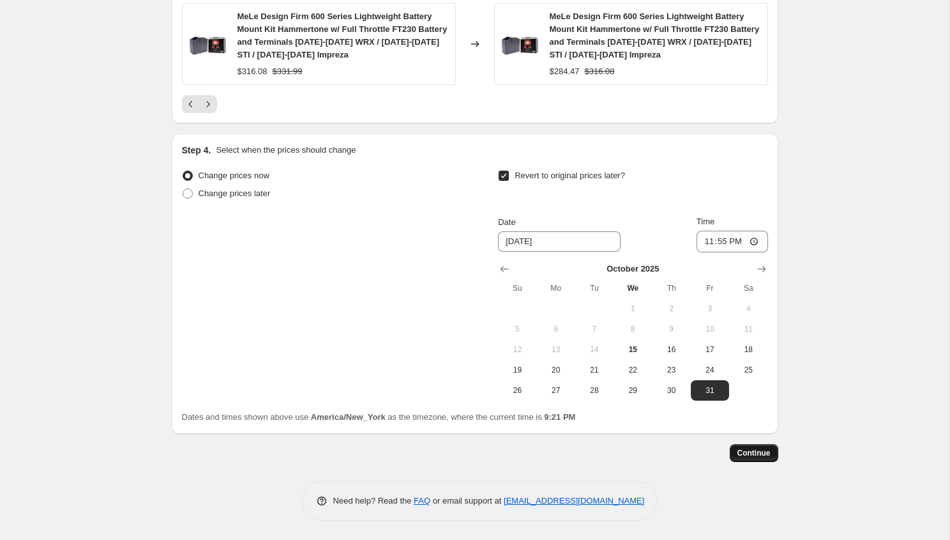
click at [757, 453] on span "Continue" at bounding box center [753, 453] width 33 height 10
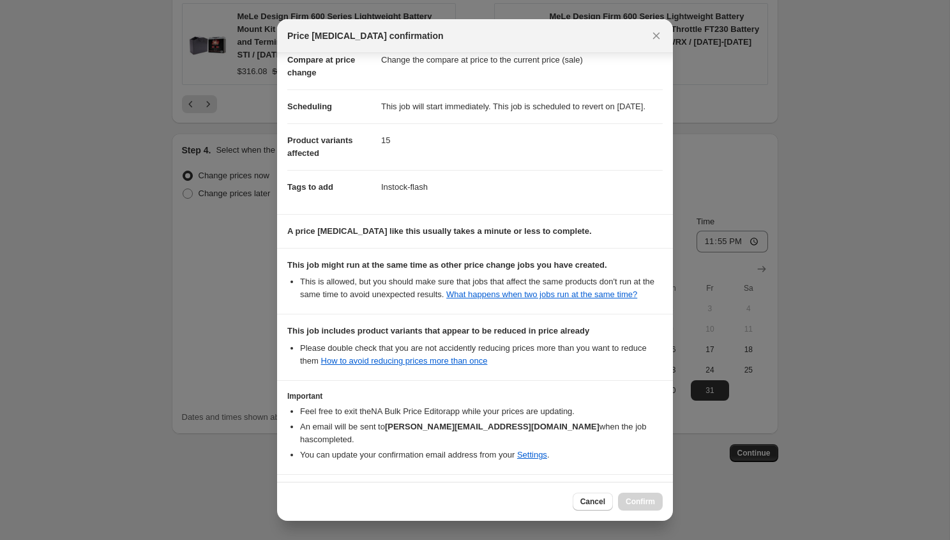
scroll to position [136, 0]
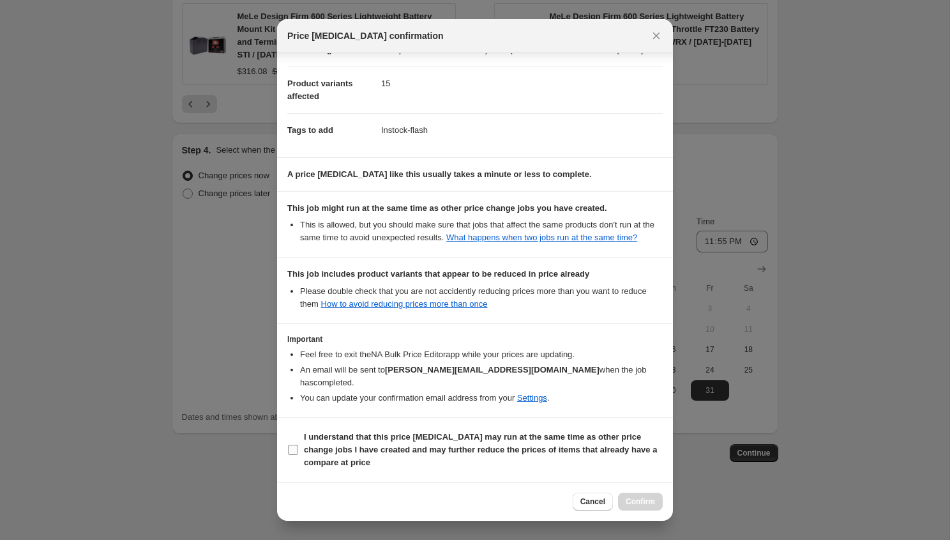
click at [328, 442] on span "I understand that this price change job may run at the same time as other price…" at bounding box center [483, 449] width 359 height 38
click at [298, 444] on input "I understand that this price change job may run at the same time as other price…" at bounding box center [293, 449] width 10 height 10
checkbox input "true"
click at [642, 497] on span "Confirm" at bounding box center [640, 501] width 29 height 10
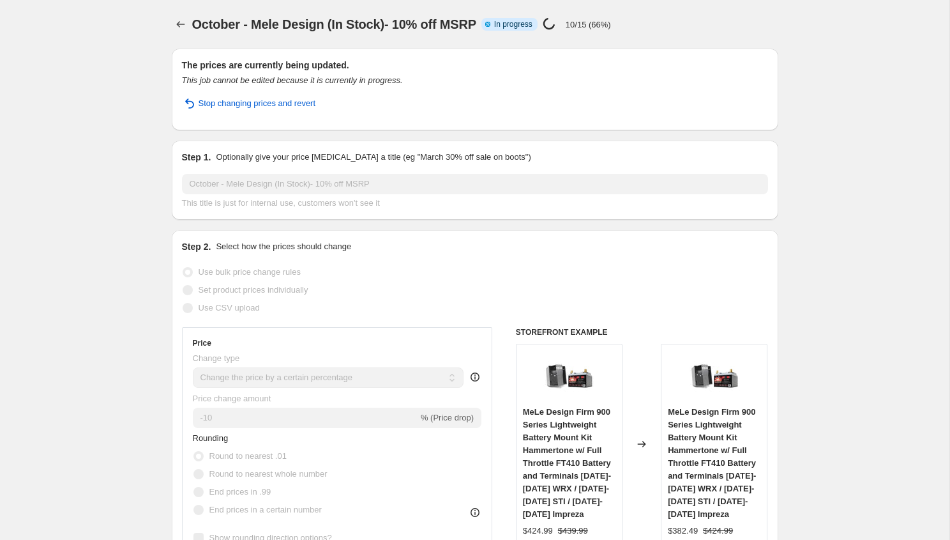
select select "percentage"
select select "vendor"
select select "inventory_quantity"
select select ">"
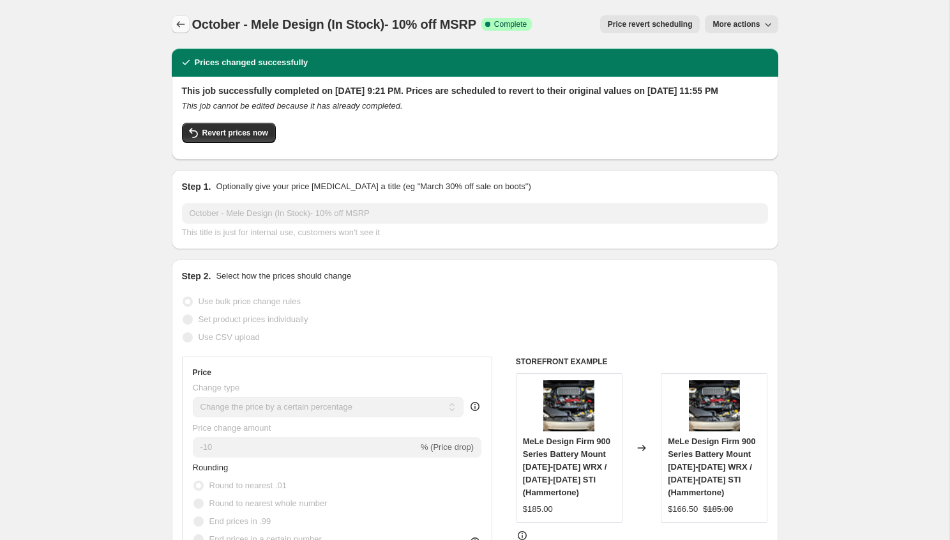
click at [173, 24] on button "Price change jobs" at bounding box center [181, 24] width 18 height 18
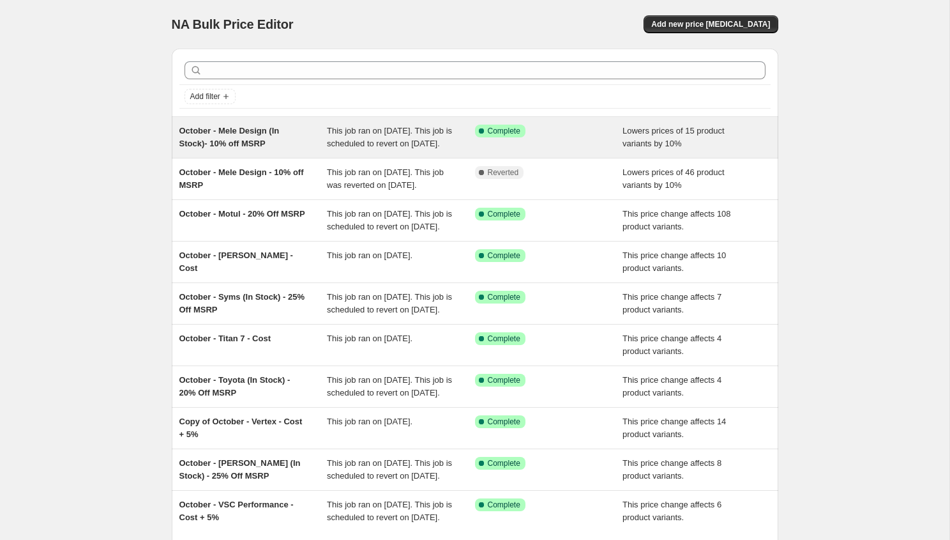
click at [267, 150] on div "October - Mele Design (In Stock)- 10% off MSRP" at bounding box center [253, 138] width 148 height 26
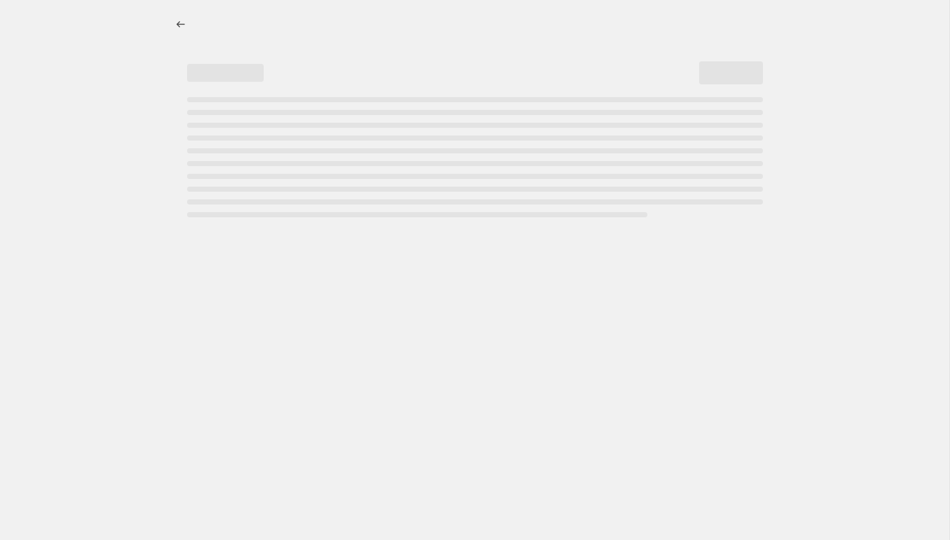
select select "percentage"
select select "vendor"
select select "inventory_quantity"
select select ">"
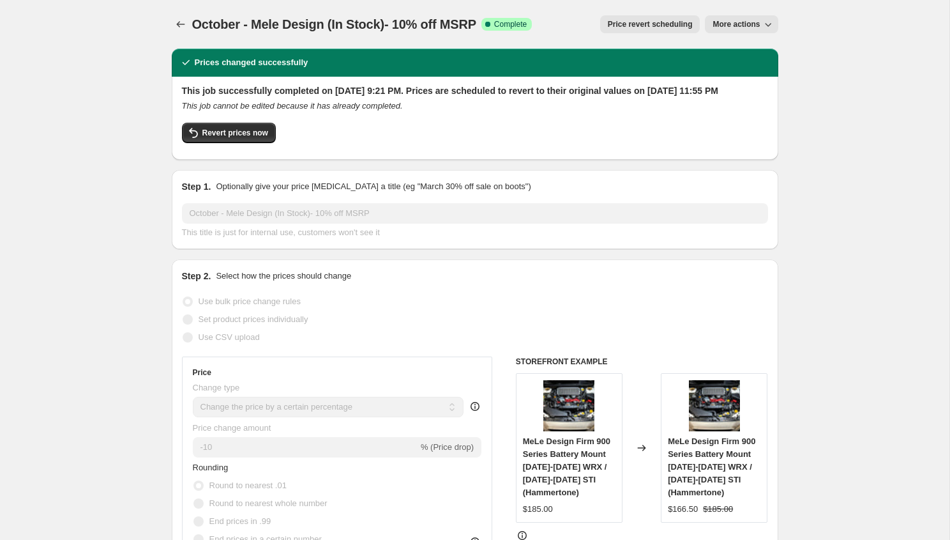
click at [735, 24] on span "More actions" at bounding box center [736, 24] width 47 height 10
click at [734, 49] on span "Copy to new job" at bounding box center [741, 51] width 59 height 10
select select "percentage"
select select "vendor"
select select "inventory_quantity"
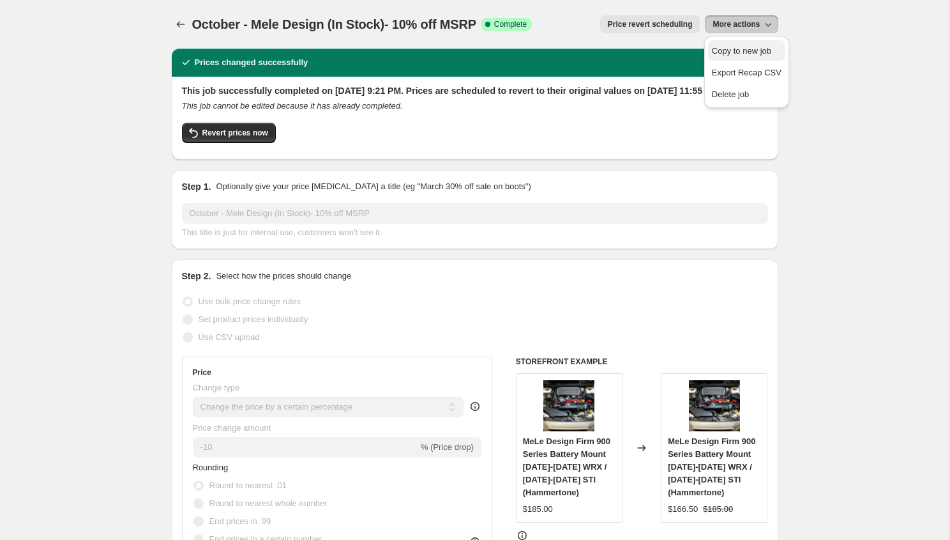
select select ">"
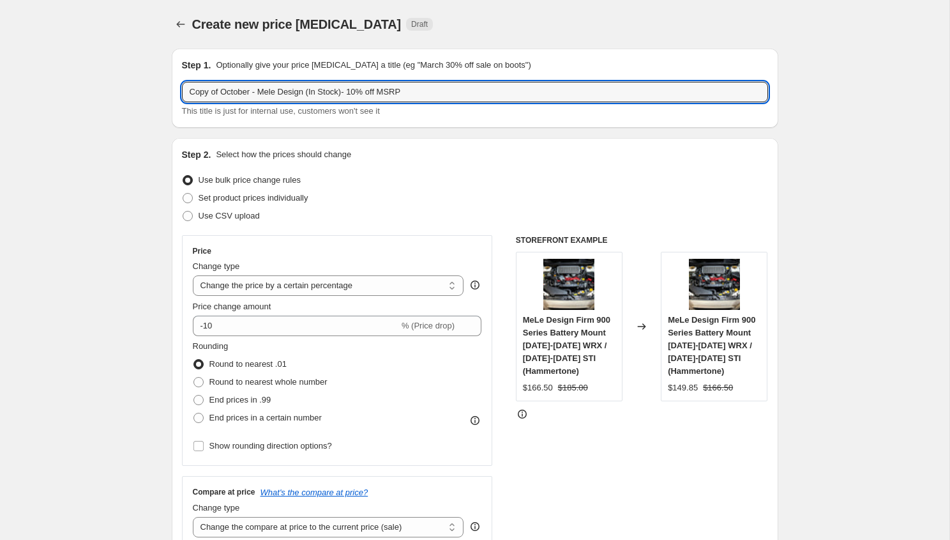
drag, startPoint x: 224, startPoint y: 92, endPoint x: 116, endPoint y: 86, distance: 108.7
drag, startPoint x: 277, startPoint y: 92, endPoint x: 253, endPoint y: 91, distance: 24.3
click at [253, 91] on input "October - Mele Design (In Stock)- 10% off MSRP" at bounding box center [475, 92] width 586 height 20
click at [312, 92] on input "October - Mcleod (In Stock)- 10% off MSRP" at bounding box center [475, 92] width 586 height 20
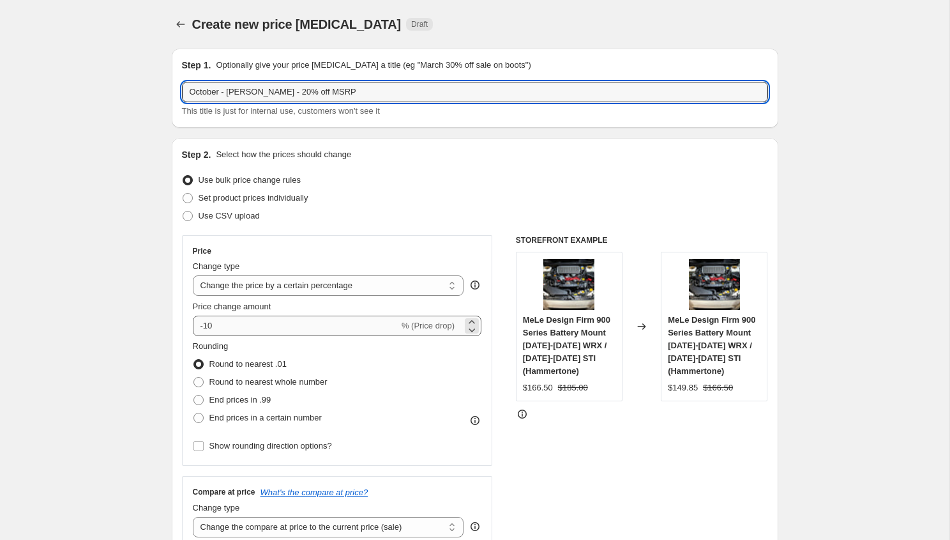
type input "October - Mcleod - 20% off MSRP"
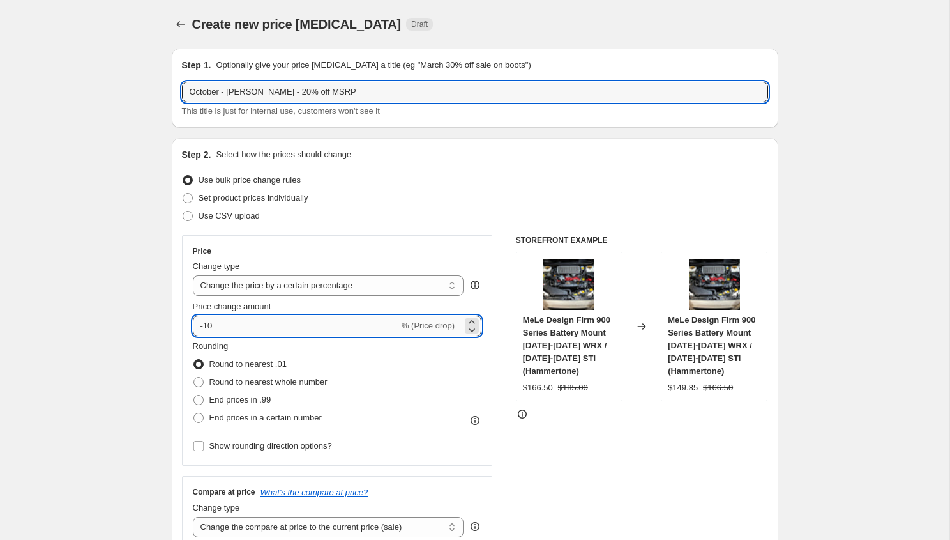
click at [209, 319] on input "-10" at bounding box center [296, 325] width 206 height 20
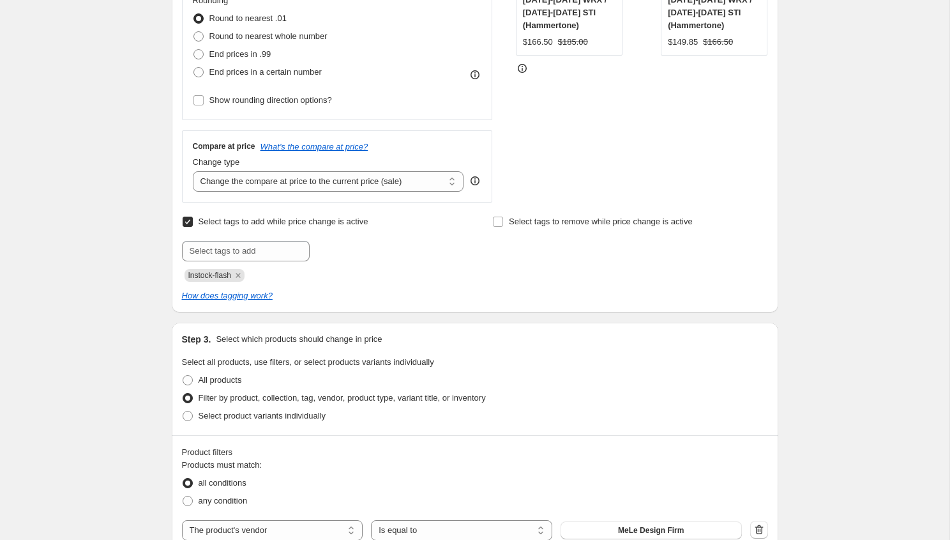
scroll to position [452, 0]
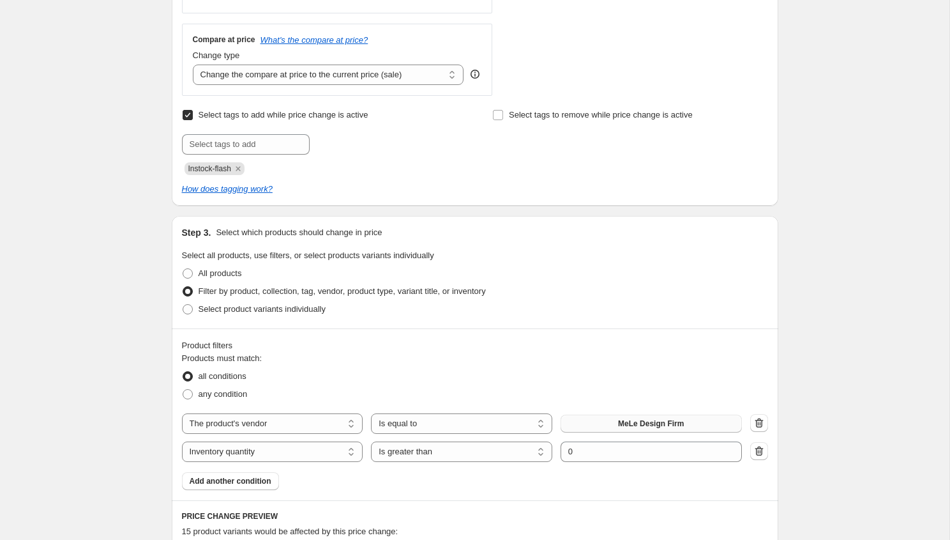
type input "-20"
click at [704, 421] on button "MeLe Design Firm" at bounding box center [651, 423] width 181 height 18
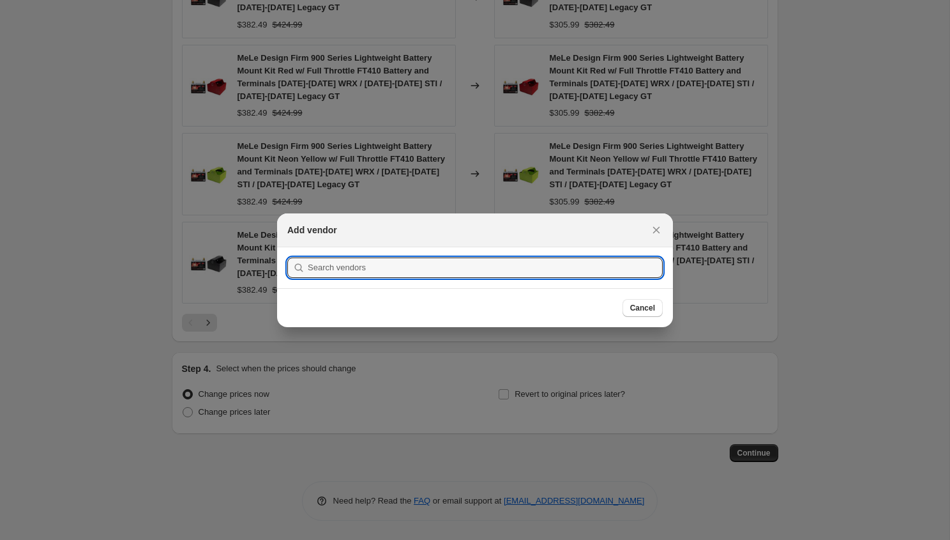
scroll to position [0, 0]
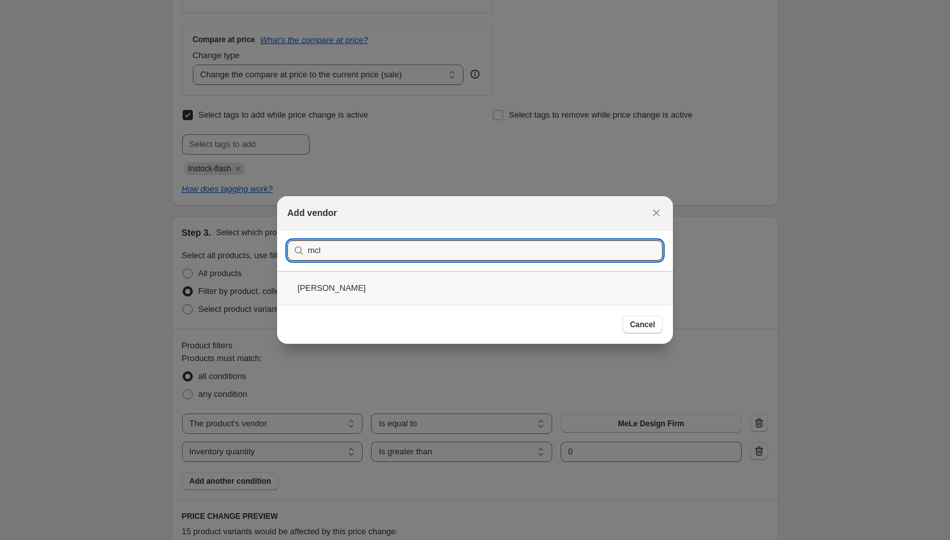
type input "mcl"
click at [357, 291] on div "[PERSON_NAME]" at bounding box center [475, 288] width 396 height 34
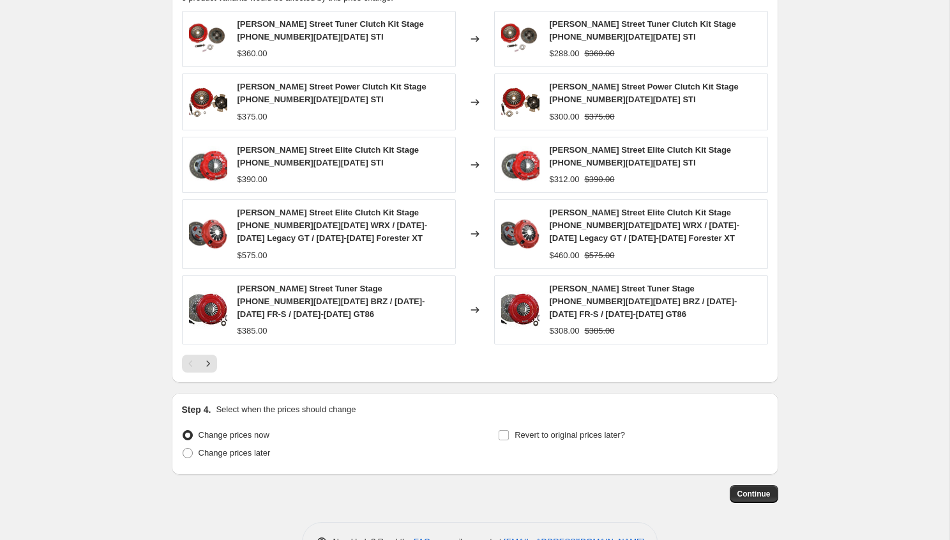
scroll to position [1006, 0]
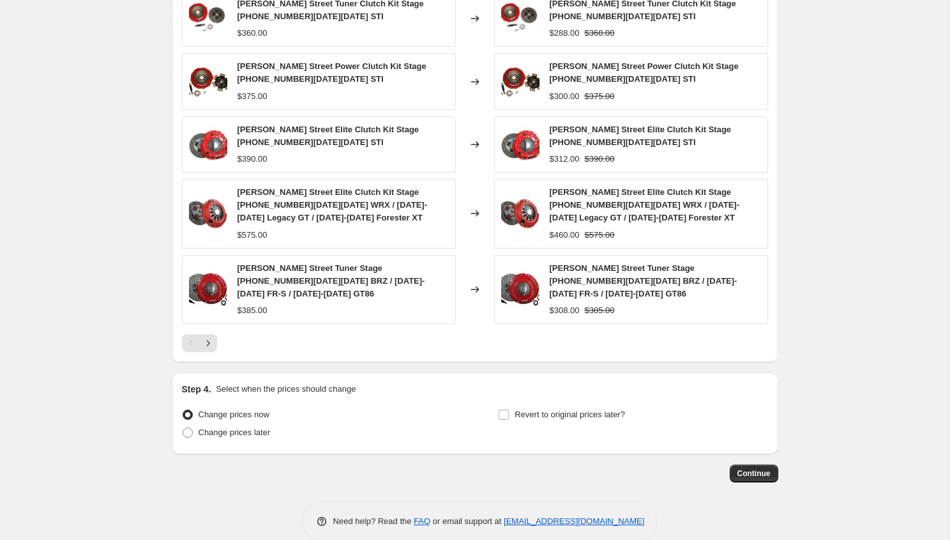
click at [526, 411] on div "Revert to original prices later?" at bounding box center [632, 424] width 269 height 38
click at [531, 409] on span "Revert to original prices later?" at bounding box center [570, 414] width 110 height 10
click at [509, 409] on input "Revert to original prices later?" at bounding box center [504, 414] width 10 height 10
checkbox input "true"
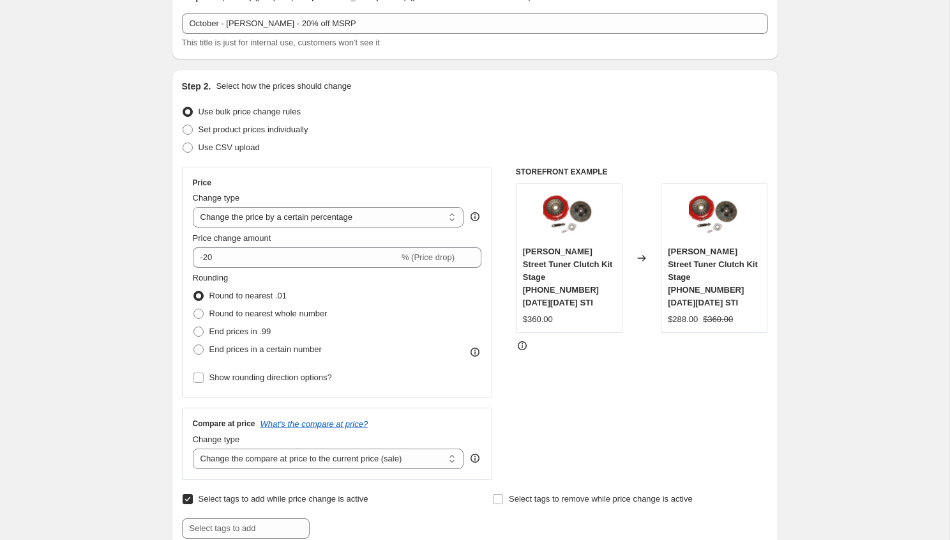
scroll to position [0, 0]
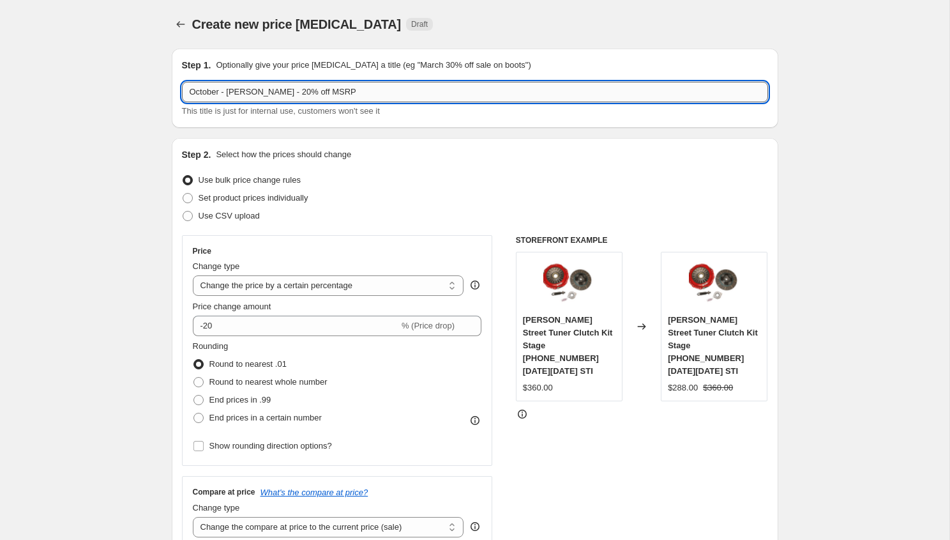
click at [274, 89] on input "October - Mcleod - 20% off MSRP" at bounding box center [475, 92] width 586 height 20
type input "October - [PERSON_NAME] - 15% off MSRP"
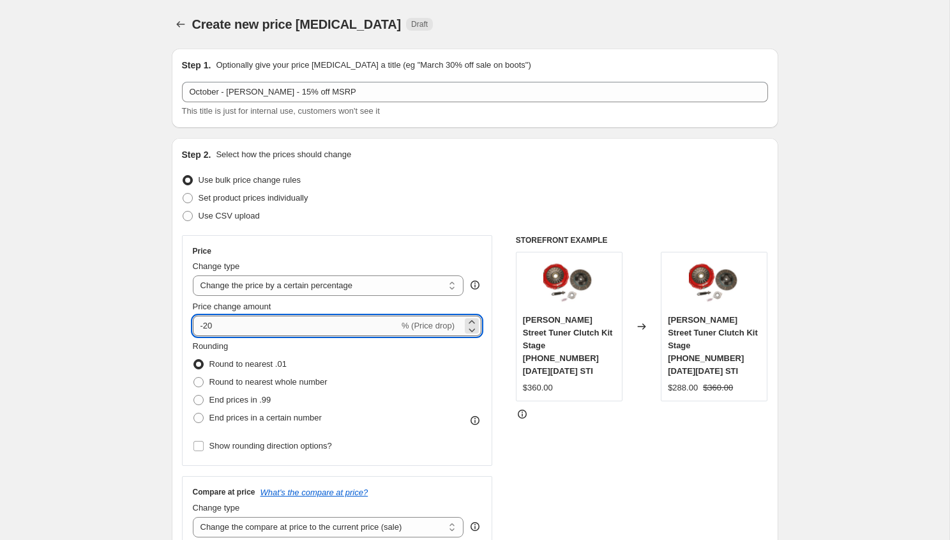
click at [216, 321] on input "-20" at bounding box center [296, 325] width 206 height 20
type input "-2"
type input "-15"
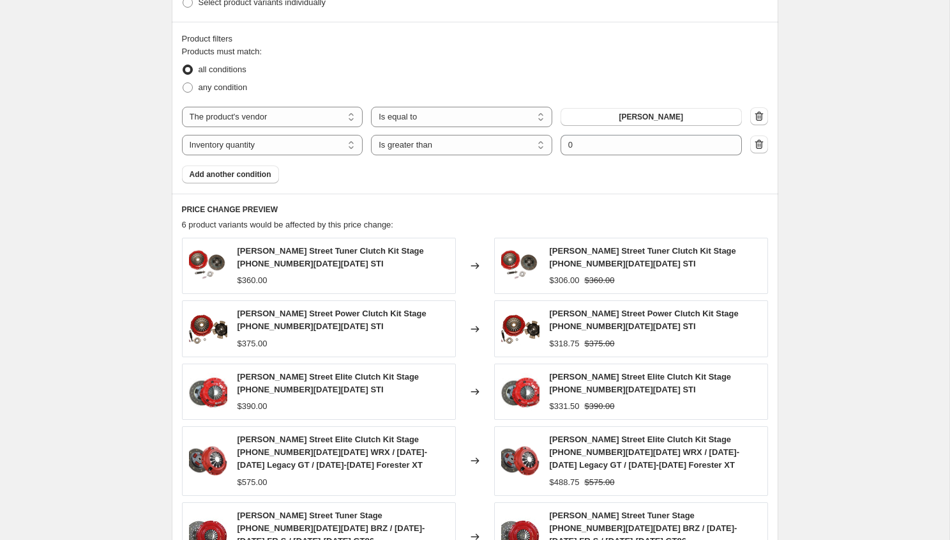
scroll to position [1008, 0]
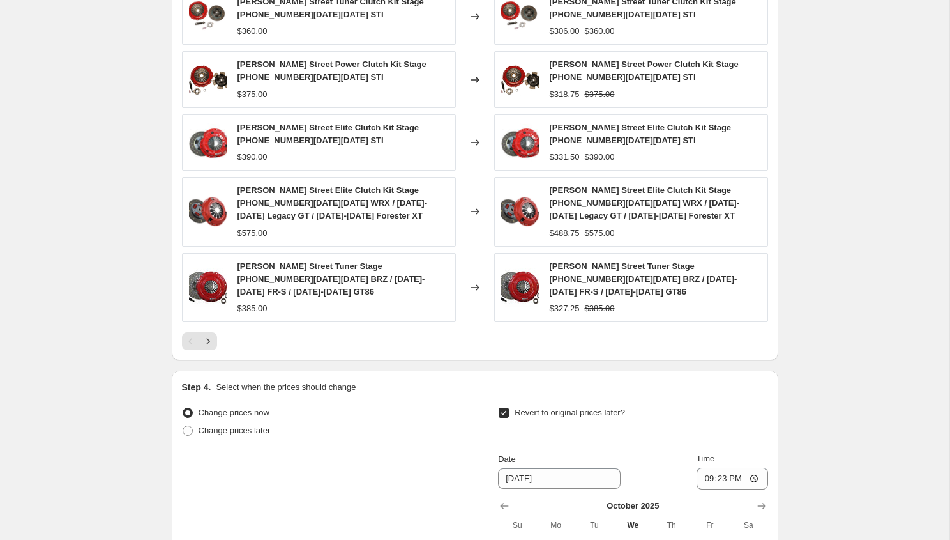
click at [428, 315] on div "Mcleod Street Tuner Clutch Kit Stage 1 2004-2021 STI $360.00 Changed to Mcleod …" at bounding box center [475, 169] width 586 height 361
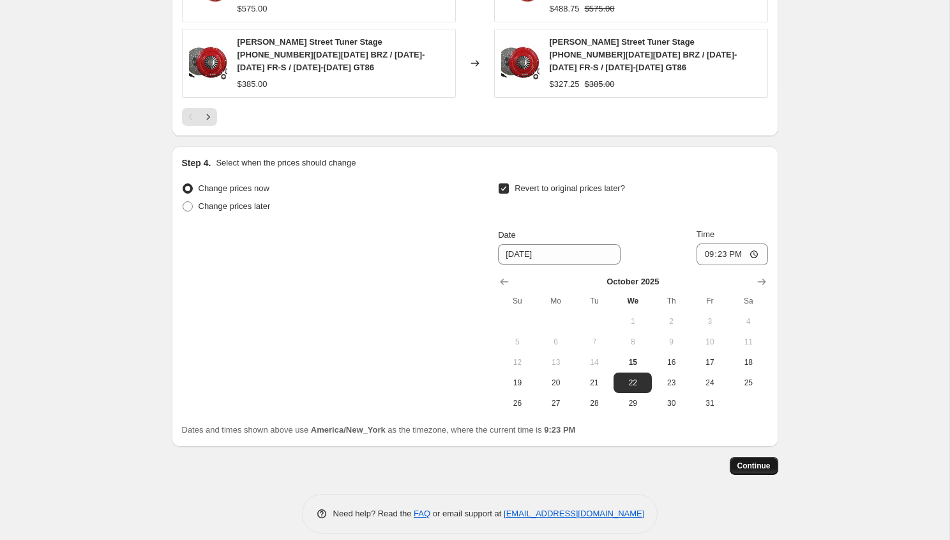
click at [773, 457] on button "Continue" at bounding box center [754, 466] width 49 height 18
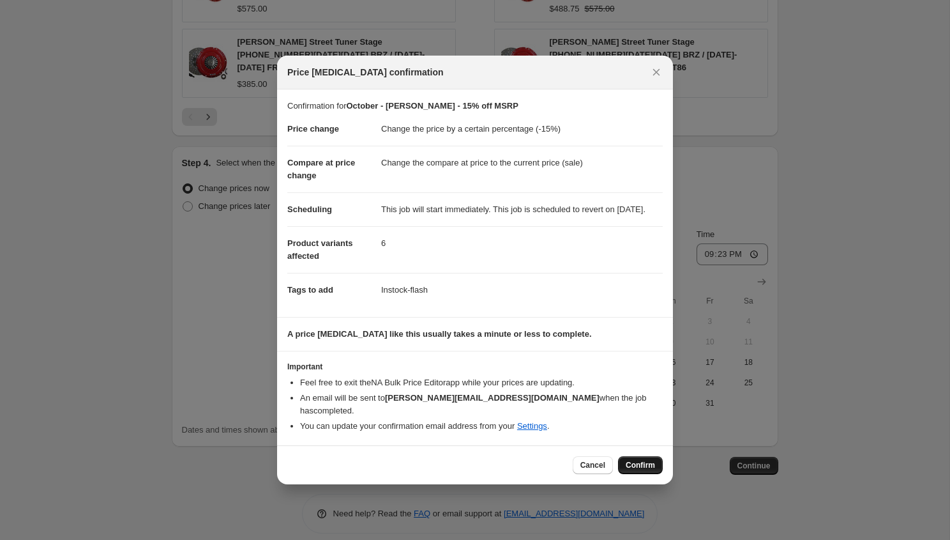
click at [628, 459] on button "Confirm" at bounding box center [640, 465] width 45 height 18
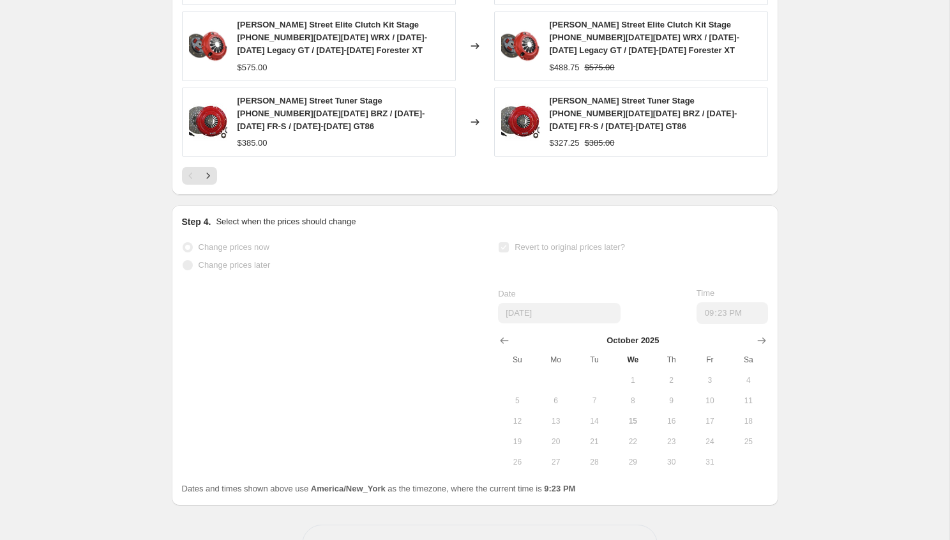
scroll to position [1265, 0]
select select "percentage"
select select "vendor"
select select "inventory_quantity"
select select ">"
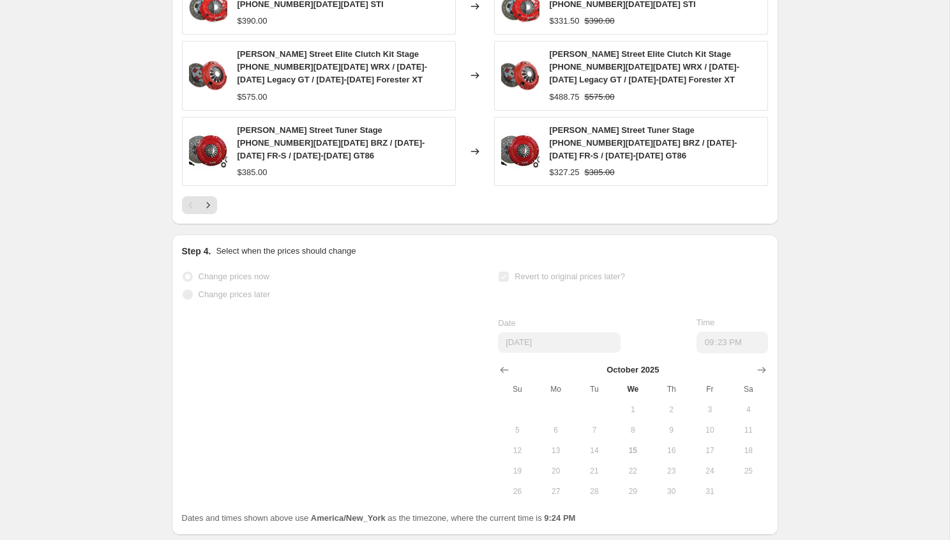
scroll to position [0, 0]
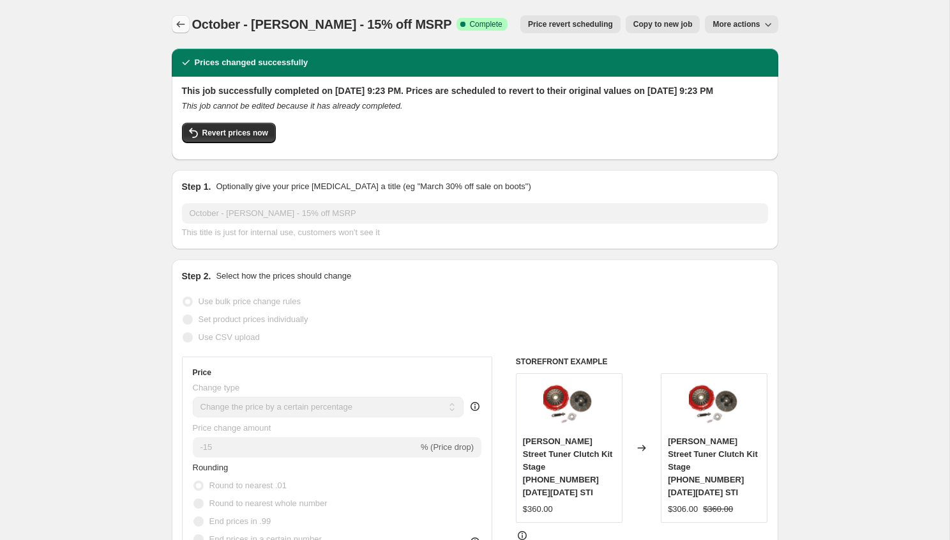
click at [183, 19] on icon "Price change jobs" at bounding box center [180, 24] width 13 height 13
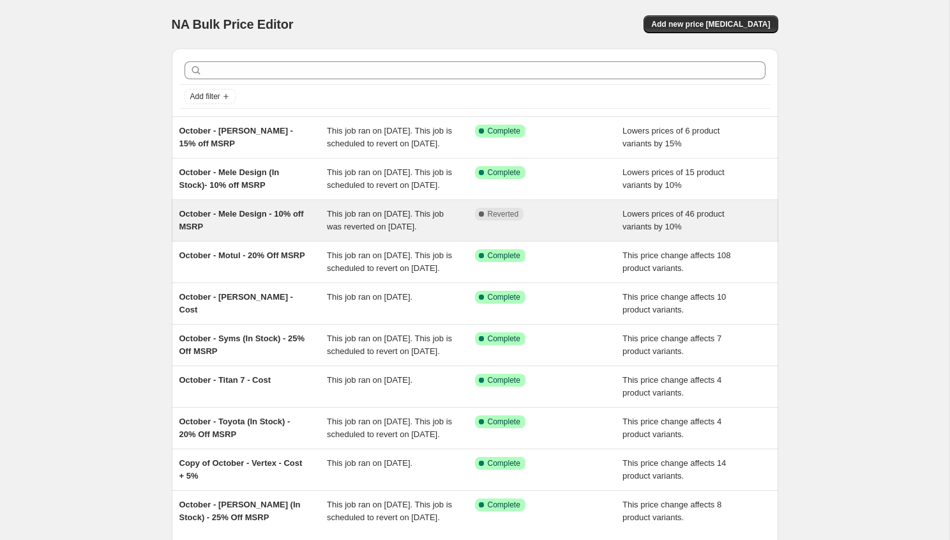
click at [277, 233] on div "October - Mele Design - 10% off MSRP" at bounding box center [253, 221] width 148 height 26
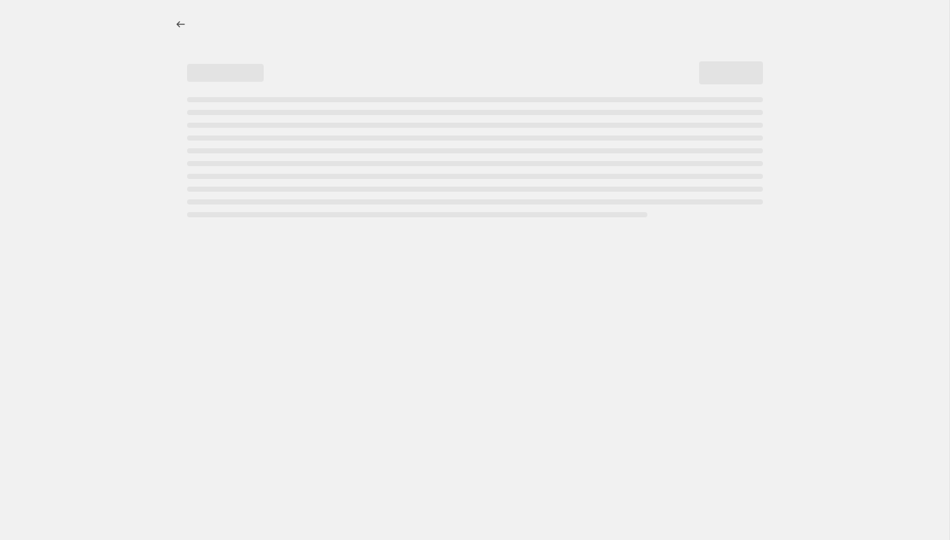
select select "percentage"
select select "vendor"
select select "tag"
select select "not_equal"
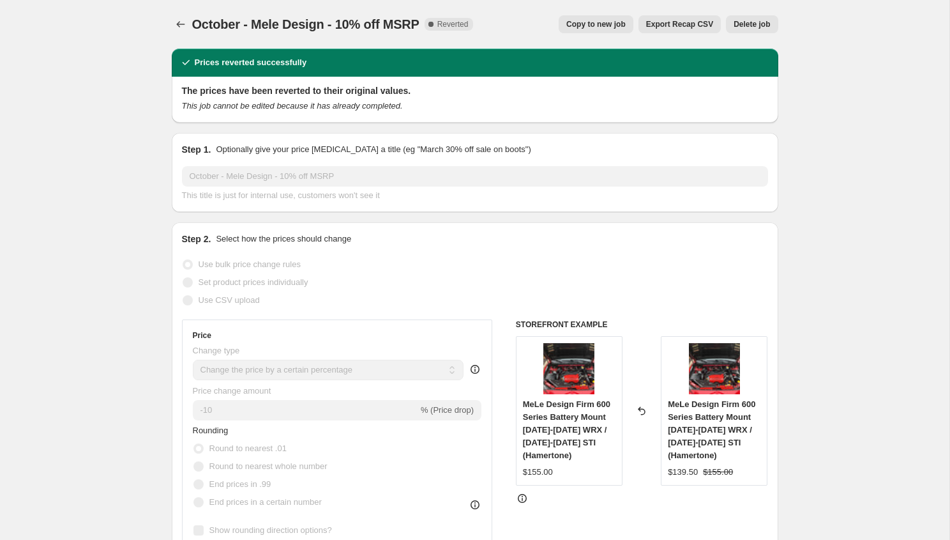
click at [745, 27] on span "Delete job" at bounding box center [752, 24] width 36 height 10
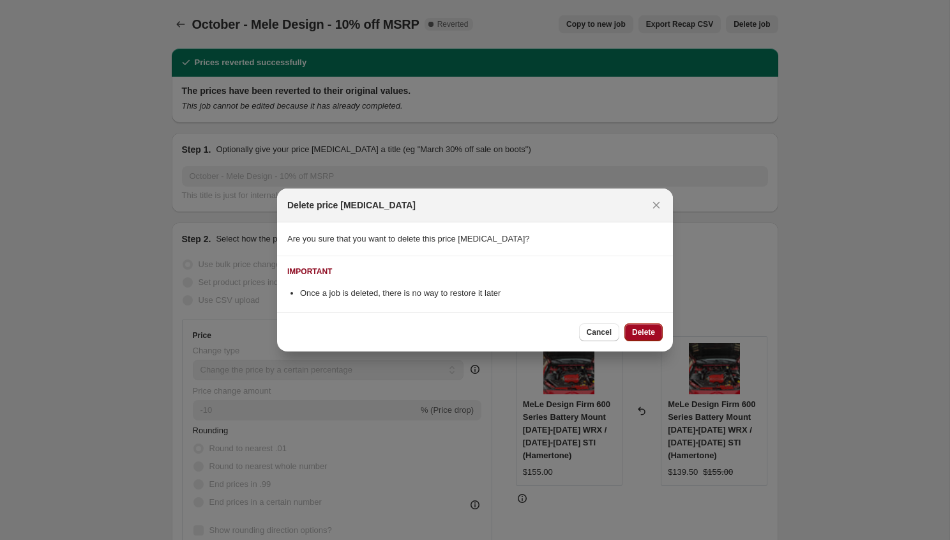
click at [640, 335] on span "Delete" at bounding box center [643, 332] width 23 height 10
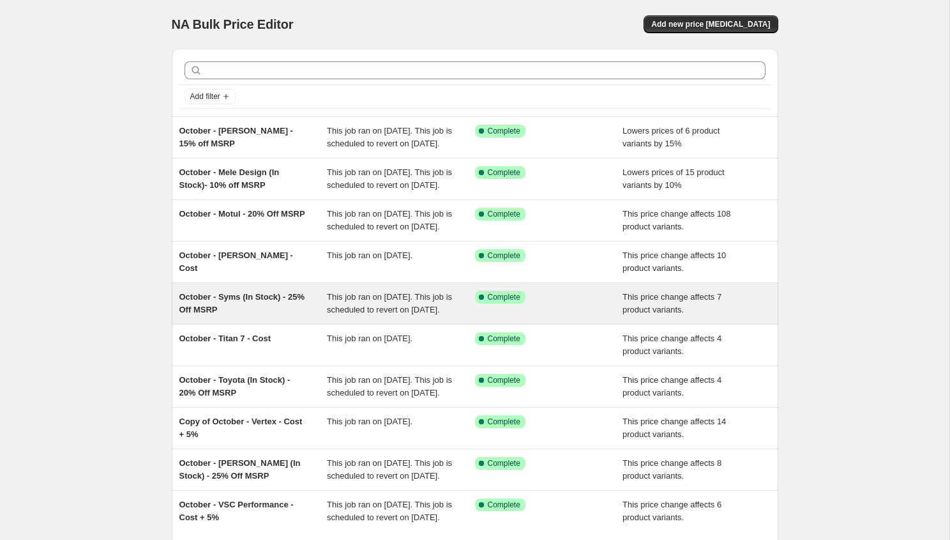
click at [294, 316] on div "October - Syms (In Stock) - 25% Off MSRP" at bounding box center [253, 304] width 148 height 26
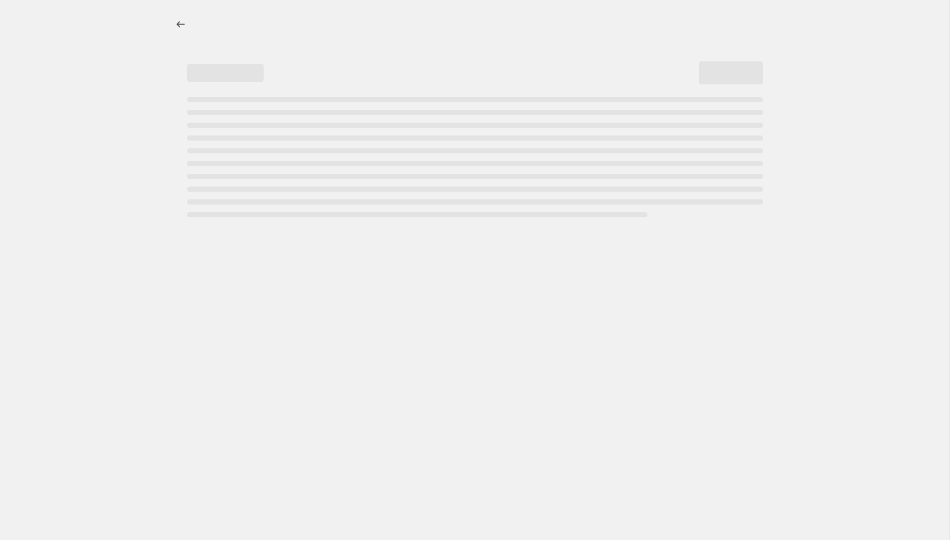
select select "pcap"
select select "no_change"
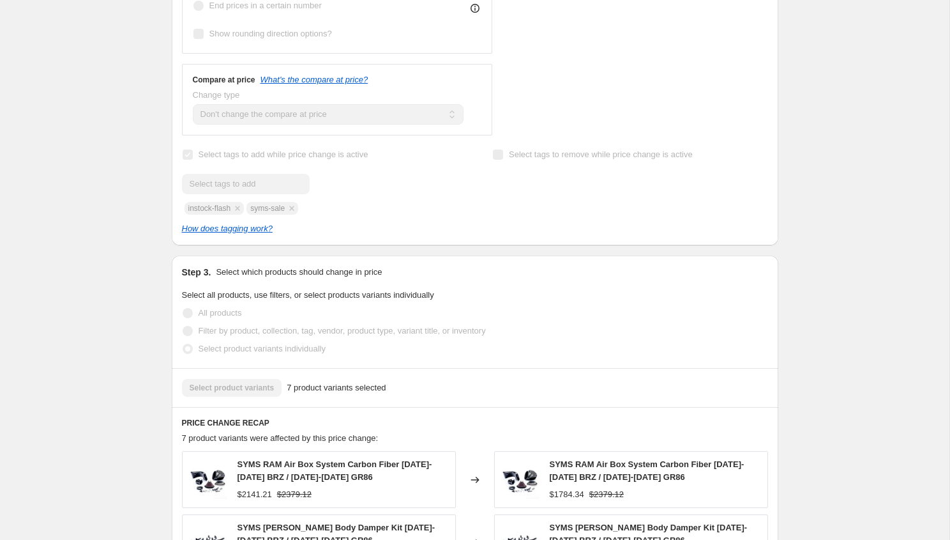
scroll to position [556, 0]
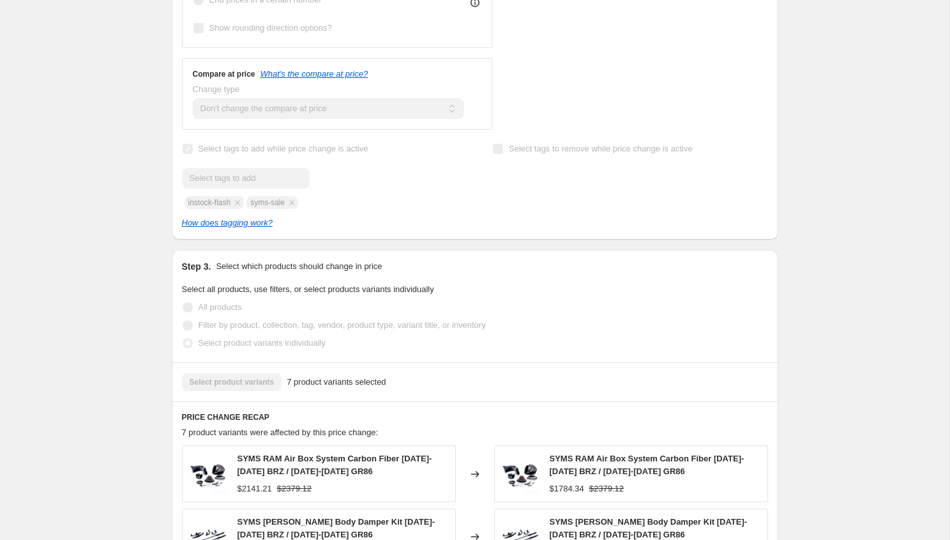
click at [275, 209] on div "Submit instock-flash syms-sale" at bounding box center [319, 188] width 275 height 41
copy span "syms-sale"
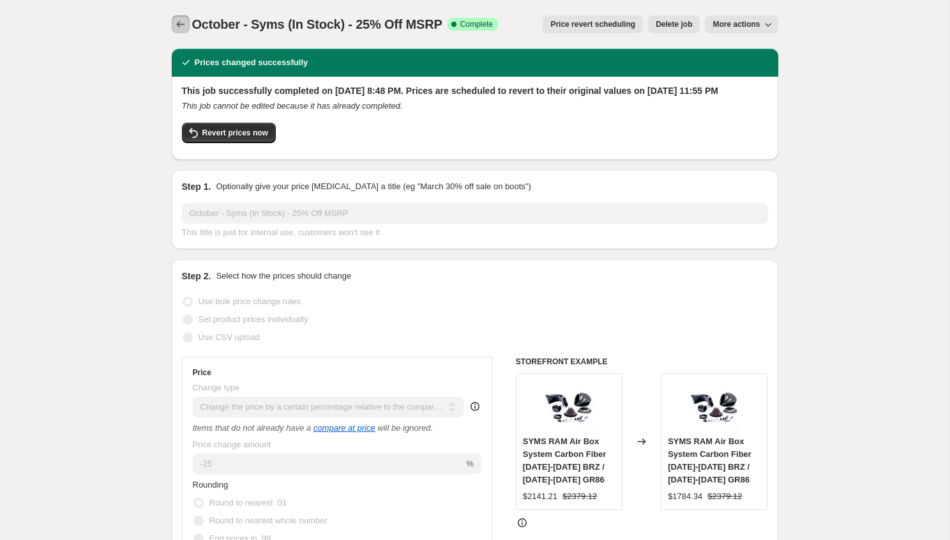
click at [178, 25] on icon "Price change jobs" at bounding box center [180, 24] width 13 height 13
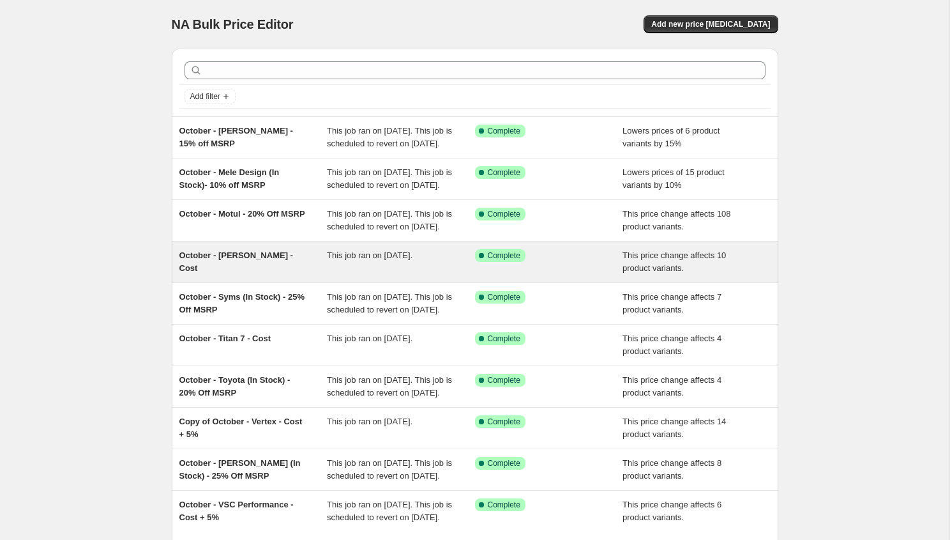
click at [230, 282] on div "October - ROWE - Cost This job ran on October 15, 2025. Success Complete Comple…" at bounding box center [475, 261] width 607 height 41
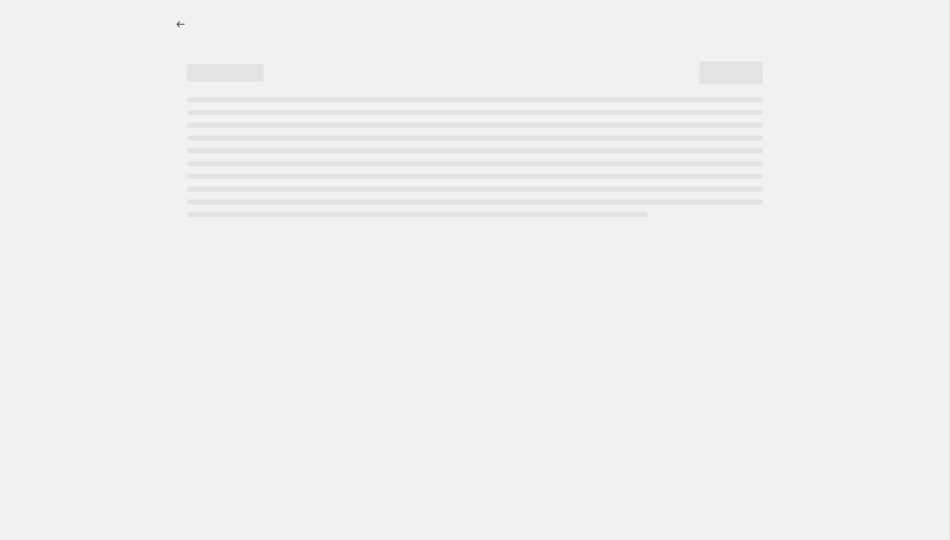
select select "margin"
select select "vendor"
select select "inventory_quantity"
select select ">"
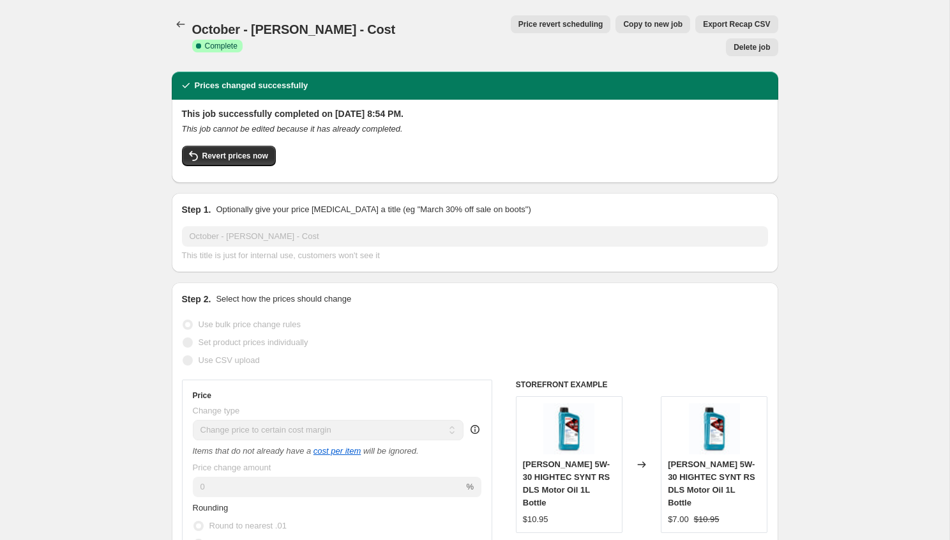
click at [623, 23] on span "Copy to new job" at bounding box center [652, 24] width 59 height 10
select select "margin"
select select "vendor"
select select "inventory_quantity"
select select ">"
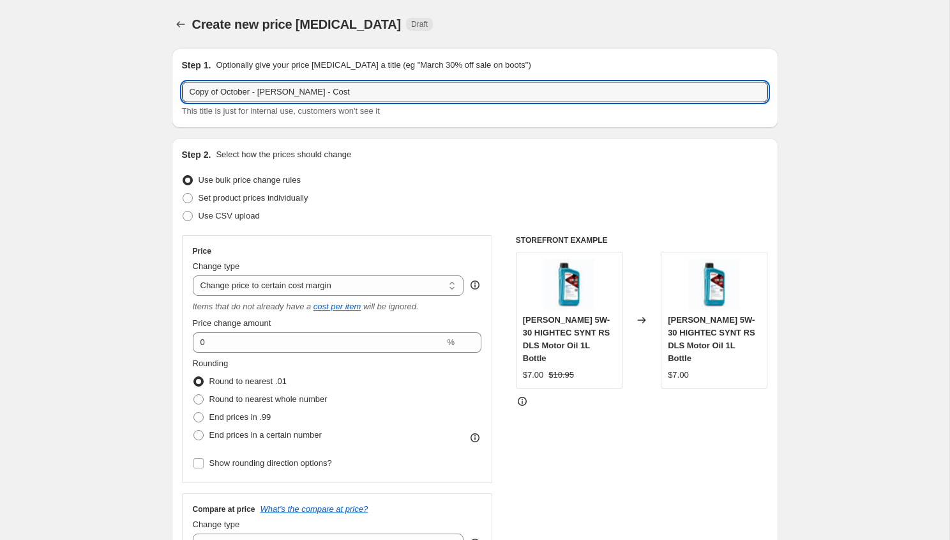
drag, startPoint x: 223, startPoint y: 92, endPoint x: 104, endPoint y: 92, distance: 119.4
click at [243, 89] on input "October - [PERSON_NAME] - Cost" at bounding box center [475, 92] width 586 height 20
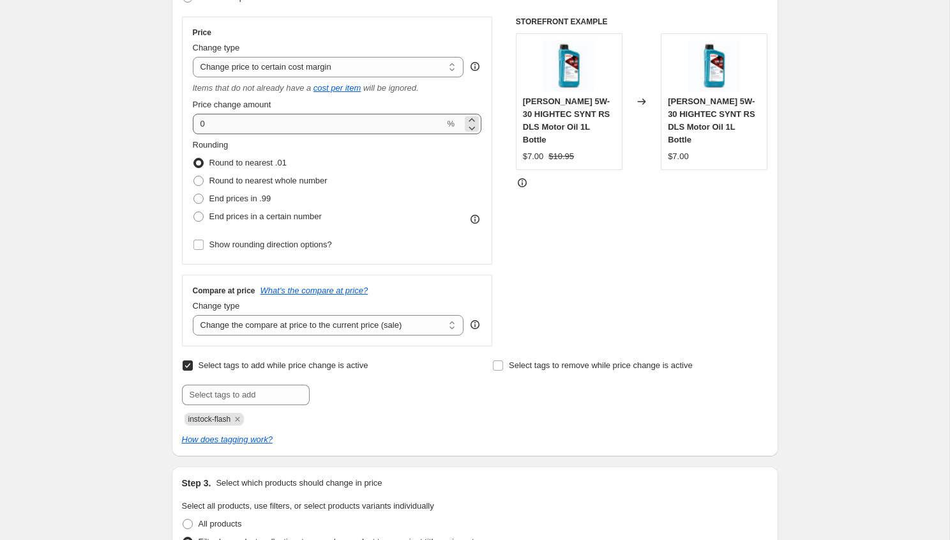
scroll to position [279, 0]
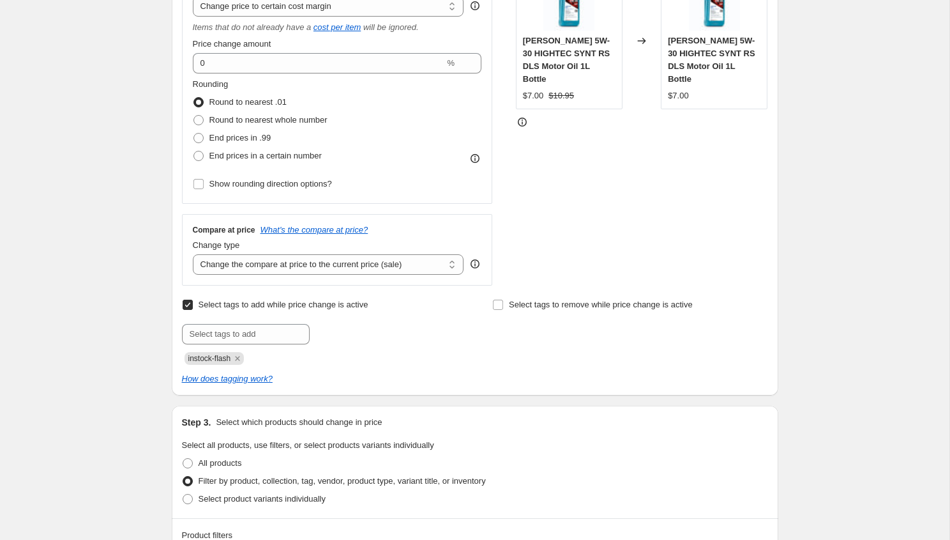
type input "October - LUNO - Cost"
click at [262, 45] on span "Price change amount" at bounding box center [232, 44] width 79 height 10
click at [262, 53] on input "0" at bounding box center [319, 63] width 252 height 20
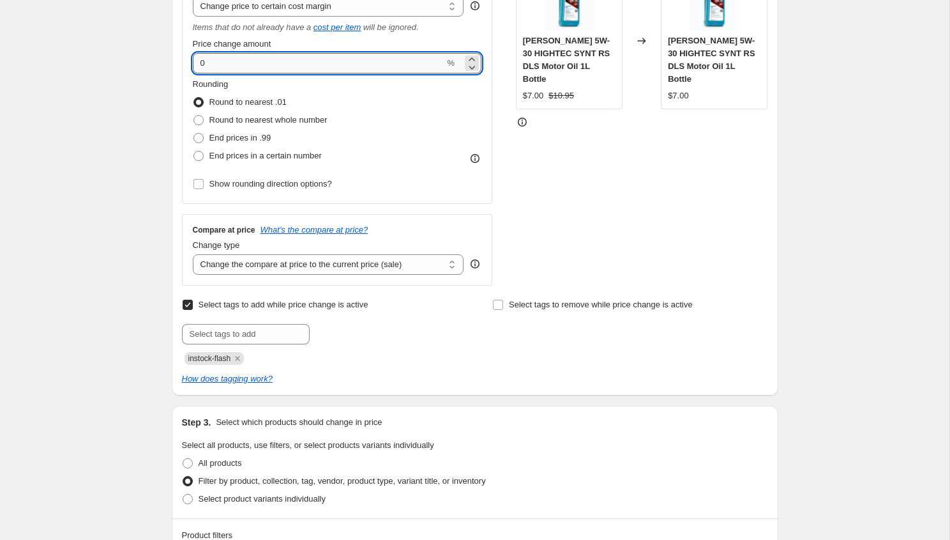
click at [255, 64] on input "0" at bounding box center [319, 63] width 252 height 20
click at [254, 64] on input "0" at bounding box center [319, 63] width 252 height 20
type input "5"
click at [105, 91] on div "Create new price change job. This page is ready Create new price change job Dra…" at bounding box center [474, 499] width 949 height 1557
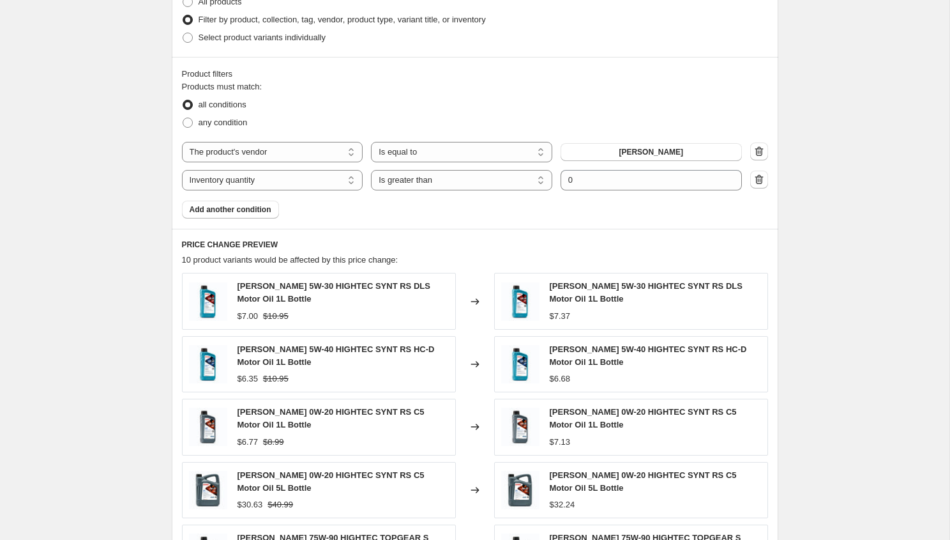
scroll to position [817, 0]
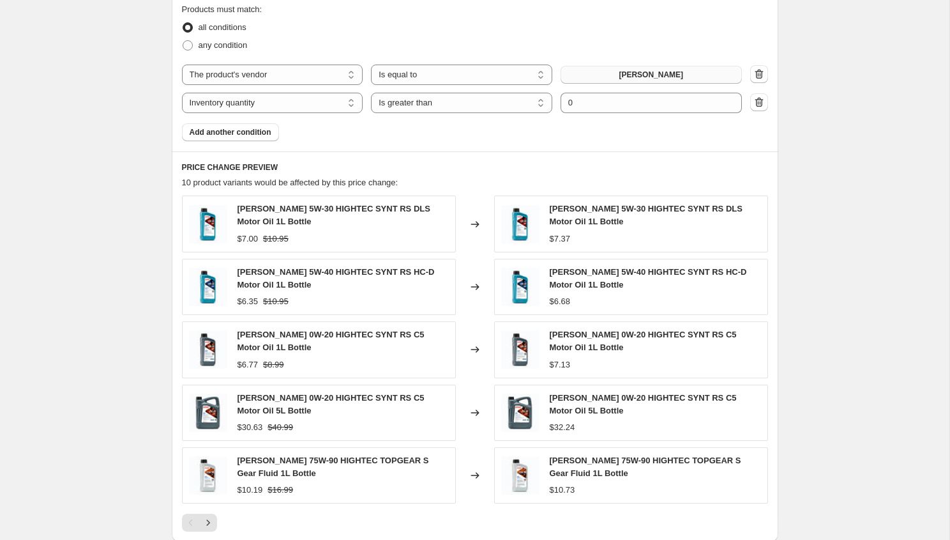
click at [597, 74] on button "ROWE" at bounding box center [651, 75] width 181 height 18
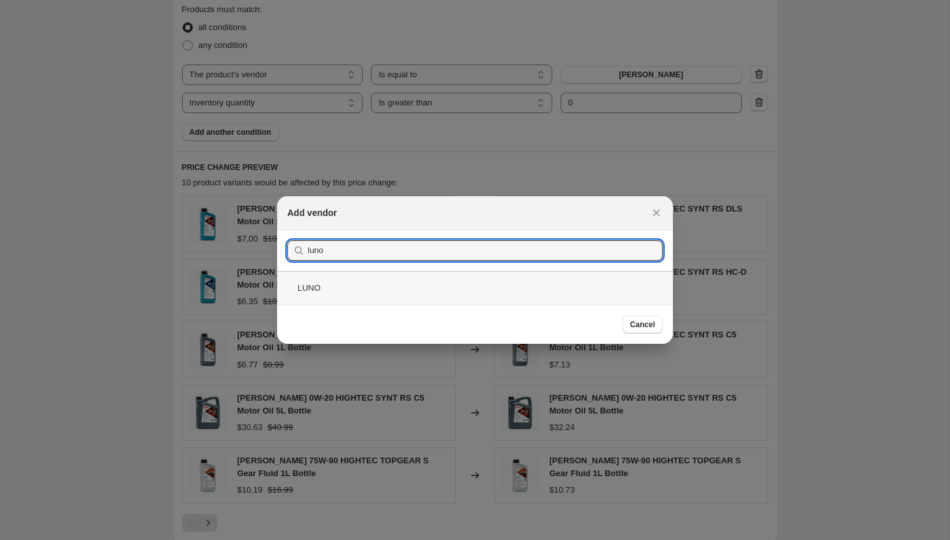
type input "luno"
click at [357, 287] on div "LUNO" at bounding box center [475, 288] width 396 height 34
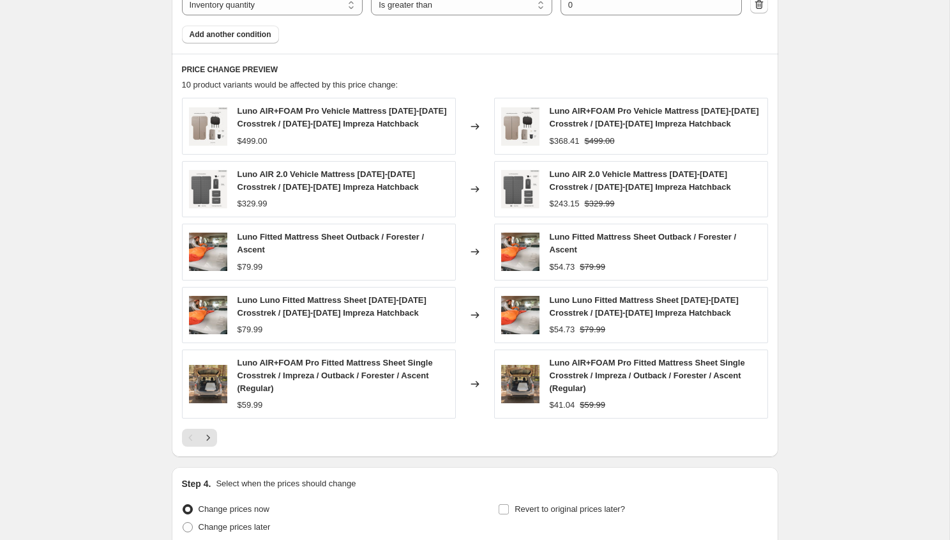
scroll to position [1030, 0]
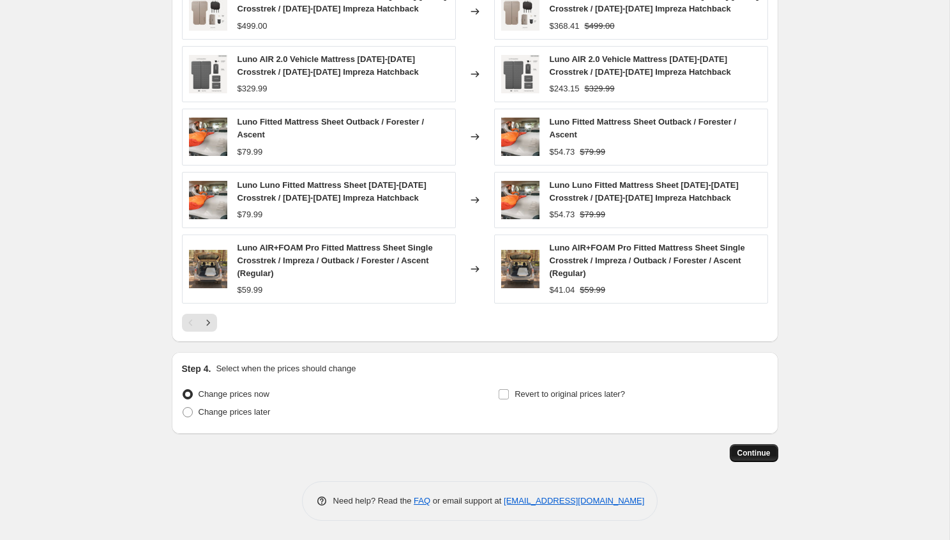
click at [749, 457] on span "Continue" at bounding box center [753, 453] width 33 height 10
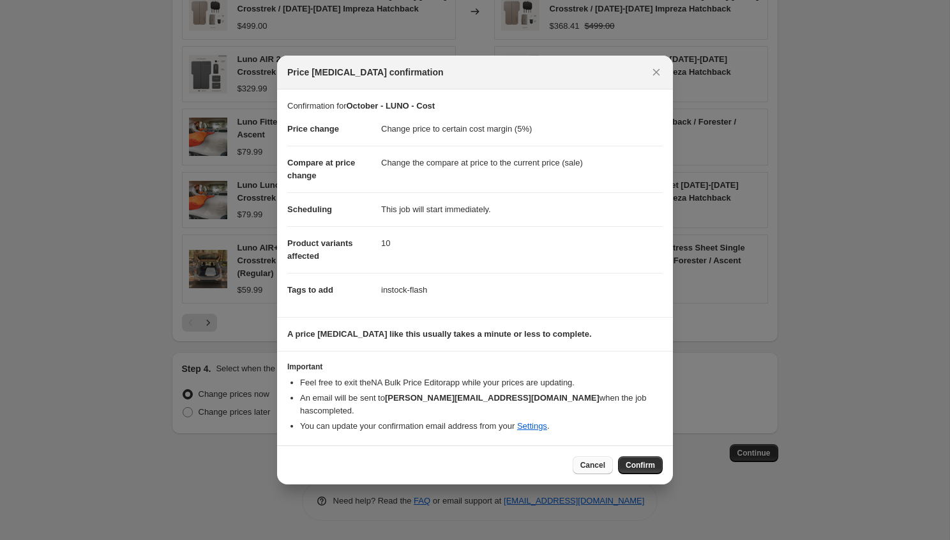
click at [591, 460] on span "Cancel" at bounding box center [592, 465] width 25 height 10
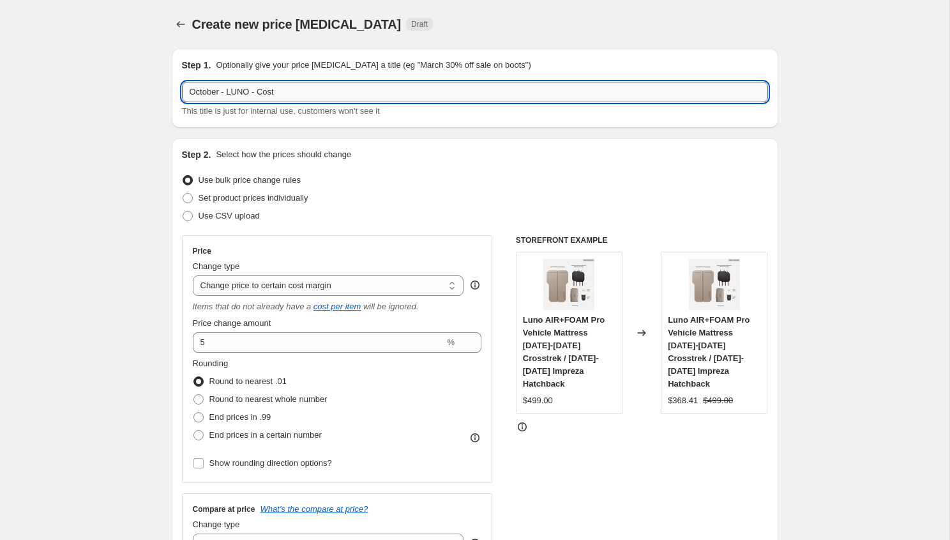
click at [380, 90] on input "October - LUNO - Cost" at bounding box center [475, 92] width 586 height 20
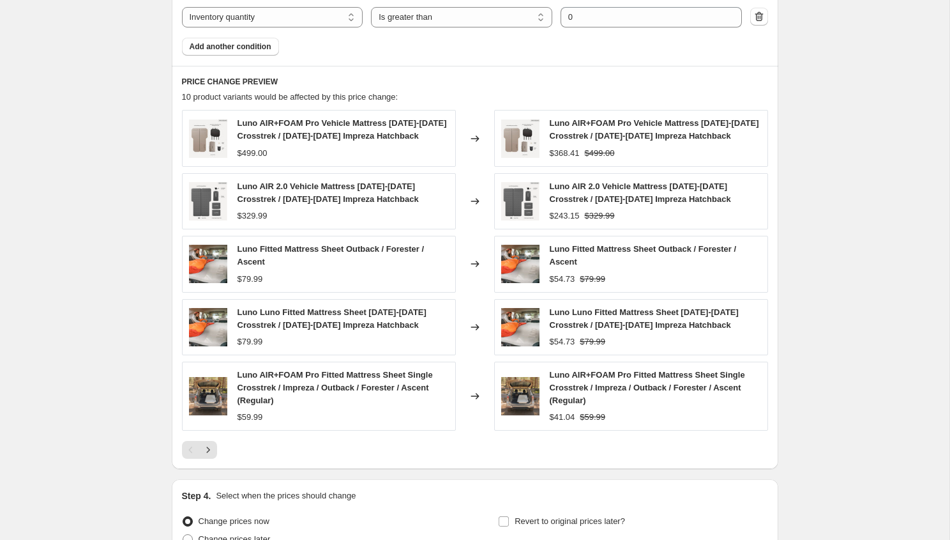
scroll to position [1030, 0]
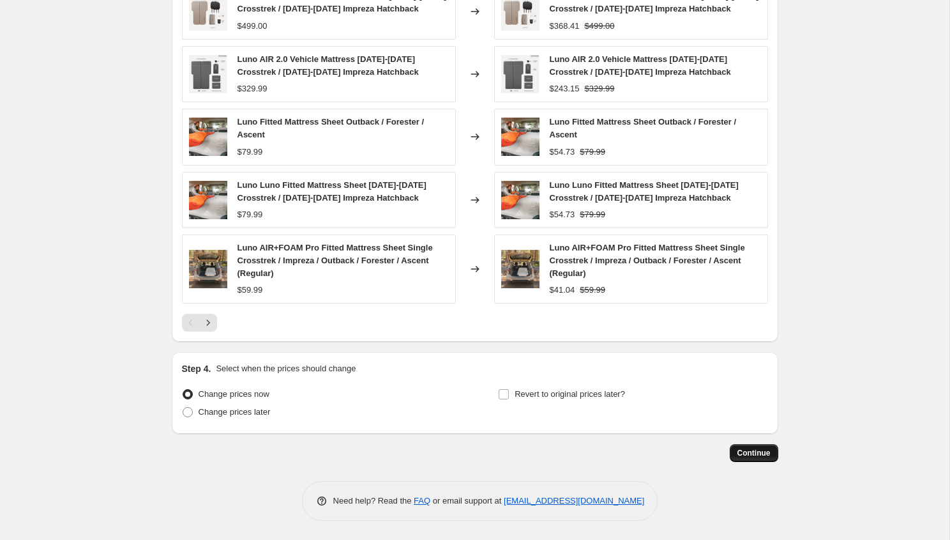
click at [757, 444] on button "Continue" at bounding box center [754, 453] width 49 height 18
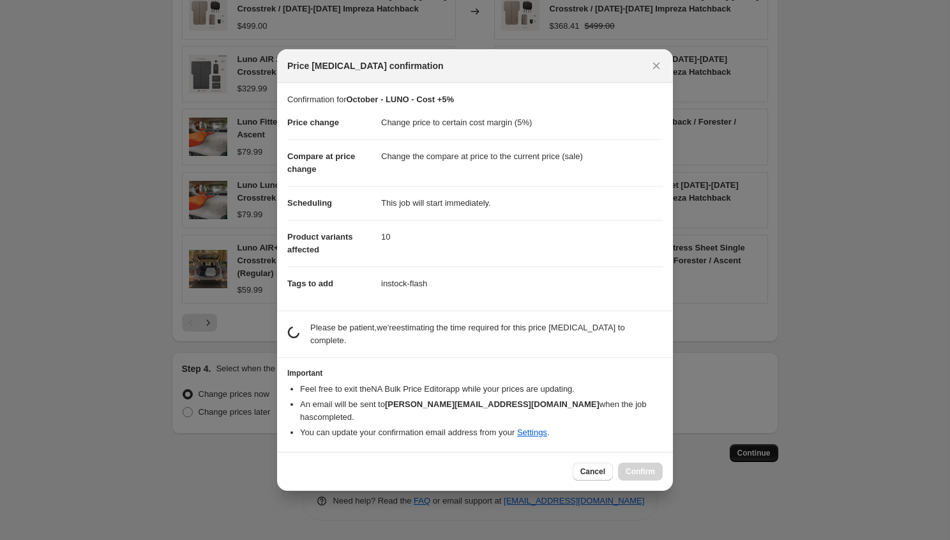
scroll to position [0, 0]
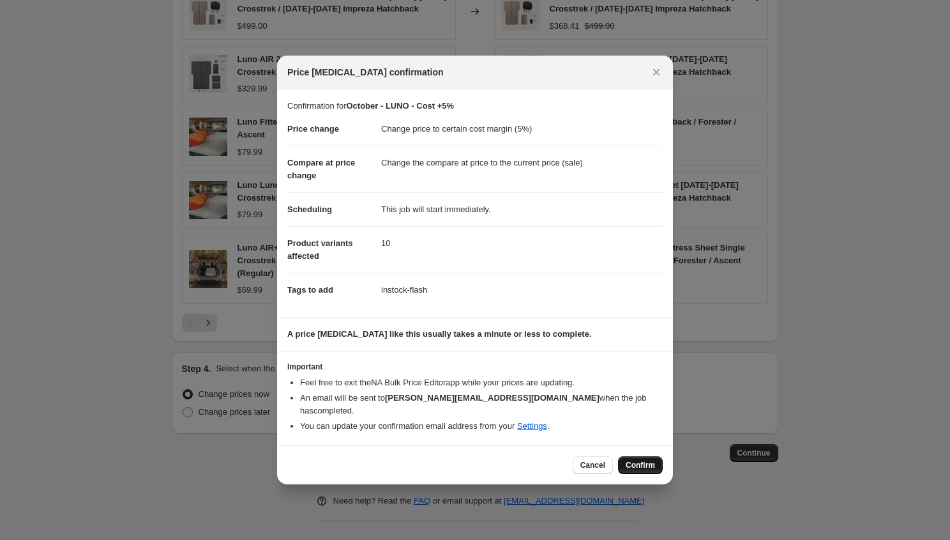
click at [630, 460] on span "Confirm" at bounding box center [640, 465] width 29 height 10
type input "October - LUNO - Cost +5%"
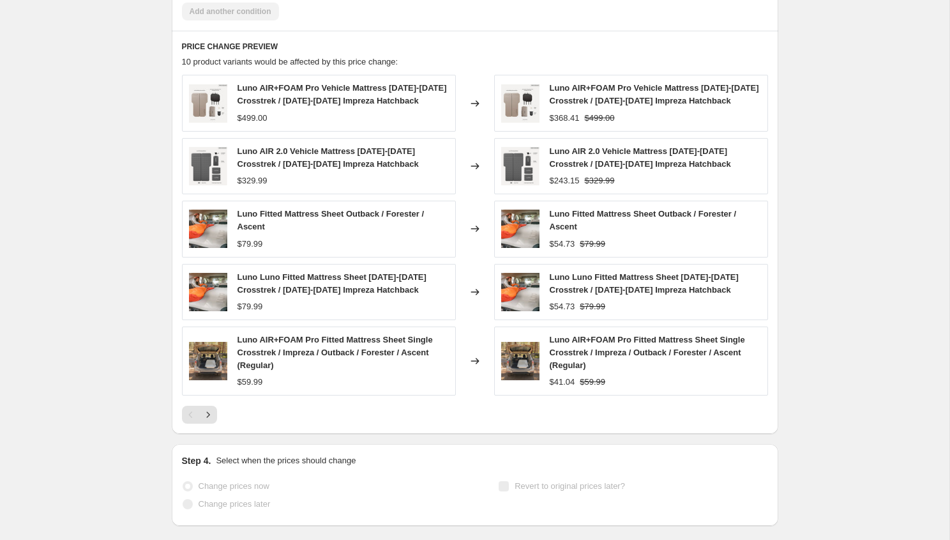
select select "margin"
select select "vendor"
select select "inventory_quantity"
select select ">"
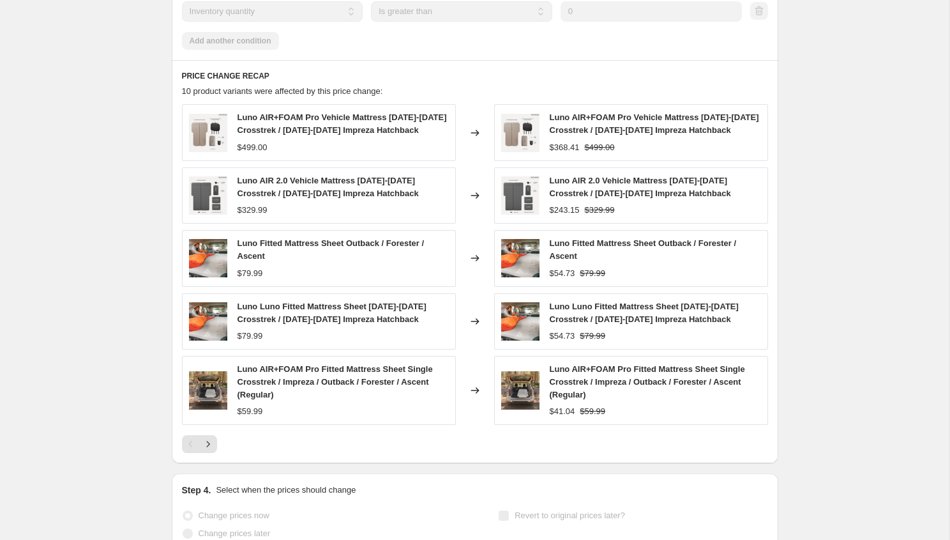
scroll to position [0, 0]
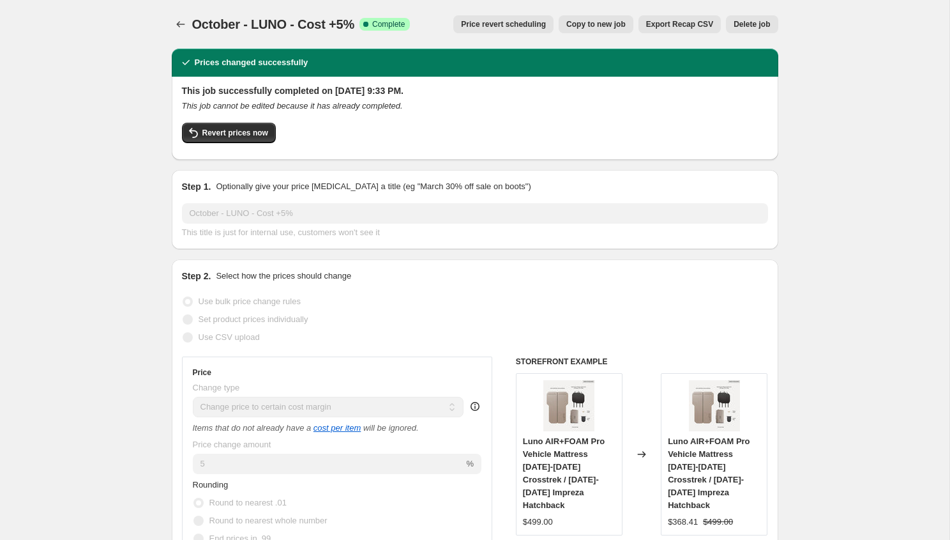
click at [607, 27] on span "Copy to new job" at bounding box center [595, 24] width 59 height 10
select select "margin"
select select "vendor"
select select "inventory_quantity"
select select ">"
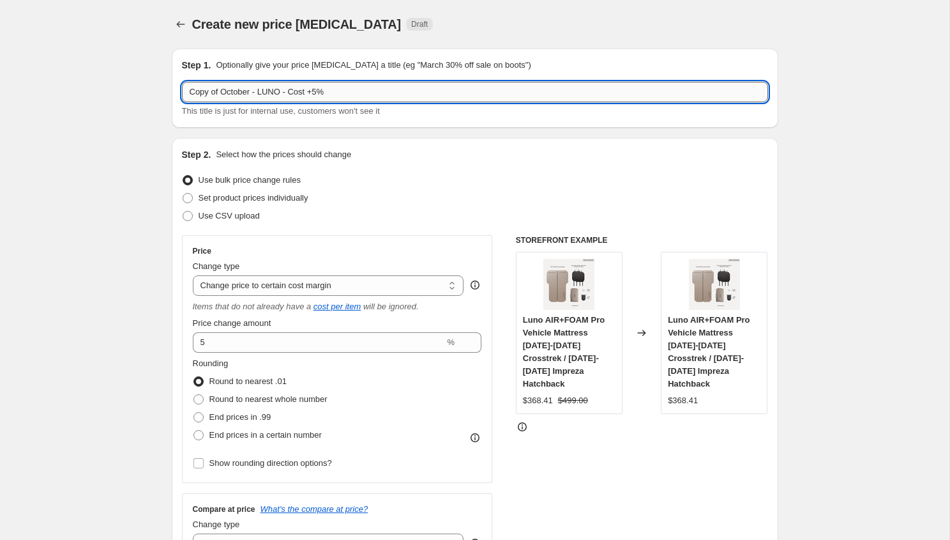
click at [279, 94] on input "Copy of October - LUNO - Cost +5%" at bounding box center [475, 92] width 586 height 20
drag, startPoint x: 224, startPoint y: 92, endPoint x: 149, endPoint y: 73, distance: 77.6
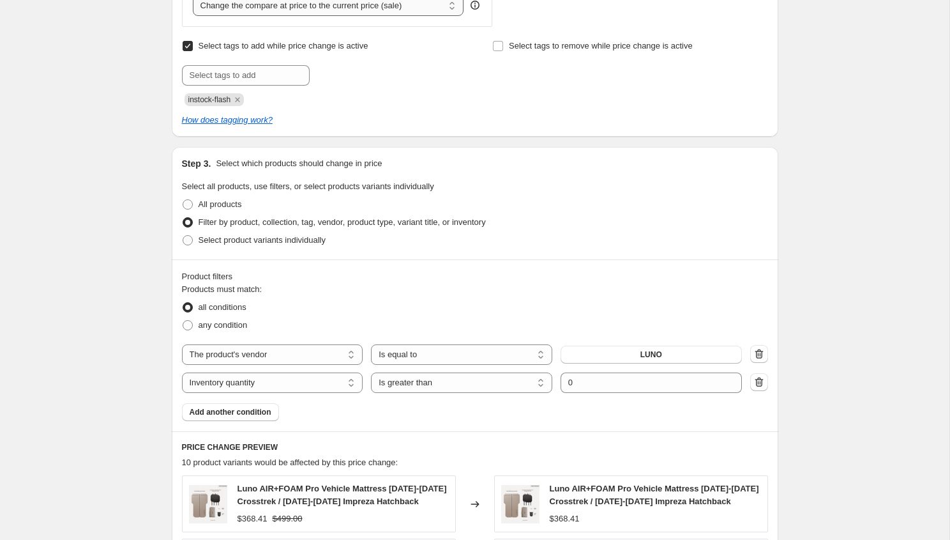
scroll to position [552, 0]
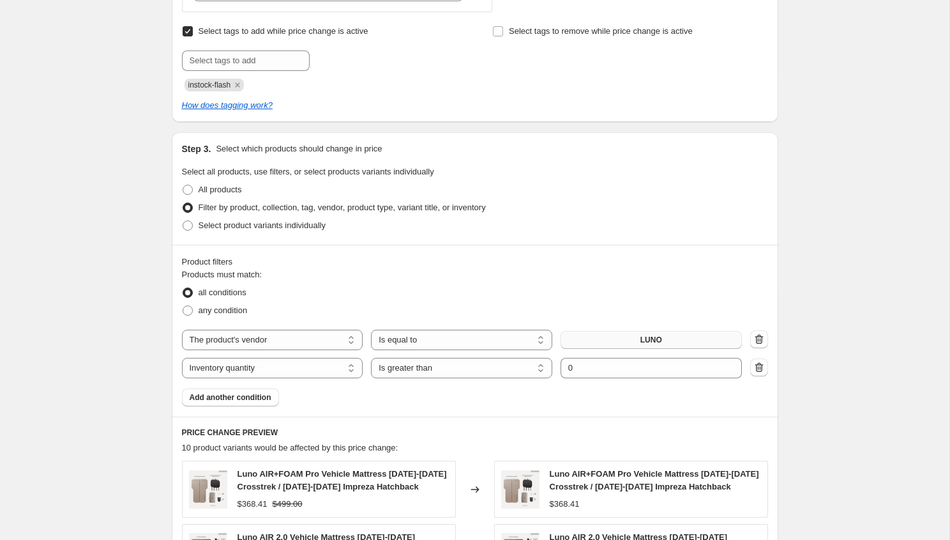
type input "October - Lamin-X - Cost +5%"
click at [608, 342] on button "LUNO" at bounding box center [651, 340] width 181 height 18
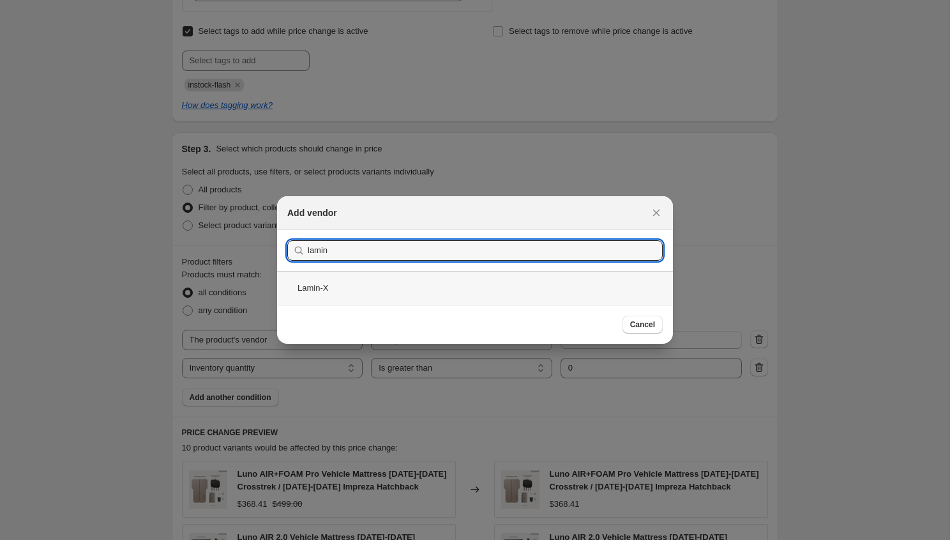
type input "lamin"
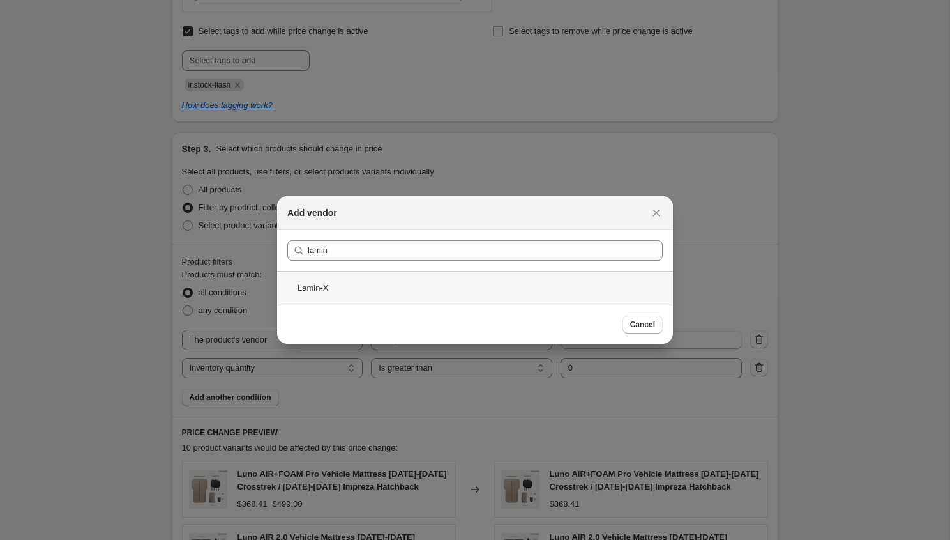
click at [369, 288] on div "Lamin-X" at bounding box center [475, 288] width 396 height 34
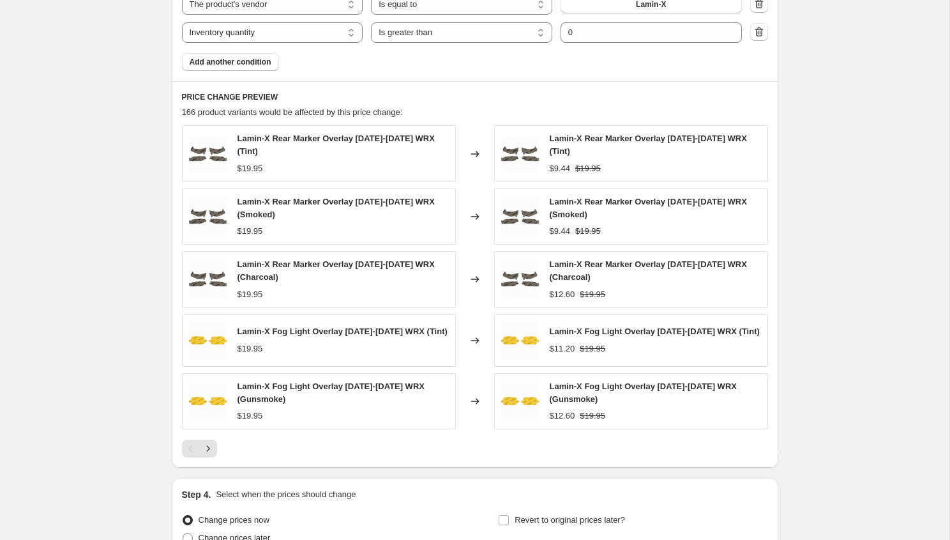
scroll to position [1013, 0]
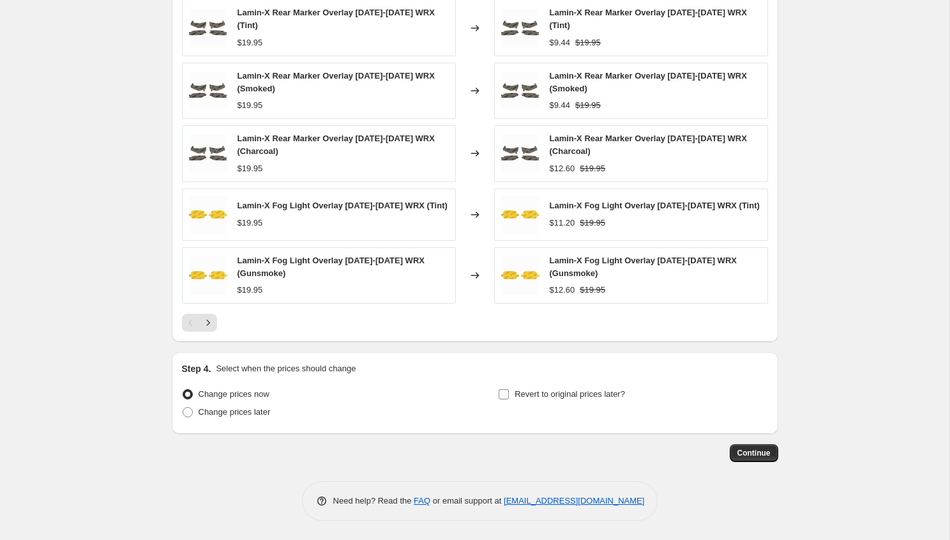
click at [538, 393] on span "Revert to original prices later?" at bounding box center [570, 394] width 110 height 10
click at [509, 393] on input "Revert to original prices later?" at bounding box center [504, 394] width 10 height 10
checkbox input "true"
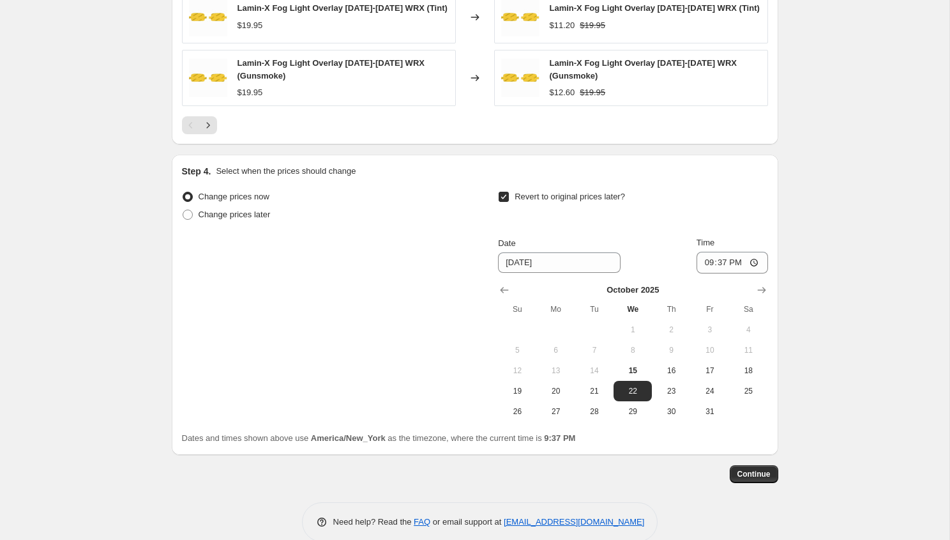
scroll to position [1232, 0]
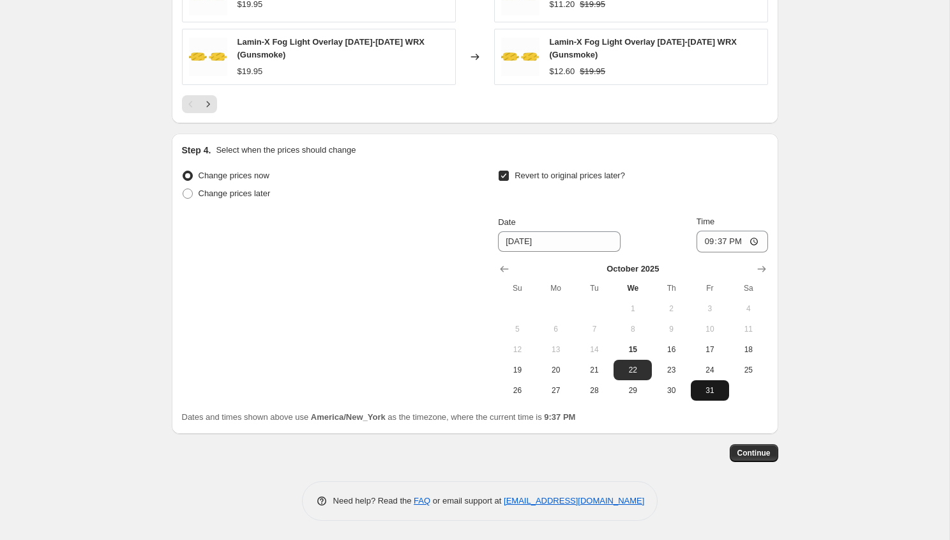
click at [708, 386] on span "31" at bounding box center [710, 390] width 28 height 10
type input "[DATE]"
click at [707, 243] on input "21:37" at bounding box center [733, 241] width 72 height 22
type input "23:55"
click at [750, 449] on span "Continue" at bounding box center [753, 453] width 33 height 10
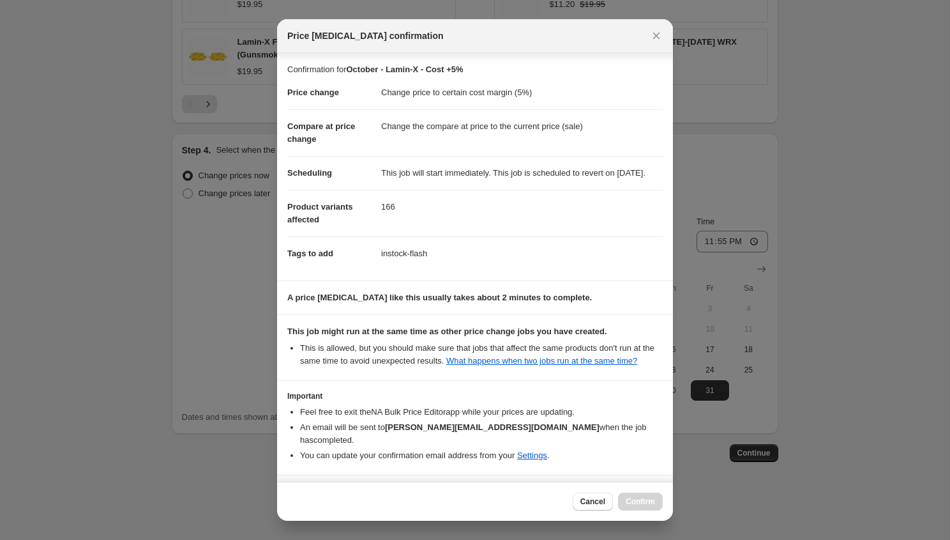
scroll to position [57, 0]
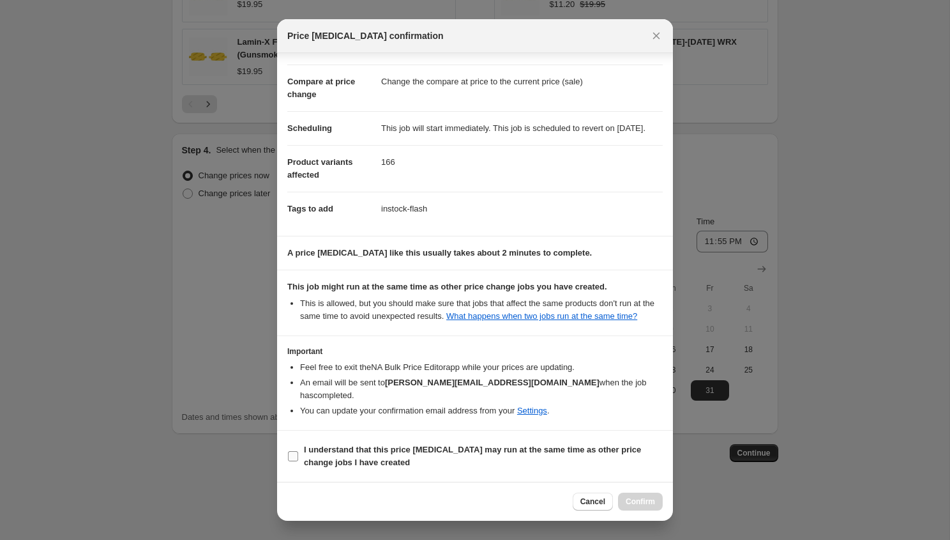
click at [372, 455] on span "I understand that this price [MEDICAL_DATA] may run at the same time as other p…" at bounding box center [483, 456] width 359 height 26
click at [298, 455] on input "I understand that this price [MEDICAL_DATA] may run at the same time as other p…" at bounding box center [293, 456] width 10 height 10
checkbox input "true"
click at [635, 496] on button "Confirm" at bounding box center [640, 501] width 45 height 18
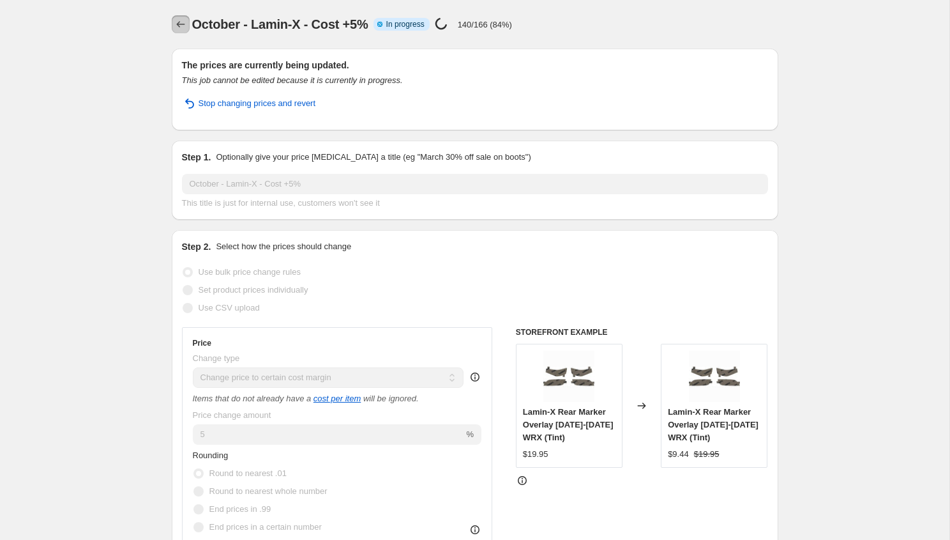
click at [174, 21] on icon "Price change jobs" at bounding box center [180, 24] width 13 height 13
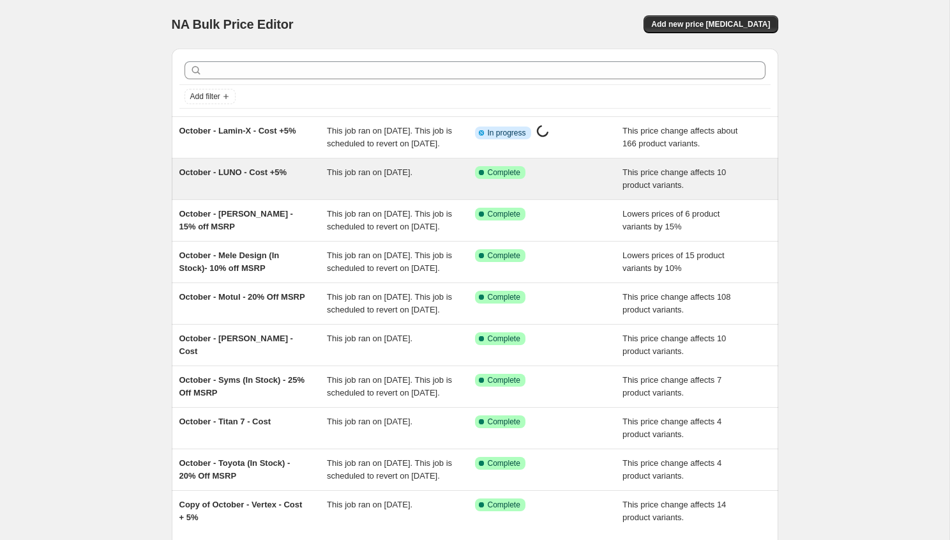
click at [270, 177] on span "October - LUNO - Cost +5%" at bounding box center [233, 172] width 108 height 10
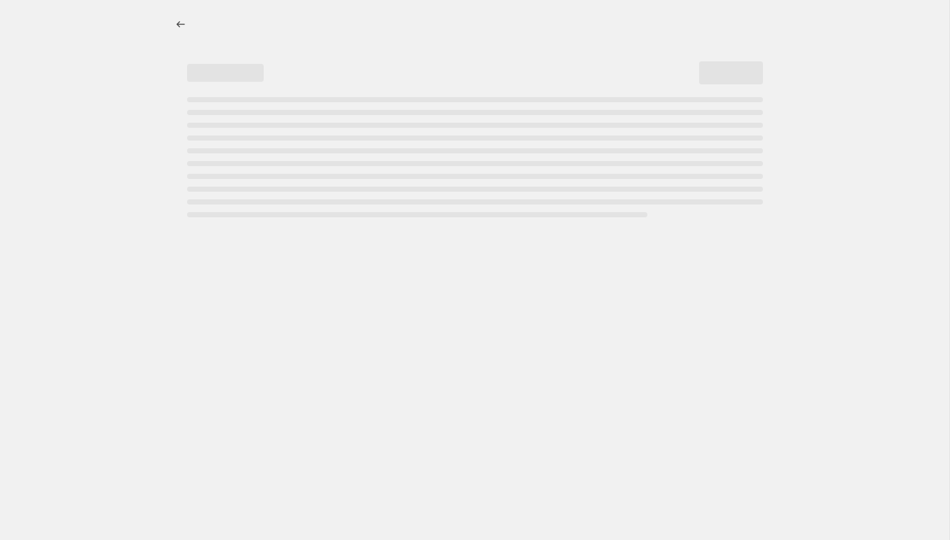
select select "margin"
select select "vendor"
select select "inventory_quantity"
select select ">"
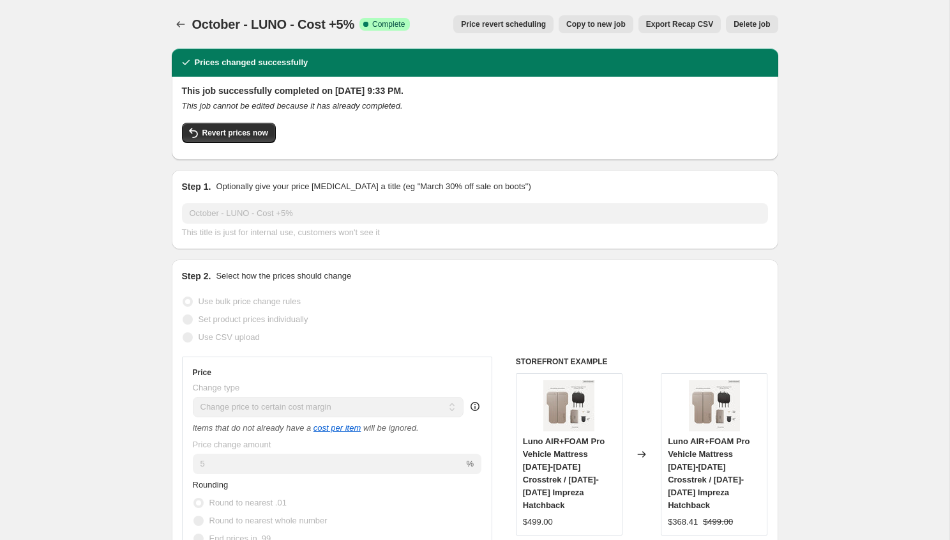
click at [584, 27] on span "Copy to new job" at bounding box center [595, 24] width 59 height 10
select select "margin"
select select "vendor"
select select "inventory_quantity"
select select ">"
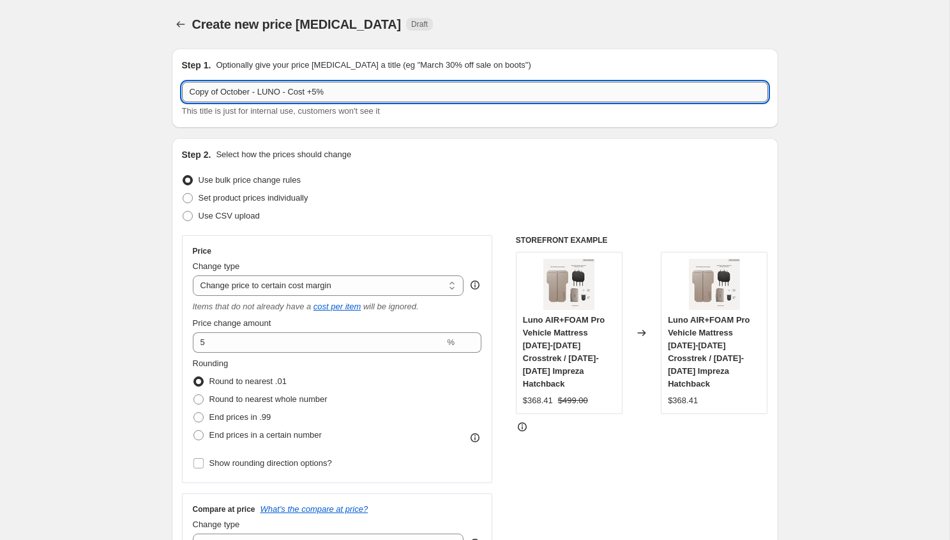
click at [269, 97] on input "Copy of October - LUNO - Cost +5%" at bounding box center [475, 92] width 586 height 20
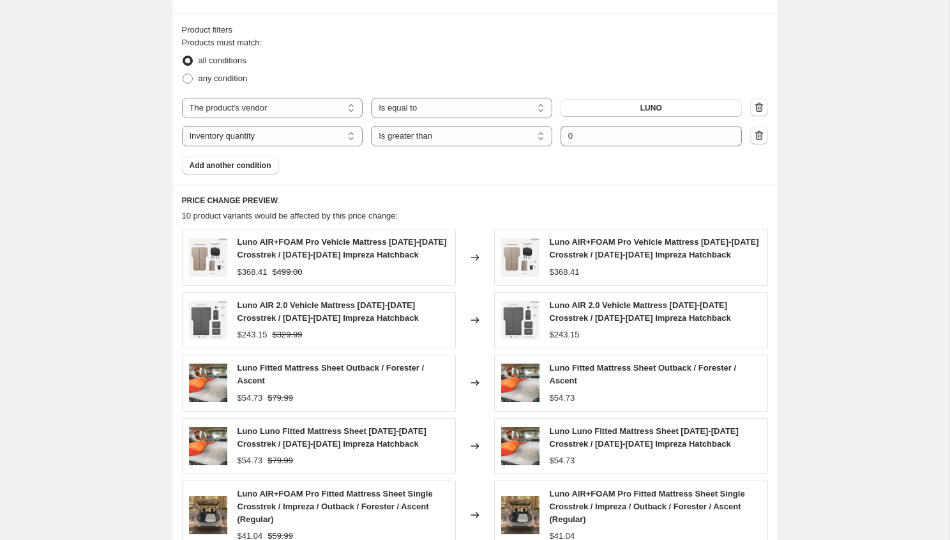
scroll to position [865, 0]
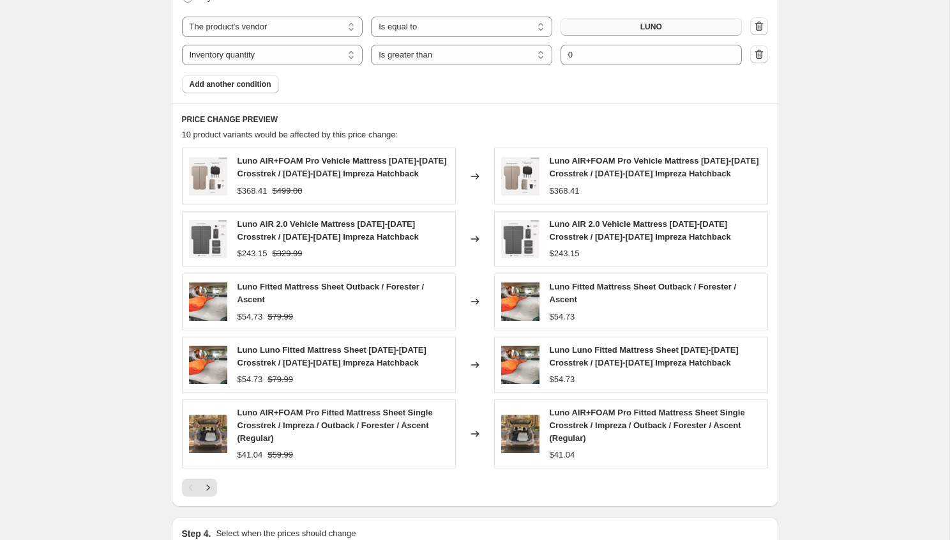
type input "Copy of October - Kazama - Cost +5%"
click at [600, 20] on button "LUNO" at bounding box center [651, 27] width 181 height 18
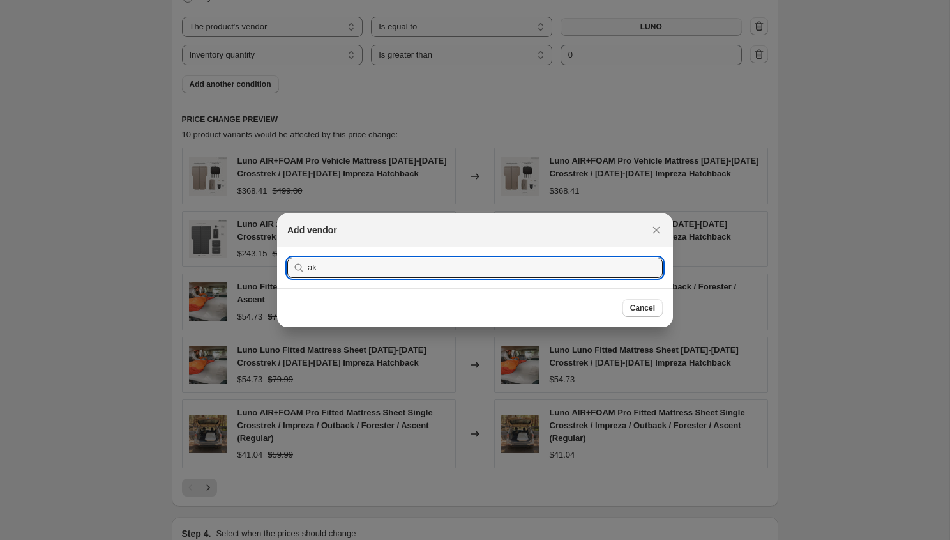
type input "a"
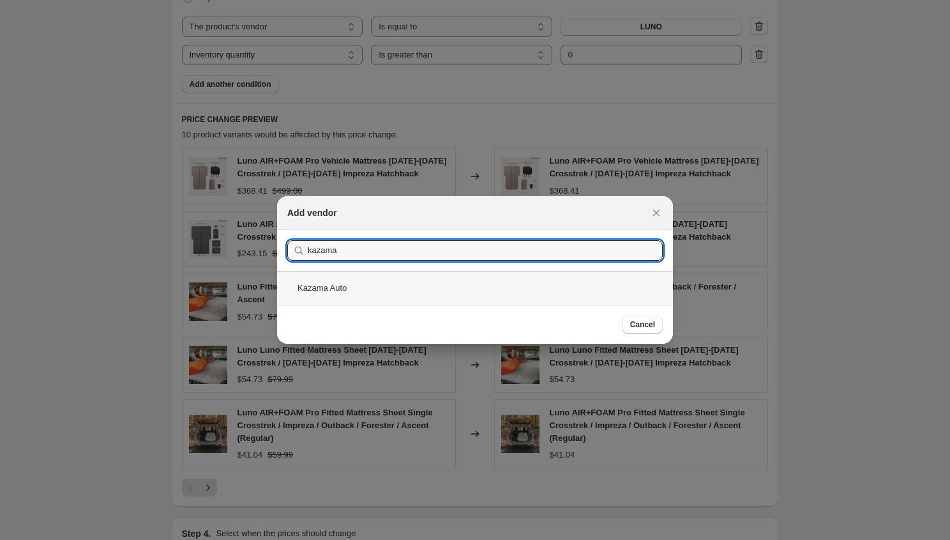
type input "kazama"
click at [350, 289] on div "Kazama Auto" at bounding box center [475, 288] width 396 height 34
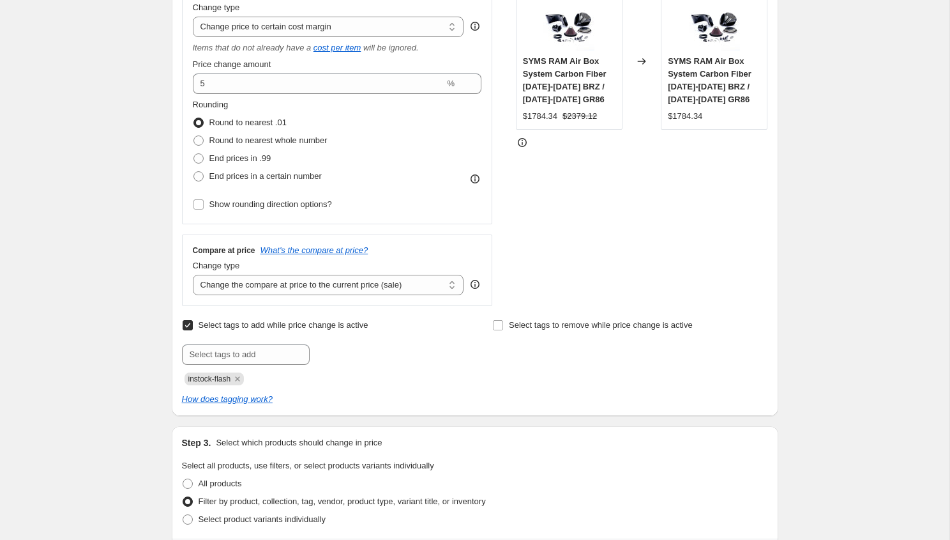
scroll to position [0, 0]
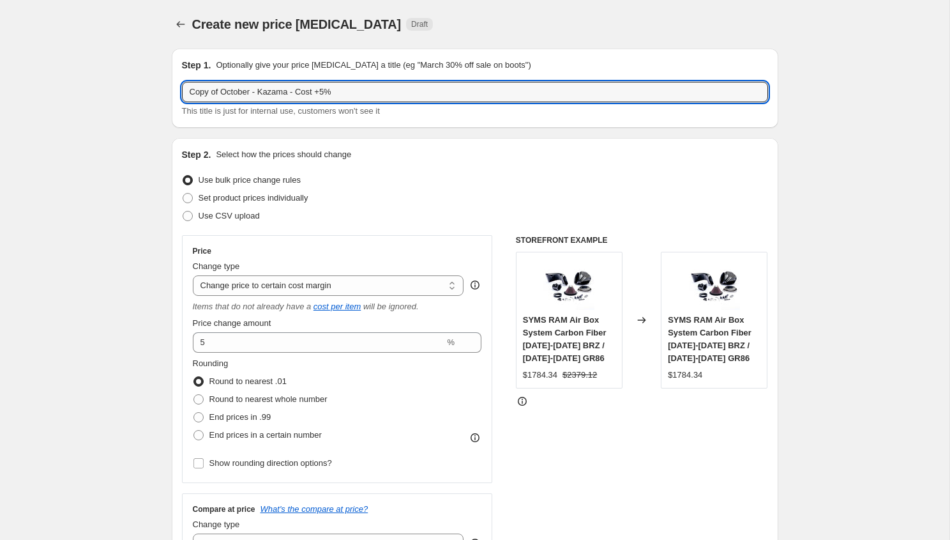
drag, startPoint x: 222, startPoint y: 94, endPoint x: 133, endPoint y: 86, distance: 89.1
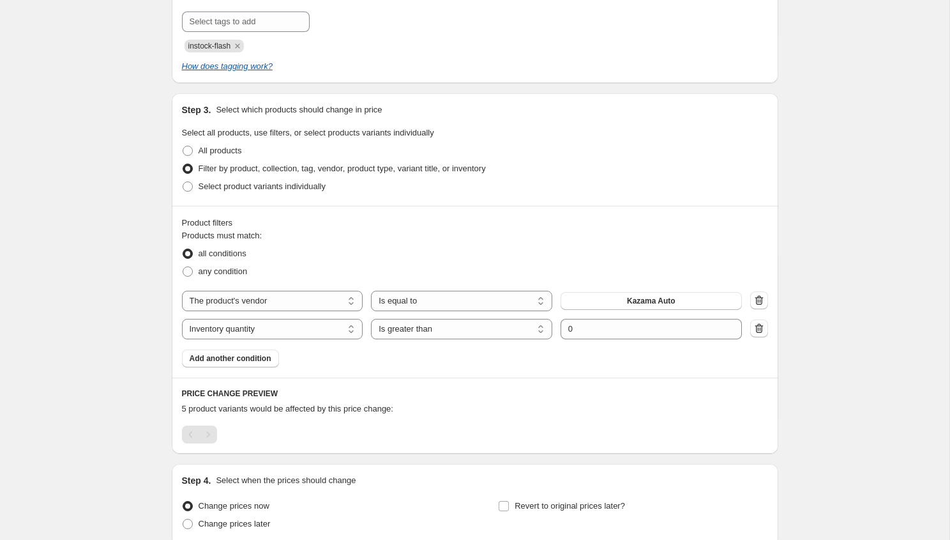
scroll to position [703, 0]
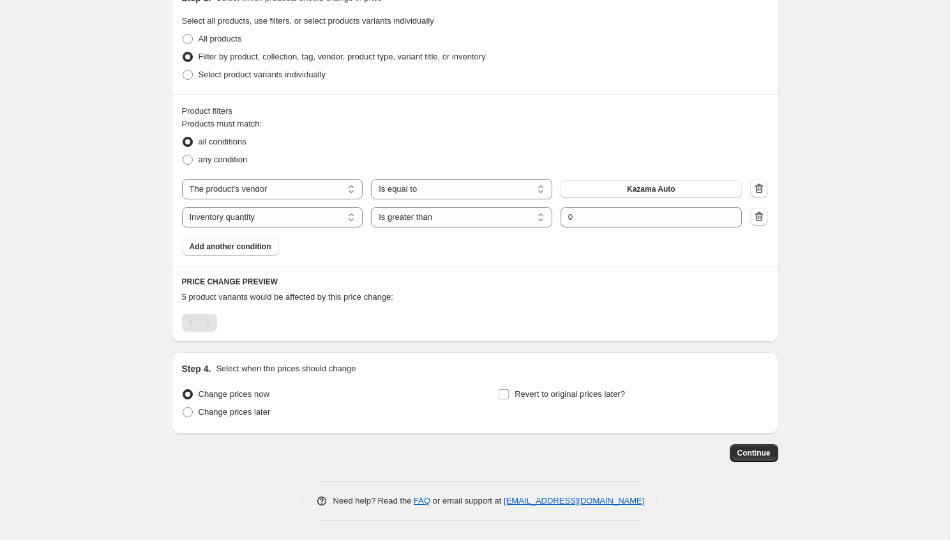
click at [711, 174] on div "Products must match: all conditions any condition The product The product's col…" at bounding box center [475, 186] width 586 height 138
click at [701, 184] on button "Kazama Auto" at bounding box center [651, 189] width 181 height 18
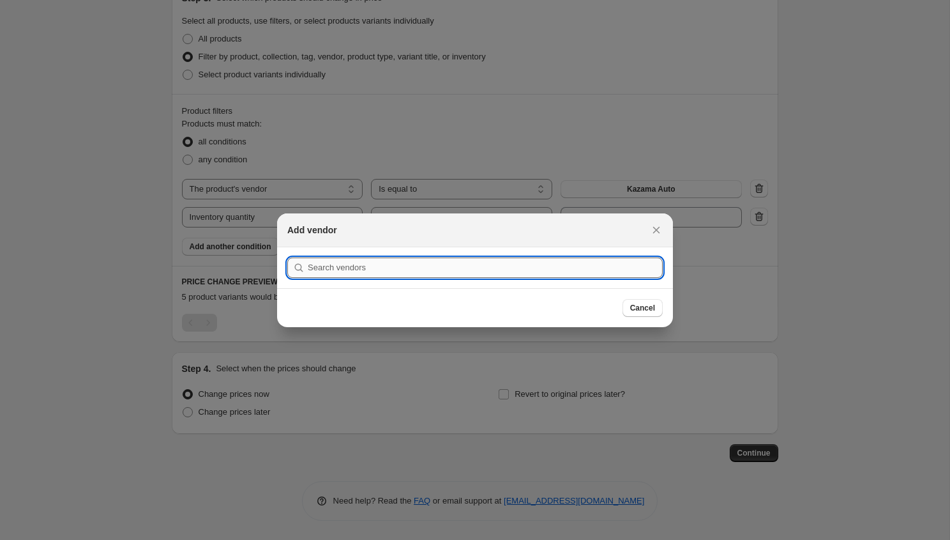
click at [543, 272] on input ":r2is:" at bounding box center [485, 267] width 355 height 20
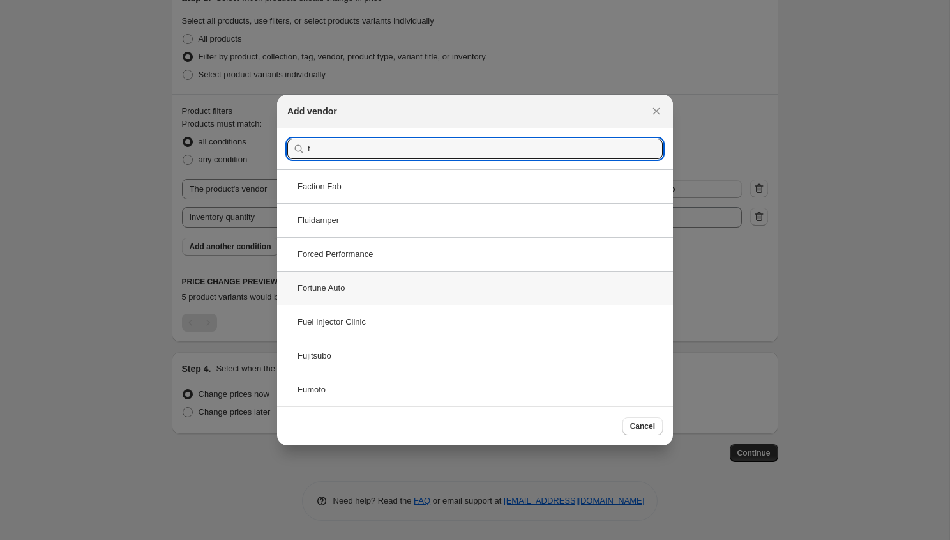
click at [490, 289] on div "Fortune Auto" at bounding box center [475, 288] width 396 height 34
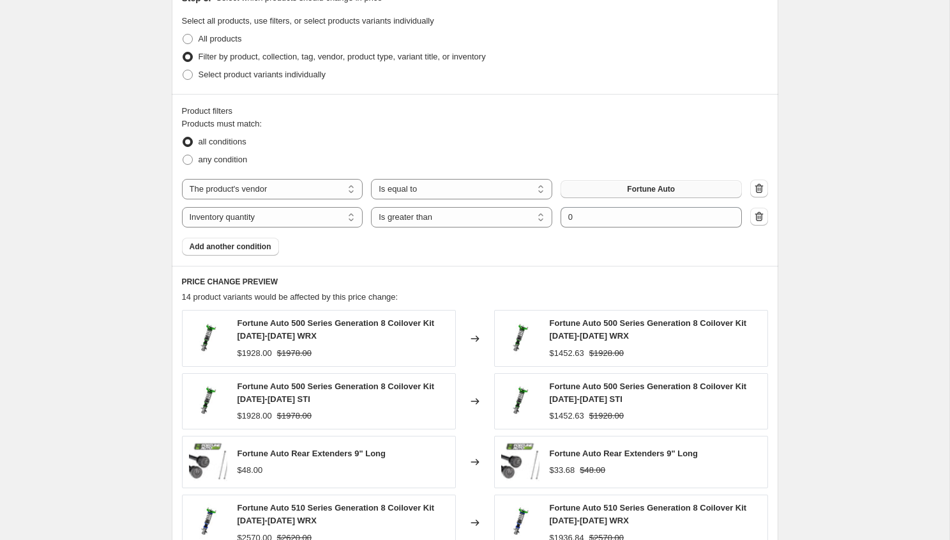
click at [628, 197] on button "Fortune Auto" at bounding box center [651, 189] width 181 height 18
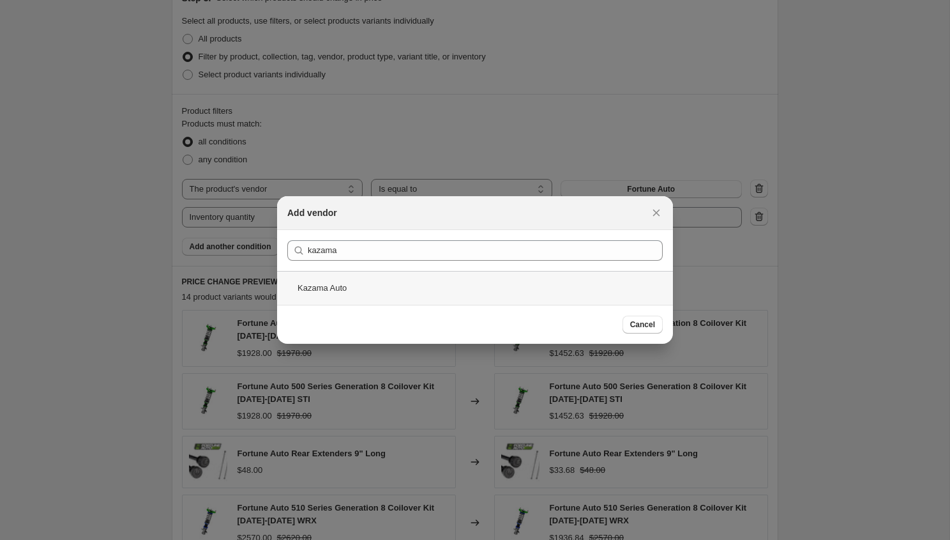
click at [363, 291] on div "Kazama Auto" at bounding box center [475, 288] width 396 height 34
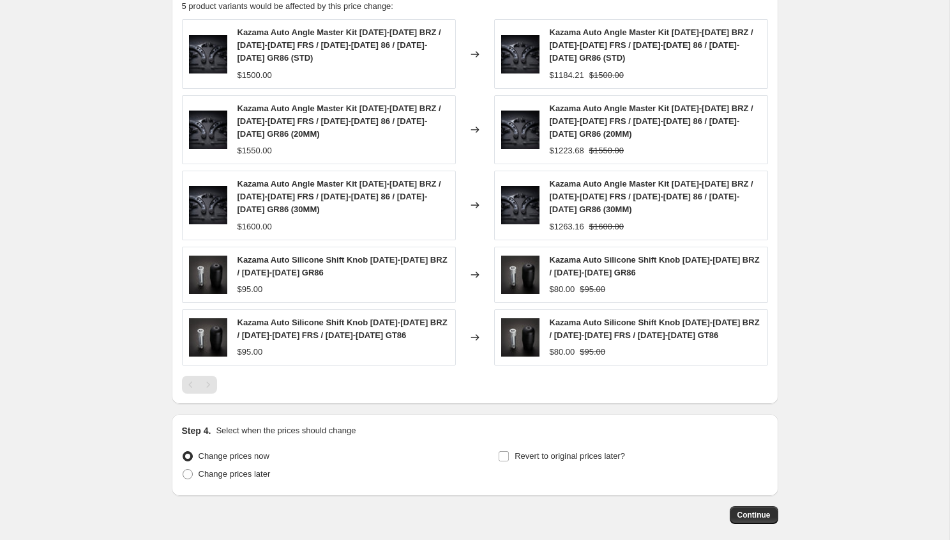
scroll to position [1055, 0]
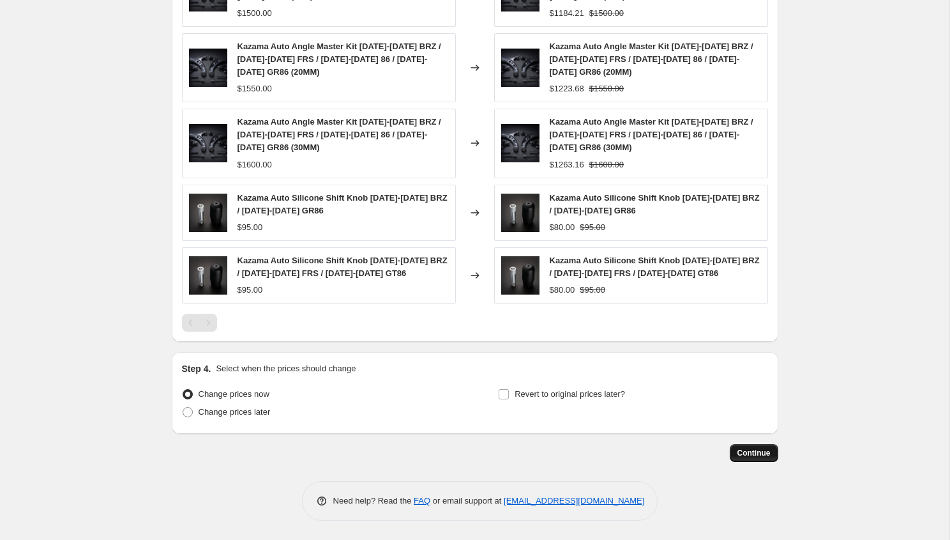
click at [750, 449] on span "Continue" at bounding box center [753, 453] width 33 height 10
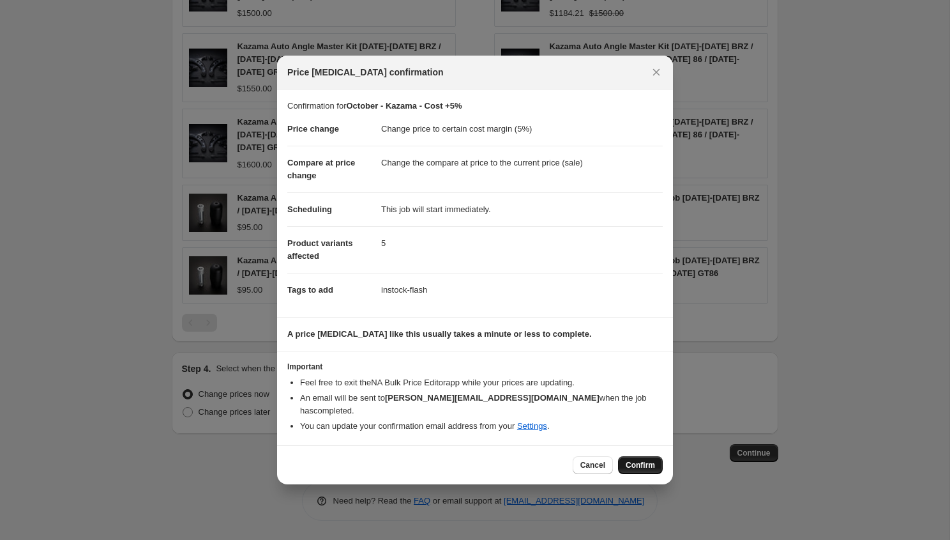
click at [640, 463] on button "Confirm" at bounding box center [640, 465] width 45 height 18
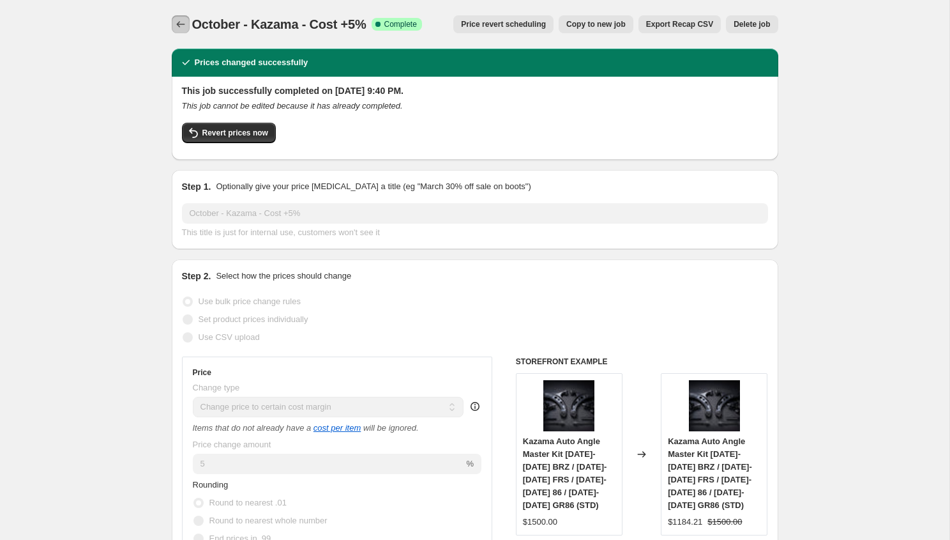
click at [185, 23] on icon "Price change jobs" at bounding box center [180, 24] width 13 height 13
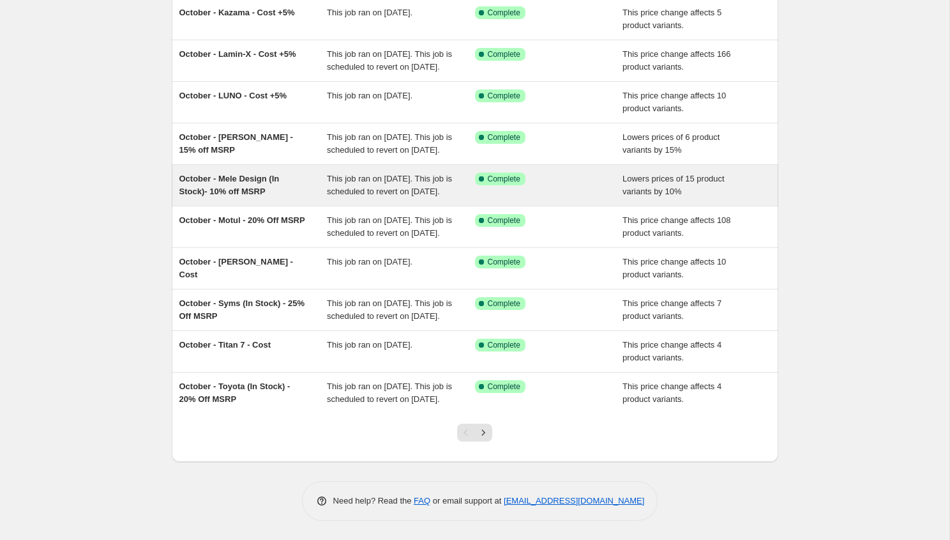
scroll to position [176, 0]
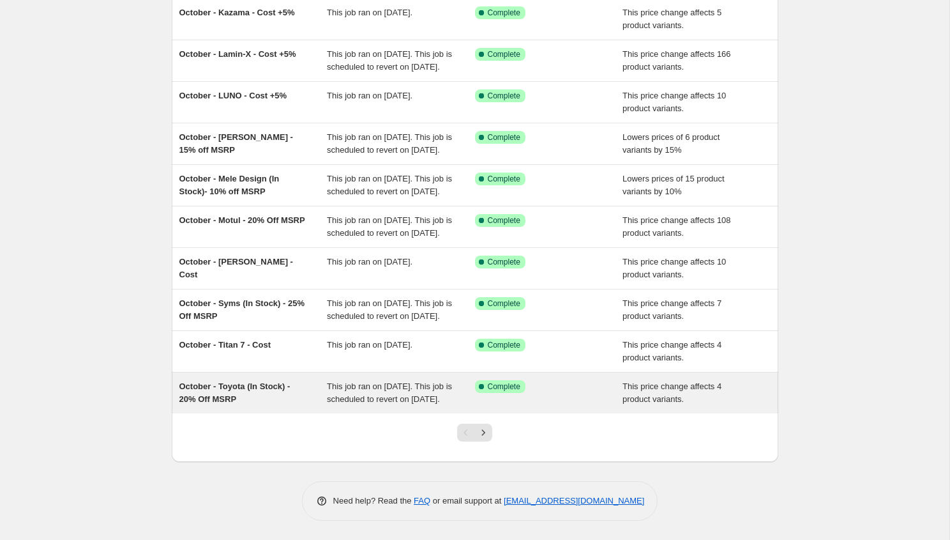
click at [310, 405] on div "October - Toyota (In Stock) - 20% Off MSRP" at bounding box center [253, 393] width 148 height 26
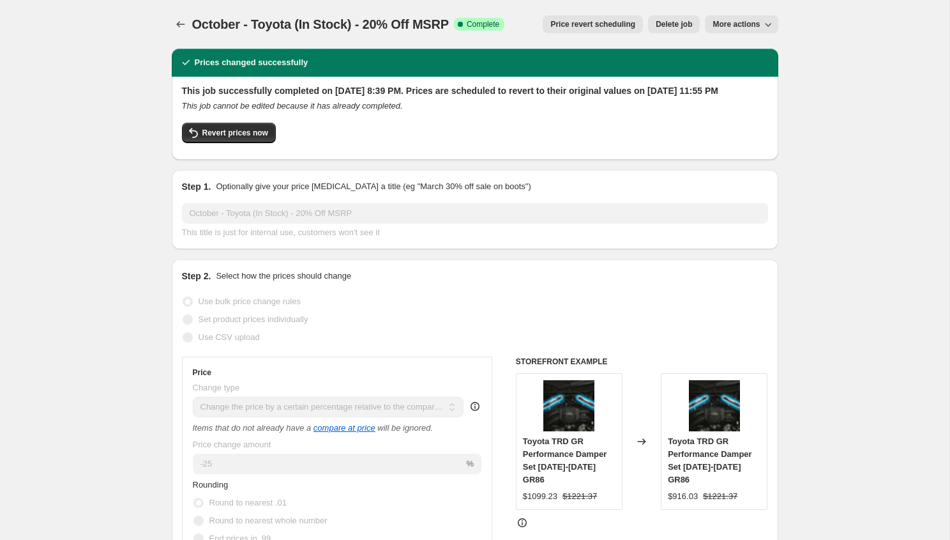
click at [730, 23] on span "More actions" at bounding box center [736, 24] width 47 height 10
click at [733, 46] on span "Copy to new job" at bounding box center [741, 51] width 59 height 10
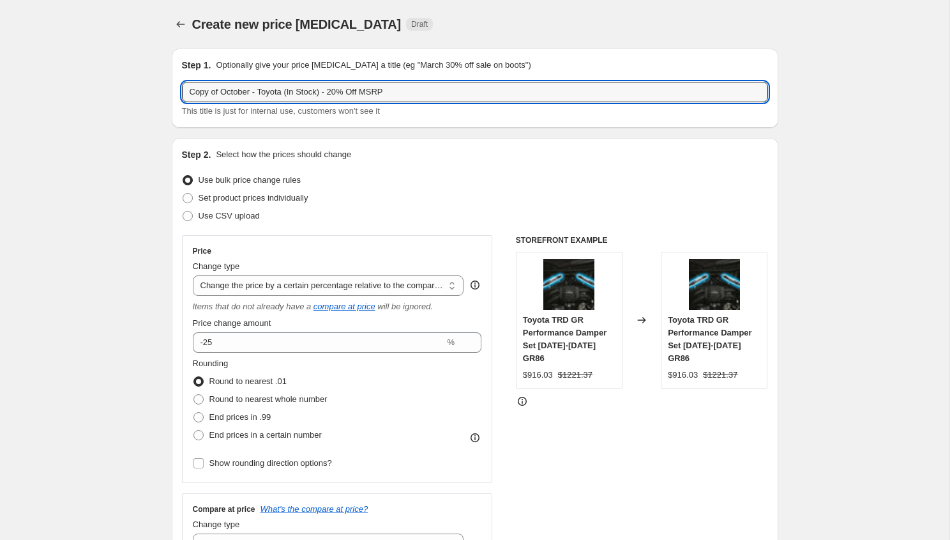
drag, startPoint x: 225, startPoint y: 94, endPoint x: 113, endPoint y: 73, distance: 113.8
click at [245, 94] on input "October - Toyota (In Stock) - 20% Off MSRP" at bounding box center [475, 92] width 586 height 20
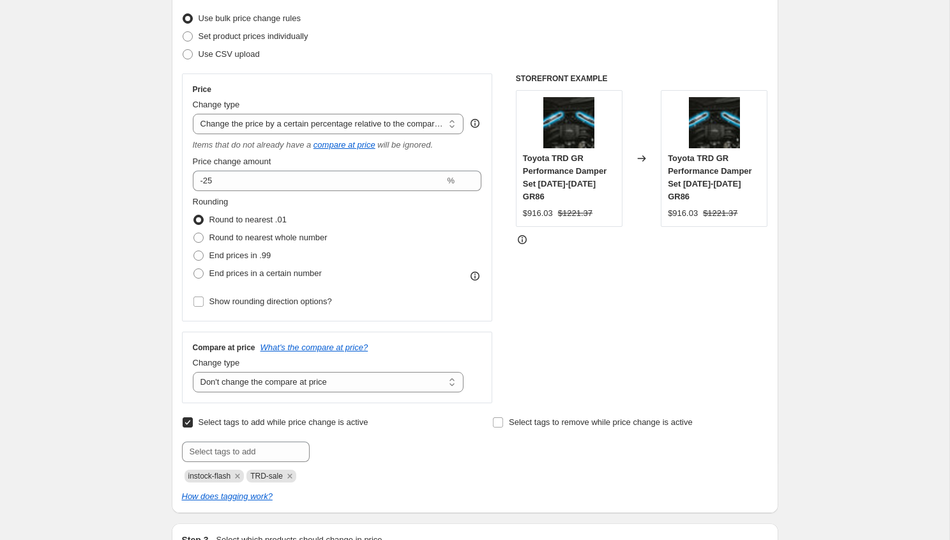
scroll to position [215, 0]
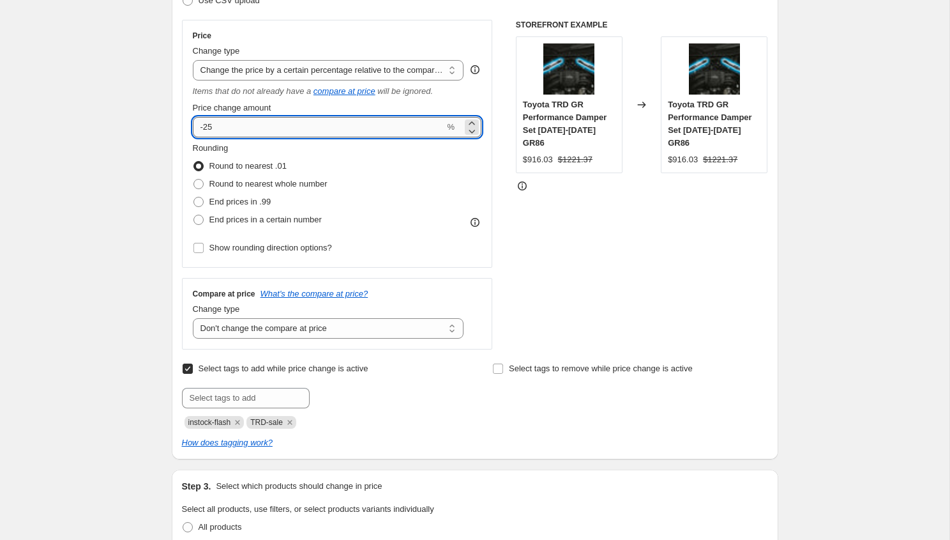
click at [270, 131] on input "-25" at bounding box center [319, 127] width 252 height 20
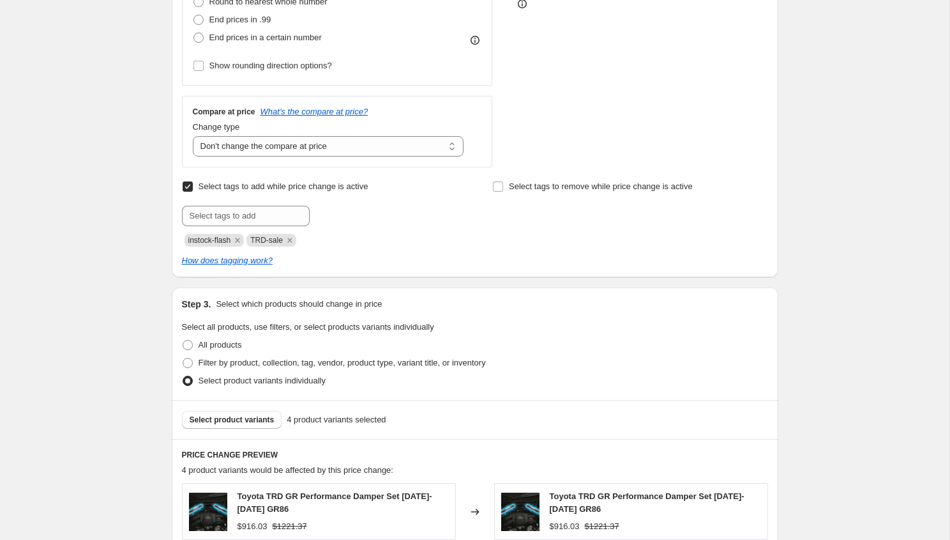
scroll to position [469, 0]
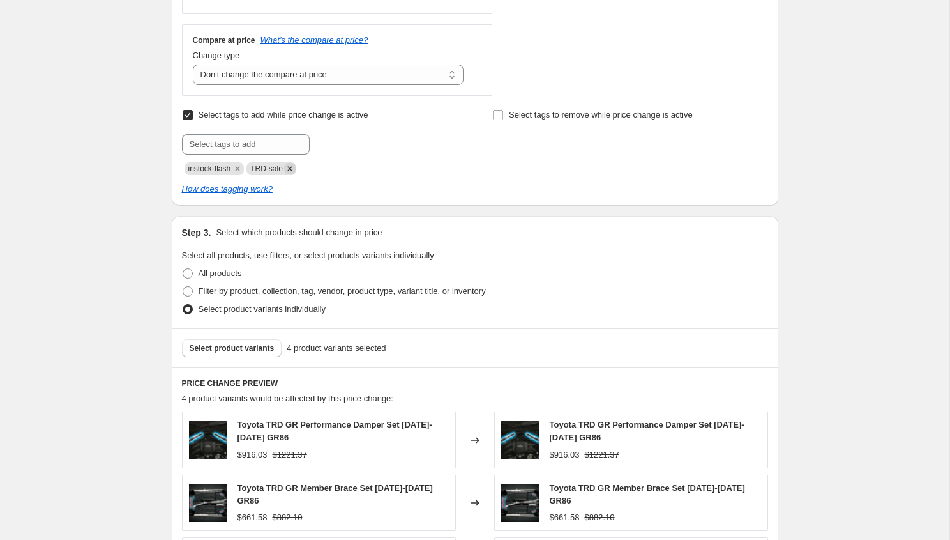
click at [292, 167] on icon "Remove TRD-sale" at bounding box center [289, 168] width 4 height 4
click at [284, 149] on input "text" at bounding box center [246, 144] width 128 height 20
click at [366, 150] on button "Add greddy-sale" at bounding box center [350, 143] width 75 height 18
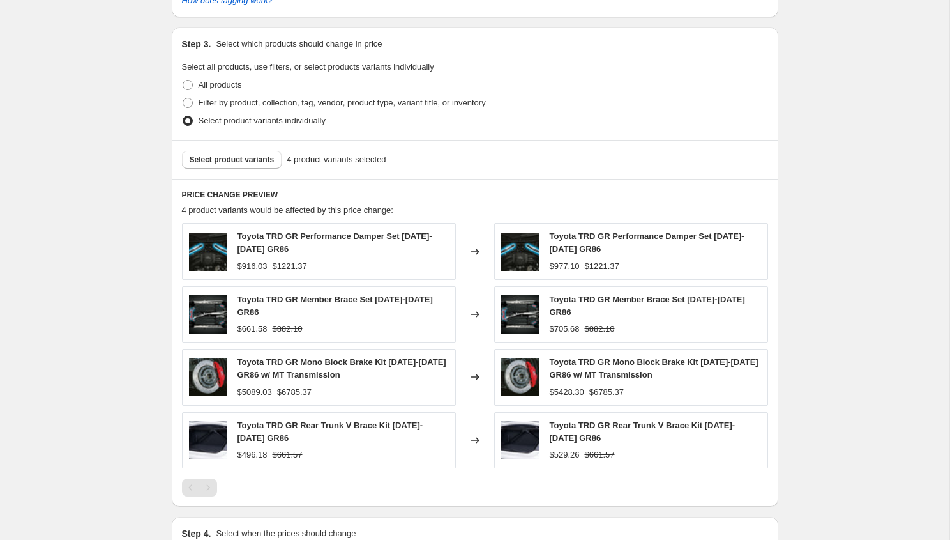
scroll to position [696, 0]
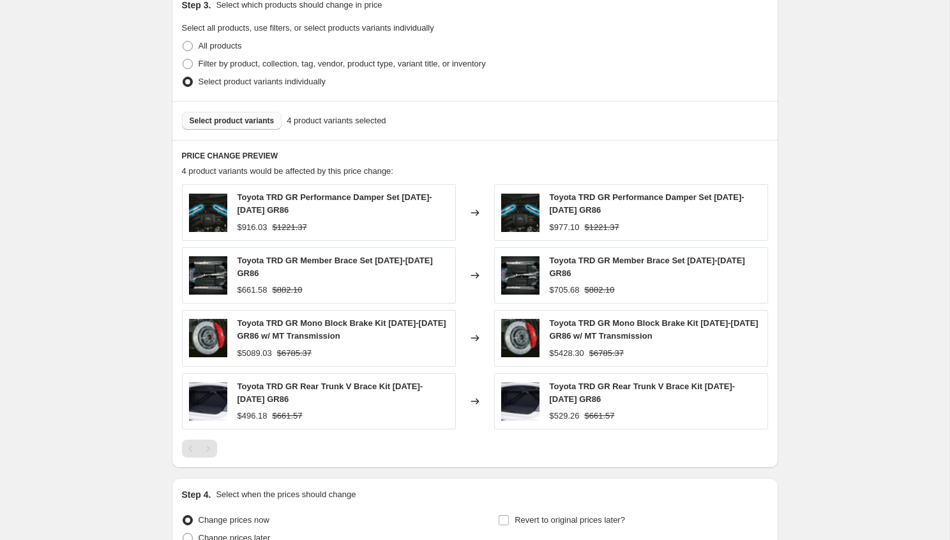
click at [266, 121] on span "Select product variants" at bounding box center [232, 121] width 85 height 10
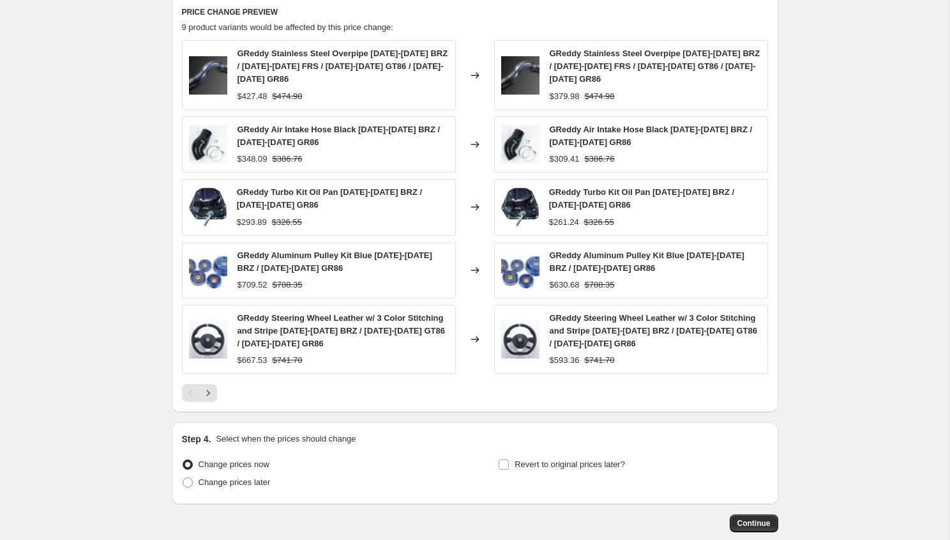
scroll to position [838, 0]
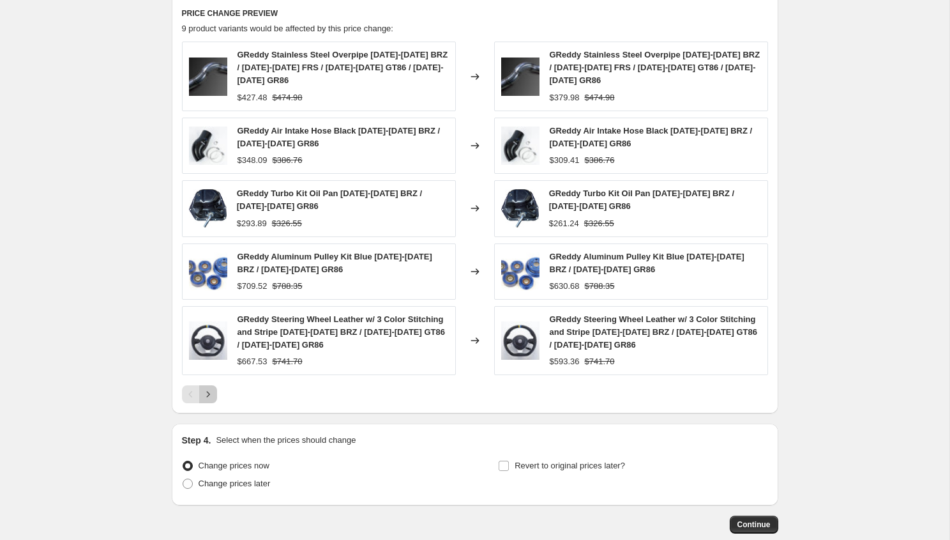
click at [208, 395] on icon "Next" at bounding box center [207, 394] width 3 height 6
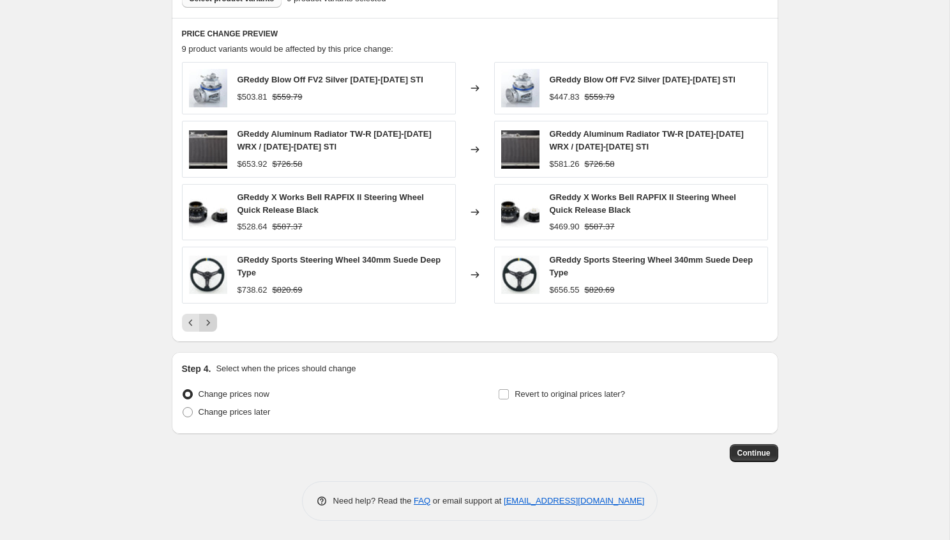
scroll to position [817, 0]
click at [188, 328] on icon "Previous" at bounding box center [191, 323] width 13 height 13
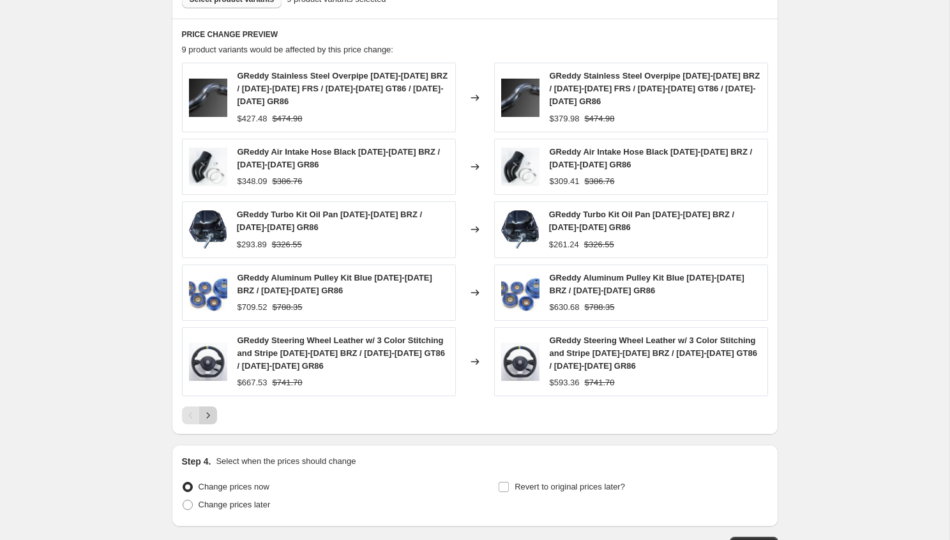
click at [202, 419] on icon "Next" at bounding box center [208, 415] width 13 height 13
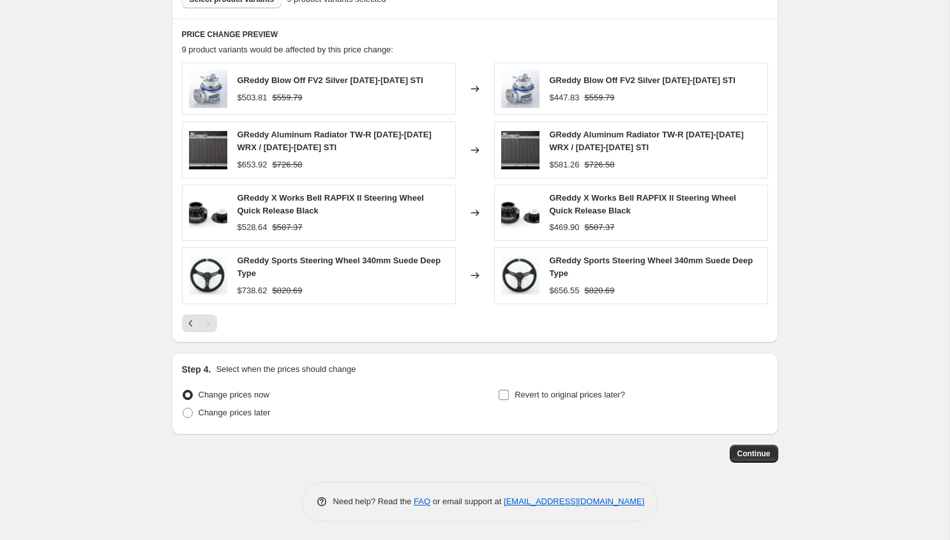
click at [541, 397] on span "Revert to original prices later?" at bounding box center [570, 394] width 110 height 10
click at [509, 397] on input "Revert to original prices later?" at bounding box center [504, 394] width 10 height 10
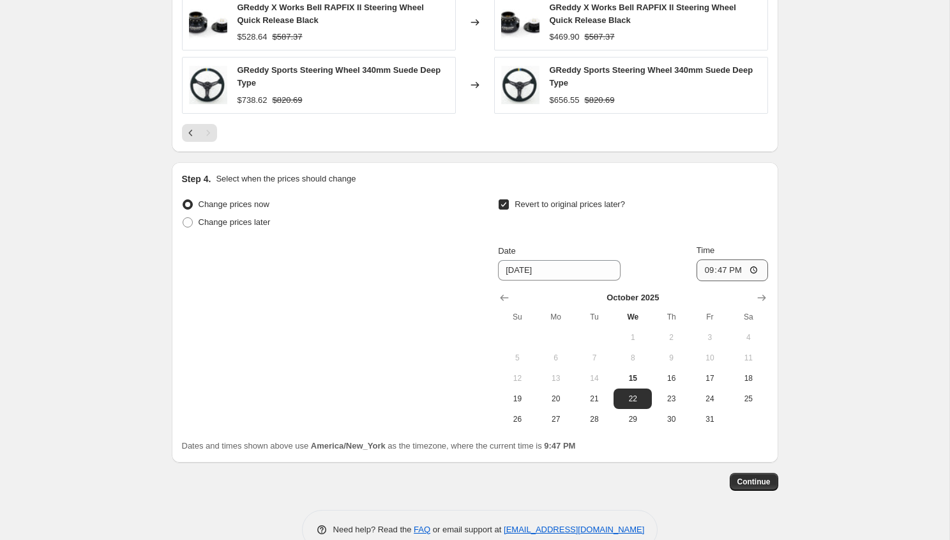
scroll to position [1036, 0]
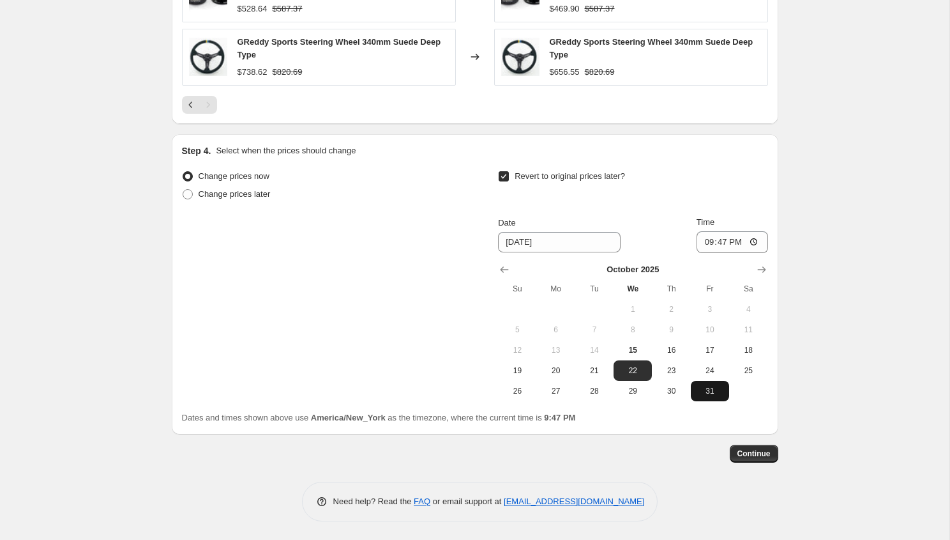
click at [716, 389] on span "31" at bounding box center [710, 391] width 28 height 10
click at [706, 243] on input "21:47" at bounding box center [733, 242] width 72 height 22
click at [752, 455] on span "Continue" at bounding box center [753, 453] width 33 height 10
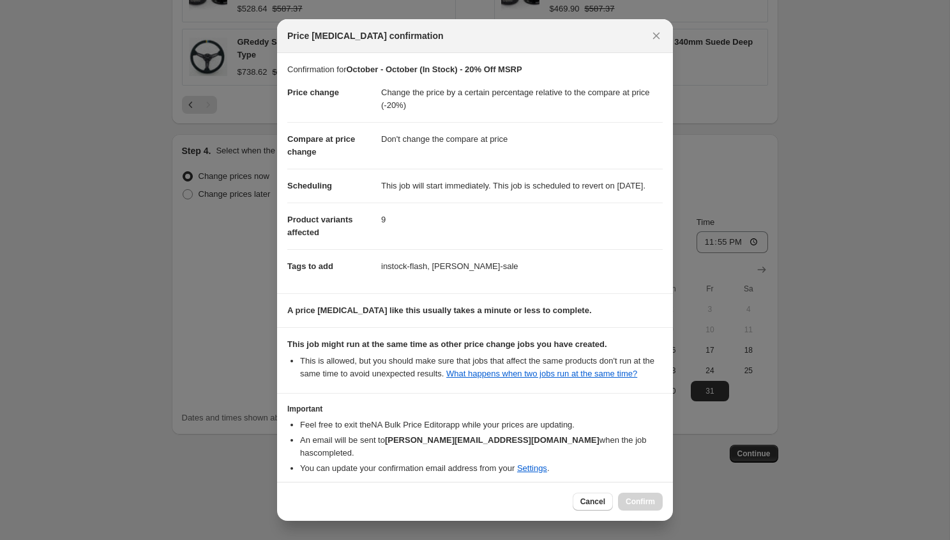
scroll to position [70, 0]
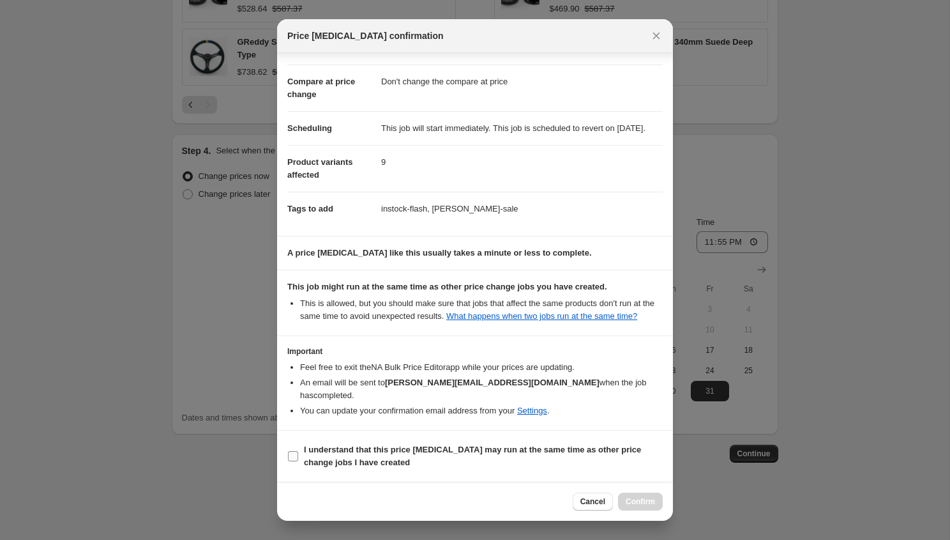
click at [368, 446] on b "I understand that this price [MEDICAL_DATA] may run at the same time as other p…" at bounding box center [472, 455] width 337 height 22
click at [298, 451] on input "I understand that this price [MEDICAL_DATA] may run at the same time as other p…" at bounding box center [293, 456] width 10 height 10
click at [633, 494] on button "Confirm" at bounding box center [640, 501] width 45 height 18
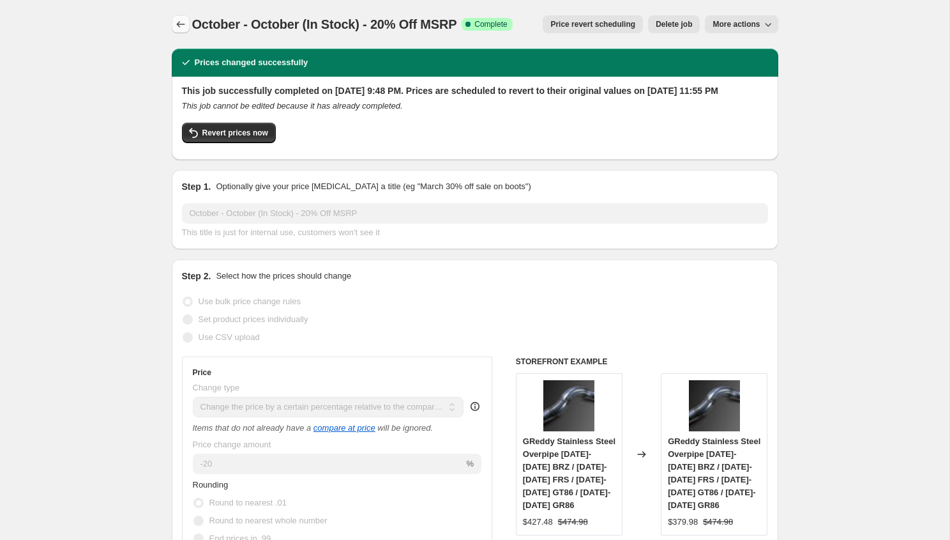
click at [181, 31] on button "Price change jobs" at bounding box center [181, 24] width 18 height 18
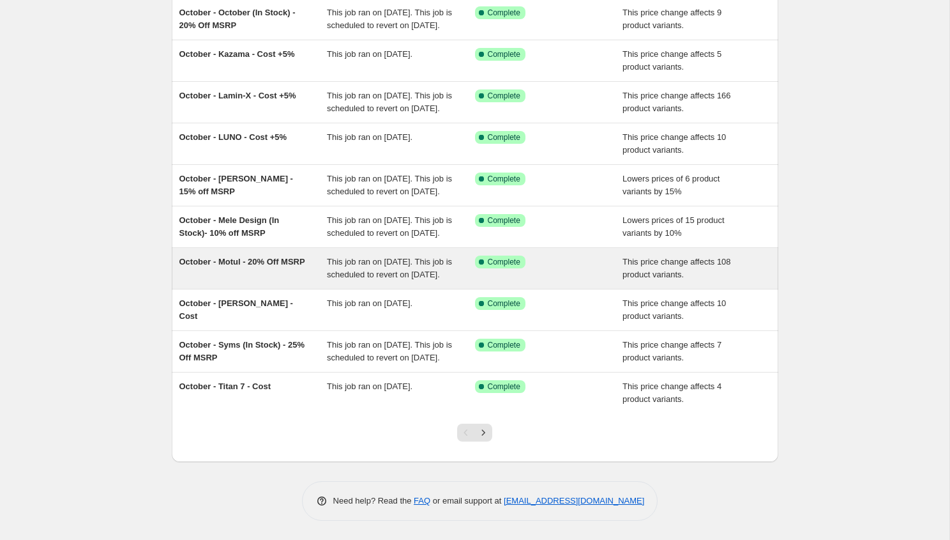
scroll to position [195, 0]
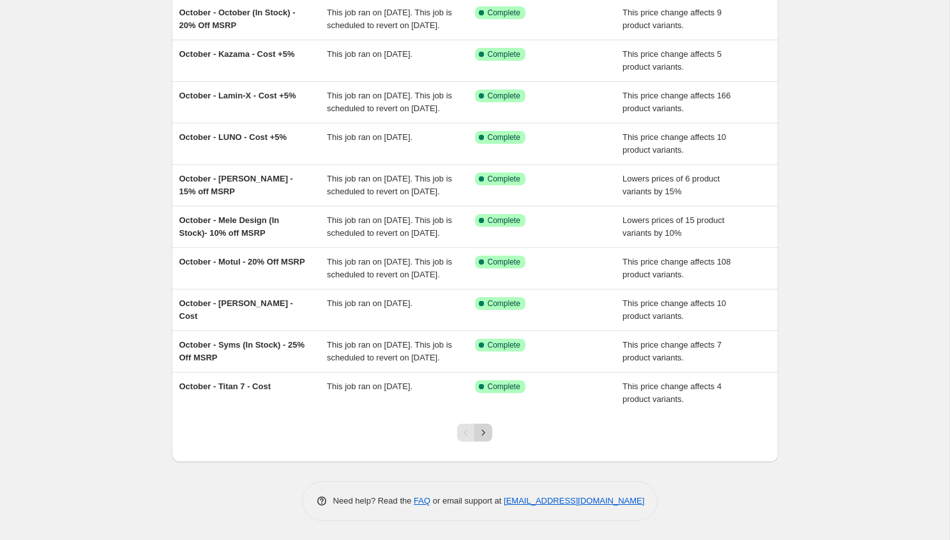
click at [488, 430] on icon "Next" at bounding box center [483, 432] width 13 height 13
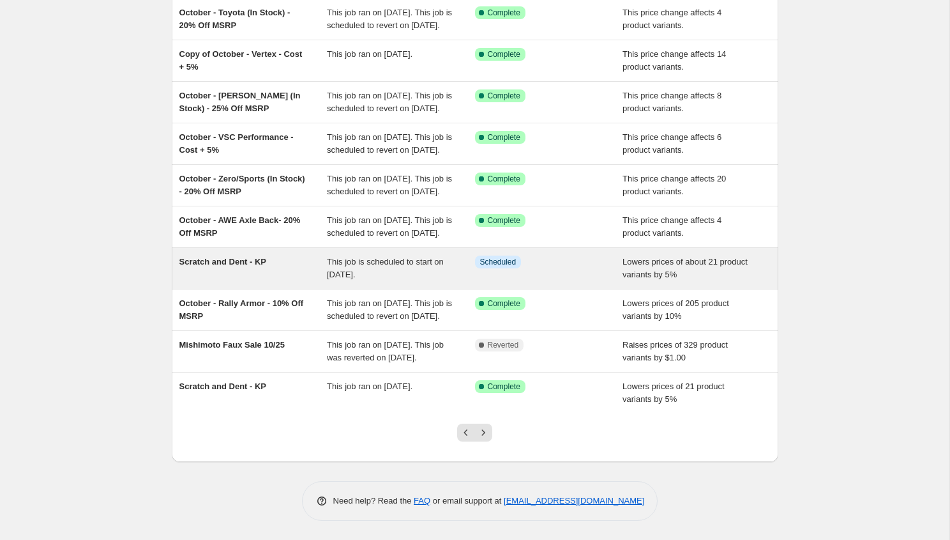
scroll to position [208, 0]
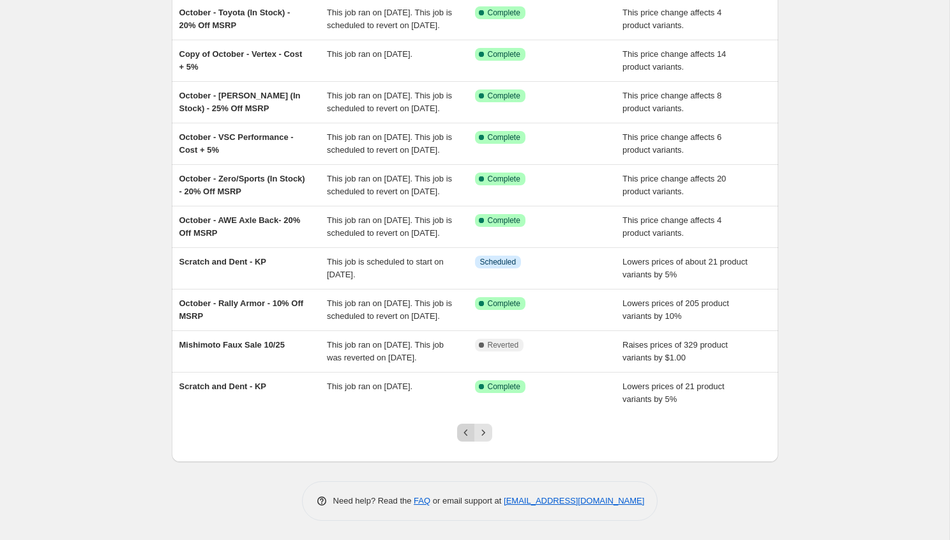
click at [469, 438] on icon "Previous" at bounding box center [466, 432] width 13 height 13
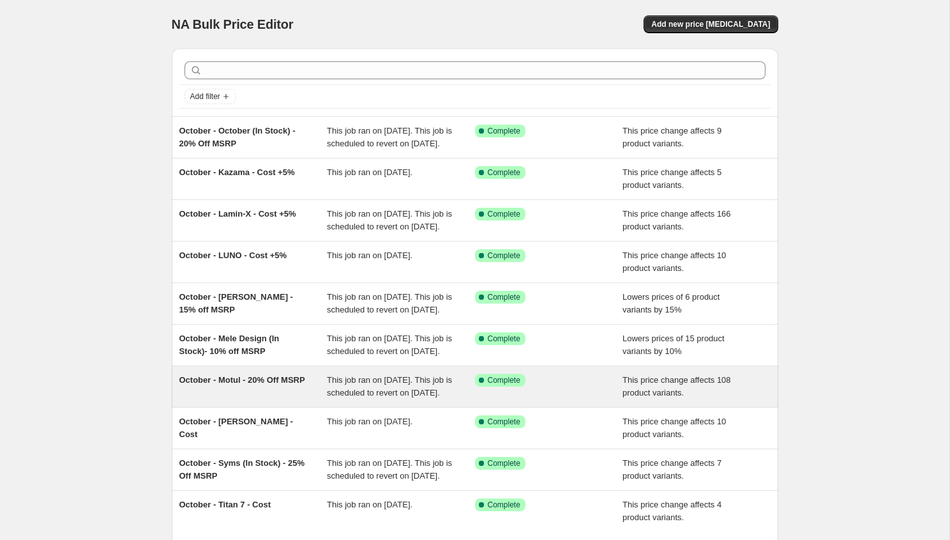
scroll to position [195, 0]
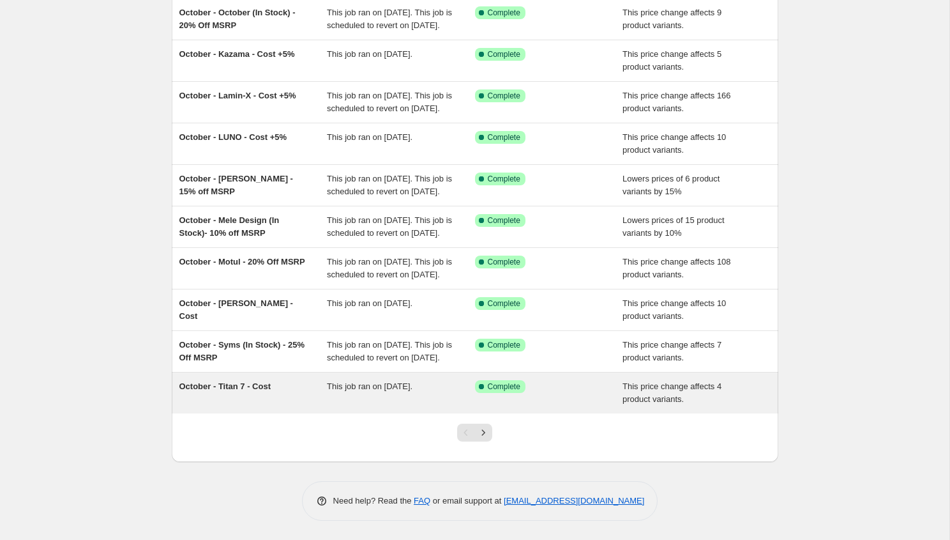
click at [268, 391] on div "October - Titan 7 - Cost" at bounding box center [253, 393] width 148 height 26
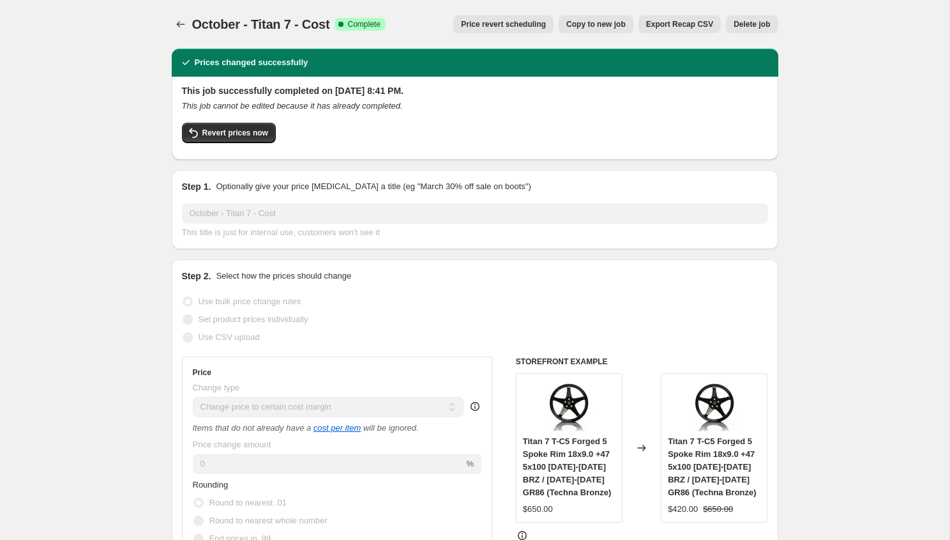
click at [594, 28] on span "Copy to new job" at bounding box center [595, 24] width 59 height 10
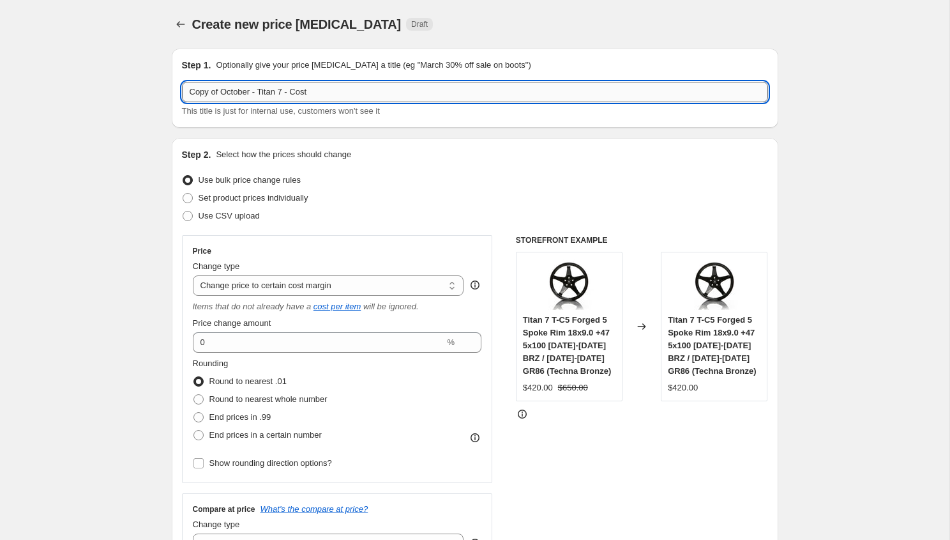
drag, startPoint x: 287, startPoint y: 92, endPoint x: 263, endPoint y: 89, distance: 24.4
click at [263, 89] on input "Copy of October - Titan 7 - Cost" at bounding box center [475, 92] width 586 height 20
drag, startPoint x: 223, startPoint y: 93, endPoint x: 141, endPoint y: 93, distance: 81.7
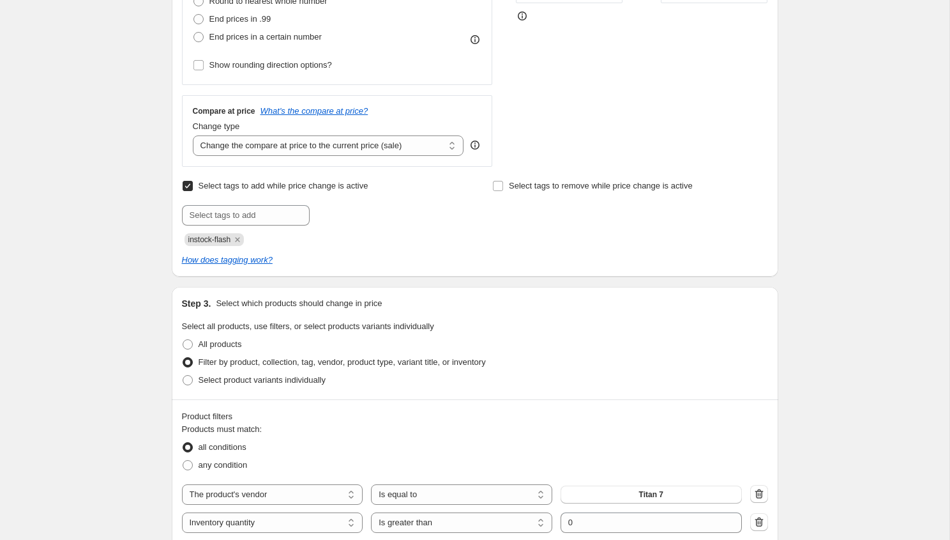
scroll to position [408, 0]
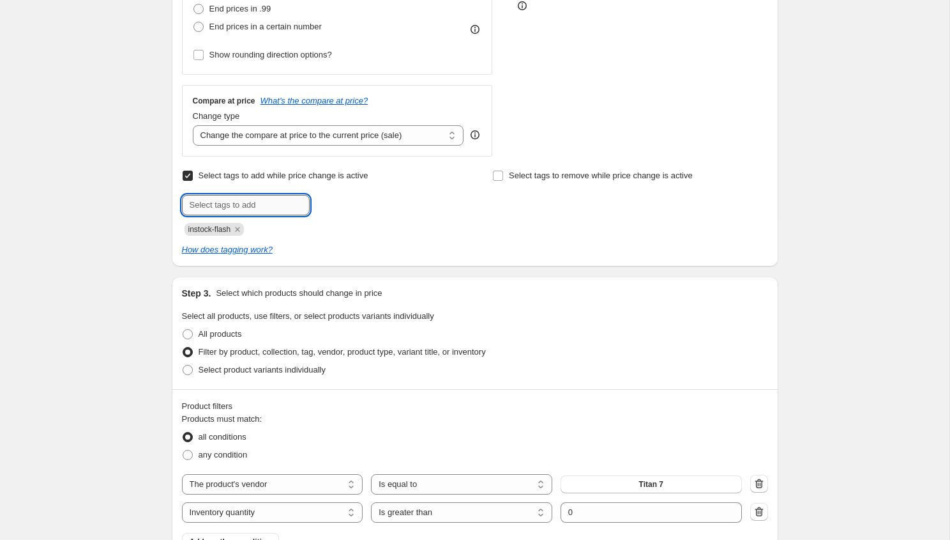
click at [247, 207] on input "text" at bounding box center [246, 205] width 128 height 20
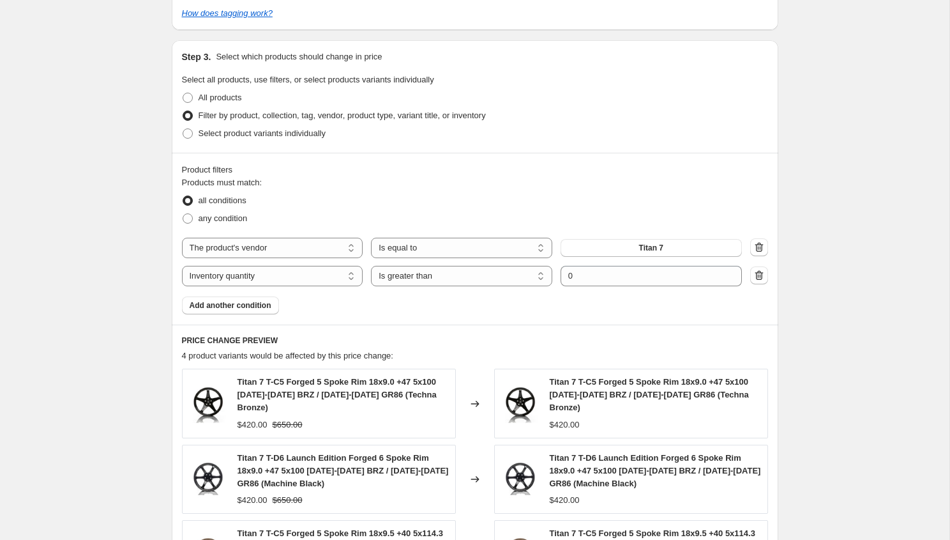
scroll to position [651, 0]
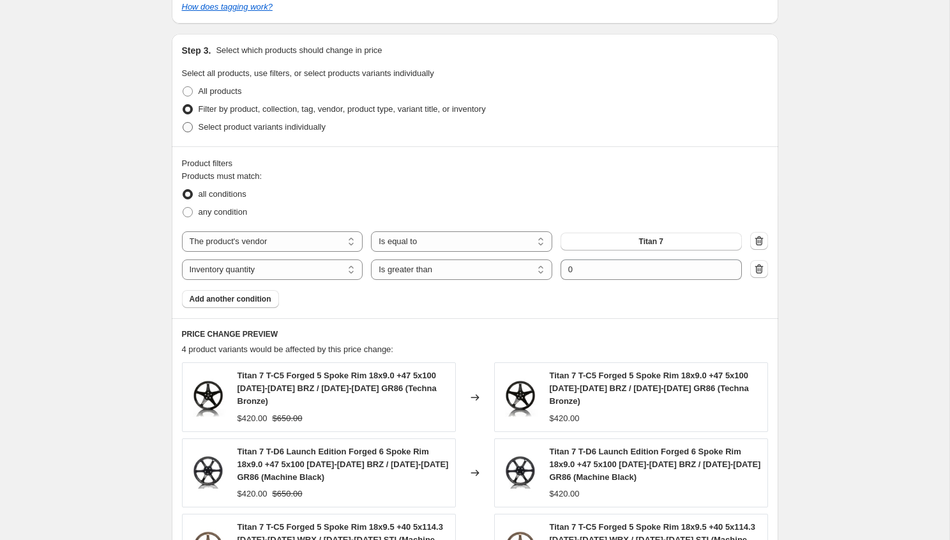
click at [221, 130] on span "Select product variants individually" at bounding box center [262, 127] width 127 height 10
click at [183, 123] on input "Select product variants individually" at bounding box center [183, 122] width 1 height 1
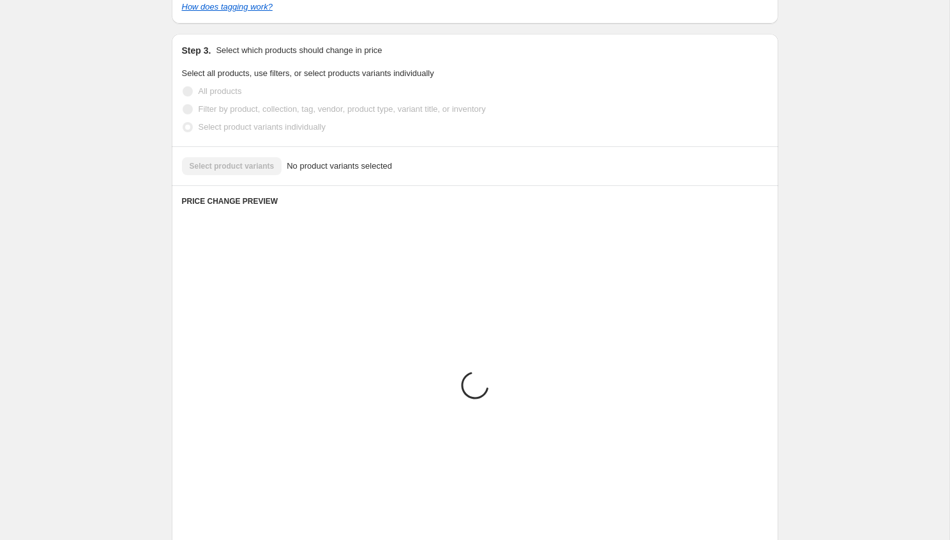
scroll to position [542, 0]
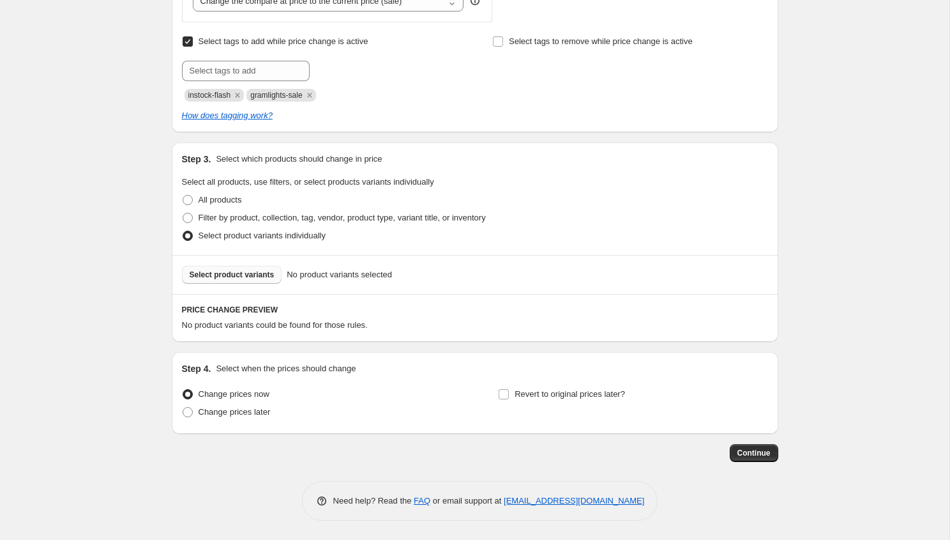
click at [235, 273] on span "Select product variants" at bounding box center [232, 274] width 85 height 10
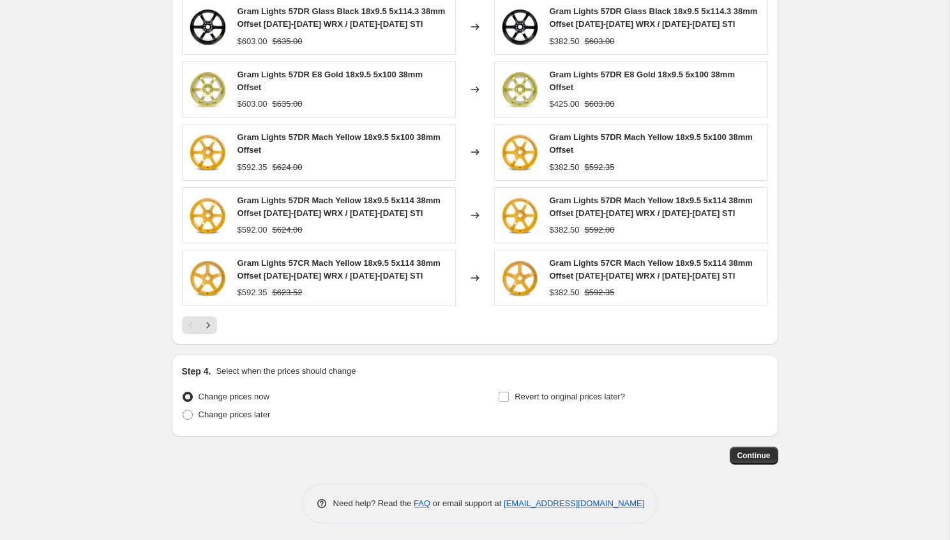
scroll to position [884, 0]
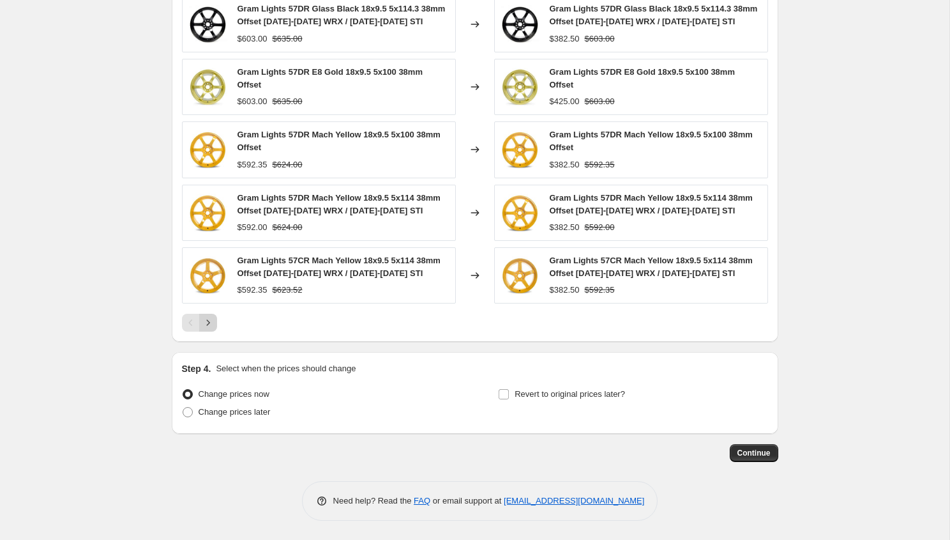
click at [214, 320] on button "Next" at bounding box center [208, 322] width 18 height 18
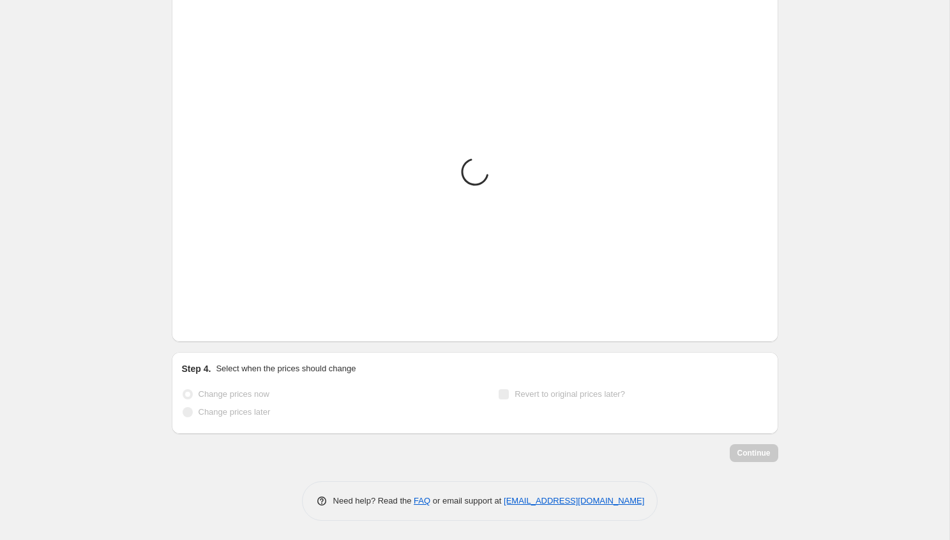
scroll to position [759, 0]
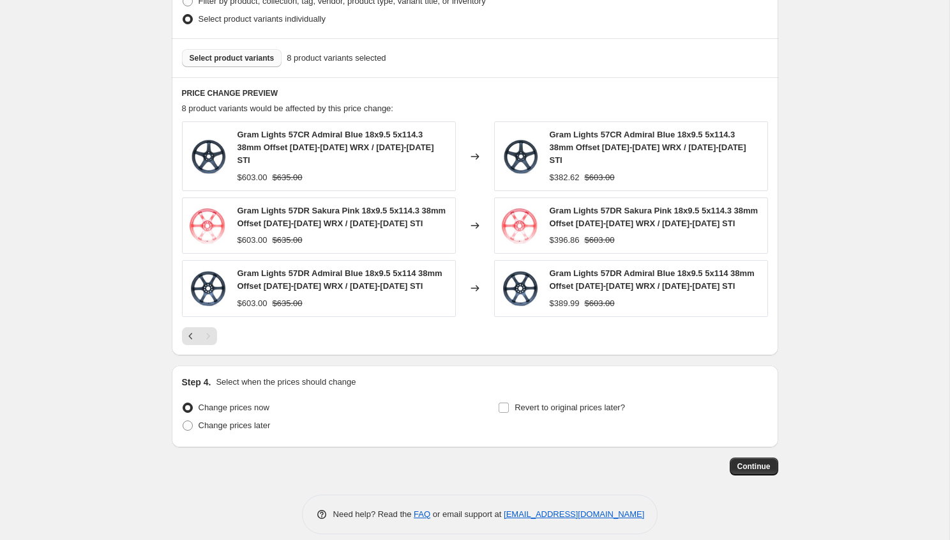
click at [175, 330] on div "PRICE CHANGE PREVIEW 8 product variants would be affected by this price change:…" at bounding box center [475, 216] width 607 height 278
click at [186, 330] on button "Previous" at bounding box center [191, 336] width 18 height 18
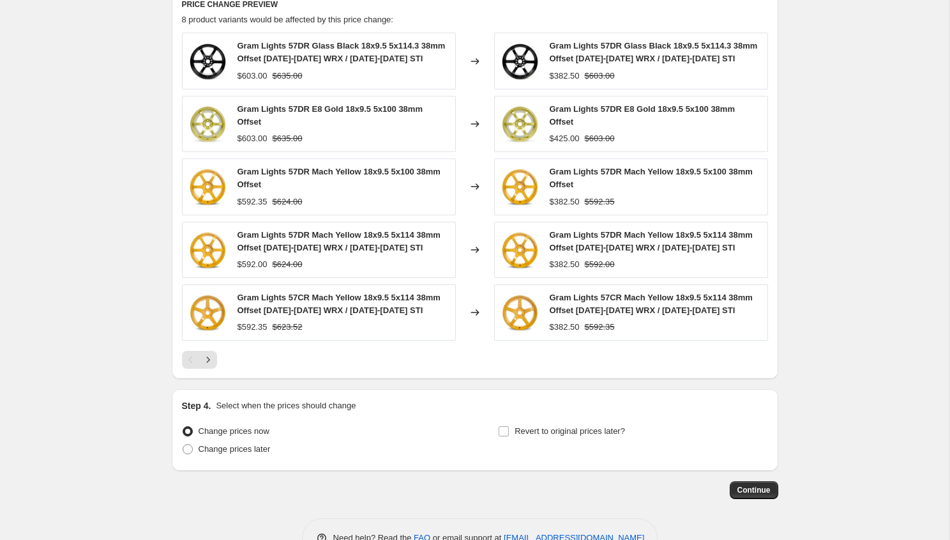
scroll to position [884, 0]
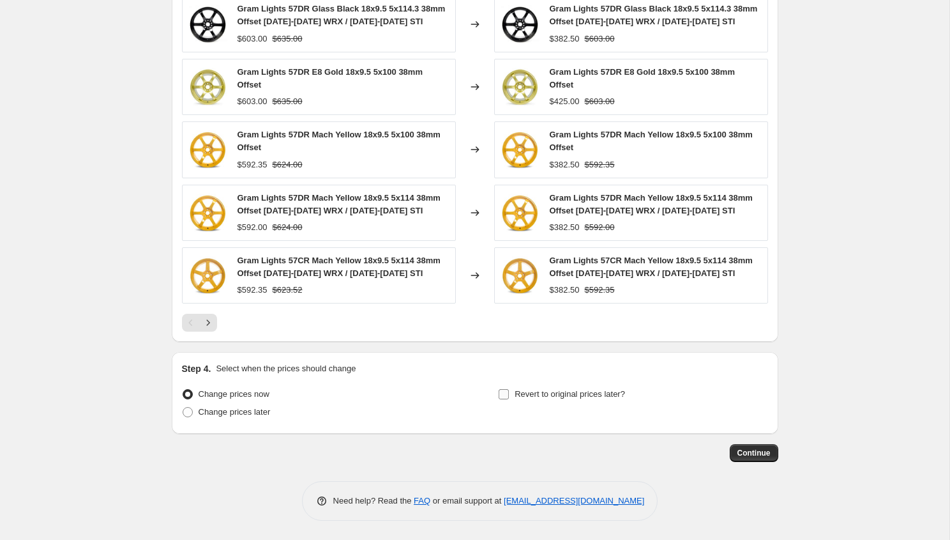
click at [522, 400] on span "Revert to original prices later?" at bounding box center [570, 394] width 110 height 13
click at [509, 399] on input "Revert to original prices later?" at bounding box center [504, 394] width 10 height 10
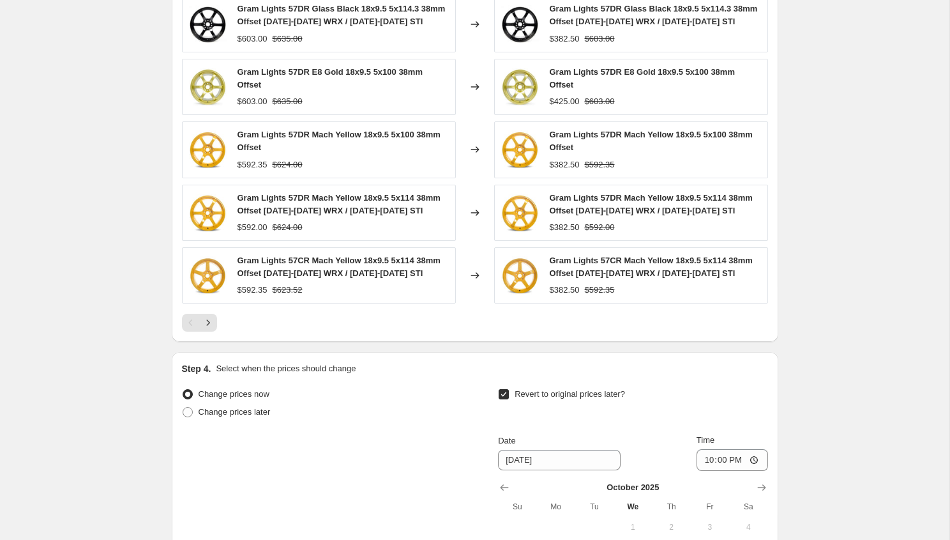
click at [575, 389] on span "Revert to original prices later?" at bounding box center [570, 394] width 110 height 10
click at [509, 389] on input "Revert to original prices later?" at bounding box center [504, 394] width 10 height 10
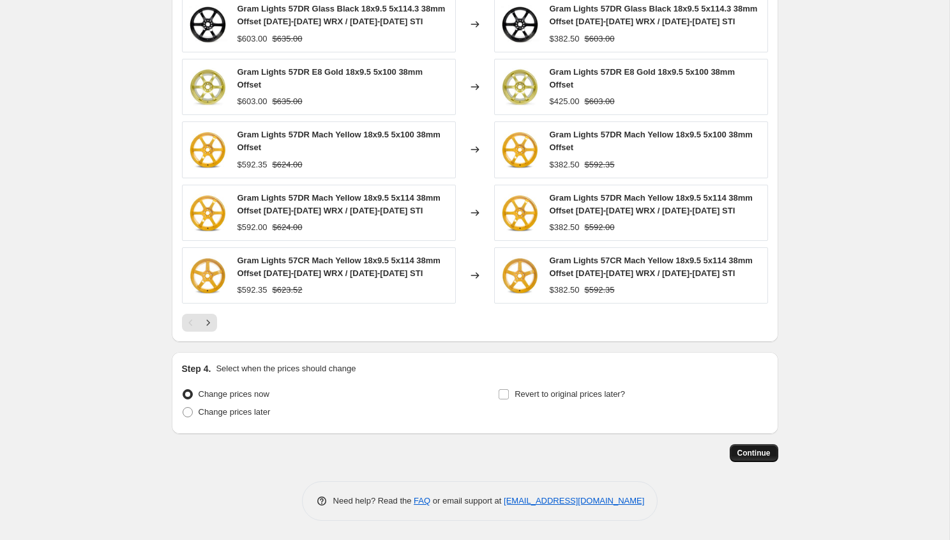
click at [748, 453] on span "Continue" at bounding box center [753, 453] width 33 height 10
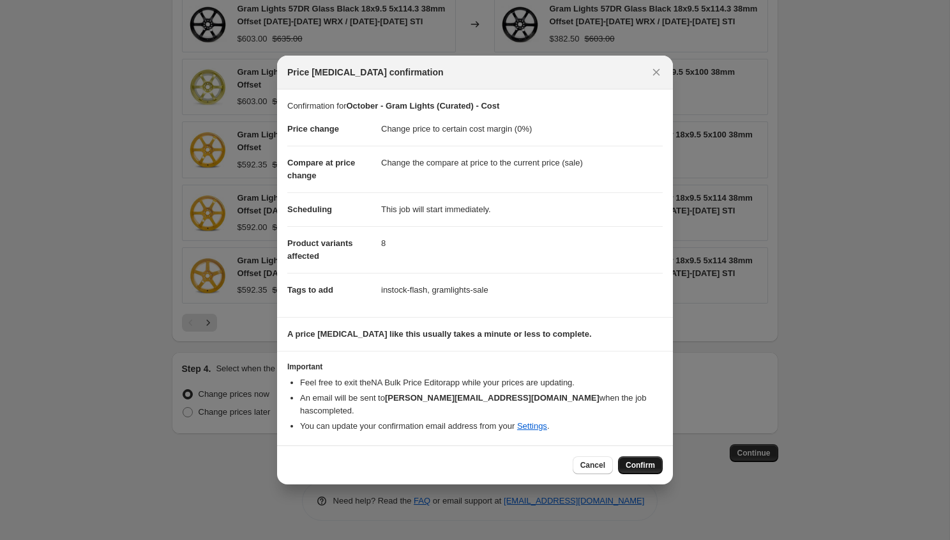
click at [649, 460] on span "Confirm" at bounding box center [640, 465] width 29 height 10
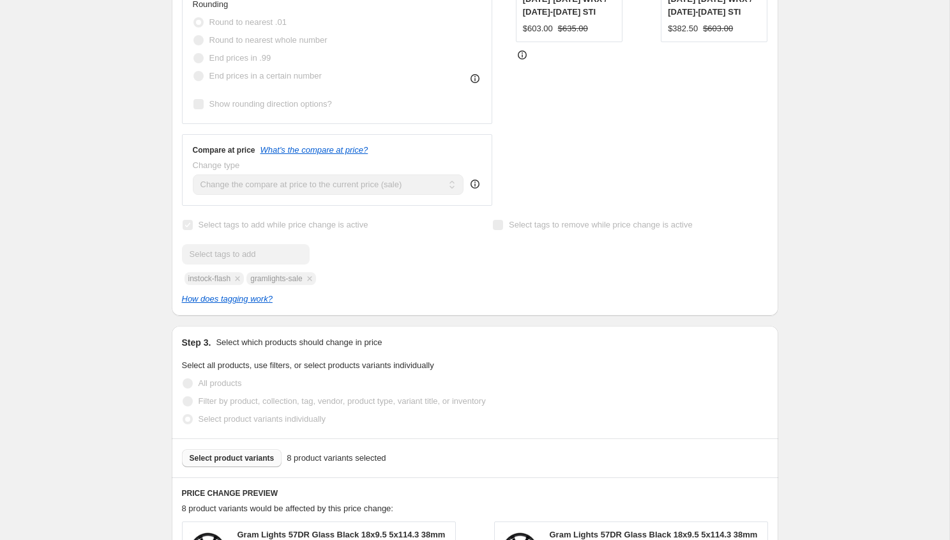
scroll to position [451, 0]
drag, startPoint x: 313, startPoint y: 277, endPoint x: 256, endPoint y: 279, distance: 56.9
click at [256, 279] on div "Submit instock-flash gramlights-sale" at bounding box center [319, 264] width 275 height 41
copy span "gramlights-sale"
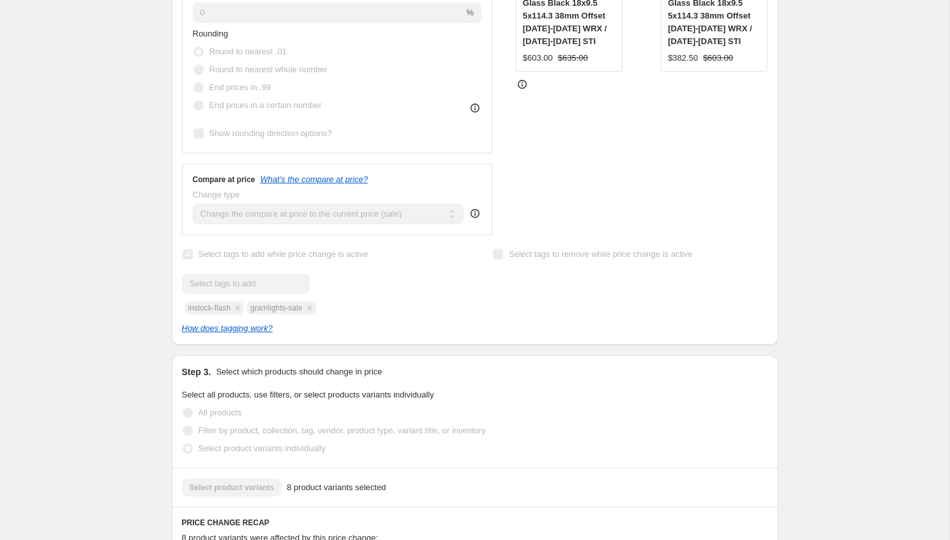
scroll to position [0, 0]
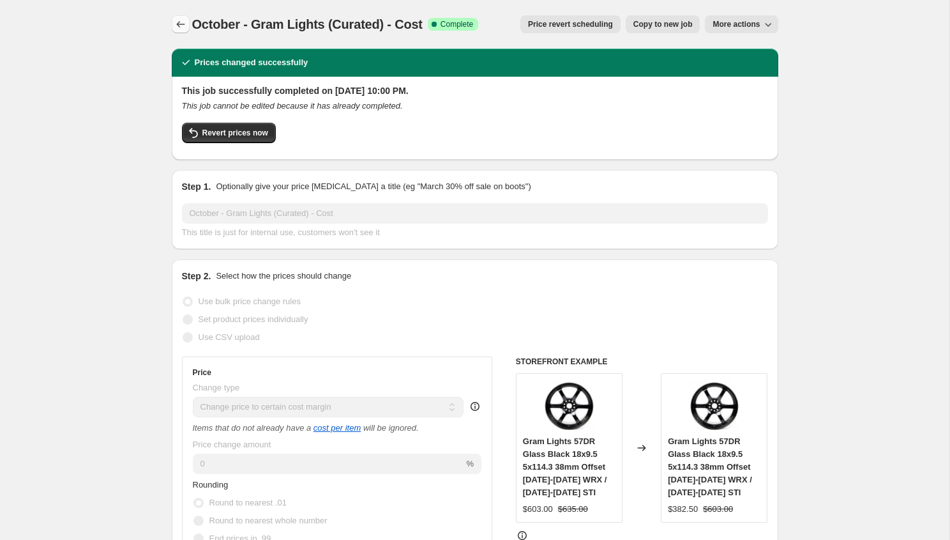
click at [178, 22] on icon "Price change jobs" at bounding box center [180, 24] width 8 height 6
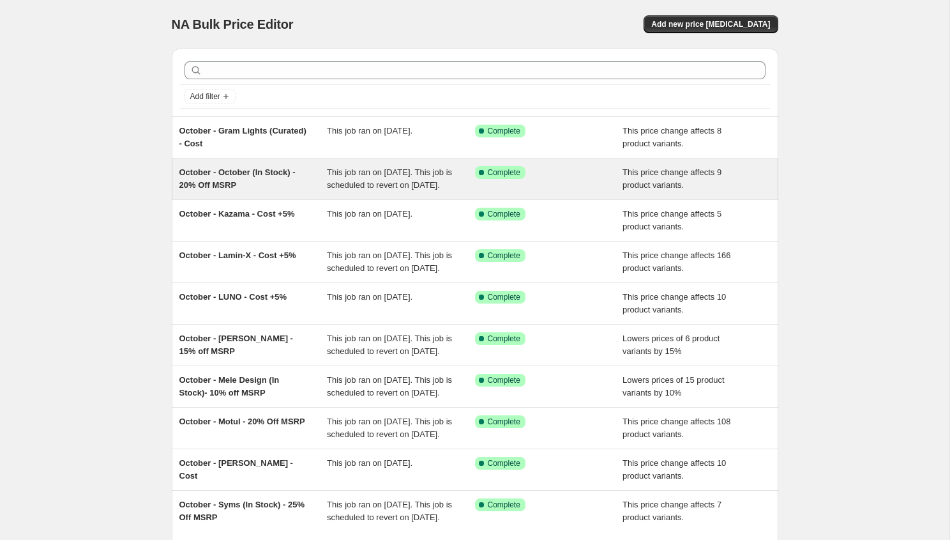
click at [232, 170] on span "October - October (In Stock) - 20% Off MSRP" at bounding box center [237, 178] width 116 height 22
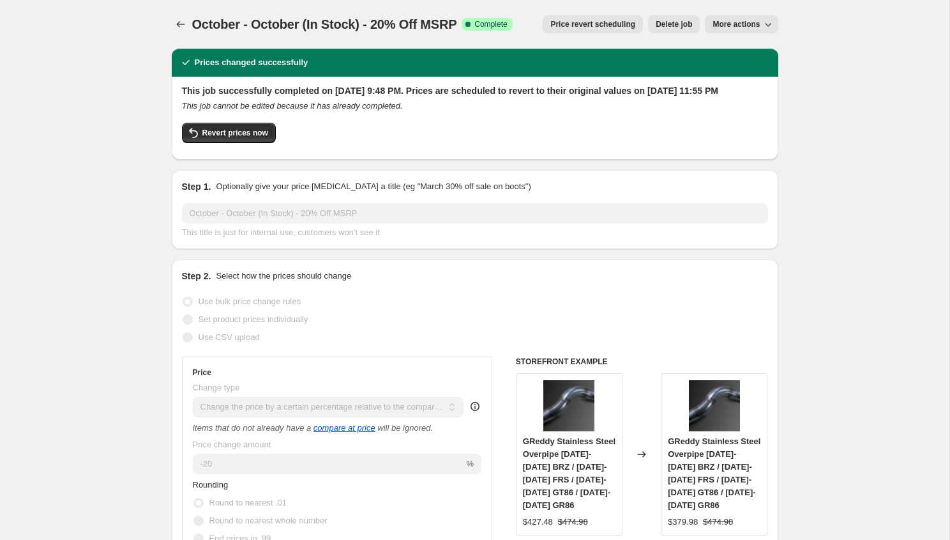
click at [178, 35] on div "October - October (In Stock) - 20% Off MSRP. This page is ready October - Octob…" at bounding box center [475, 24] width 607 height 49
click at [178, 28] on icon "Price change jobs" at bounding box center [180, 24] width 13 height 13
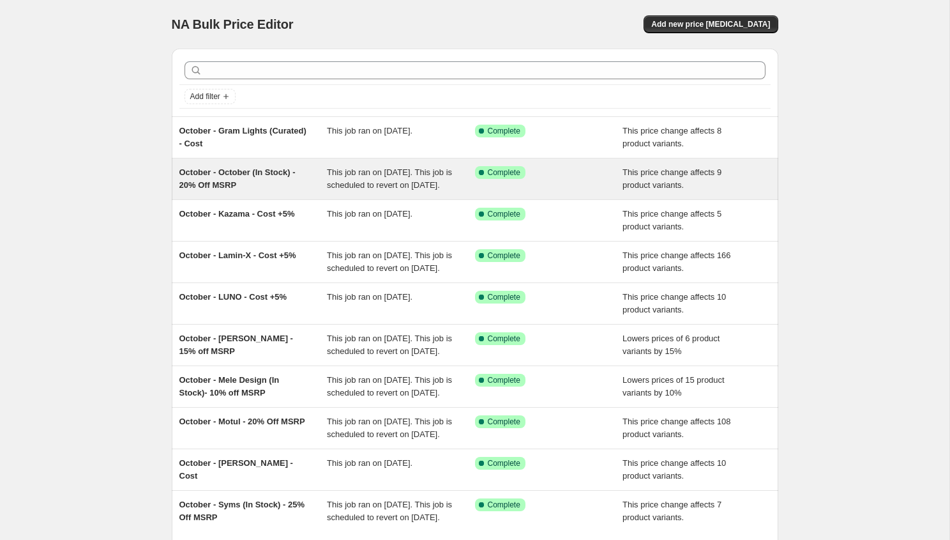
click at [389, 169] on span "This job ran on [DATE]. This job is scheduled to revert on [DATE]." at bounding box center [389, 178] width 125 height 22
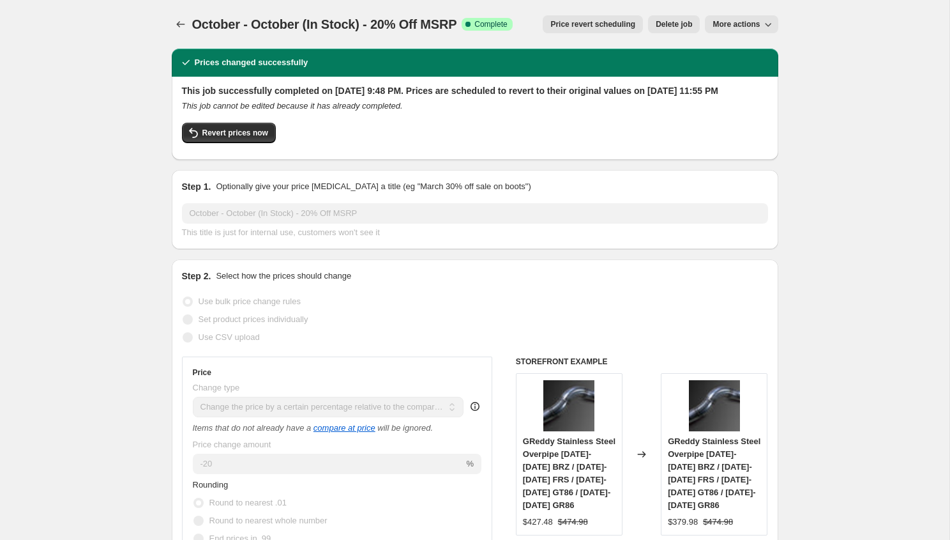
click at [749, 22] on span "More actions" at bounding box center [736, 24] width 47 height 10
click at [559, 1] on div "October - October (In Stock) - 20% Off MSRP. This page is ready October - Octob…" at bounding box center [475, 24] width 607 height 49
click at [556, 26] on span "Price revert scheduling" at bounding box center [592, 24] width 85 height 10
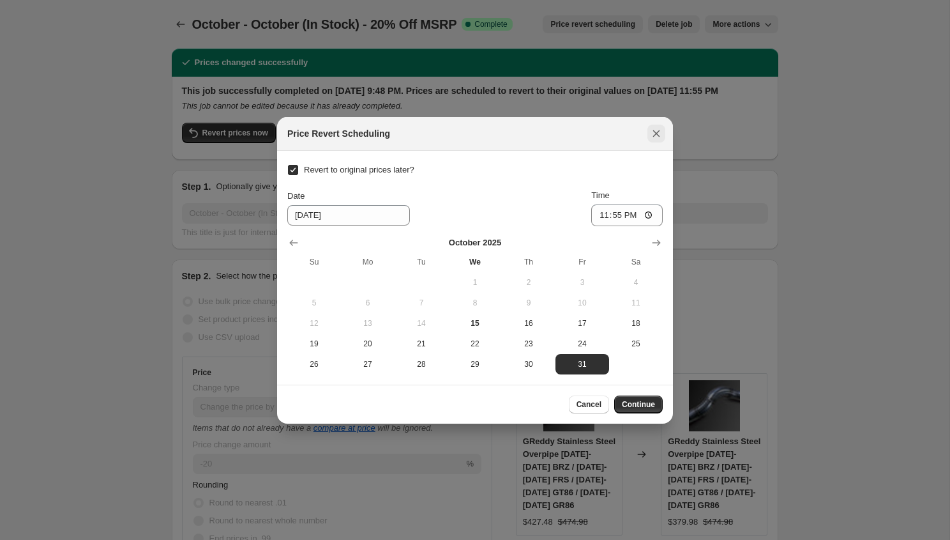
click at [654, 134] on icon "Close" at bounding box center [656, 133] width 7 height 7
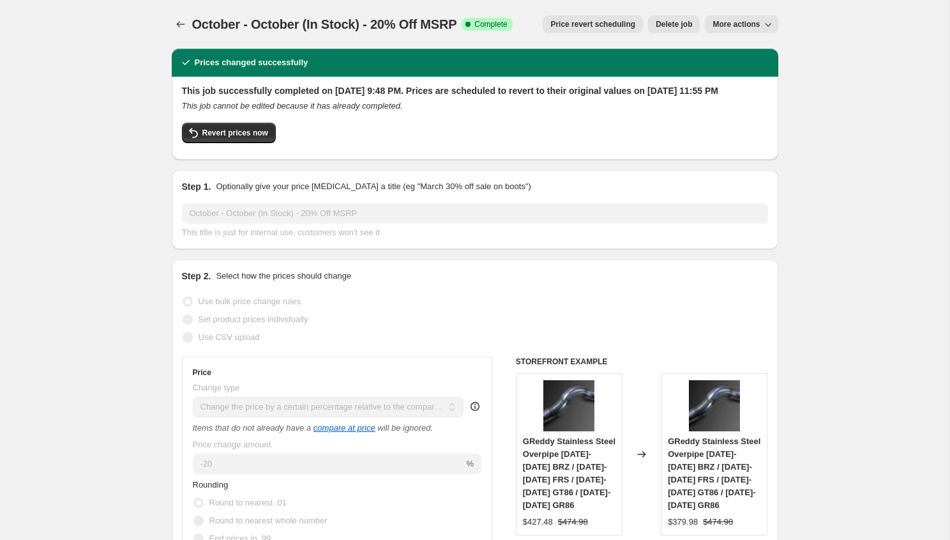
click at [314, 214] on div "Step 1. Optionally give your price change job a title (eg "March 30% off sale o…" at bounding box center [475, 209] width 586 height 59
click at [720, 32] on button "More actions" at bounding box center [741, 24] width 73 height 18
click at [384, 95] on h2 "This job successfully completed on October 15, 2025 at 9:48 PM. Prices are sche…" at bounding box center [475, 90] width 586 height 13
click at [183, 21] on icon "Price change jobs" at bounding box center [180, 24] width 13 height 13
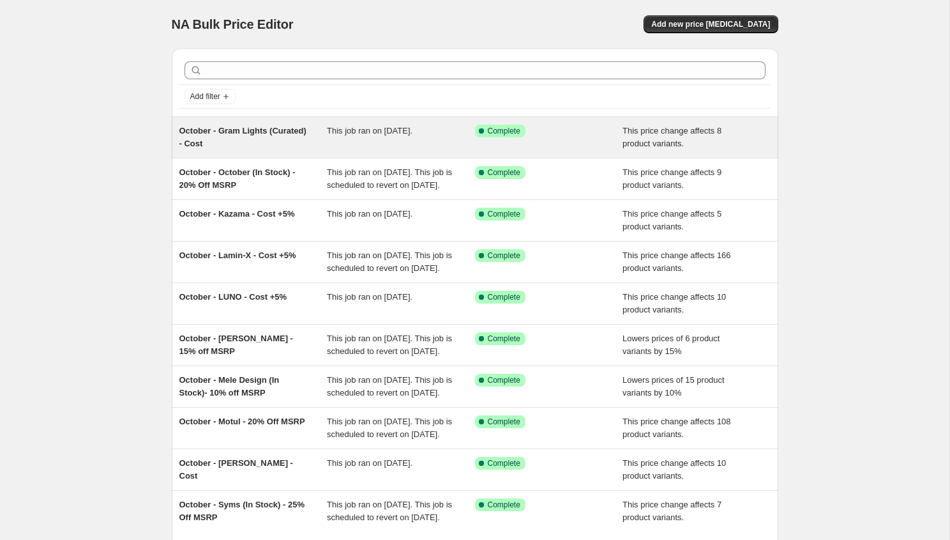
click at [268, 144] on div "October - Gram Lights (Curated) - Cost" at bounding box center [253, 138] width 148 height 26
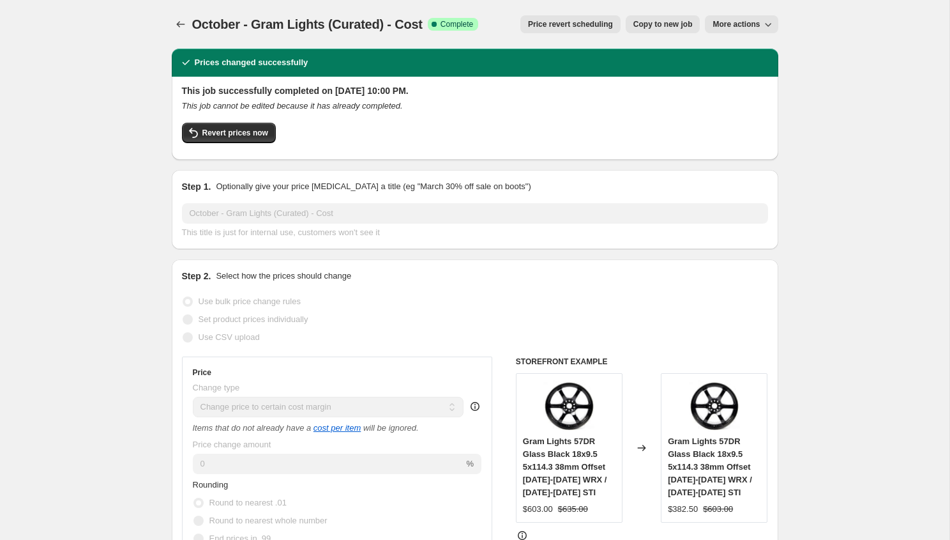
click at [661, 22] on span "Copy to new job" at bounding box center [662, 24] width 59 height 10
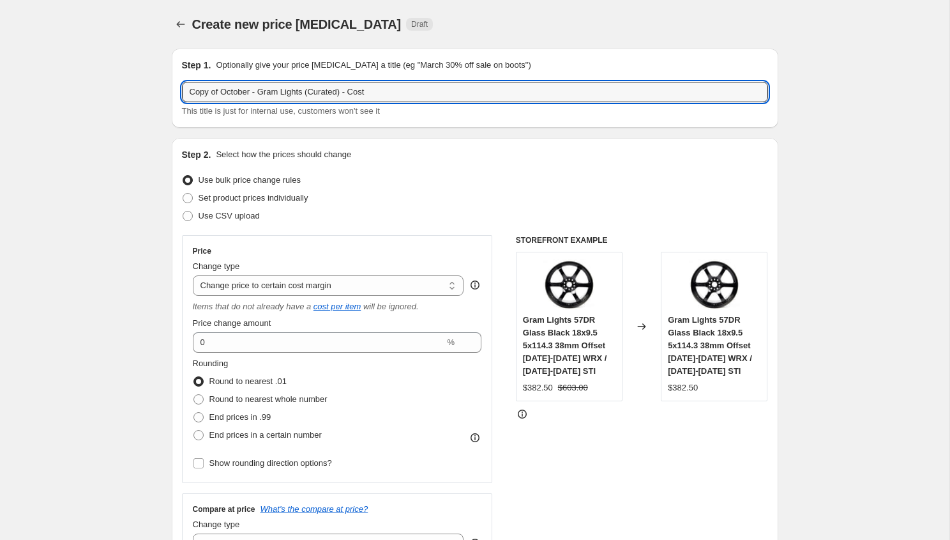
drag, startPoint x: 221, startPoint y: 94, endPoint x: 100, endPoint y: 80, distance: 121.5
drag, startPoint x: 276, startPoint y: 93, endPoint x: 232, endPoint y: 94, distance: 44.1
click at [232, 94] on input "October - Gram Lights (Curated) - Cost" at bounding box center [475, 92] width 586 height 20
click at [185, 20] on icon "Price change jobs" at bounding box center [180, 24] width 13 height 13
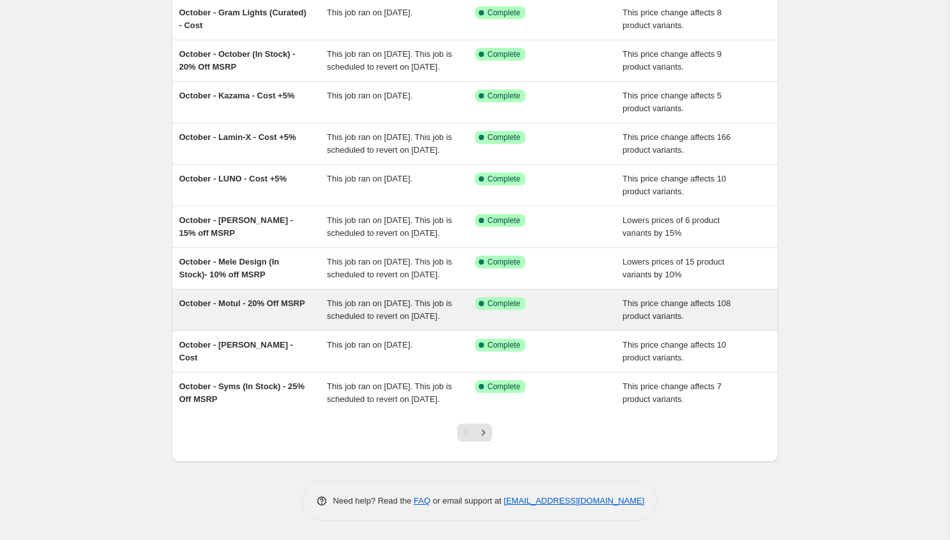
scroll to position [195, 0]
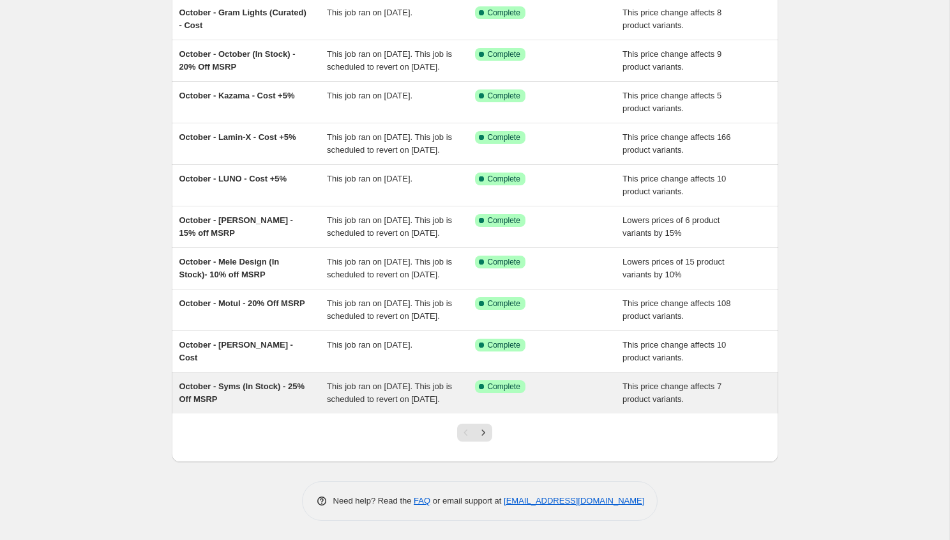
click at [264, 386] on div "October - Syms (In Stock) - 25% Off MSRP" at bounding box center [253, 393] width 148 height 26
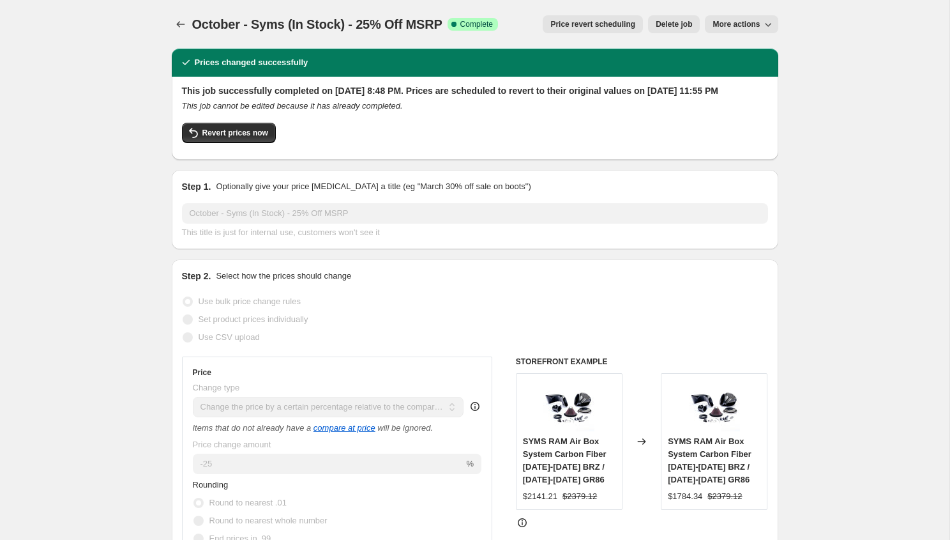
click at [750, 19] on button "More actions" at bounding box center [741, 24] width 73 height 18
click at [742, 48] on span "Copy to new job" at bounding box center [741, 51] width 59 height 10
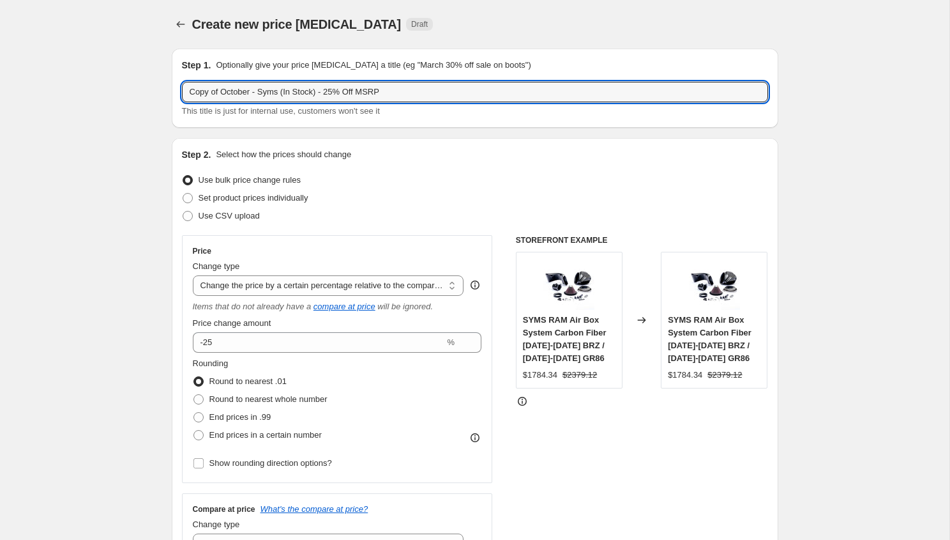
drag, startPoint x: 223, startPoint y: 91, endPoint x: 178, endPoint y: 91, distance: 45.3
click at [178, 91] on div "Step 1. Optionally give your price change job a title (eg "March 30% off sale o…" at bounding box center [475, 88] width 607 height 79
select select "pcap"
select select "no_change"
type input "October - Syms (In Stock) - 20% Off MSRP"
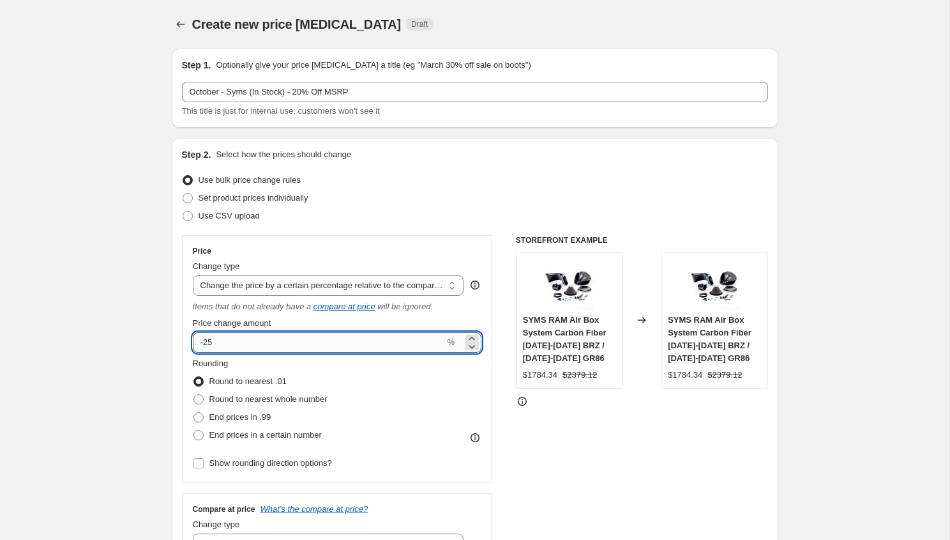
click at [257, 341] on input "-25" at bounding box center [319, 342] width 252 height 20
click at [174, 319] on div "Step 2. Select how the prices should change Use bulk price change rules Set pro…" at bounding box center [475, 406] width 607 height 536
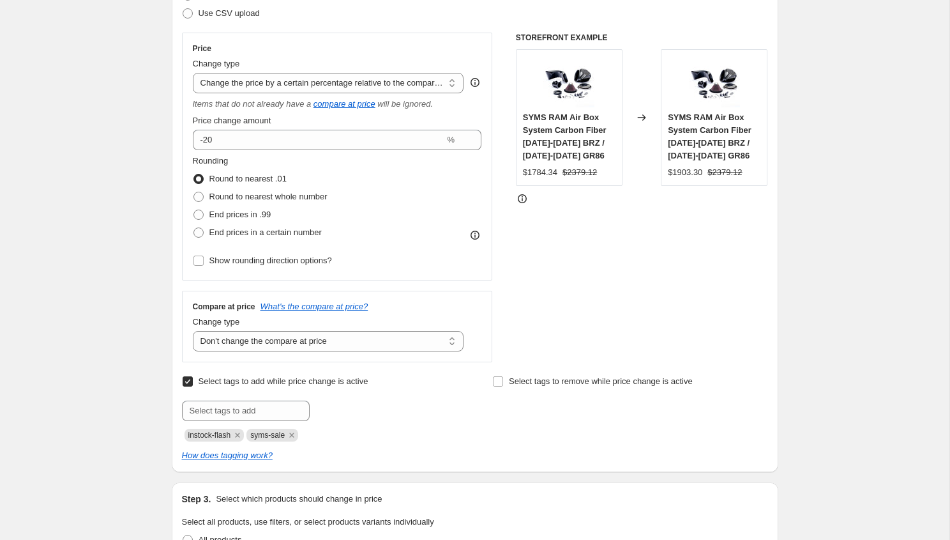
scroll to position [224, 0]
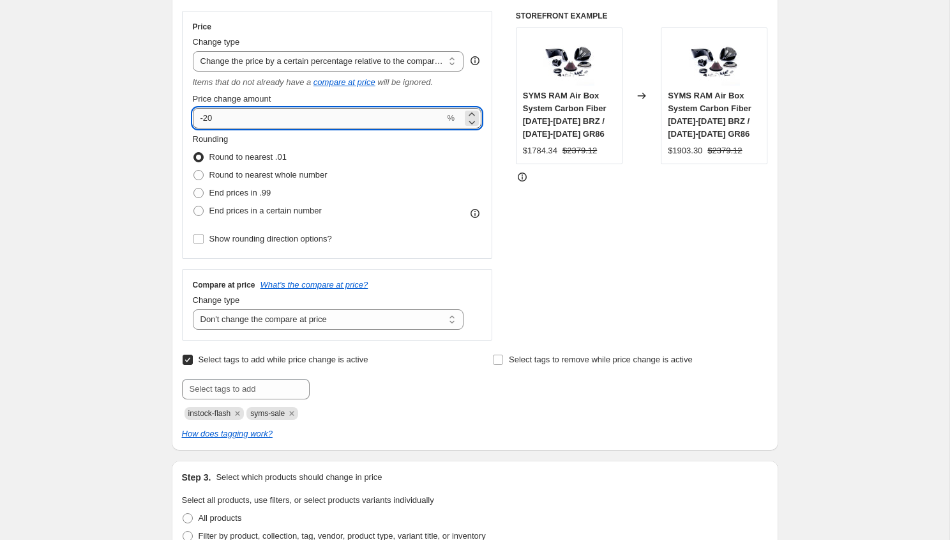
click at [245, 122] on input "-20" at bounding box center [319, 118] width 252 height 20
click at [284, 123] on input "4" at bounding box center [319, 118] width 252 height 20
type input "25"
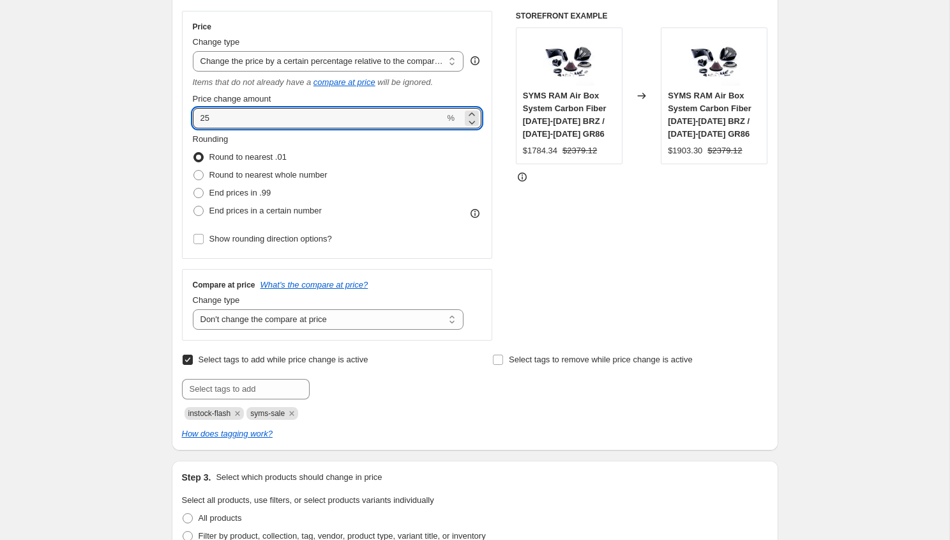
click at [139, 117] on div "Create new price [MEDICAL_DATA]. This page is ready Create new price [MEDICAL_D…" at bounding box center [474, 488] width 949 height 1424
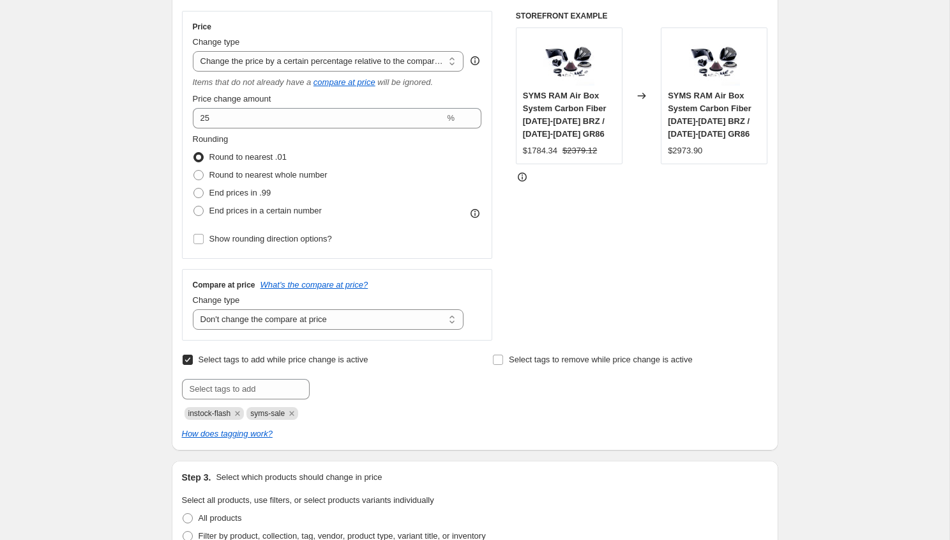
scroll to position [0, 0]
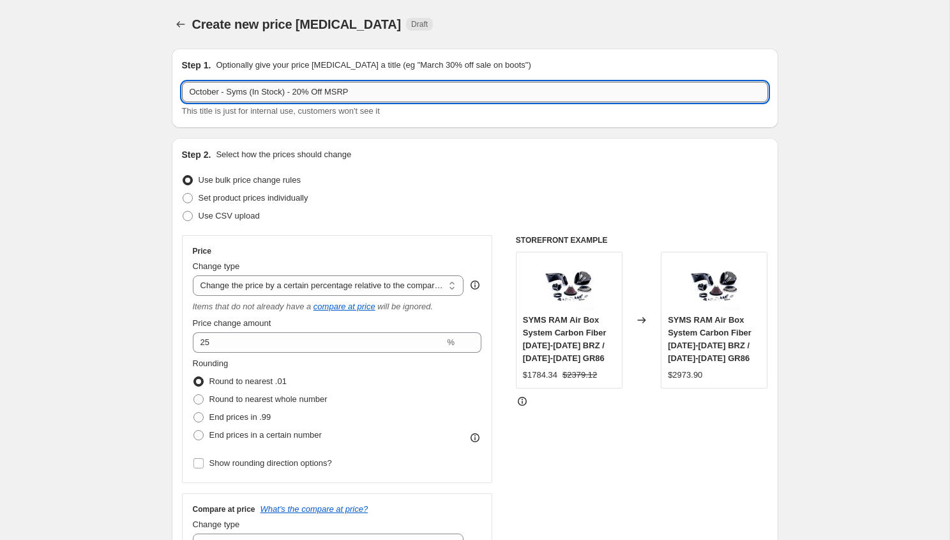
click at [308, 93] on input "October - Syms (In Stock) - 20% Off MSRP" at bounding box center [475, 92] width 586 height 20
click at [236, 88] on input "October - Syms (In Stock) - 25% Off MSRP" at bounding box center [475, 92] width 586 height 20
click at [258, 91] on input "October - GP SPorts (In Stock) - 25% Off MSRP" at bounding box center [475, 92] width 586 height 20
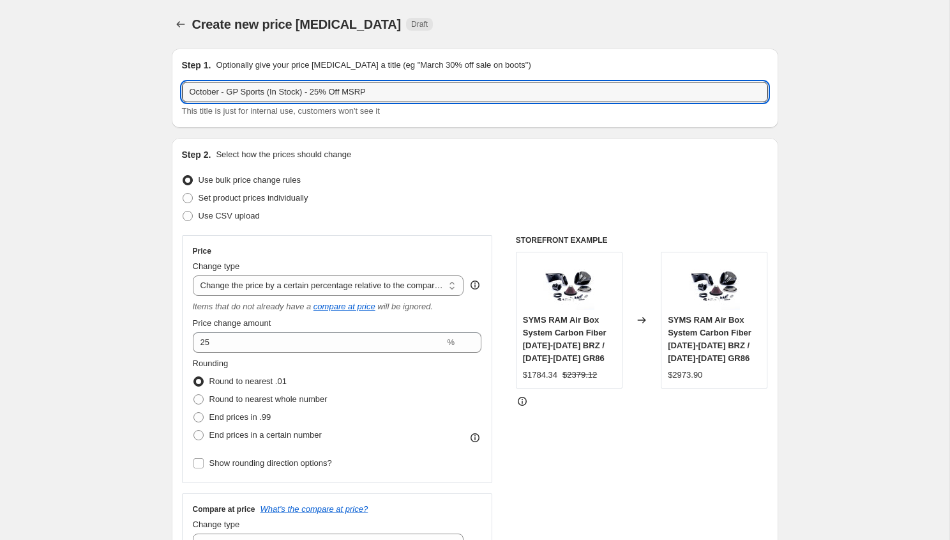
type input "October - GP Sports (In Stock) - 25% Off MSRP"
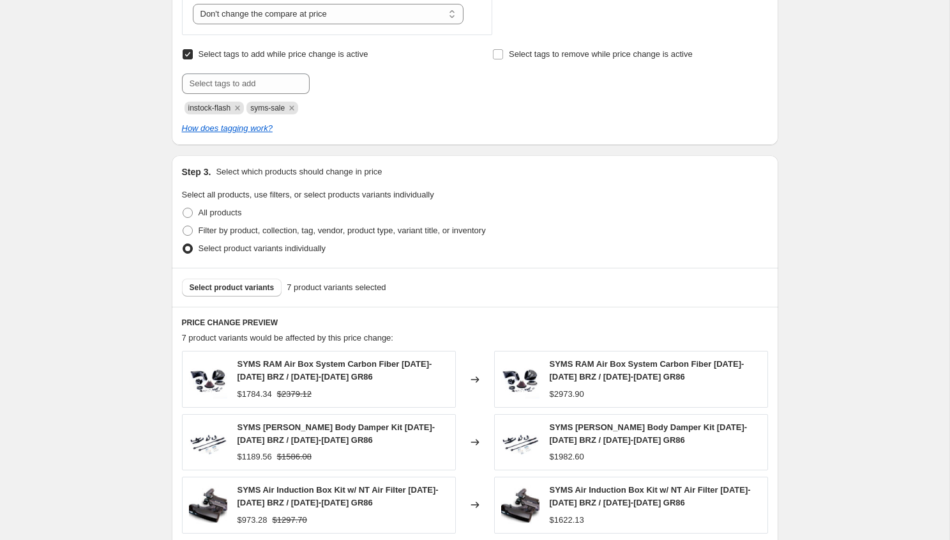
scroll to position [561, 0]
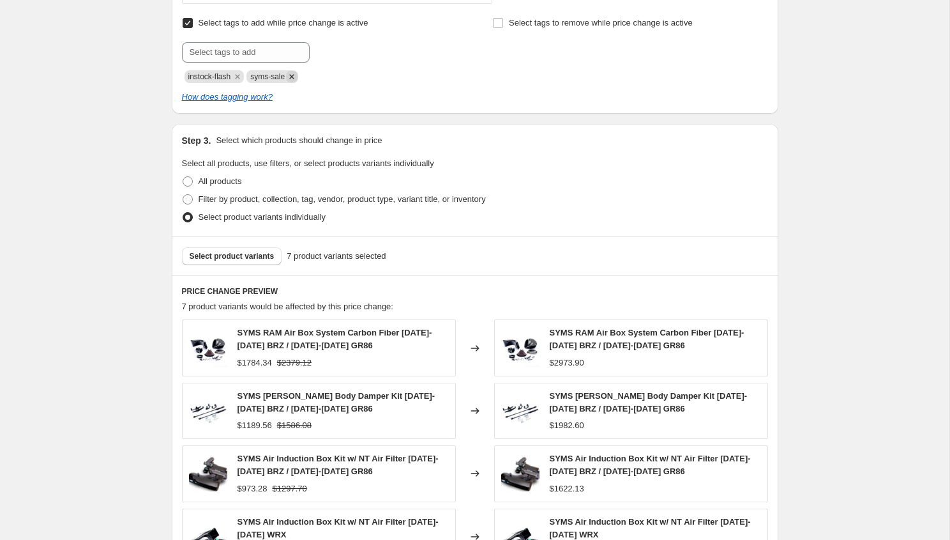
click at [294, 77] on icon "Remove syms-sale" at bounding box center [292, 76] width 4 height 4
click at [269, 54] on input "text" at bounding box center [246, 52] width 128 height 20
type input "gpsports-sale"
click at [253, 251] on span "Select product variants" at bounding box center [232, 256] width 85 height 10
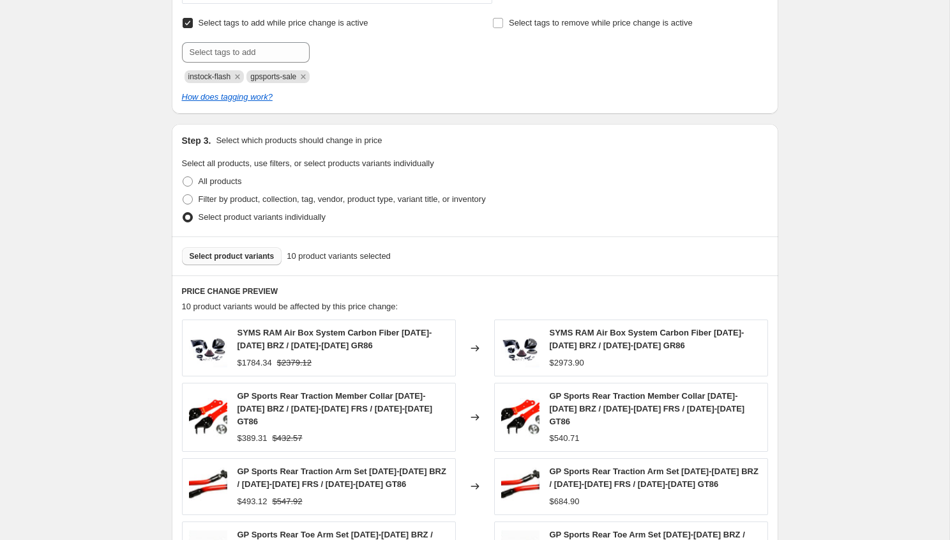
click at [257, 260] on span "Select product variants" at bounding box center [232, 256] width 85 height 10
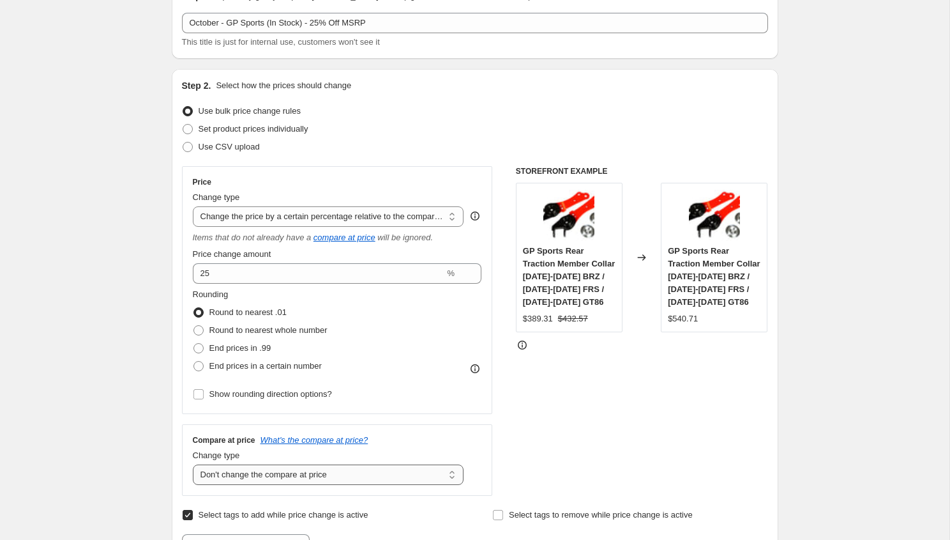
scroll to position [0, 0]
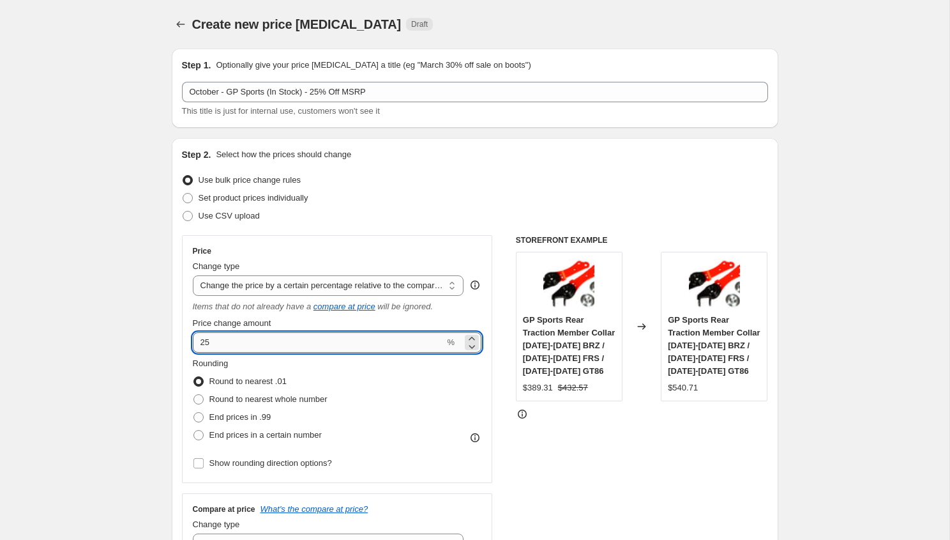
click at [208, 341] on input "25" at bounding box center [319, 342] width 252 height 20
click at [204, 341] on input "25" at bounding box center [319, 342] width 252 height 20
click at [202, 341] on input "25" at bounding box center [319, 342] width 252 height 20
type input "-25"
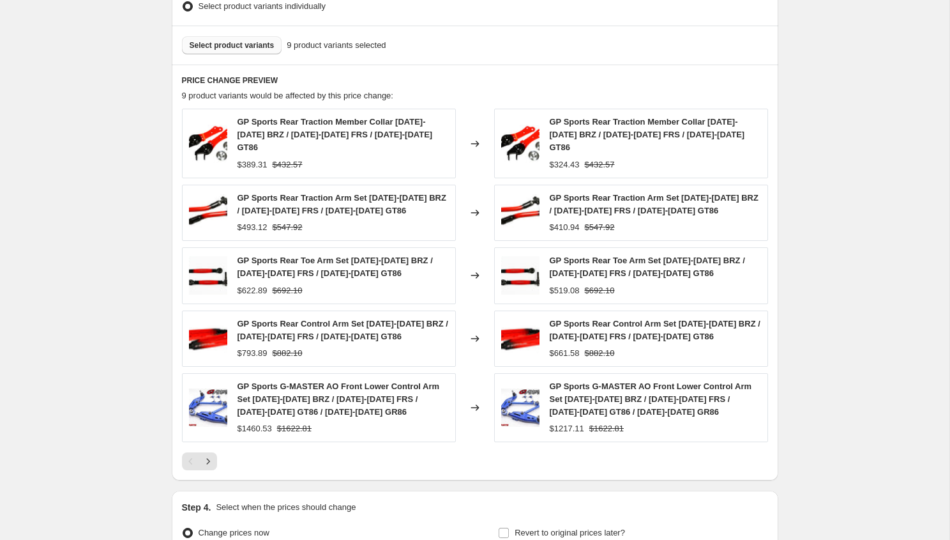
scroll to position [897, 0]
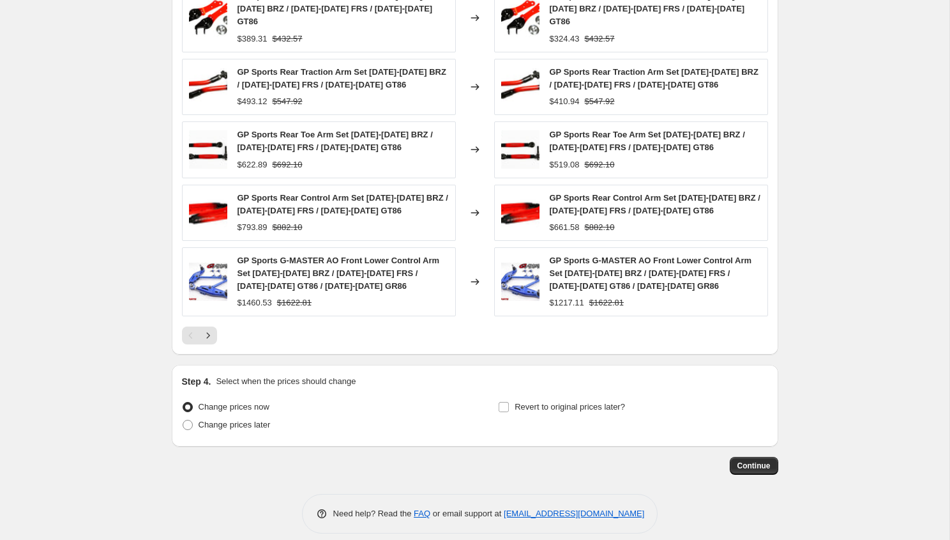
click at [611, 410] on div "Revert to original prices later?" at bounding box center [632, 417] width 269 height 38
click at [608, 402] on div "Revert to original prices later?" at bounding box center [632, 417] width 269 height 38
click at [616, 402] on span "Revert to original prices later?" at bounding box center [570, 407] width 110 height 10
click at [509, 402] on input "Revert to original prices later?" at bounding box center [504, 407] width 10 height 10
checkbox input "true"
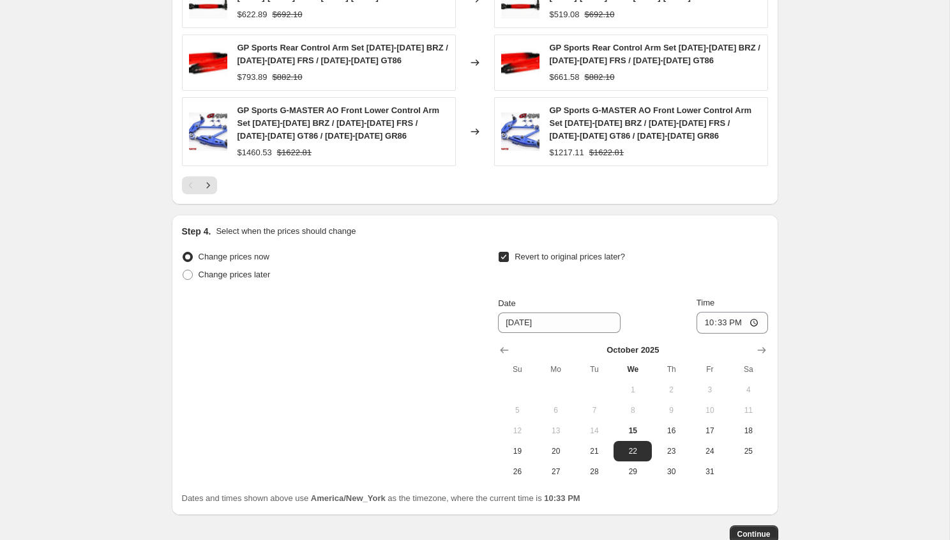
scroll to position [1115, 0]
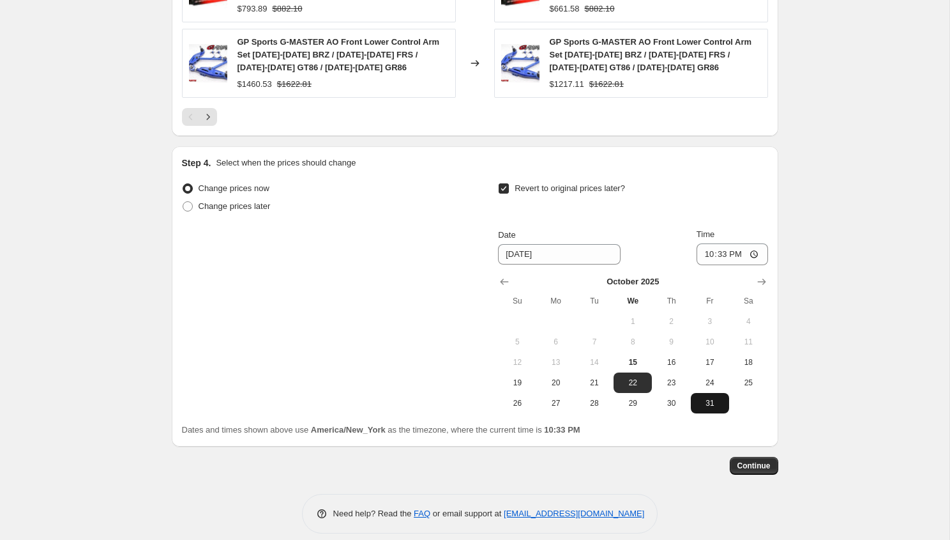
click at [711, 398] on span "31" at bounding box center [710, 403] width 28 height 10
type input "[DATE]"
click at [709, 243] on input "22:33" at bounding box center [733, 254] width 72 height 22
type input "23:55"
click at [497, 179] on div "Change prices now Change prices later Revert to original prices later? Date [DA…" at bounding box center [475, 296] width 586 height 234
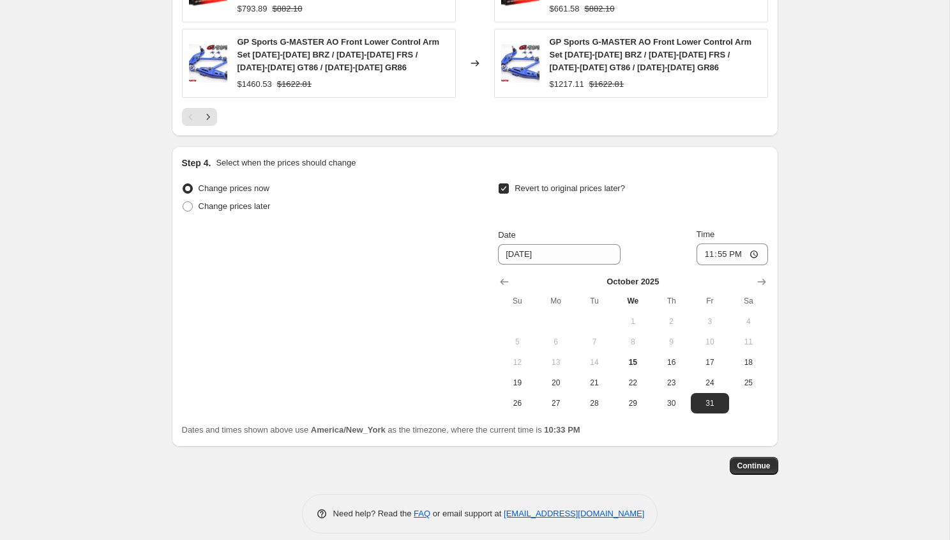
click at [506, 183] on input "Revert to original prices later?" at bounding box center [504, 188] width 10 height 10
checkbox input "false"
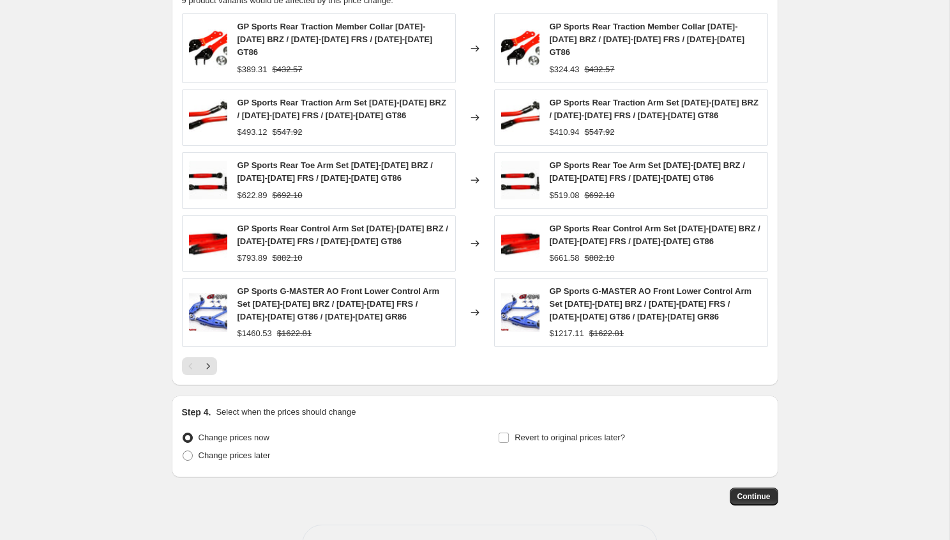
scroll to position [895, 0]
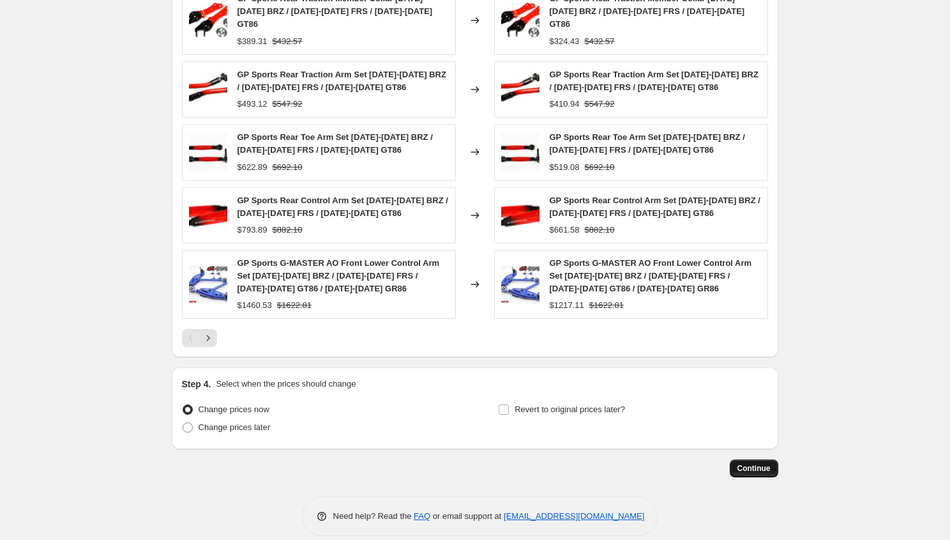
click at [758, 463] on span "Continue" at bounding box center [753, 468] width 33 height 10
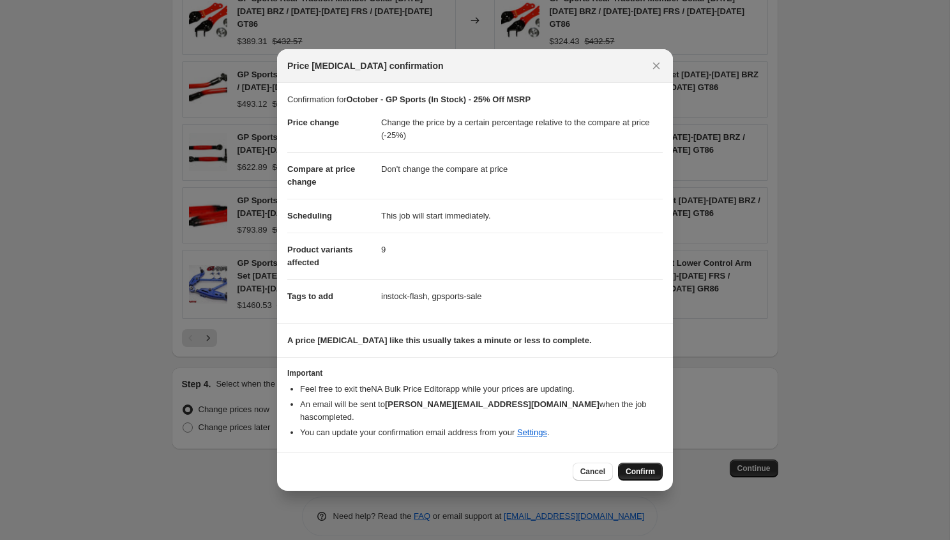
click at [647, 462] on button "Confirm" at bounding box center [640, 471] width 45 height 18
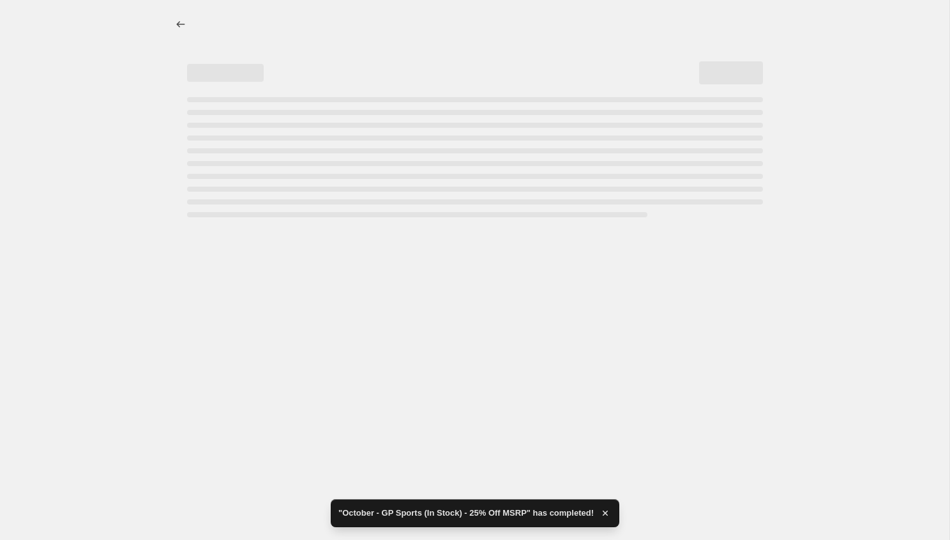
select select "pcap"
select select "no_change"
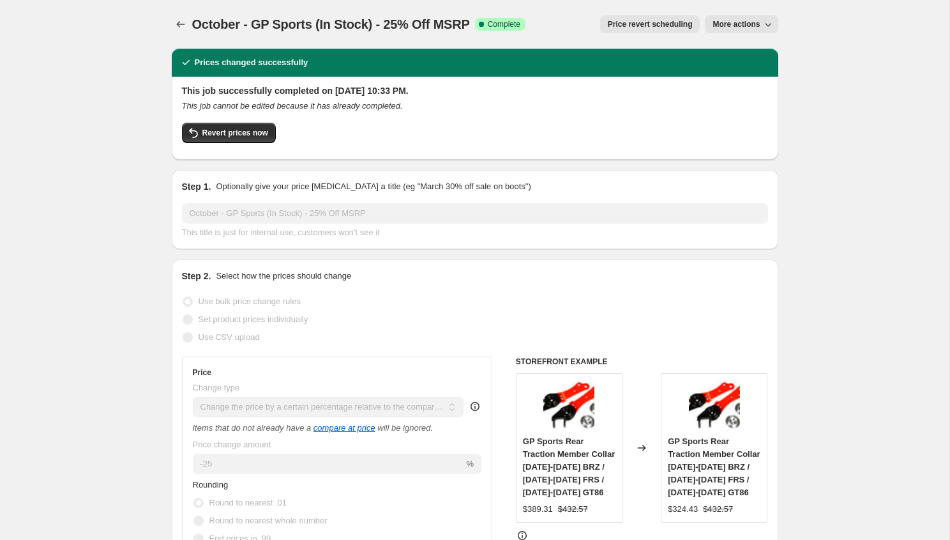
click at [741, 21] on span "More actions" at bounding box center [736, 24] width 47 height 10
click at [739, 57] on span "Copy to new job" at bounding box center [747, 51] width 70 height 13
select select "pcap"
select select "no_change"
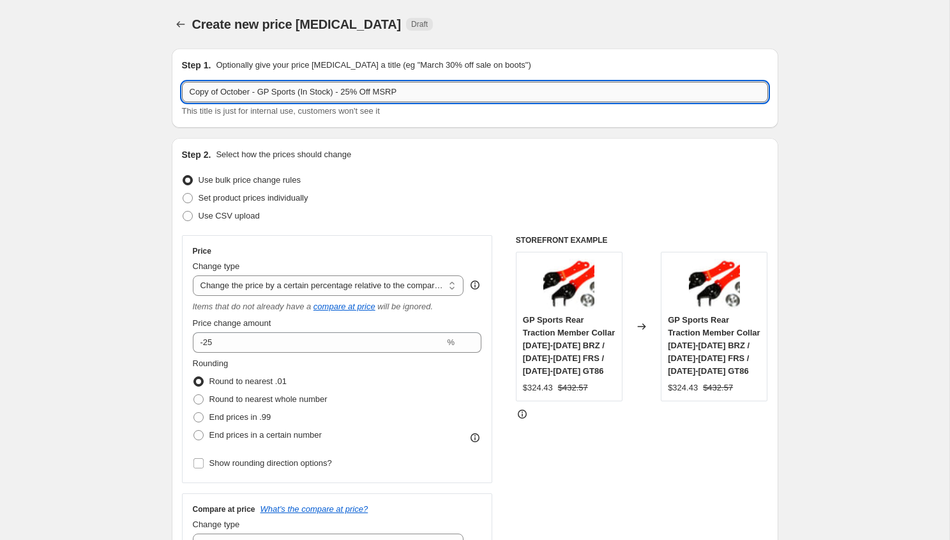
drag, startPoint x: 300, startPoint y: 93, endPoint x: 263, endPoint y: 92, distance: 37.0
click at [263, 92] on input "Copy of October - GP Sports (In Stock) - 25% Off MSRP" at bounding box center [475, 92] width 586 height 20
drag, startPoint x: 225, startPoint y: 91, endPoint x: 139, endPoint y: 88, distance: 86.3
click at [299, 94] on input "October - GFB (In Stock) - 25% Off MSRP" at bounding box center [475, 92] width 586 height 20
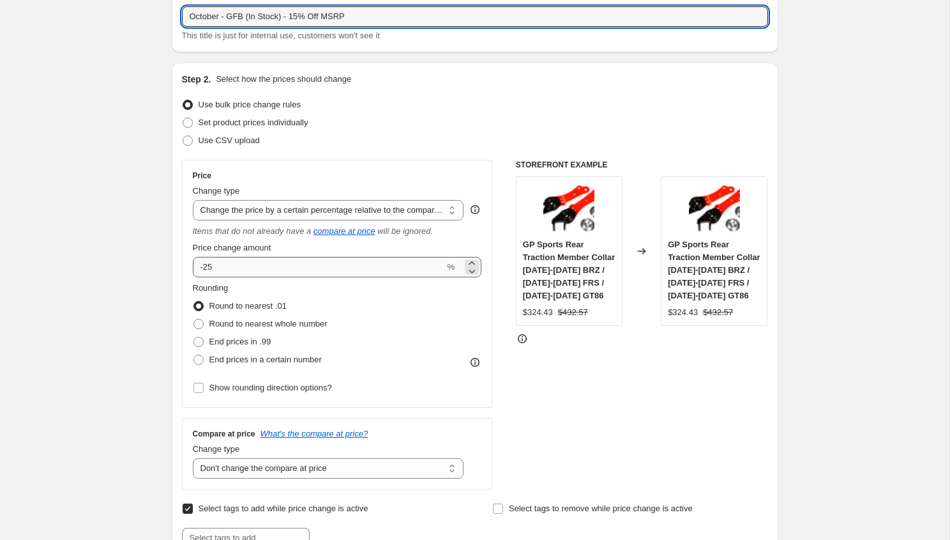
scroll to position [86, 0]
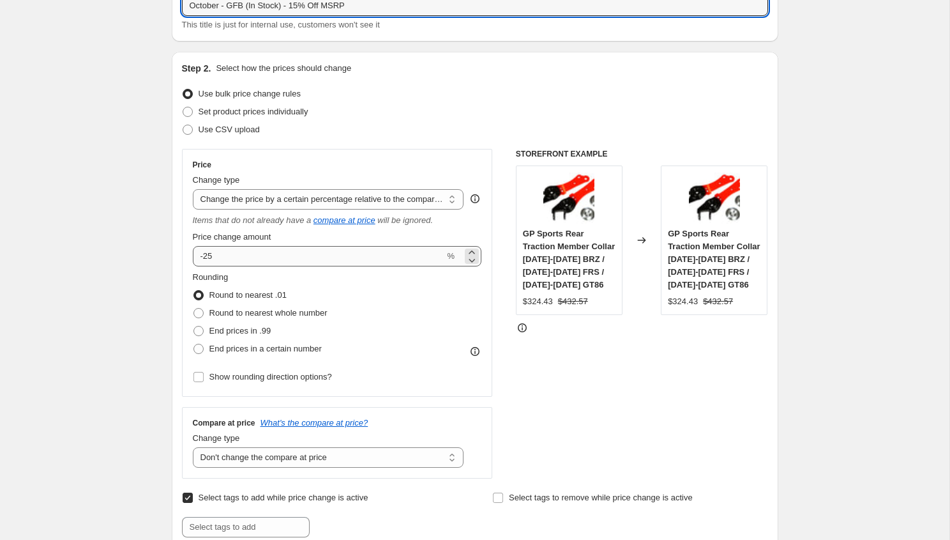
type input "October - GFB (In Stock) - 15% Off MSRP"
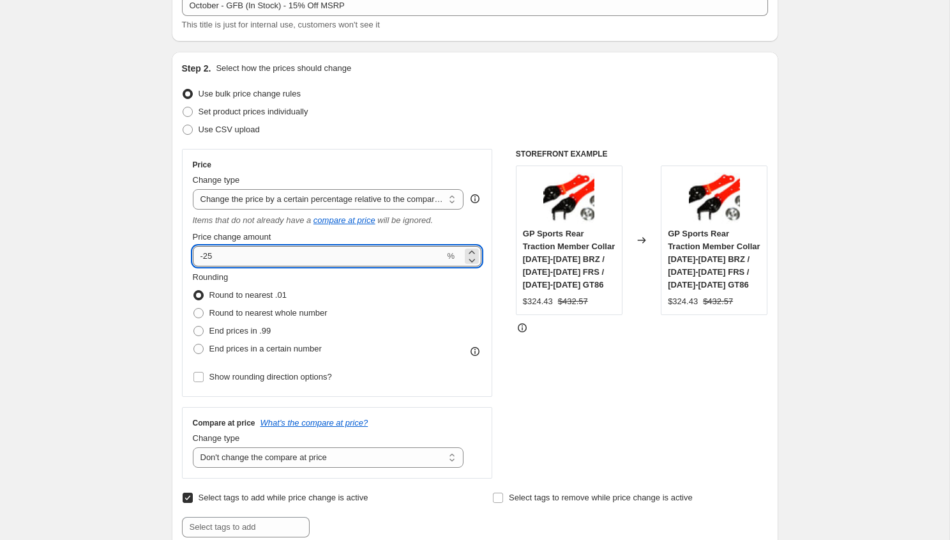
click at [211, 255] on input "-25" at bounding box center [319, 256] width 252 height 20
click at [285, 264] on input "-38" at bounding box center [319, 256] width 252 height 20
type input "-3"
type input "-15"
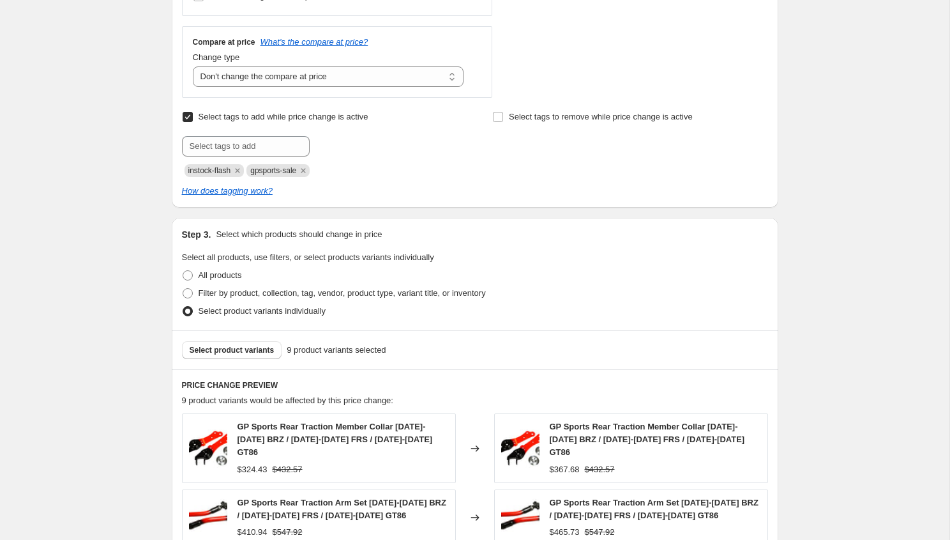
scroll to position [501, 0]
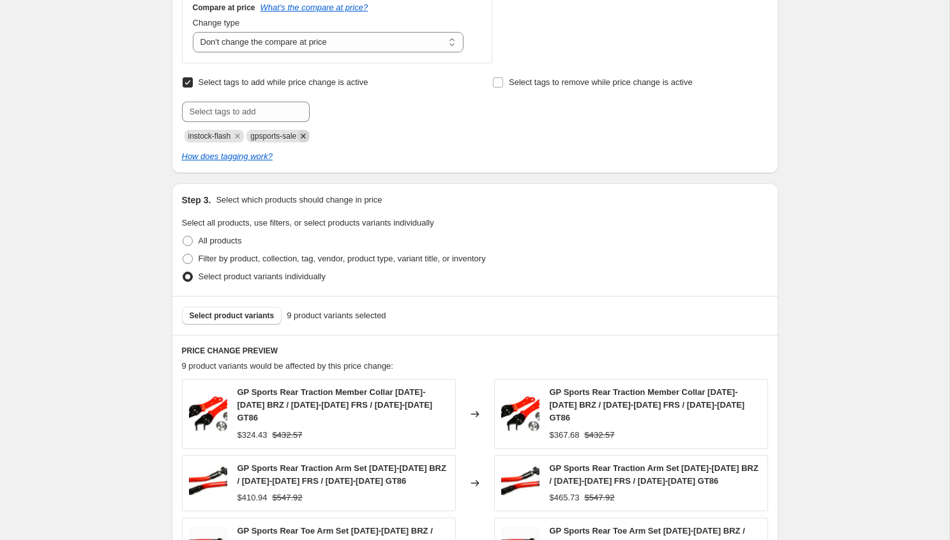
click at [309, 135] on icon "Remove gpsports-sale" at bounding box center [303, 135] width 11 height 11
click at [268, 114] on input "text" at bounding box center [246, 112] width 128 height 20
type input "f"
type input "gfb-sale"
click at [347, 100] on div "Select tags to add while price change is active Submit gfb-sale Add gfb-sale in…" at bounding box center [319, 107] width 275 height 69
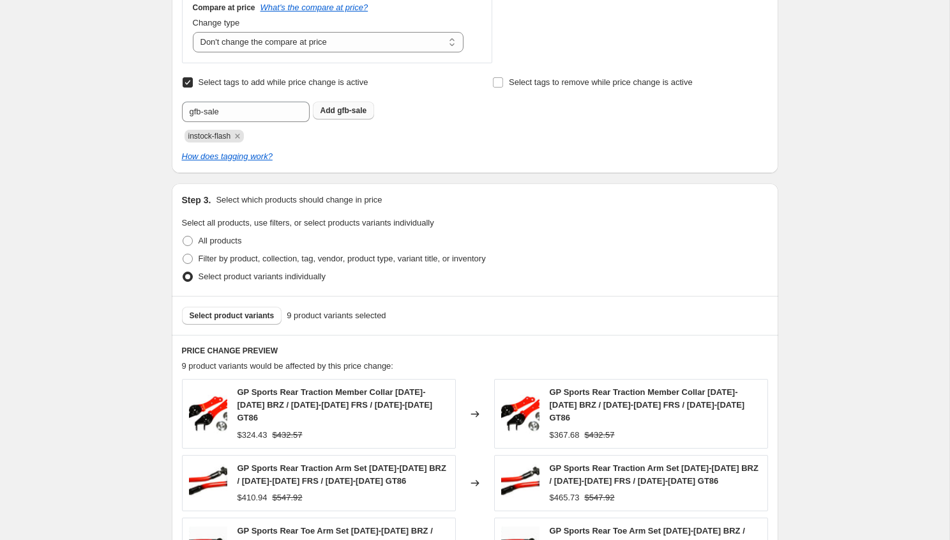
click at [349, 107] on span "gfb-sale" at bounding box center [351, 110] width 29 height 9
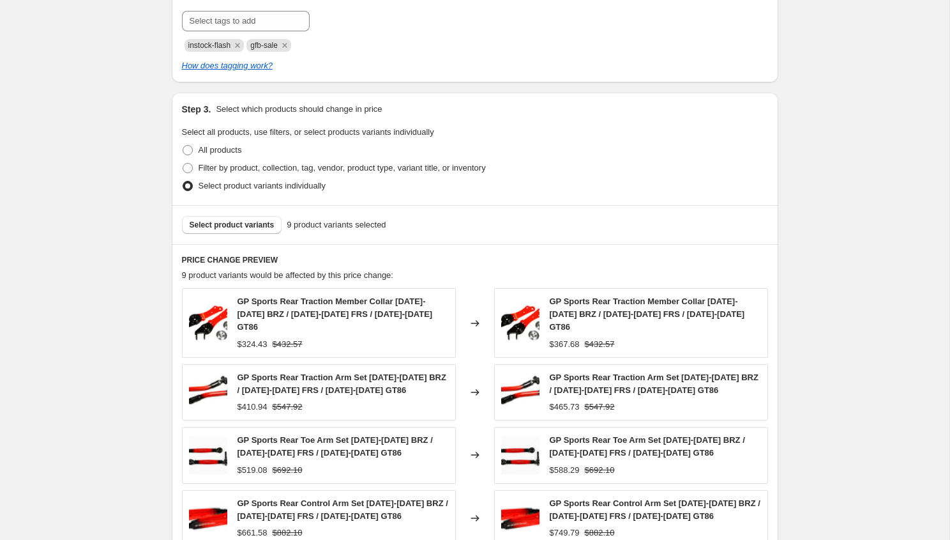
scroll to position [596, 0]
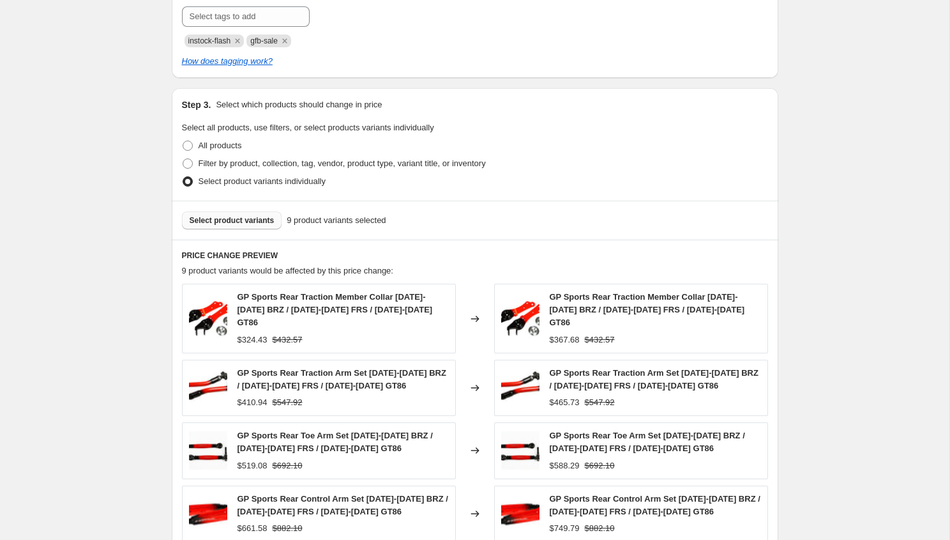
click at [222, 216] on span "Select product variants" at bounding box center [232, 220] width 85 height 10
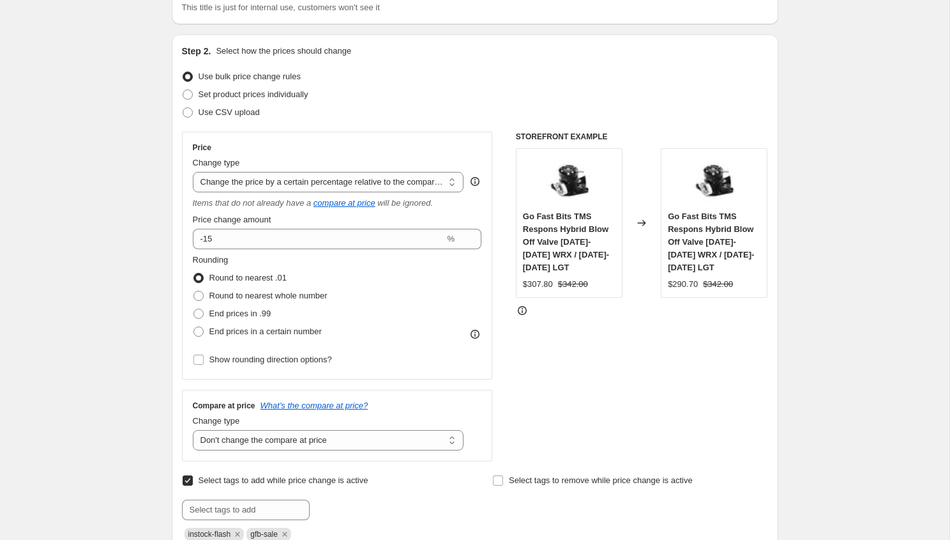
scroll to position [0, 0]
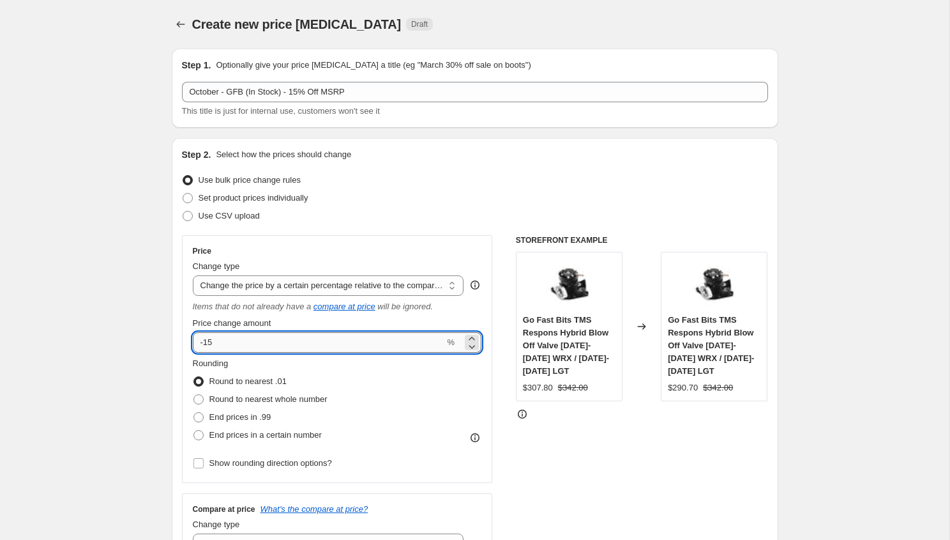
click at [248, 339] on input "-15" at bounding box center [319, 342] width 252 height 20
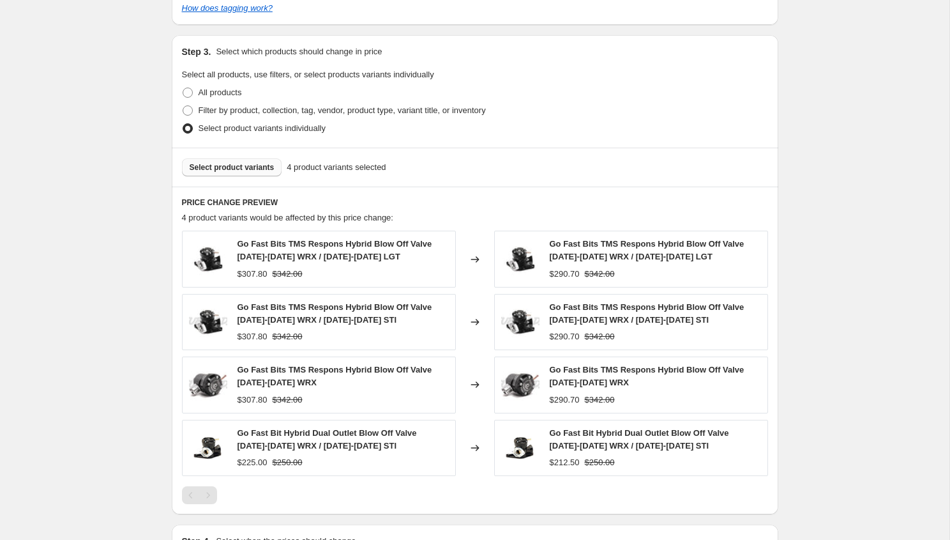
scroll to position [822, 0]
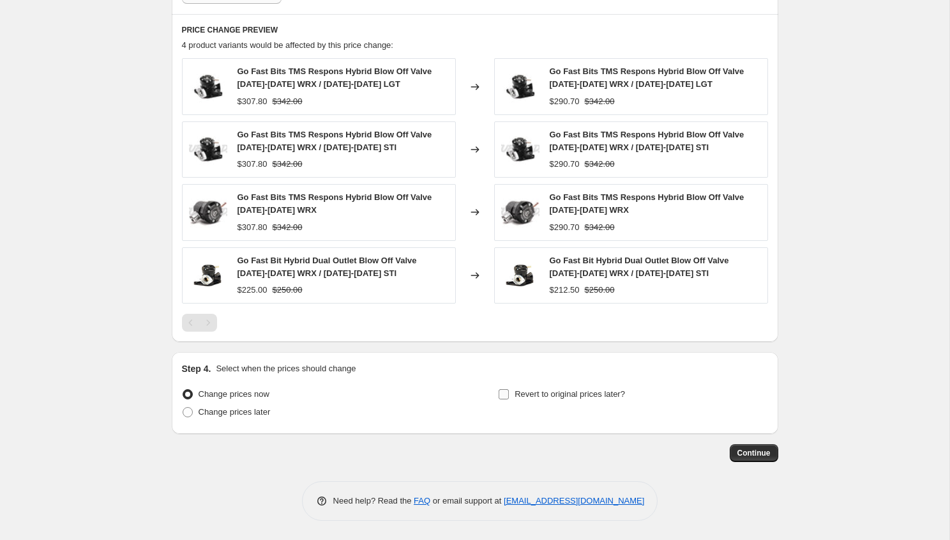
click at [593, 396] on span "Revert to original prices later?" at bounding box center [570, 394] width 110 height 10
click at [509, 396] on input "Revert to original prices later?" at bounding box center [504, 394] width 10 height 10
checkbox input "true"
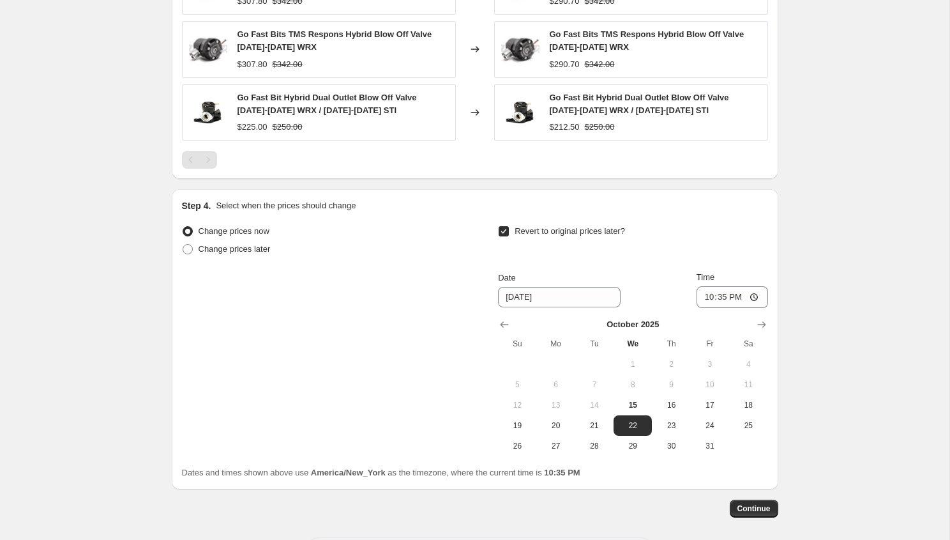
scroll to position [1036, 0]
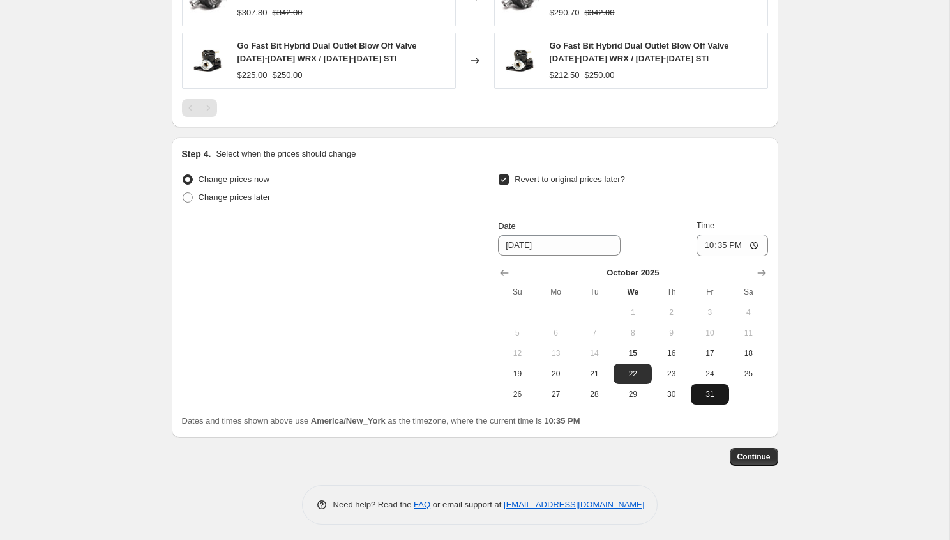
click at [704, 401] on button "31" at bounding box center [710, 394] width 38 height 20
type input "[DATE]"
click at [702, 246] on input "22:35" at bounding box center [733, 245] width 72 height 22
type input "23:55"
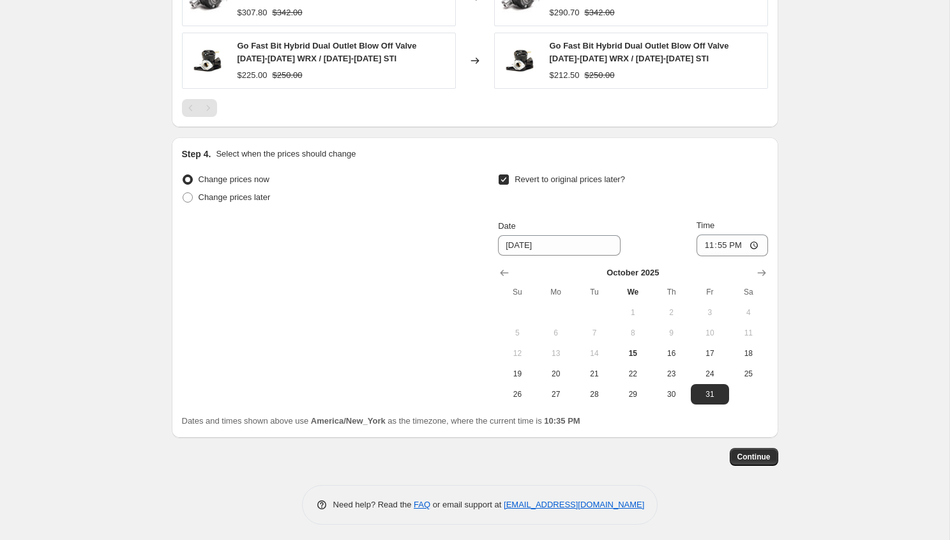
click at [764, 450] on button "Continue" at bounding box center [754, 457] width 49 height 18
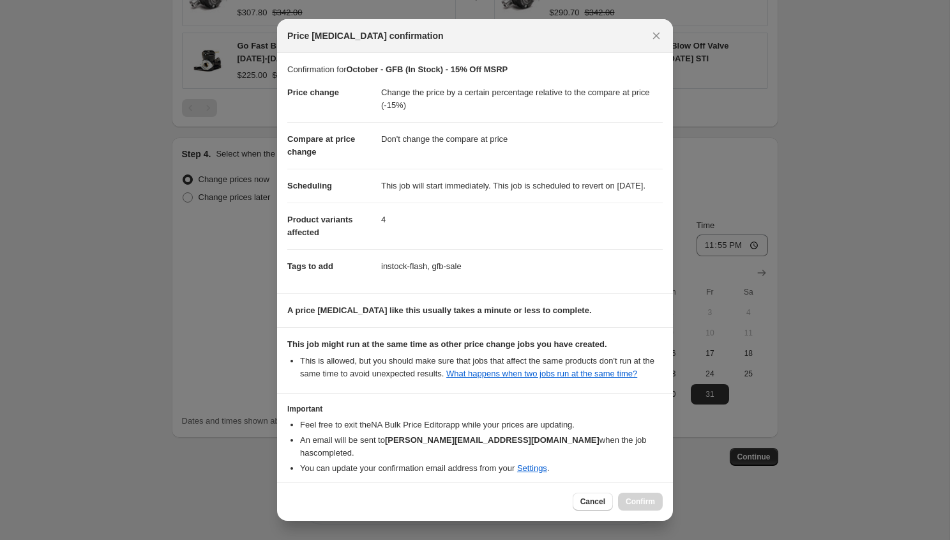
scroll to position [70, 0]
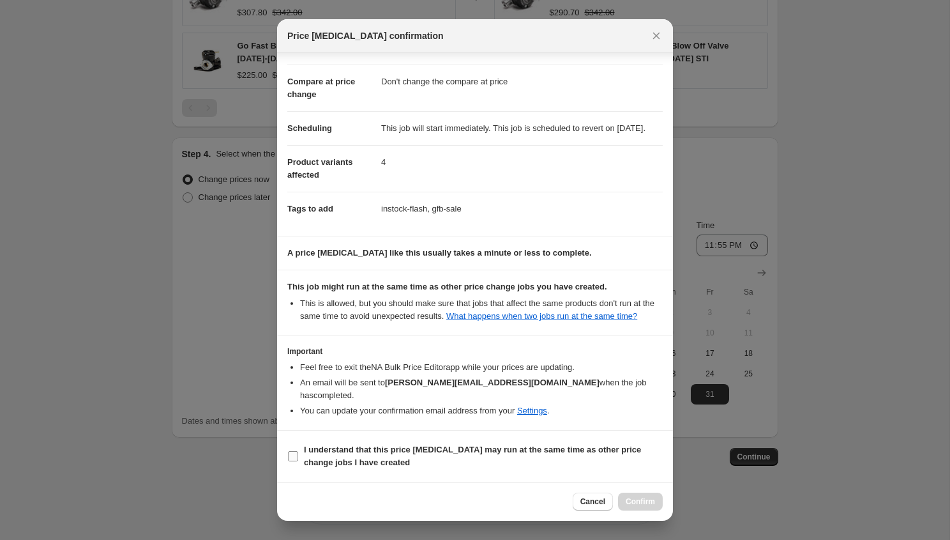
click at [467, 447] on b "I understand that this price [MEDICAL_DATA] may run at the same time as other p…" at bounding box center [472, 455] width 337 height 22
click at [298, 451] on input "I understand that this price [MEDICAL_DATA] may run at the same time as other p…" at bounding box center [293, 456] width 10 height 10
checkbox input "true"
click at [646, 502] on span "Confirm" at bounding box center [640, 501] width 29 height 10
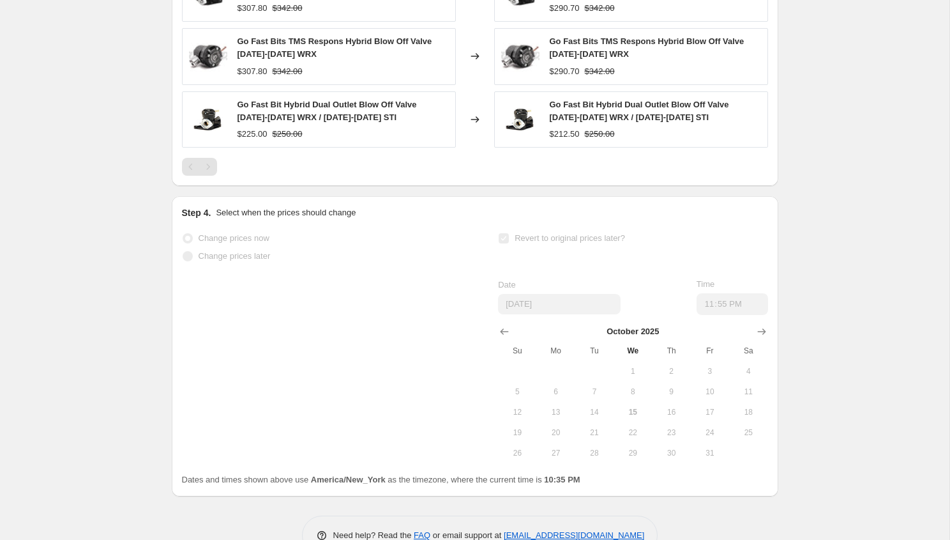
scroll to position [1069, 0]
select select "pcap"
select select "no_change"
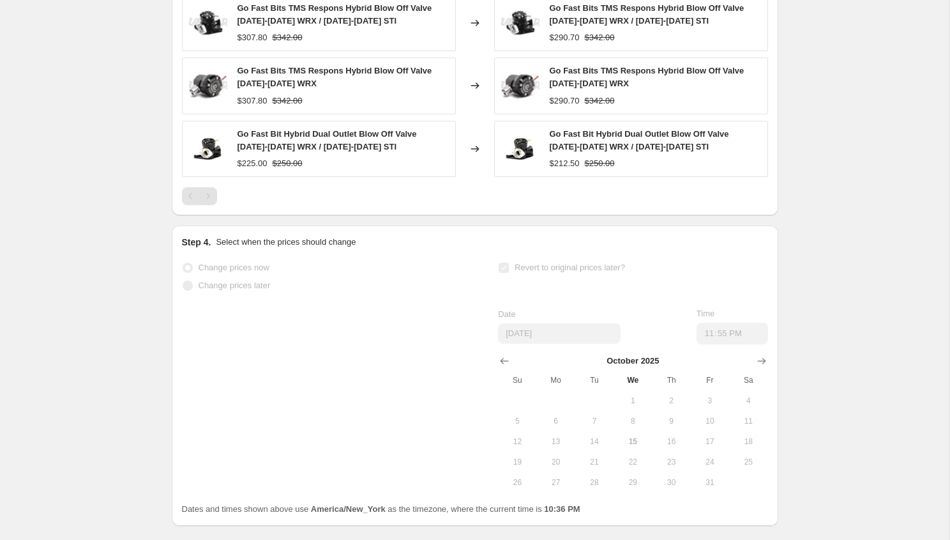
scroll to position [0, 0]
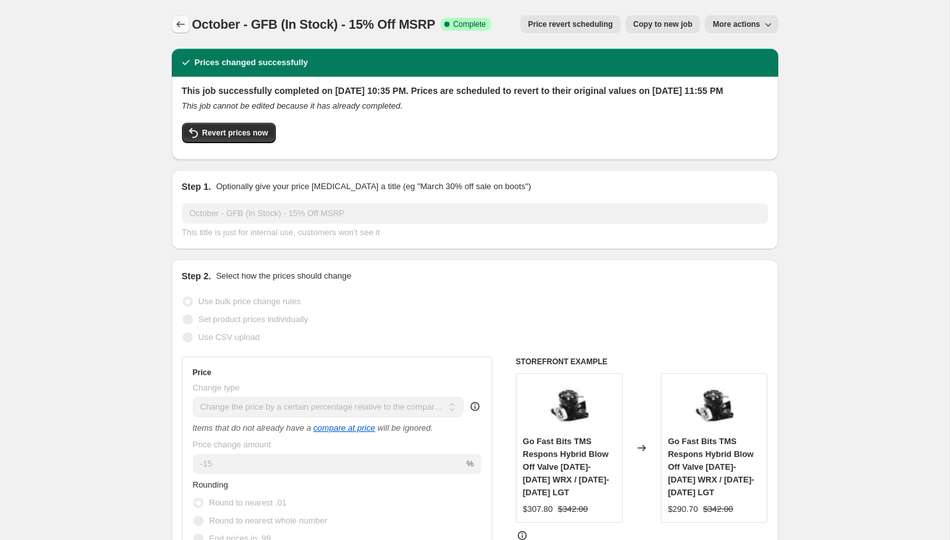
click at [182, 20] on icon "Price change jobs" at bounding box center [180, 24] width 13 height 13
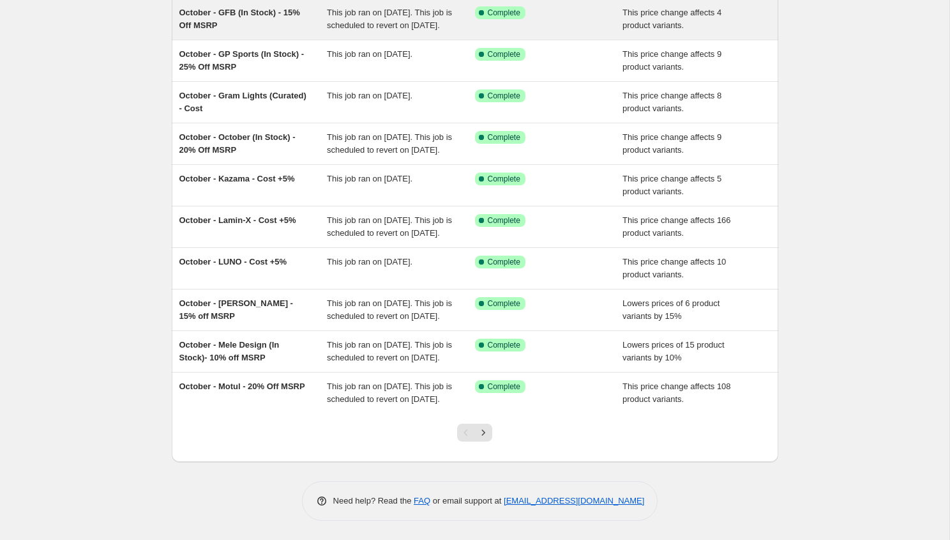
scroll to position [195, 0]
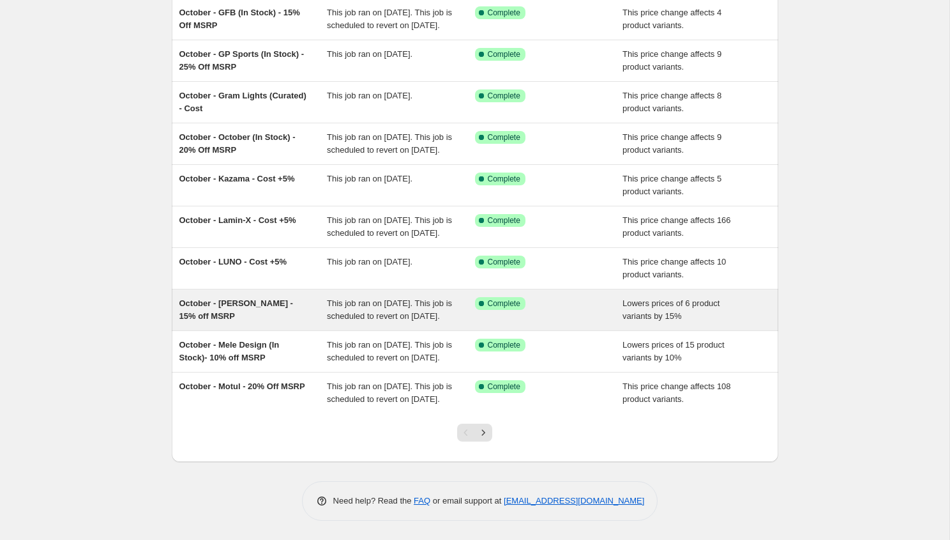
click at [288, 297] on div "October - [PERSON_NAME] - 15% off MSRP" at bounding box center [253, 310] width 148 height 26
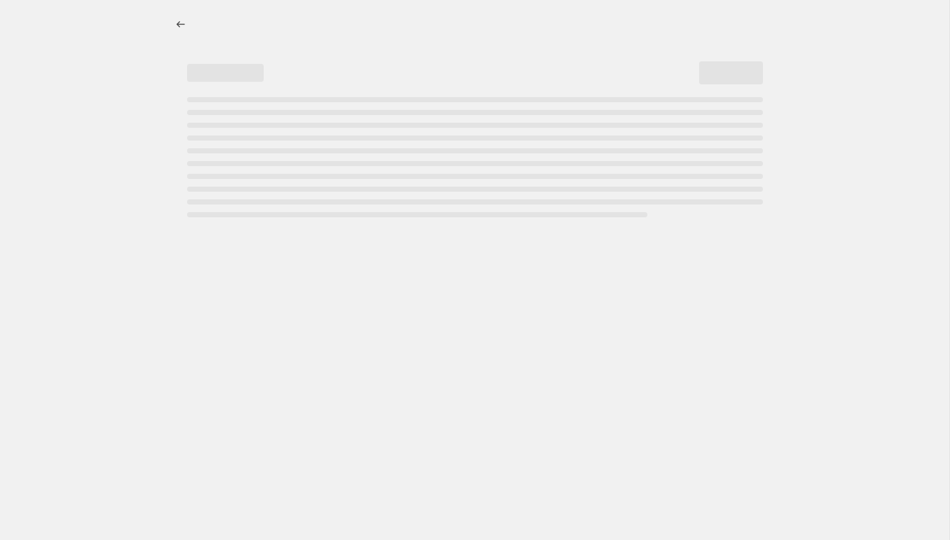
select select "percentage"
select select "vendor"
select select "inventory_quantity"
select select ">"
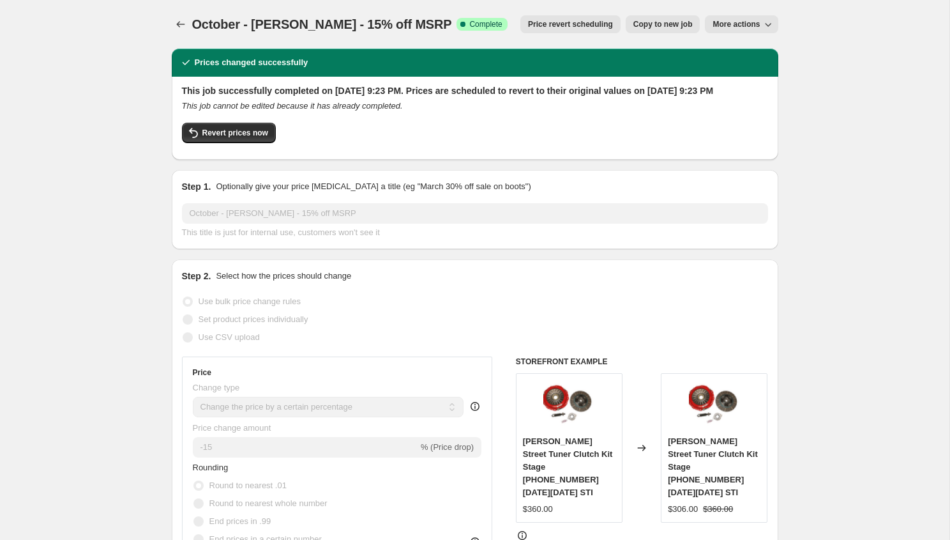
click at [647, 27] on span "Copy to new job" at bounding box center [662, 24] width 59 height 10
select select "percentage"
select select "vendor"
select select "inventory_quantity"
select select ">"
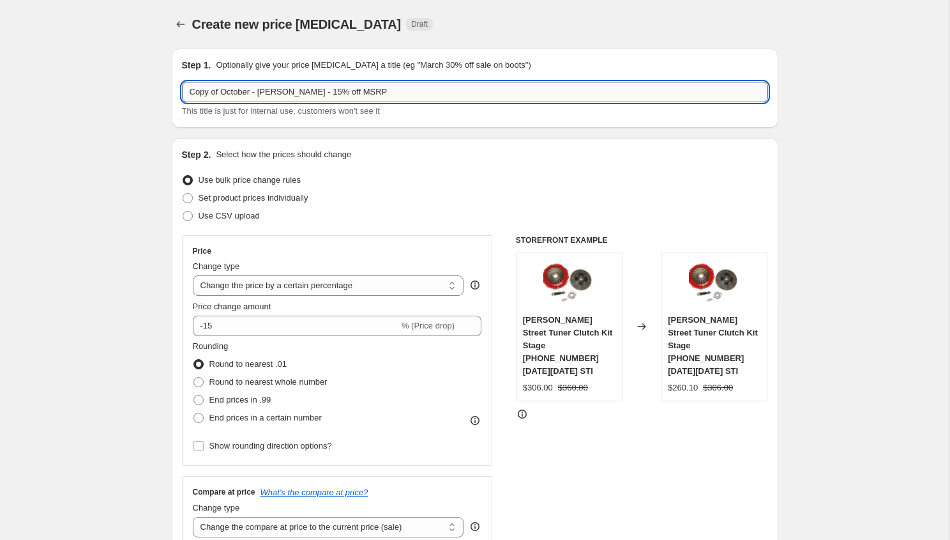
click at [277, 89] on input "Copy of October - [PERSON_NAME] - 15% off MSRP" at bounding box center [475, 92] width 586 height 20
type input "Copy of October - Getadom - 10% off MSRP"
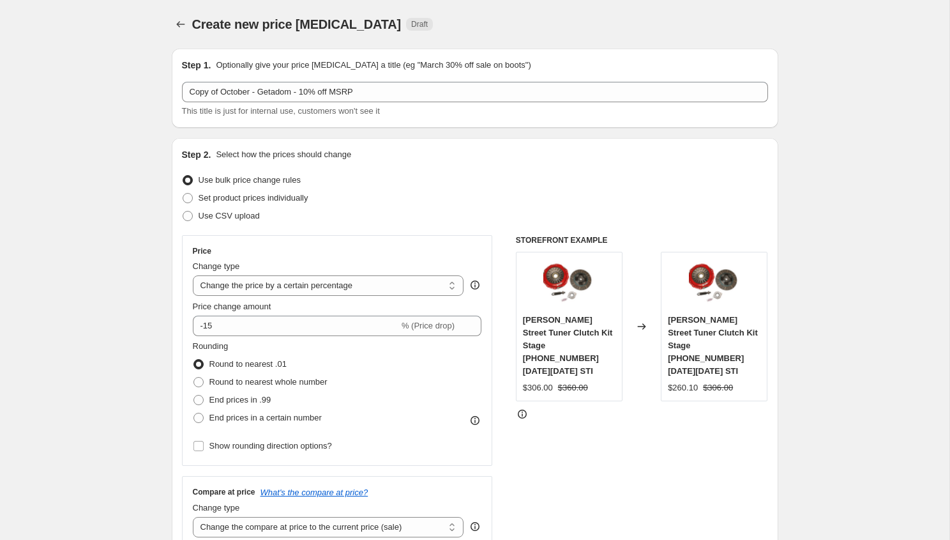
click at [262, 312] on div "Price change amount -15 % (Price drop)" at bounding box center [337, 318] width 289 height 36
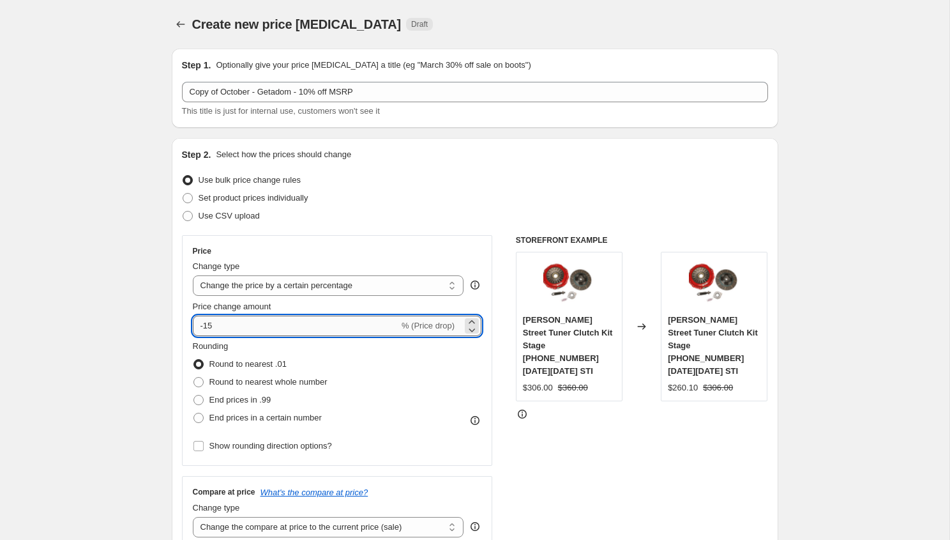
click at [262, 319] on input "-15" at bounding box center [296, 325] width 206 height 20
type input "-10"
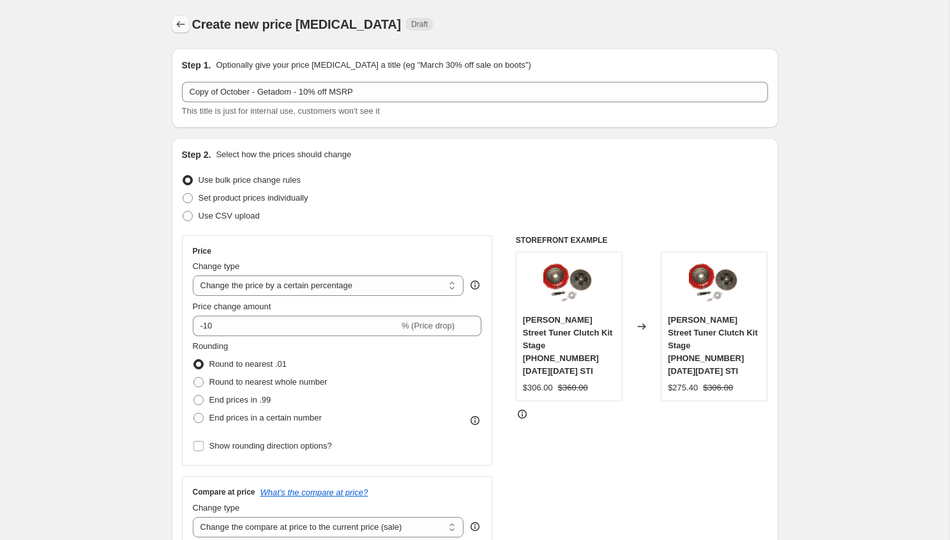
click at [179, 22] on icon "Price change jobs" at bounding box center [180, 24] width 13 height 13
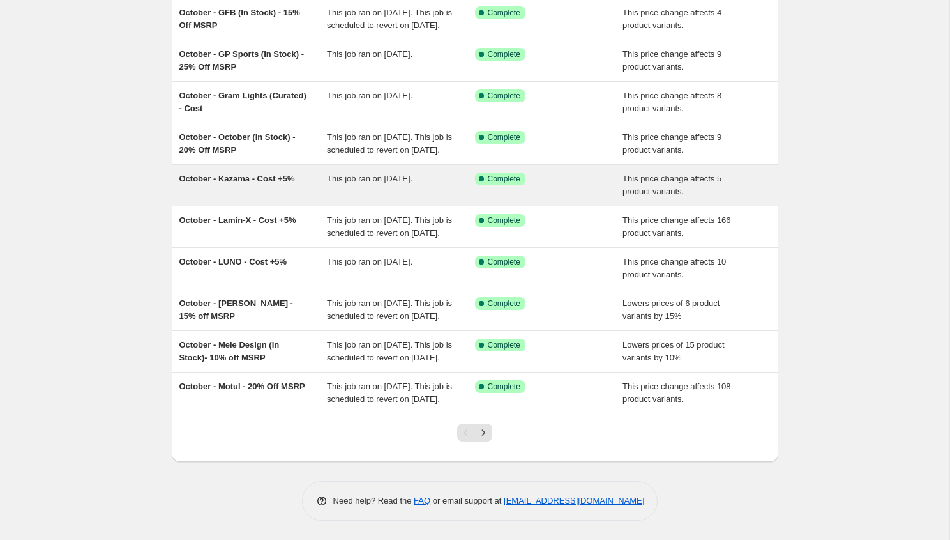
scroll to position [195, 0]
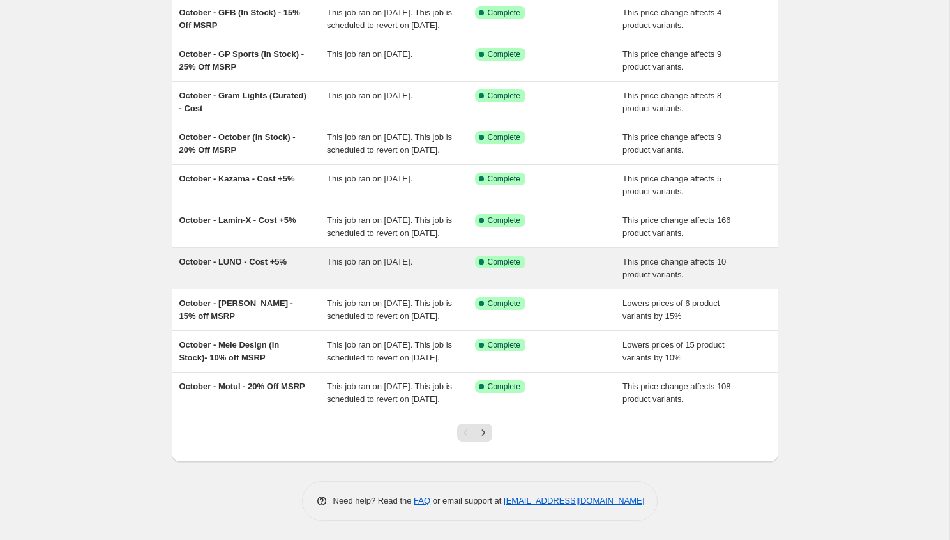
click at [282, 255] on div "October - LUNO - Cost +5%" at bounding box center [253, 268] width 148 height 26
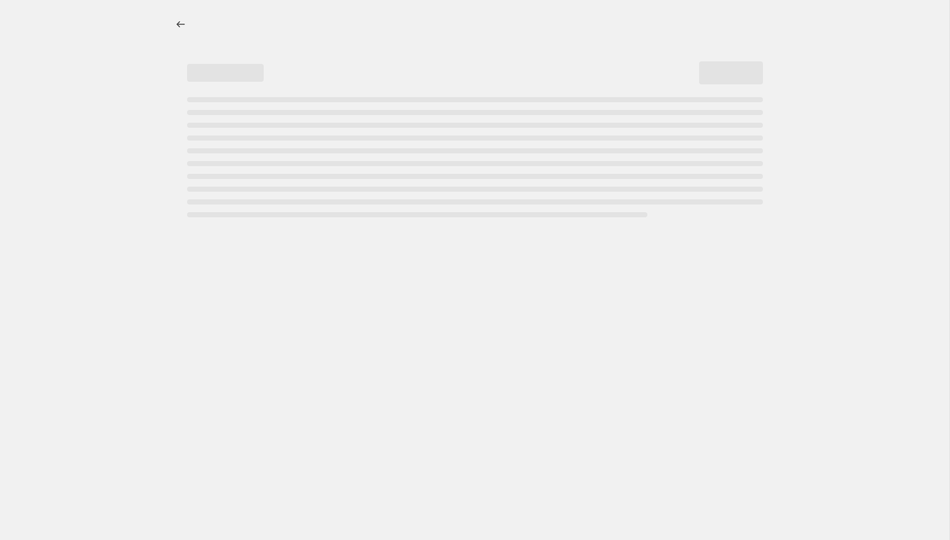
select select "margin"
select select "vendor"
select select "inventory_quantity"
select select ">"
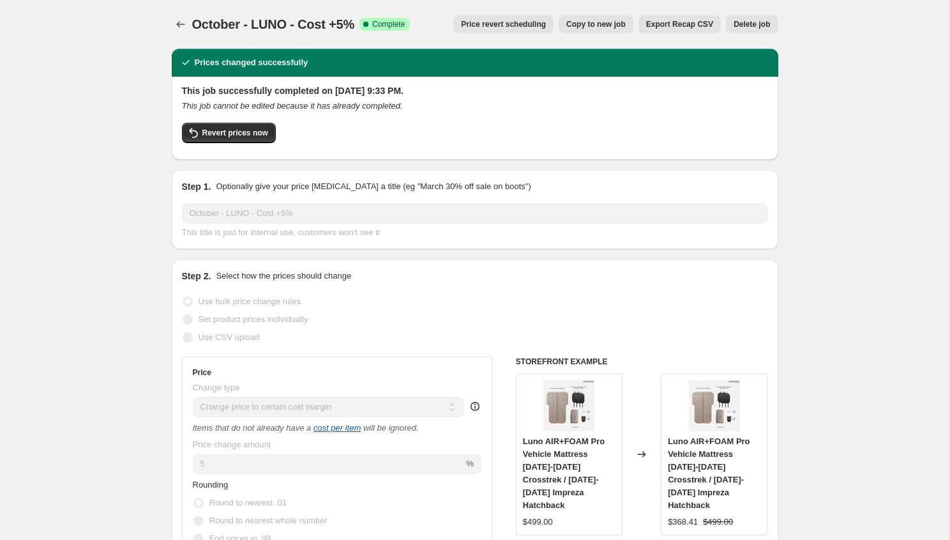
click at [615, 26] on span "Copy to new job" at bounding box center [595, 24] width 59 height 10
select select "margin"
select select "vendor"
select select "inventory_quantity"
select select ">"
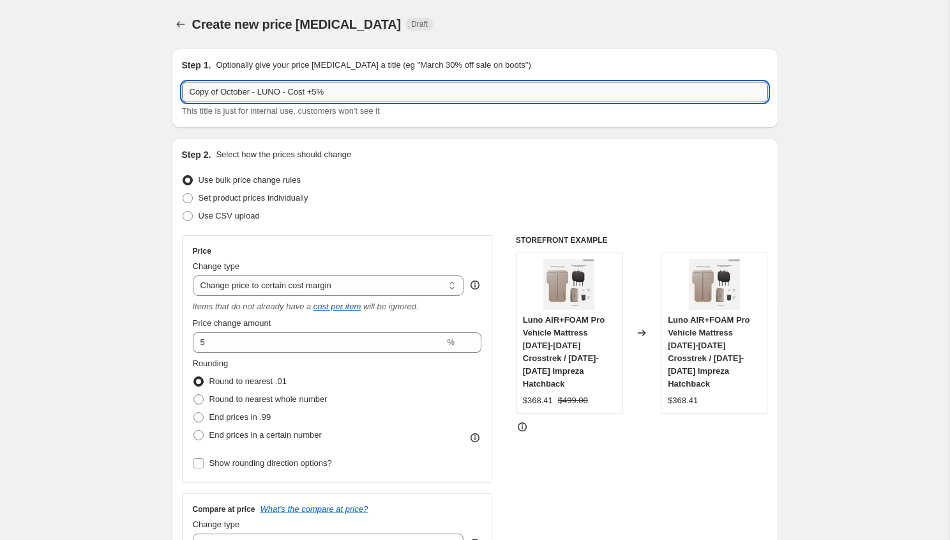
click at [275, 91] on input "Copy of October - LUNO - Cost +5%" at bounding box center [475, 92] width 586 height 20
click at [275, 87] on input "Copy of October - Gettadom - Cost +5%" at bounding box center [475, 92] width 586 height 20
click at [310, 95] on input "Copy of October - Getadom - Cost +5%" at bounding box center [475, 92] width 586 height 20
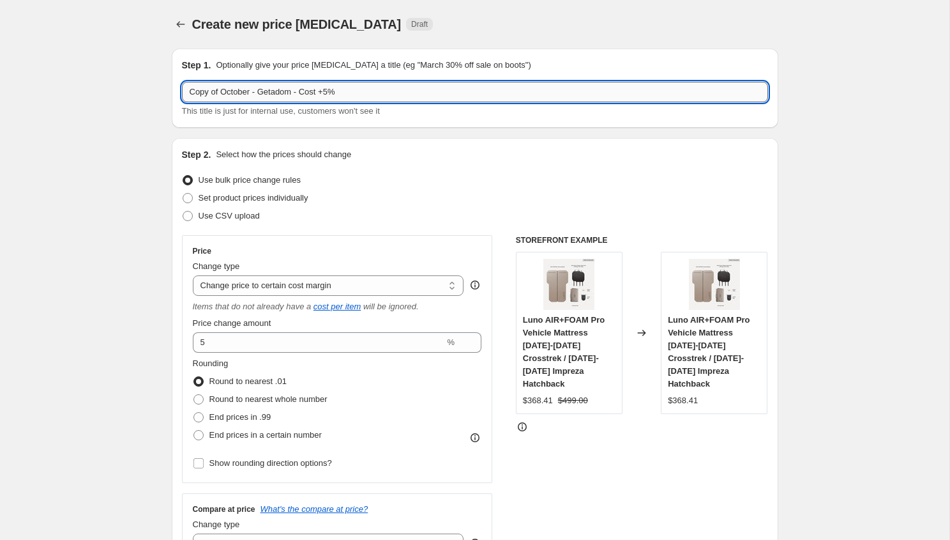
click at [310, 93] on input "Copy of October - Getadom - Cost +5%" at bounding box center [475, 92] width 586 height 20
drag, startPoint x: 307, startPoint y: 93, endPoint x: 369, endPoint y: 93, distance: 61.9
click at [363, 93] on input "Copy of October - Getadom - Cost +5%" at bounding box center [475, 92] width 586 height 20
drag, startPoint x: 225, startPoint y: 90, endPoint x: 171, endPoint y: 102, distance: 55.0
click at [172, 102] on div "Step 1. Optionally give your price change job a title (eg "March 30% off sale o…" at bounding box center [475, 88] width 607 height 79
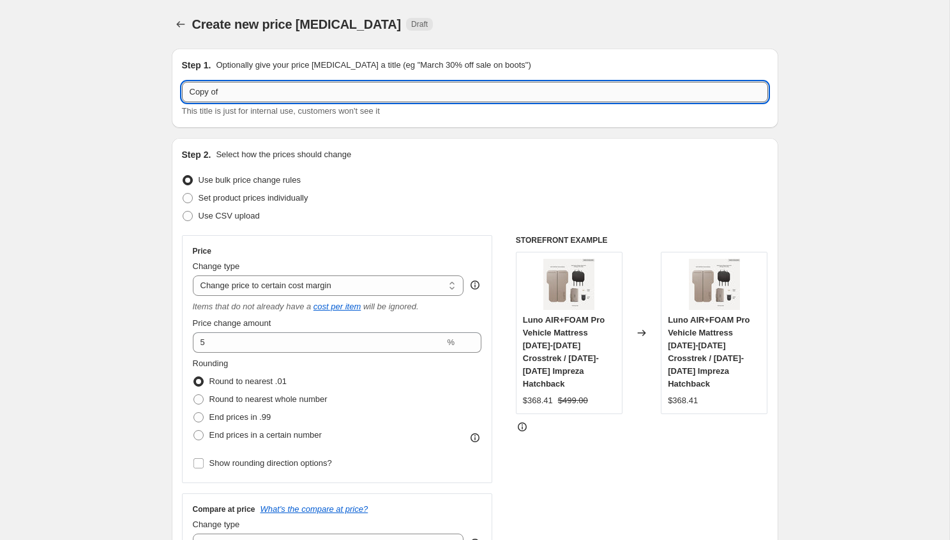
click at [227, 100] on input "Copy of" at bounding box center [475, 92] width 586 height 20
paste input "October - Getadom - 10% off MSRP"
type input "October - Getadom - 10% off MSRP"
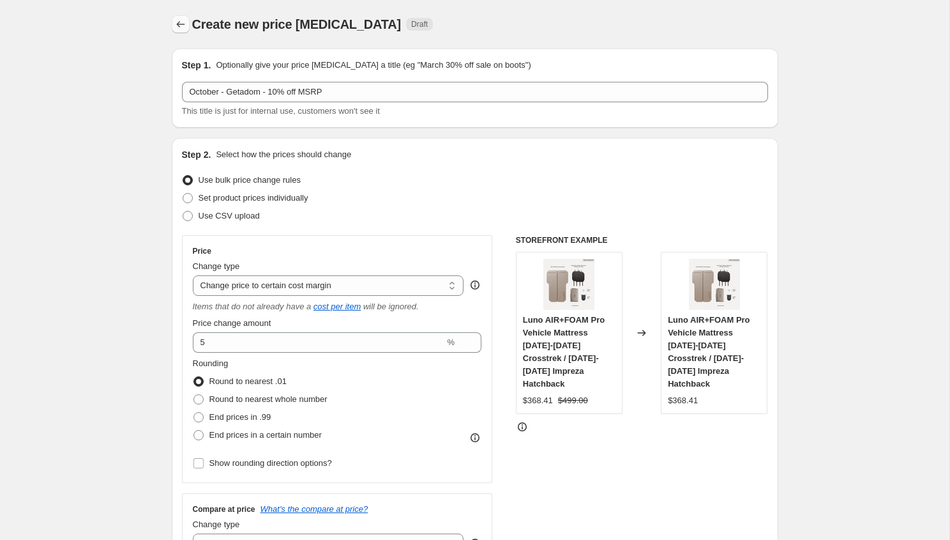
click at [179, 22] on icon "Price change jobs" at bounding box center [180, 24] width 13 height 13
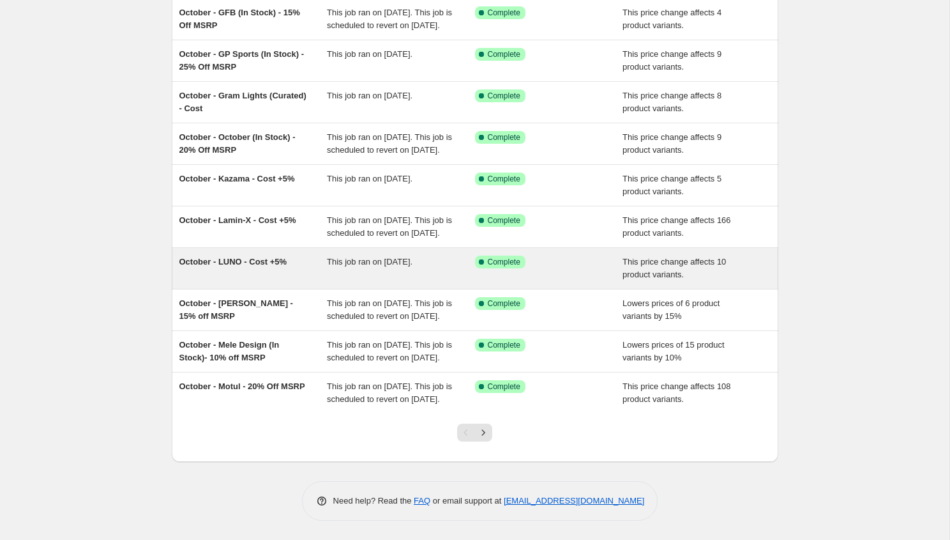
scroll to position [195, 0]
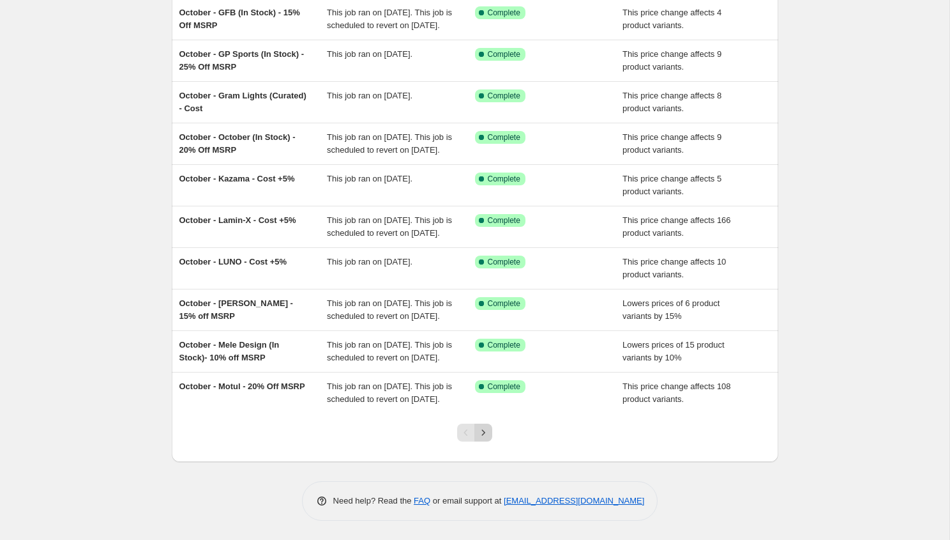
click at [483, 430] on icon "Next" at bounding box center [483, 432] width 3 height 6
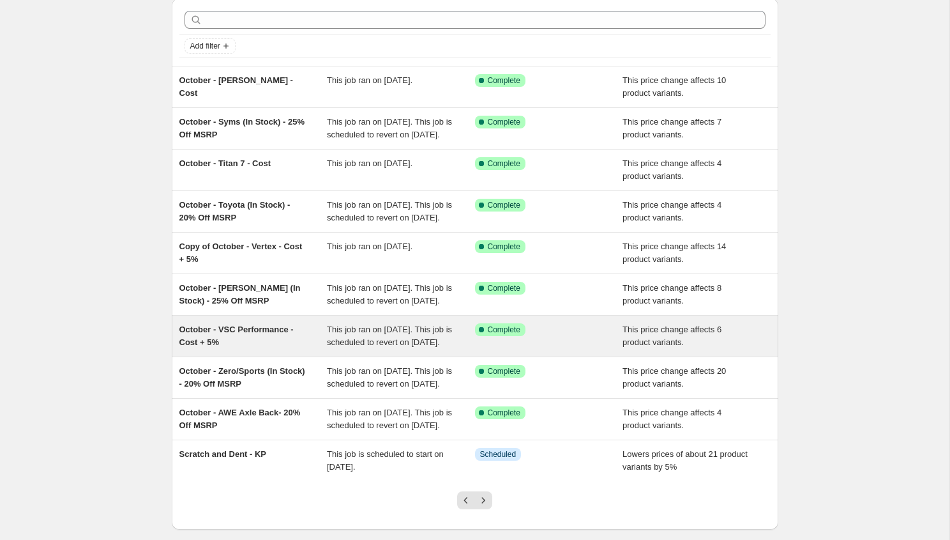
scroll to position [128, 0]
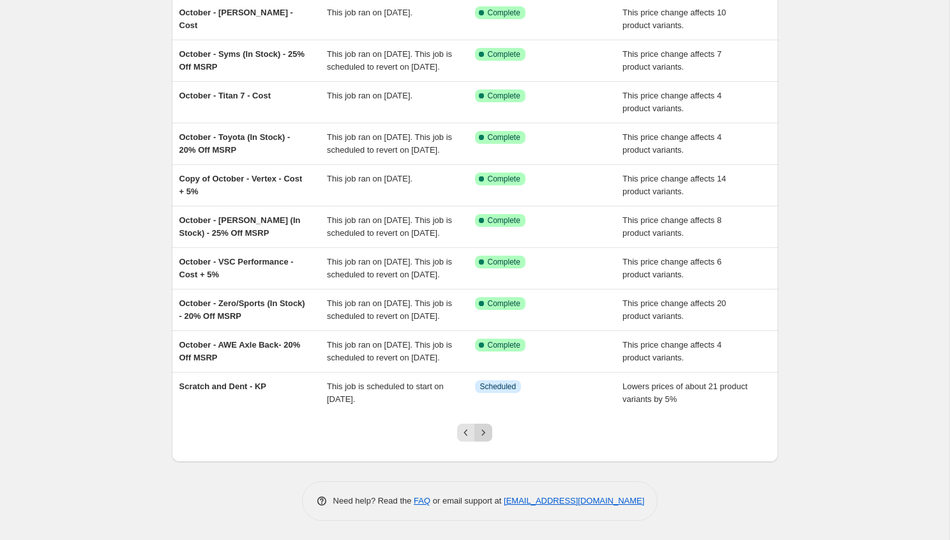
click at [490, 441] on button "Next" at bounding box center [483, 432] width 18 height 18
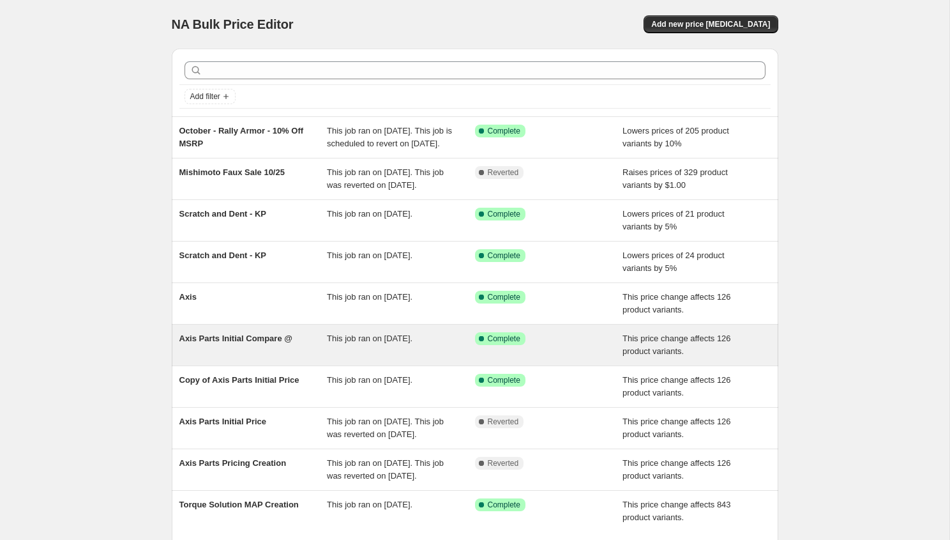
scroll to position [169, 0]
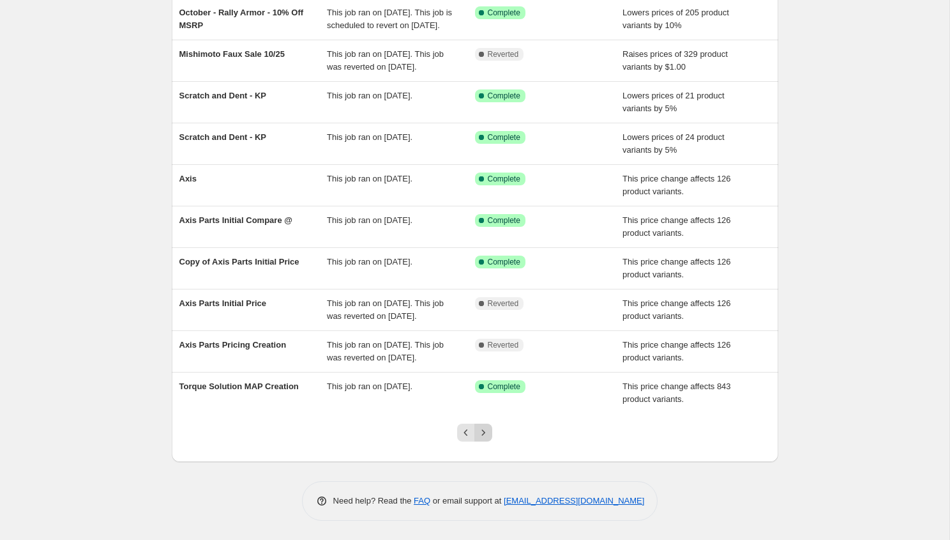
click at [474, 425] on button "Next" at bounding box center [483, 432] width 18 height 18
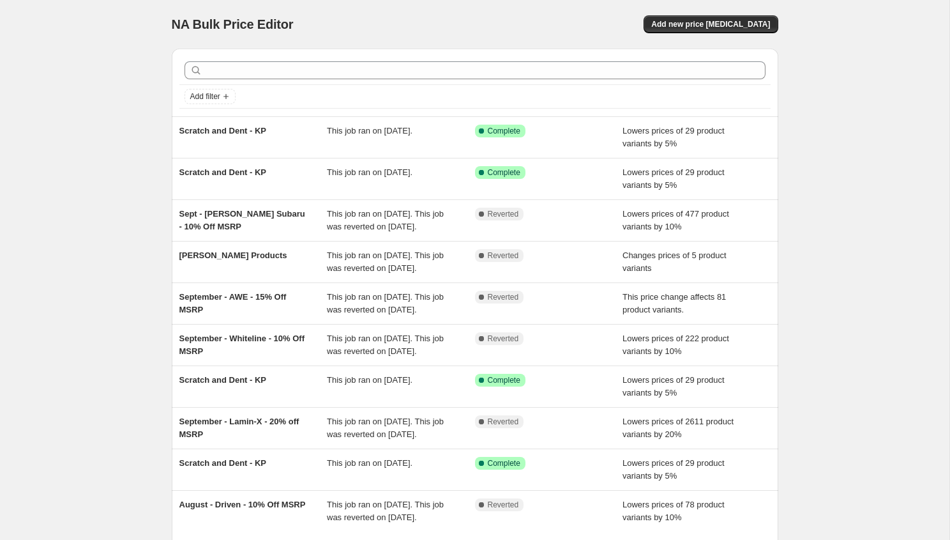
scroll to position [195, 0]
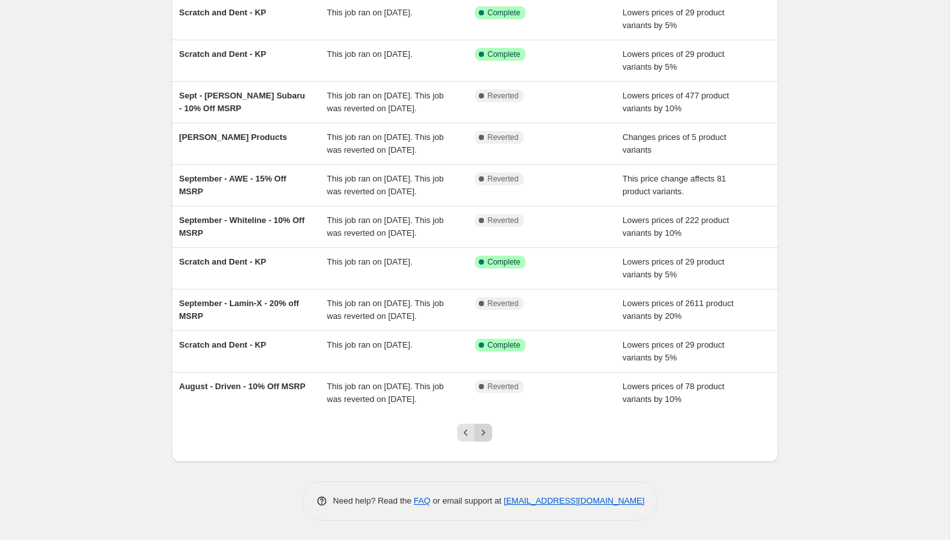
click at [478, 435] on icon "Next" at bounding box center [483, 432] width 13 height 13
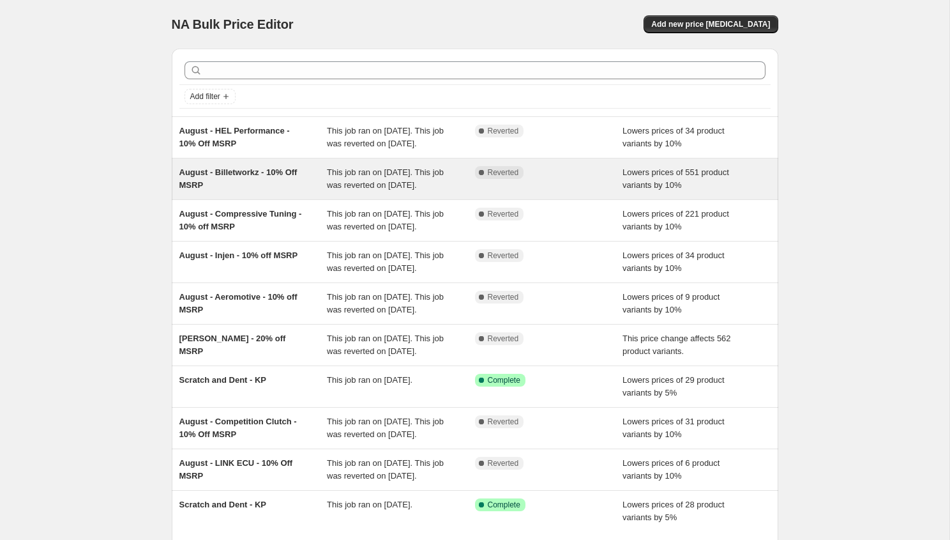
click at [280, 192] on div "August - Billetworkz - 10% Off MSRP" at bounding box center [253, 179] width 148 height 26
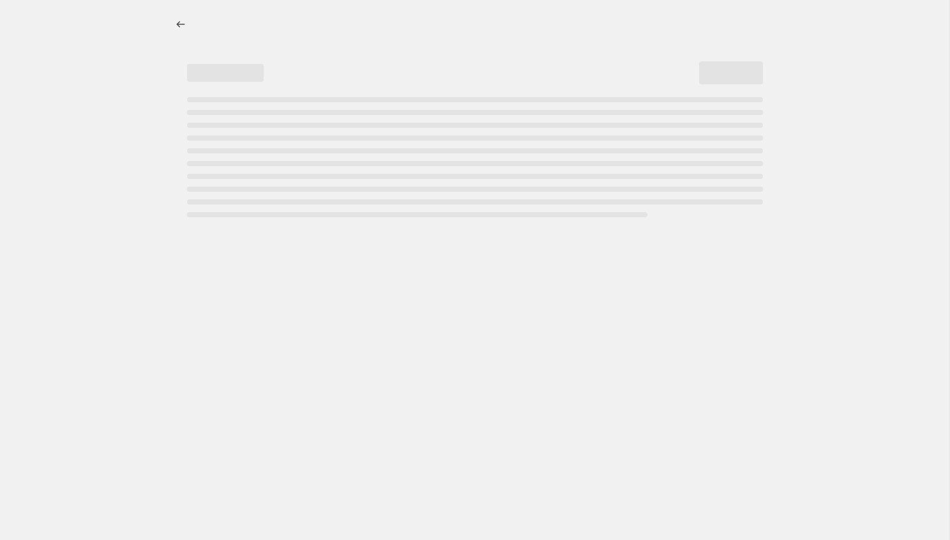
select select "percentage"
select select "vendor"
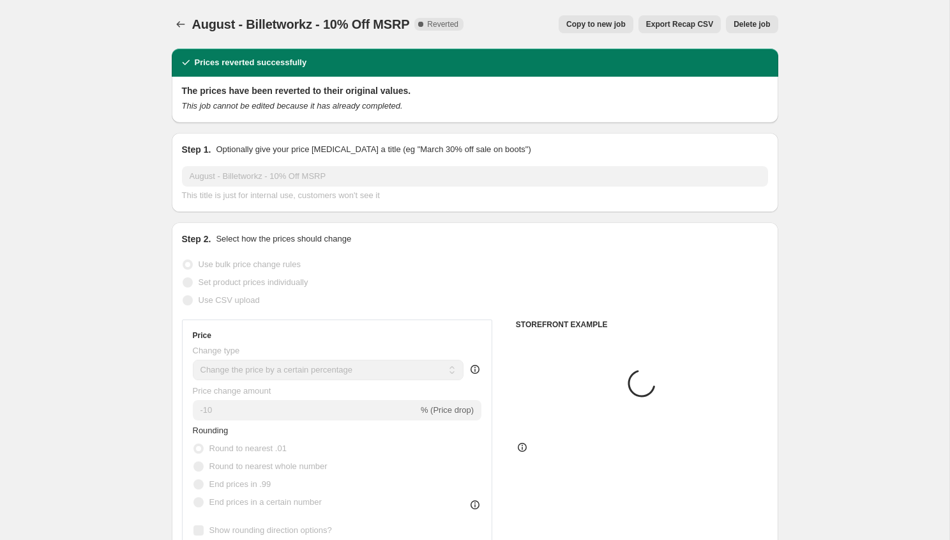
click at [607, 24] on span "Copy to new job" at bounding box center [595, 24] width 59 height 10
select select "percentage"
select select "vendor"
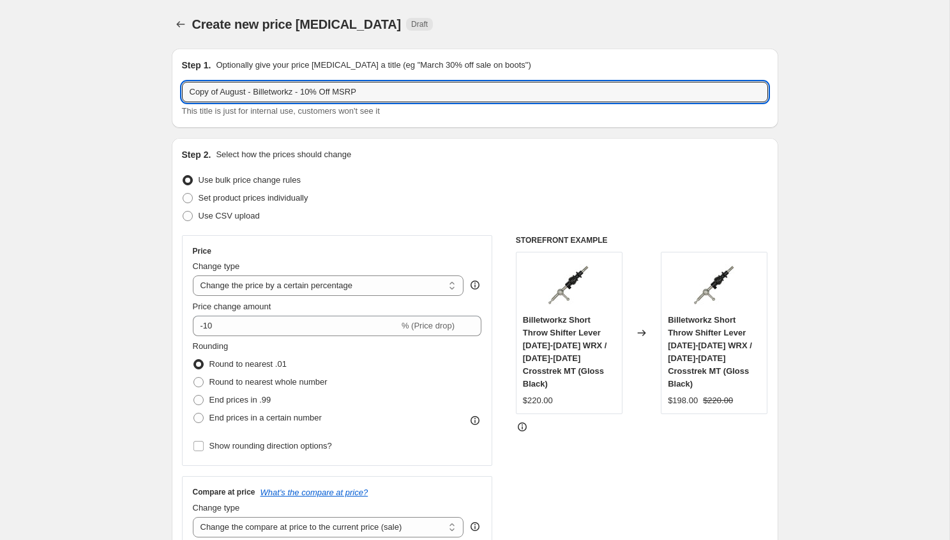
drag, startPoint x: 251, startPoint y: 93, endPoint x: 117, endPoint y: 83, distance: 134.5
click at [264, 89] on input "October - Billetworkz - 10% Off MSRP" at bounding box center [475, 92] width 586 height 20
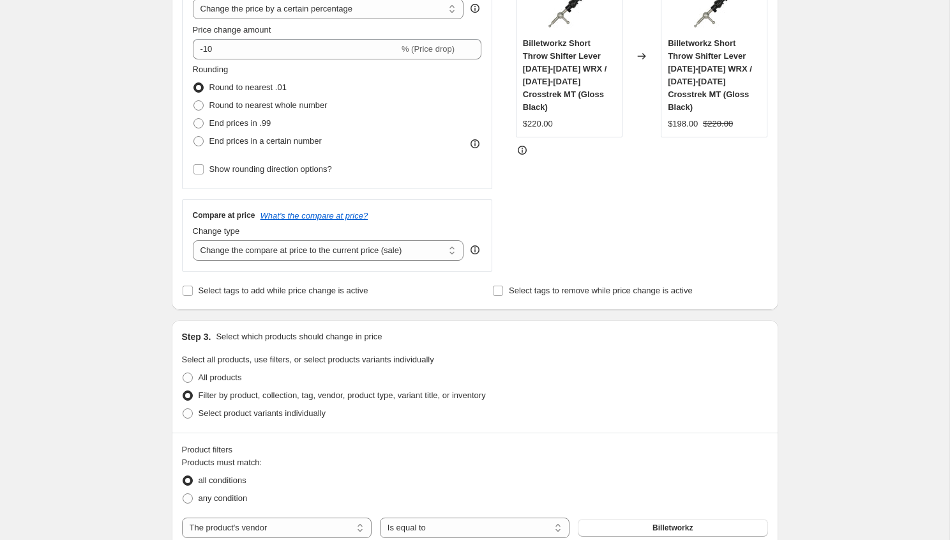
scroll to position [313, 0]
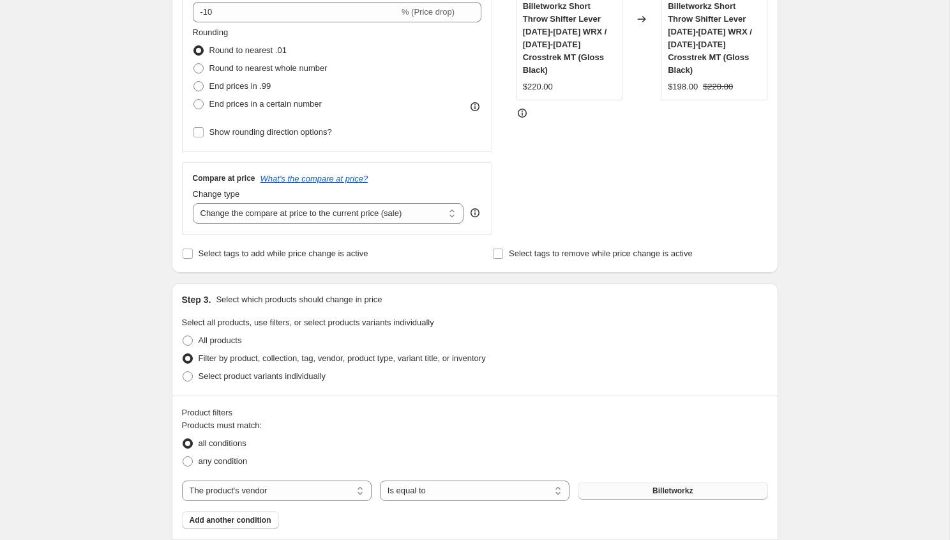
type input "October - Getadom - 10% Off MSRP"
click at [638, 494] on button "Billetworkz" at bounding box center [673, 490] width 190 height 18
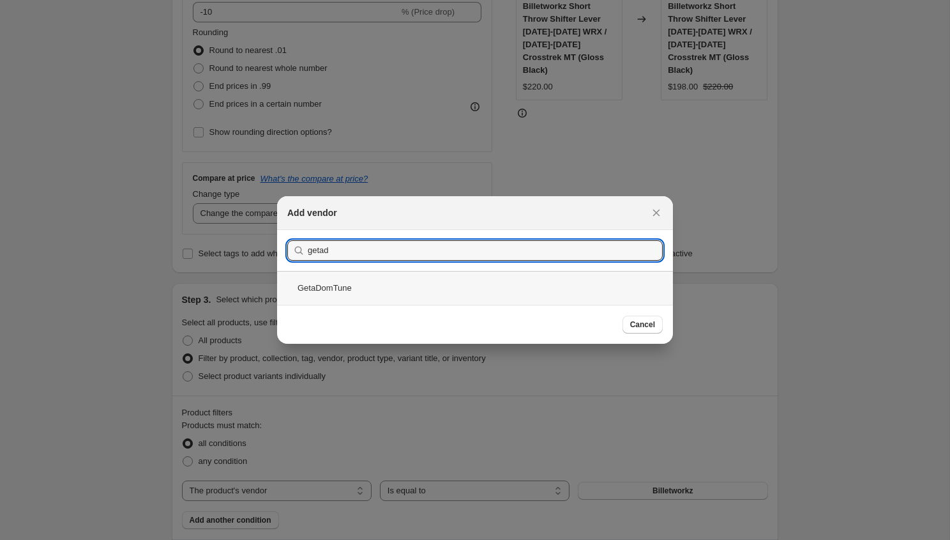
type input "getad"
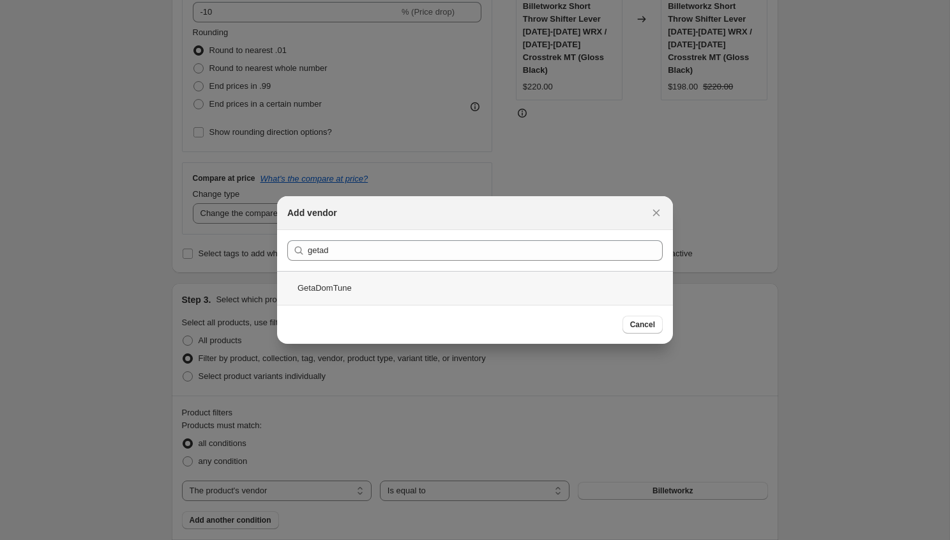
click at [356, 294] on div "GetaDomTune" at bounding box center [475, 288] width 396 height 34
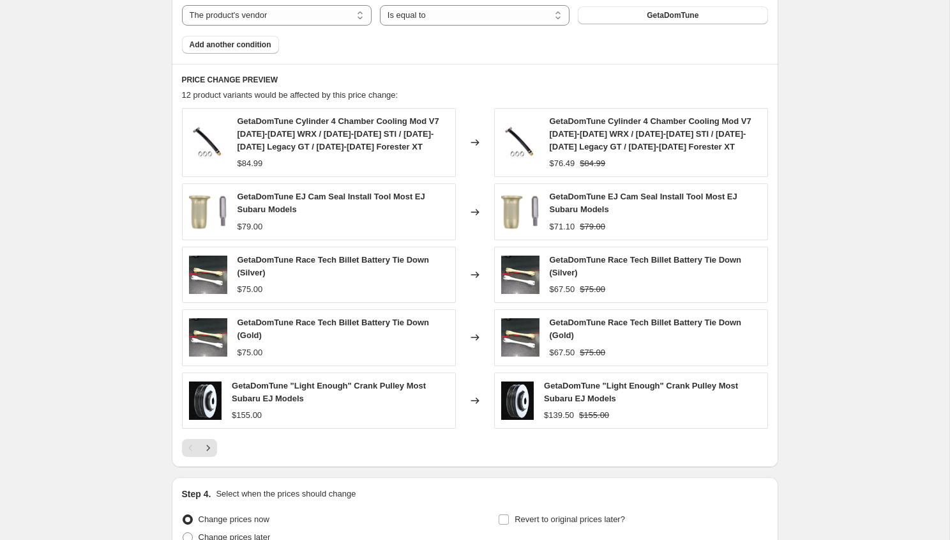
scroll to position [839, 0]
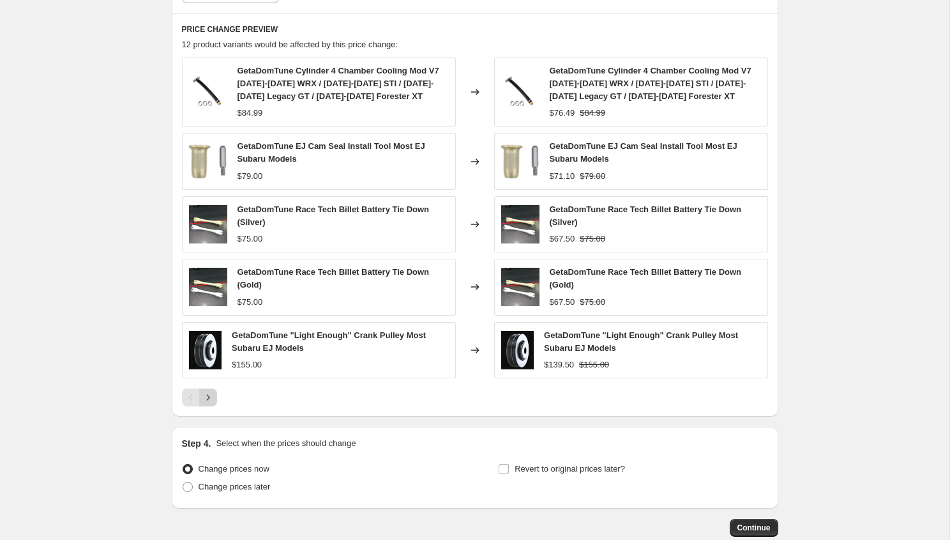
click at [212, 402] on icon "Next" at bounding box center [208, 397] width 13 height 13
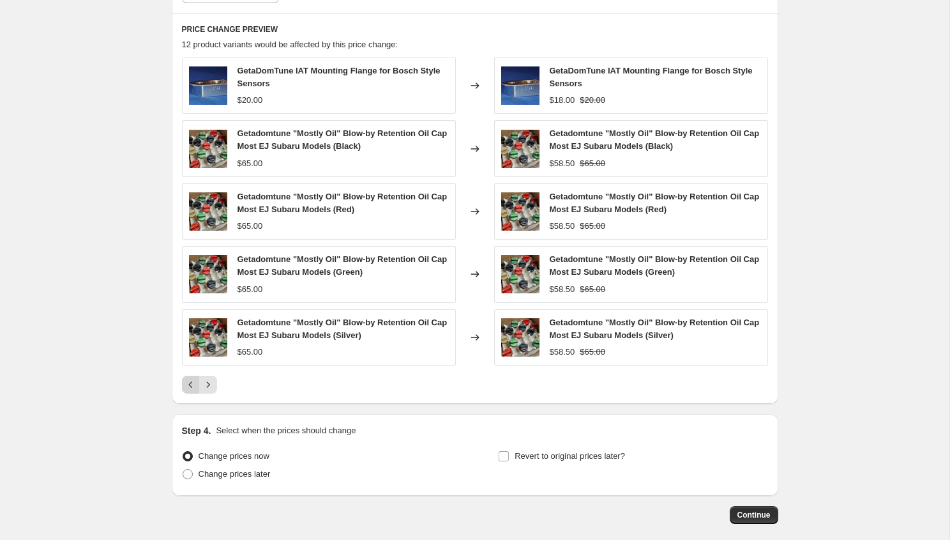
click at [191, 376] on button "Previous" at bounding box center [191, 384] width 18 height 18
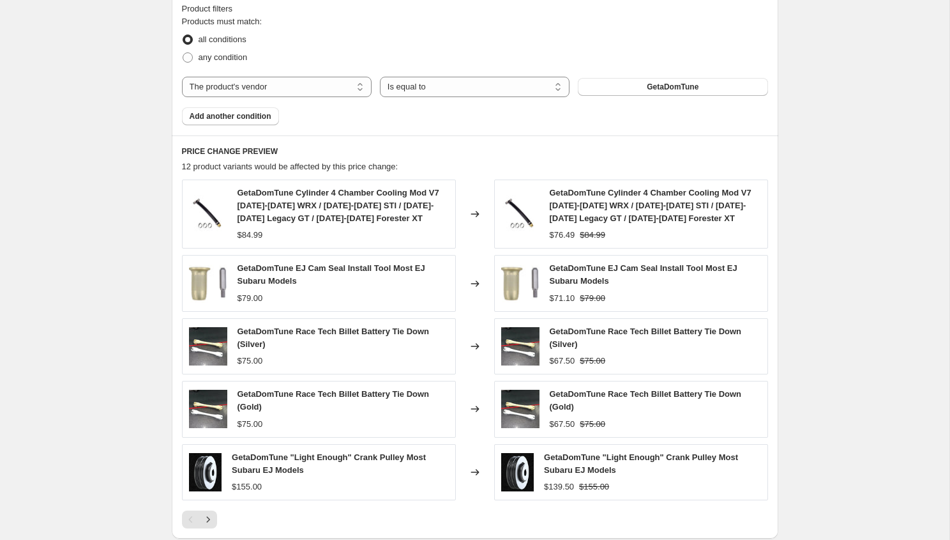
scroll to position [656, 0]
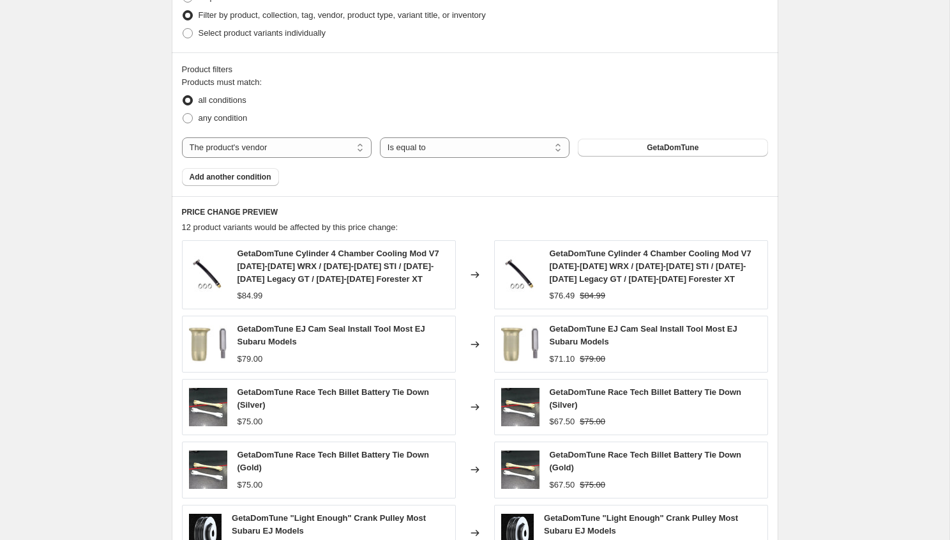
click at [239, 186] on div "Product filters Products must match: all conditions any condition The product T…" at bounding box center [475, 124] width 607 height 144
click at [239, 183] on button "Add another condition" at bounding box center [230, 177] width 97 height 18
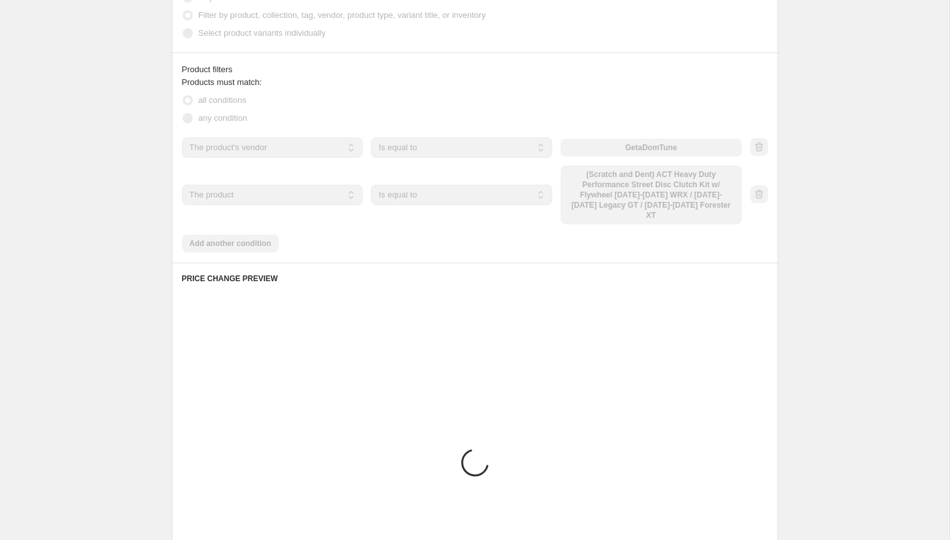
scroll to position [615, 0]
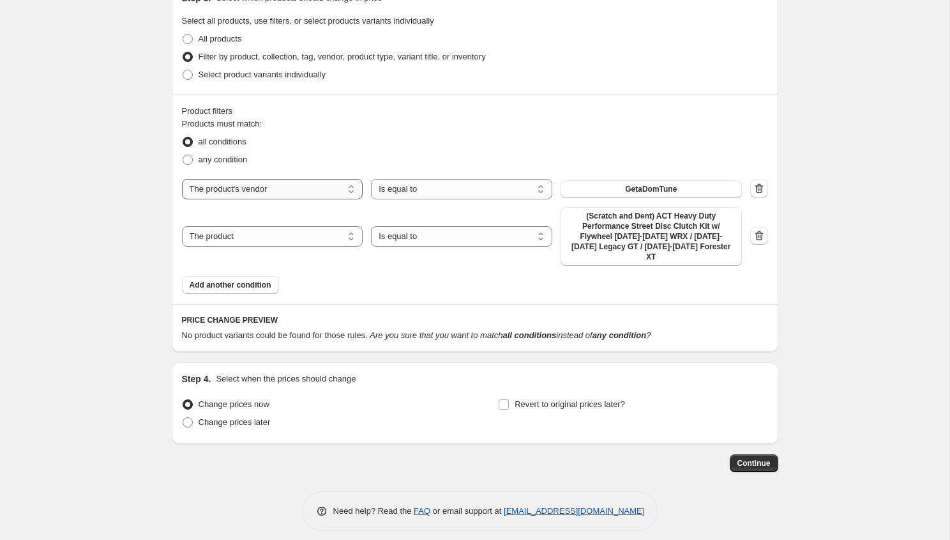
click at [254, 183] on select "The product The product's collection The product's tag The product's vendor The…" at bounding box center [272, 189] width 181 height 20
click at [234, 232] on select "The product The product's collection The product's tag The product's vendor The…" at bounding box center [272, 236] width 181 height 20
click at [182, 226] on select "The product The product's collection The product's tag The product's vendor The…" at bounding box center [272, 236] width 181 height 20
click at [246, 232] on select "The product The product's collection The product's tag The product's vendor The…" at bounding box center [272, 236] width 181 height 20
select select "inventory_quantity"
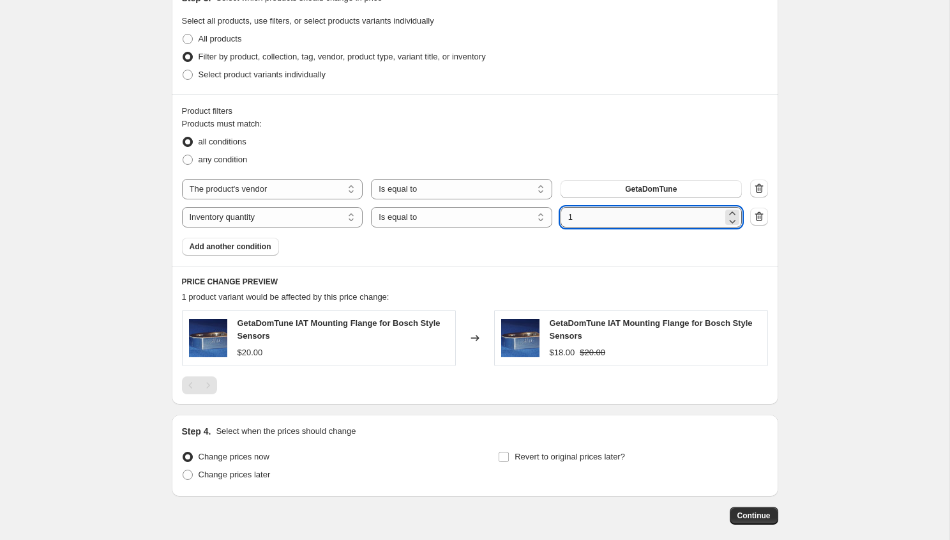
click at [628, 214] on input "1" at bounding box center [642, 217] width 162 height 20
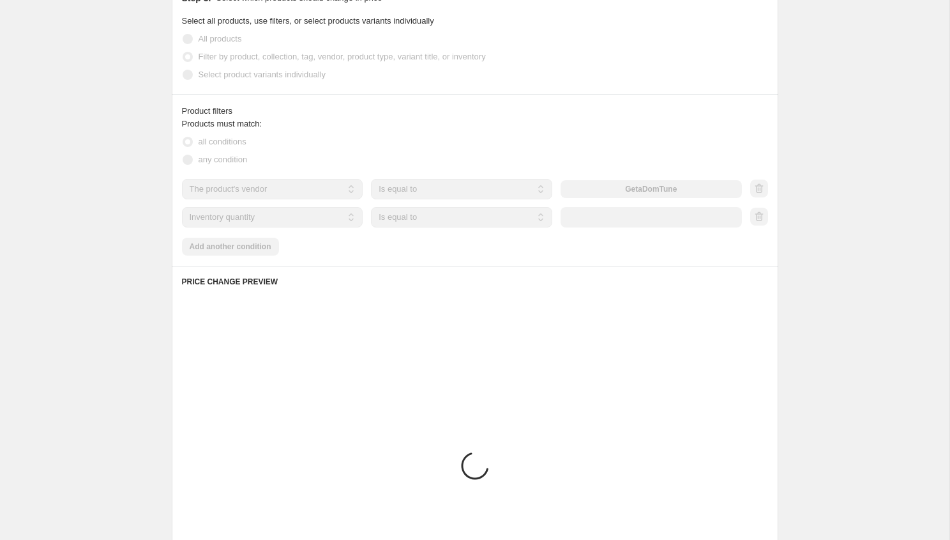
scroll to position [587, 0]
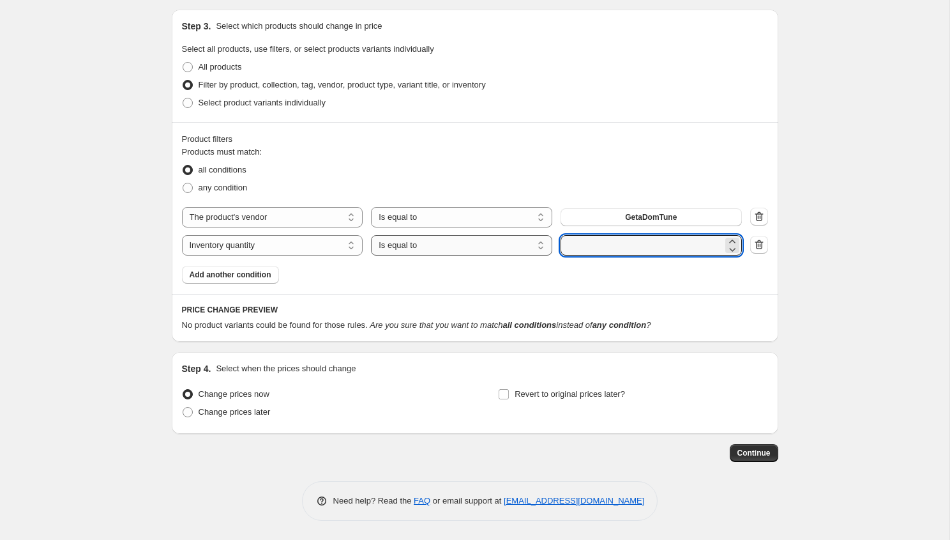
click at [472, 252] on select "Is equal to Is not equal to Is greater than Is less than" at bounding box center [461, 245] width 181 height 20
select select ">"
click at [593, 244] on input "number" at bounding box center [642, 245] width 162 height 20
type input "0"
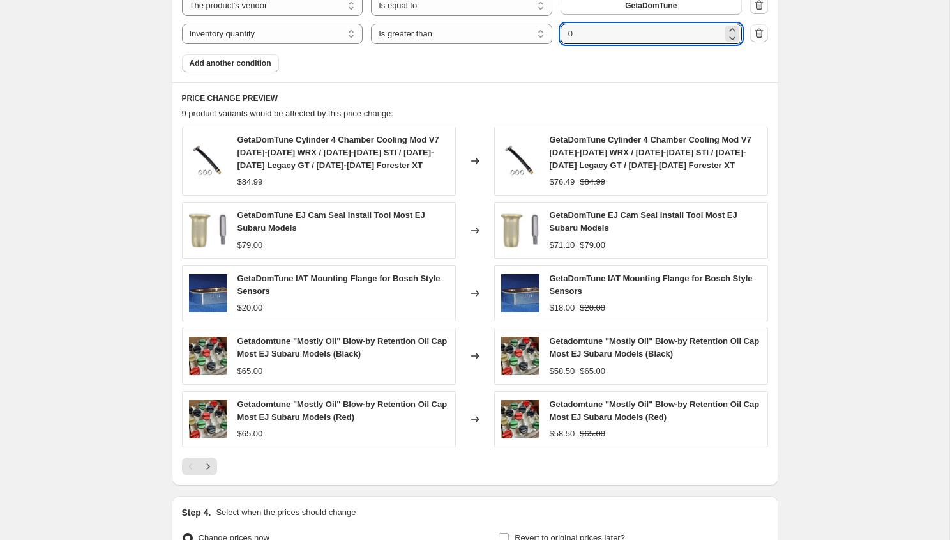
scroll to position [942, 0]
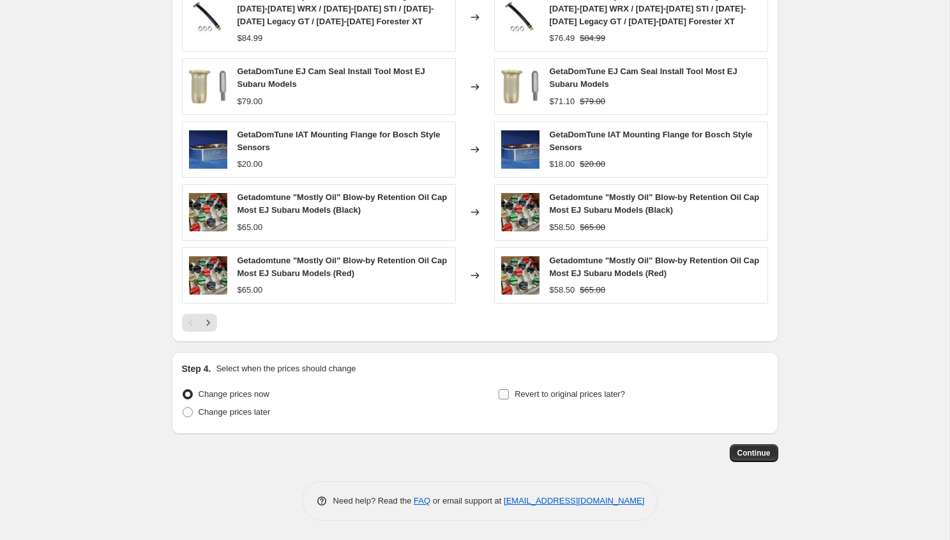
click at [527, 393] on span "Revert to original prices later?" at bounding box center [570, 394] width 110 height 10
click at [509, 393] on input "Revert to original prices later?" at bounding box center [504, 394] width 10 height 10
checkbox input "true"
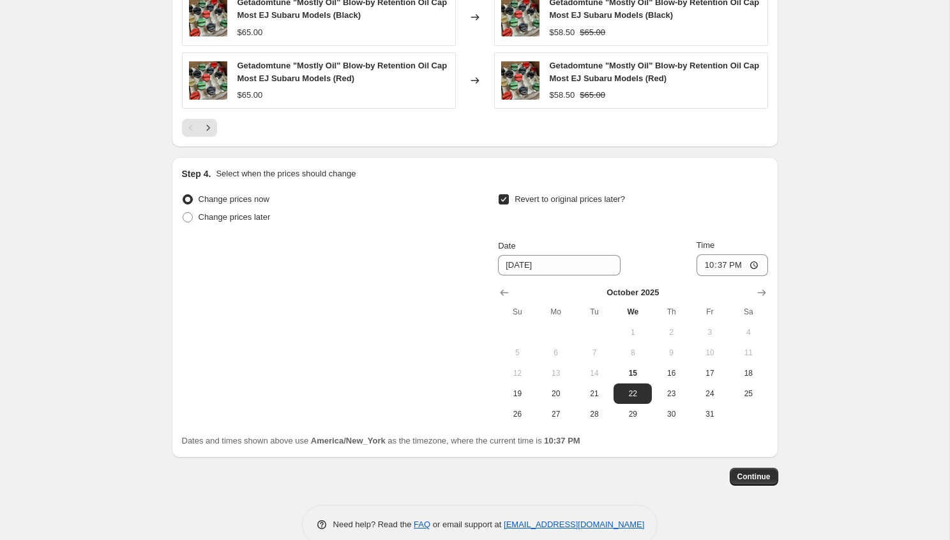
scroll to position [1160, 0]
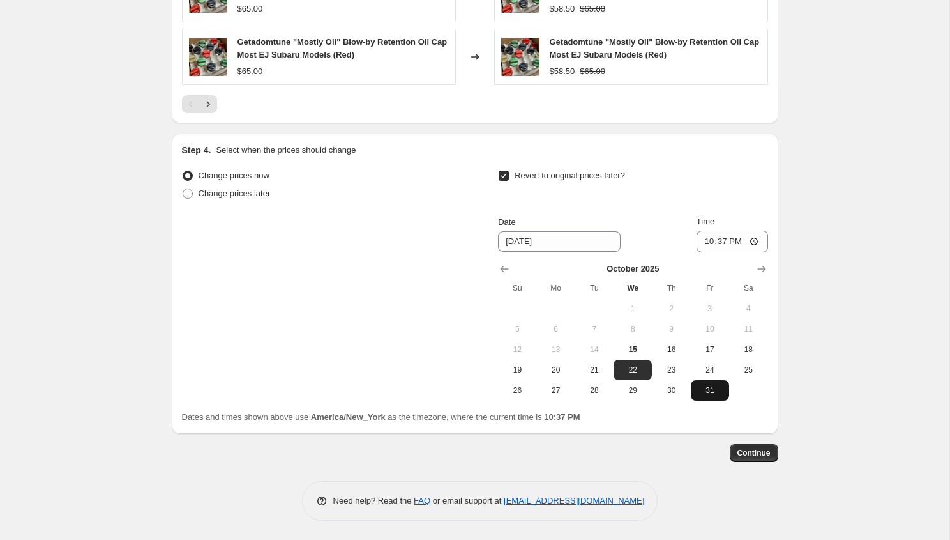
click at [711, 383] on button "31" at bounding box center [710, 390] width 38 height 20
type input "[DATE]"
click at [705, 243] on input "22:37" at bounding box center [733, 241] width 72 height 22
click at [720, 243] on input "23:44" at bounding box center [733, 241] width 72 height 22
type input "23:55"
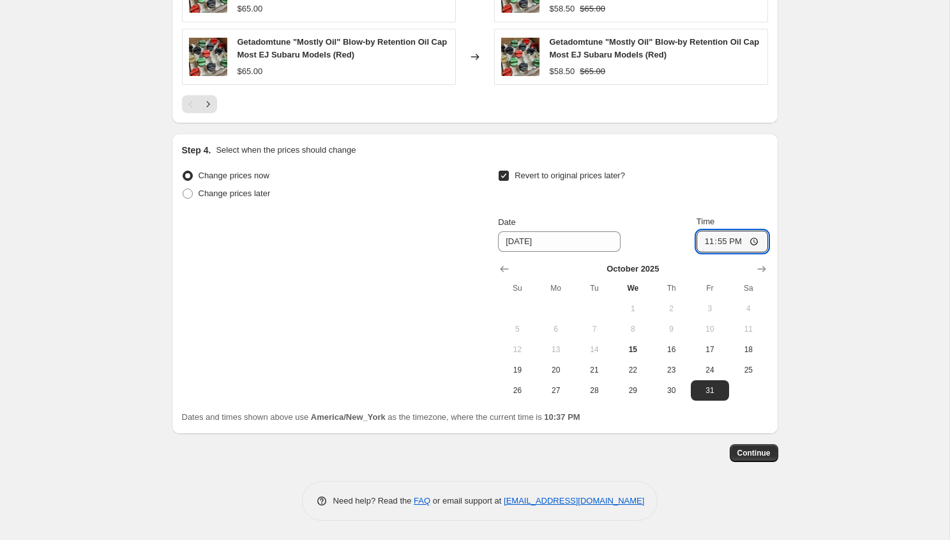
click at [777, 211] on div "Step 4. Select when the prices should change Change prices now Change prices la…" at bounding box center [475, 283] width 607 height 300
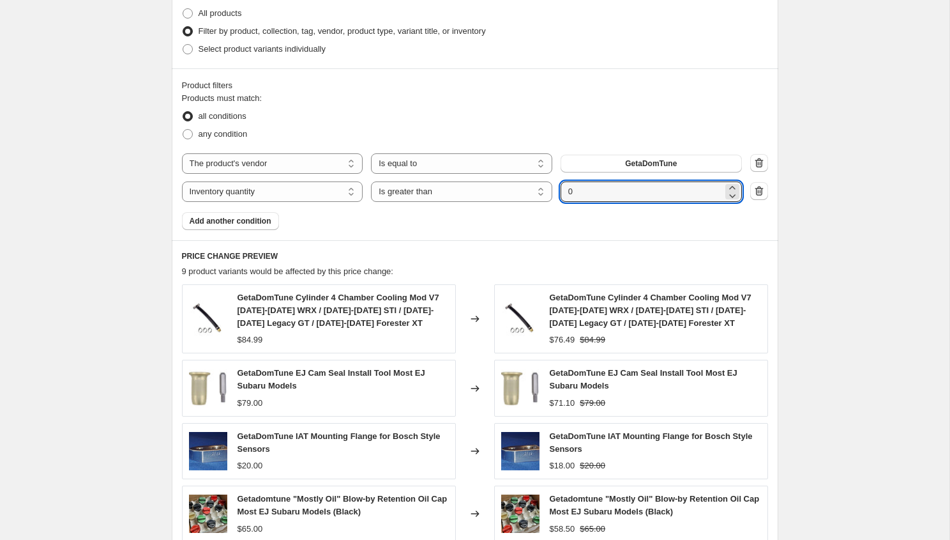
scroll to position [637, 0]
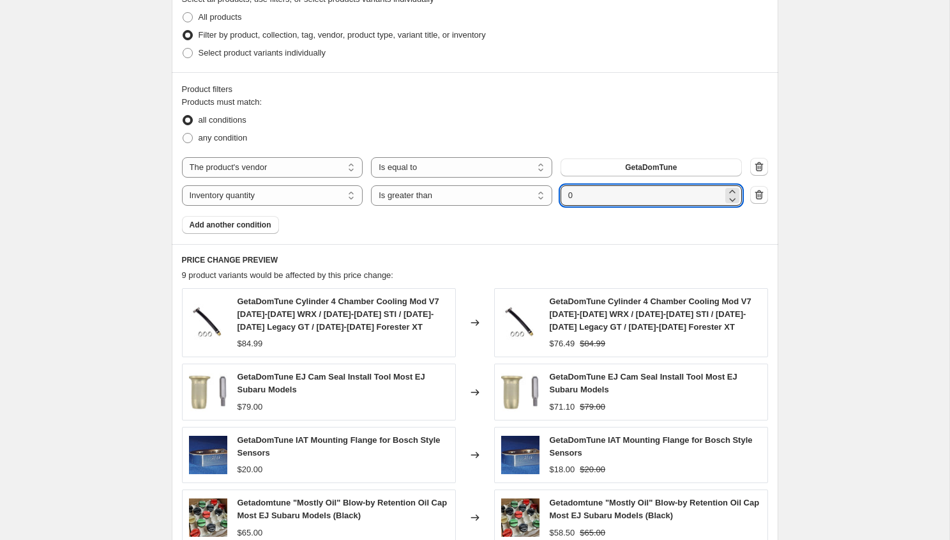
click at [473, 276] on div "9 product variants would be affected by this price change:" at bounding box center [475, 275] width 586 height 13
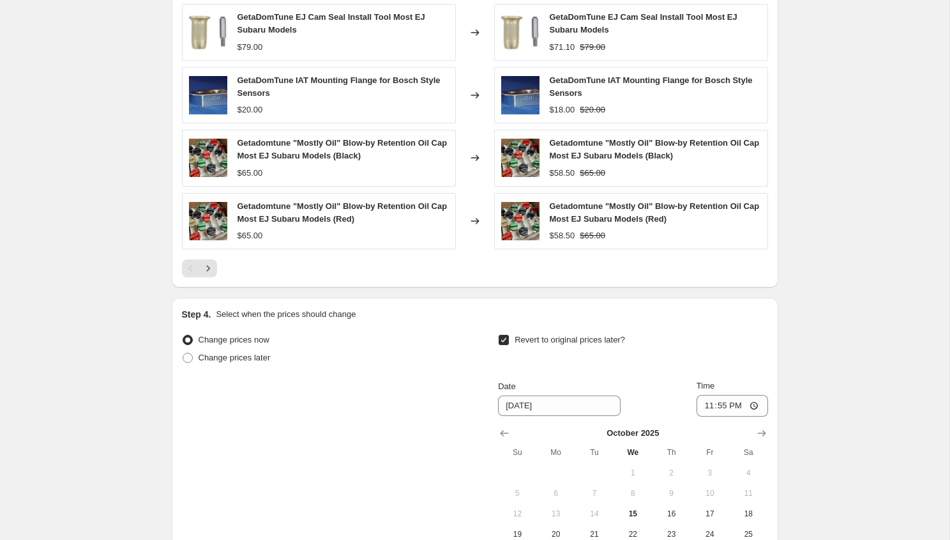
scroll to position [1160, 0]
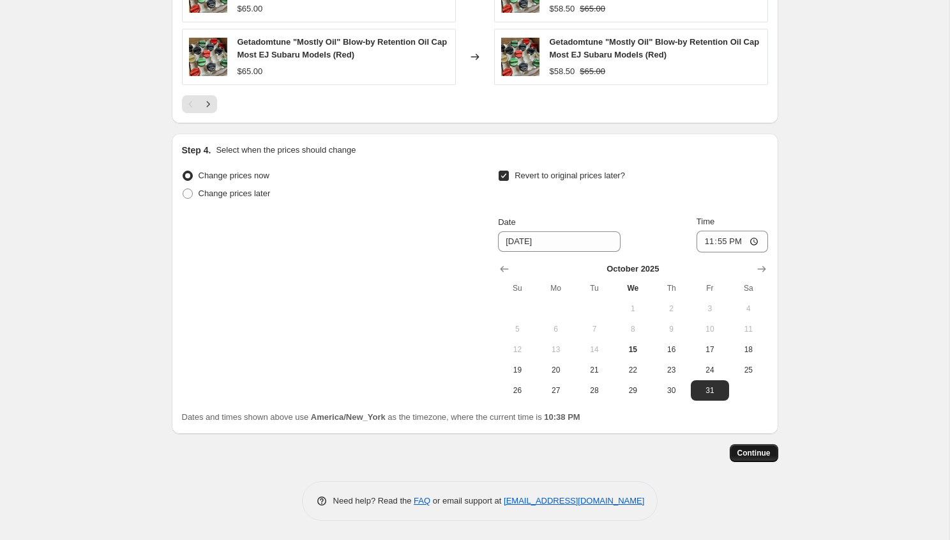
click at [759, 444] on button "Continue" at bounding box center [754, 453] width 49 height 18
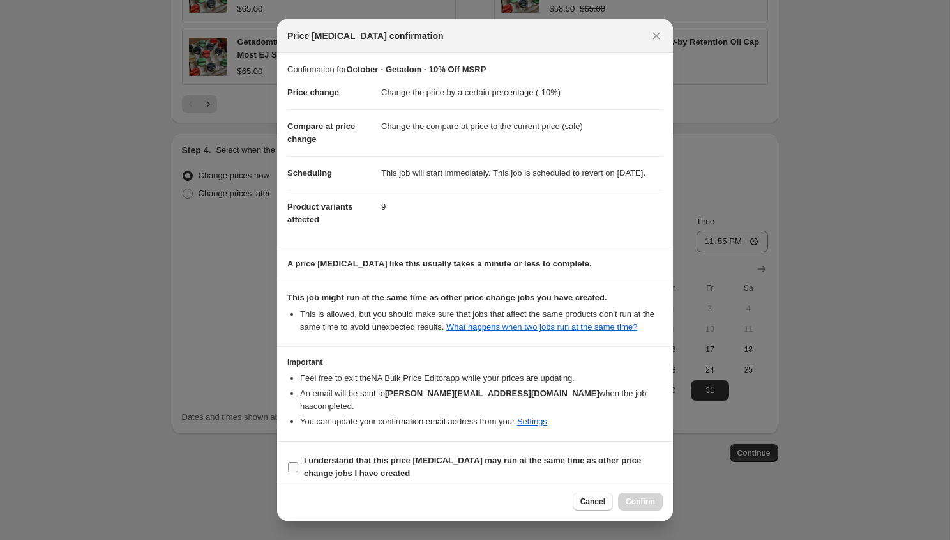
scroll to position [24, 0]
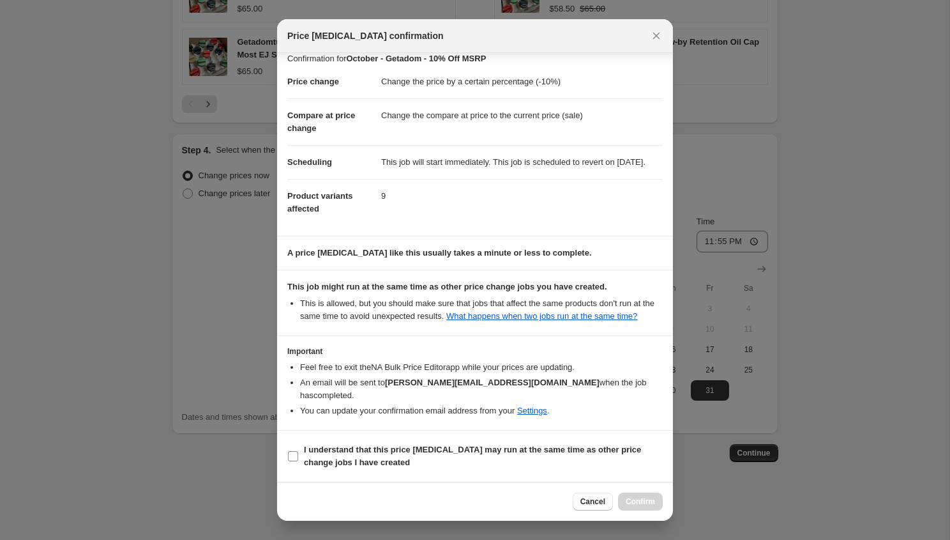
click at [387, 444] on span "I understand that this price [MEDICAL_DATA] may run at the same time as other p…" at bounding box center [483, 456] width 359 height 26
click at [298, 451] on input "I understand that this price [MEDICAL_DATA] may run at the same time as other p…" at bounding box center [293, 456] width 10 height 10
checkbox input "true"
click at [646, 502] on span "Confirm" at bounding box center [640, 501] width 29 height 10
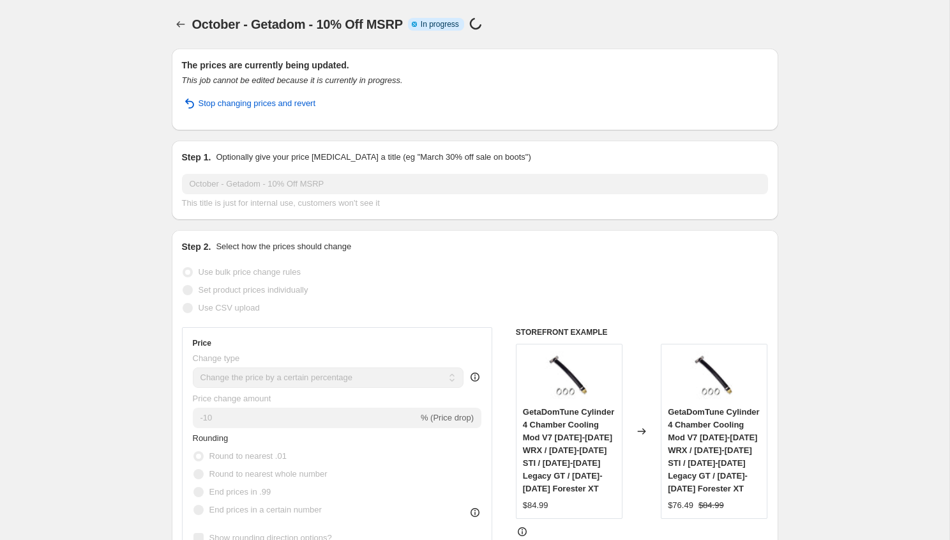
select select "percentage"
select select "vendor"
select select "inventory_quantity"
select select ">"
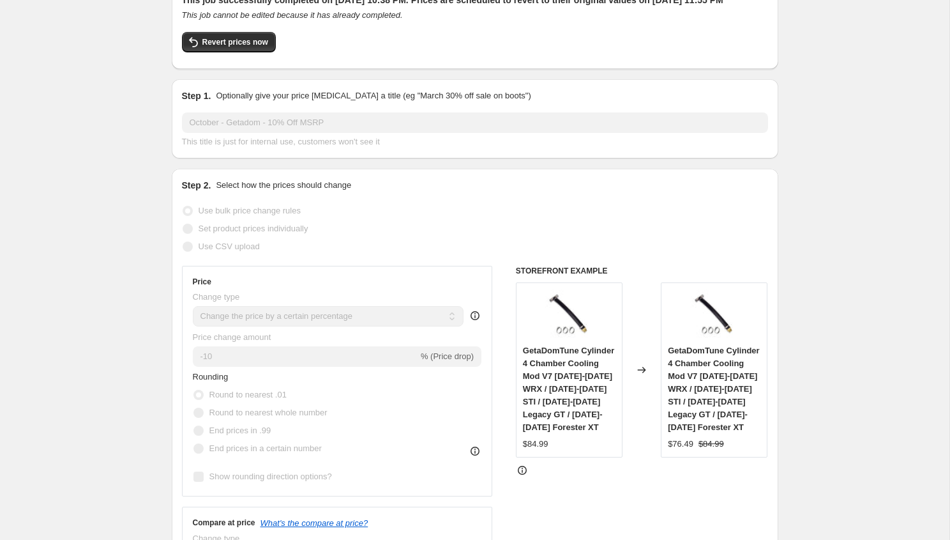
scroll to position [38, 0]
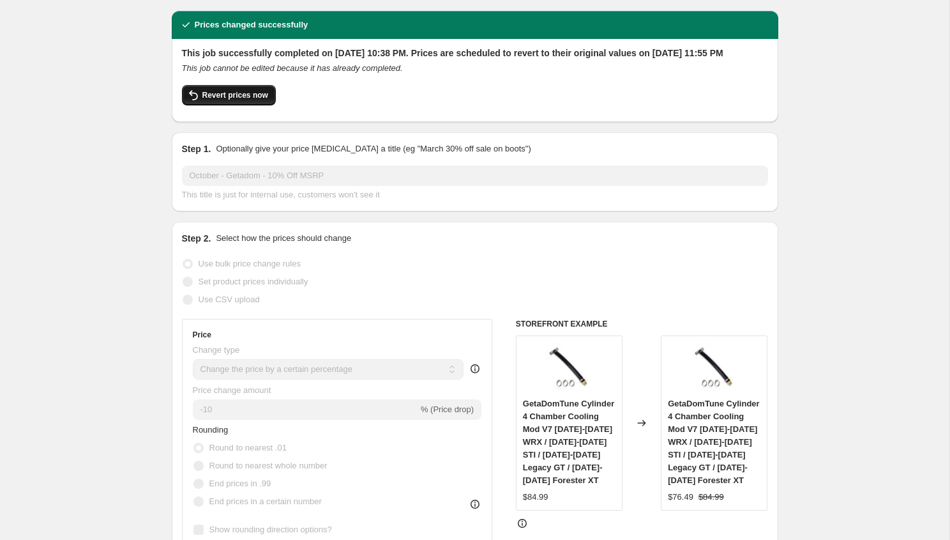
click at [239, 100] on span "Revert prices now" at bounding box center [235, 95] width 66 height 10
checkbox input "false"
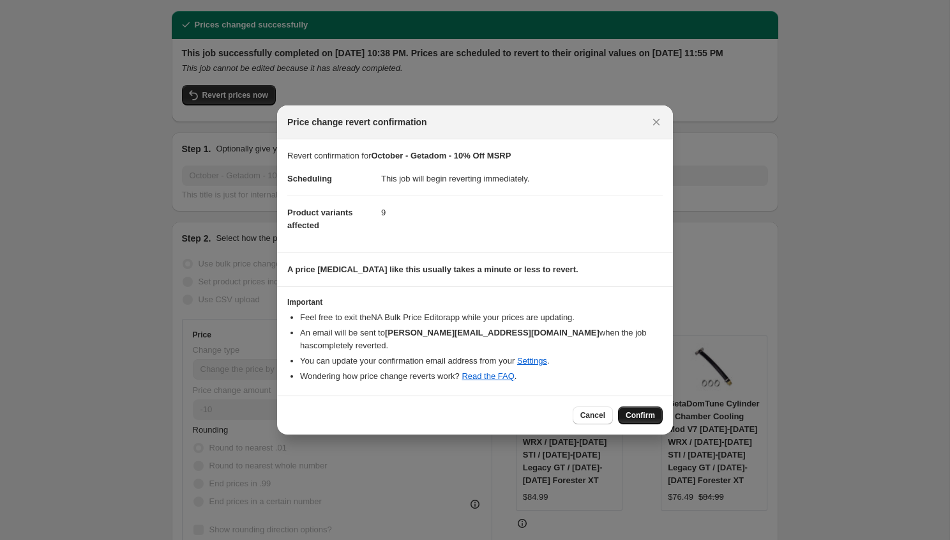
click at [637, 411] on span "Confirm" at bounding box center [640, 415] width 29 height 10
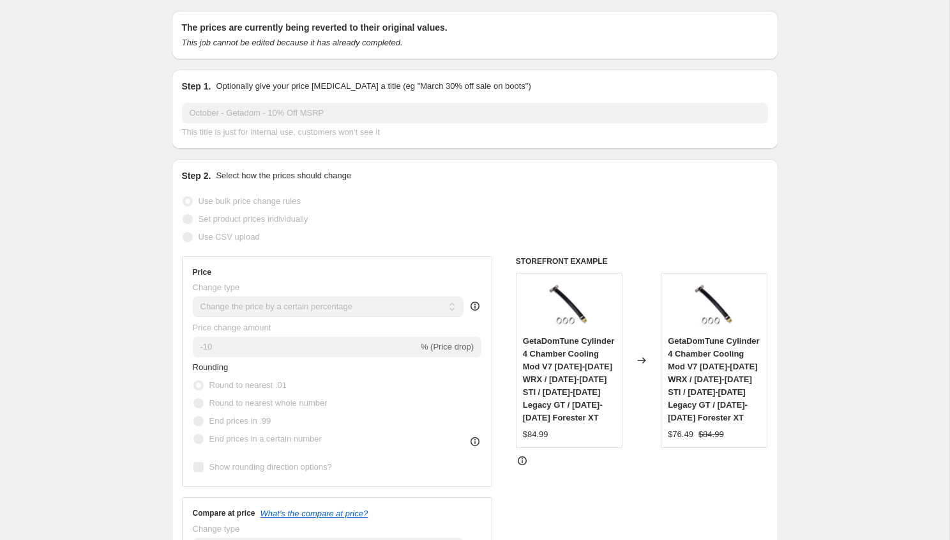
select select "percentage"
select select "vendor"
select select "inventory_quantity"
select select ">"
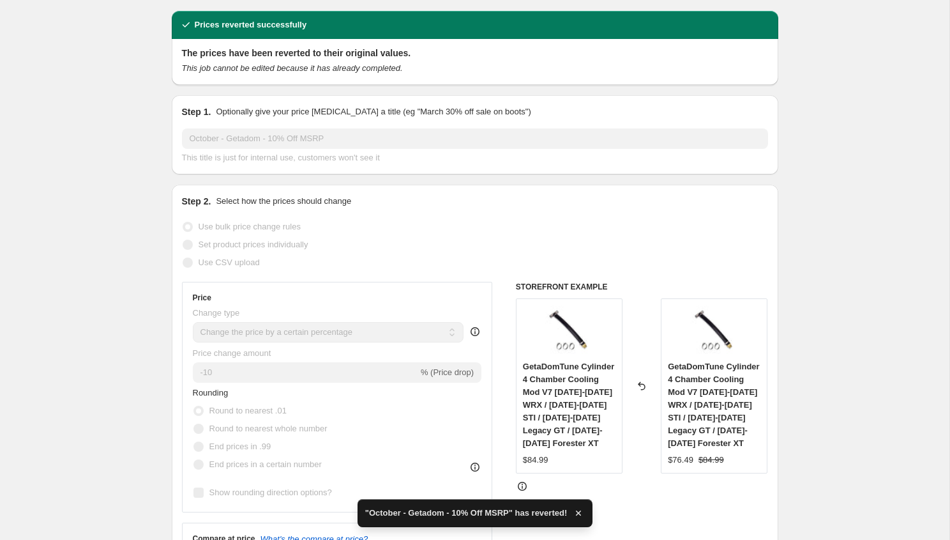
scroll to position [0, 0]
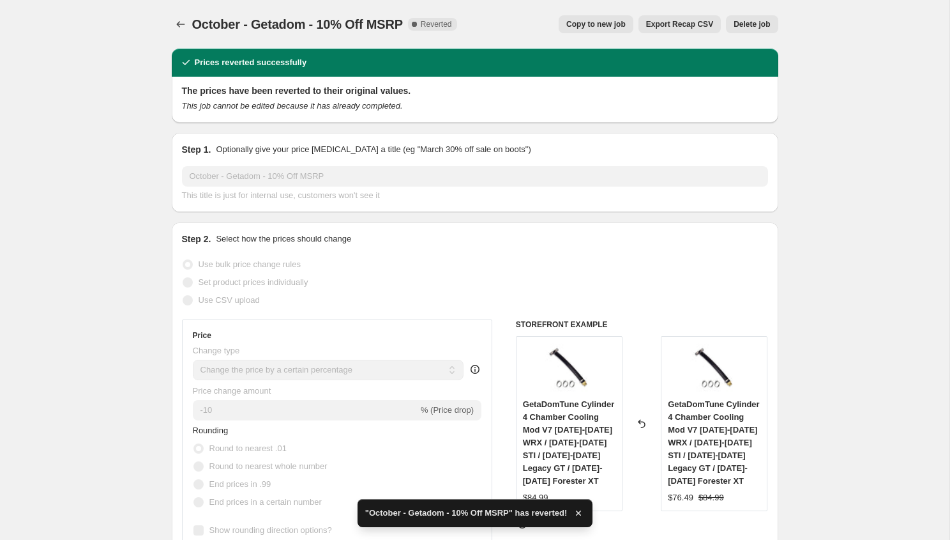
click at [608, 20] on span "Copy to new job" at bounding box center [595, 24] width 59 height 10
select select "percentage"
select select "vendor"
select select "inventory_quantity"
select select ">"
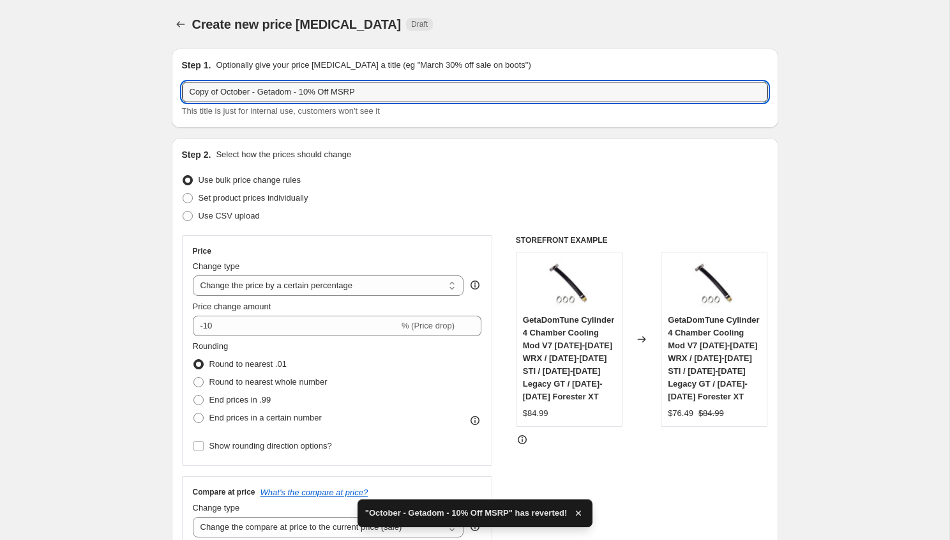
drag, startPoint x: 223, startPoint y: 93, endPoint x: 119, endPoint y: 84, distance: 103.8
click at [264, 94] on input "October - Getadom - 10% Off MSRP" at bounding box center [475, 92] width 586 height 20
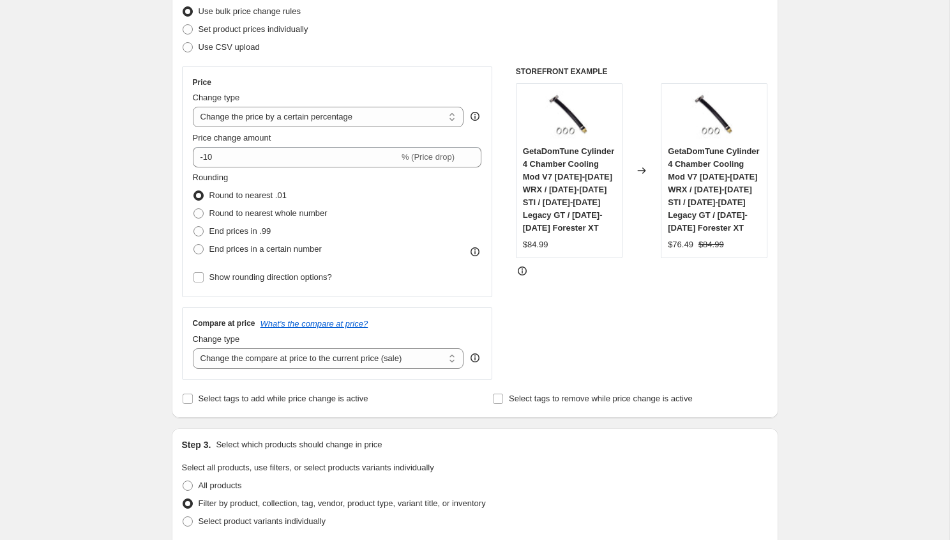
scroll to position [232, 0]
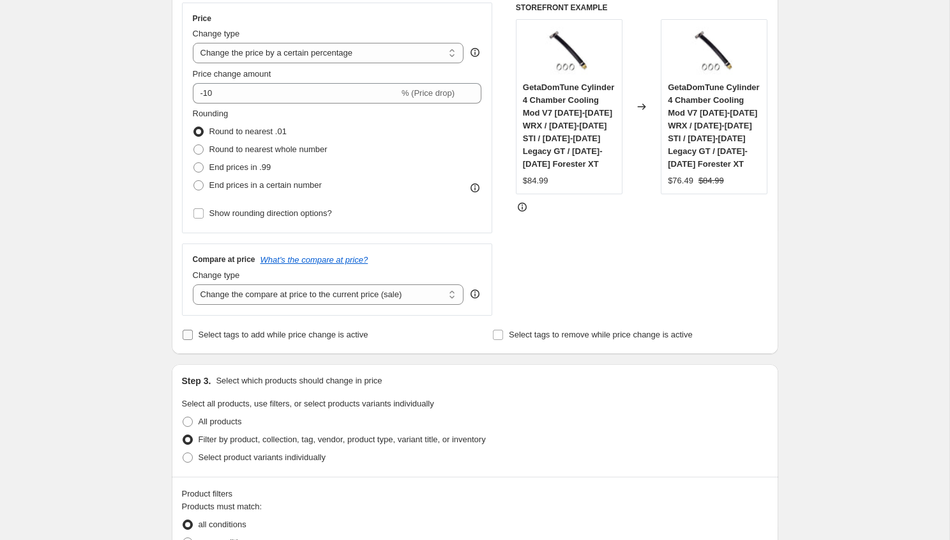
type input "October - Getadomtune - 10% Off MSRP"
click at [235, 326] on label "Select tags to add while price change is active" at bounding box center [275, 335] width 186 height 18
click at [193, 329] on input "Select tags to add while price change is active" at bounding box center [188, 334] width 10 height 10
checkbox input "true"
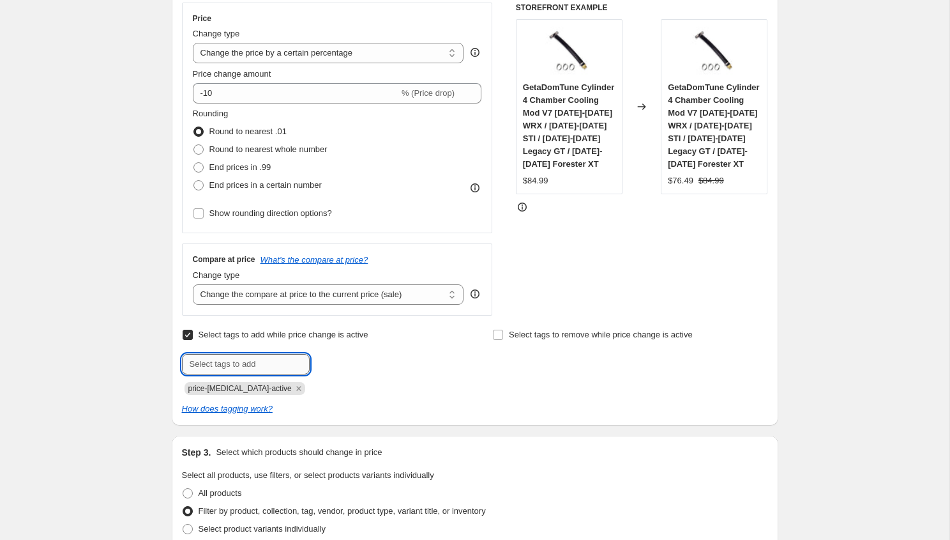
click at [235, 373] on input "text" at bounding box center [246, 364] width 128 height 20
click at [293, 388] on icon "Remove price-change-job-active" at bounding box center [298, 387] width 11 height 11
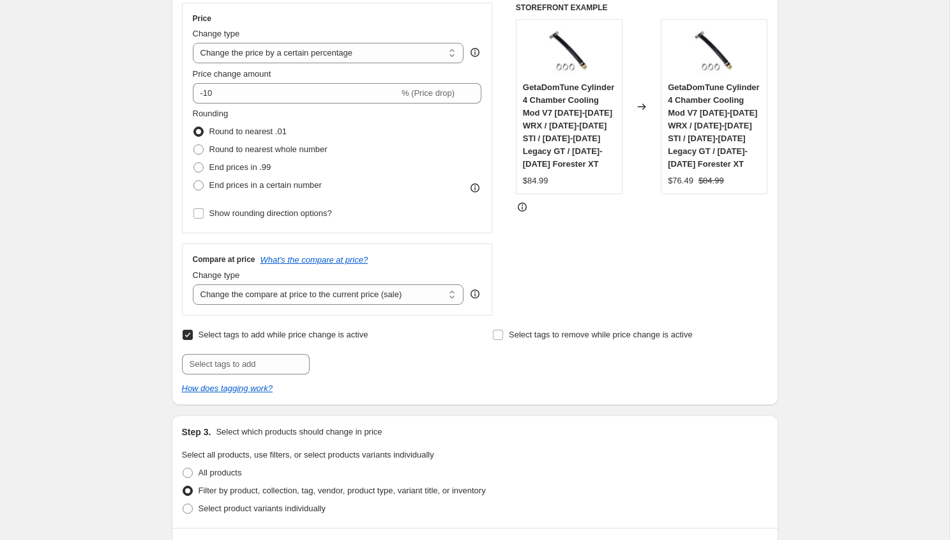
click at [274, 374] on div "Select tags to add while price change is active Submit Select tags to remove wh…" at bounding box center [475, 360] width 586 height 69
click at [273, 370] on input "text" at bounding box center [246, 364] width 128 height 20
type input "instock-flash"
click at [346, 361] on span "instock-flas..." at bounding box center [361, 362] width 49 height 9
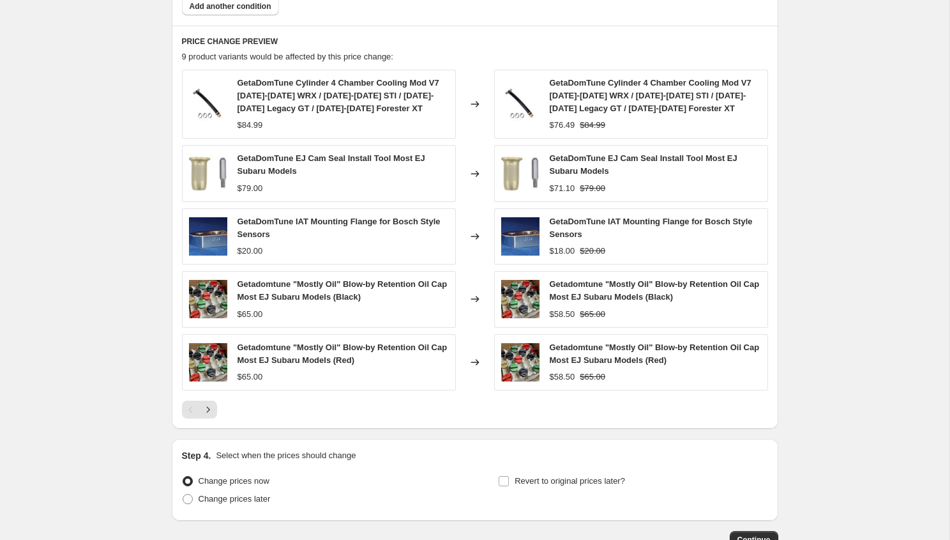
scroll to position [1013, 0]
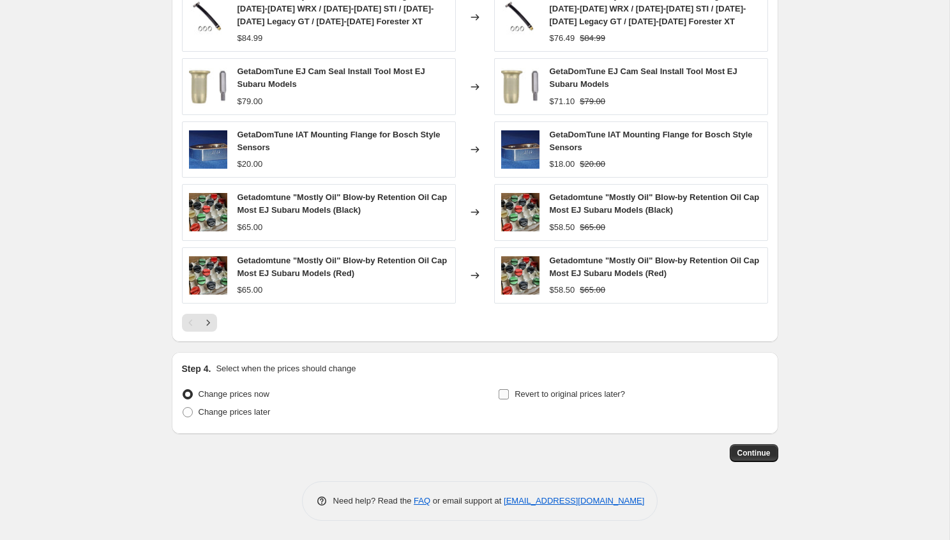
click at [590, 392] on span "Revert to original prices later?" at bounding box center [570, 394] width 110 height 10
click at [509, 392] on input "Revert to original prices later?" at bounding box center [504, 394] width 10 height 10
checkbox input "true"
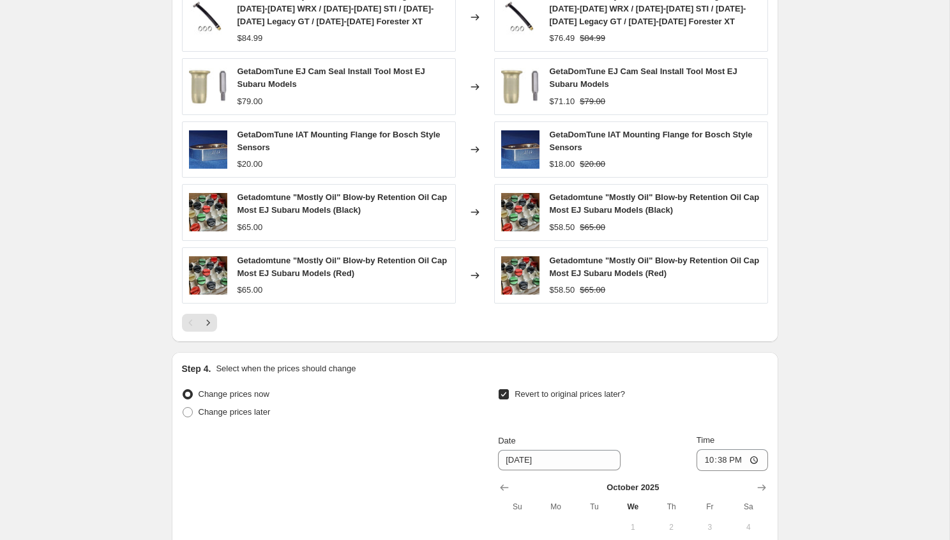
scroll to position [1232, 0]
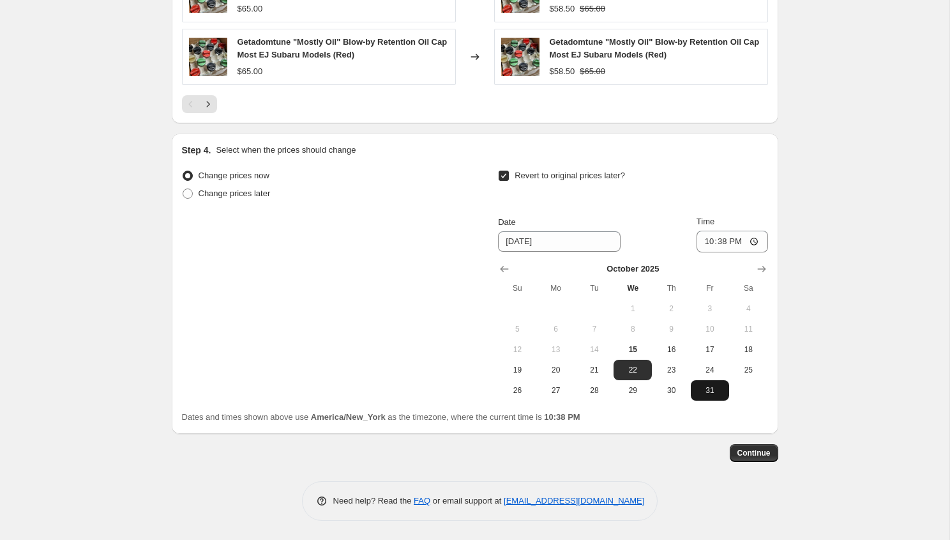
click at [699, 382] on button "31" at bounding box center [710, 390] width 38 height 20
type input "[DATE]"
click at [702, 237] on input "22:38" at bounding box center [733, 241] width 72 height 22
type input "23:55"
click at [746, 453] on span "Continue" at bounding box center [753, 453] width 33 height 10
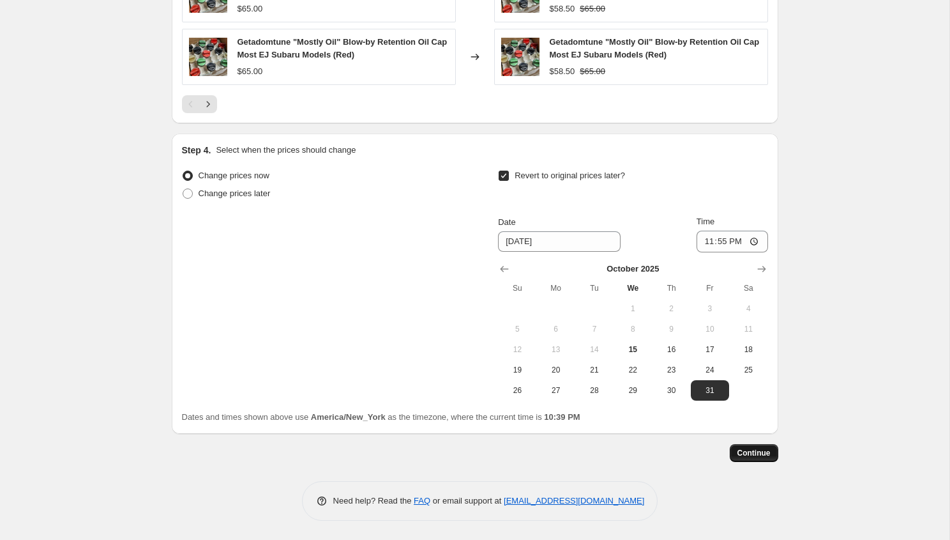
click at [760, 458] on button "Continue" at bounding box center [754, 453] width 49 height 18
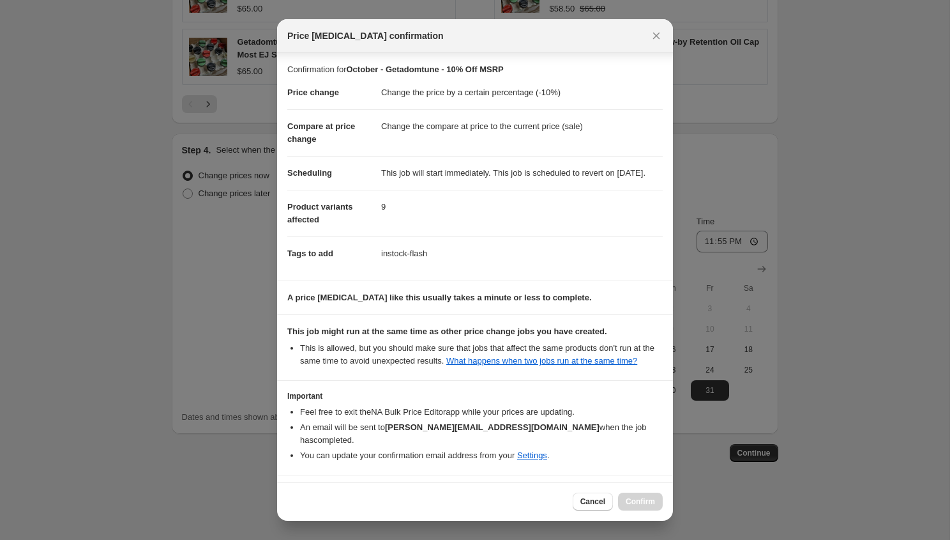
scroll to position [57, 0]
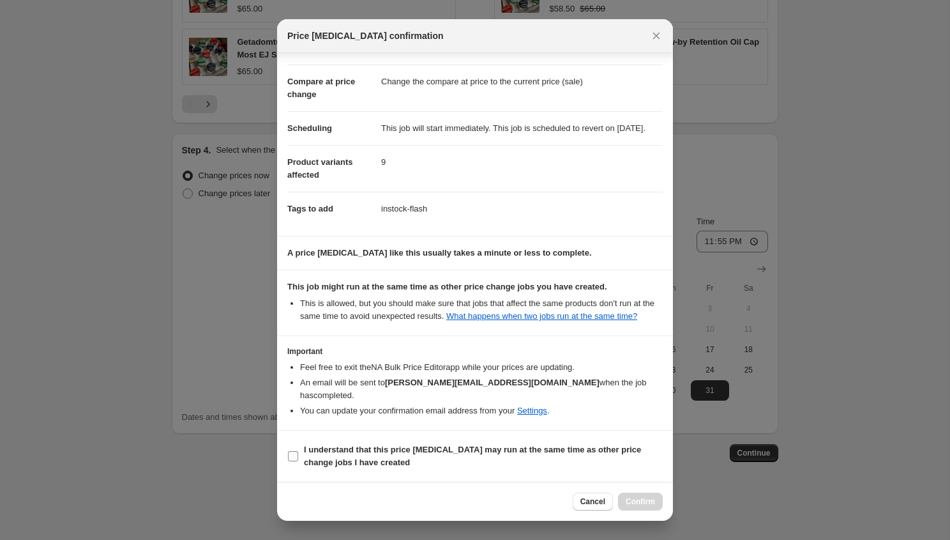
click at [429, 468] on span "I understand that this price [MEDICAL_DATA] may run at the same time as other p…" at bounding box center [483, 456] width 359 height 26
click at [298, 461] on input "I understand that this price [MEDICAL_DATA] may run at the same time as other p…" at bounding box center [293, 456] width 10 height 10
checkbox input "true"
click at [631, 506] on span "Confirm" at bounding box center [640, 501] width 29 height 10
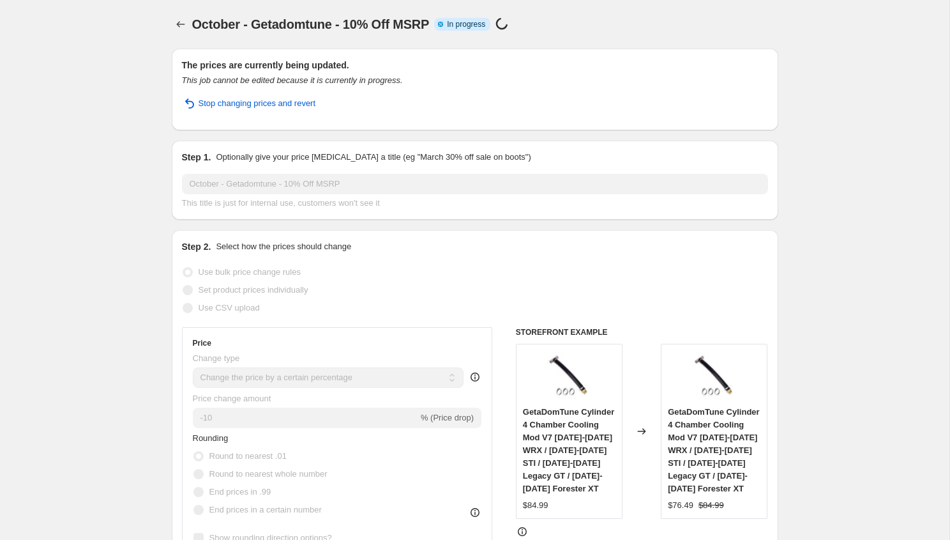
select select "percentage"
select select "vendor"
select select "inventory_quantity"
select select ">"
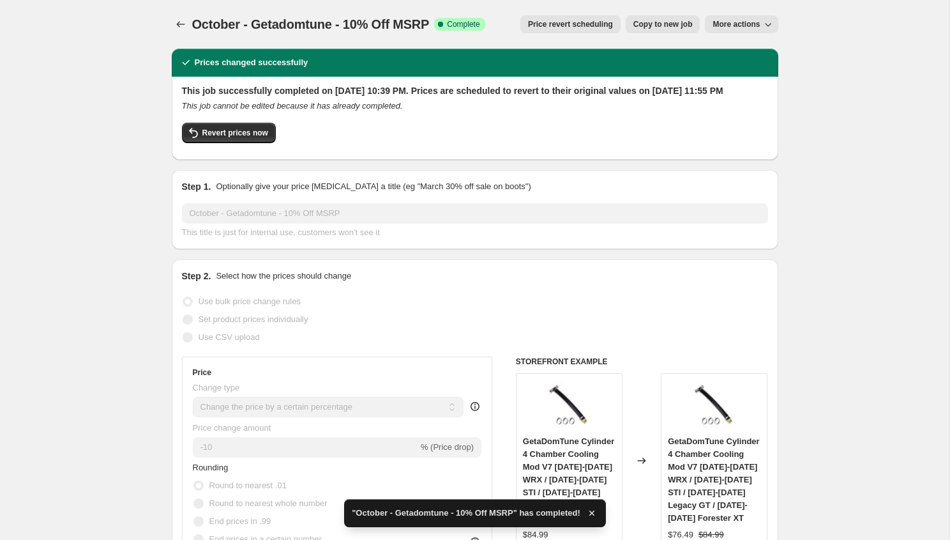
click at [659, 21] on span "Copy to new job" at bounding box center [662, 24] width 59 height 10
select select "percentage"
select select "vendor"
select select "inventory_quantity"
select select ">"
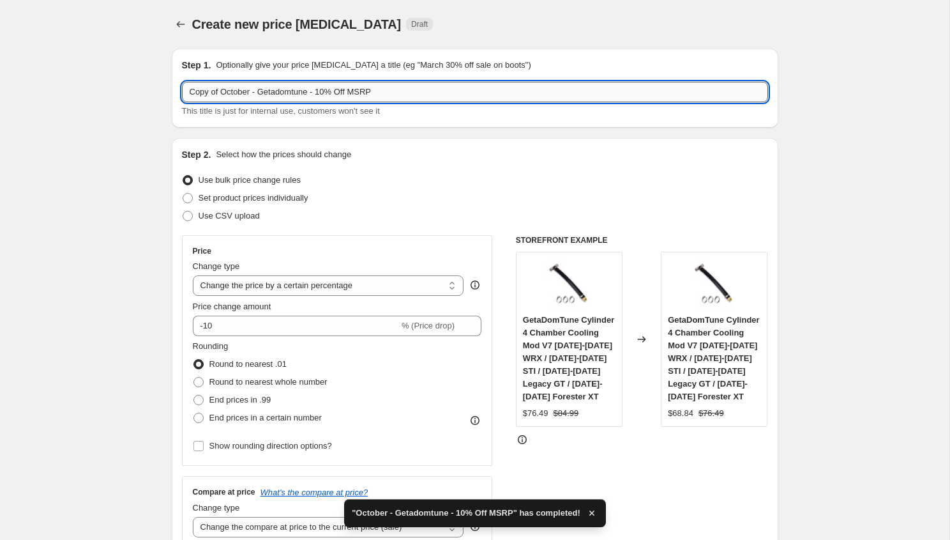
click at [287, 100] on input "Copy of October - Getadomtune - 10% Off MSRP" at bounding box center [475, 92] width 586 height 20
click at [290, 94] on input "Copy of October - Getadomtune - 10% Off MSRP" at bounding box center [475, 92] width 586 height 20
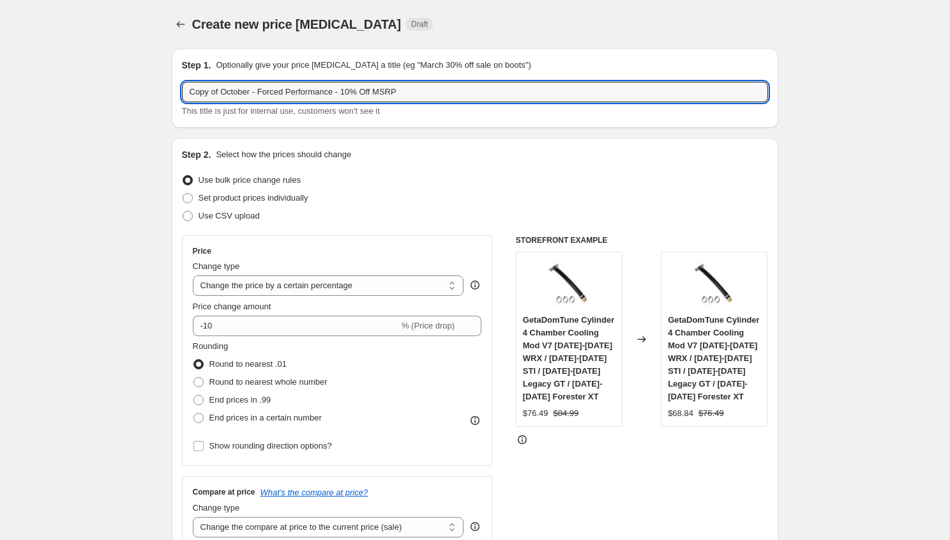
drag, startPoint x: 223, startPoint y: 94, endPoint x: 132, endPoint y: 74, distance: 94.2
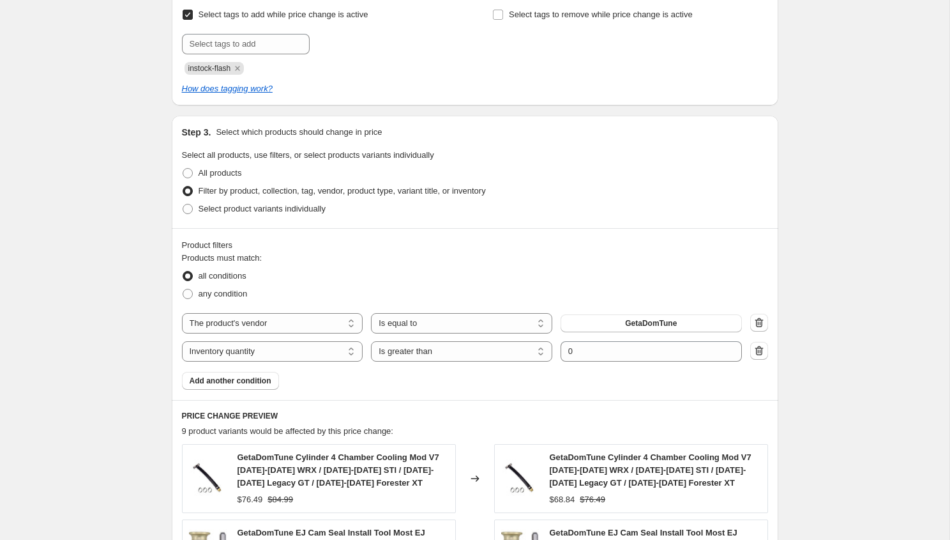
scroll to position [550, 0]
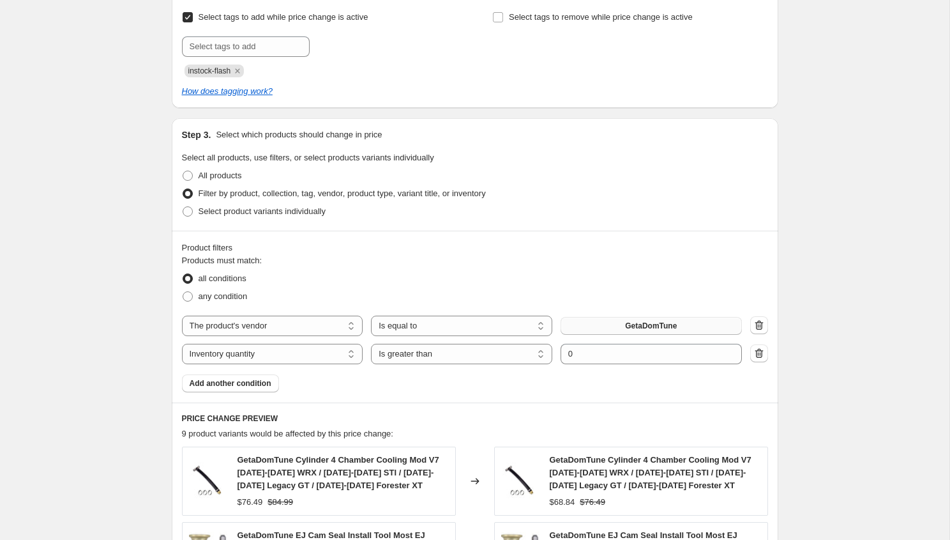
type input "October - Forced Performance - 10% Off MSRP"
click at [637, 333] on button "GetaDomTune" at bounding box center [651, 326] width 181 height 18
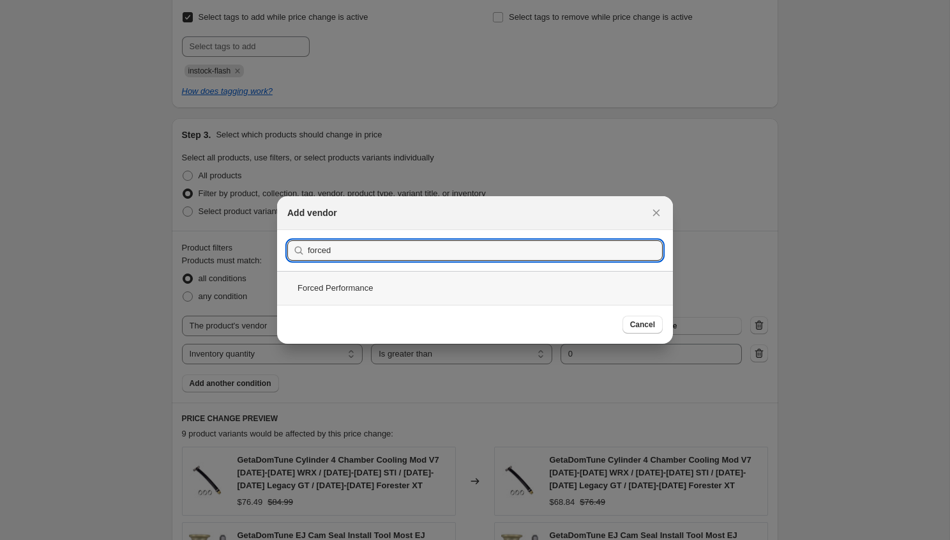
type input "forced"
click at [405, 287] on div "Forced Performance" at bounding box center [475, 288] width 396 height 34
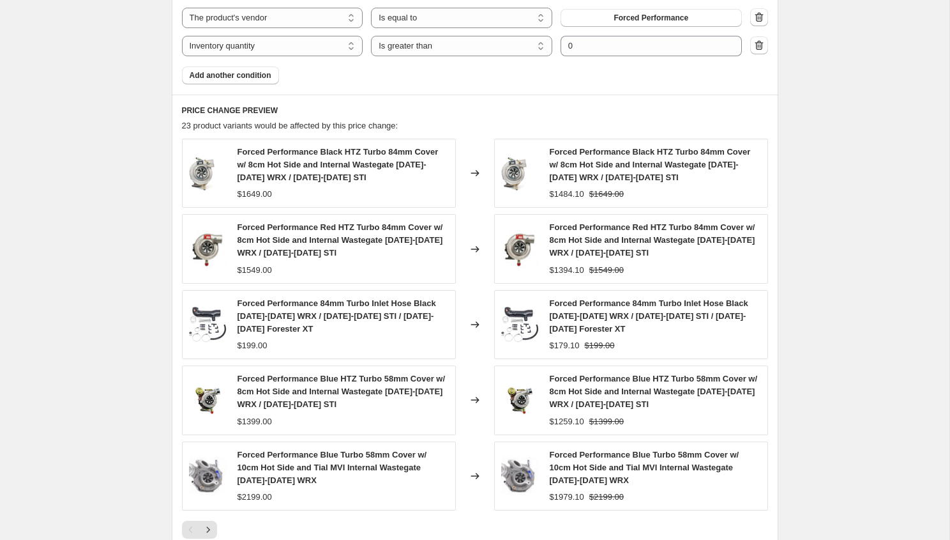
scroll to position [1064, 0]
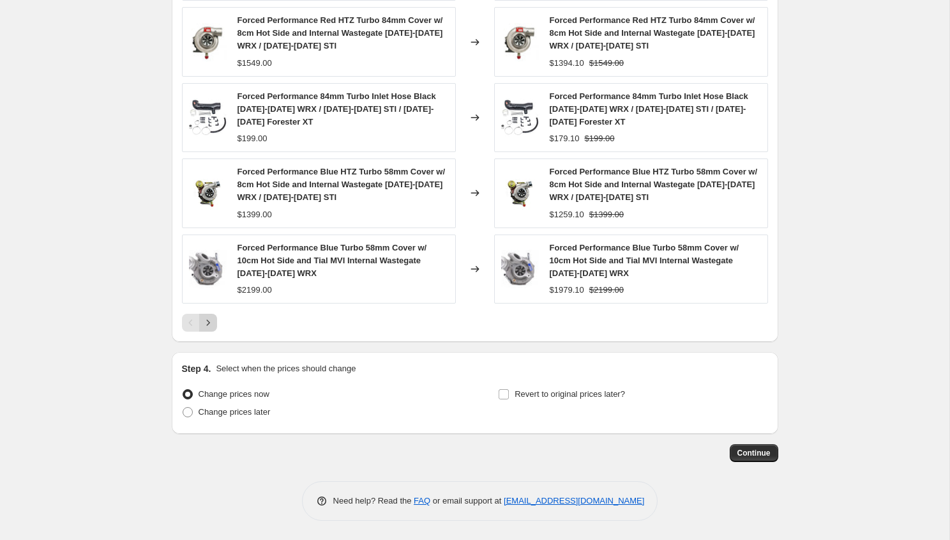
click at [210, 329] on button "Next" at bounding box center [208, 322] width 18 height 18
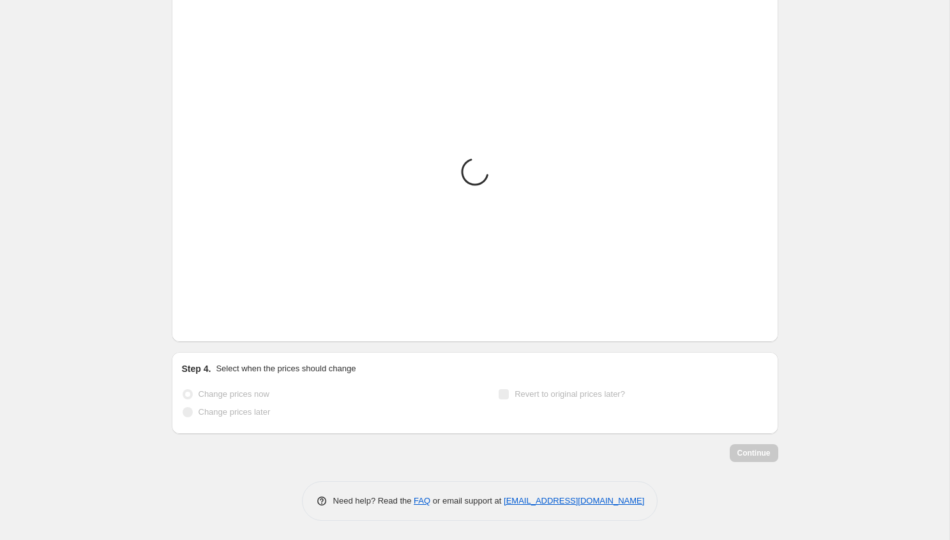
scroll to position [1052, 0]
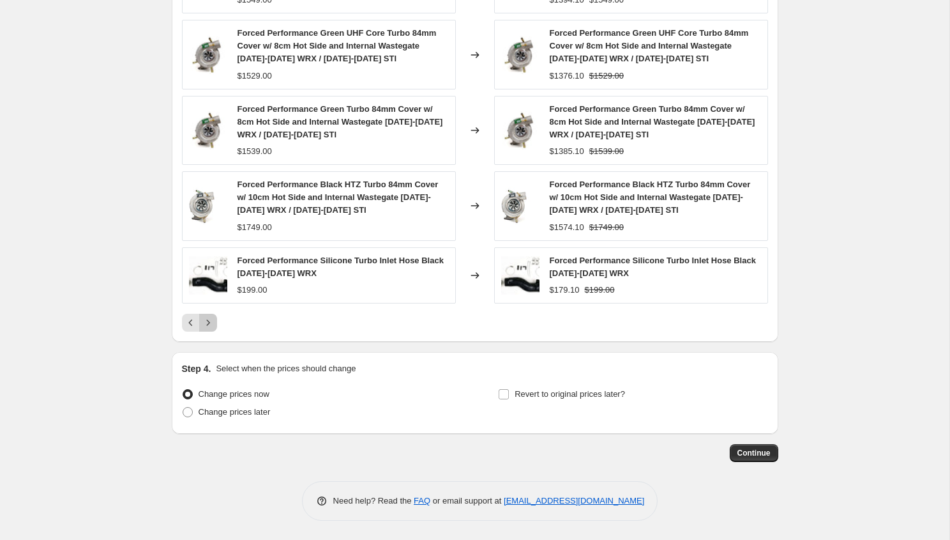
click at [214, 322] on button "Next" at bounding box center [208, 322] width 18 height 18
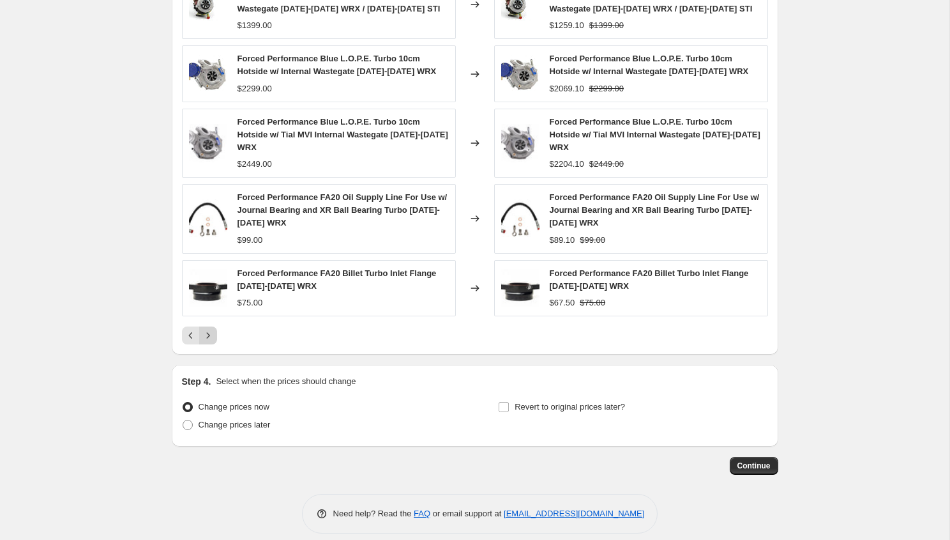
scroll to position [1039, 0]
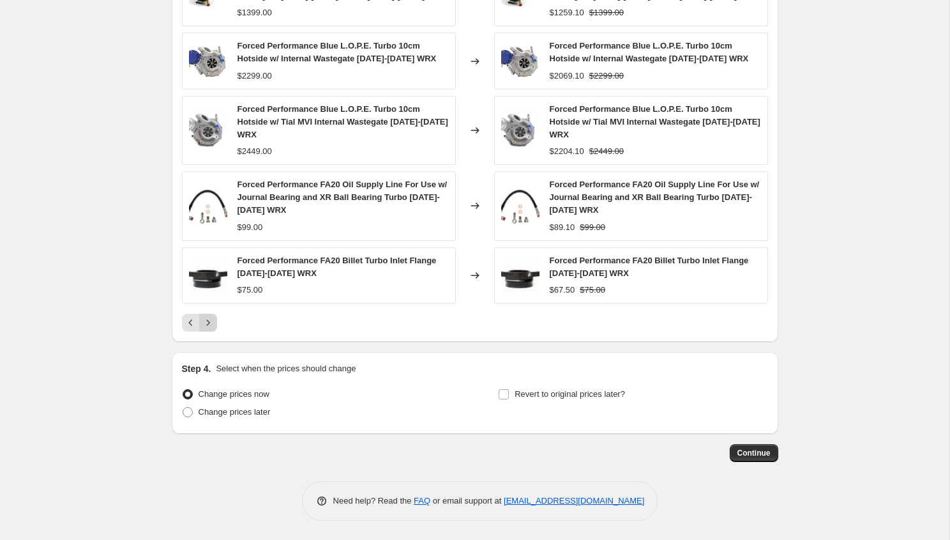
click at [214, 322] on button "Next" at bounding box center [208, 322] width 18 height 18
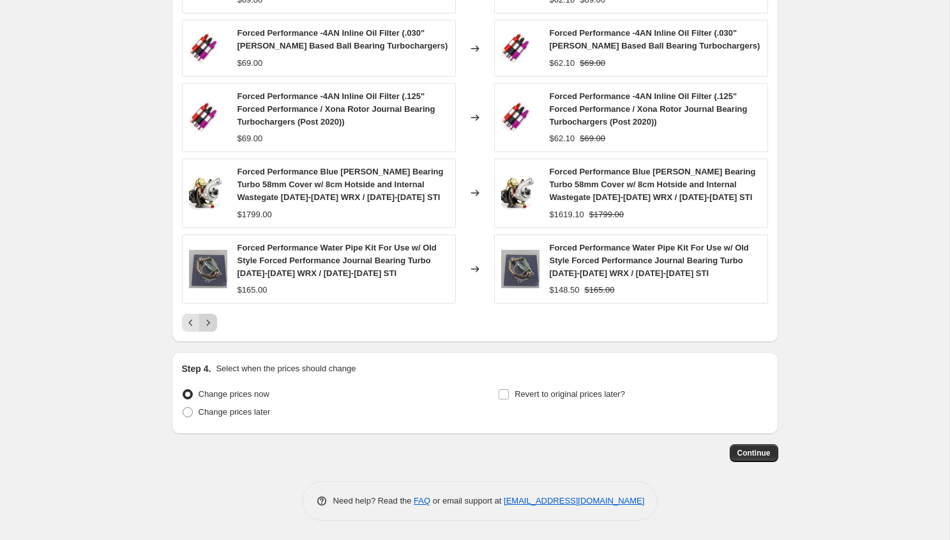
click at [214, 322] on button "Next" at bounding box center [208, 322] width 18 height 18
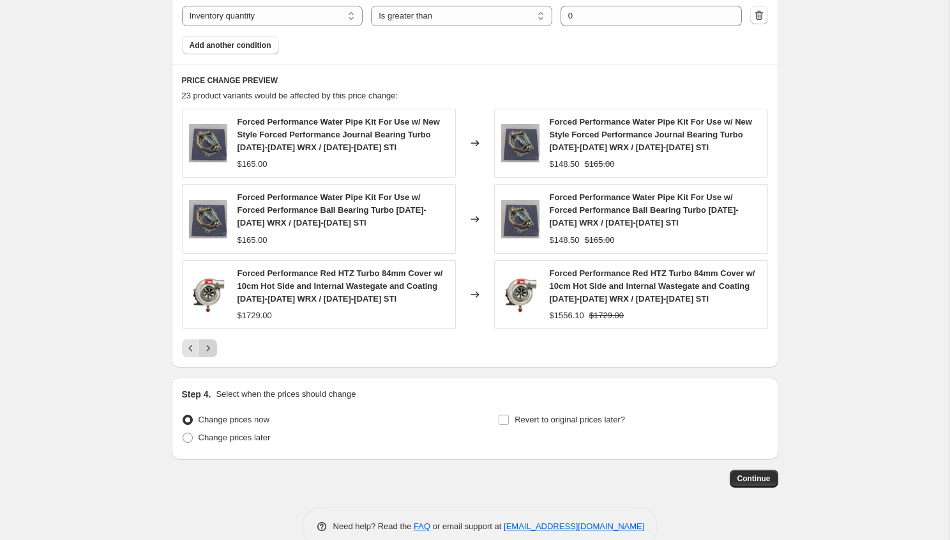
scroll to position [883, 0]
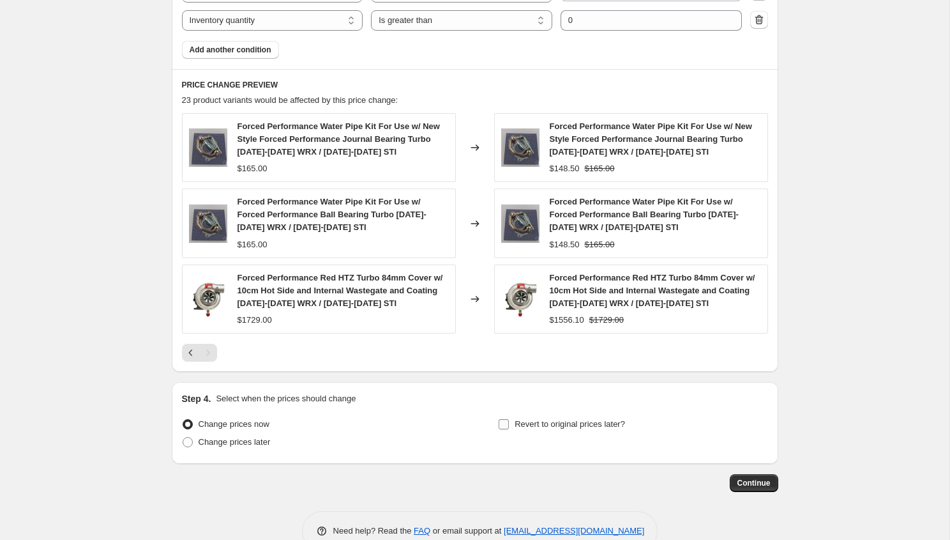
click at [584, 421] on span "Revert to original prices later?" at bounding box center [570, 424] width 110 height 10
click at [509, 421] on input "Revert to original prices later?" at bounding box center [504, 424] width 10 height 10
checkbox input "true"
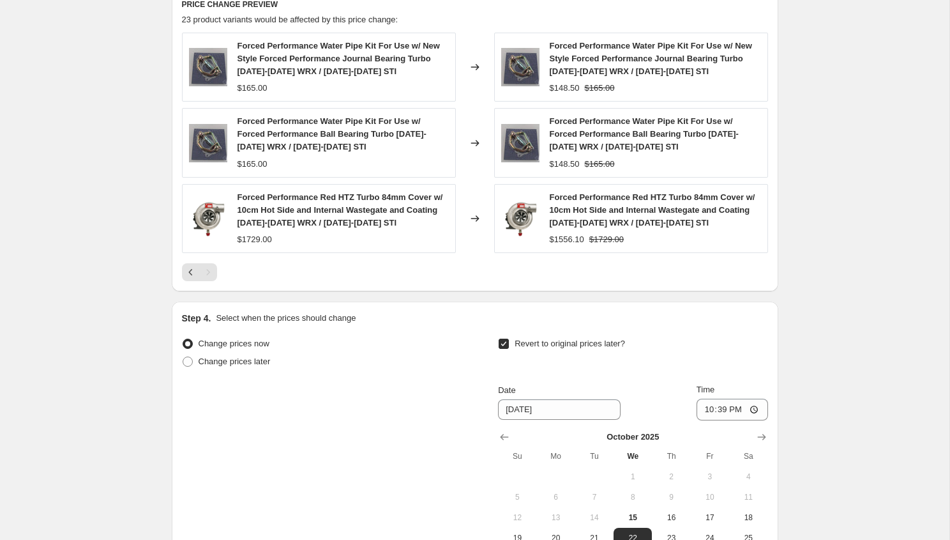
scroll to position [1131, 0]
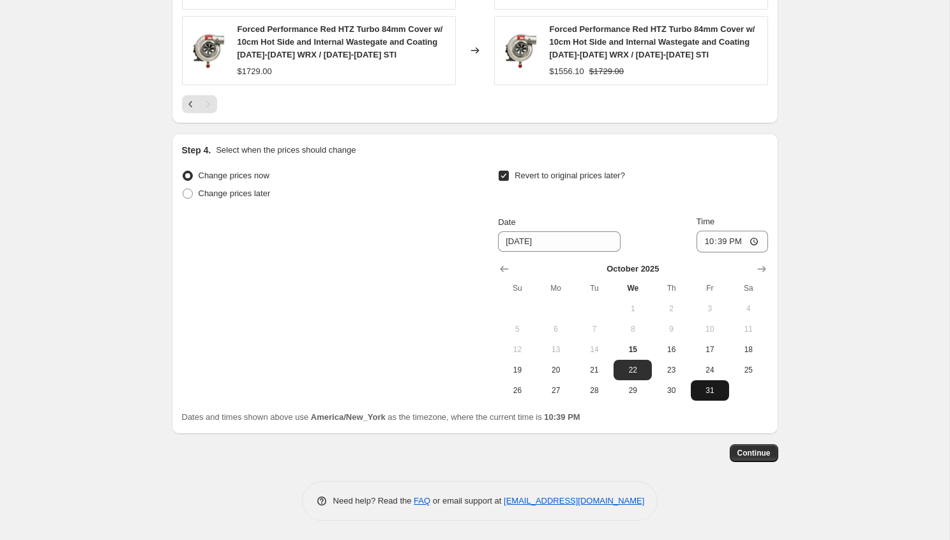
click at [721, 389] on span "31" at bounding box center [710, 390] width 28 height 10
type input "[DATE]"
click at [711, 242] on input "22:39" at bounding box center [733, 241] width 72 height 22
type input "23:55"
click at [766, 458] on span "Continue" at bounding box center [753, 453] width 33 height 10
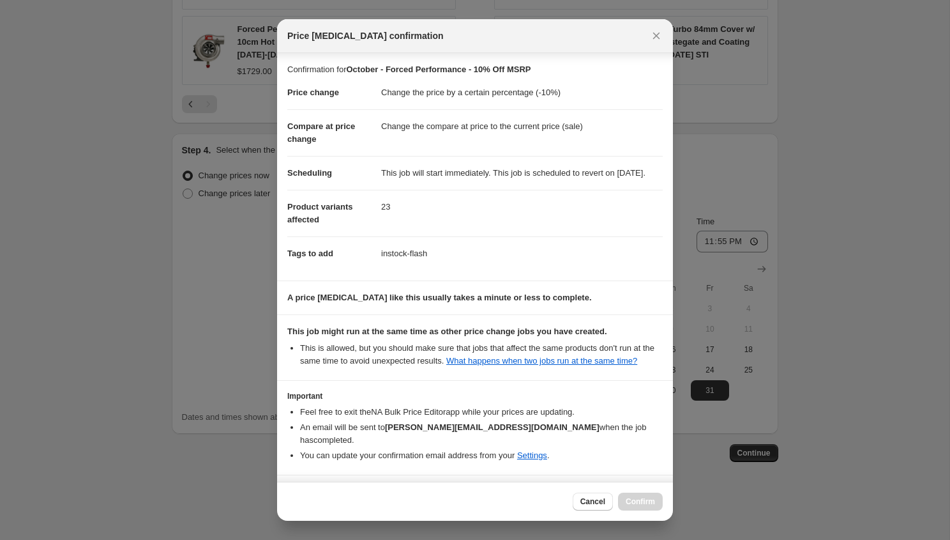
scroll to position [57, 0]
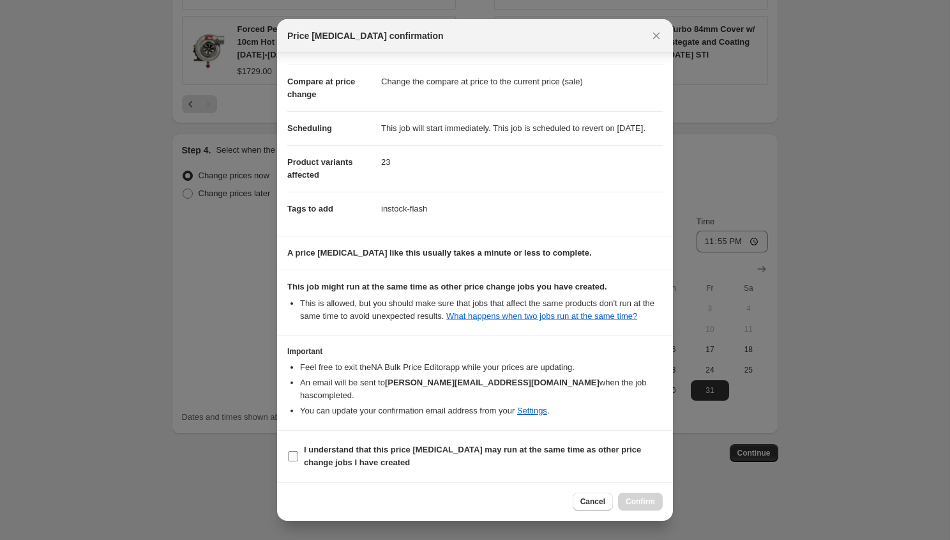
click at [454, 450] on b "I understand that this price [MEDICAL_DATA] may run at the same time as other p…" at bounding box center [472, 455] width 337 height 22
click at [298, 451] on input "I understand that this price [MEDICAL_DATA] may run at the same time as other p…" at bounding box center [293, 456] width 10 height 10
checkbox input "true"
click at [642, 504] on span "Confirm" at bounding box center [640, 501] width 29 height 10
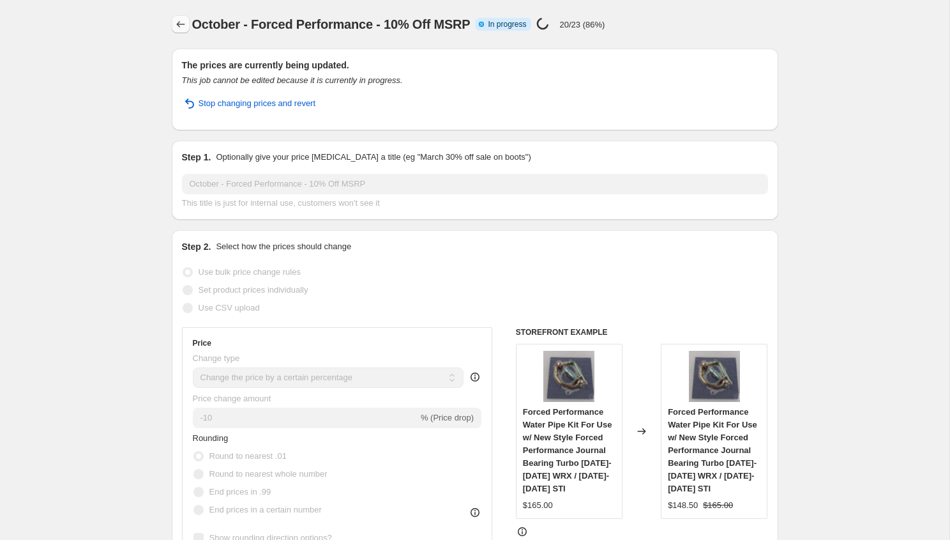
click at [179, 26] on icon "Price change jobs" at bounding box center [180, 24] width 13 height 13
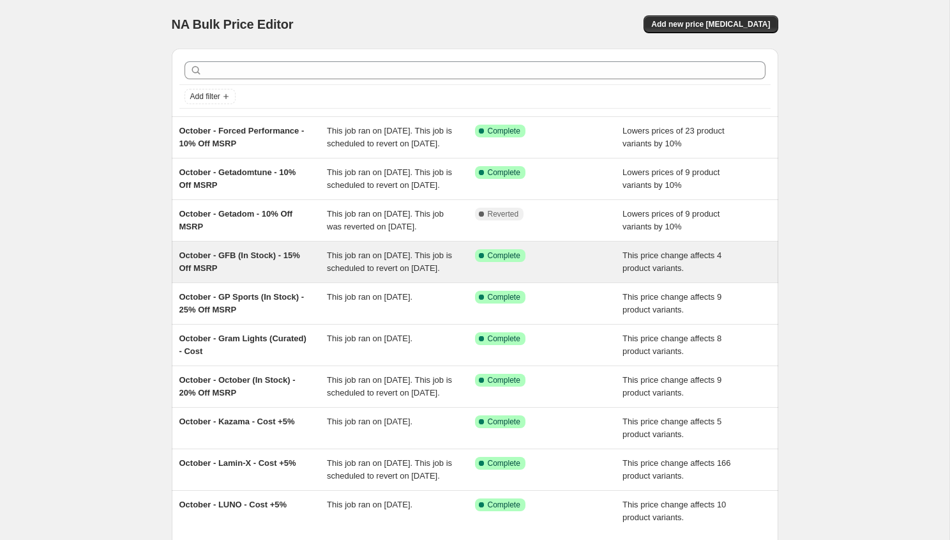
click at [266, 275] on div "October - GFB (In Stock) - 15% Off MSRP" at bounding box center [253, 262] width 148 height 26
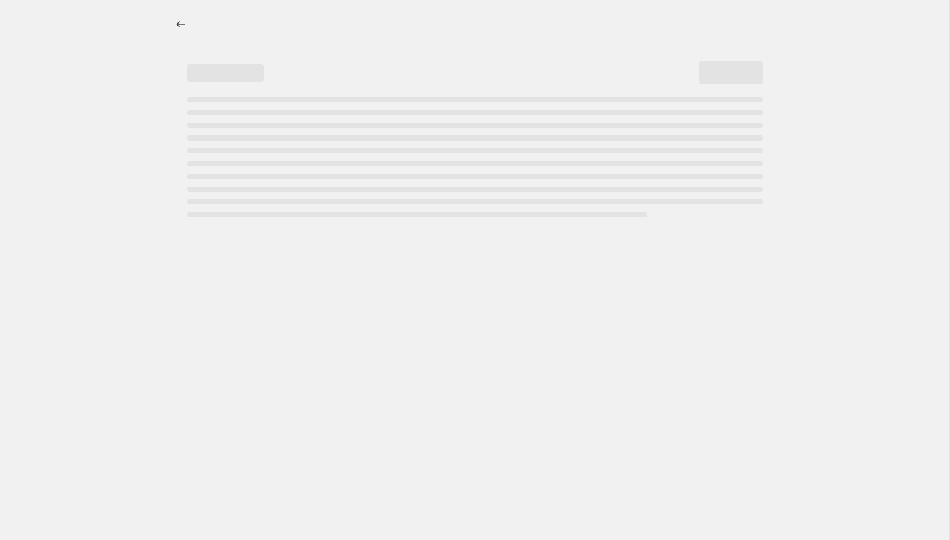
select select "pcap"
select select "no_change"
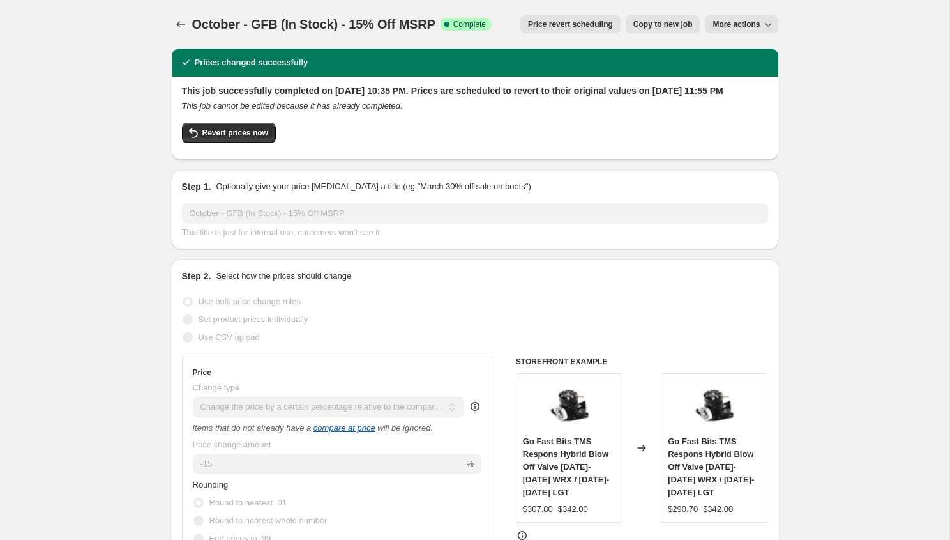
click at [647, 21] on span "Copy to new job" at bounding box center [662, 24] width 59 height 10
select select "pcap"
select select "no_change"
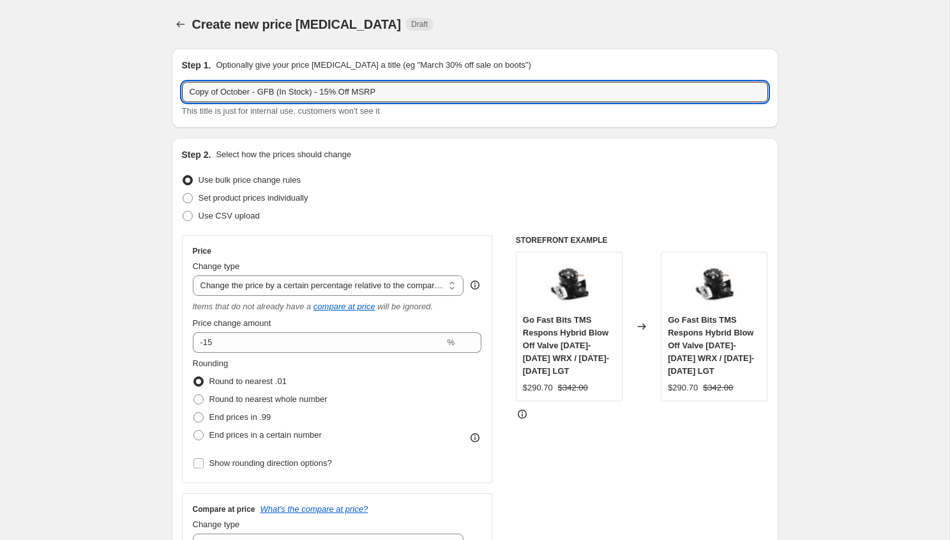
drag, startPoint x: 222, startPoint y: 91, endPoint x: 172, endPoint y: 91, distance: 49.2
click at [176, 91] on div "Step 1. Optionally give your price change job a title (eg "March 30% off sale o…" at bounding box center [475, 88] width 607 height 79
click at [238, 91] on input "October - GFB (In Stock) - 15% Off MSRP" at bounding box center [475, 92] width 586 height 20
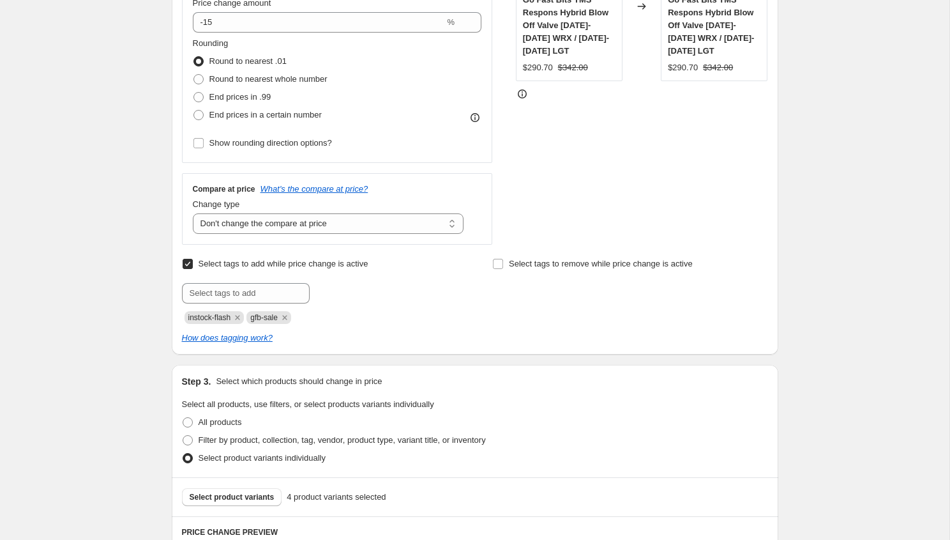
scroll to position [384, 0]
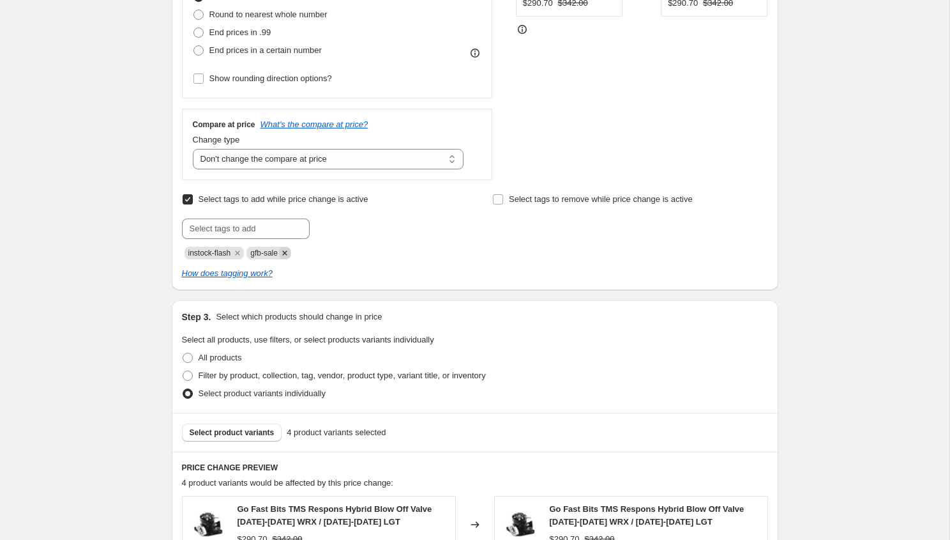
type input "October - Feal (In Stock) - 15% Off MSRP"
click at [291, 250] on icon "Remove gfb-sale" at bounding box center [284, 252] width 11 height 11
click at [261, 439] on button "Select product variants" at bounding box center [232, 432] width 100 height 18
click at [185, 370] on span at bounding box center [188, 375] width 10 height 10
click at [183, 370] on input "Filter by product, collection, tag, vendor, product type, variant title, or inv…" at bounding box center [183, 370] width 1 height 1
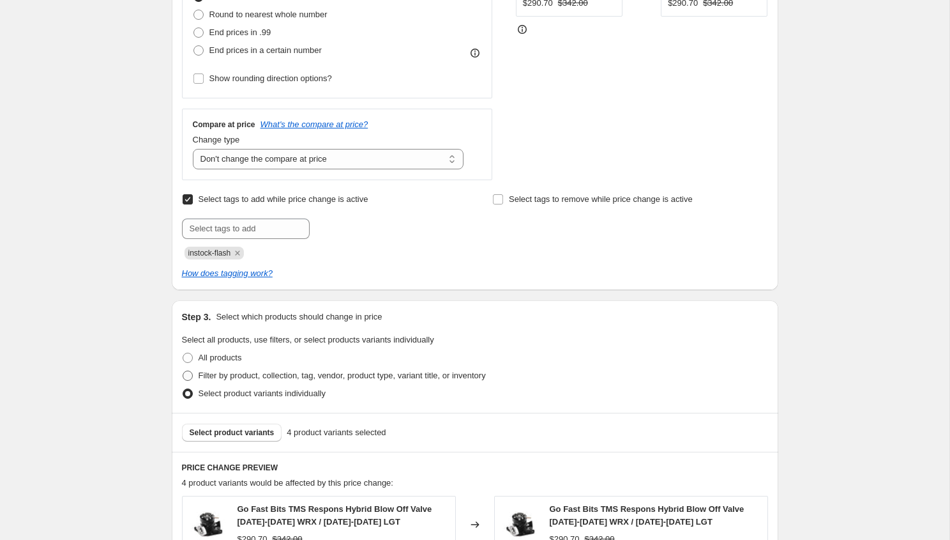
radio input "true"
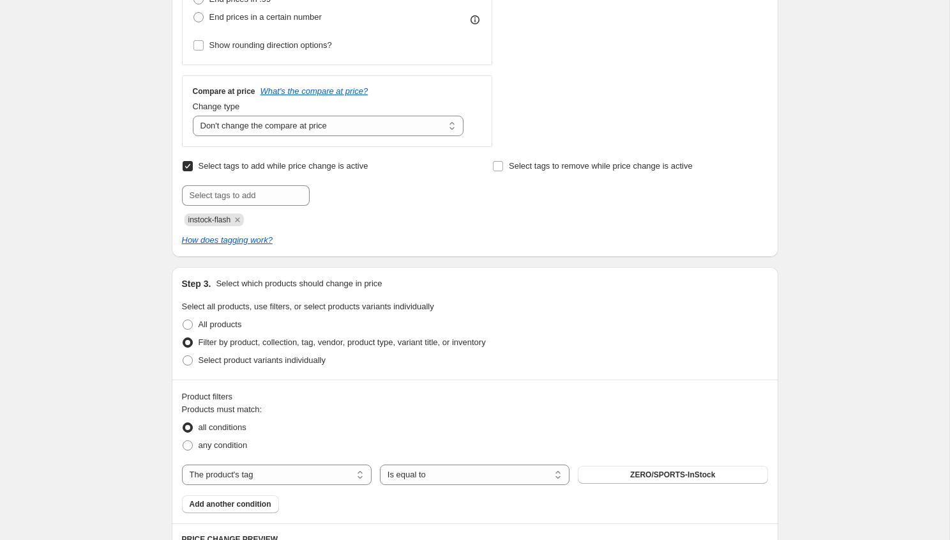
scroll to position [580, 0]
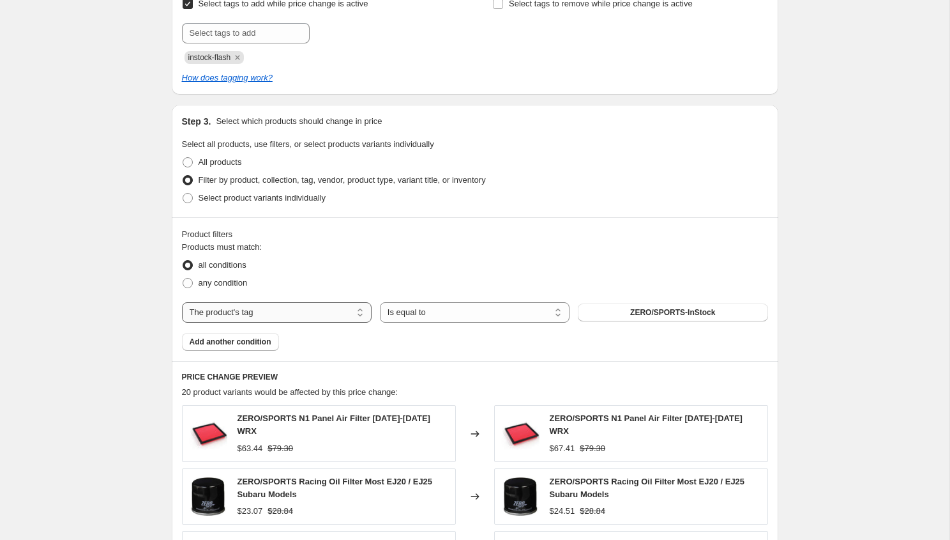
click at [323, 308] on select "The product The product's collection The product's tag The product's vendor The…" at bounding box center [277, 312] width 190 height 20
select select "vendor"
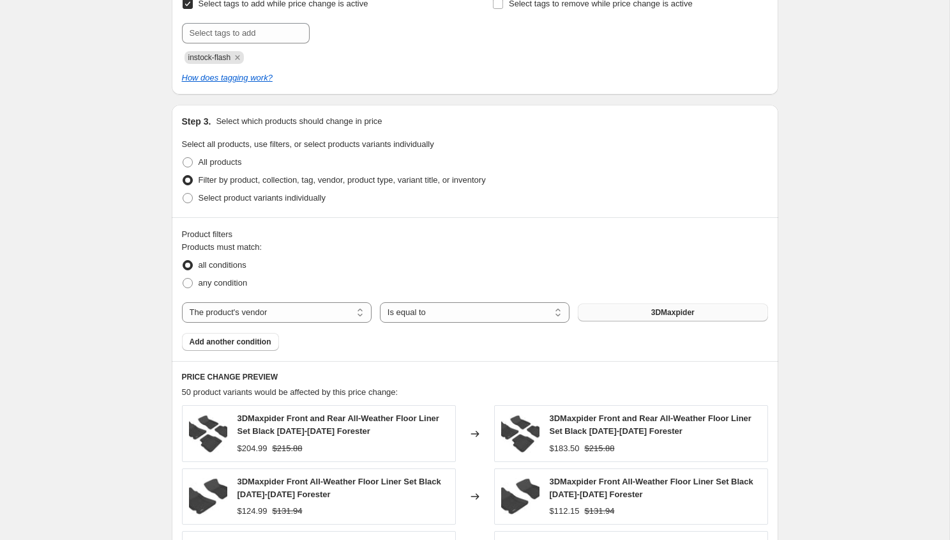
click at [670, 313] on span "3DMaxpider" at bounding box center [672, 312] width 43 height 10
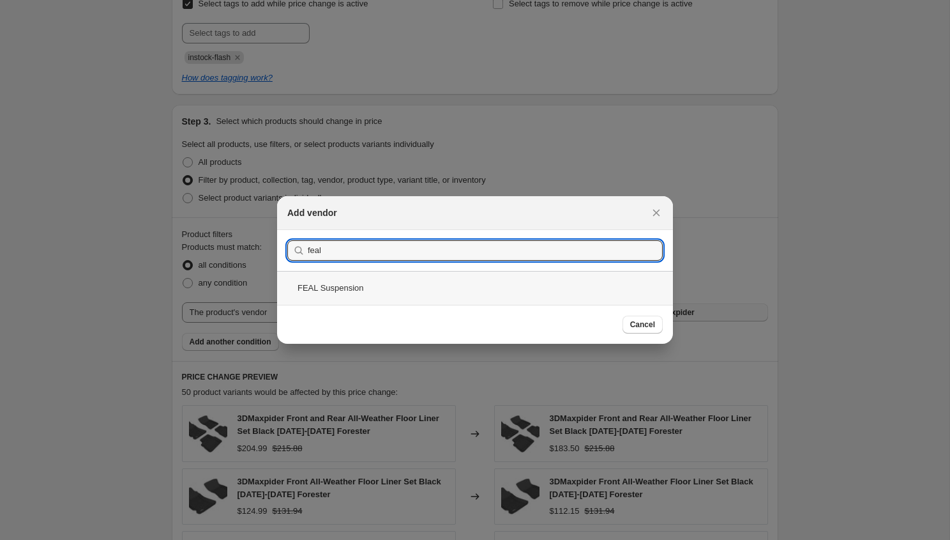
type input "feal"
click at [362, 285] on div "FEAL Suspension" at bounding box center [475, 288] width 396 height 34
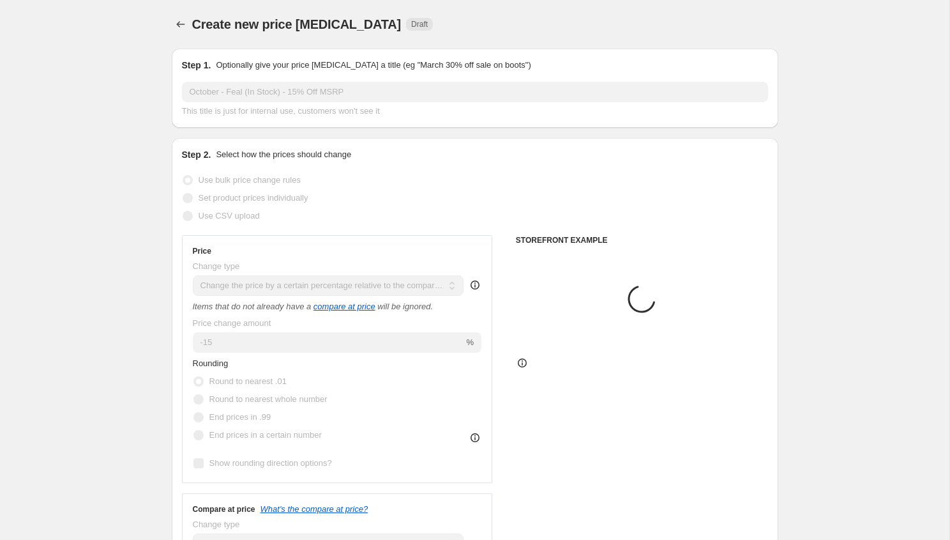
scroll to position [580, 0]
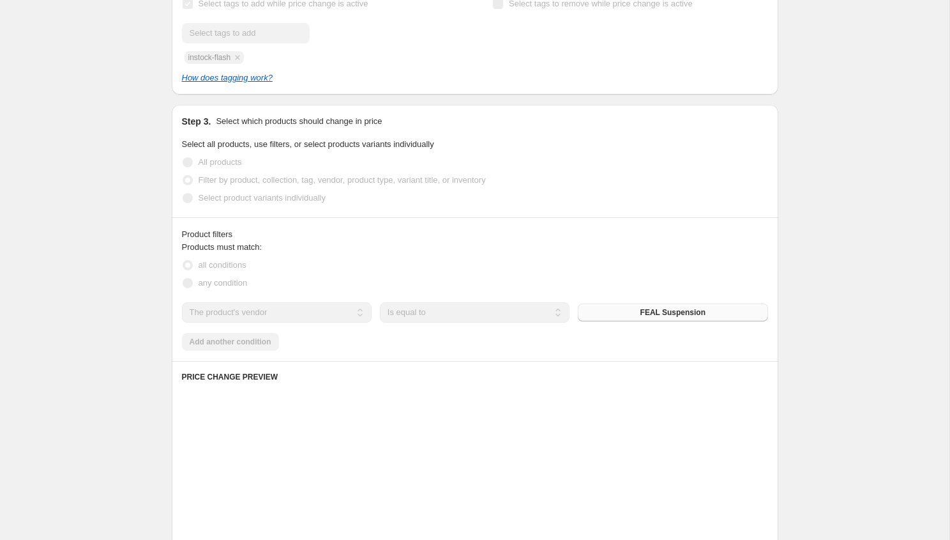
click at [225, 340] on div "Products must match: all conditions any condition The product The product's col…" at bounding box center [475, 296] width 586 height 110
click at [213, 341] on div "Products must match: all conditions any condition The product The product's col…" at bounding box center [475, 296] width 586 height 110
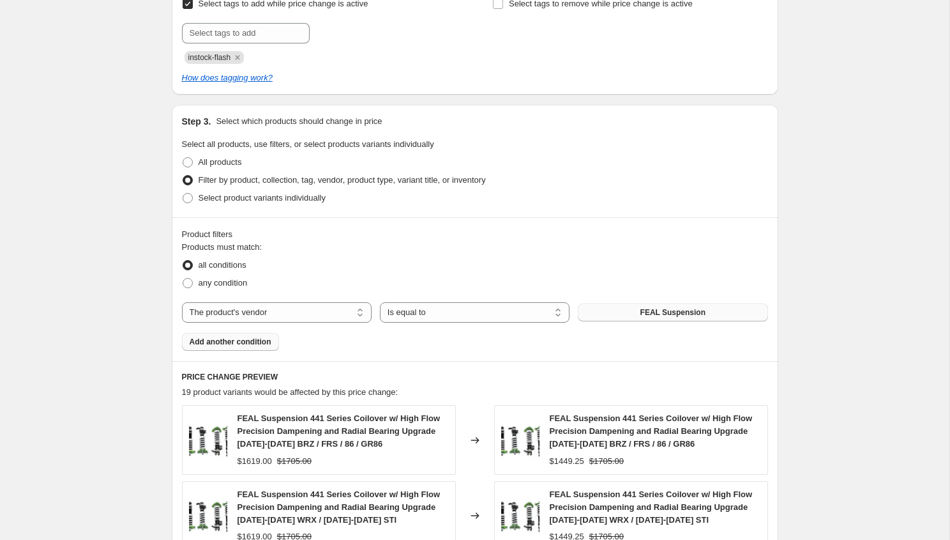
click at [206, 344] on span "Add another condition" at bounding box center [231, 341] width 82 height 10
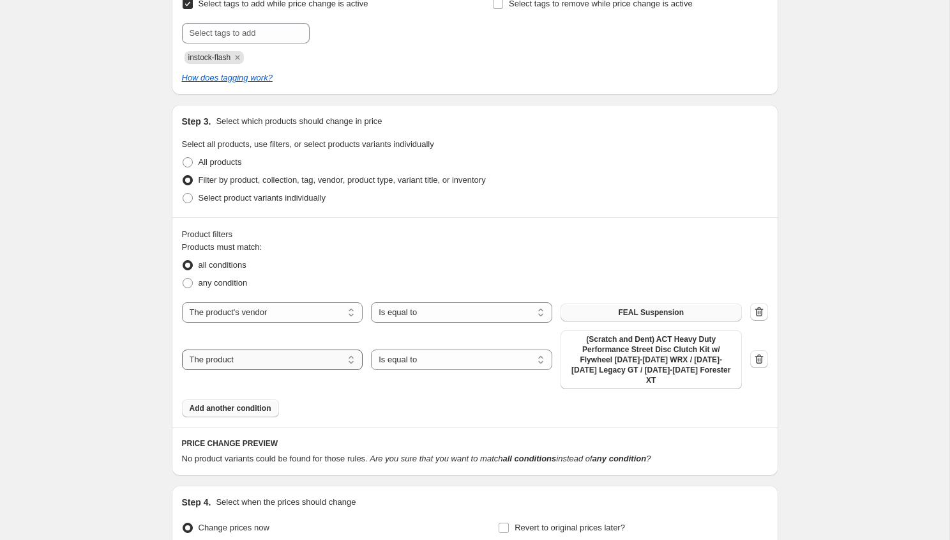
click at [287, 356] on select "The product The product's collection The product's tag The product's vendor The…" at bounding box center [272, 359] width 181 height 20
select select "inventory_quantity"
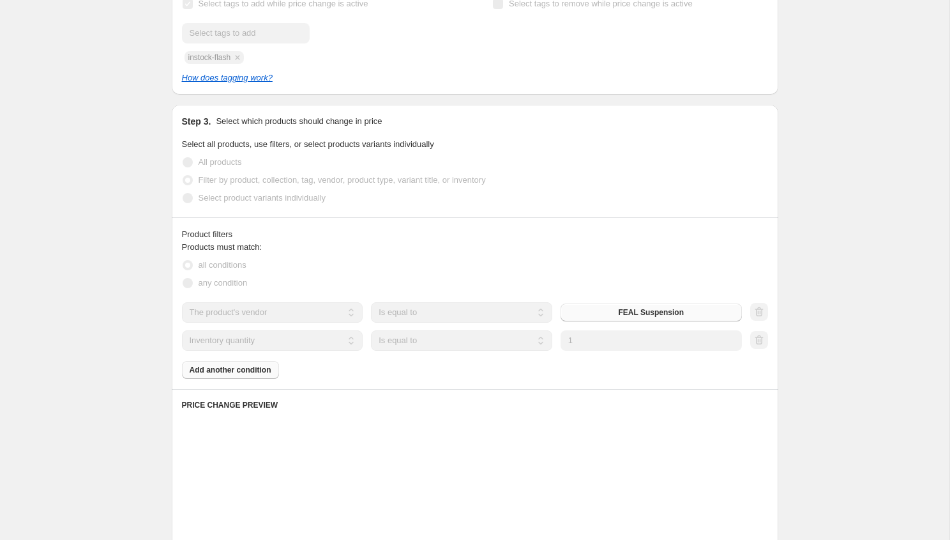
click at [446, 346] on select "Is equal to Is not equal to Is greater than Is less than" at bounding box center [461, 340] width 181 height 20
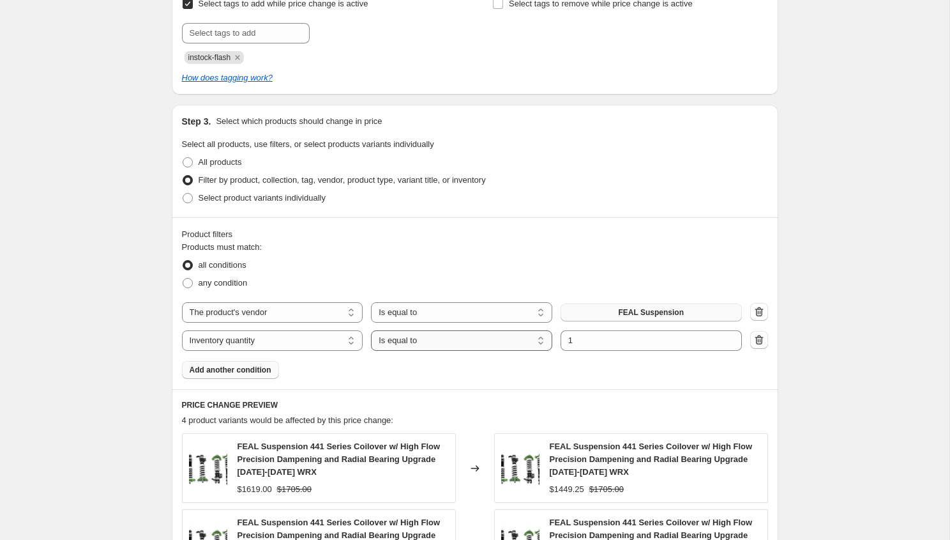
select select ">"
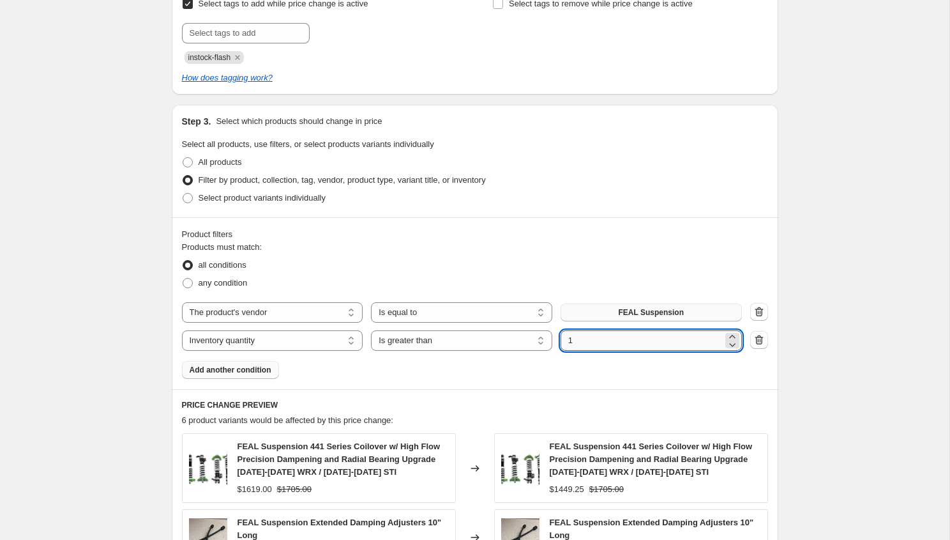
click at [617, 338] on input "1" at bounding box center [642, 340] width 162 height 20
type input "0"
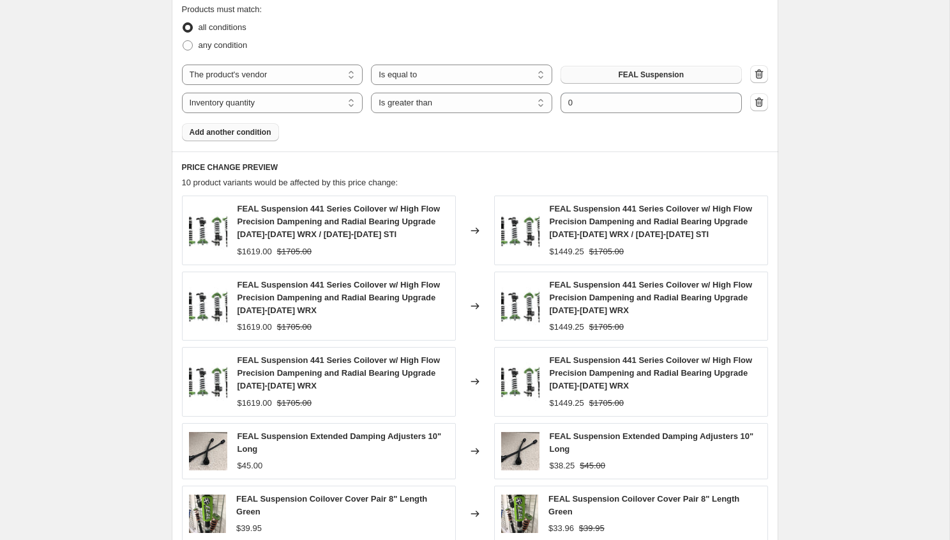
scroll to position [1055, 0]
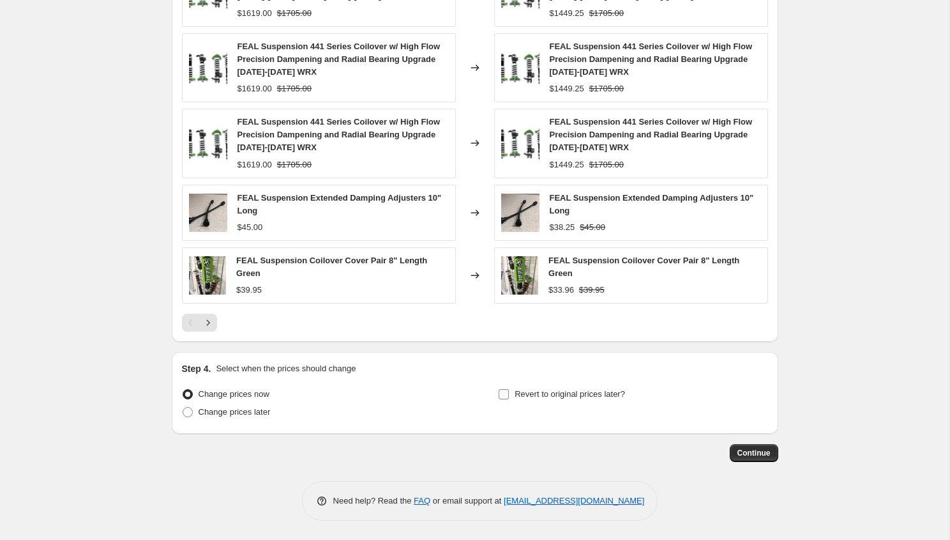
click at [501, 395] on input "Revert to original prices later?" at bounding box center [504, 394] width 10 height 10
checkbox input "true"
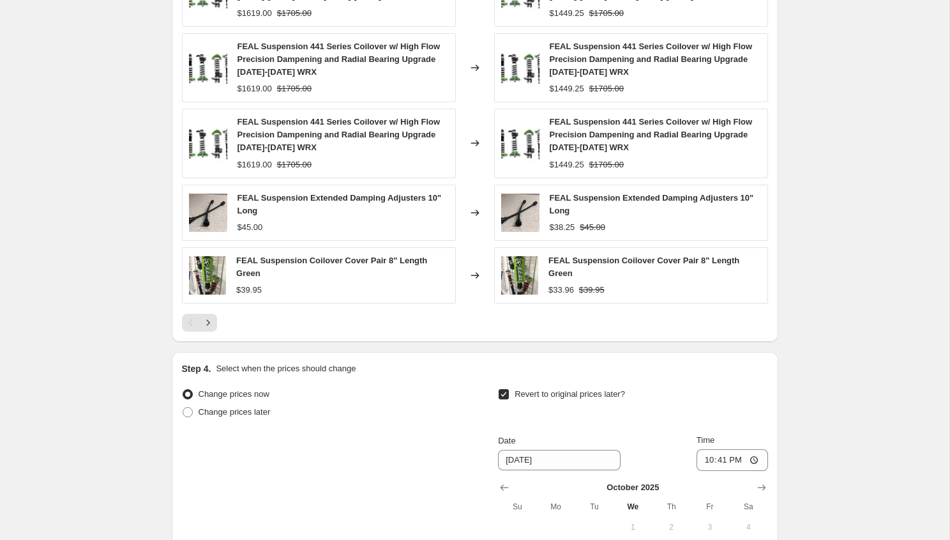
scroll to position [1274, 0]
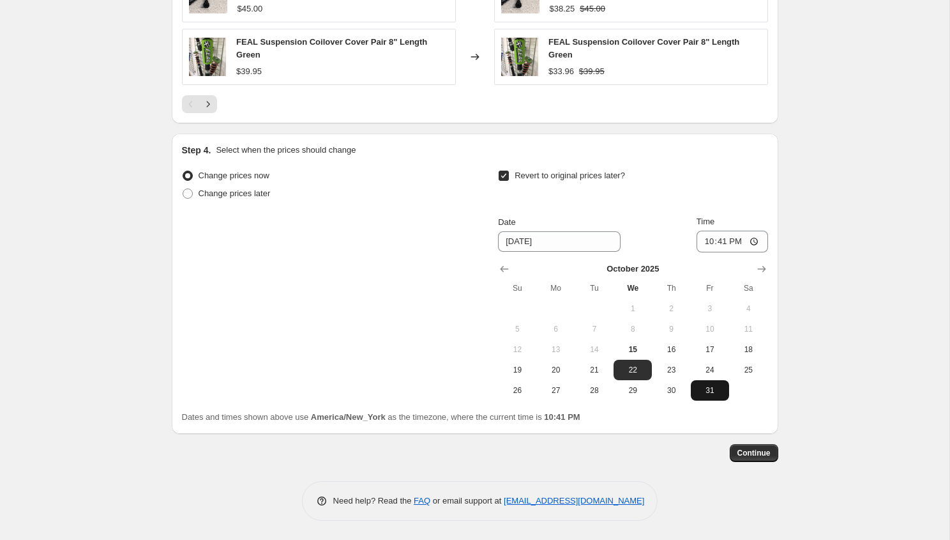
click at [703, 391] on span "31" at bounding box center [710, 390] width 28 height 10
type input "[DATE]"
click at [709, 234] on input "22:41" at bounding box center [733, 241] width 72 height 22
type input "23:55"
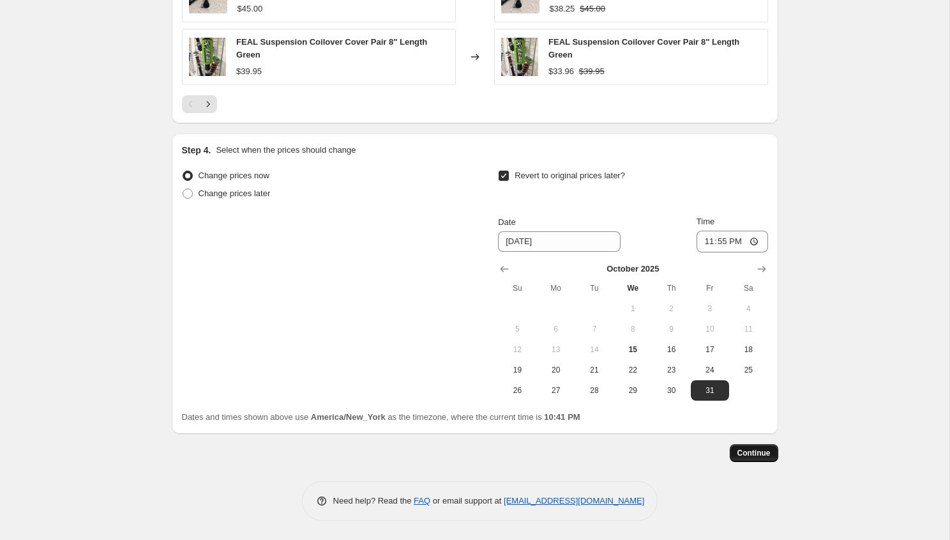
click at [753, 449] on span "Continue" at bounding box center [753, 453] width 33 height 10
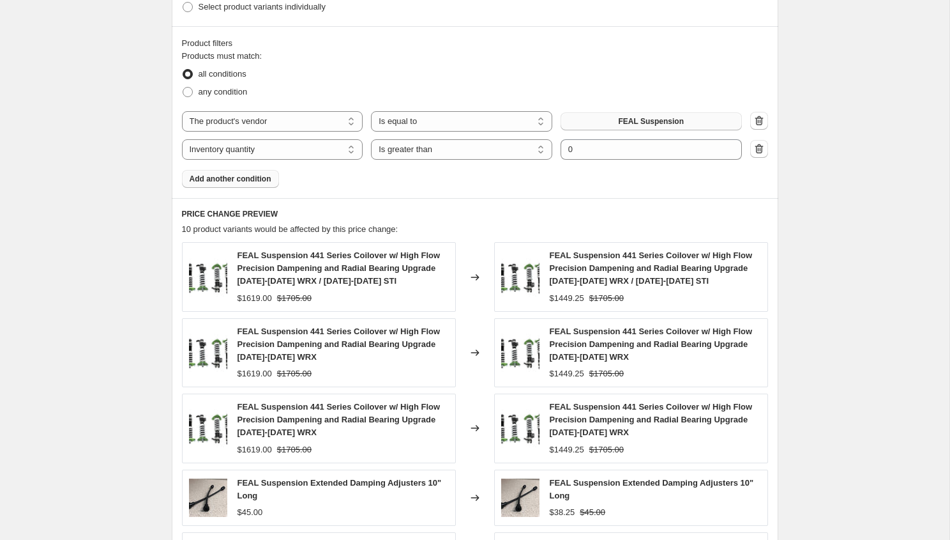
scroll to position [695, 0]
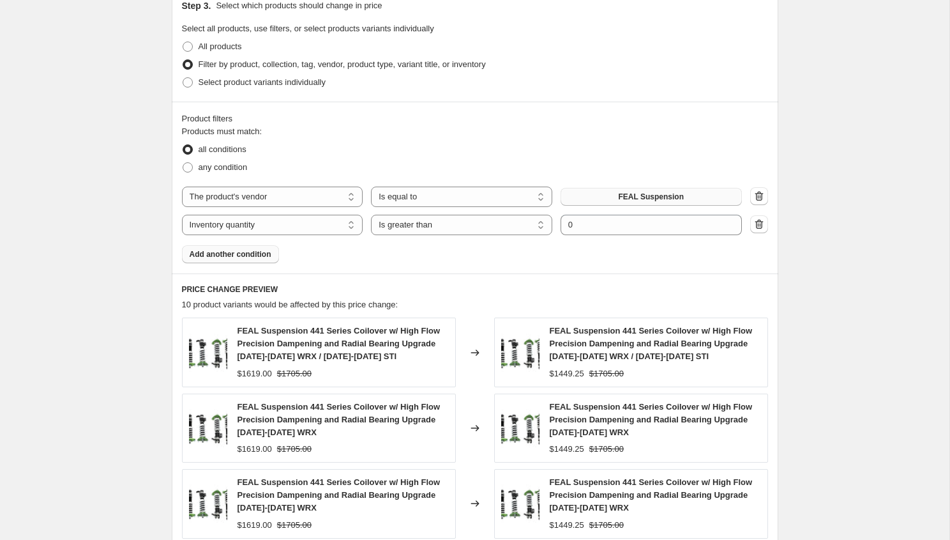
click at [261, 260] on button "Add another condition" at bounding box center [230, 254] width 97 height 18
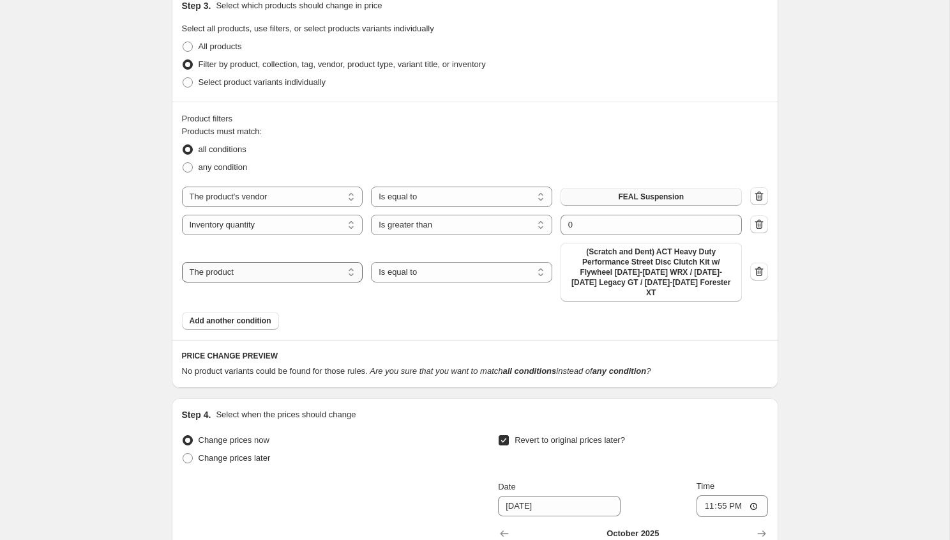
click at [301, 274] on select "The product The product's collection The product's tag The product's vendor The…" at bounding box center [272, 272] width 181 height 20
select select "product_type"
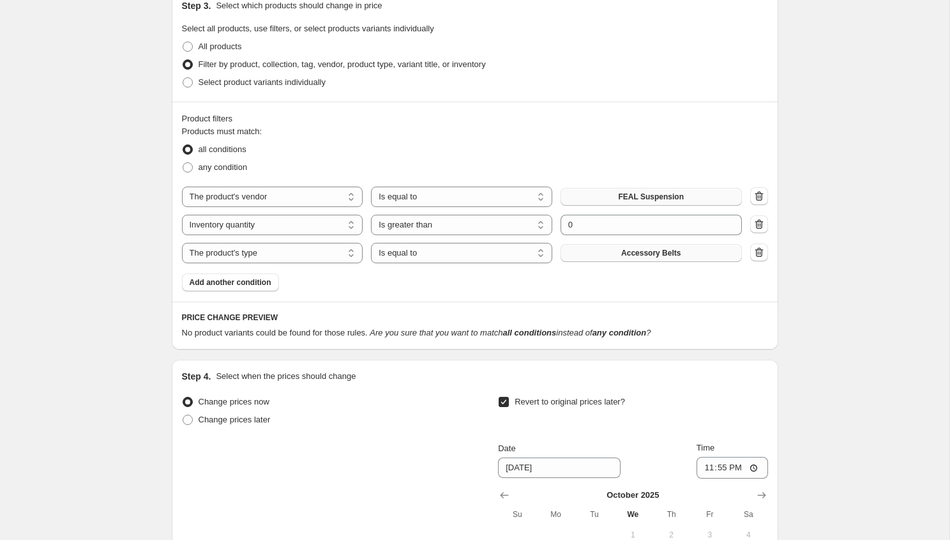
click at [635, 259] on button "Accessory Belts" at bounding box center [651, 253] width 181 height 18
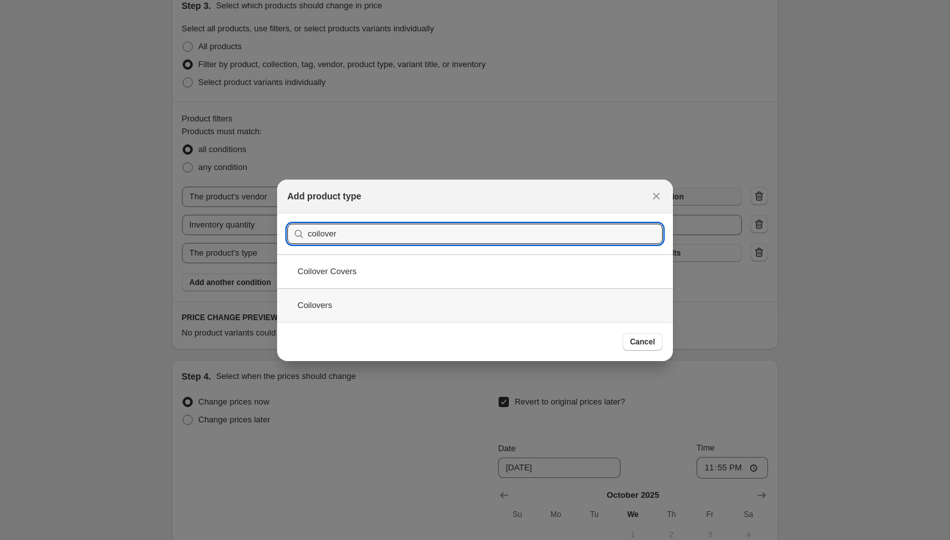
type input "coilover"
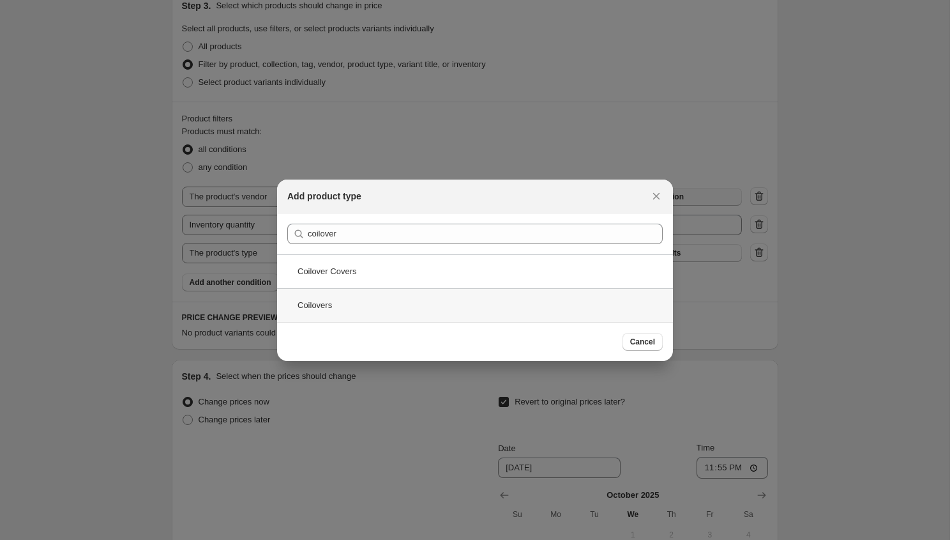
click at [340, 301] on div "Coilovers" at bounding box center [475, 305] width 396 height 34
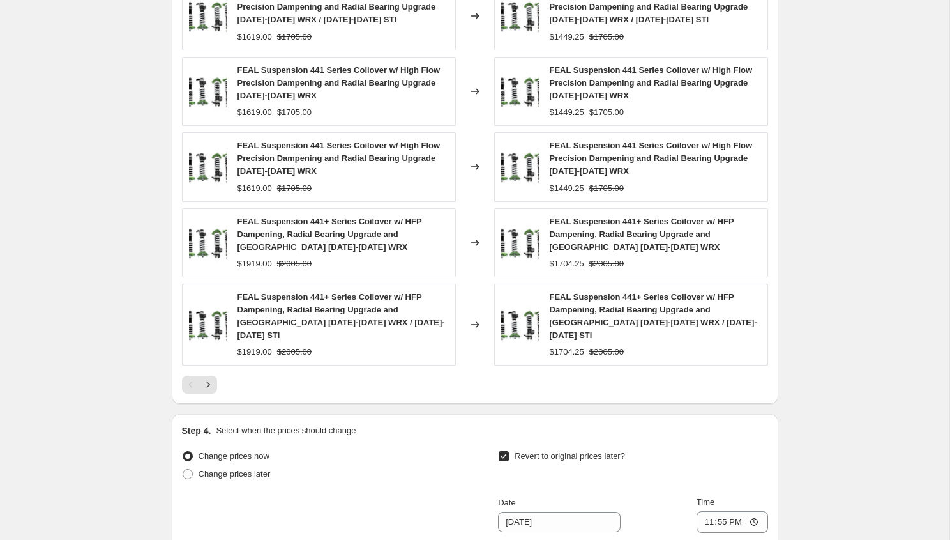
scroll to position [1104, 0]
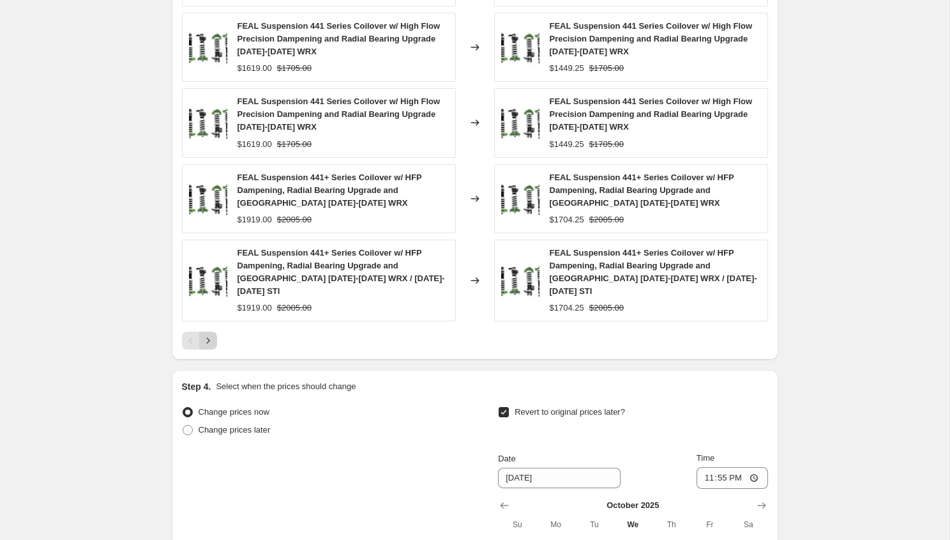
click at [210, 334] on icon "Next" at bounding box center [208, 340] width 13 height 13
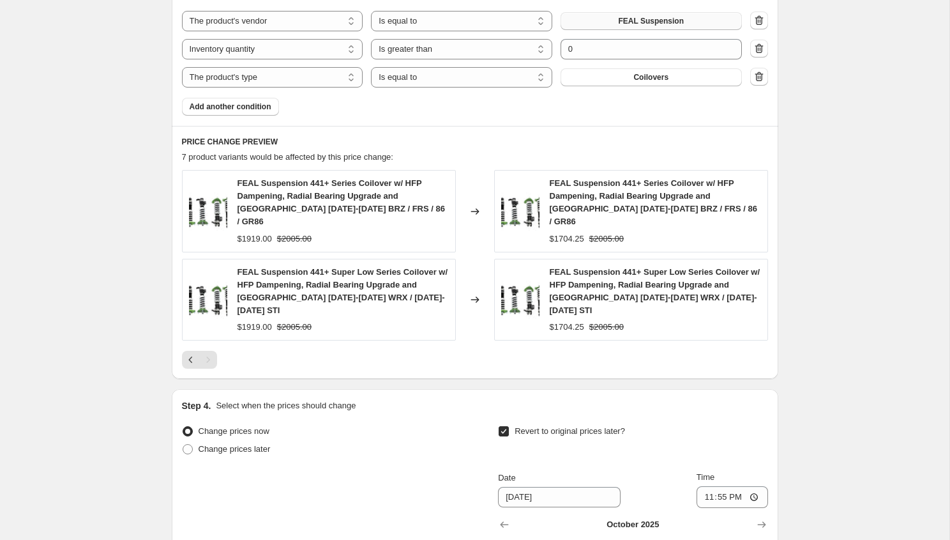
scroll to position [820, 0]
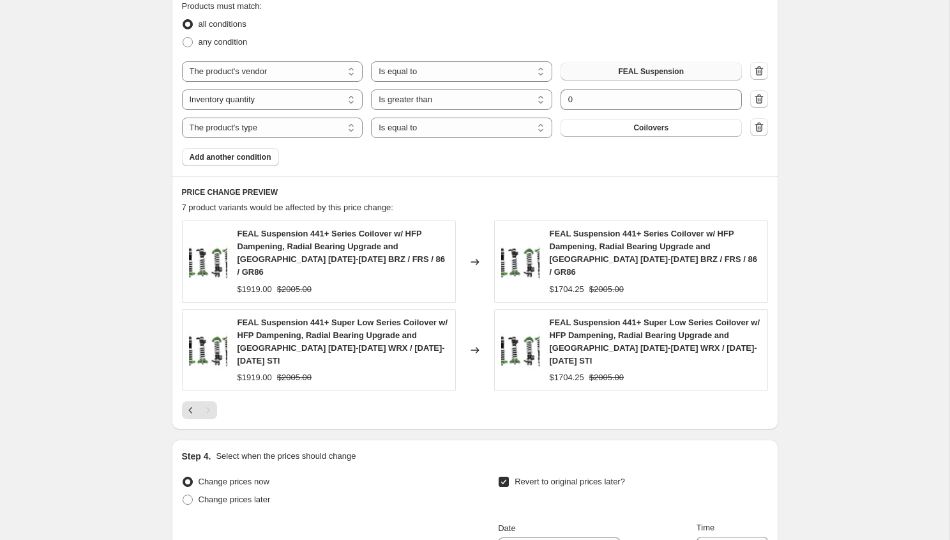
click at [180, 395] on div "PRICE CHANGE PREVIEW 7 product variants would be affected by this price change:…" at bounding box center [475, 302] width 607 height 253
click at [185, 401] on button "Previous" at bounding box center [191, 410] width 18 height 18
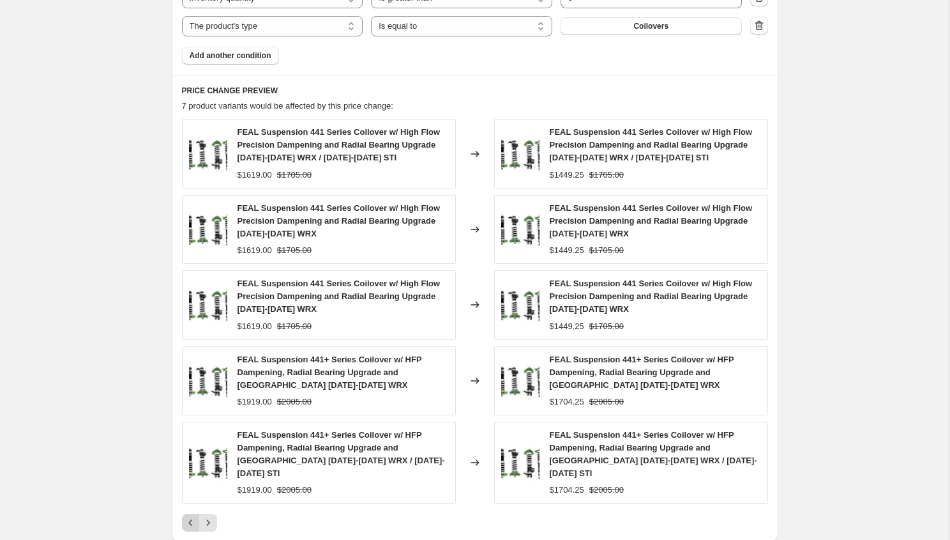
scroll to position [946, 0]
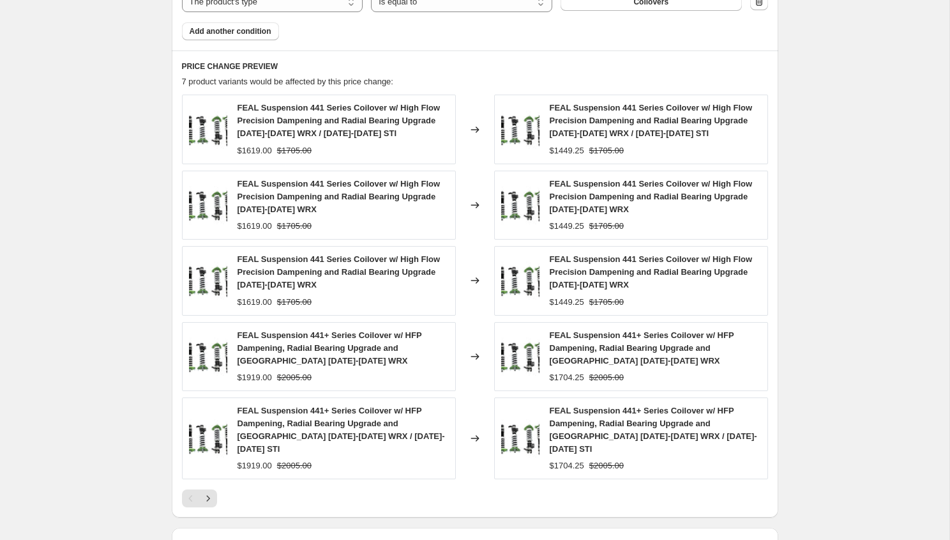
click at [215, 474] on div "FEAL Suspension 441 Series Coilover w/ High Flow Precision Dampening and Radial…" at bounding box center [475, 300] width 586 height 412
click at [214, 489] on button "Next" at bounding box center [208, 498] width 18 height 18
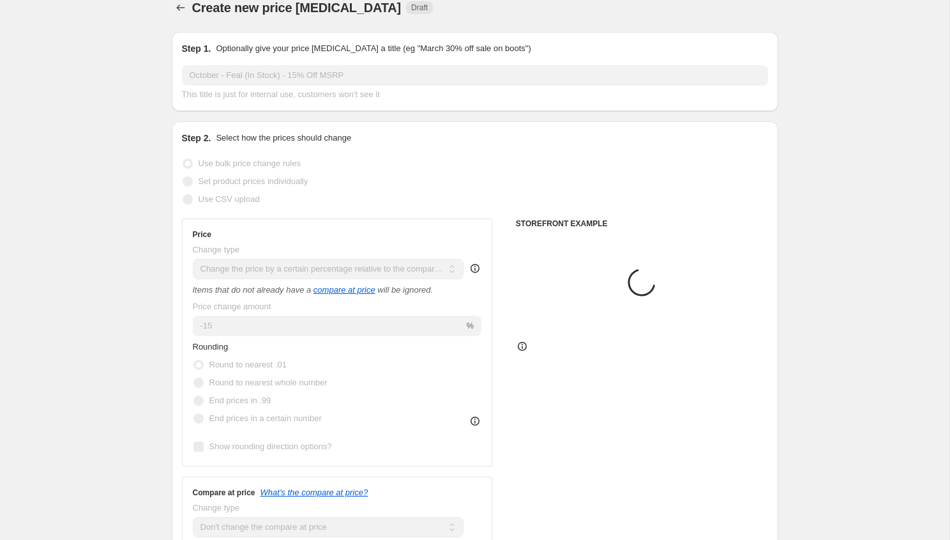
scroll to position [0, 0]
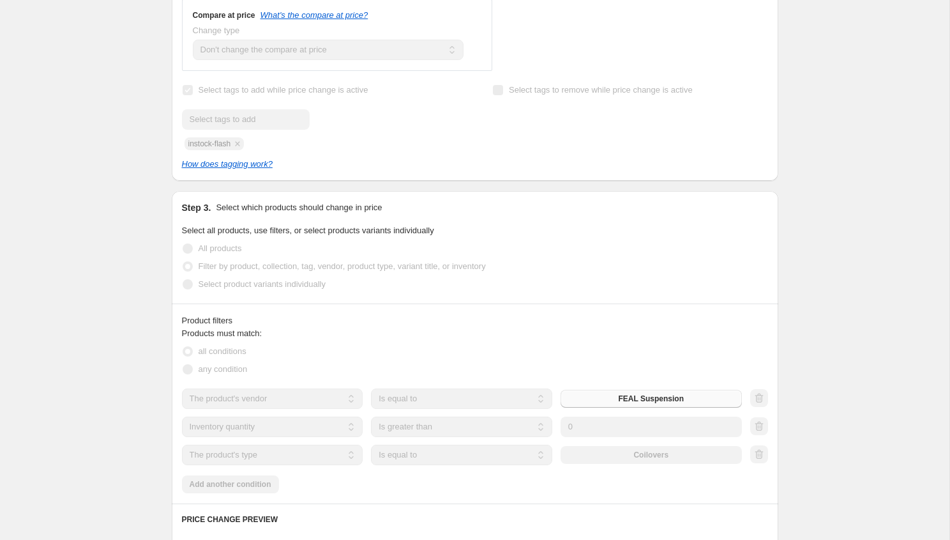
click at [292, 333] on fieldset "Products must match: all conditions any condition" at bounding box center [475, 352] width 586 height 51
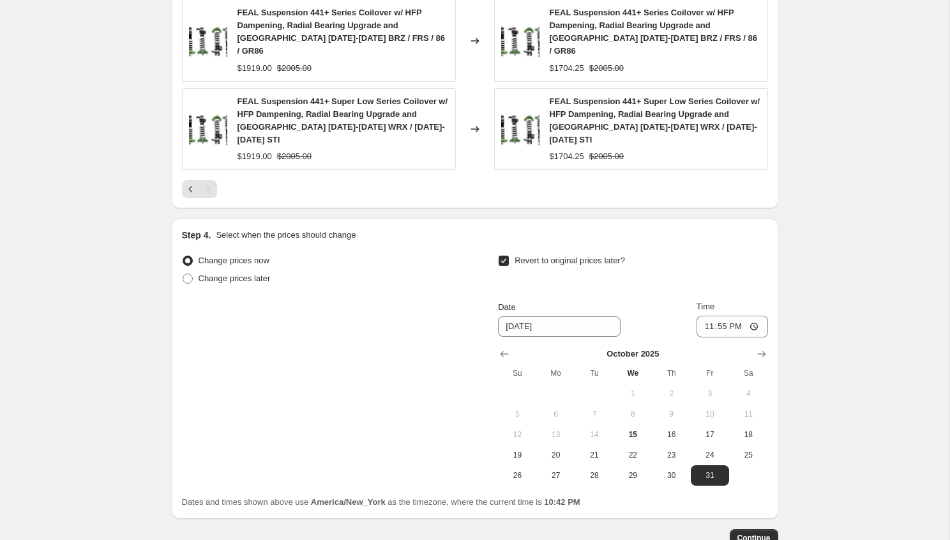
scroll to position [1101, 0]
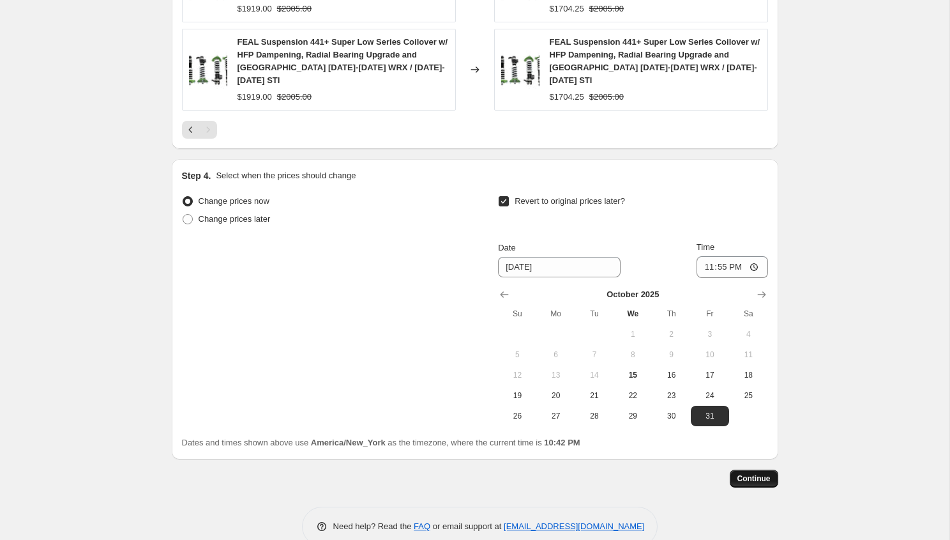
click at [757, 473] on span "Continue" at bounding box center [753, 478] width 33 height 10
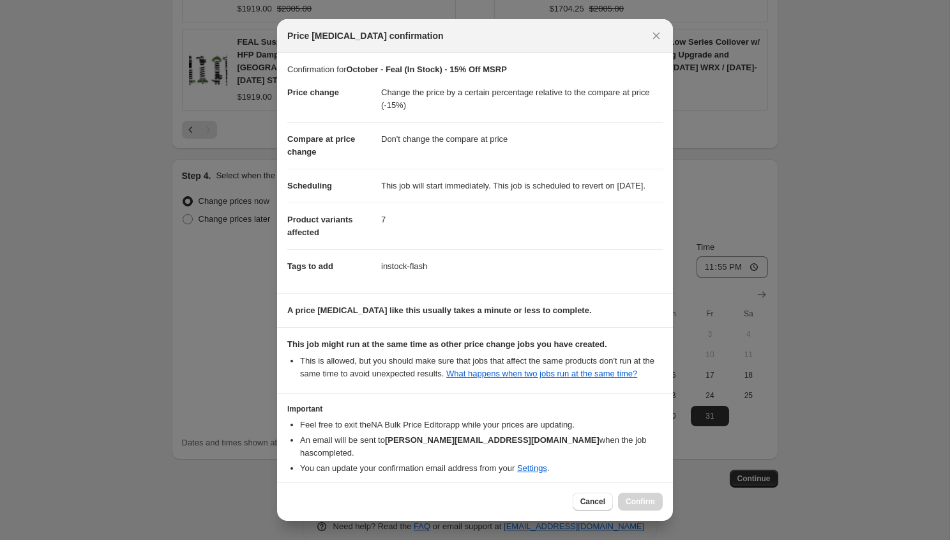
scroll to position [70, 0]
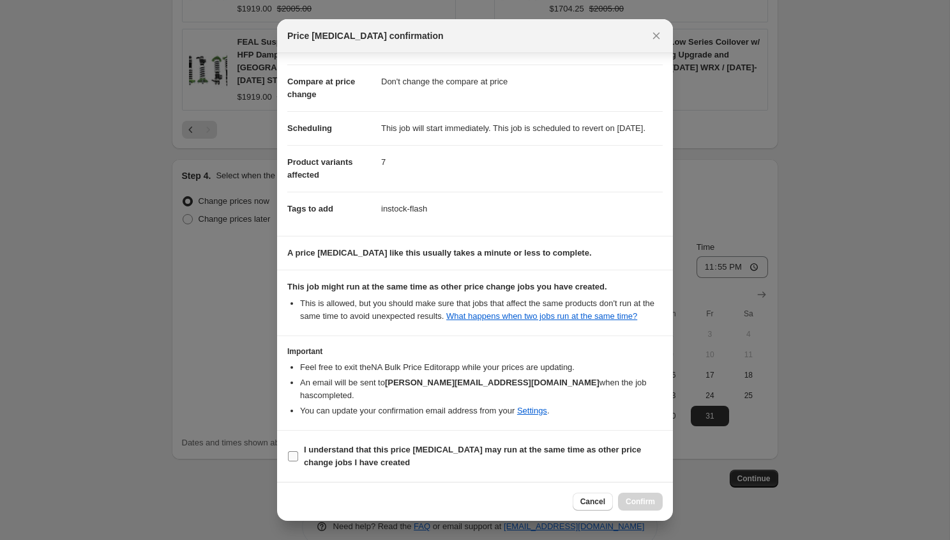
click at [358, 451] on b "I understand that this price [MEDICAL_DATA] may run at the same time as other p…" at bounding box center [472, 455] width 337 height 22
click at [298, 451] on input "I understand that this price [MEDICAL_DATA] may run at the same time as other p…" at bounding box center [293, 456] width 10 height 10
checkbox input "true"
click at [640, 501] on span "Confirm" at bounding box center [640, 501] width 29 height 10
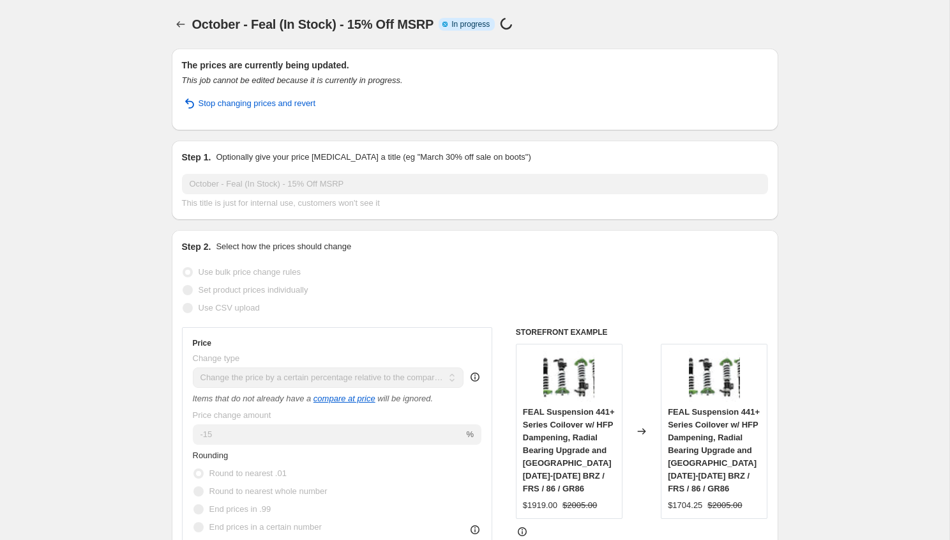
select select "pcap"
select select "no_change"
select select "vendor"
select select "inventory_quantity"
select select ">"
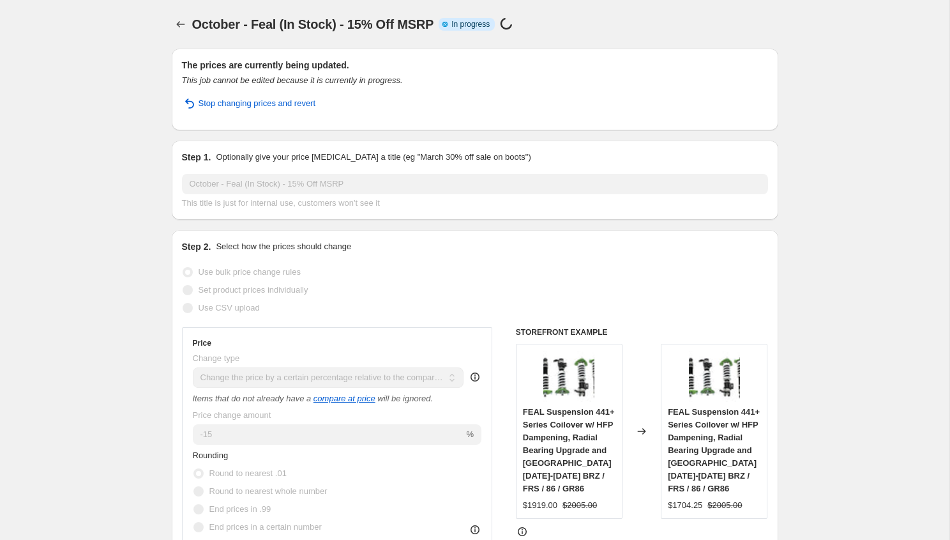
select select "product_type"
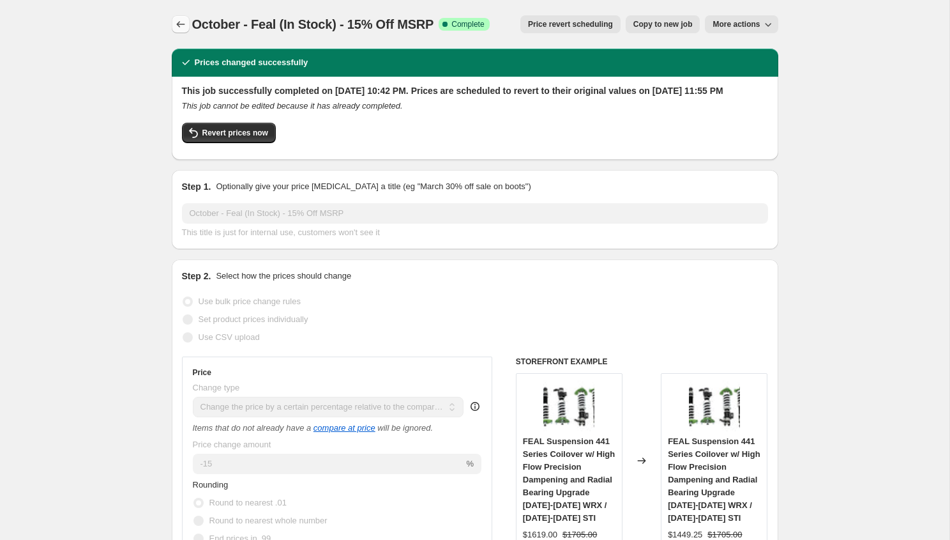
click at [177, 17] on button "Price change jobs" at bounding box center [181, 24] width 18 height 18
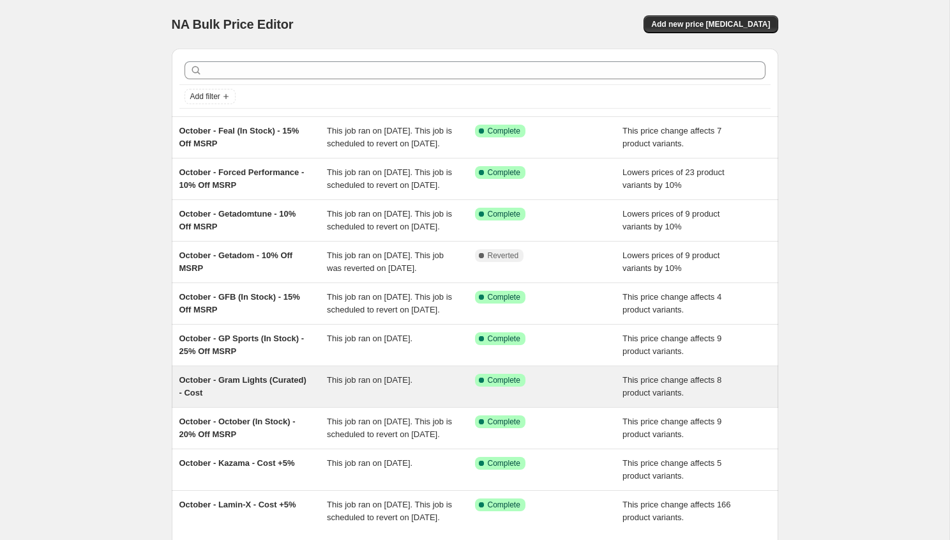
click at [271, 399] on div "October - Gram Lights (Curated) - Cost" at bounding box center [253, 387] width 148 height 26
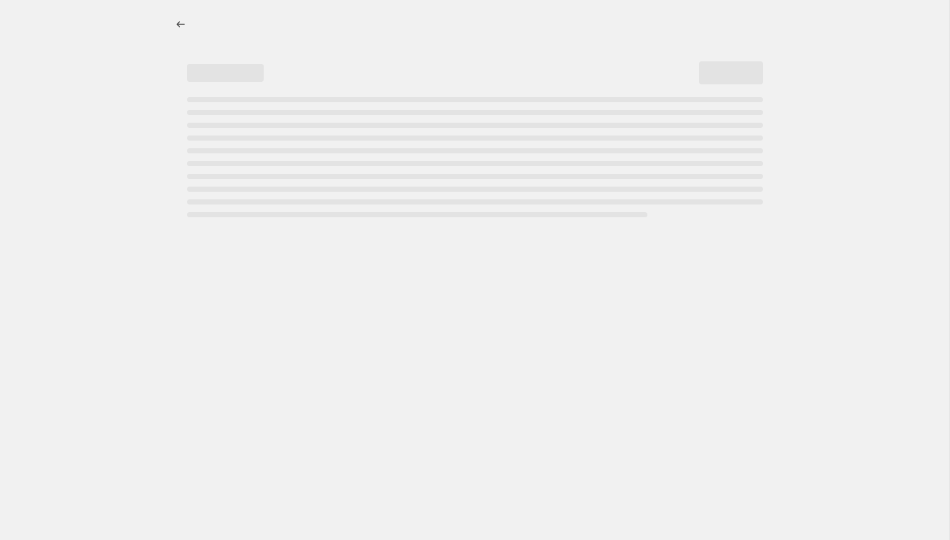
select select "margin"
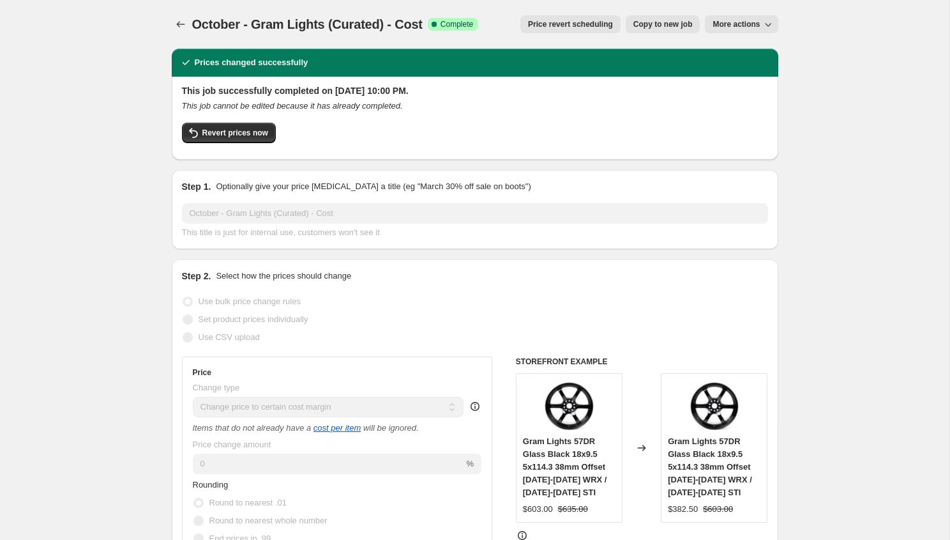
click at [663, 30] on button "Copy to new job" at bounding box center [663, 24] width 75 height 18
select select "margin"
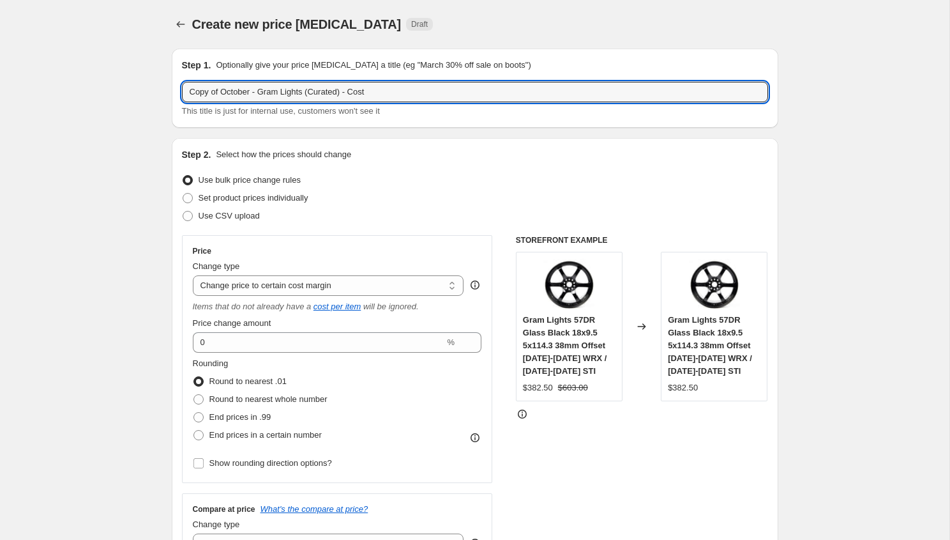
drag, startPoint x: 223, startPoint y: 93, endPoint x: 138, endPoint y: 79, distance: 86.6
drag, startPoint x: 276, startPoint y: 91, endPoint x: 229, endPoint y: 91, distance: 46.6
click at [229, 91] on input "October - Gram Lights (Curated) - Cost" at bounding box center [475, 92] width 586 height 20
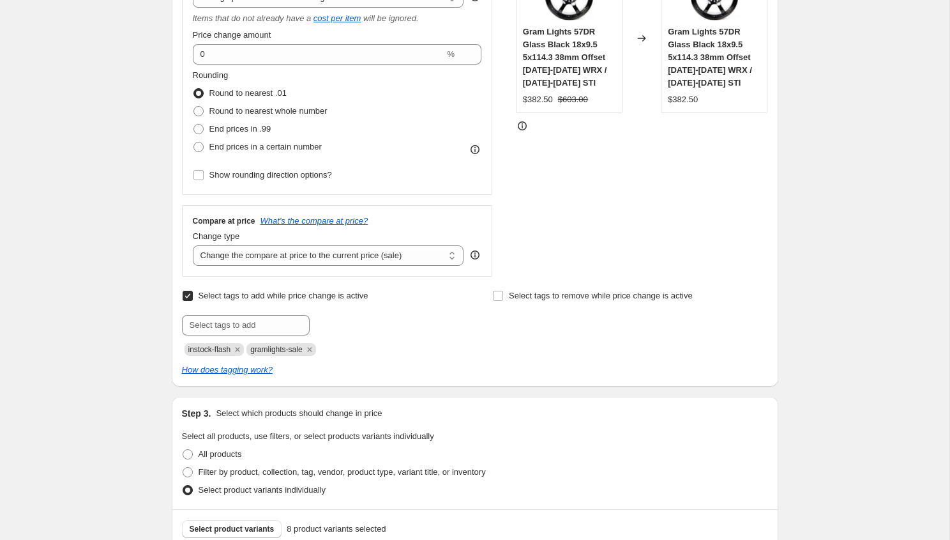
scroll to position [355, 0]
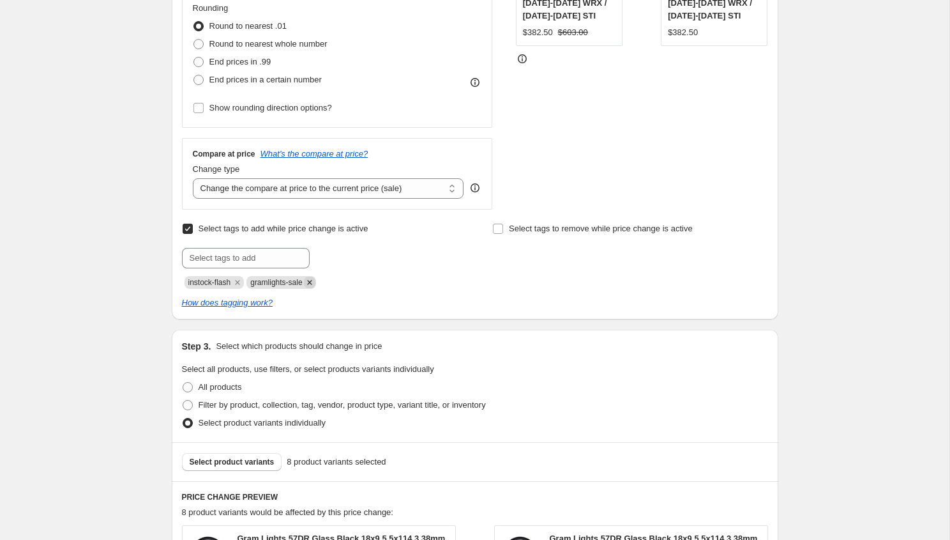
type input "October - Faction Fab (Curated) - Cost"
click at [315, 283] on icon "Remove gramlights-sale" at bounding box center [309, 281] width 11 height 11
click at [263, 263] on input "text" at bounding box center [246, 258] width 128 height 20
type input "factionfab-sale"
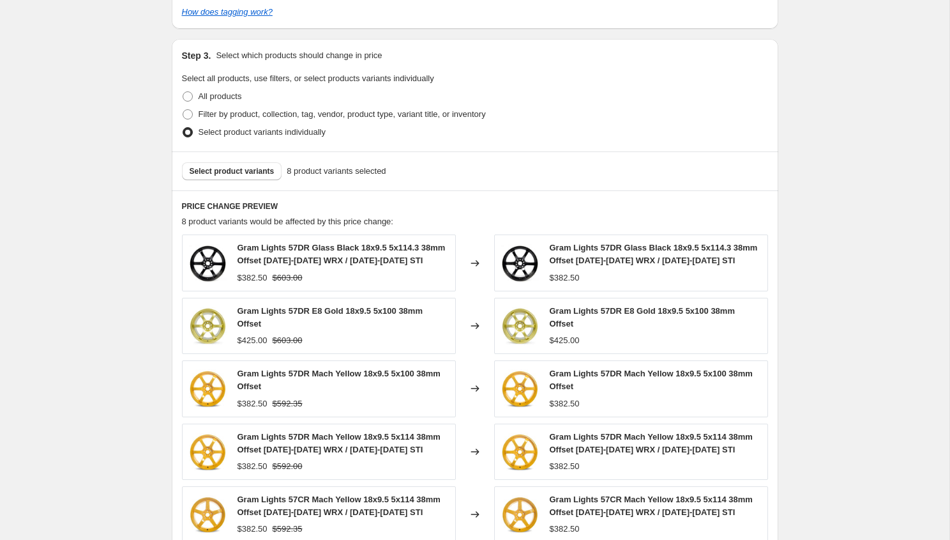
scroll to position [649, 0]
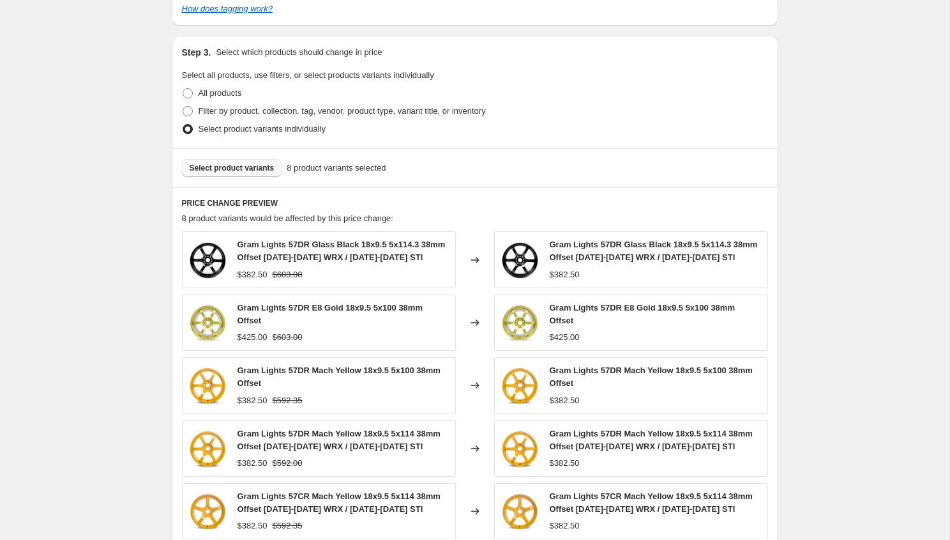
click at [249, 171] on span "Select product variants" at bounding box center [232, 168] width 85 height 10
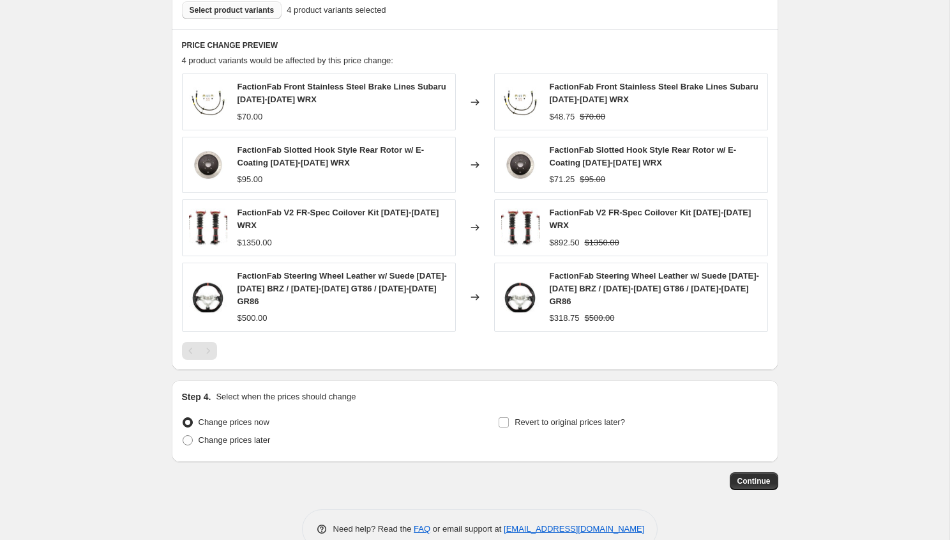
scroll to position [822, 0]
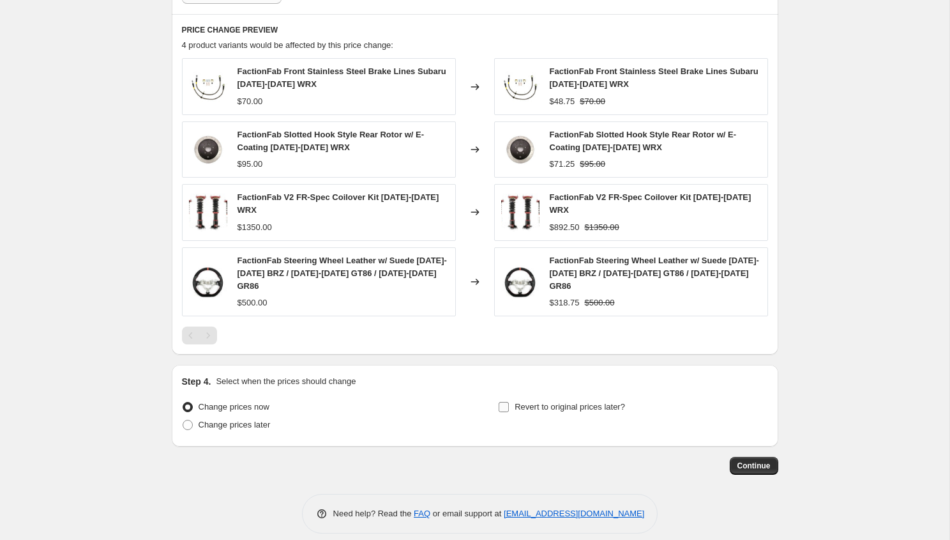
click at [511, 398] on label "Revert to original prices later?" at bounding box center [561, 407] width 127 height 18
click at [509, 402] on input "Revert to original prices later?" at bounding box center [504, 407] width 10 height 10
checkbox input "true"
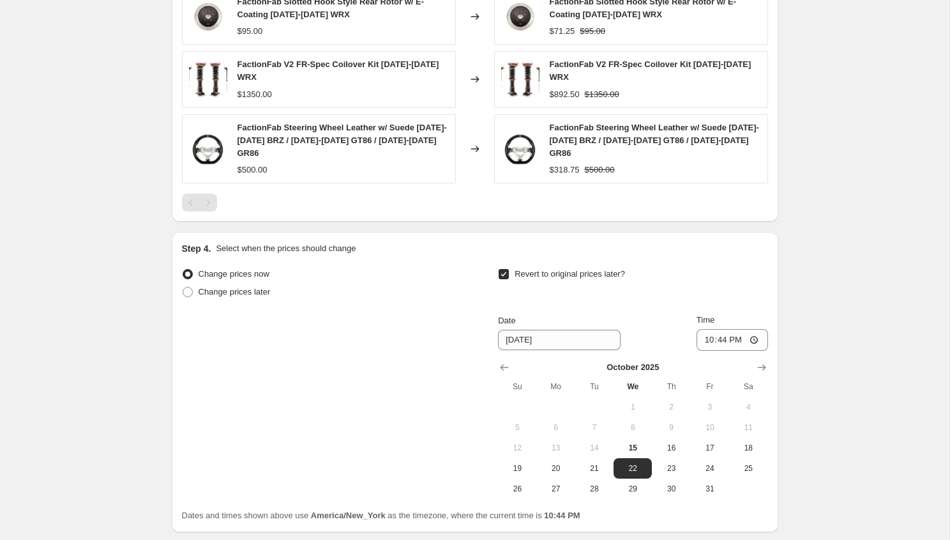
scroll to position [992, 0]
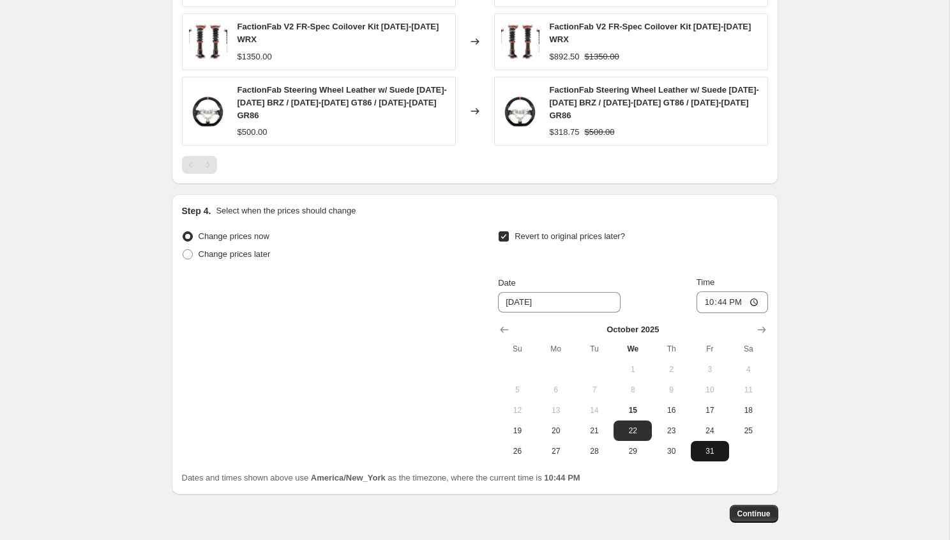
click at [696, 446] on span "31" at bounding box center [710, 451] width 28 height 10
type input "[DATE]"
click at [700, 291] on input "22:44" at bounding box center [733, 302] width 72 height 22
type input "23:55"
click at [517, 230] on span "Revert to original prices later?" at bounding box center [570, 236] width 110 height 13
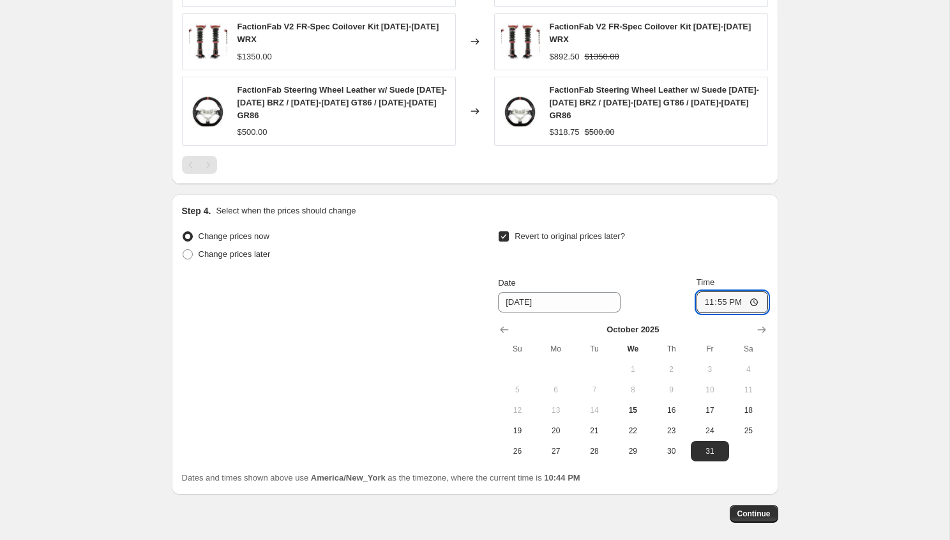
click at [509, 231] on input "Revert to original prices later?" at bounding box center [504, 236] width 10 height 10
checkbox input "false"
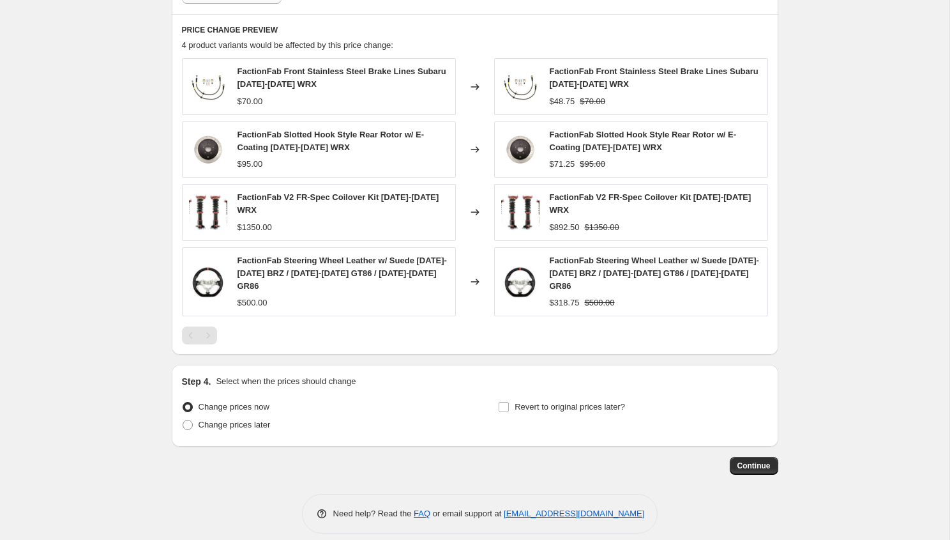
drag, startPoint x: 764, startPoint y: 453, endPoint x: 849, endPoint y: 381, distance: 112.3
click at [750, 460] on span "Continue" at bounding box center [753, 465] width 33 height 10
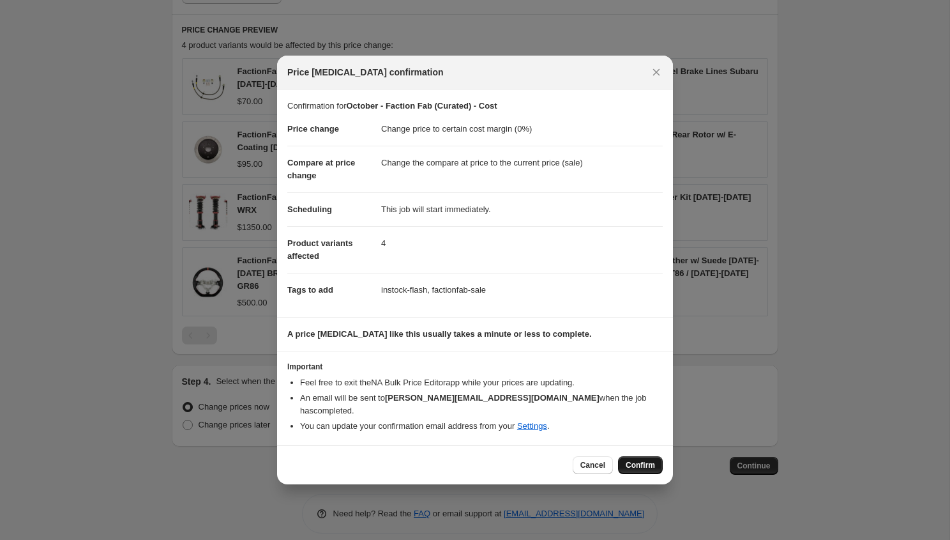
click at [638, 460] on span "Confirm" at bounding box center [640, 465] width 29 height 10
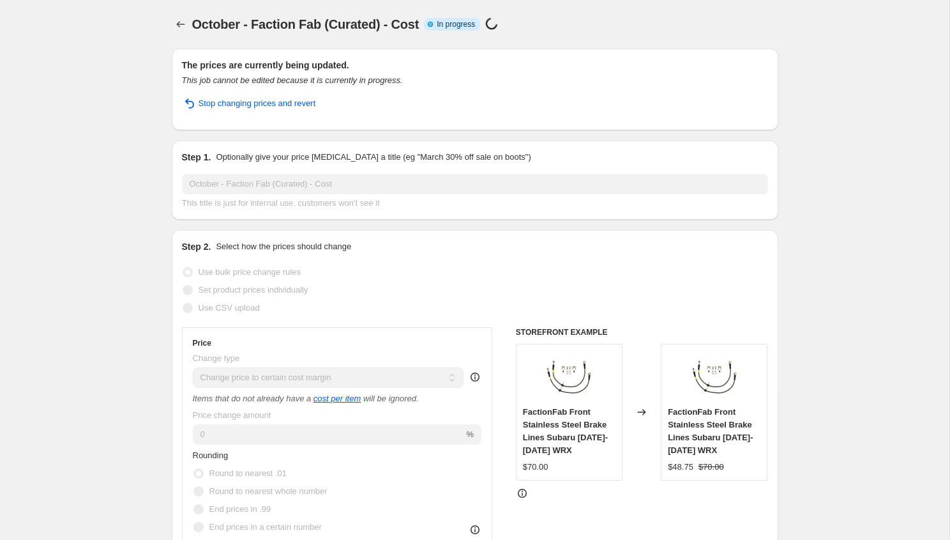
select select "margin"
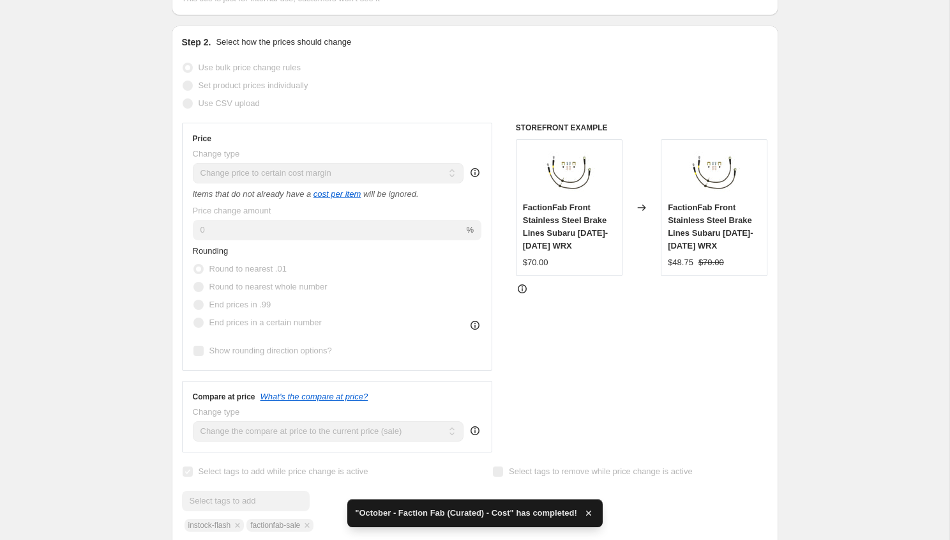
scroll to position [298, 0]
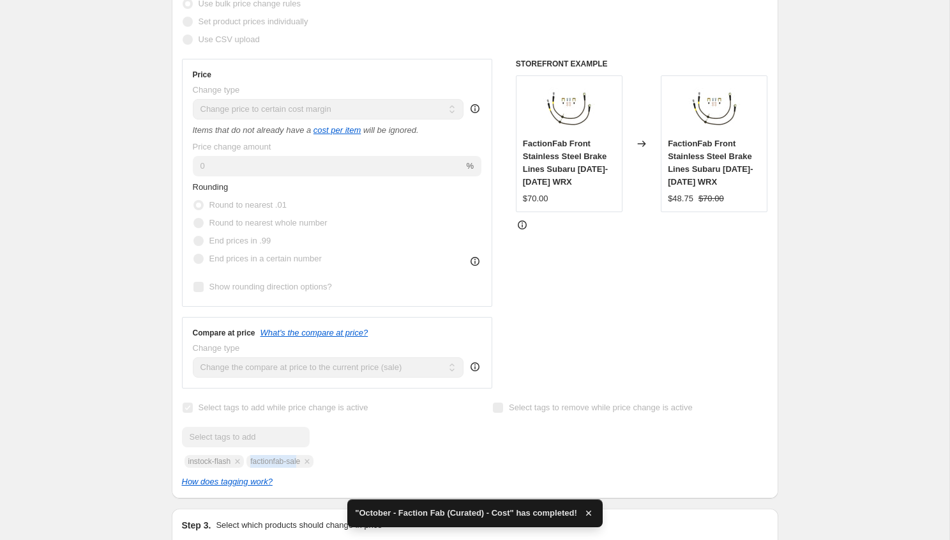
drag, startPoint x: 308, startPoint y: 458, endPoint x: 255, endPoint y: 459, distance: 52.4
click at [255, 459] on div "Submit instock-flash factionfab-sale" at bounding box center [319, 447] width 275 height 41
copy span "factionfab-sal"
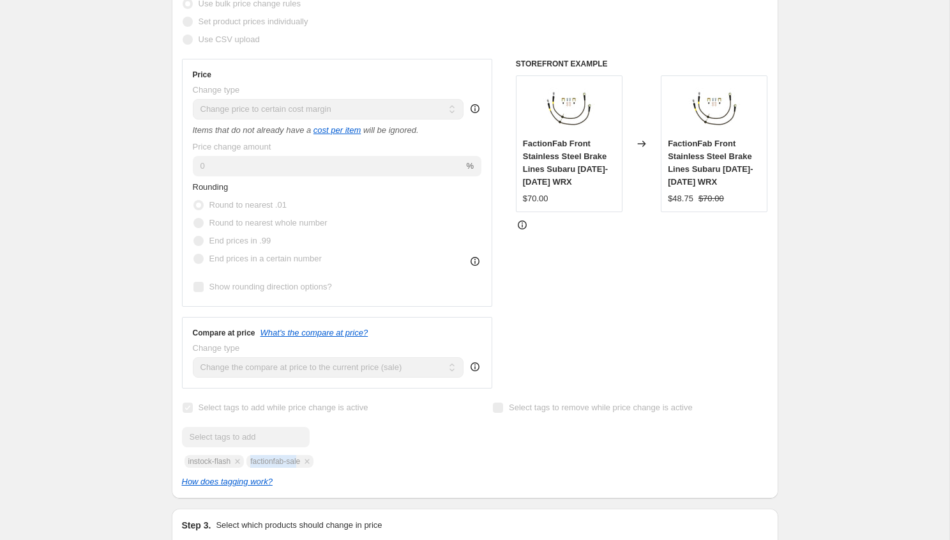
scroll to position [0, 0]
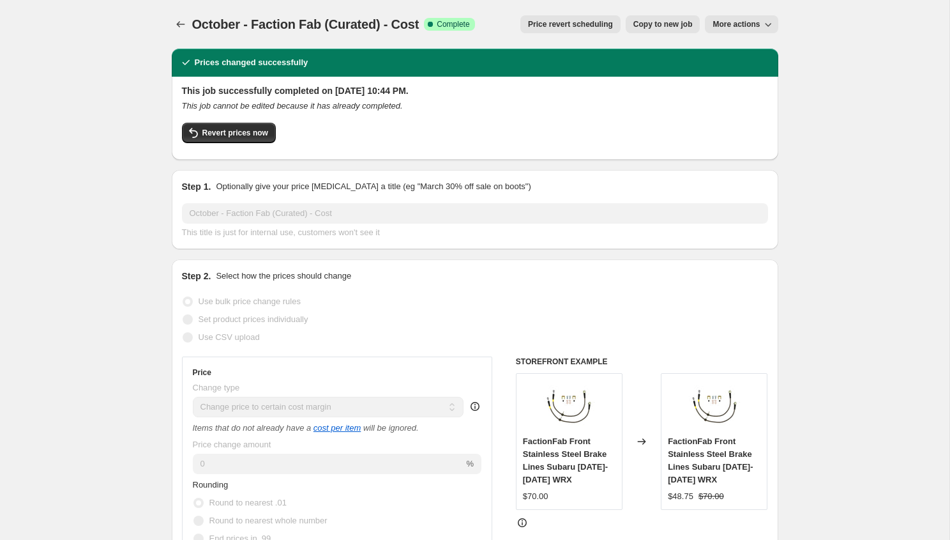
click at [660, 29] on button "Copy to new job" at bounding box center [663, 24] width 75 height 18
select select "margin"
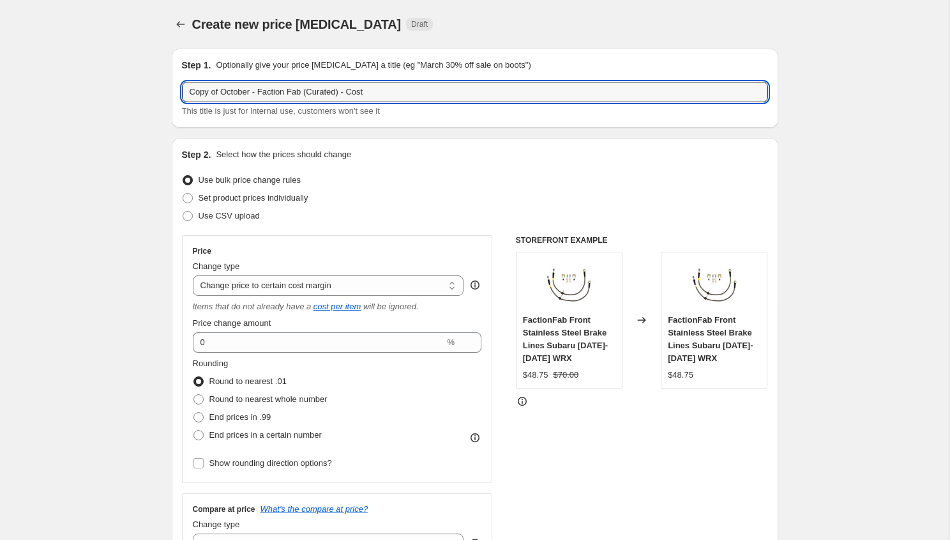
drag, startPoint x: 222, startPoint y: 92, endPoint x: 149, endPoint y: 92, distance: 73.4
drag, startPoint x: 276, startPoint y: 91, endPoint x: 231, endPoint y: 89, distance: 44.7
click at [231, 89] on input "October - Faction Fab (Curated) - Cost" at bounding box center [475, 92] width 586 height 20
type input "October - Enkei (Curated) - Cost"
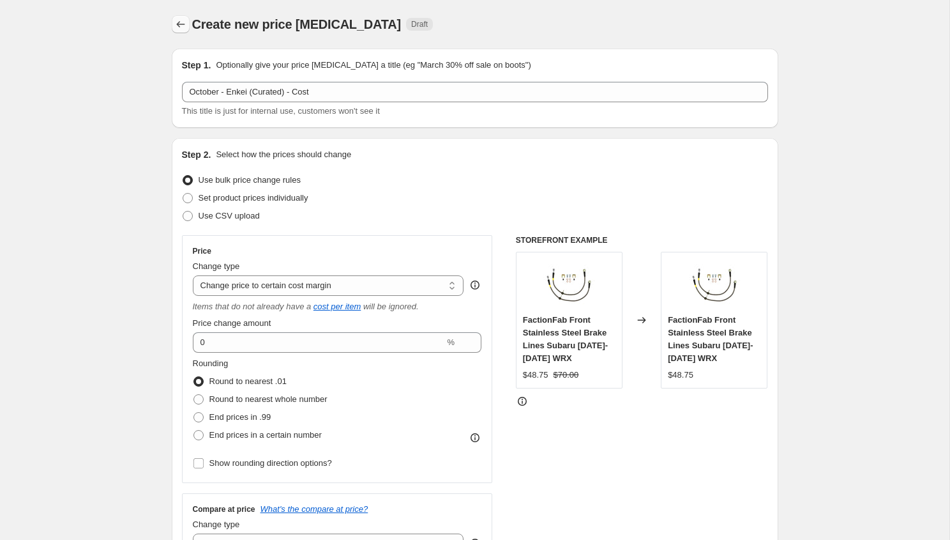
click at [185, 23] on icon "Price change jobs" at bounding box center [180, 24] width 13 height 13
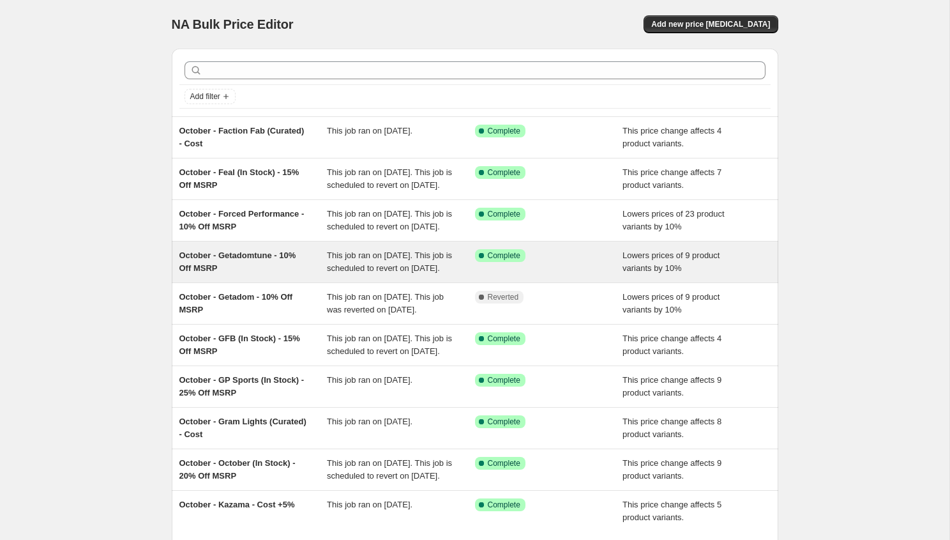
click at [270, 275] on div "October - Getadomtune - 10% Off MSRP" at bounding box center [253, 262] width 148 height 26
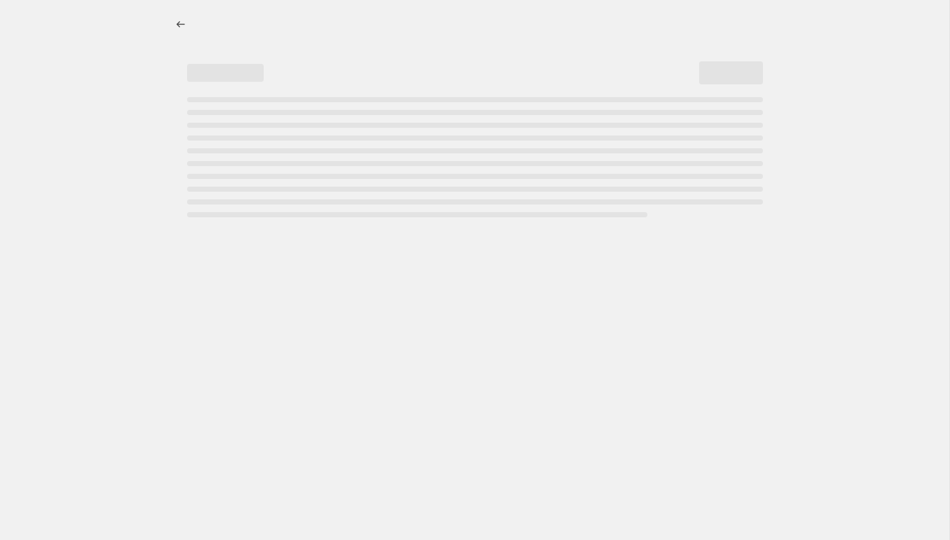
select select "percentage"
select select "vendor"
select select "inventory_quantity"
select select ">"
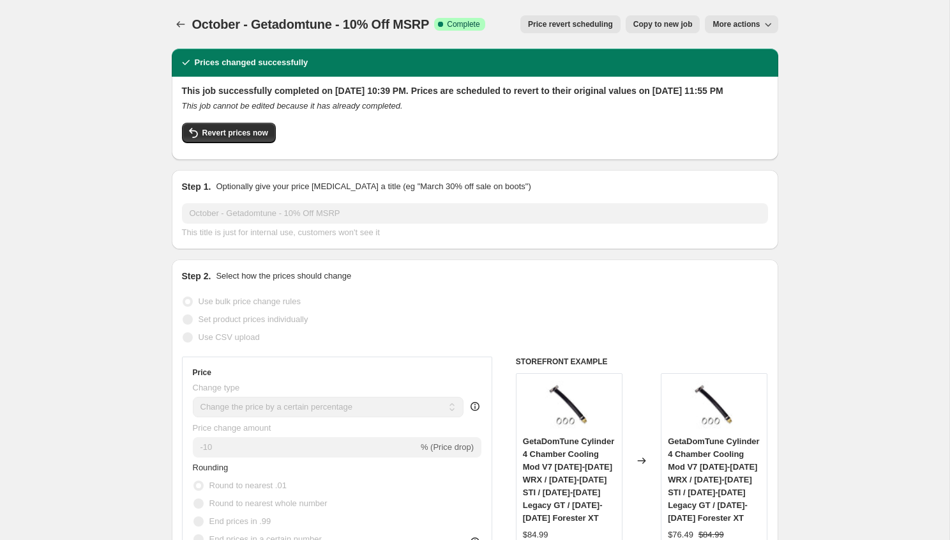
click at [660, 19] on button "Copy to new job" at bounding box center [663, 24] width 75 height 18
select select "percentage"
select select "vendor"
select select "inventory_quantity"
select select ">"
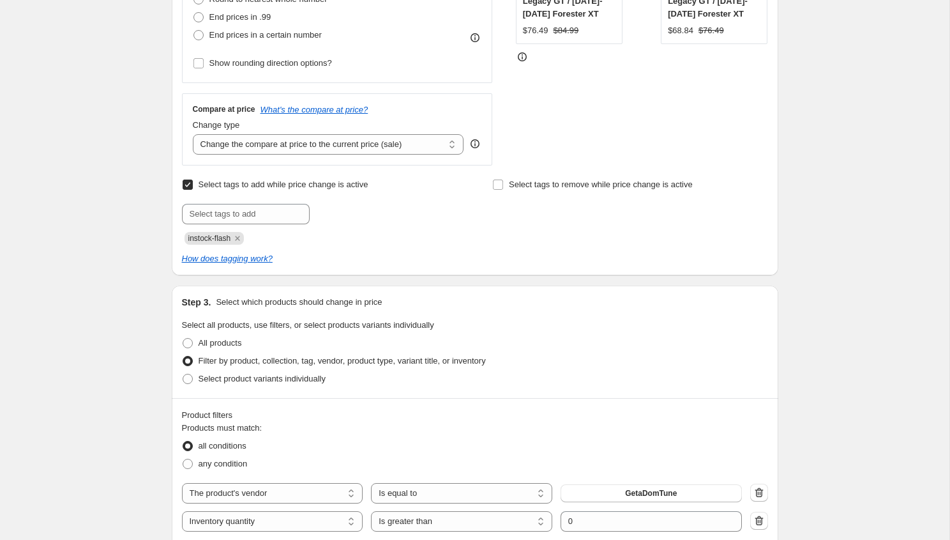
scroll to position [520, 0]
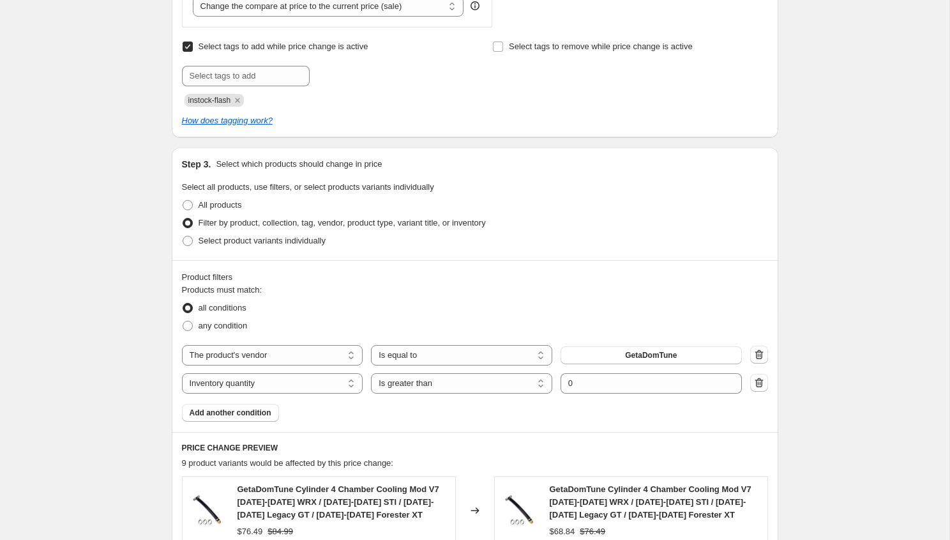
click at [639, 345] on div "The product The product's collection The product's tag The product's vendor The…" at bounding box center [462, 355] width 560 height 20
click at [639, 356] on span "GetaDomTune" at bounding box center [651, 355] width 52 height 10
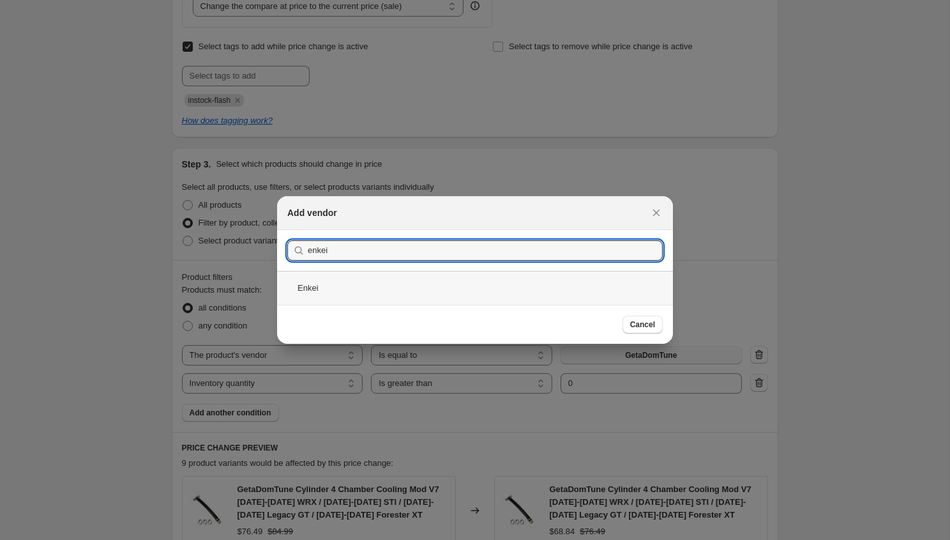
type input "enkei"
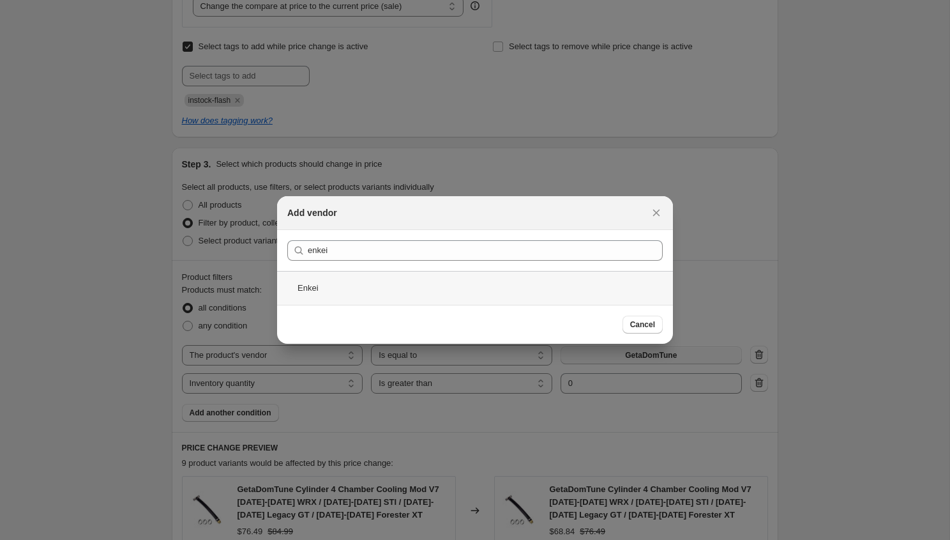
click at [384, 287] on div "Enkei" at bounding box center [475, 288] width 396 height 34
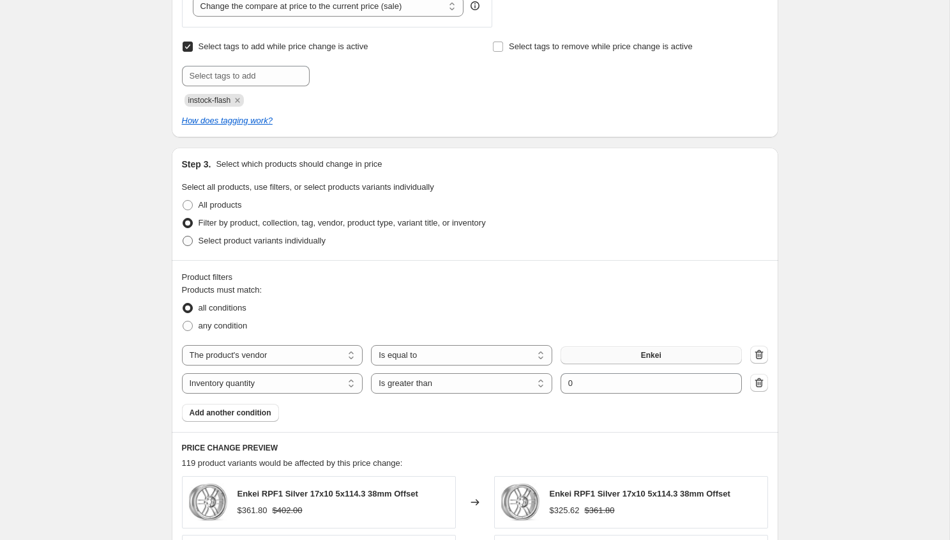
click at [218, 241] on span "Select product variants individually" at bounding box center [262, 241] width 127 height 10
click at [183, 236] on input "Select product variants individually" at bounding box center [183, 236] width 1 height 1
radio input "true"
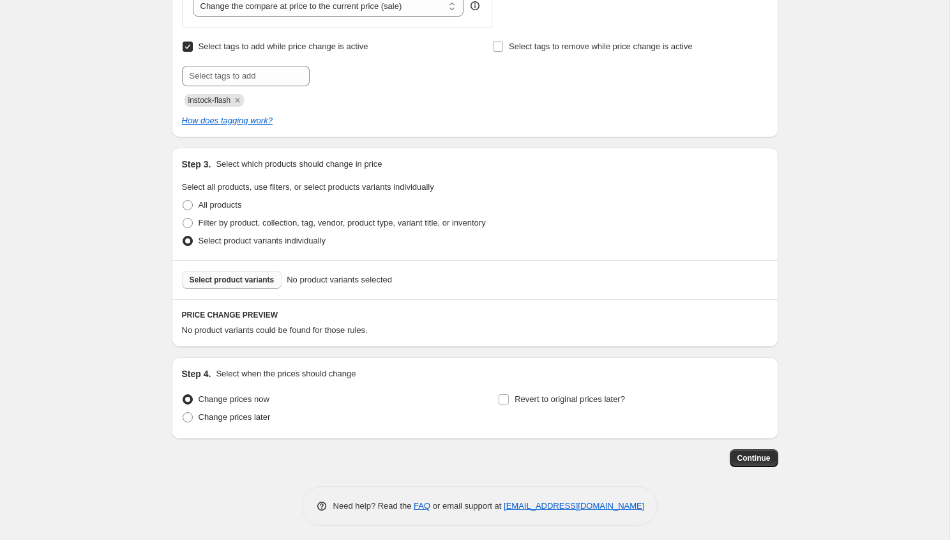
click at [213, 280] on span "Select product variants" at bounding box center [232, 280] width 85 height 10
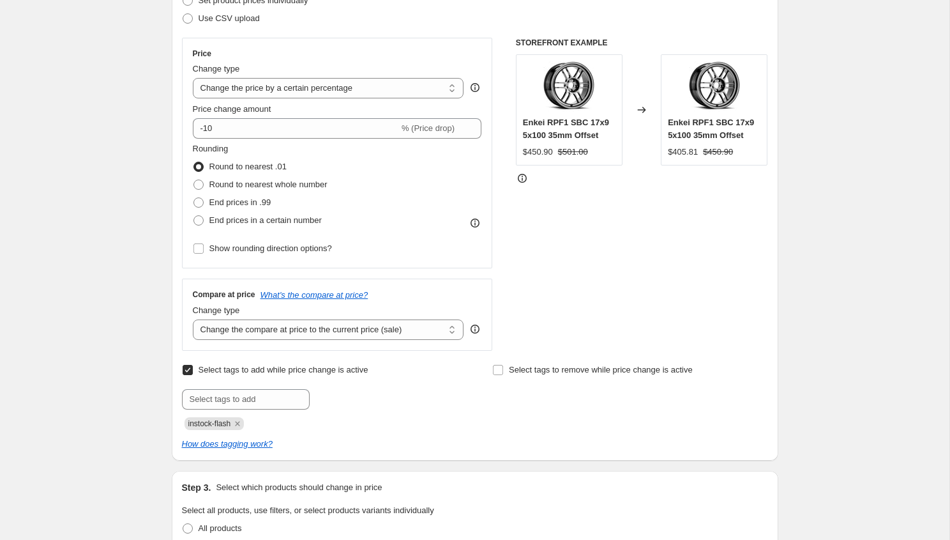
scroll to position [0, 0]
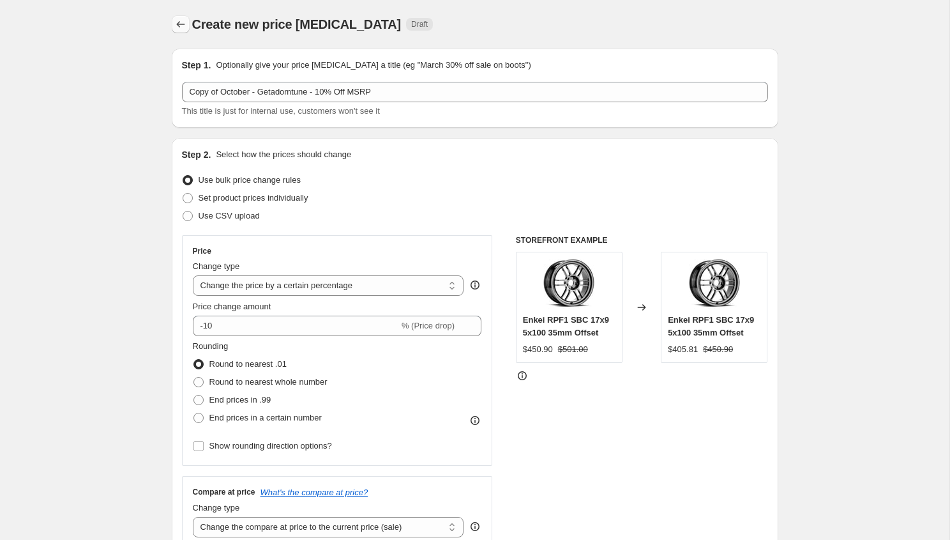
click at [178, 30] on icon "Price change jobs" at bounding box center [180, 24] width 13 height 13
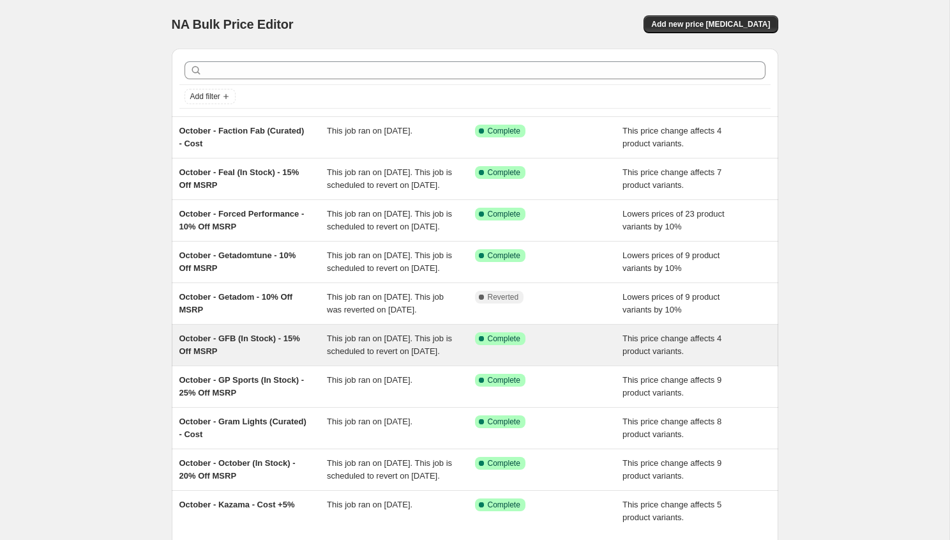
click at [257, 358] on div "October - GFB (In Stock) - 15% Off MSRP" at bounding box center [253, 345] width 148 height 26
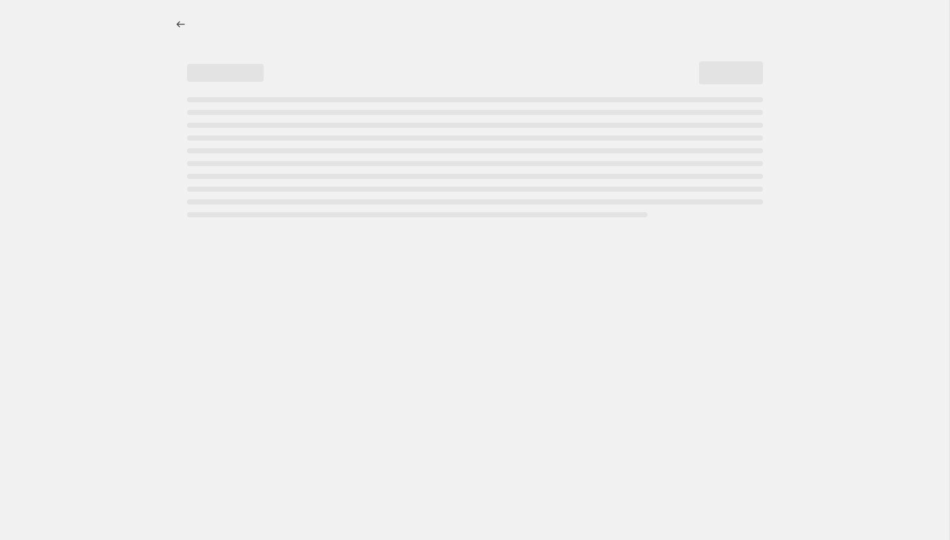
select select "pcap"
select select "no_change"
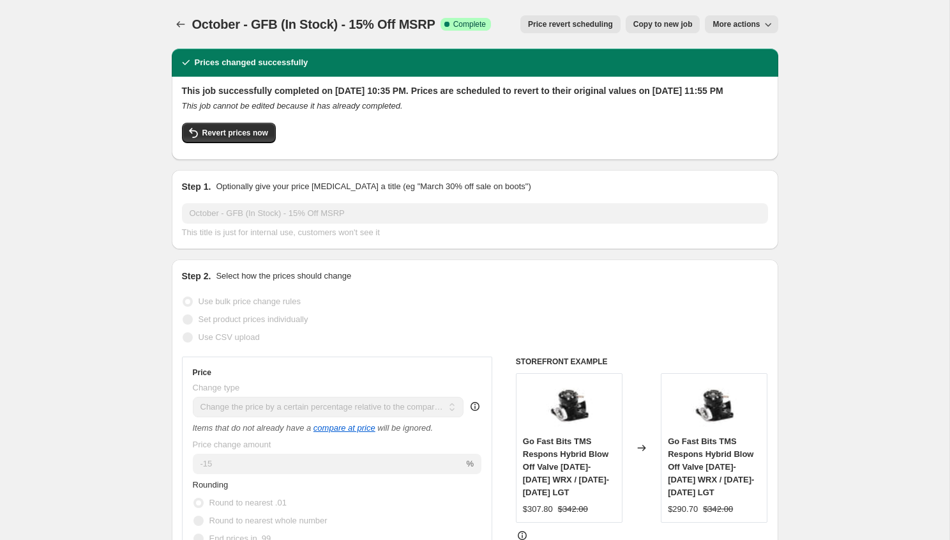
click at [656, 29] on span "Copy to new job" at bounding box center [662, 24] width 59 height 10
select select "pcap"
select select "no_change"
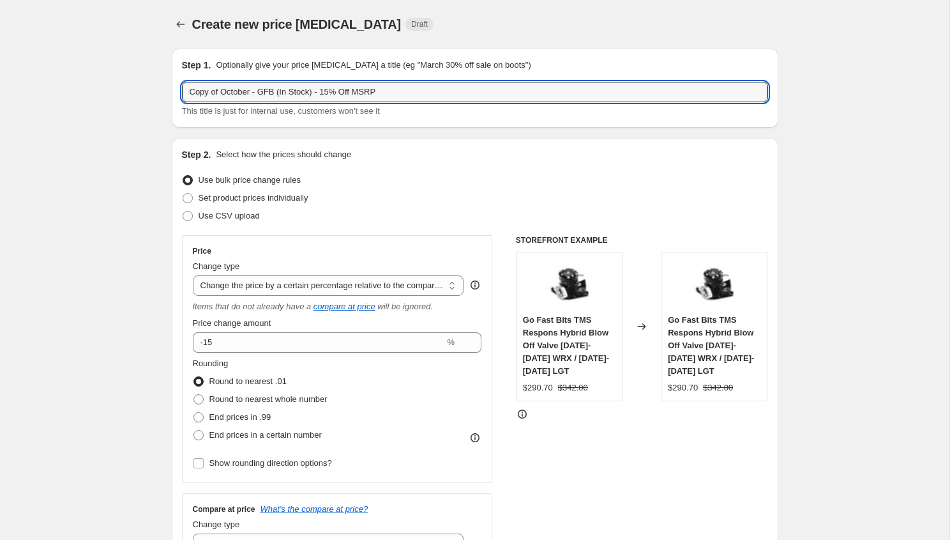
drag, startPoint x: 223, startPoint y: 93, endPoint x: 163, endPoint y: 88, distance: 60.8
click at [236, 92] on input "October - GFB (In Stock) - 15% Off MSRP" at bounding box center [475, 92] width 586 height 20
drag, startPoint x: 287, startPoint y: 93, endPoint x: 255, endPoint y: 93, distance: 31.9
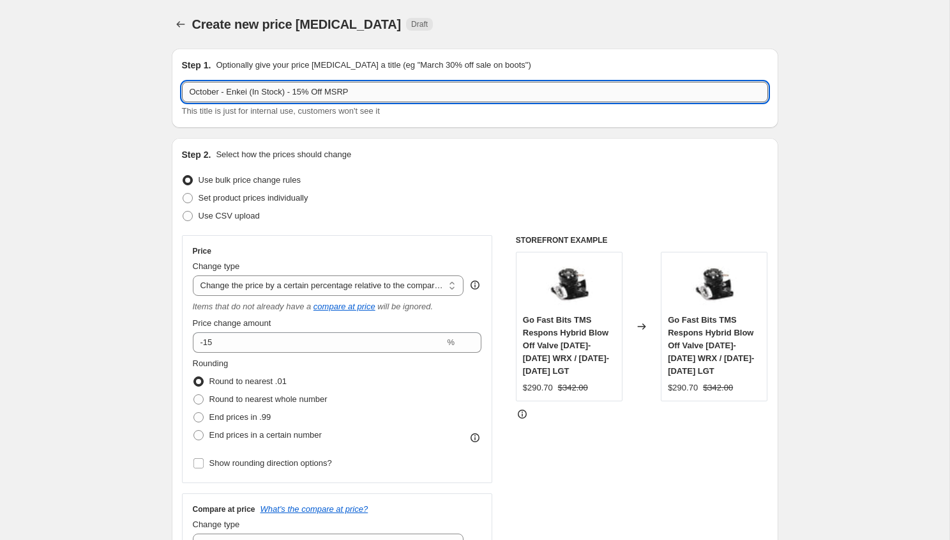
click at [255, 93] on input "October - Enkei (In Stock) - 15% Off MSRP" at bounding box center [475, 92] width 586 height 20
click at [301, 89] on input "October - Enkei (Curated) - 15% Off MSRP" at bounding box center [475, 92] width 586 height 20
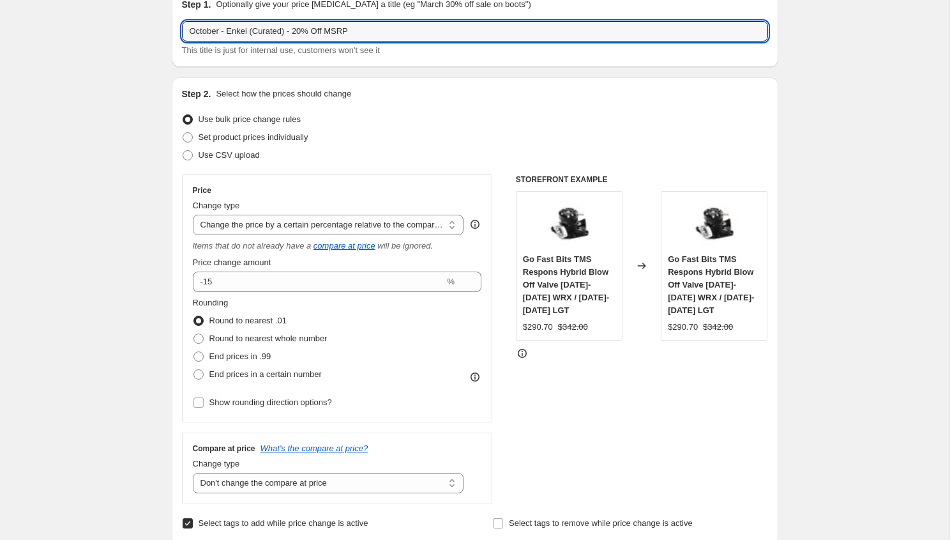
scroll to position [166, 0]
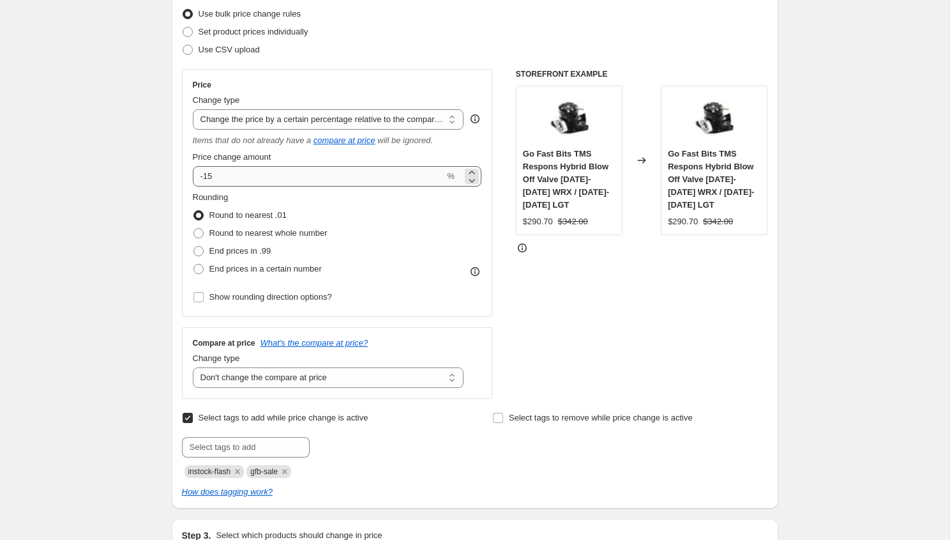
type input "October - Enkei (Curated) - 20% Off MSRP"
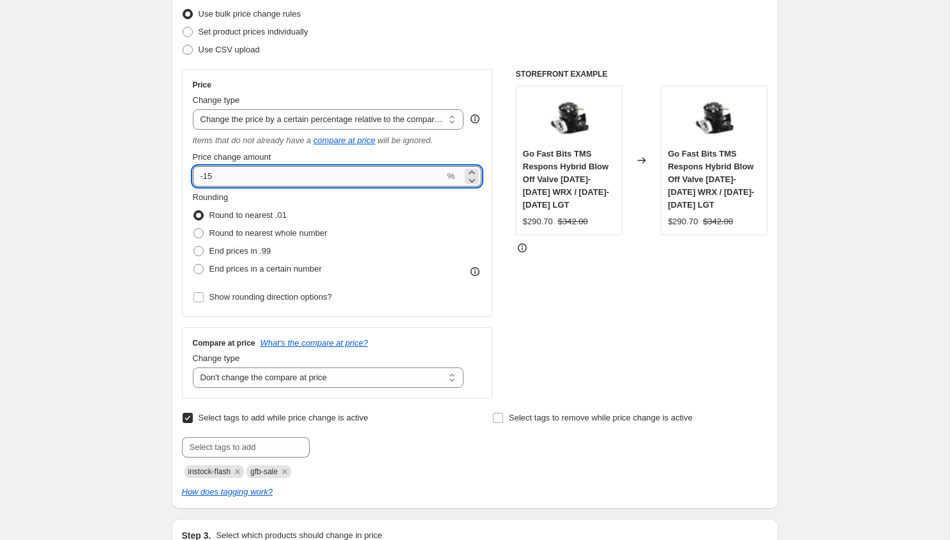
click at [300, 174] on input "-15" at bounding box center [319, 176] width 252 height 20
type input "-1"
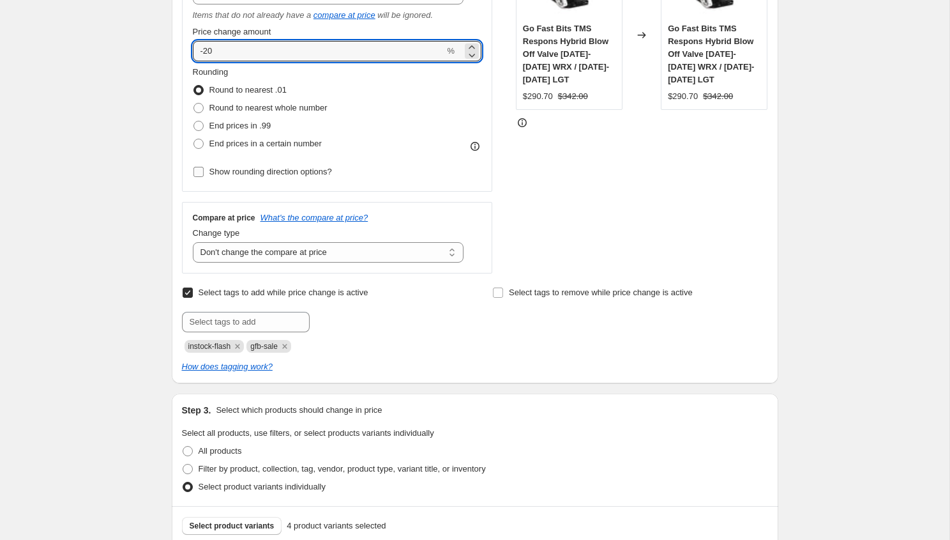
scroll to position [305, 0]
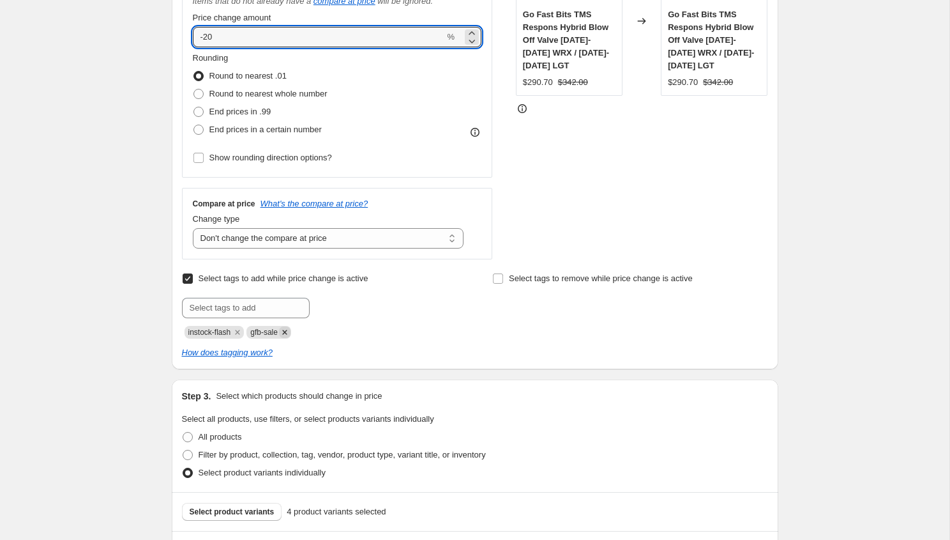
type input "-20"
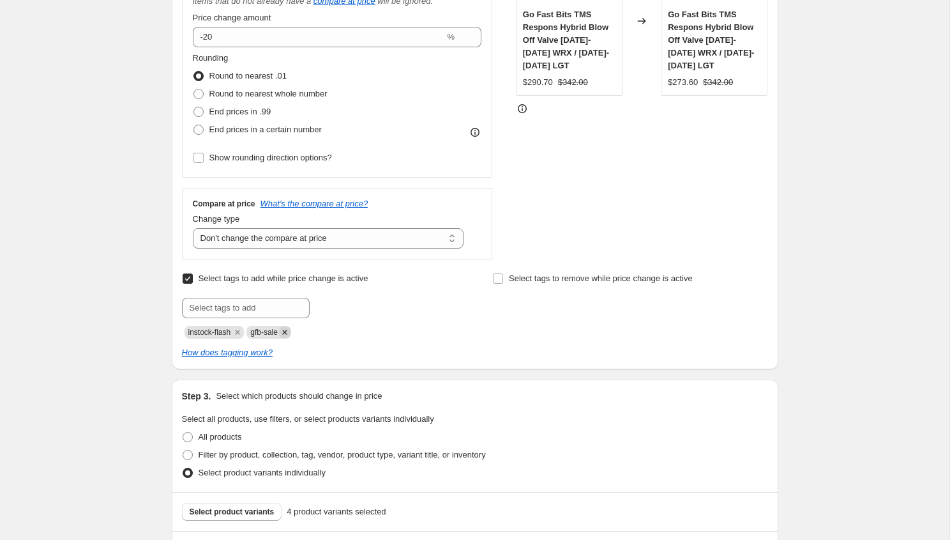
click at [289, 331] on icon "Remove gfb-sale" at bounding box center [284, 331] width 11 height 11
click at [277, 314] on input "text" at bounding box center [246, 308] width 128 height 20
type input "enkei-sale"
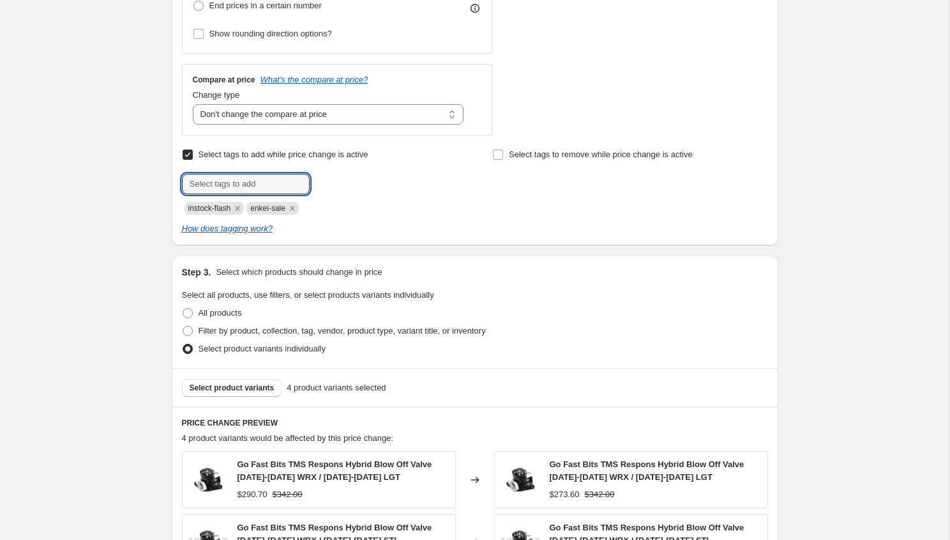
scroll to position [474, 0]
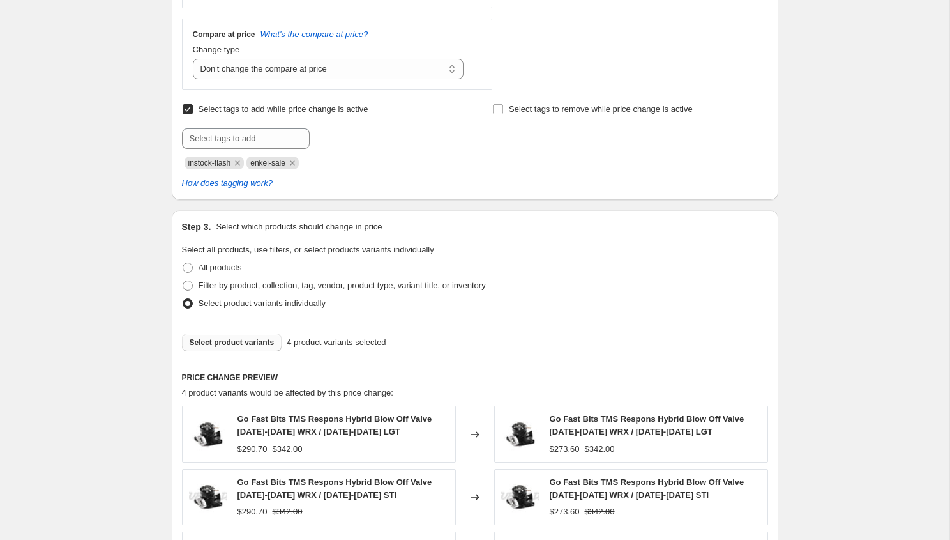
click at [230, 348] on button "Select product variants" at bounding box center [232, 342] width 100 height 18
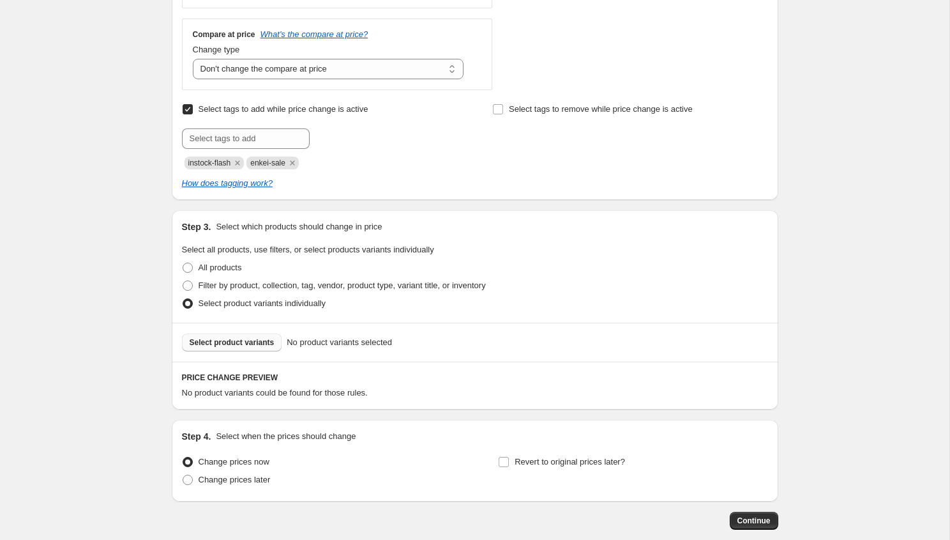
click at [236, 343] on span "Select product variants" at bounding box center [232, 342] width 85 height 10
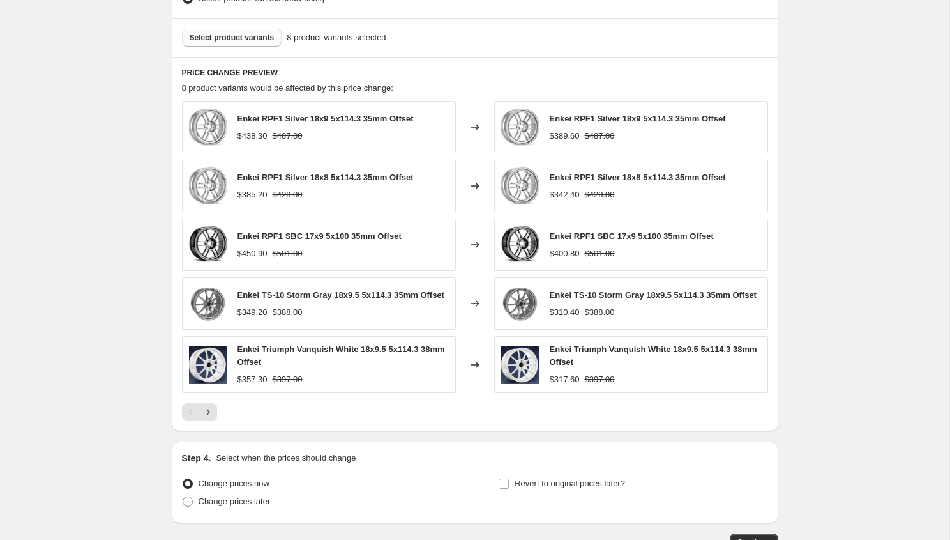
scroll to position [794, 0]
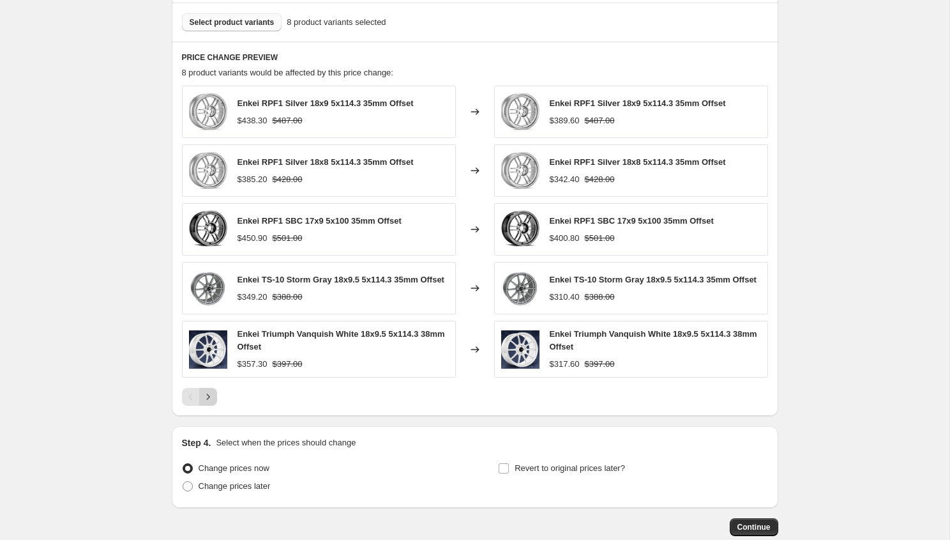
click at [215, 398] on button "Next" at bounding box center [208, 397] width 18 height 18
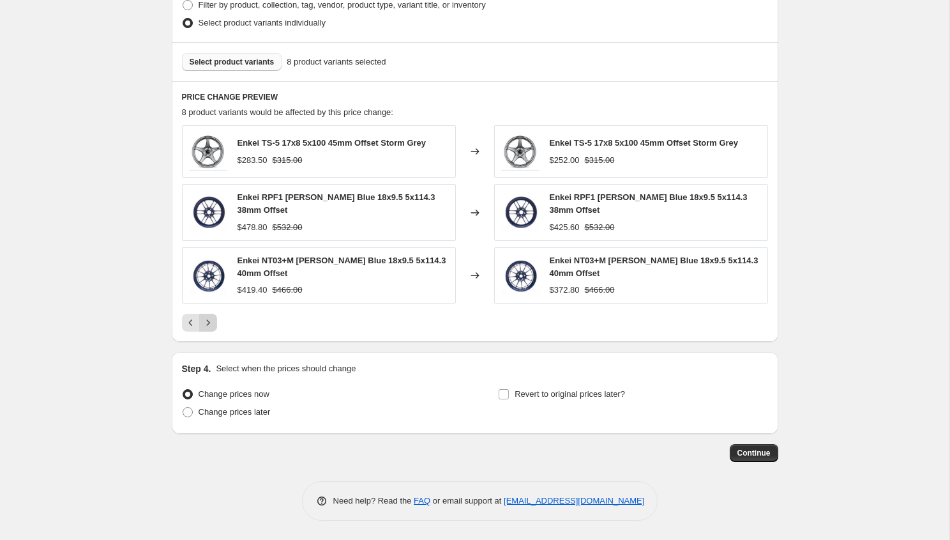
scroll to position [751, 0]
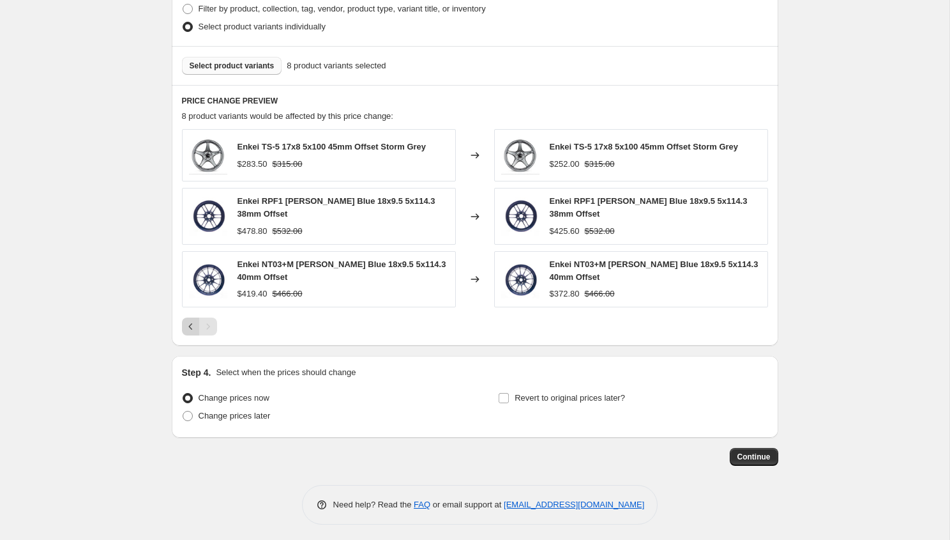
click at [195, 322] on icon "Previous" at bounding box center [191, 326] width 13 height 13
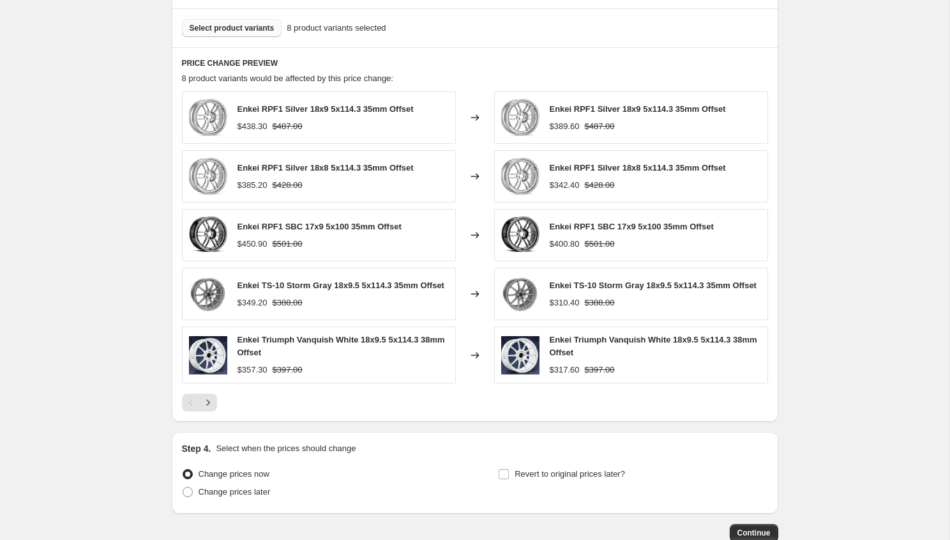
scroll to position [872, 0]
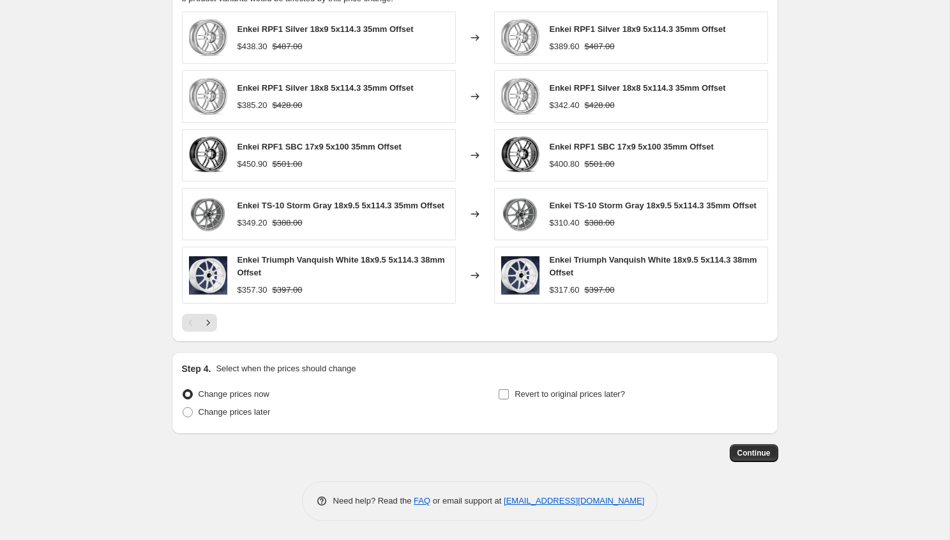
click at [509, 394] on span at bounding box center [503, 393] width 11 height 11
click at [509, 394] on input "Revert to original prices later?" at bounding box center [504, 394] width 10 height 10
checkbox input "true"
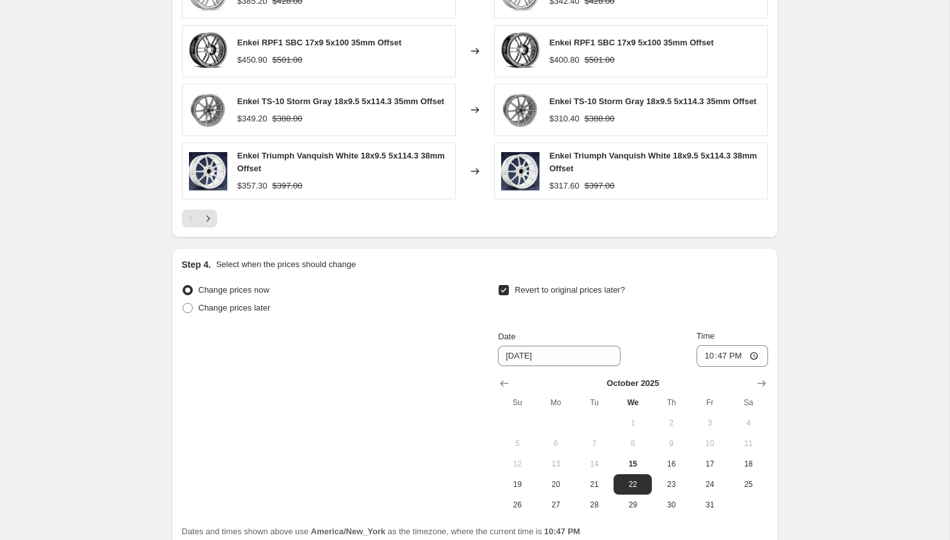
scroll to position [1091, 0]
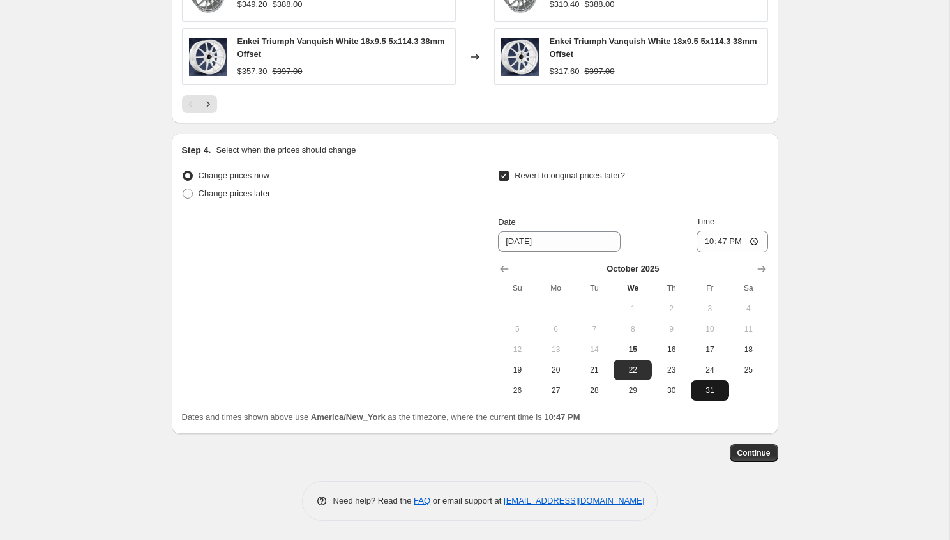
click at [709, 393] on span "31" at bounding box center [710, 390] width 28 height 10
type input "[DATE]"
click at [703, 240] on input "22:47" at bounding box center [733, 241] width 72 height 22
click at [703, 240] on input "15:47" at bounding box center [733, 241] width 72 height 22
type input "23:55"
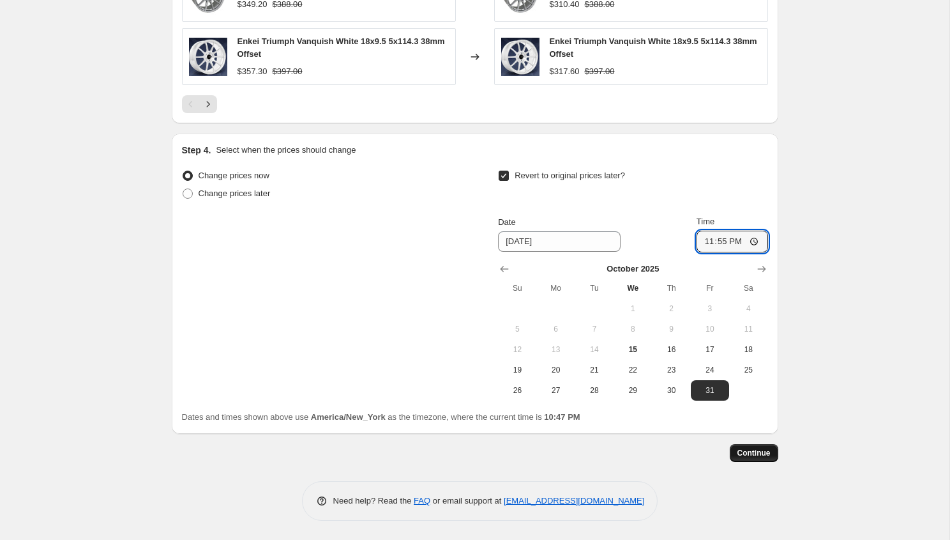
click at [741, 455] on span "Continue" at bounding box center [753, 453] width 33 height 10
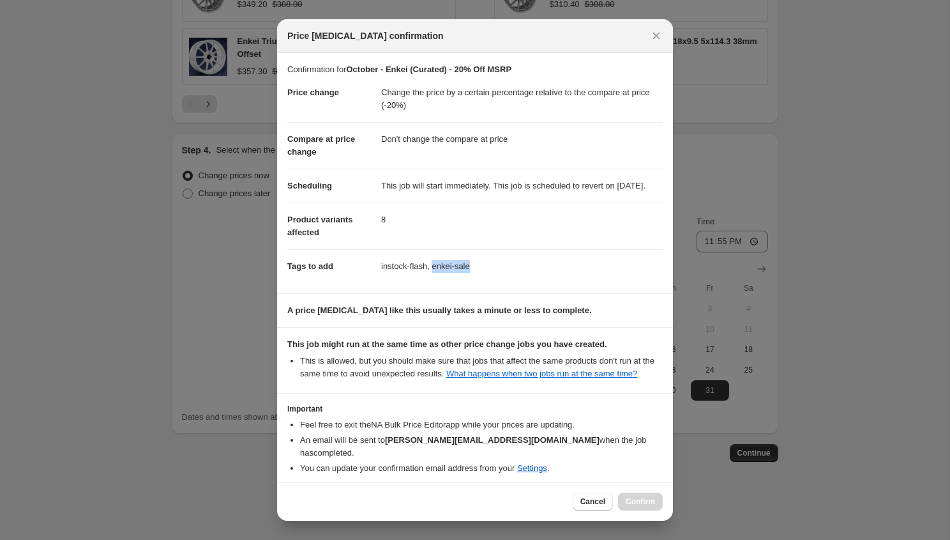
drag, startPoint x: 496, startPoint y: 286, endPoint x: 437, endPoint y: 283, distance: 59.5
click at [437, 283] on dd "instock-flash, enkei-sale" at bounding box center [522, 266] width 282 height 34
copy dd "enkei-sale"
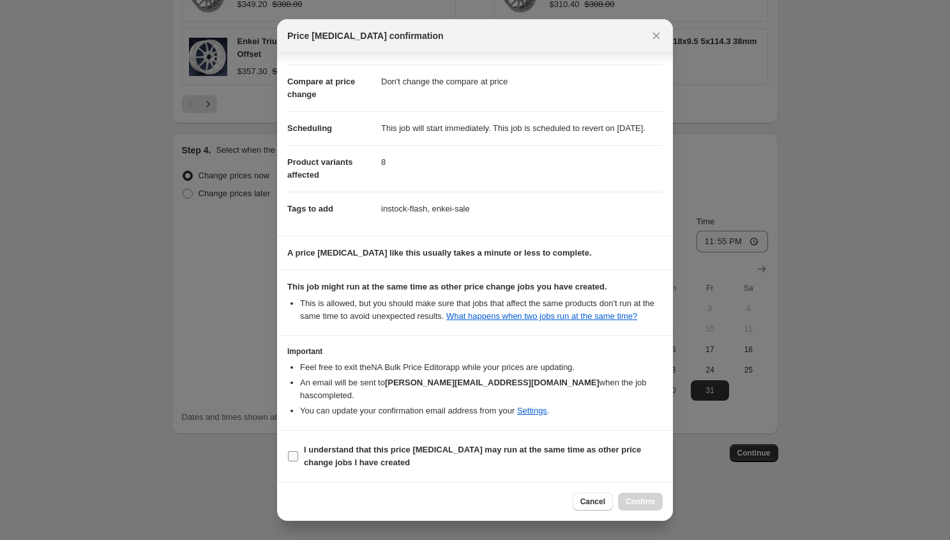
click at [496, 453] on b "I understand that this price [MEDICAL_DATA] may run at the same time as other p…" at bounding box center [472, 455] width 337 height 22
click at [298, 453] on input "I understand that this price [MEDICAL_DATA] may run at the same time as other p…" at bounding box center [293, 456] width 10 height 10
checkbox input "true"
click at [641, 504] on span "Confirm" at bounding box center [640, 501] width 29 height 10
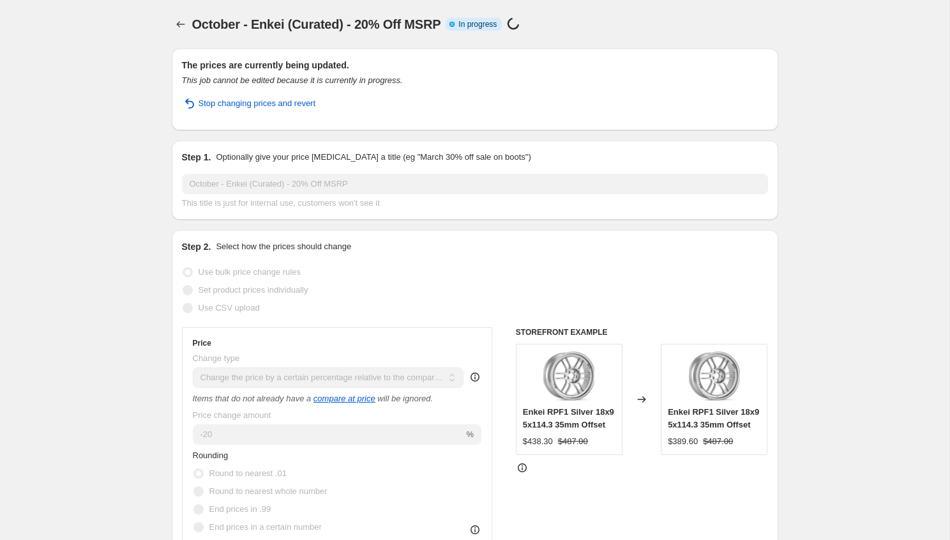
select select "pcap"
select select "no_change"
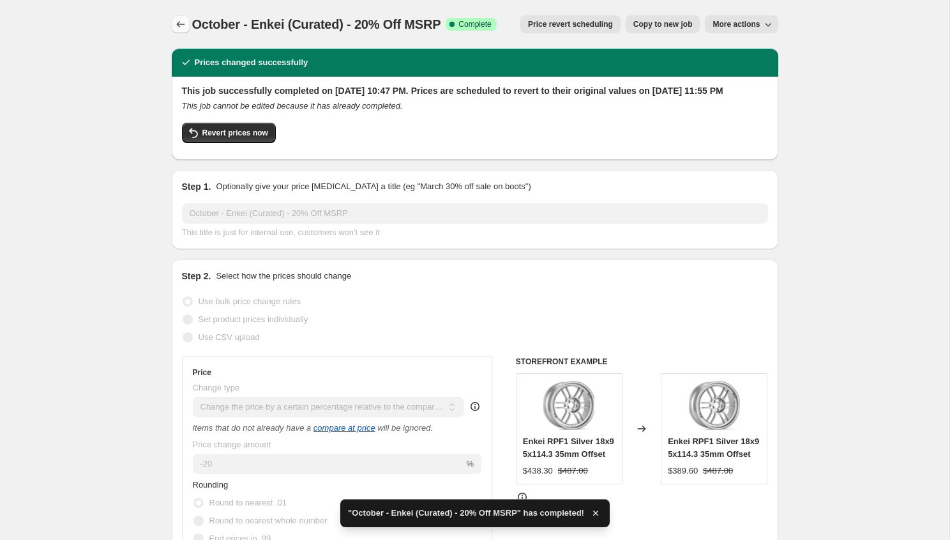
click at [178, 26] on icon "Price change jobs" at bounding box center [180, 24] width 8 height 6
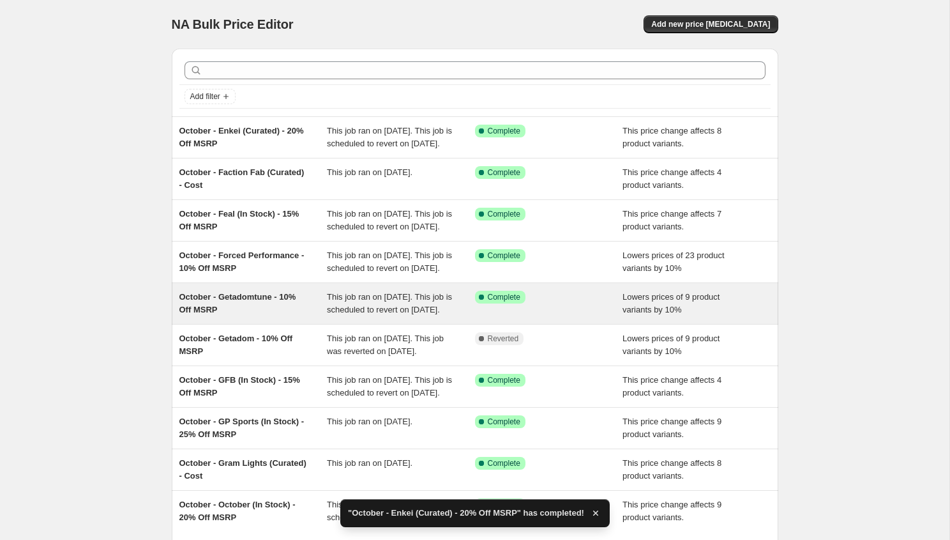
click at [292, 314] on span "October - Getadomtune - 10% Off MSRP" at bounding box center [237, 303] width 117 height 22
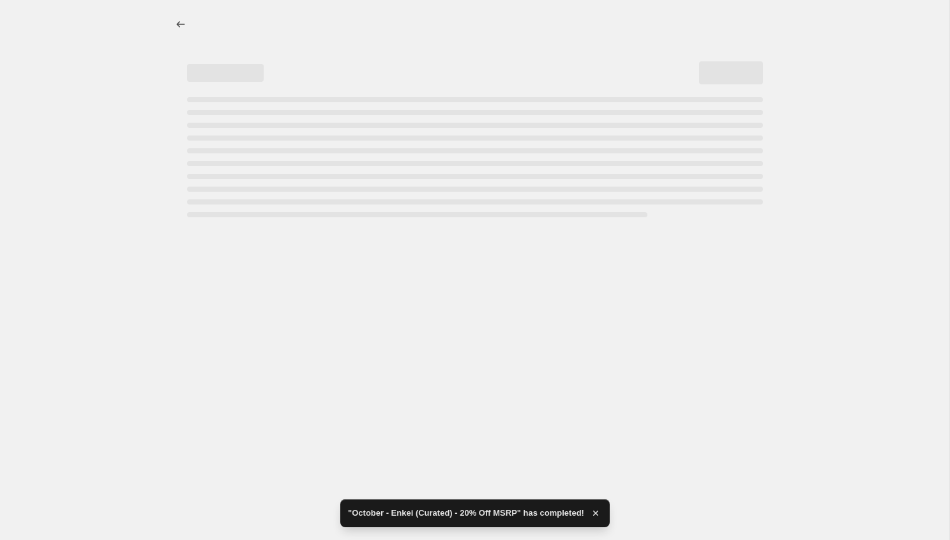
select select "percentage"
select select "vendor"
select select "inventory_quantity"
select select ">"
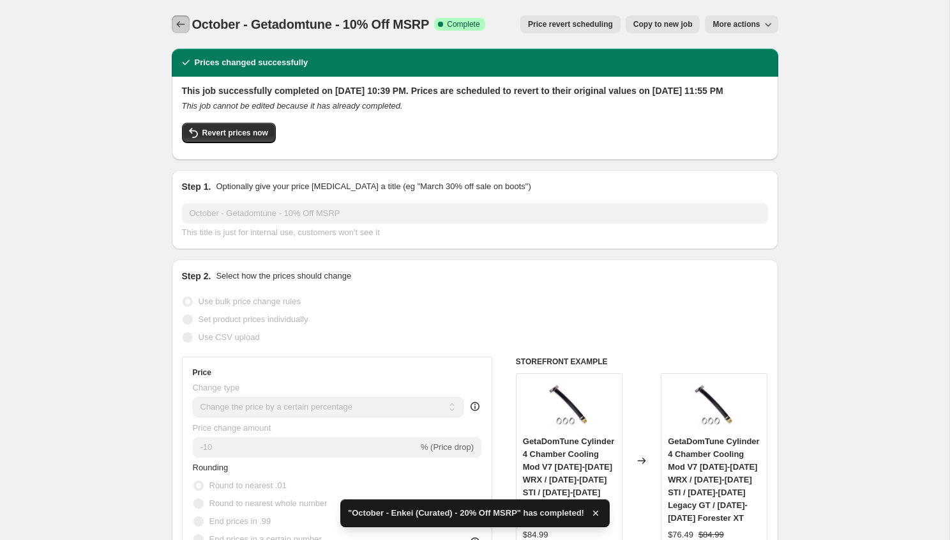
click at [176, 22] on icon "Price change jobs" at bounding box center [180, 24] width 13 height 13
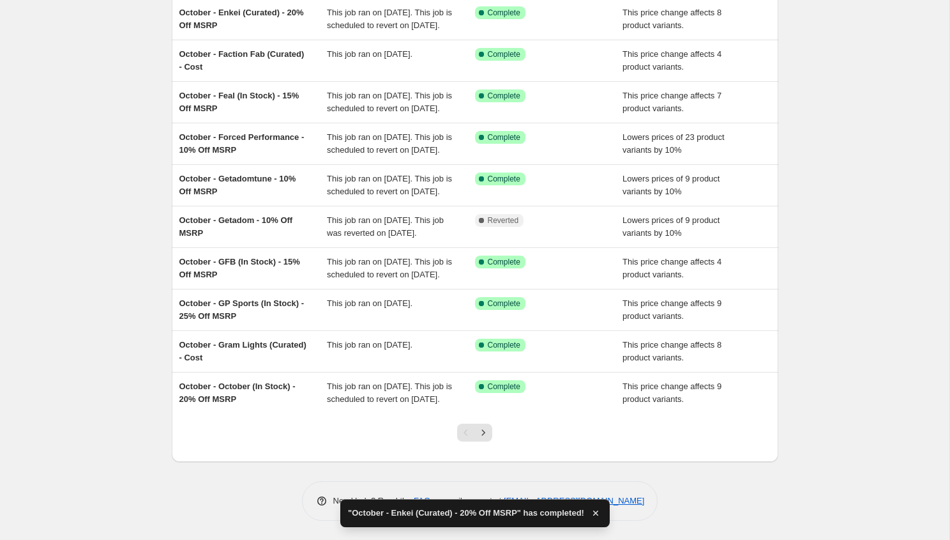
scroll to position [163, 0]
click at [483, 439] on icon "Next" at bounding box center [483, 432] width 13 height 13
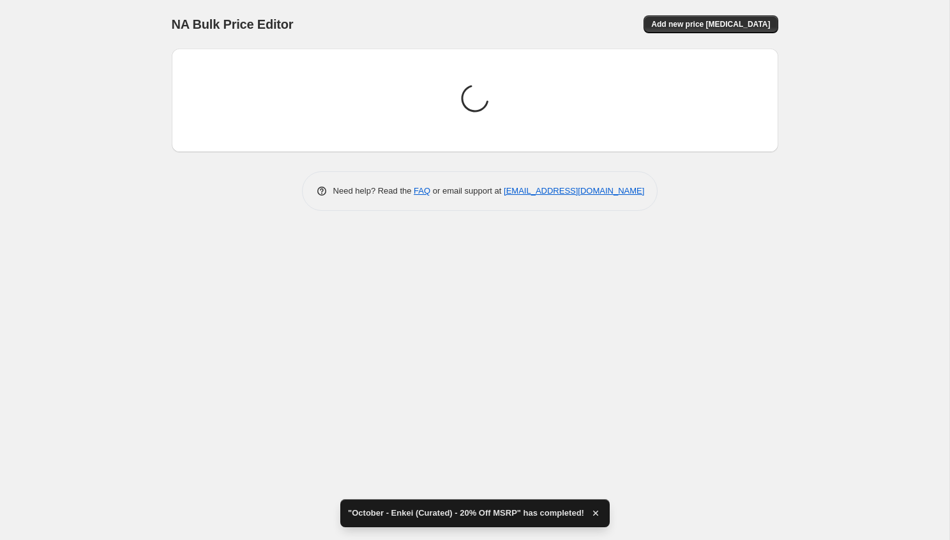
scroll to position [0, 0]
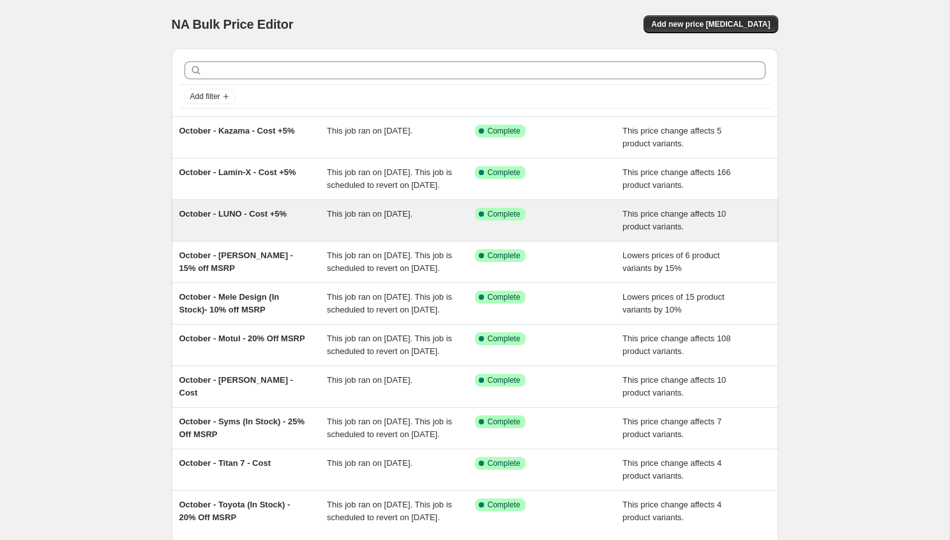
click at [372, 218] on span "This job ran on [DATE]." at bounding box center [370, 214] width 86 height 10
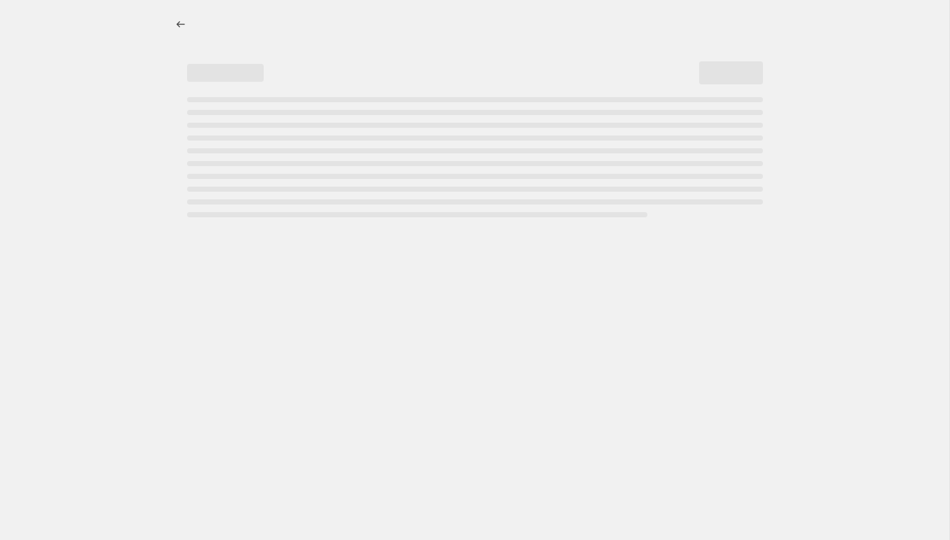
select select "margin"
select select "vendor"
select select "inventory_quantity"
select select ">"
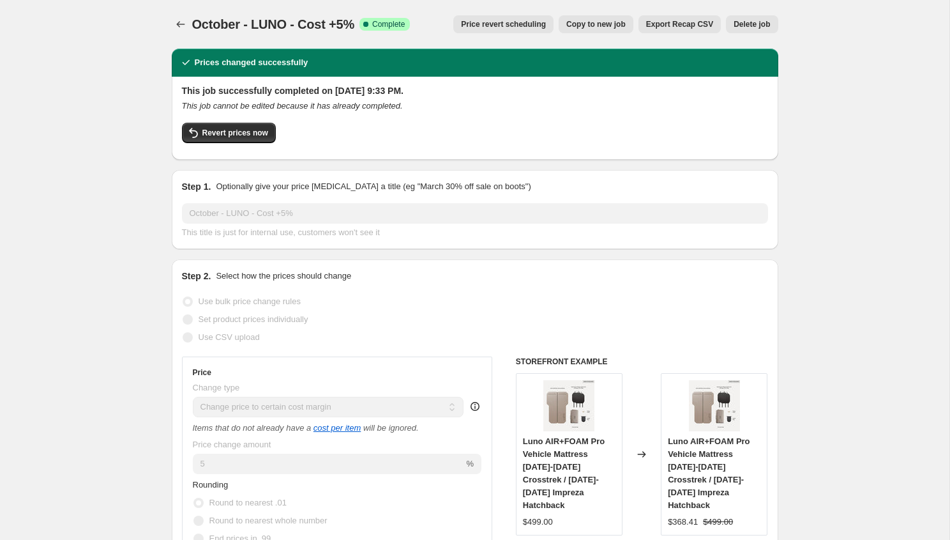
click at [575, 27] on span "Copy to new job" at bounding box center [595, 24] width 59 height 10
select select "margin"
select select "vendor"
select select "inventory_quantity"
select select ">"
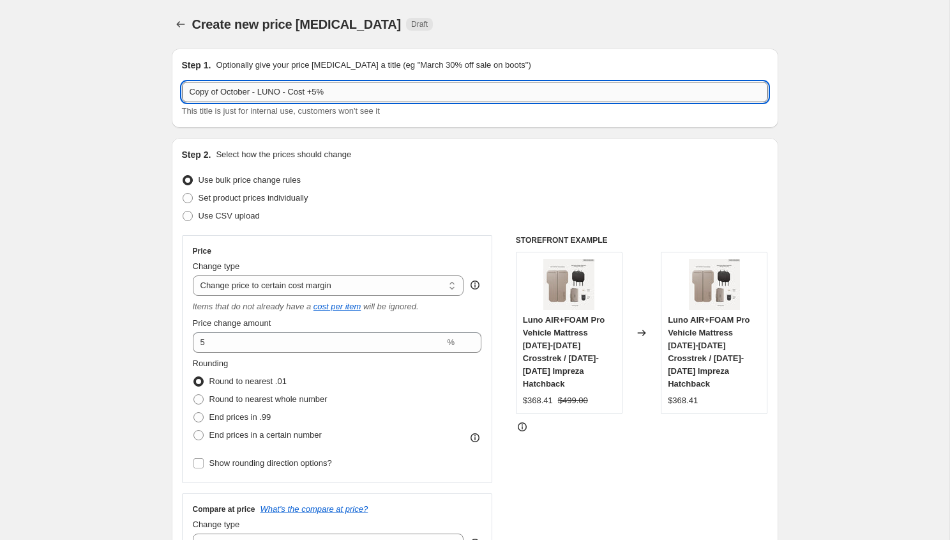
click at [340, 94] on input "Copy of October - LUNO - Cost +5%" at bounding box center [475, 92] width 586 height 20
type input "Copy of October - LUNO - Cost"
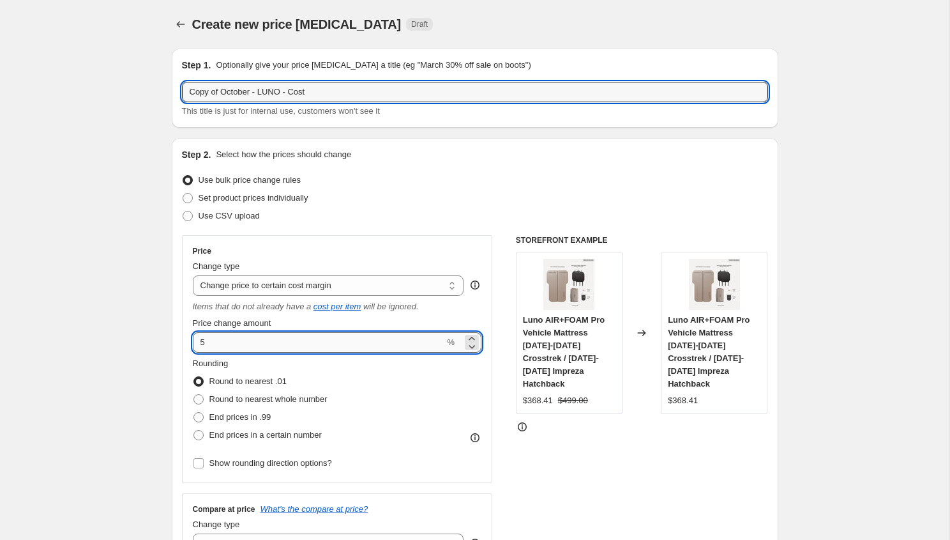
click at [259, 345] on input "5" at bounding box center [319, 342] width 252 height 20
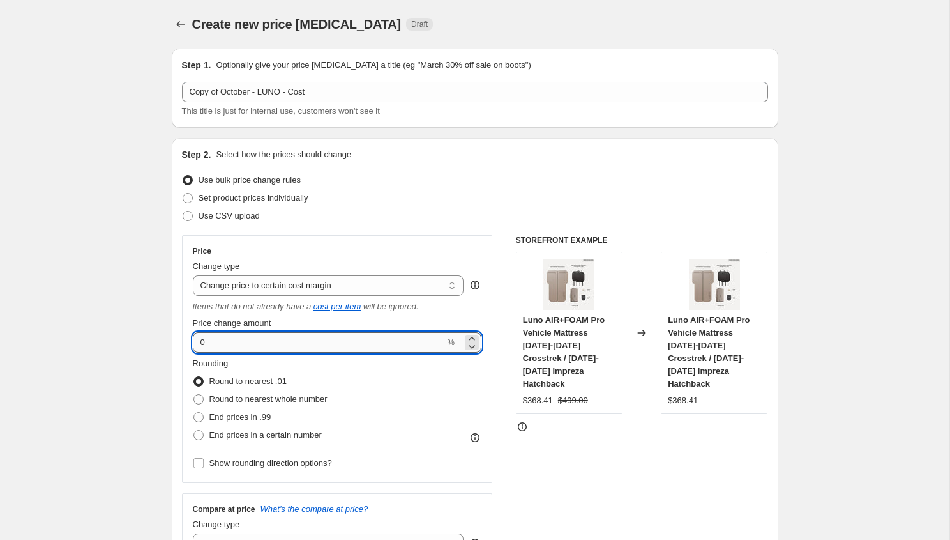
type input "0"
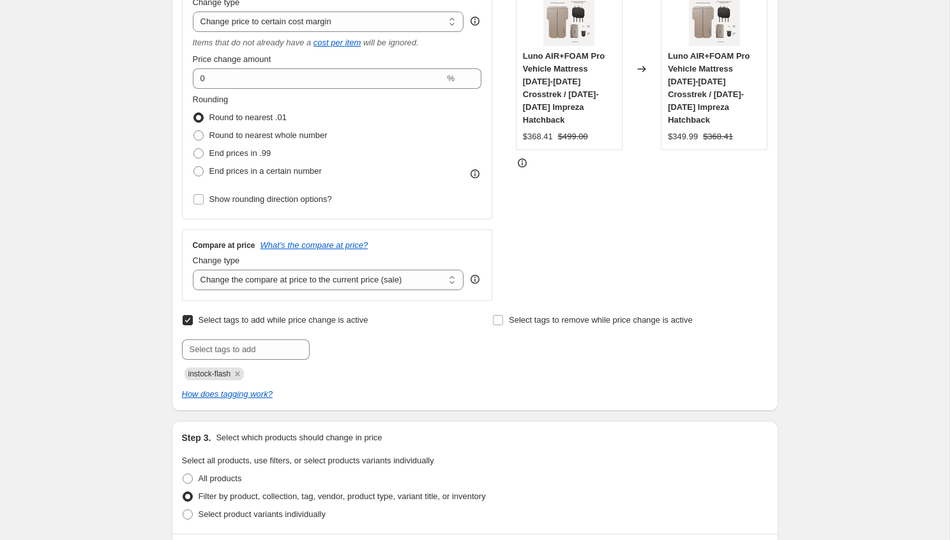
scroll to position [447, 0]
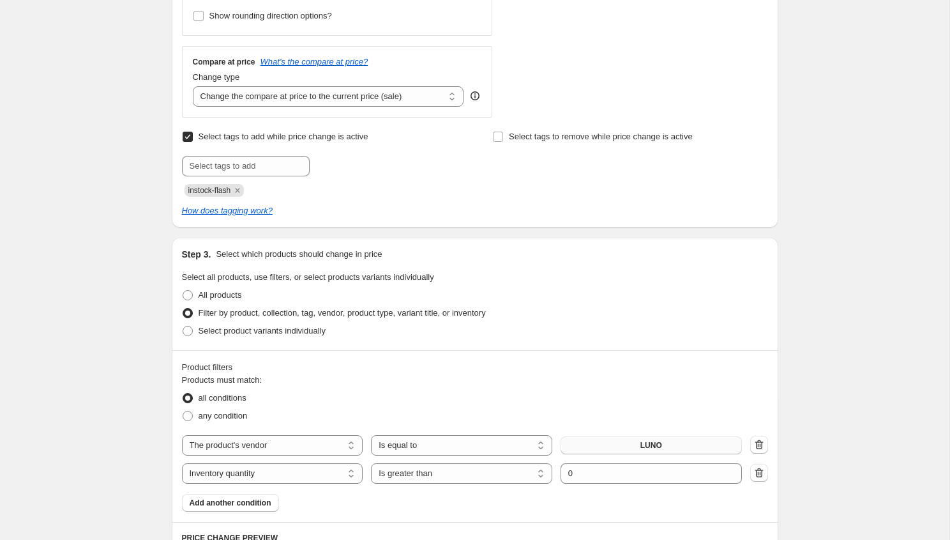
click at [646, 446] on span "LUNO" at bounding box center [651, 445] width 22 height 10
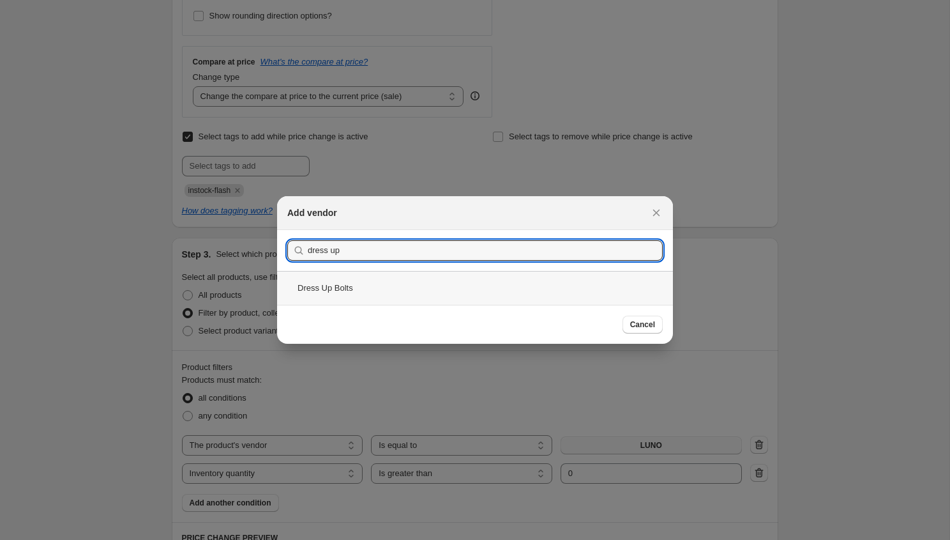
type input "dress up"
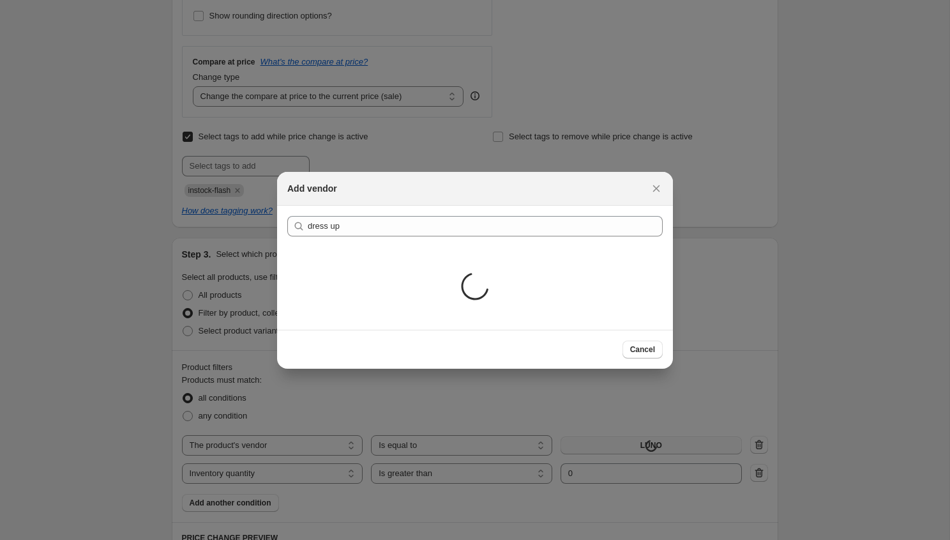
click at [527, 289] on div "Loading..." at bounding box center [475, 287] width 396 height 83
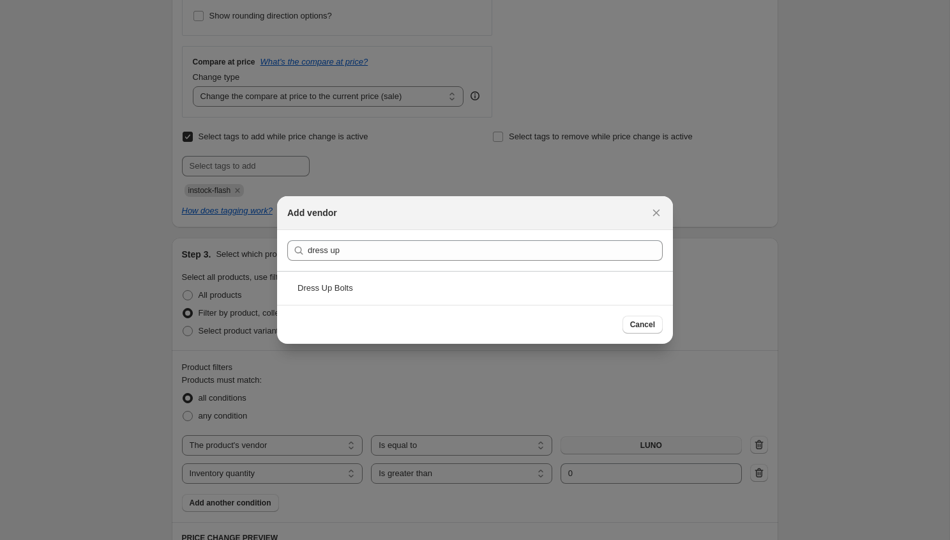
click at [527, 289] on div "Dress Up Bolts" at bounding box center [475, 288] width 396 height 34
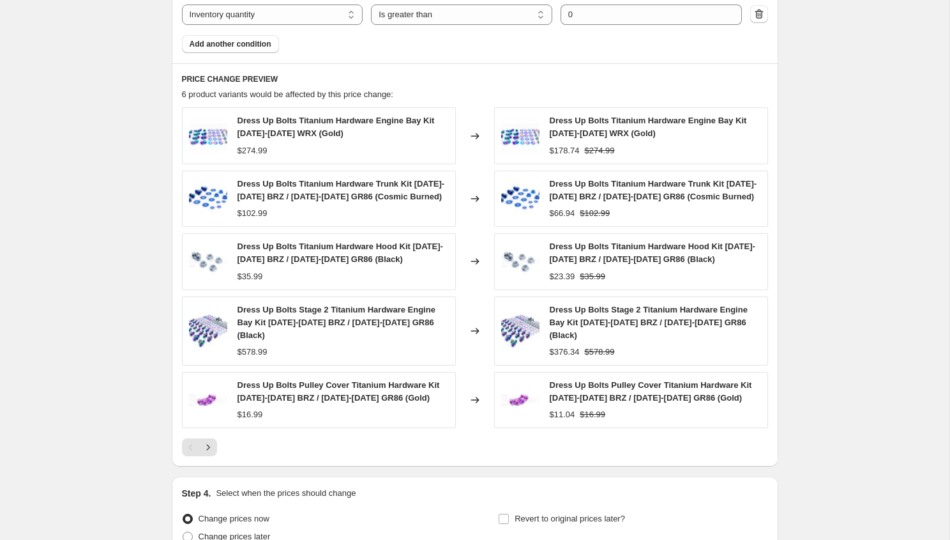
scroll to position [1017, 0]
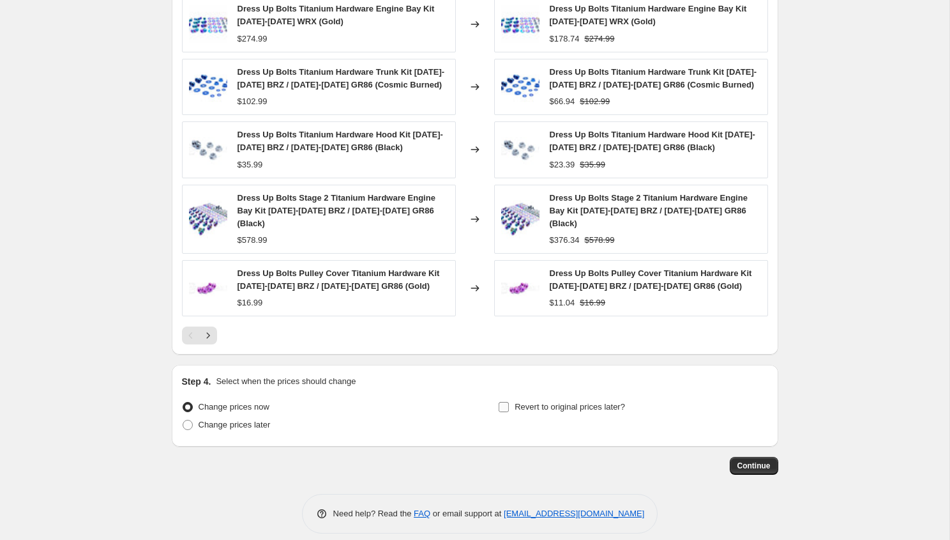
click at [536, 402] on span "Revert to original prices later?" at bounding box center [570, 407] width 110 height 10
click at [509, 402] on input "Revert to original prices later?" at bounding box center [504, 407] width 10 height 10
checkbox input "true"
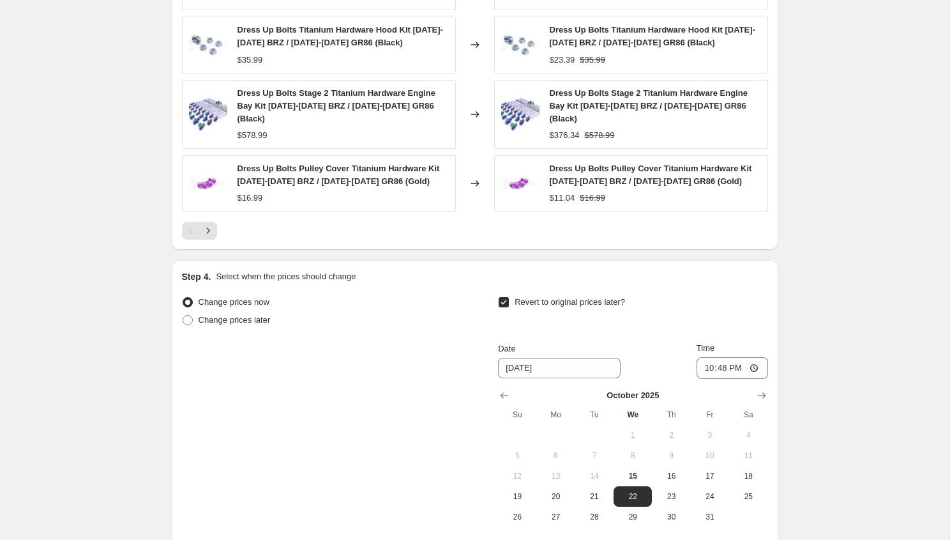
scroll to position [1167, 0]
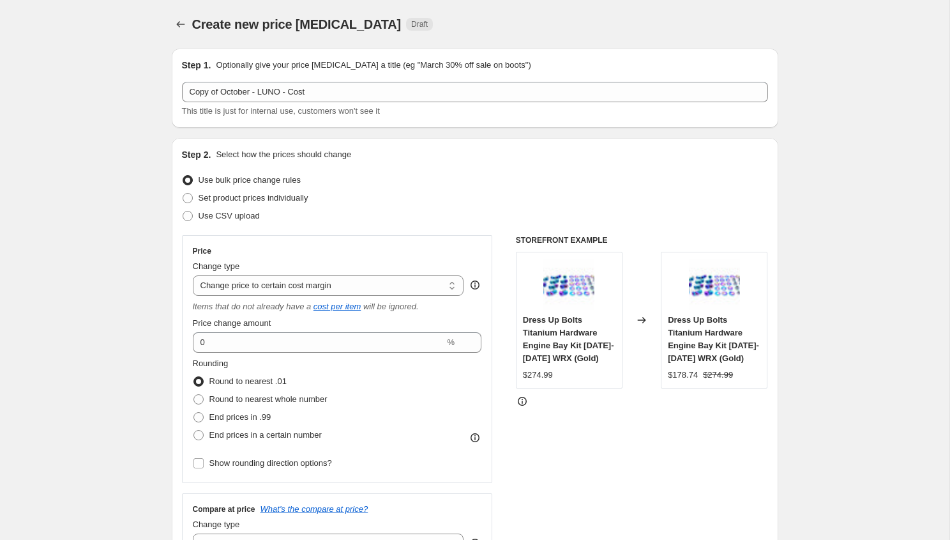
select select "margin"
select select "vendor"
select select "inventory_quantity"
select select ">"
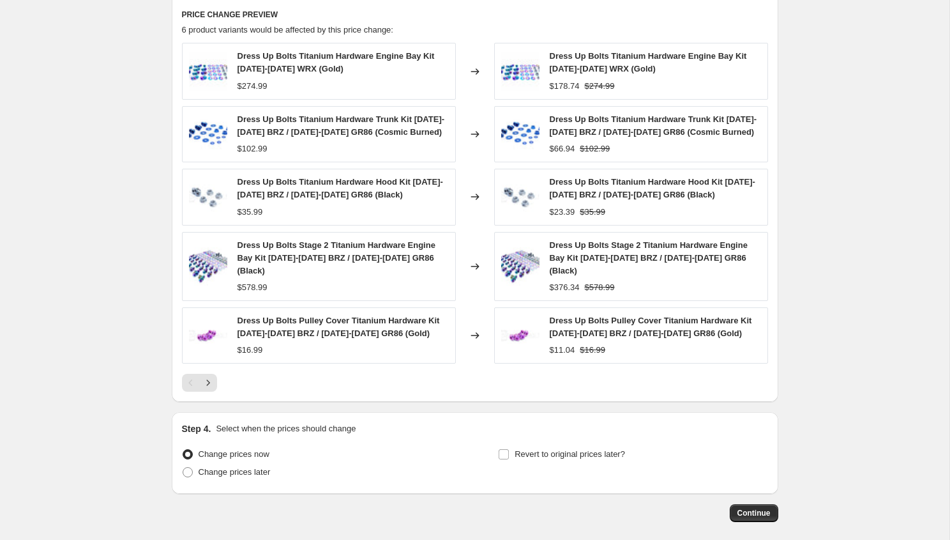
scroll to position [1017, 0]
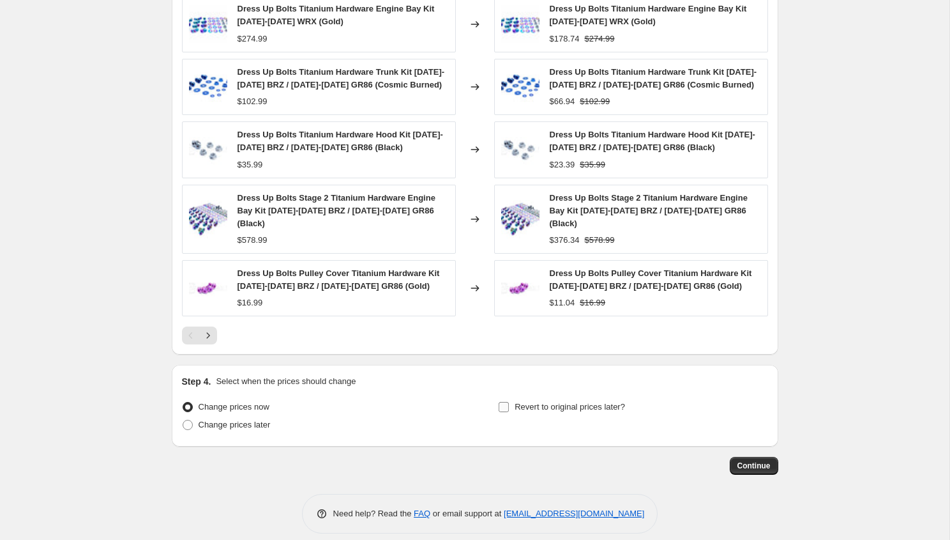
click at [547, 398] on label "Revert to original prices later?" at bounding box center [561, 407] width 127 height 18
click at [509, 402] on input "Revert to original prices later?" at bounding box center [504, 407] width 10 height 10
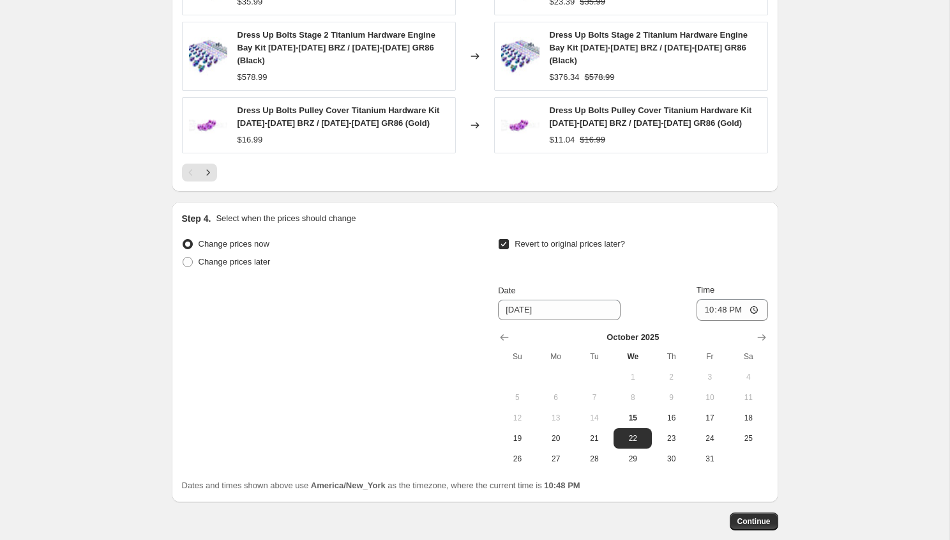
scroll to position [1216, 0]
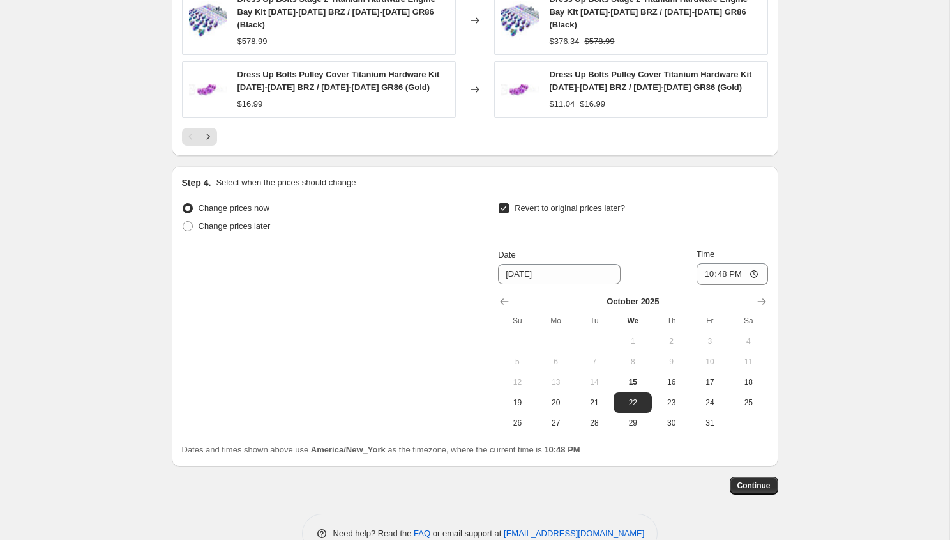
click at [526, 203] on span "Revert to original prices later?" at bounding box center [570, 208] width 110 height 10
click at [509, 203] on input "Revert to original prices later?" at bounding box center [504, 208] width 10 height 10
checkbox input "false"
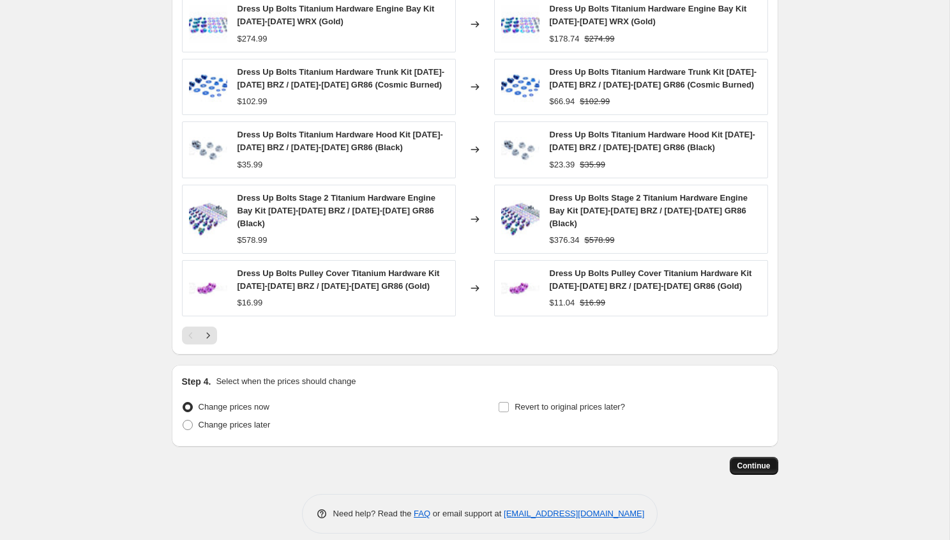
click at [746, 458] on button "Continue" at bounding box center [754, 466] width 49 height 18
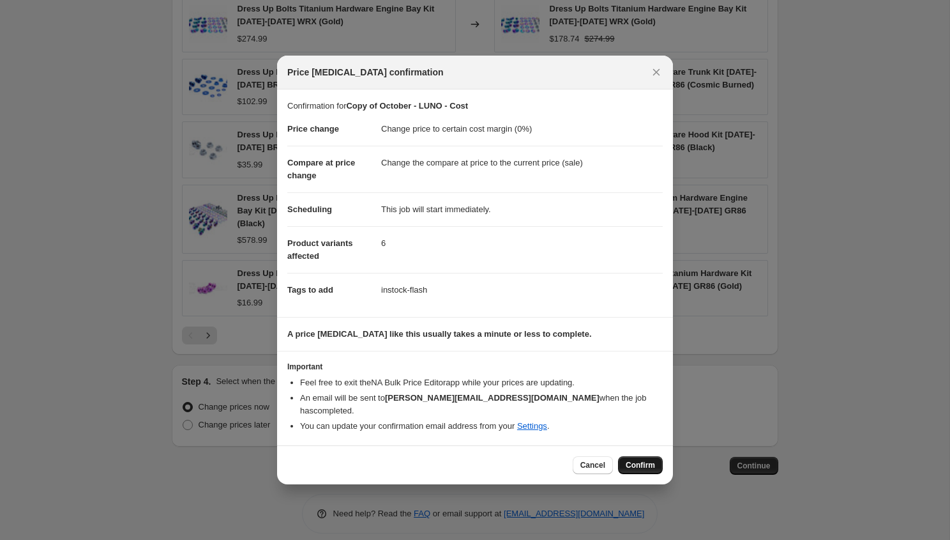
click at [637, 460] on span "Confirm" at bounding box center [640, 465] width 29 height 10
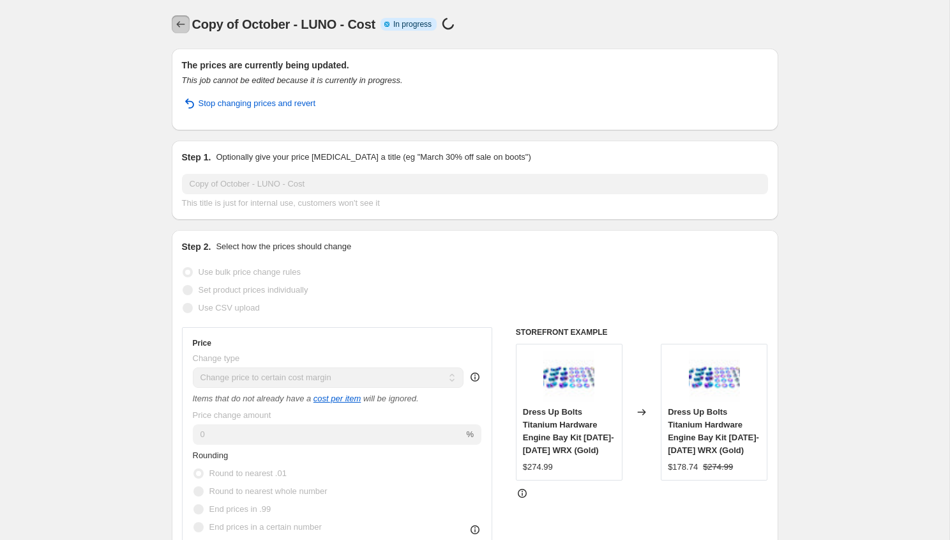
click at [180, 26] on icon "Price change jobs" at bounding box center [180, 24] width 13 height 13
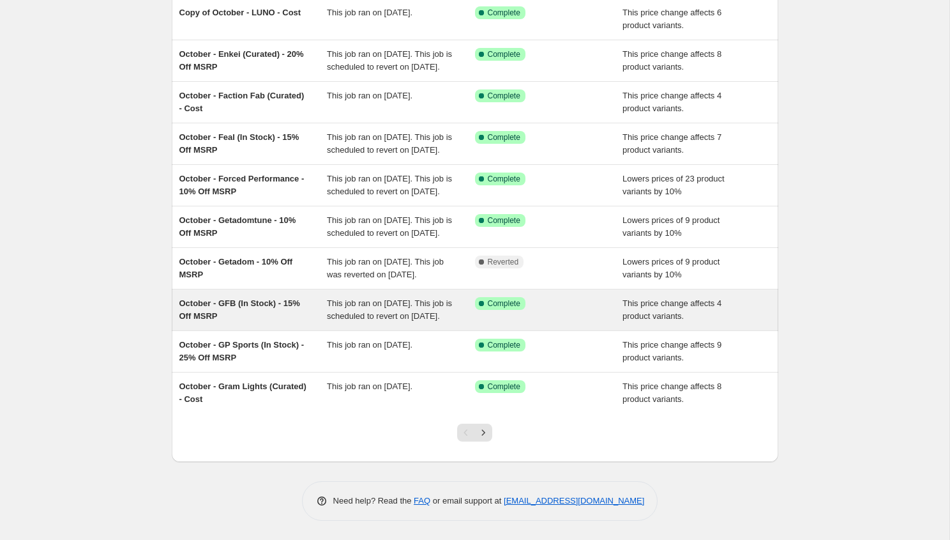
scroll to position [195, 0]
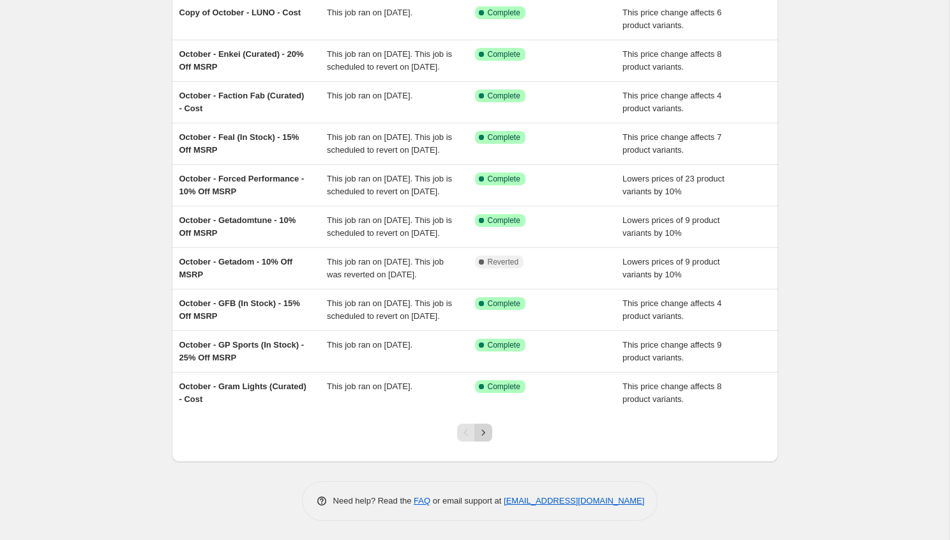
click at [490, 430] on button "Next" at bounding box center [483, 432] width 18 height 18
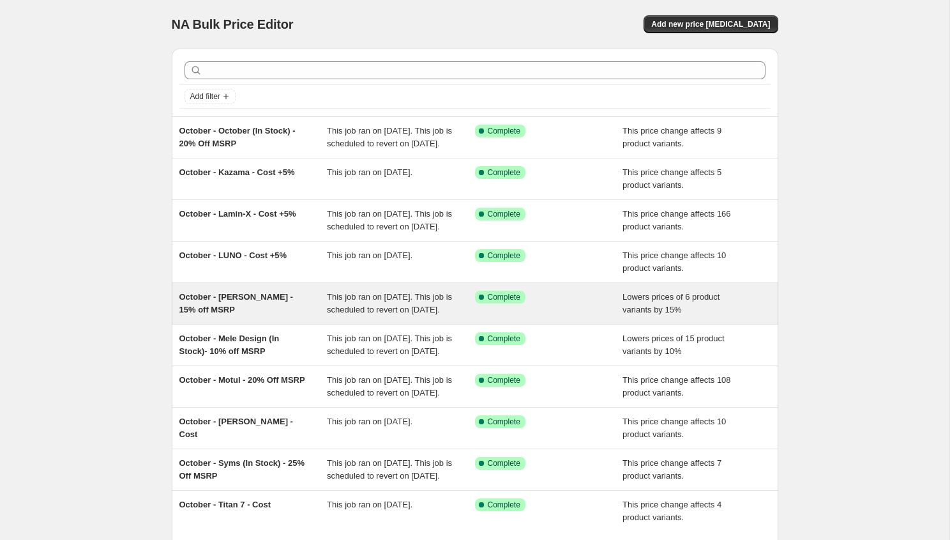
scroll to position [193, 0]
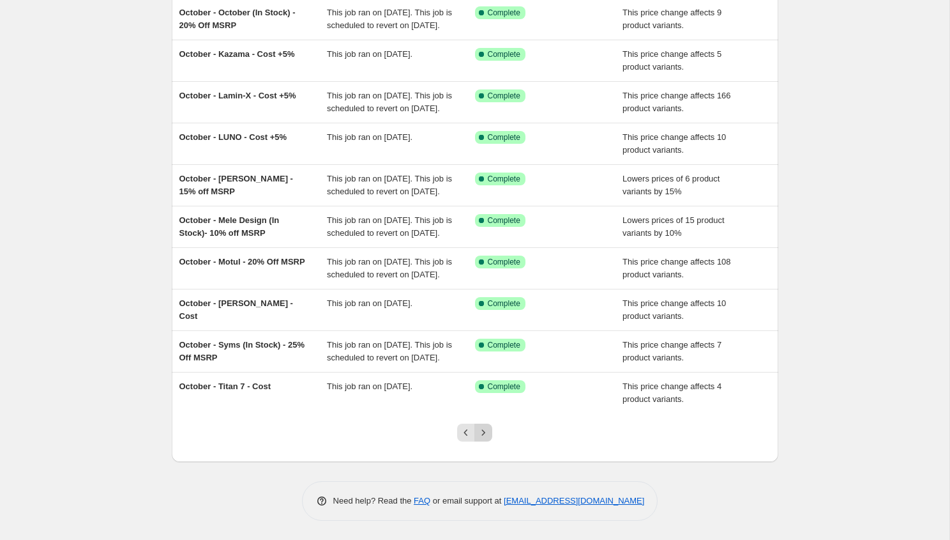
click at [491, 438] on button "Next" at bounding box center [483, 432] width 18 height 18
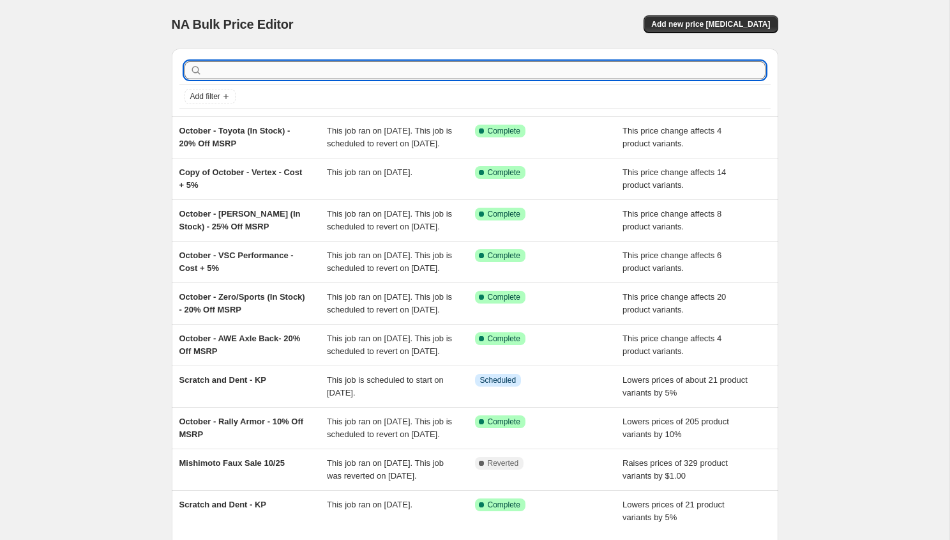
click at [321, 75] on input "text" at bounding box center [485, 70] width 561 height 18
type input "blitz"
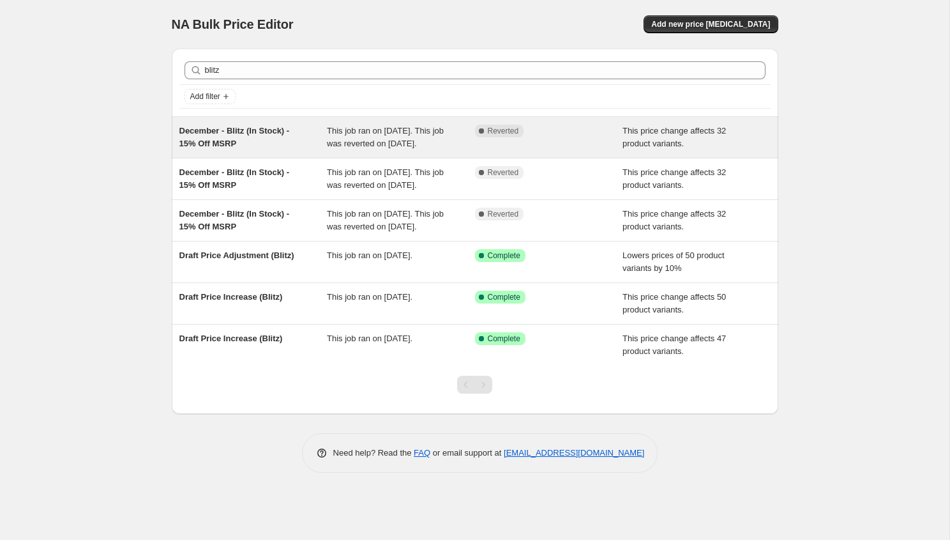
click at [312, 142] on div "December - Blitz (In Stock) - 15% Off MSRP" at bounding box center [253, 138] width 148 height 26
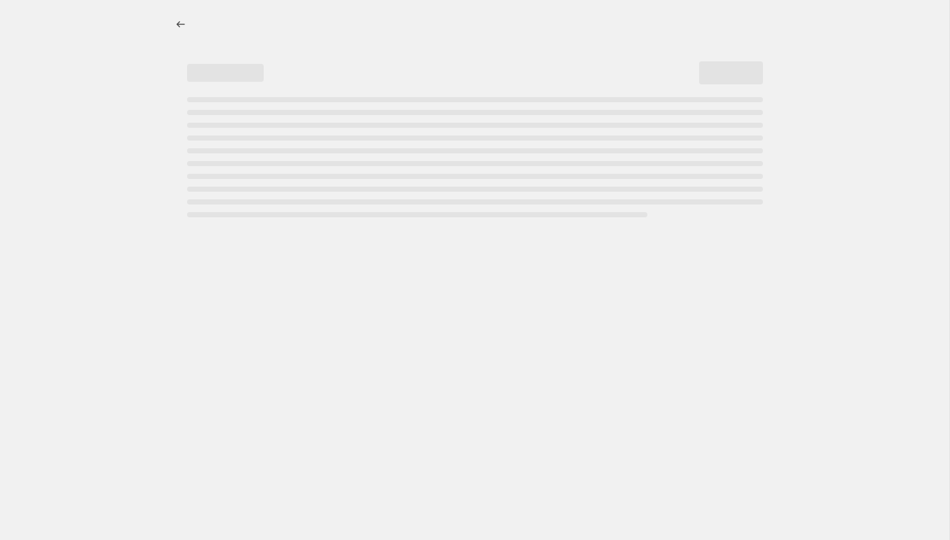
select select "pcap"
select select "no_change"
select select "vendor"
select select "tag"
select select "not_equal"
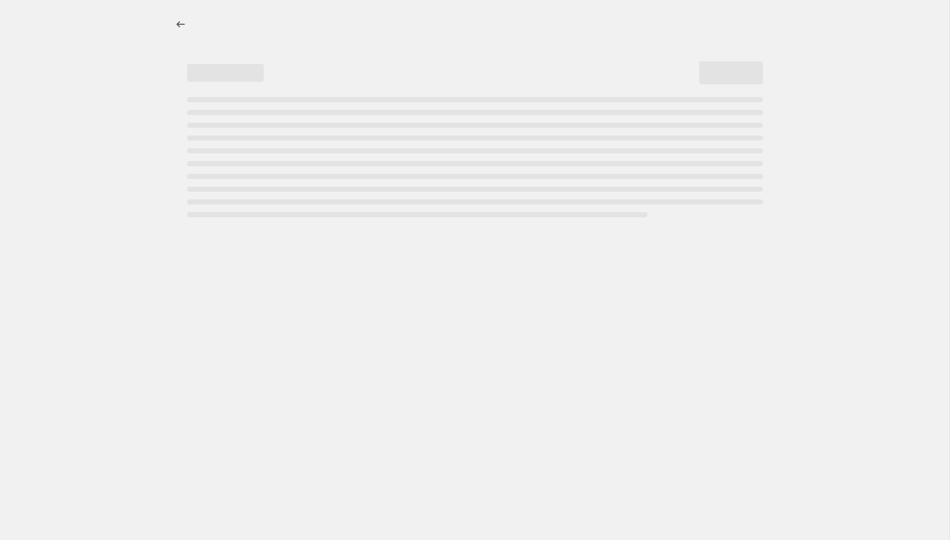
select select "inventory_quantity"
select select ">"
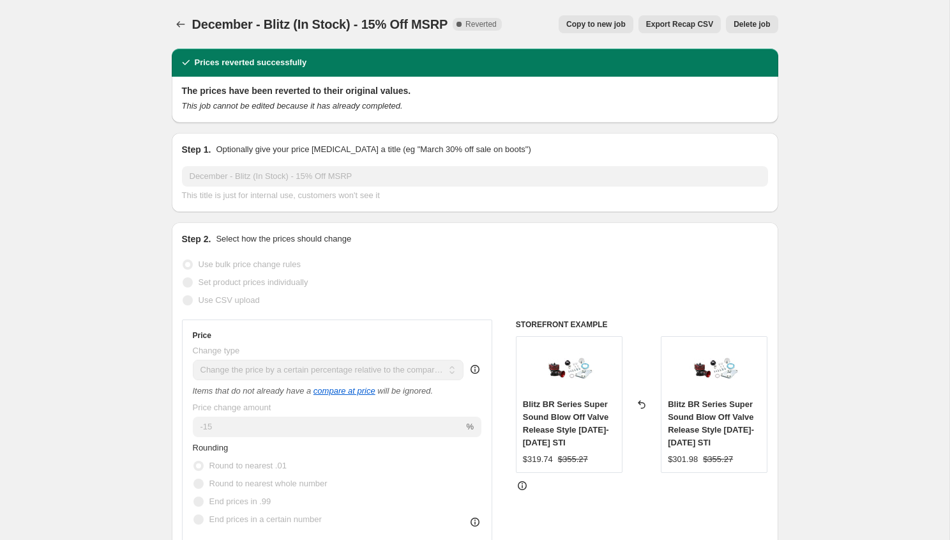
click at [589, 22] on span "Copy to new job" at bounding box center [595, 24] width 59 height 10
select select "pcap"
select select "no_change"
select select "vendor"
select select "tag"
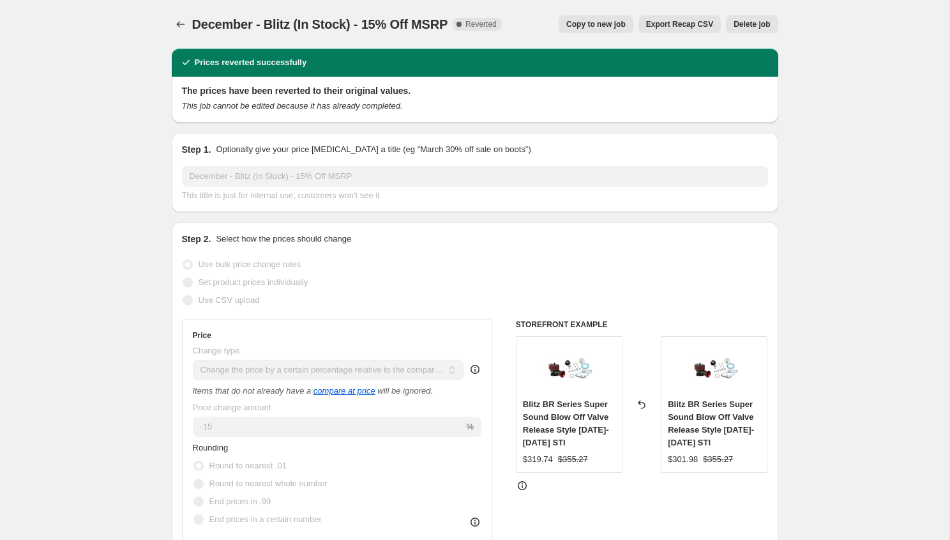
select select "not_equal"
select select "inventory_quantity"
select select ">"
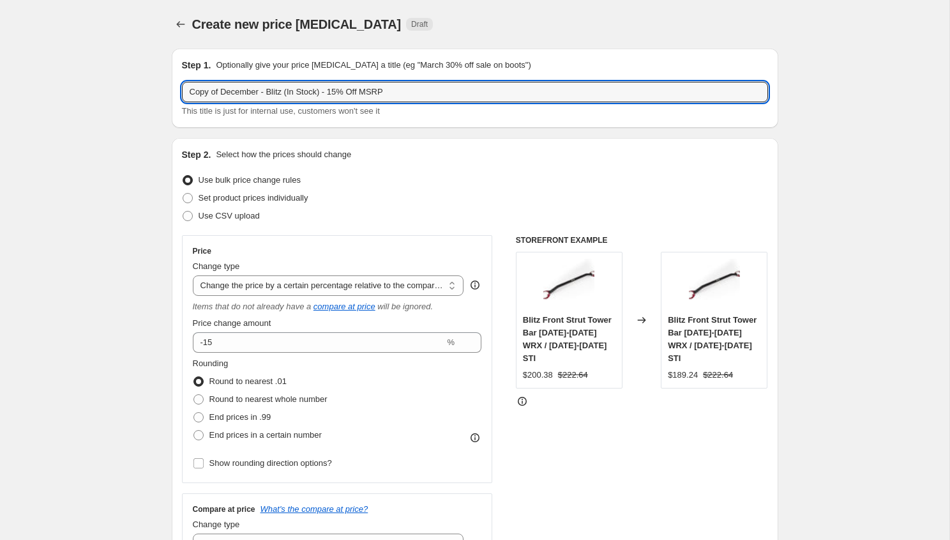
drag, startPoint x: 263, startPoint y: 91, endPoint x: 46, endPoint y: 84, distance: 217.2
click at [304, 90] on input "October - Blitz (In Stock) - 15% Off MSRP" at bounding box center [475, 92] width 586 height 20
type input "October - Blitz (In Stock) - 20% Off MSRP"
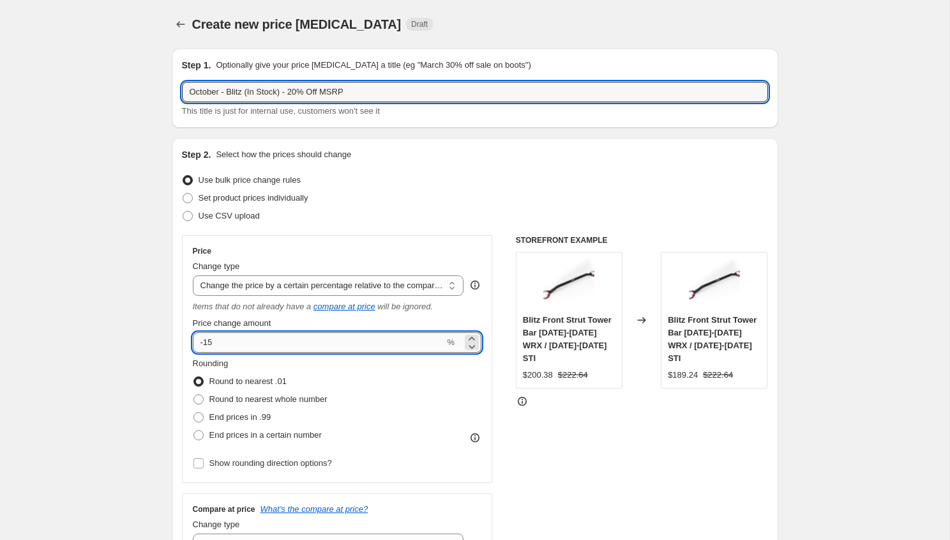
click at [263, 339] on input "-15" at bounding box center [319, 342] width 252 height 20
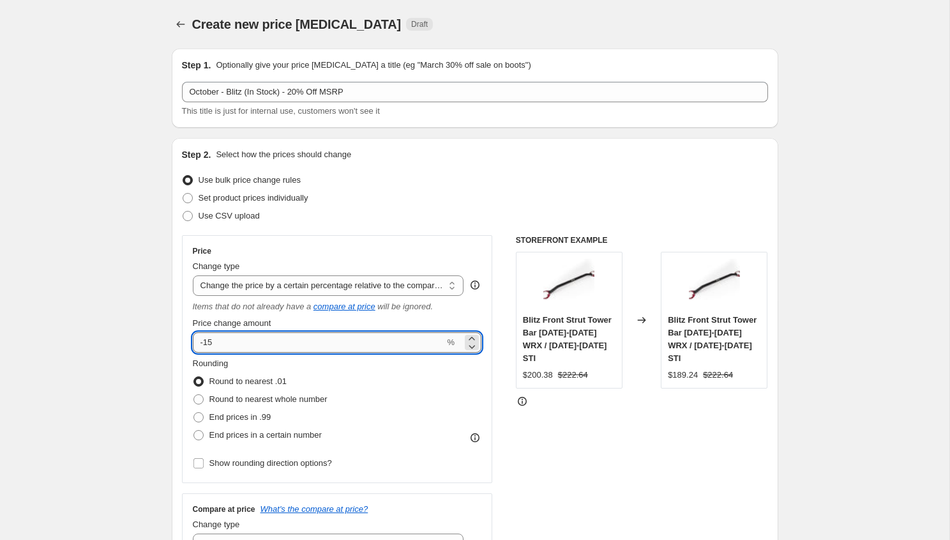
type input "-1"
click at [263, 339] on input "-53" at bounding box center [319, 342] width 252 height 20
type input "-5"
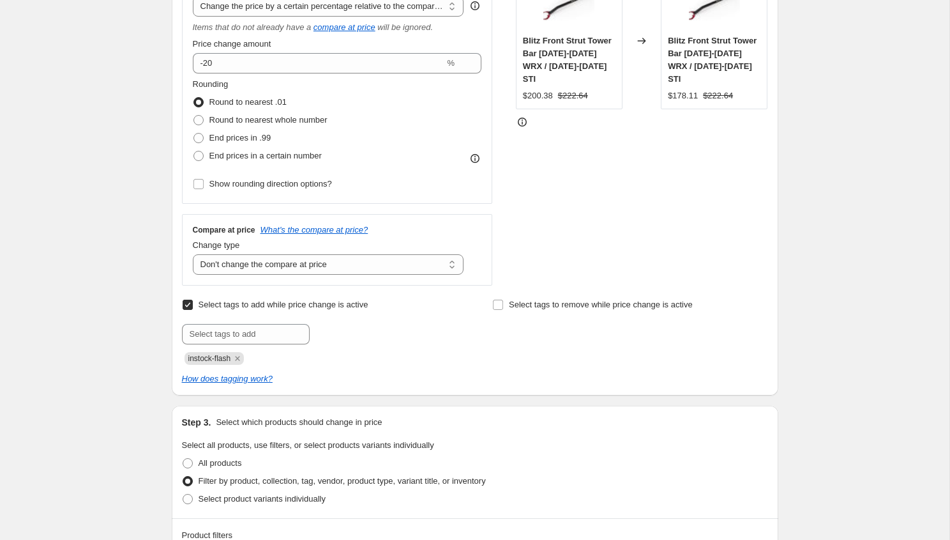
scroll to position [289, 0]
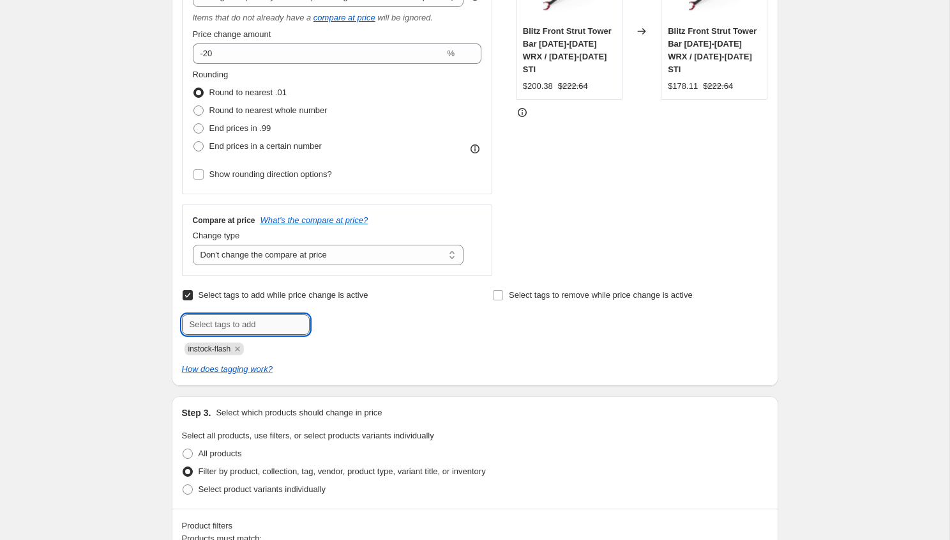
click at [257, 322] on input "text" at bounding box center [246, 324] width 128 height 20
click at [118, 323] on div "Create new price [MEDICAL_DATA]. This page is ready Create new price [MEDICAL_D…" at bounding box center [474, 503] width 949 height 1585
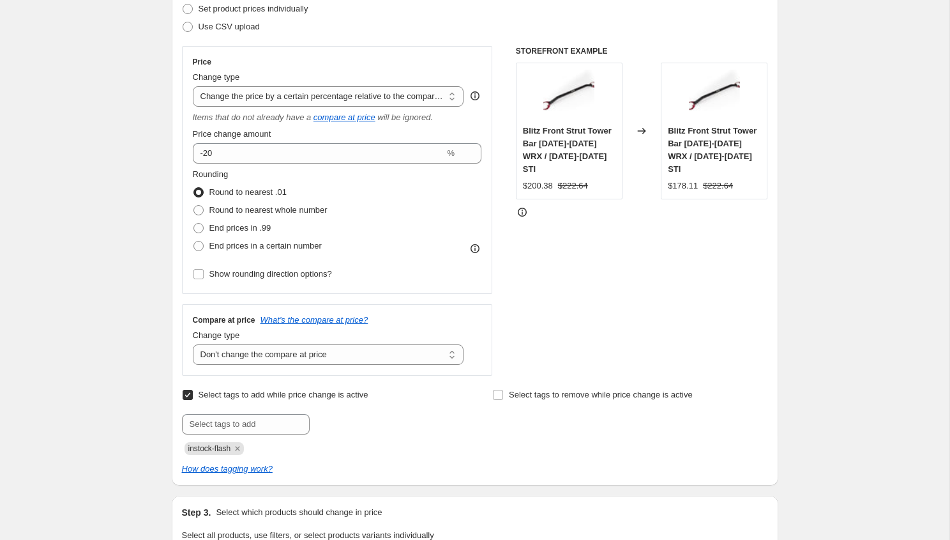
scroll to position [0, 0]
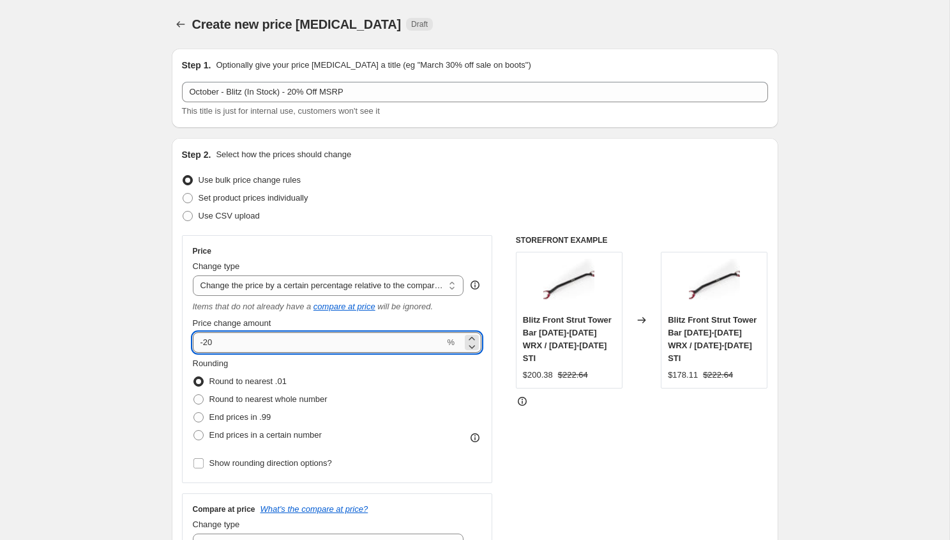
click at [252, 347] on input "-20" at bounding box center [319, 342] width 252 height 20
type input "-25"
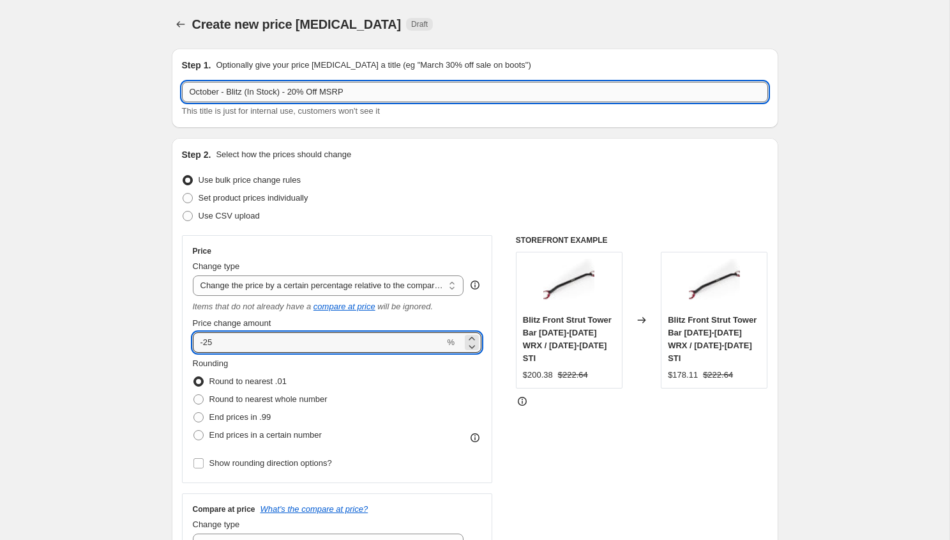
click at [306, 94] on input "October - Blitz (In Stock) - 20% Off MSRP" at bounding box center [475, 92] width 586 height 20
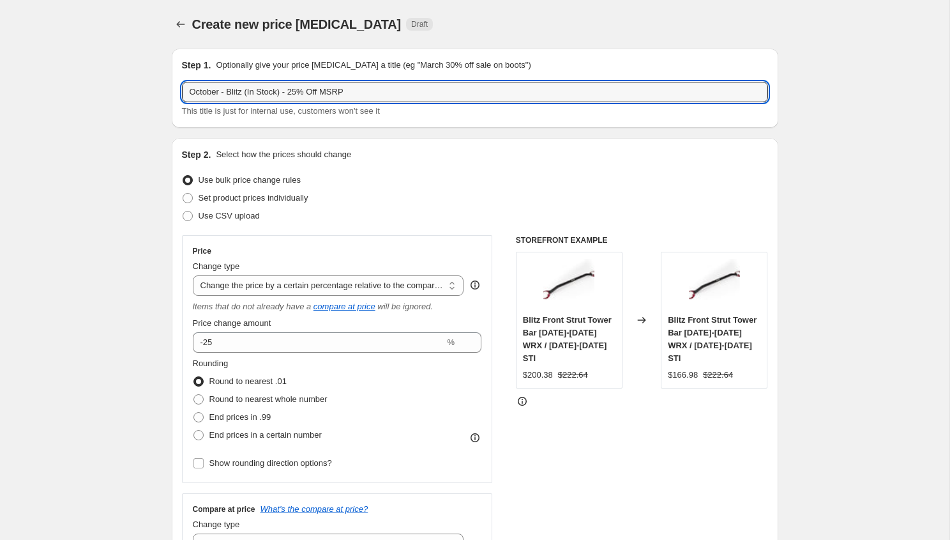
type input "October - Blitz (In Stock) - 25% Off MSRP"
click at [176, 81] on div "Step 1. Optionally give your price [MEDICAL_DATA] a title (eg "March 30% off sa…" at bounding box center [475, 88] width 607 height 79
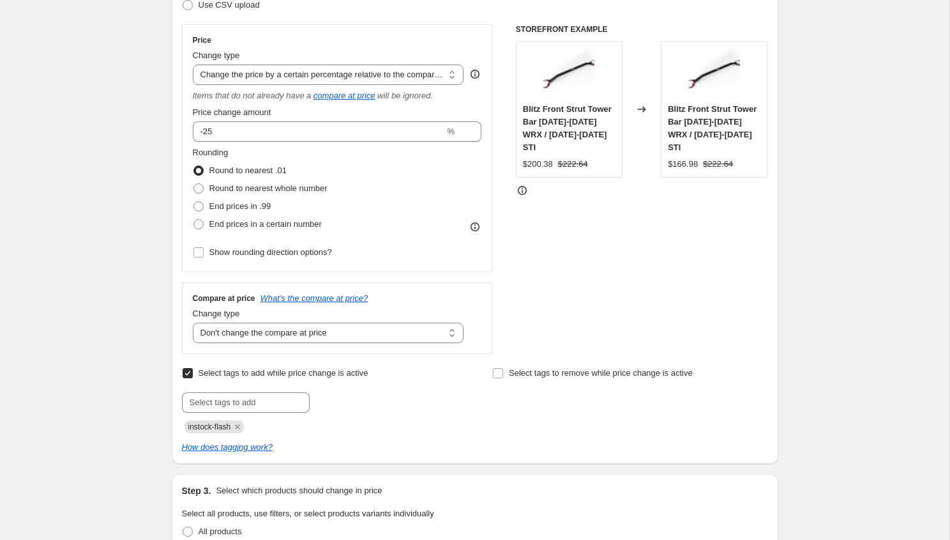
scroll to position [335, 0]
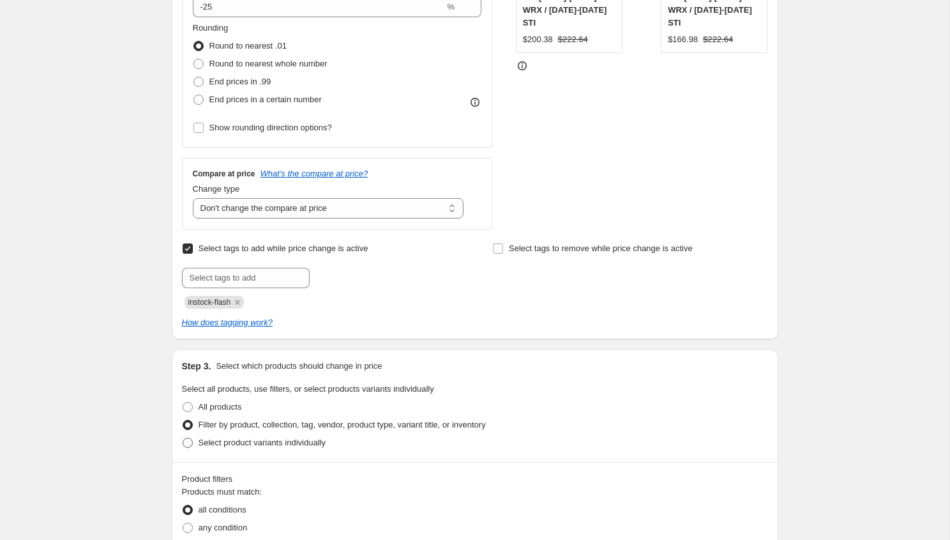
click at [218, 448] on span "Select product variants individually" at bounding box center [262, 442] width 127 height 13
click at [183, 438] on input "Select product variants individually" at bounding box center [183, 437] width 1 height 1
radio input "true"
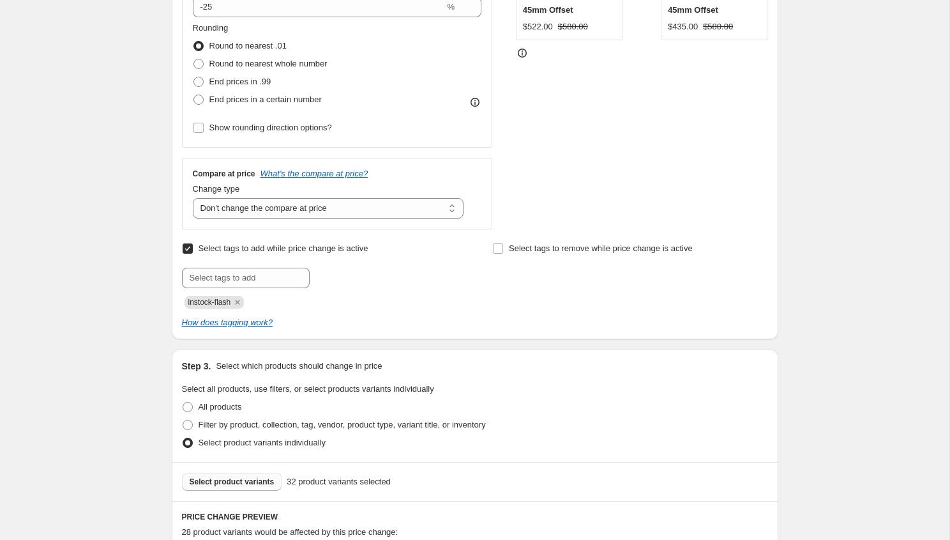
click at [236, 476] on button "Select product variants" at bounding box center [232, 481] width 100 height 18
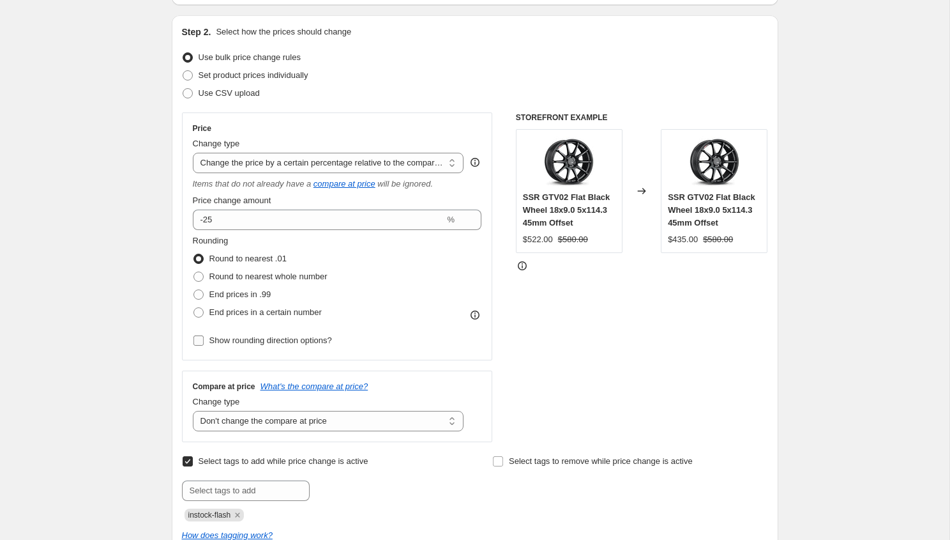
scroll to position [0, 0]
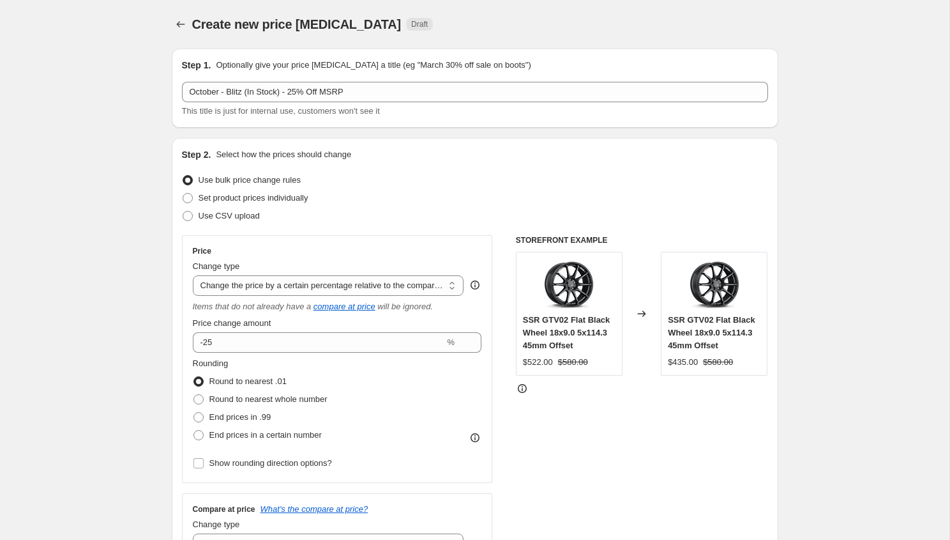
click at [186, 38] on div "Create new price [MEDICAL_DATA]. This page is ready Create new price [MEDICAL_D…" at bounding box center [475, 24] width 607 height 49
click at [182, 24] on icon "Price change jobs" at bounding box center [180, 24] width 13 height 13
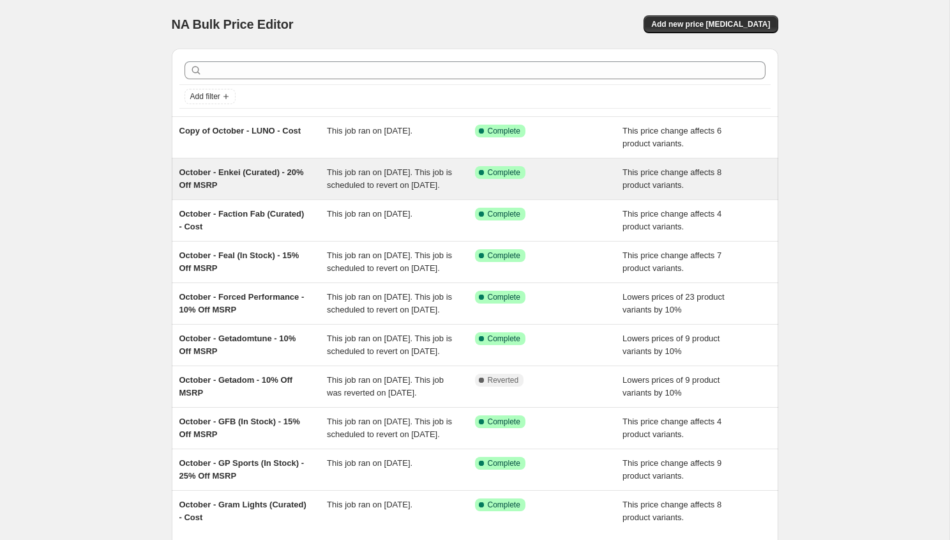
scroll to position [195, 0]
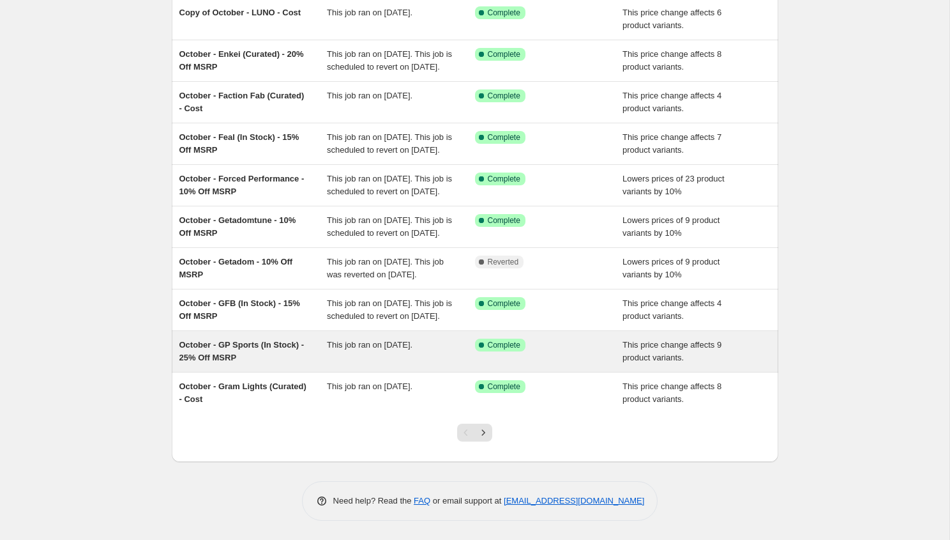
click at [258, 347] on span "October - GP Sports (In Stock) - 25% Off MSRP" at bounding box center [241, 351] width 125 height 22
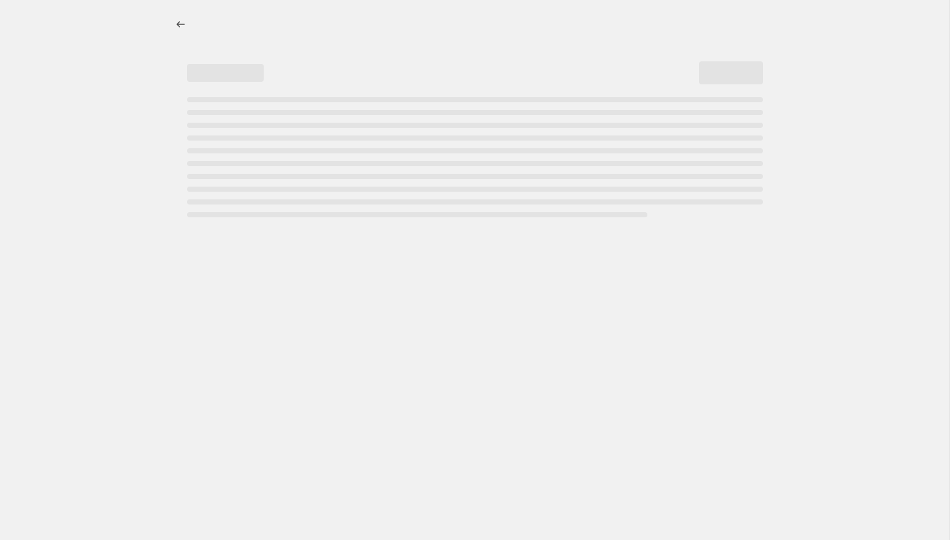
select select "pcap"
select select "no_change"
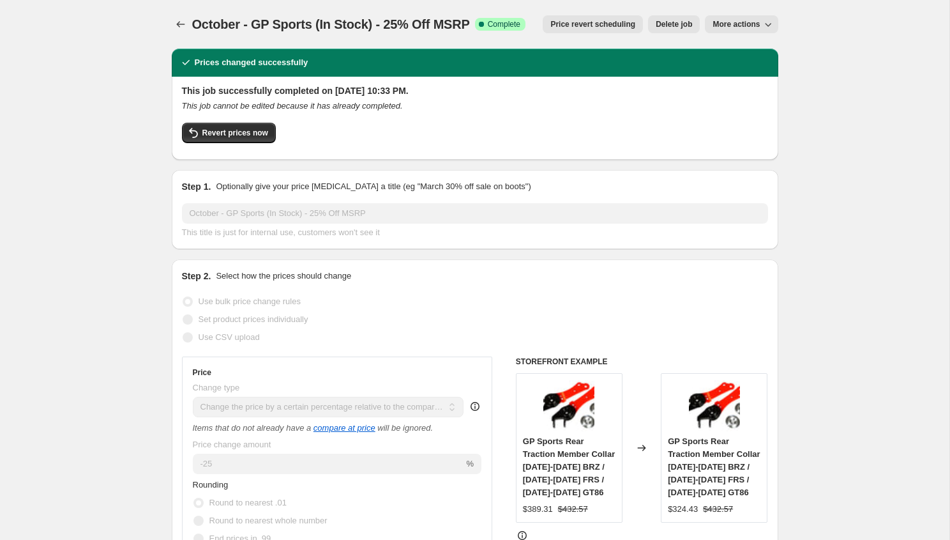
click at [727, 33] on div "October - GP Sports (In Stock) - 25% Off MSRP. This page is ready October - GP …" at bounding box center [475, 24] width 607 height 49
click at [728, 29] on button "More actions" at bounding box center [741, 24] width 73 height 18
click at [724, 51] on span "Copy to new job" at bounding box center [741, 51] width 59 height 10
select select "pcap"
select select "no_change"
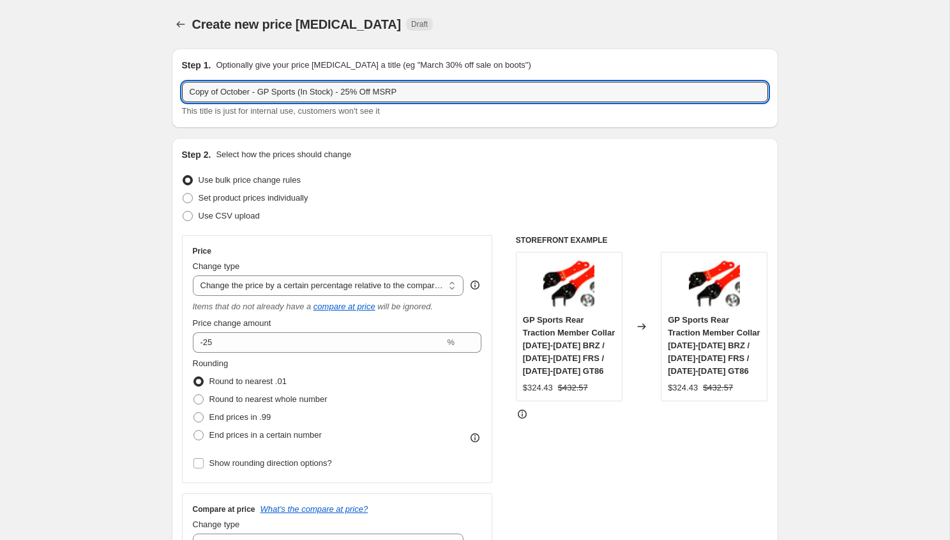
drag, startPoint x: 223, startPoint y: 93, endPoint x: 140, endPoint y: 82, distance: 83.1
drag, startPoint x: 269, startPoint y: 92, endPoint x: 230, endPoint y: 91, distance: 38.3
click at [230, 91] on input "October - GP Sports (In Stock) - 25% Off MSRP" at bounding box center [475, 92] width 586 height 20
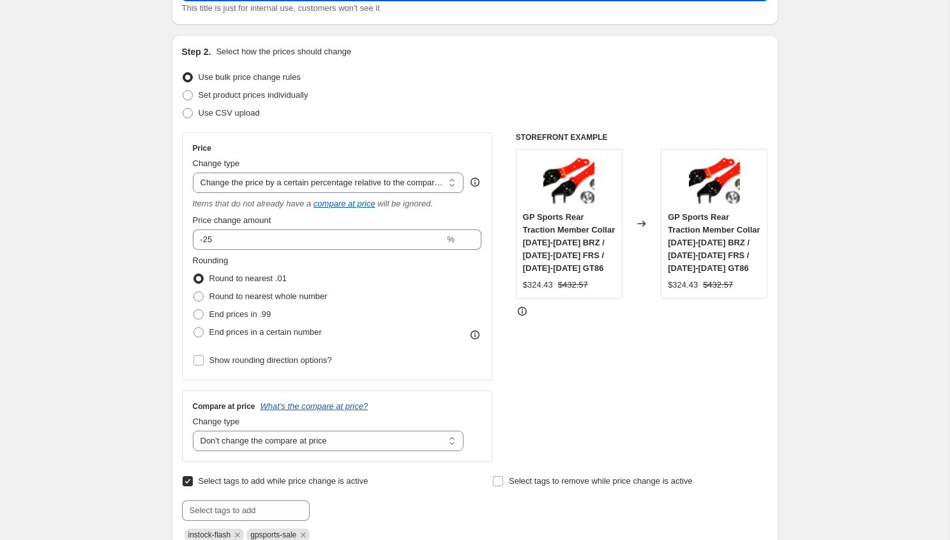
scroll to position [165, 0]
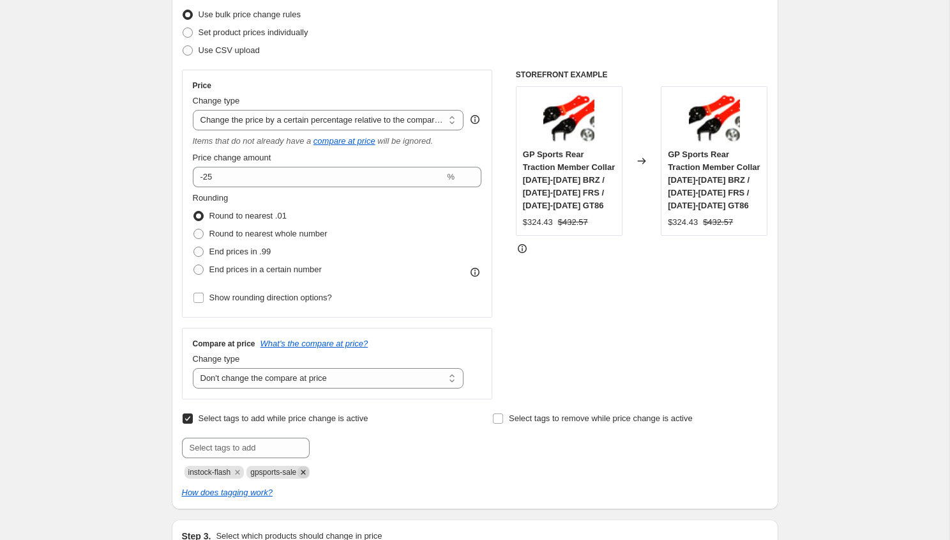
type input "October - Blitz (In Stock) - 25% Off MSRP"
click at [309, 467] on icon "Remove gpsports-sale" at bounding box center [303, 471] width 11 height 11
click at [277, 458] on div "Submit instock-flash" at bounding box center [319, 457] width 275 height 41
click at [269, 453] on input "text" at bounding box center [246, 447] width 128 height 20
type input "blitz-sale"
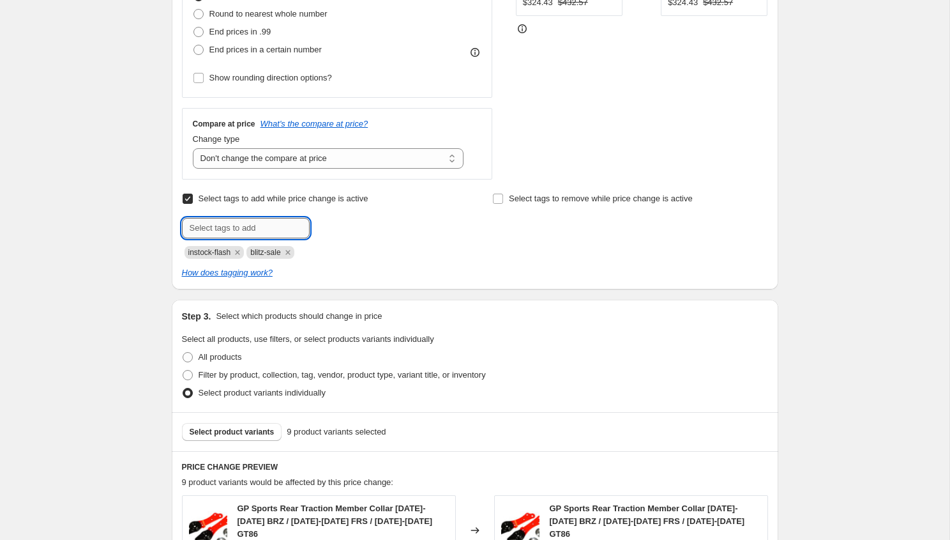
scroll to position [486, 0]
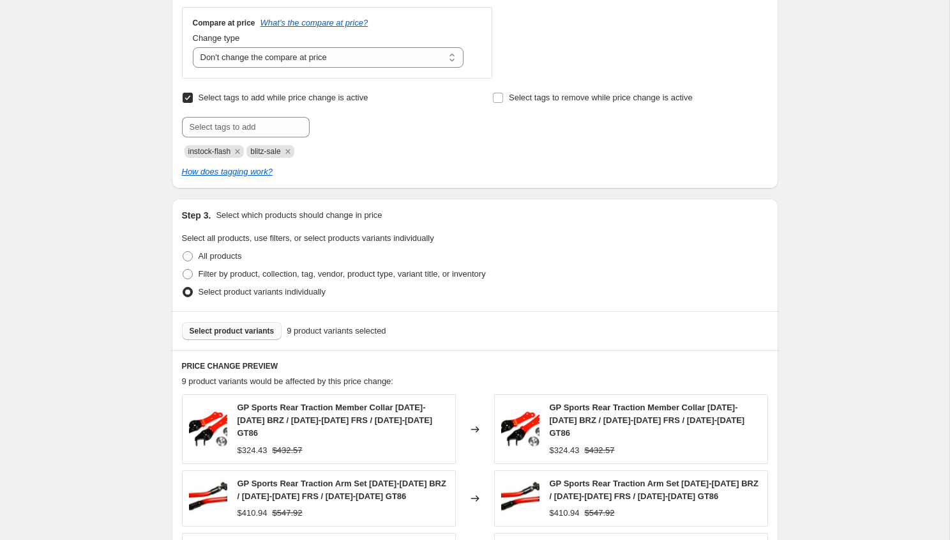
click at [243, 328] on span "Select product variants" at bounding box center [232, 331] width 85 height 10
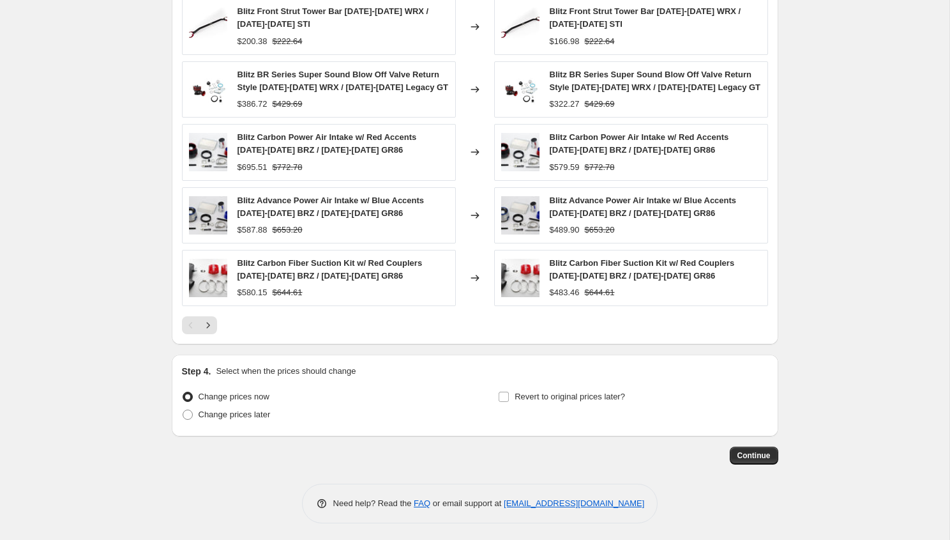
scroll to position [884, 0]
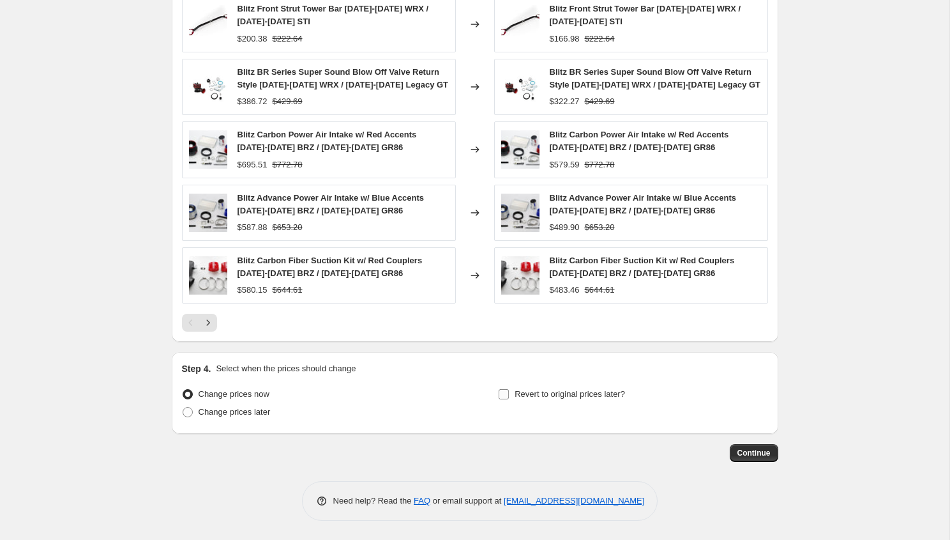
click at [517, 402] on label "Revert to original prices later?" at bounding box center [561, 394] width 127 height 18
click at [509, 399] on input "Revert to original prices later?" at bounding box center [504, 394] width 10 height 10
checkbox input "true"
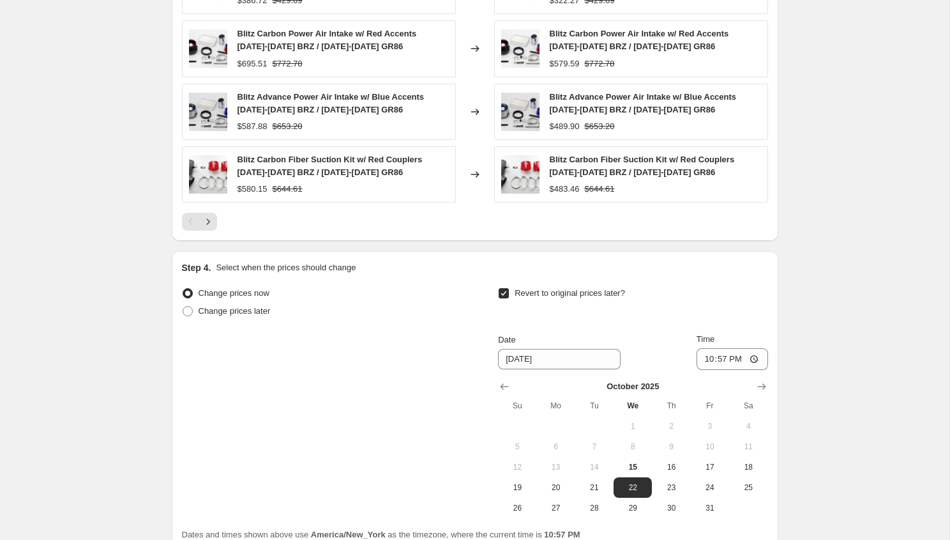
scroll to position [1103, 0]
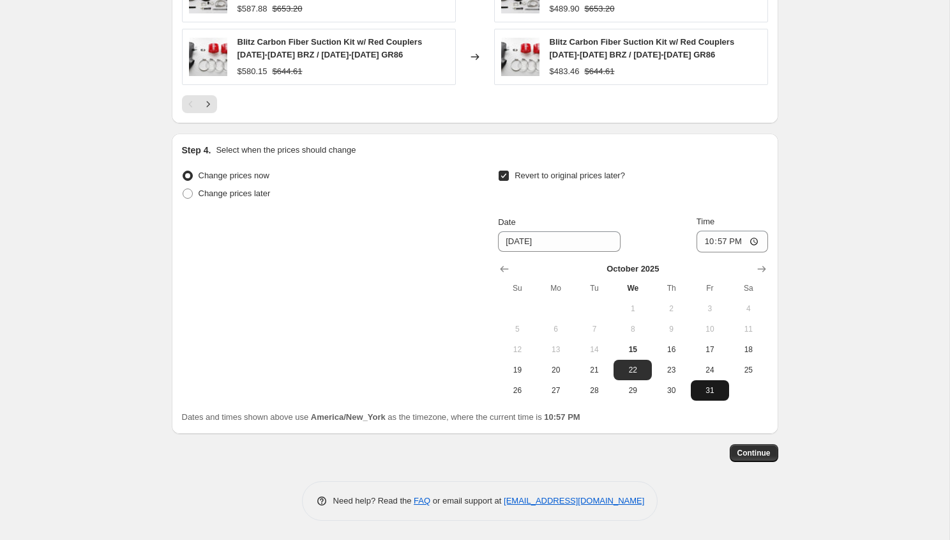
click at [711, 393] on span "31" at bounding box center [710, 390] width 28 height 10
type input "[DATE]"
click at [706, 250] on input "22:57" at bounding box center [733, 241] width 72 height 22
type input "23:55"
click at [751, 451] on span "Continue" at bounding box center [753, 453] width 33 height 10
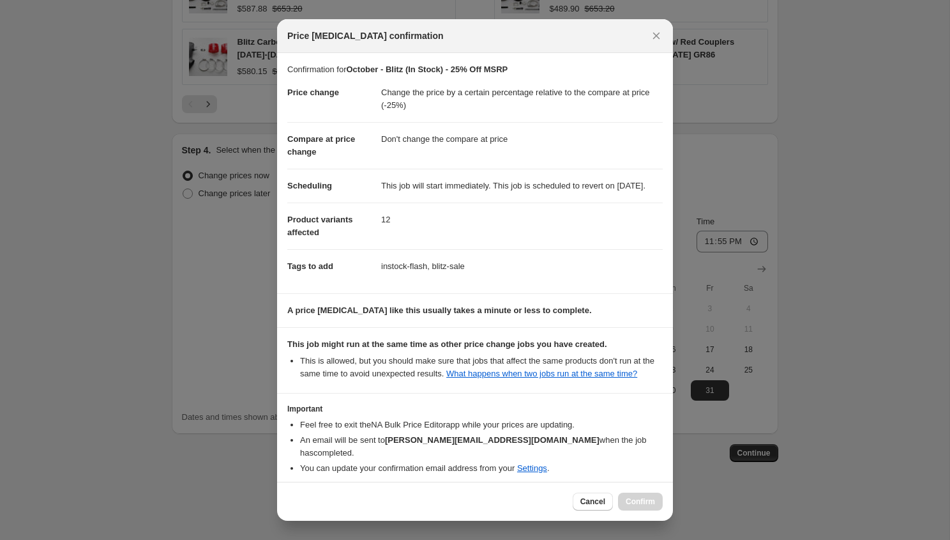
scroll to position [70, 0]
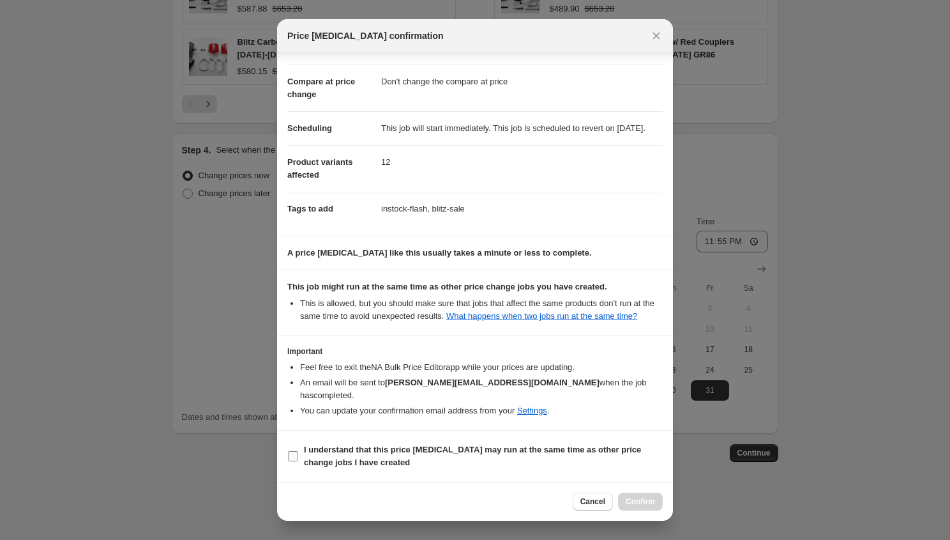
click at [452, 444] on span "I understand that this price [MEDICAL_DATA] may run at the same time as other p…" at bounding box center [483, 456] width 359 height 26
click at [298, 451] on input "I understand that this price [MEDICAL_DATA] may run at the same time as other p…" at bounding box center [293, 456] width 10 height 10
checkbox input "true"
click at [637, 506] on button "Confirm" at bounding box center [640, 501] width 45 height 18
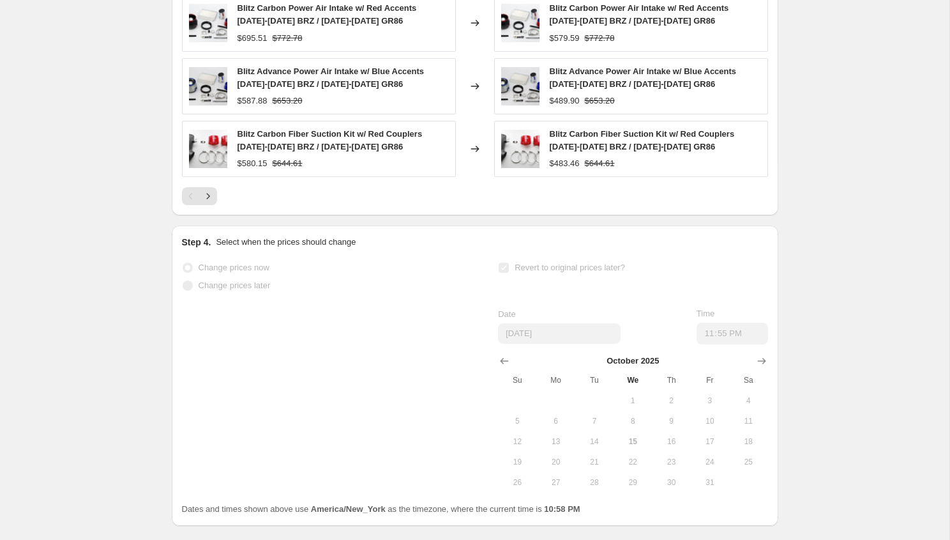
scroll to position [1136, 0]
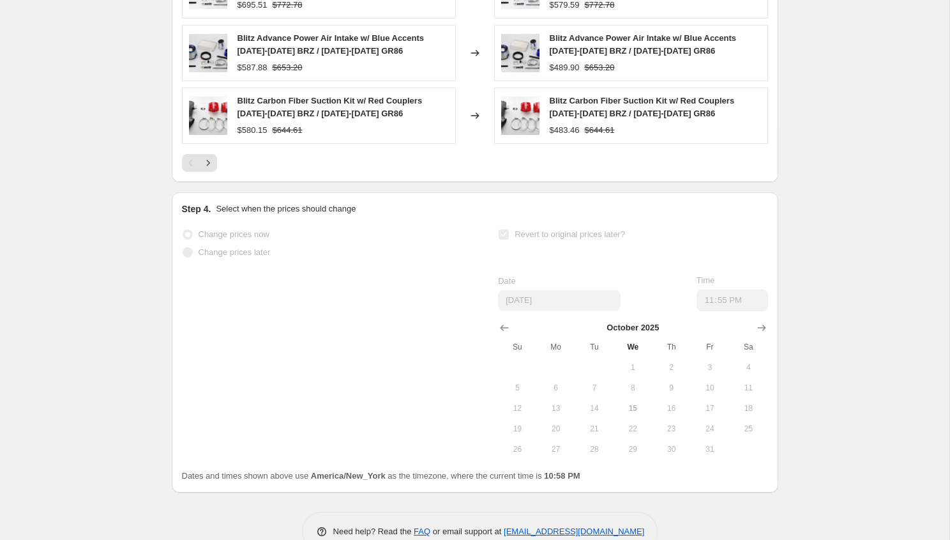
select select "pcap"
select select "no_change"
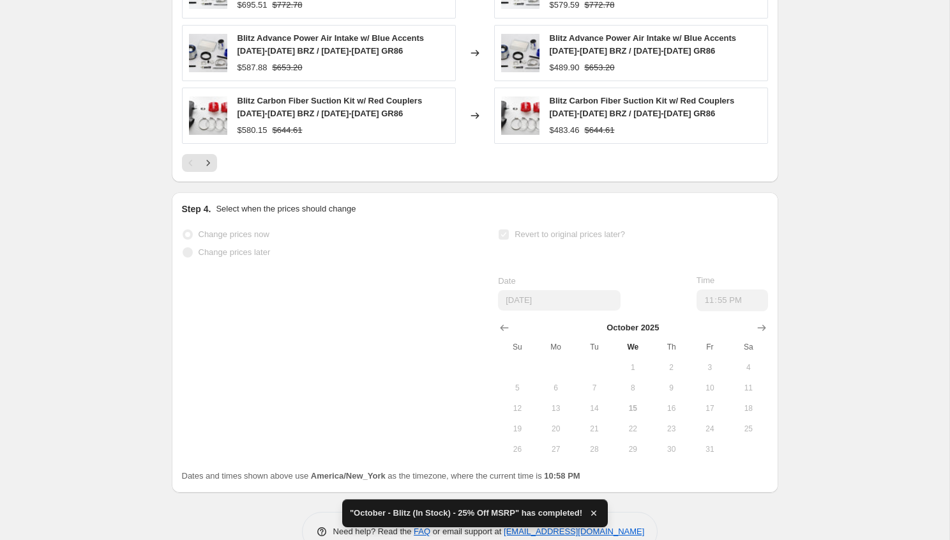
scroll to position [0, 0]
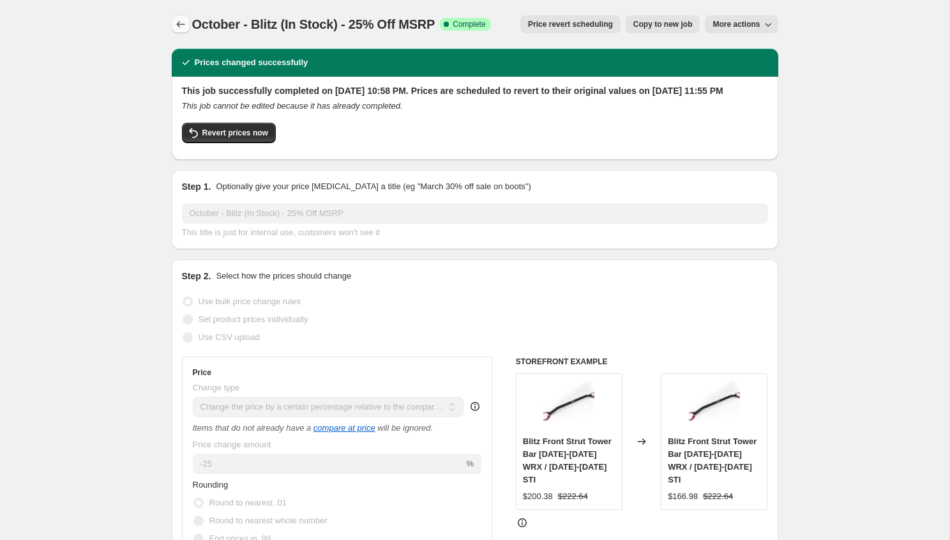
click at [185, 27] on icon "Price change jobs" at bounding box center [180, 24] width 13 height 13
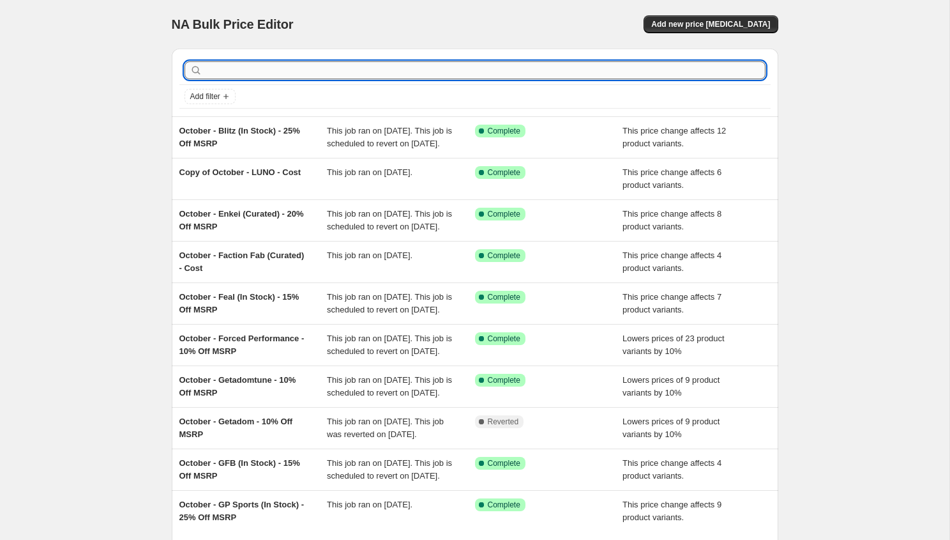
click at [241, 69] on input "text" at bounding box center [485, 70] width 561 height 18
type input "apr"
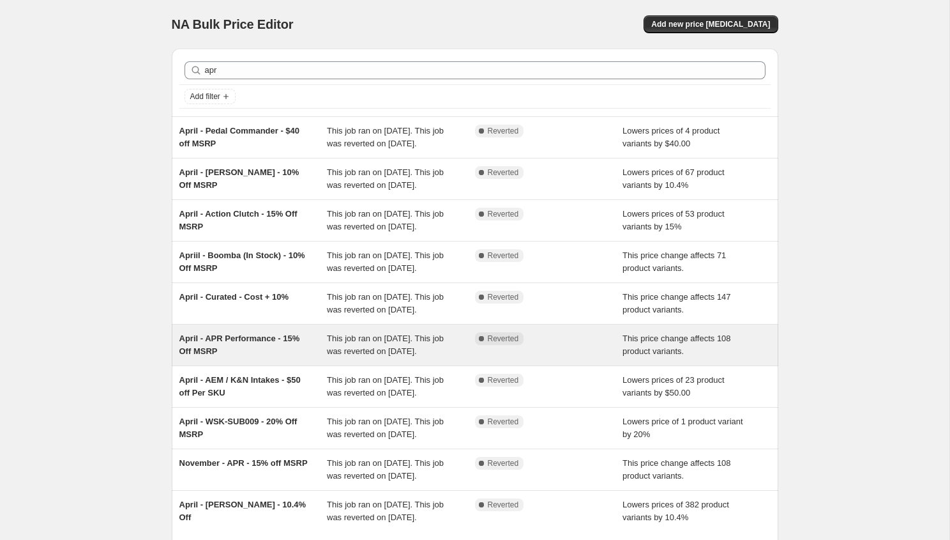
click at [272, 358] on div "April - APR Performance - 15% Off MSRP" at bounding box center [253, 345] width 148 height 26
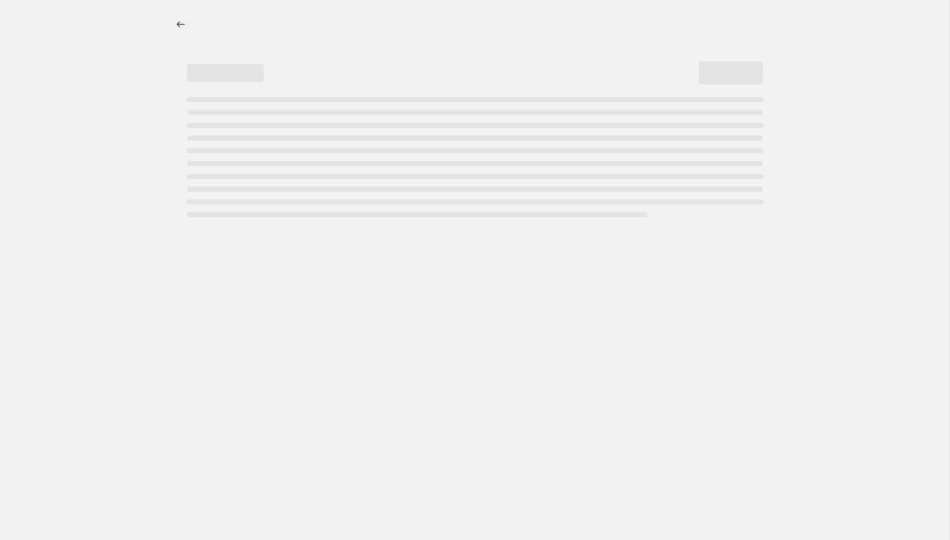
select select "pcap"
select select "no_change"
select select "vendor"
select select "tag"
select select "not_equal"
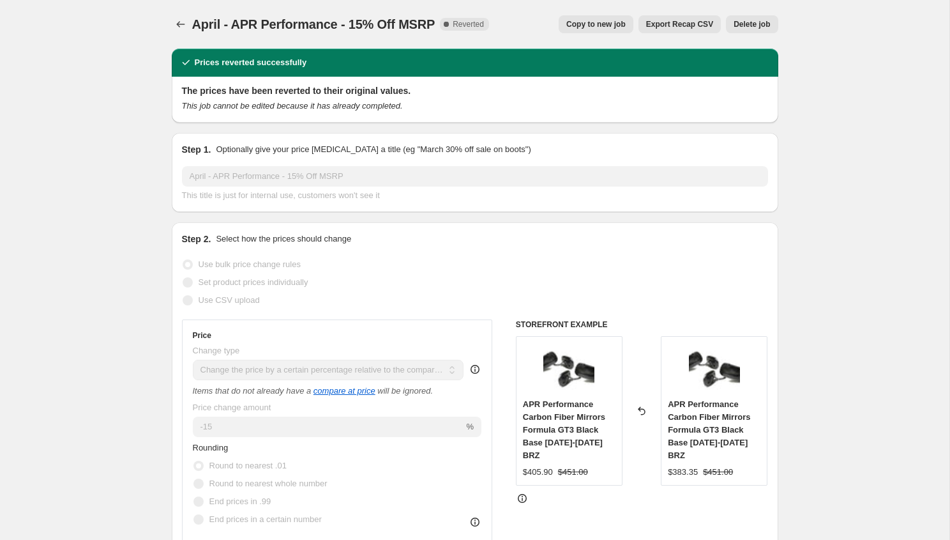
click at [582, 29] on span "Copy to new job" at bounding box center [595, 24] width 59 height 10
select select "pcap"
select select "no_change"
select select "vendor"
select select "tag"
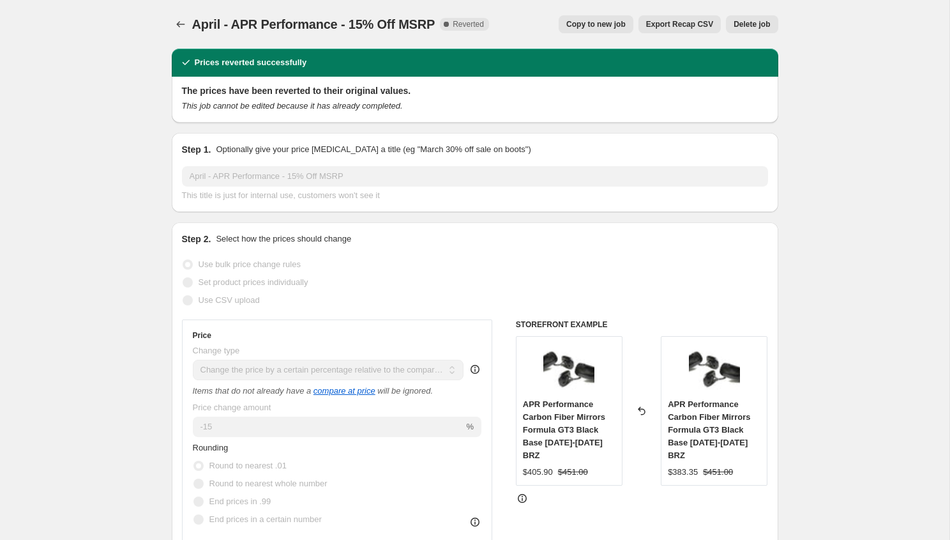
select select "not_equal"
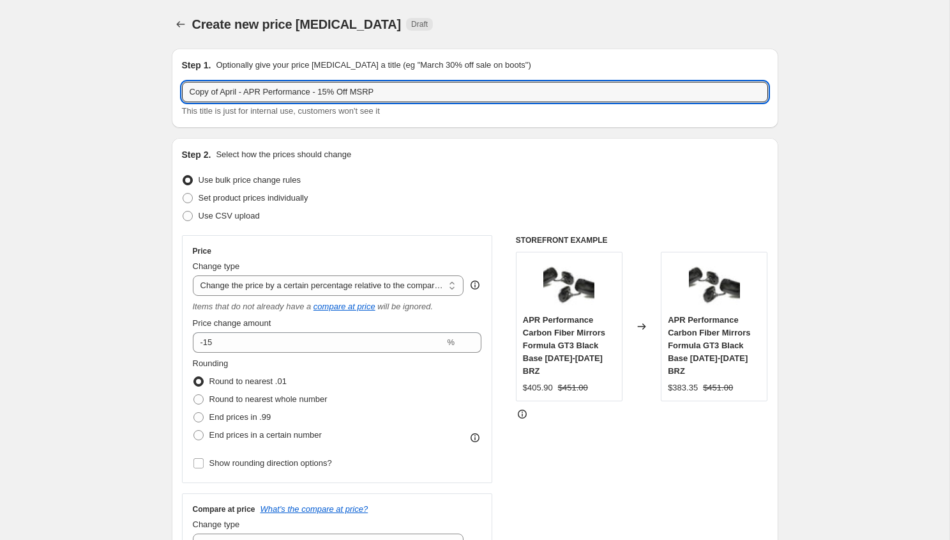
drag, startPoint x: 222, startPoint y: 94, endPoint x: 81, endPoint y: 80, distance: 141.1
drag, startPoint x: 205, startPoint y: 94, endPoint x: 119, endPoint y: 94, distance: 86.2
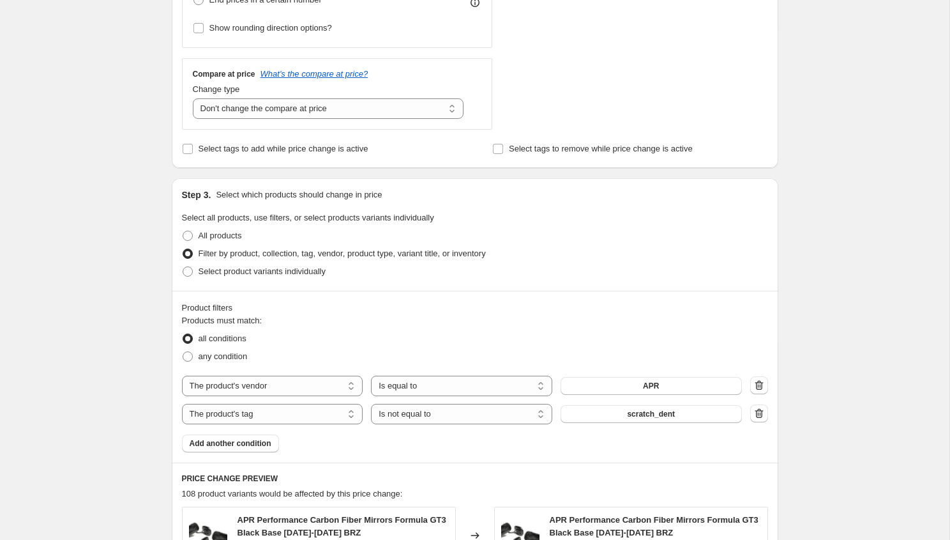
scroll to position [770, 0]
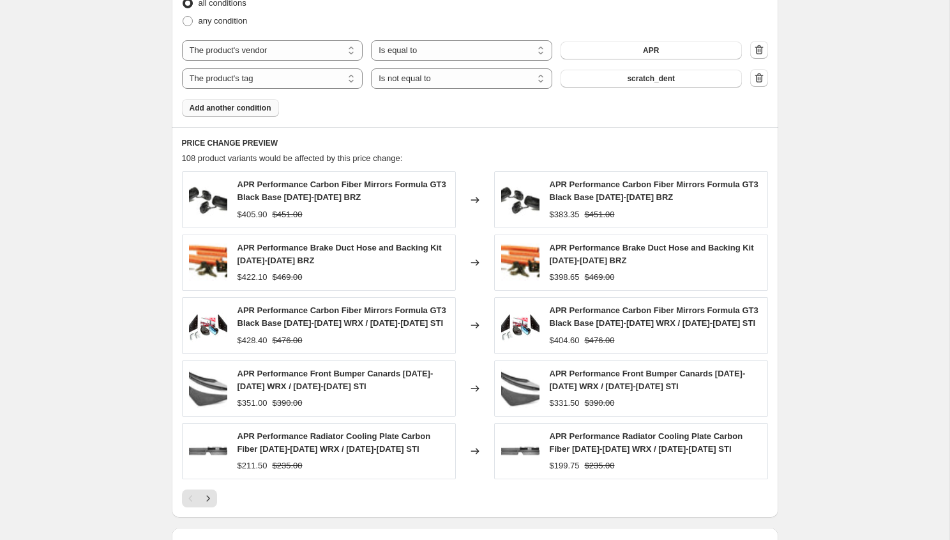
type input "Octover - APR Performance - 15% Off MSRP"
click at [241, 101] on button "Add another condition" at bounding box center [230, 108] width 97 height 18
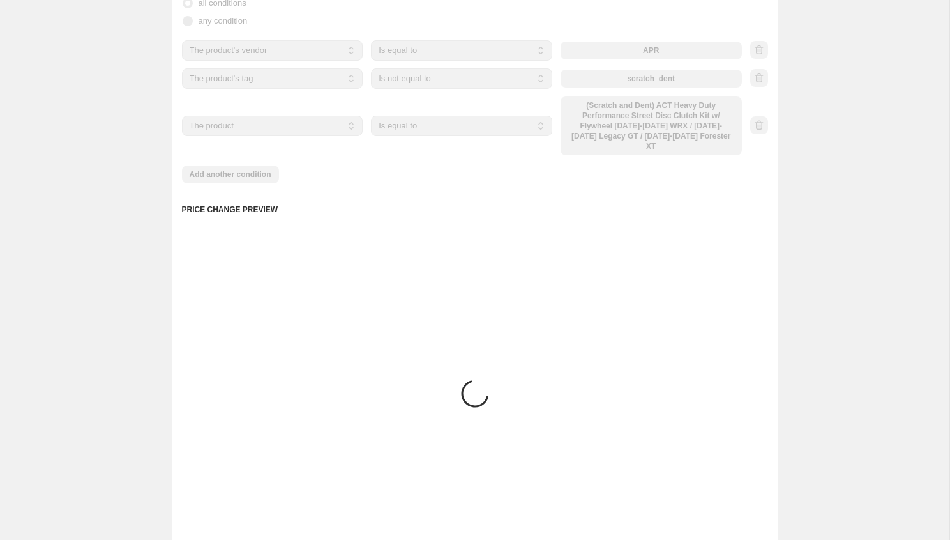
scroll to position [660, 0]
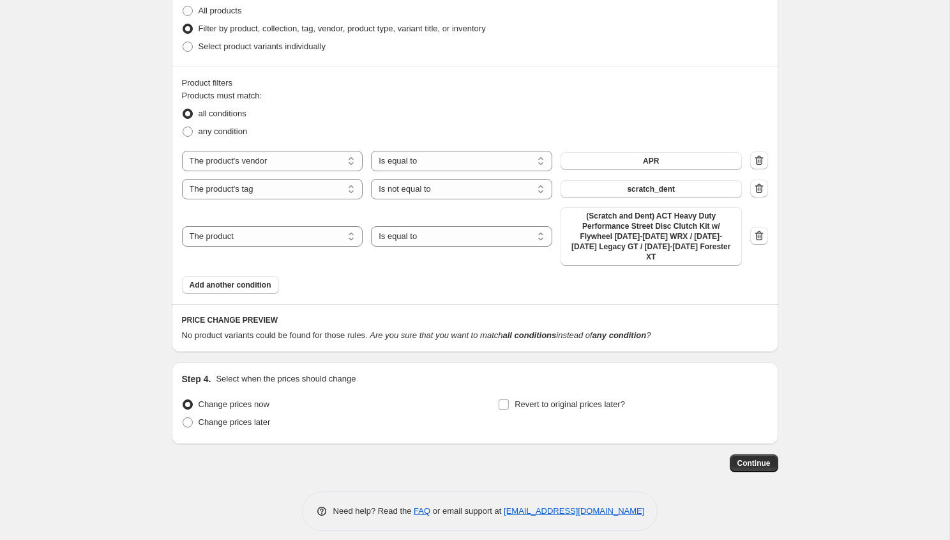
click at [245, 241] on div "The product The product's collection The product's tag The product's vendor The…" at bounding box center [462, 236] width 560 height 59
click at [248, 234] on select "The product The product's collection The product's tag The product's vendor The…" at bounding box center [272, 236] width 181 height 20
select select "inventory_quantity"
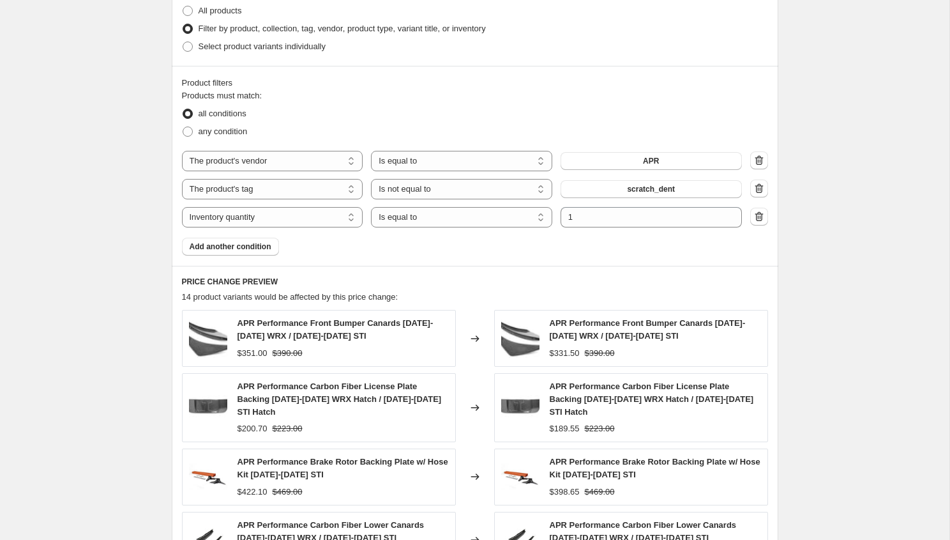
click at [632, 204] on div "The product The product's collection The product's tag The product's vendor The…" at bounding box center [475, 189] width 586 height 77
click at [400, 220] on select "Is equal to Is not equal to Is greater than Is less than" at bounding box center [461, 217] width 181 height 20
select select ">"
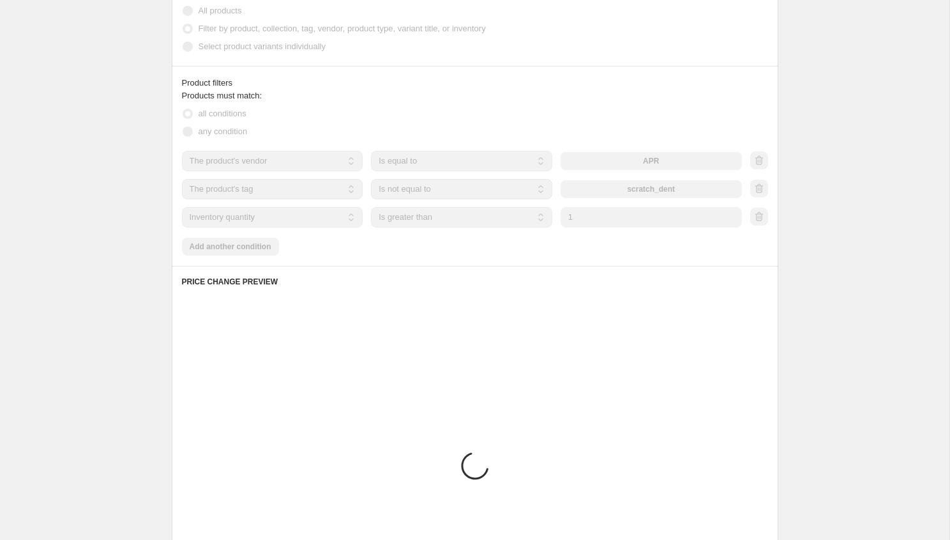
click at [584, 211] on input "1" at bounding box center [651, 217] width 181 height 20
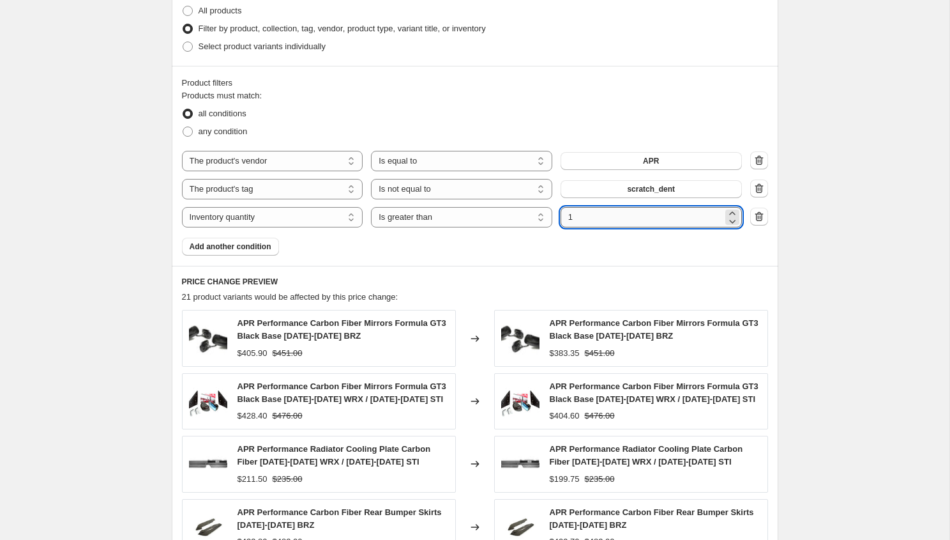
click at [584, 224] on input "1" at bounding box center [642, 217] width 162 height 20
type input "0"
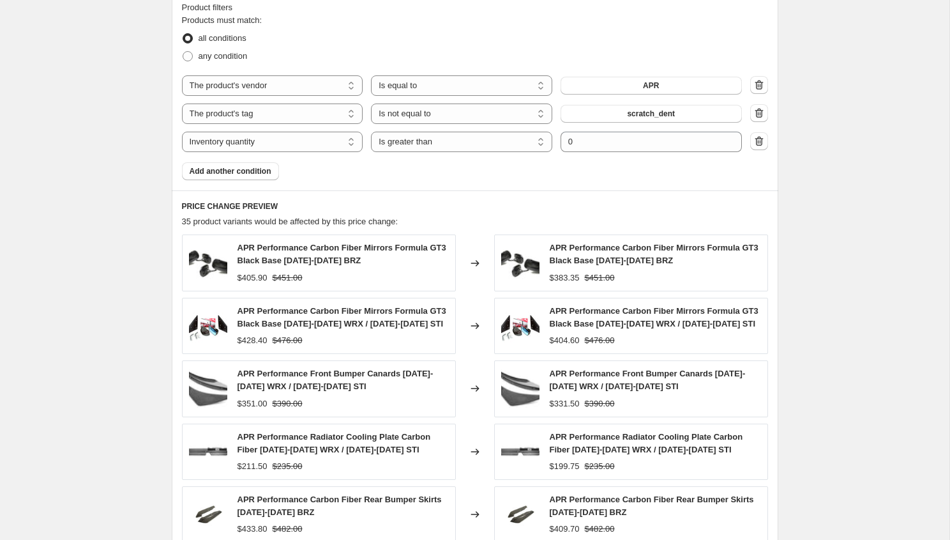
scroll to position [955, 0]
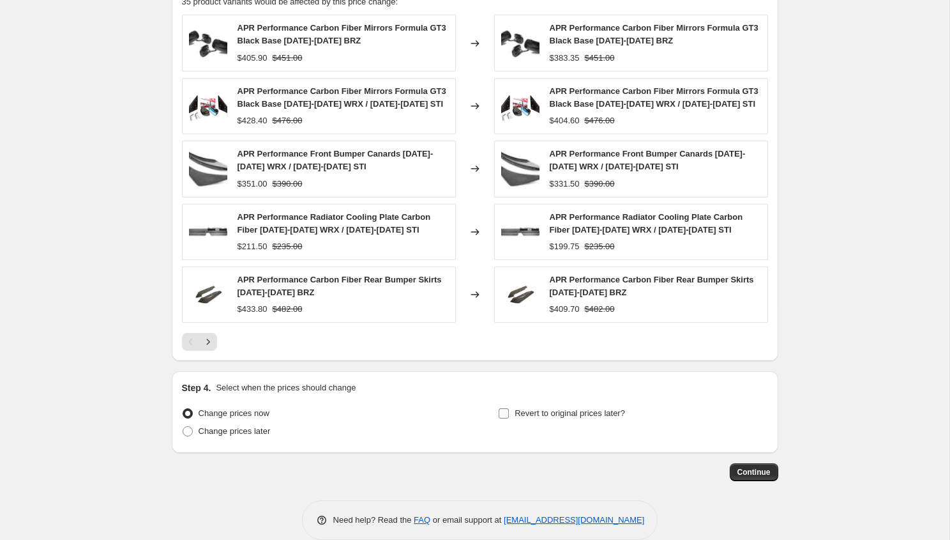
click at [510, 411] on label "Revert to original prices later?" at bounding box center [561, 413] width 127 height 18
click at [509, 411] on input "Revert to original prices later?" at bounding box center [504, 413] width 10 height 10
checkbox input "true"
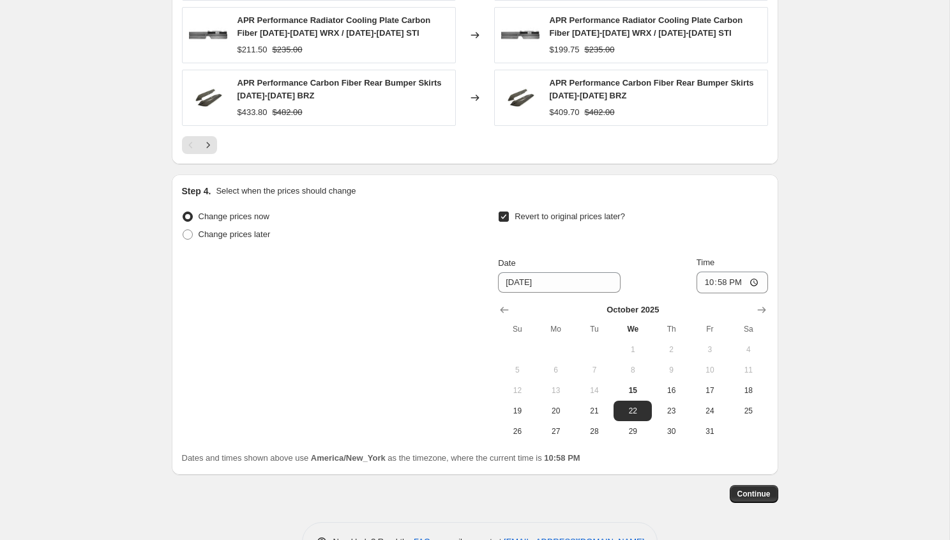
scroll to position [1192, 0]
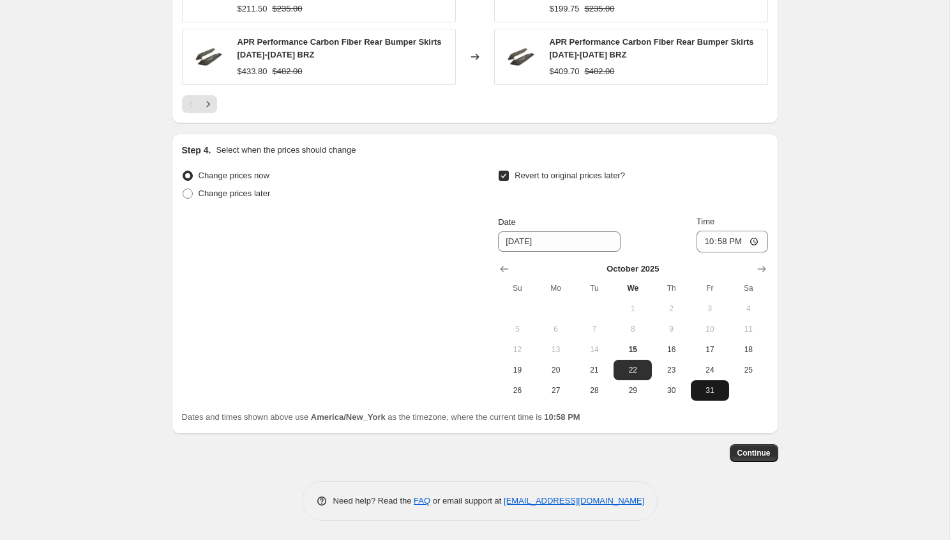
click at [697, 390] on span "31" at bounding box center [710, 390] width 28 height 10
type input "[DATE]"
click at [707, 226] on span "Time" at bounding box center [706, 221] width 18 height 10
click at [707, 230] on input "22:58" at bounding box center [733, 241] width 72 height 22
click at [707, 239] on input "22:58" at bounding box center [733, 241] width 72 height 22
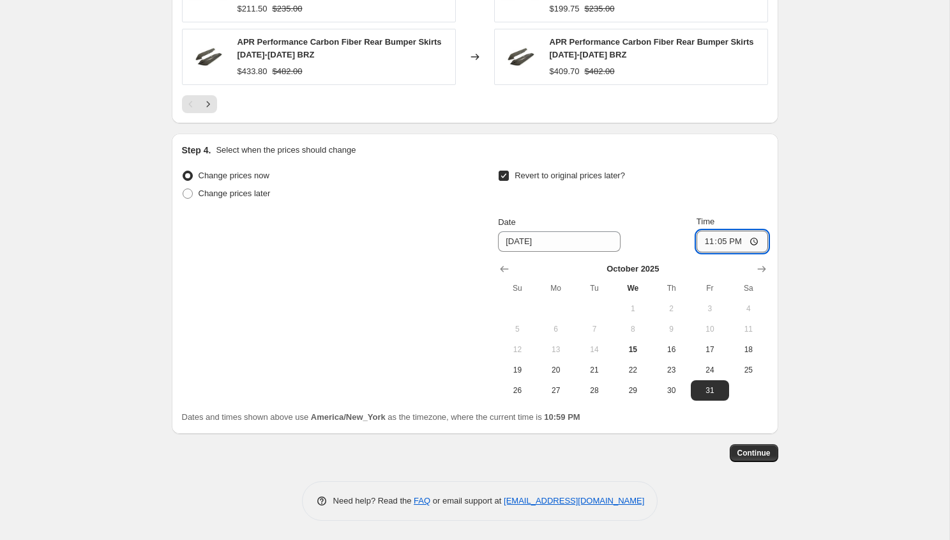
type input "23:55"
click at [751, 449] on span "Continue" at bounding box center [753, 453] width 33 height 10
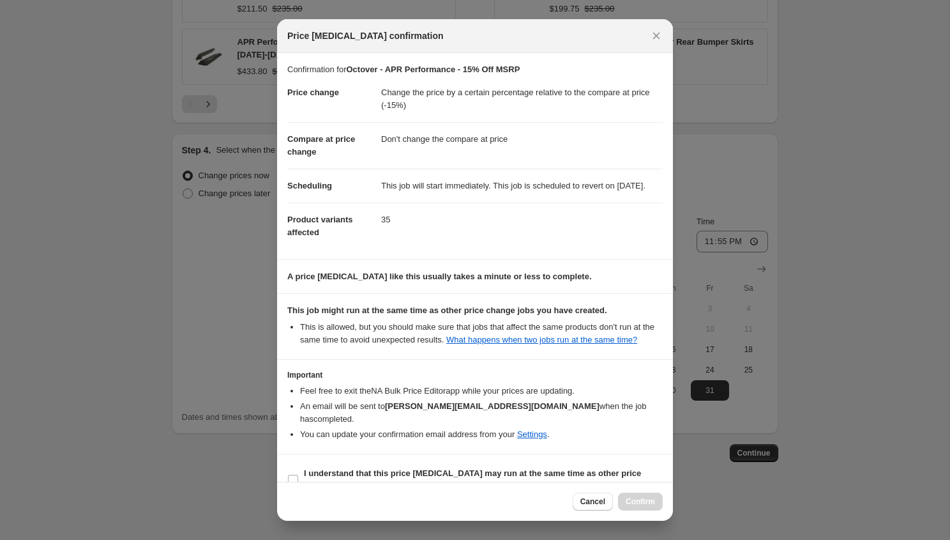
scroll to position [36, 0]
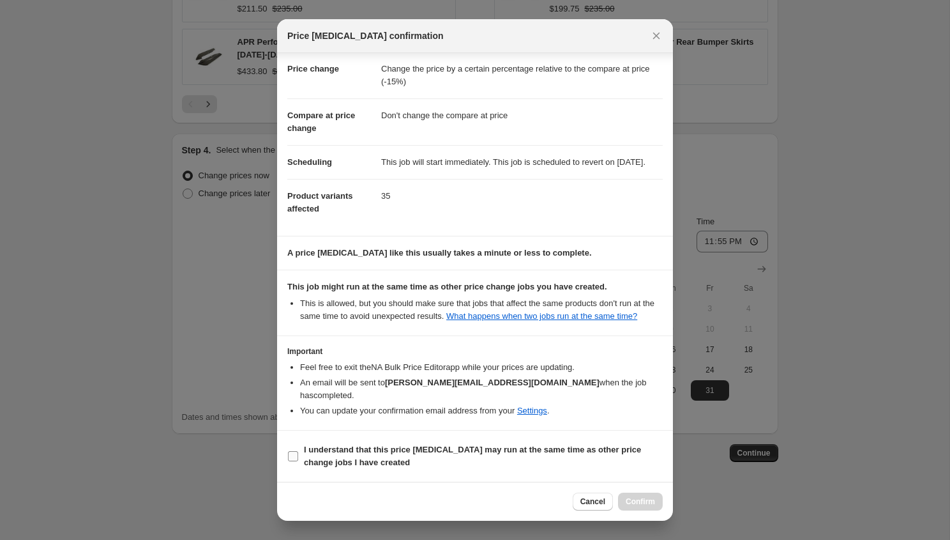
click at [365, 457] on b "I understand that this price [MEDICAL_DATA] may run at the same time as other p…" at bounding box center [472, 455] width 337 height 22
click at [298, 457] on input "I understand that this price [MEDICAL_DATA] may run at the same time as other p…" at bounding box center [293, 456] width 10 height 10
checkbox input "true"
click at [640, 499] on span "Confirm" at bounding box center [640, 501] width 29 height 10
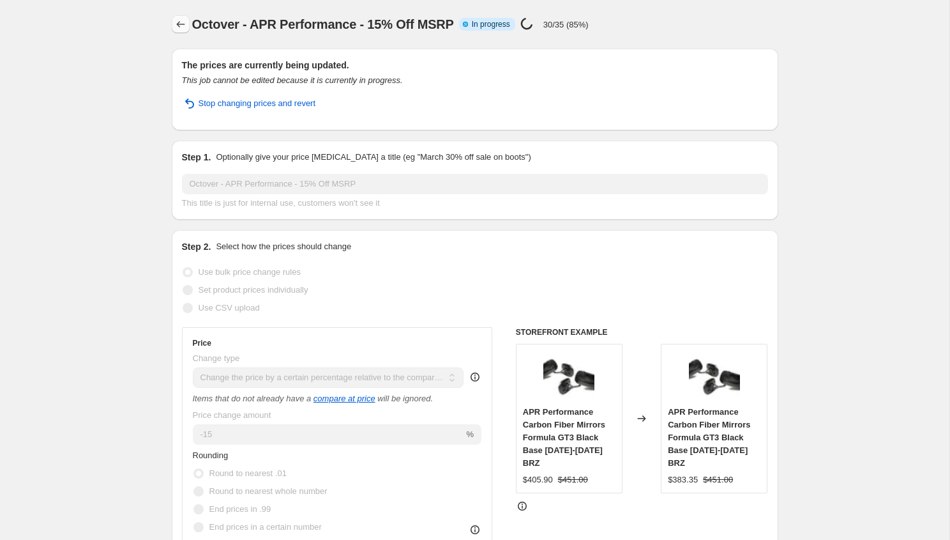
click at [181, 22] on icon "Price change jobs" at bounding box center [180, 24] width 13 height 13
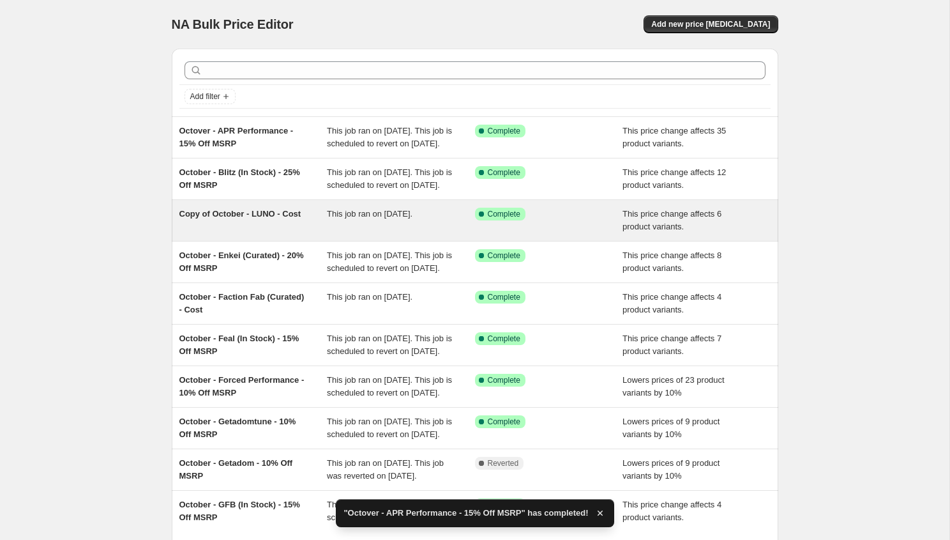
click at [252, 218] on span "Copy of October - LUNO - Cost" at bounding box center [240, 214] width 122 height 10
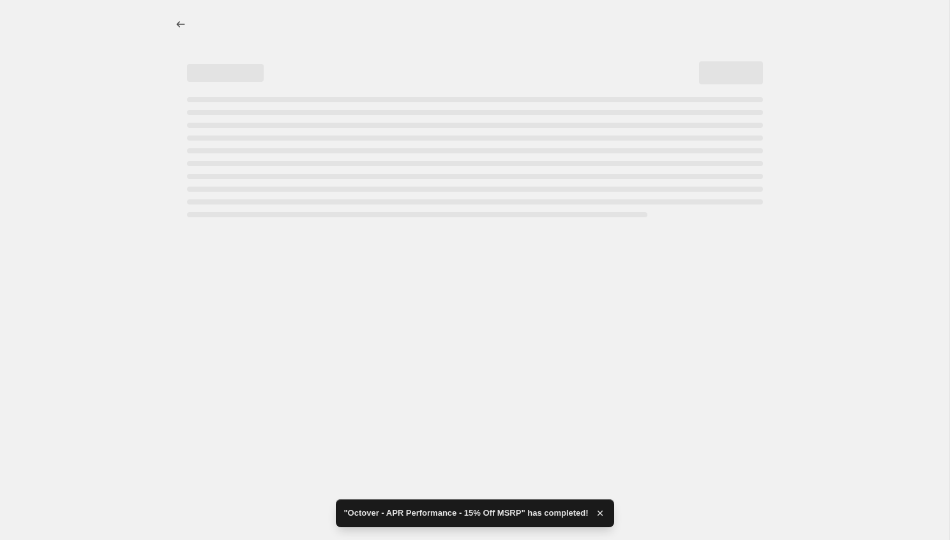
select select "margin"
select select "vendor"
select select "inventory_quantity"
select select ">"
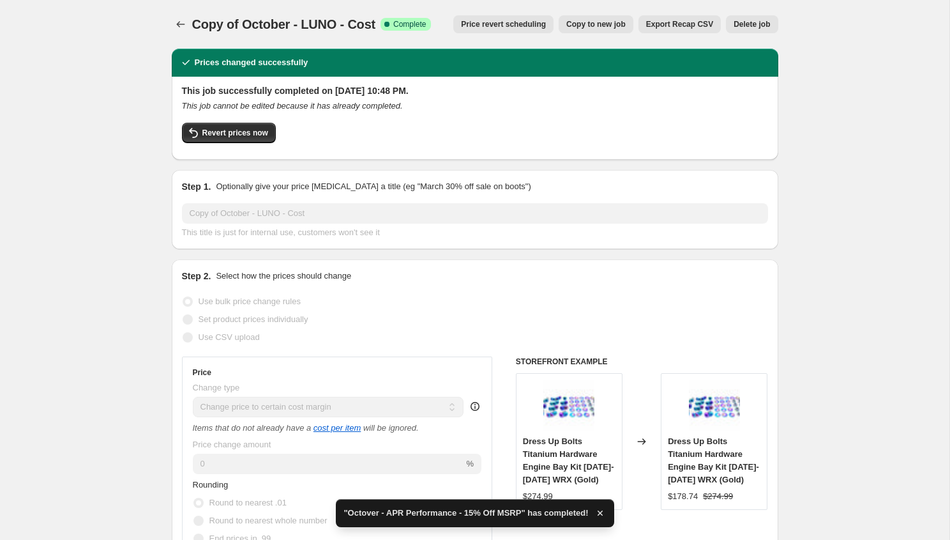
click at [613, 21] on span "Copy to new job" at bounding box center [595, 24] width 59 height 10
select select "margin"
select select "vendor"
select select "inventory_quantity"
select select ">"
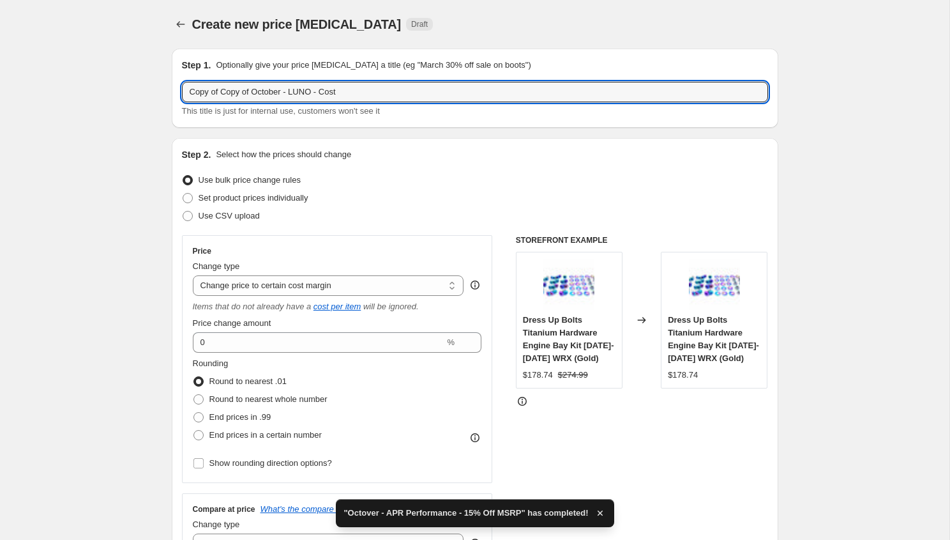
drag, startPoint x: 222, startPoint y: 94, endPoint x: 136, endPoint y: 92, distance: 85.6
drag, startPoint x: 222, startPoint y: 92, endPoint x: 67, endPoint y: 92, distance: 154.5
click at [241, 92] on input "October - LUNO - Cost" at bounding box center [475, 92] width 586 height 20
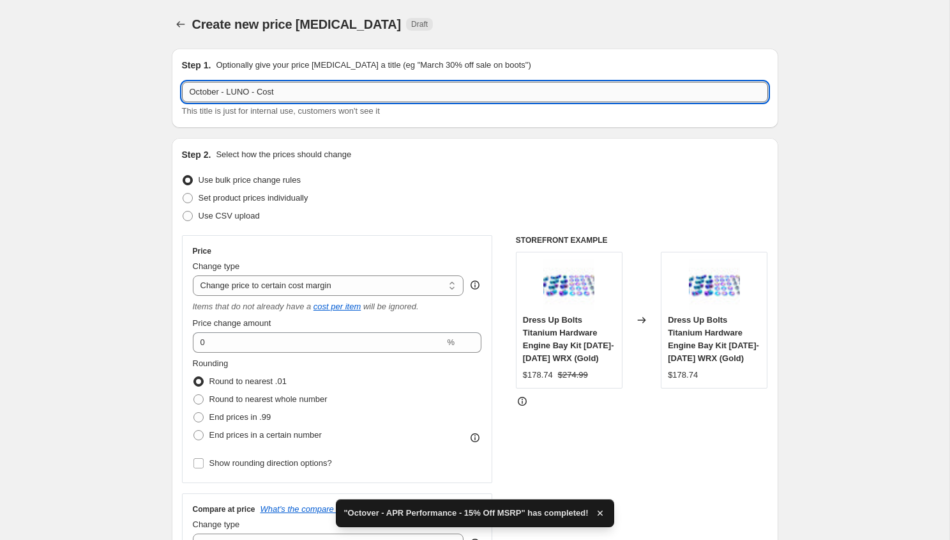
click at [241, 92] on input "October - LUNO - Cost" at bounding box center [475, 92] width 586 height 20
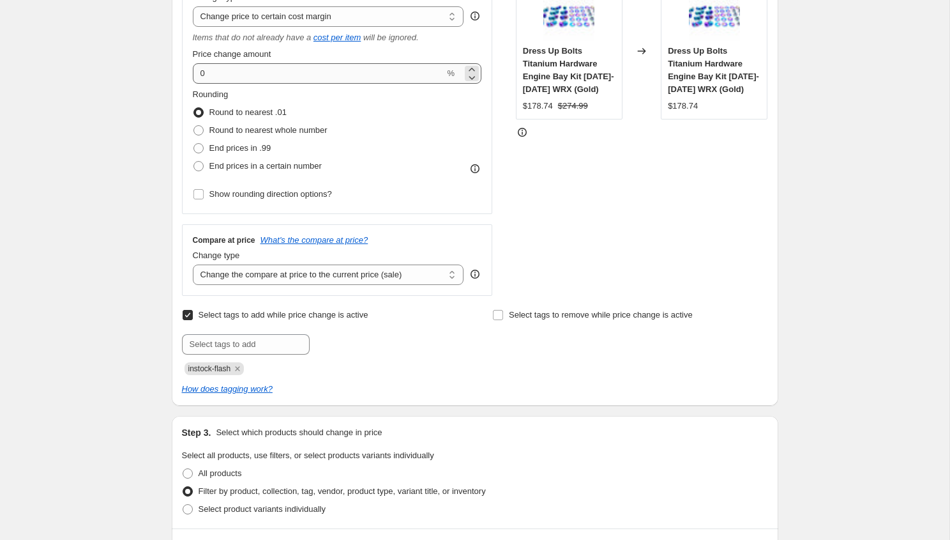
scroll to position [389, 0]
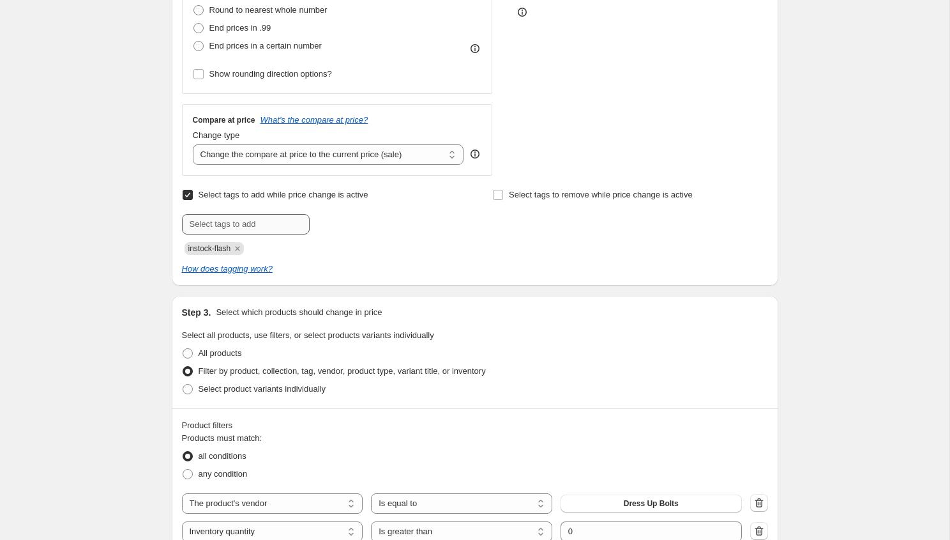
type input "October - 3D - Cost"
click at [242, 223] on input "text" at bounding box center [246, 224] width 128 height 20
type input "3d-sale"
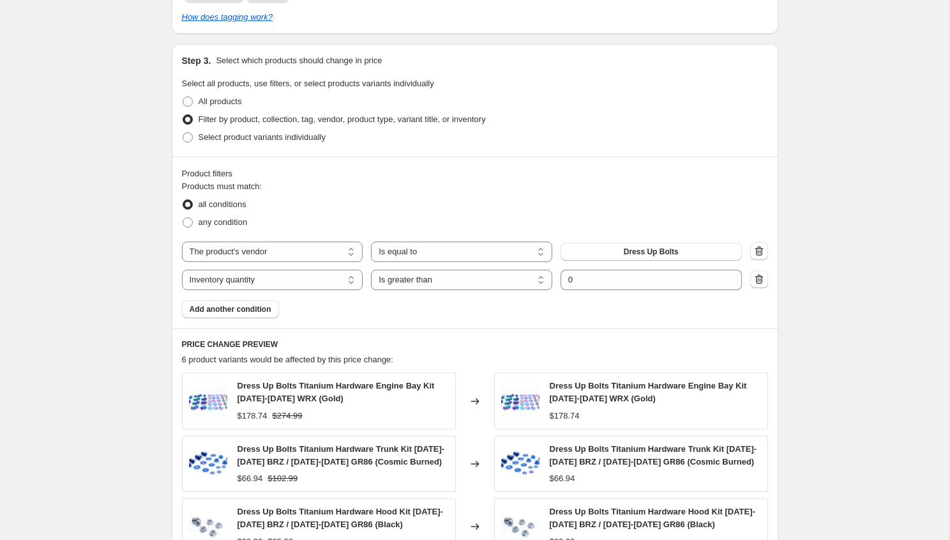
scroll to position [665, 0]
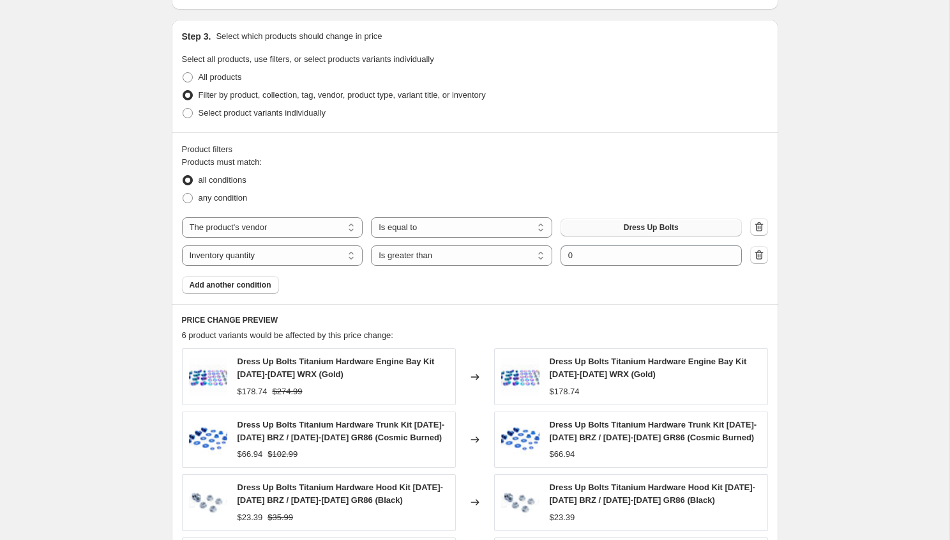
click at [653, 223] on span "Dress Up Bolts" at bounding box center [651, 227] width 55 height 10
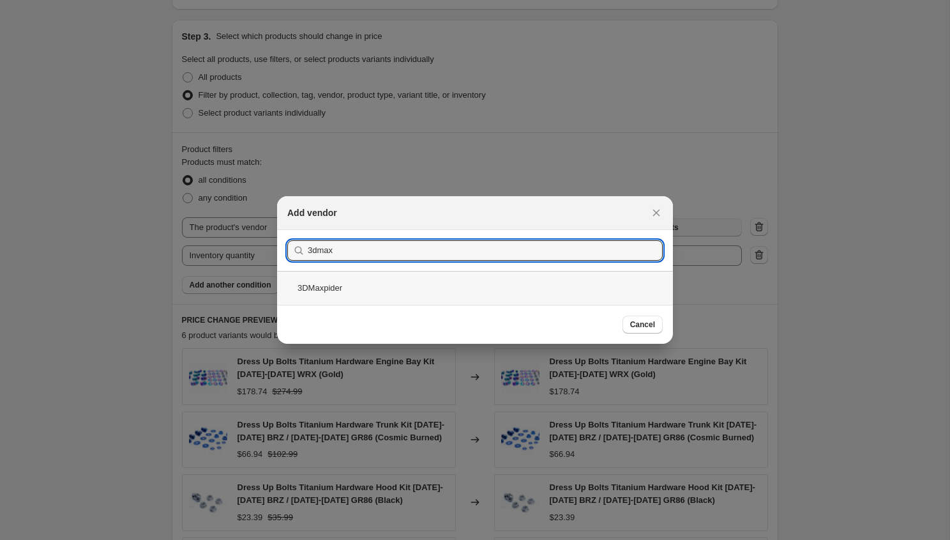
type input "3dmax"
click at [340, 282] on div "3DMaxpider" at bounding box center [475, 288] width 396 height 34
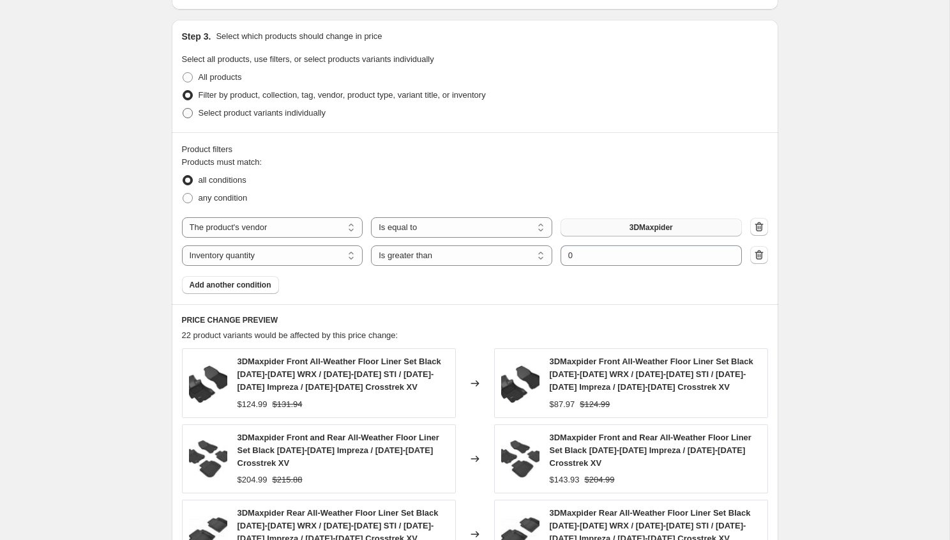
click at [277, 112] on span "Select product variants individually" at bounding box center [262, 113] width 127 height 10
click at [183, 109] on input "Select product variants individually" at bounding box center [183, 108] width 1 height 1
radio input "true"
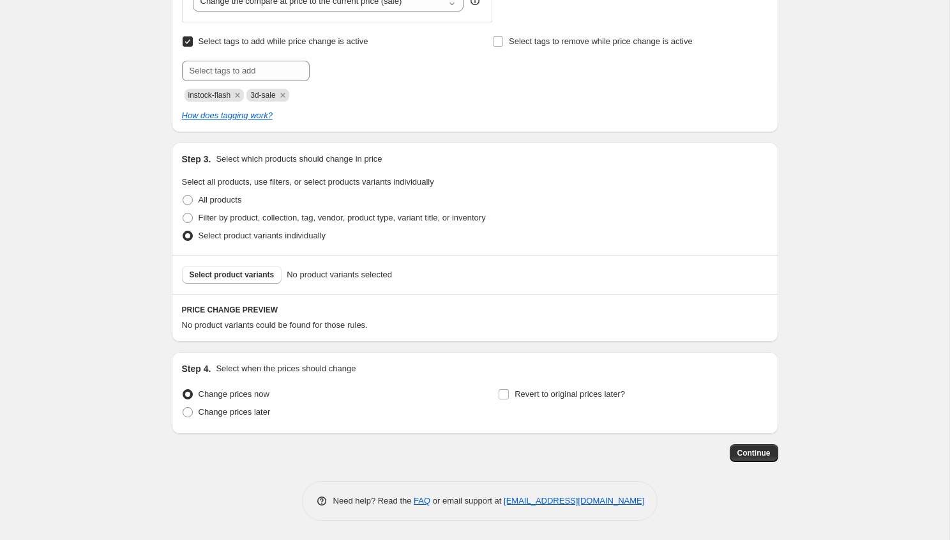
scroll to position [542, 0]
click at [243, 261] on div "Select product variants No product variants selected" at bounding box center [475, 274] width 607 height 39
click at [243, 273] on span "Select product variants" at bounding box center [232, 274] width 85 height 10
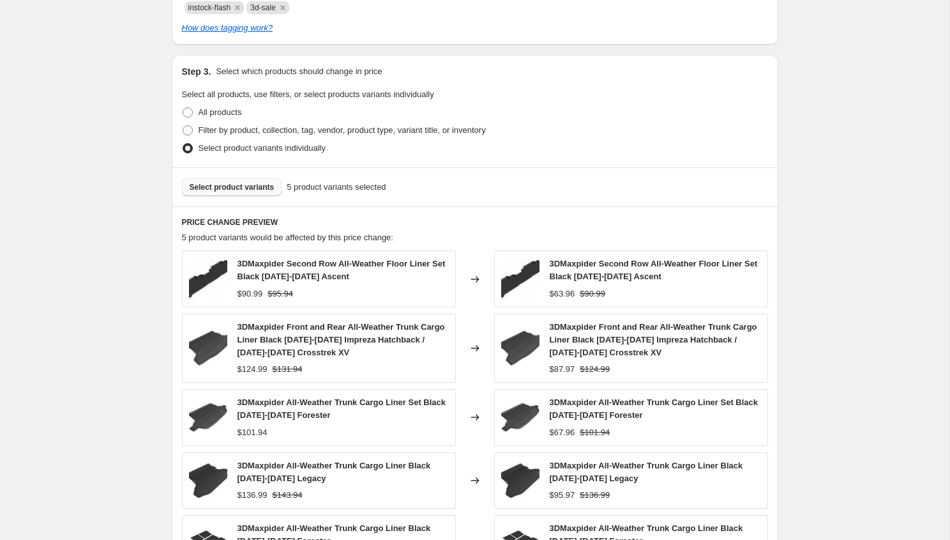
scroll to position [897, 0]
